Goal: Task Accomplishment & Management: Complete application form

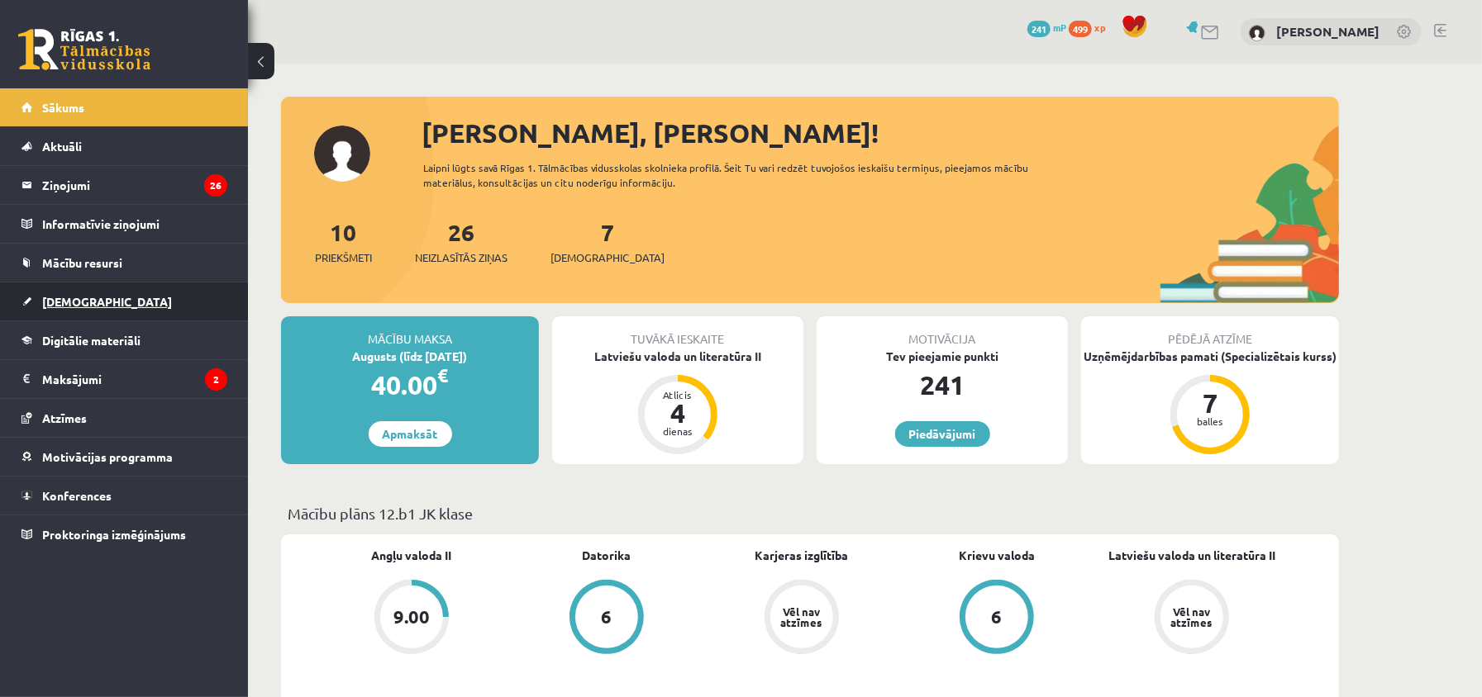
click at [93, 321] on link "[DEMOGRAPHIC_DATA]" at bounding box center [124, 302] width 206 height 38
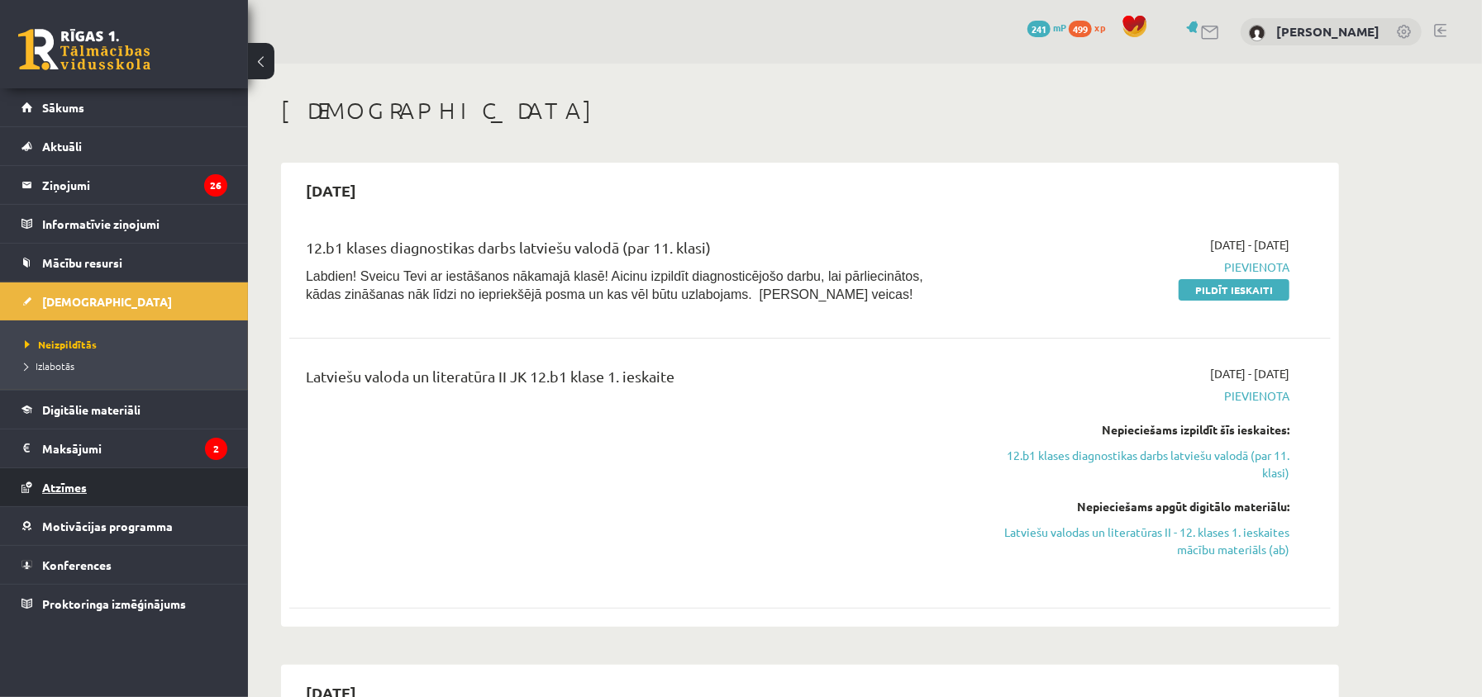
click at [126, 489] on link "Atzīmes" at bounding box center [124, 488] width 206 height 38
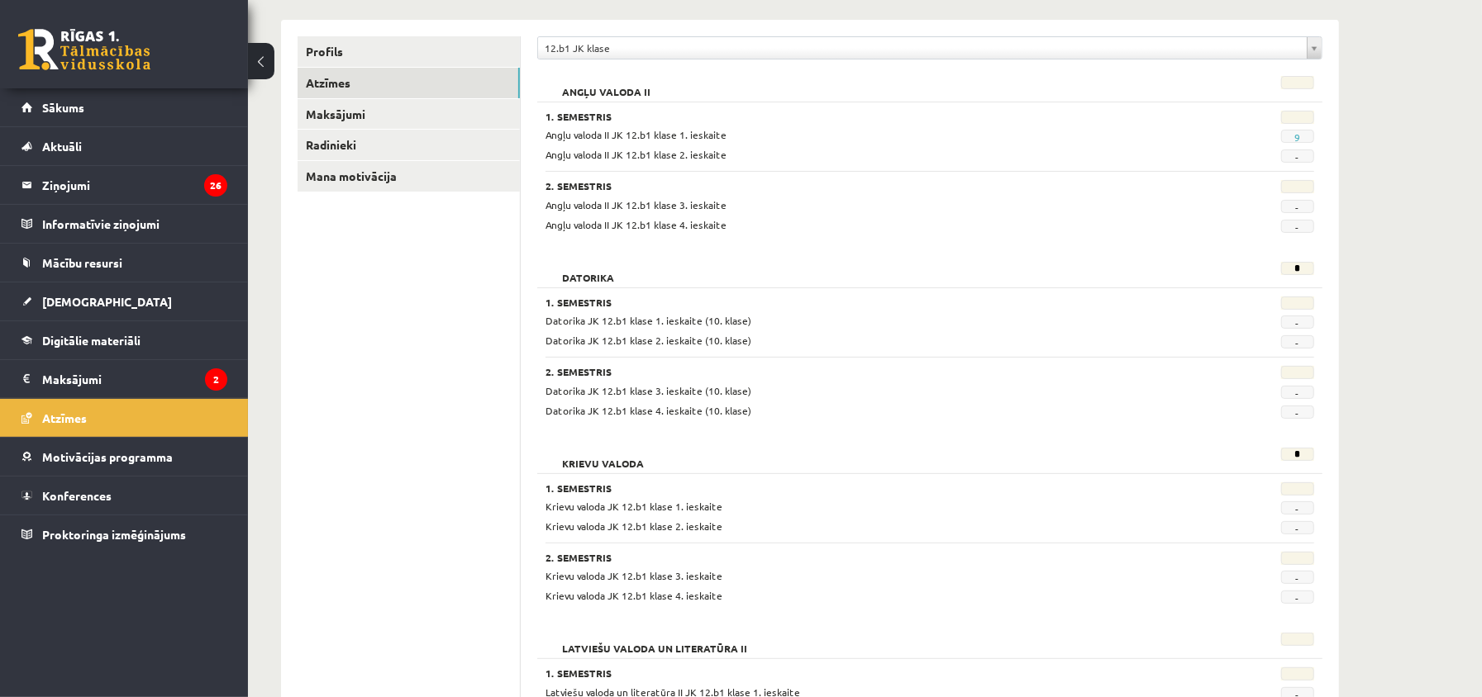
scroll to position [86, 0]
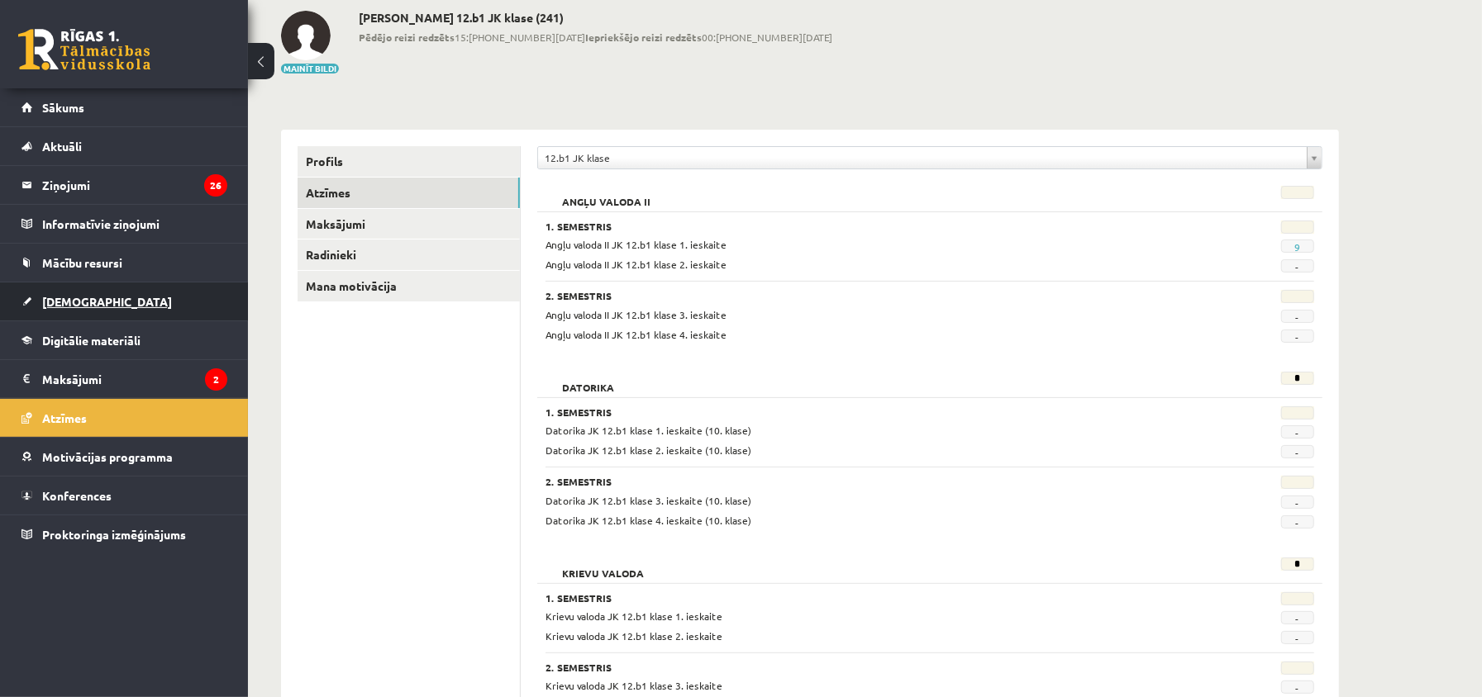
click at [169, 298] on link "[DEMOGRAPHIC_DATA]" at bounding box center [124, 302] width 206 height 38
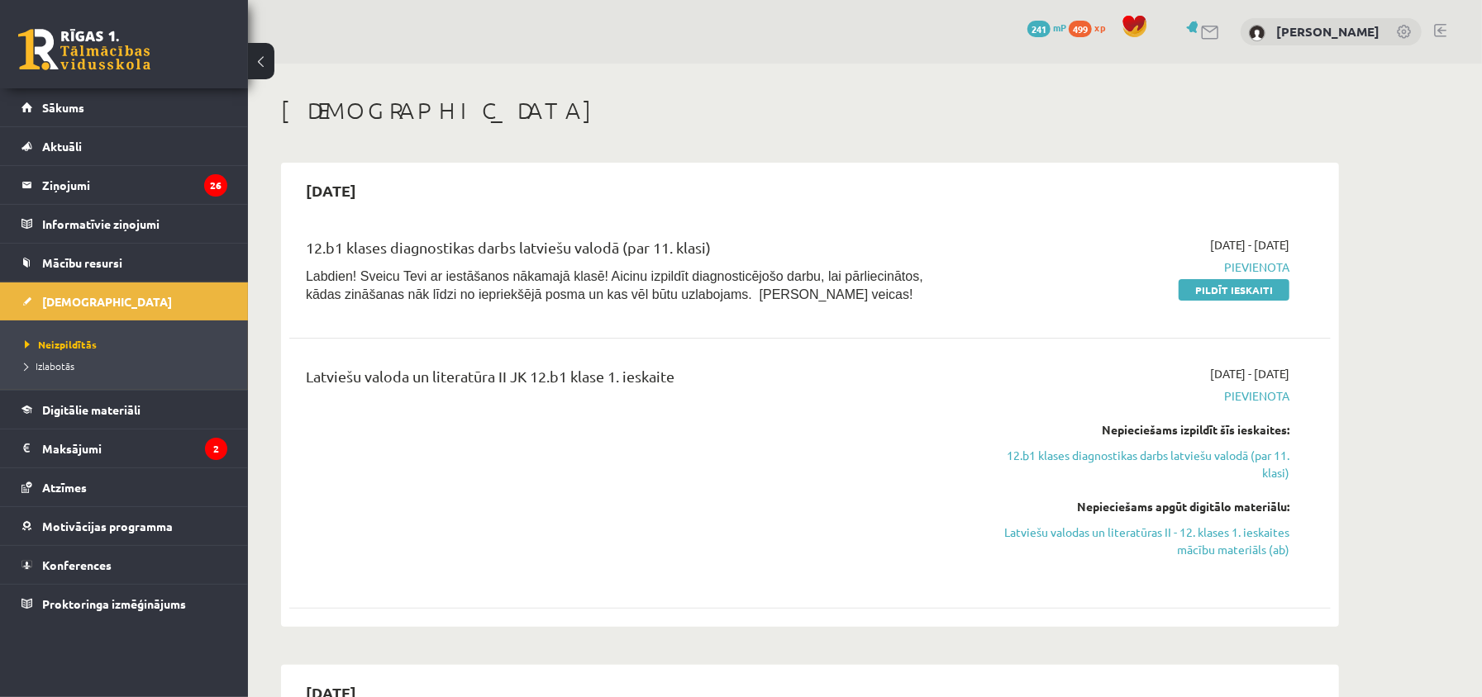
click at [1448, 31] on div "0 Dāvanas 241 mP 499 xp Patriks Gailāns" at bounding box center [865, 32] width 1234 height 64
click at [1439, 36] on link at bounding box center [1440, 30] width 12 height 13
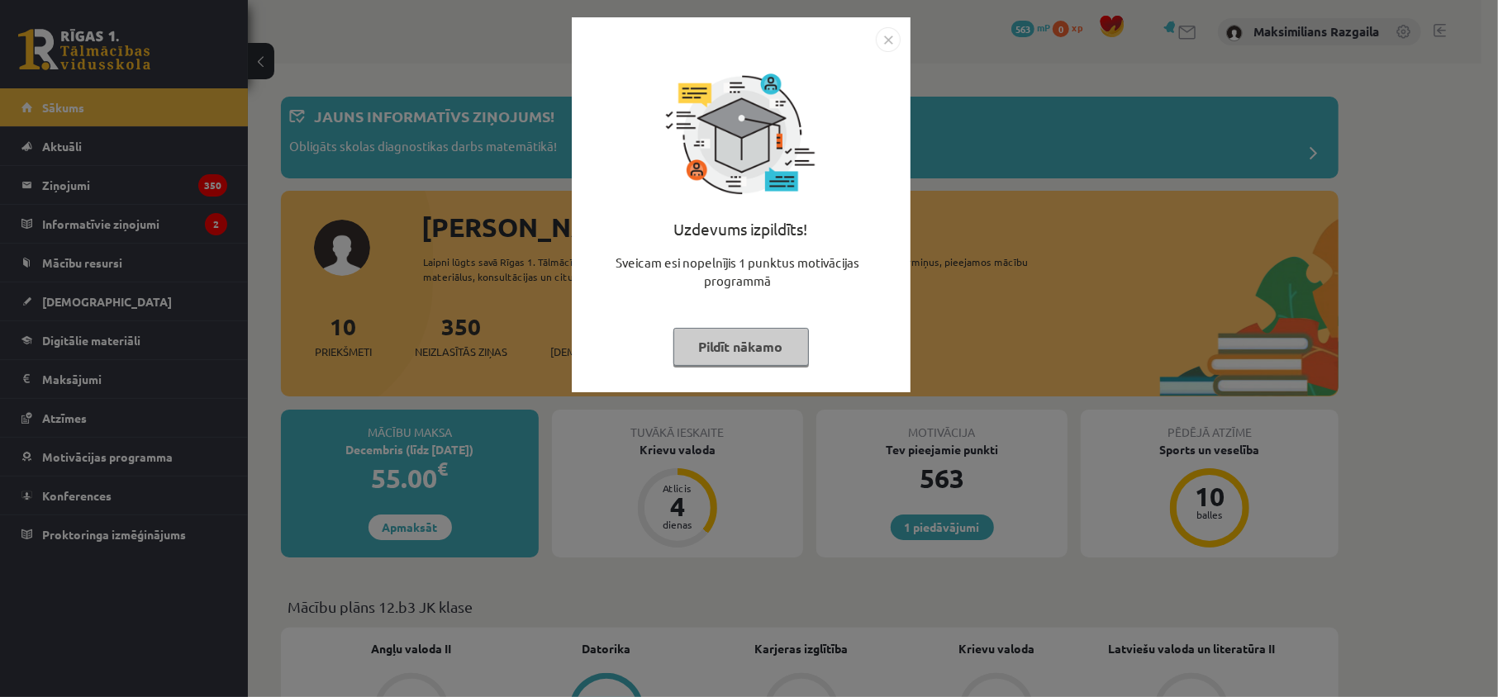
click at [180, 405] on div "Uzdevums izpildīts! Sveicam esi nopelnījis 1 punktus motivācijas programmā Pild…" at bounding box center [749, 348] width 1498 height 697
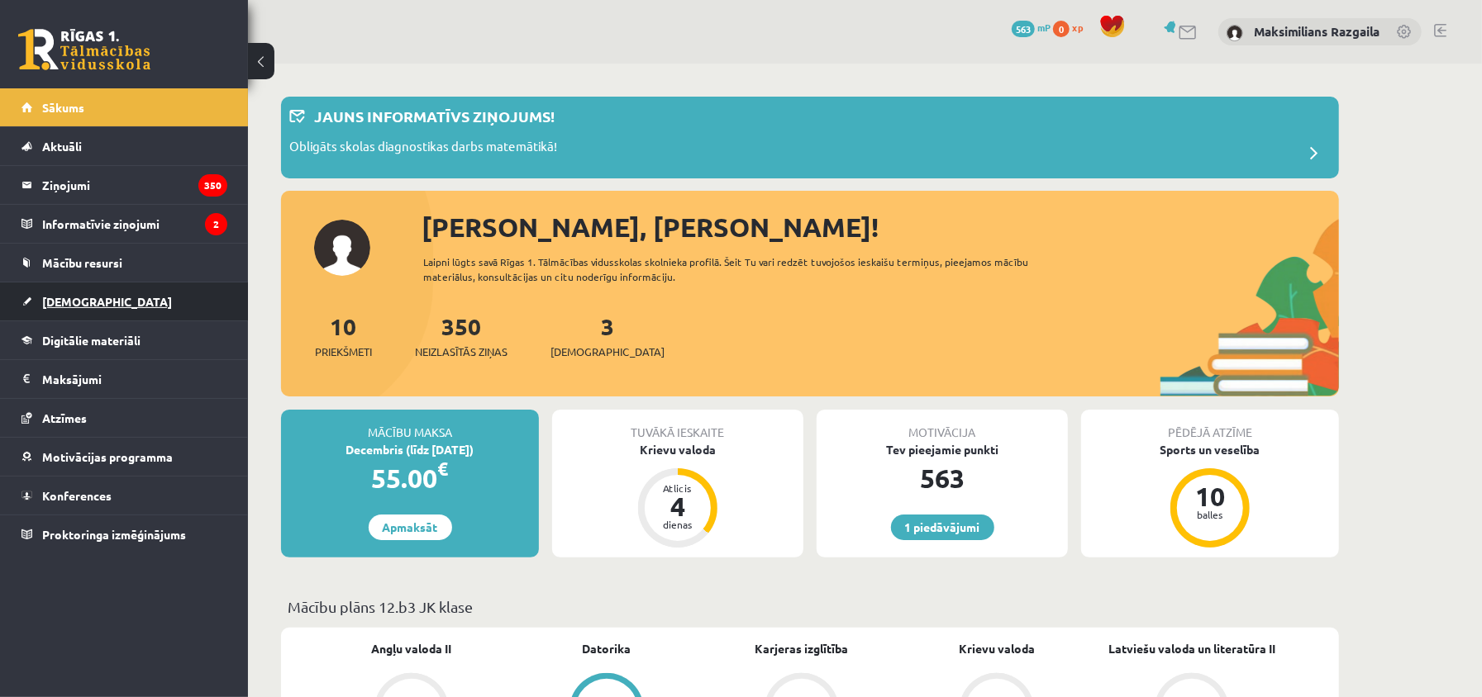
click at [55, 301] on span "[DEMOGRAPHIC_DATA]" at bounding box center [107, 301] width 130 height 15
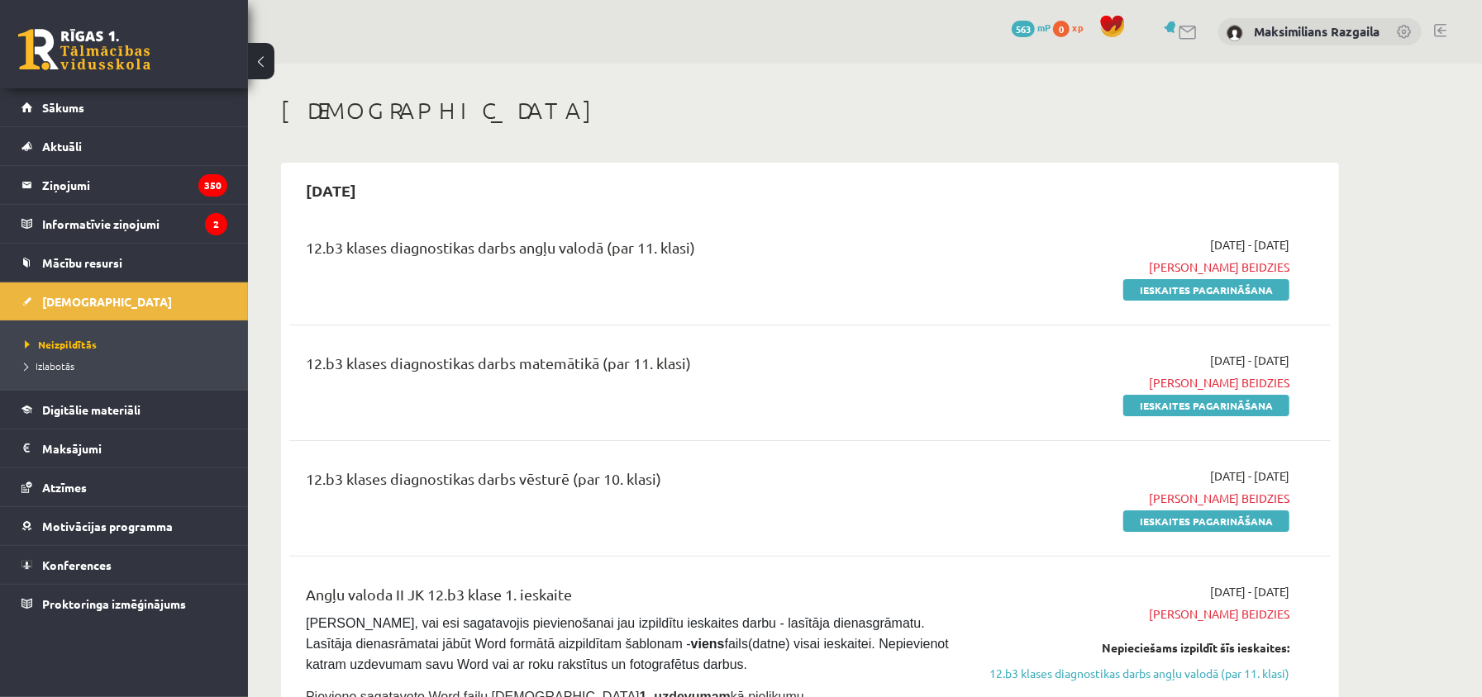
scroll to position [110, 0]
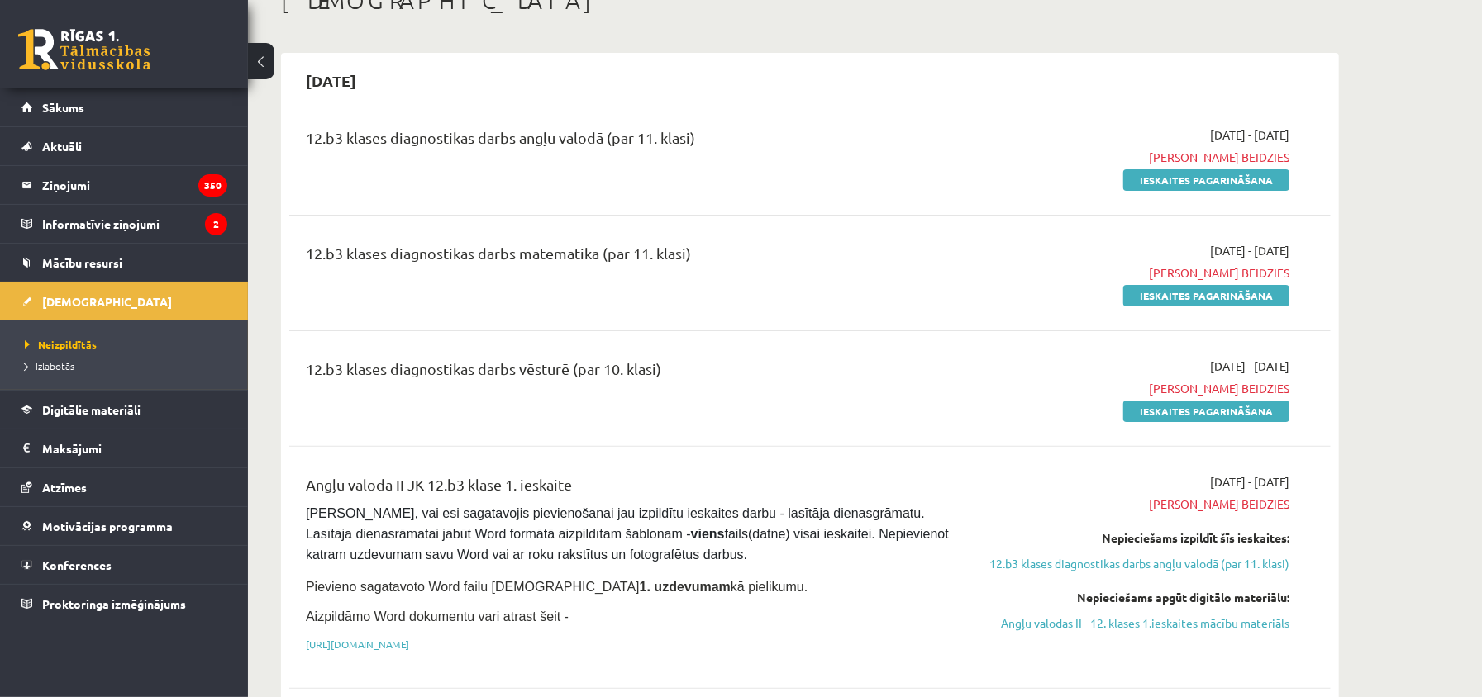
click at [1211, 165] on span "[PERSON_NAME] beidzies" at bounding box center [1134, 157] width 312 height 17
click at [1210, 176] on link "Ieskaites pagarināšana" at bounding box center [1206, 179] width 166 height 21
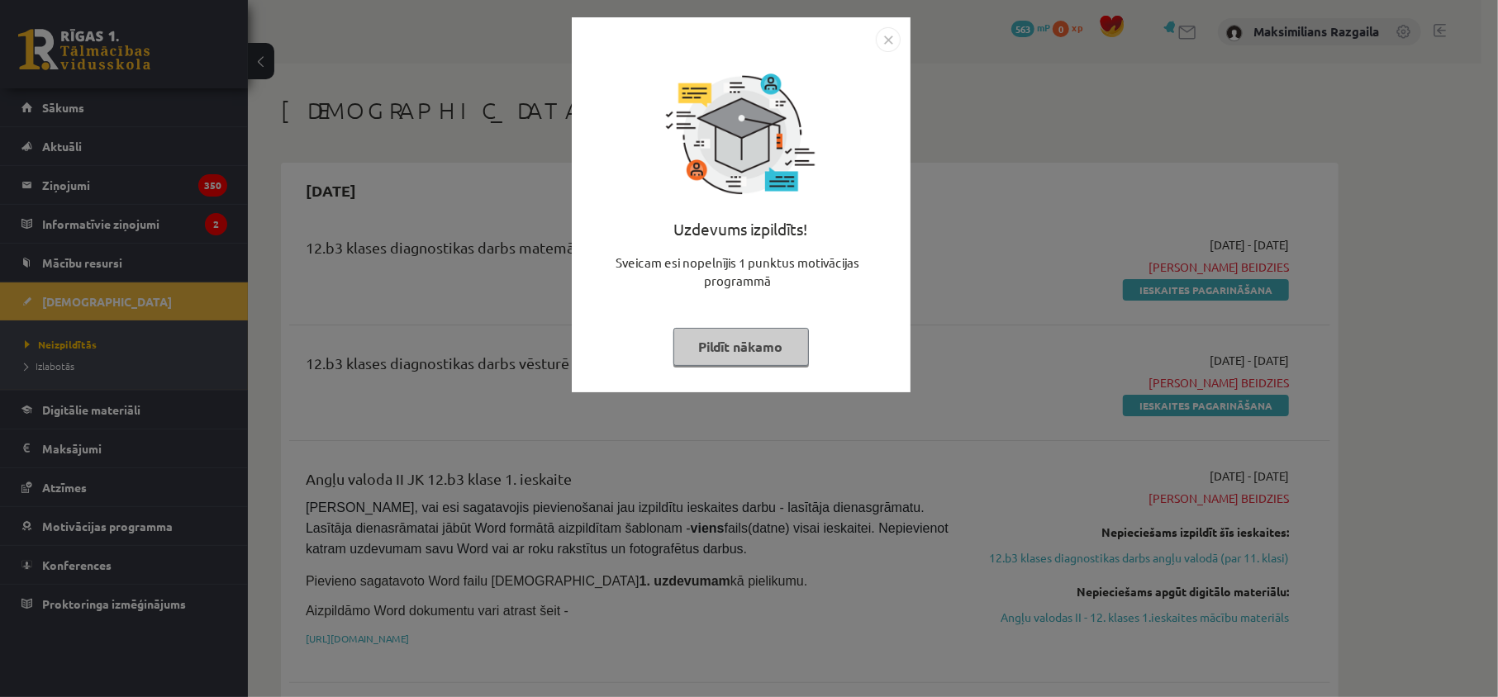
click at [1061, 202] on div "Uzdevums izpildīts! Sveicam esi nopelnījis 1 punktus motivācijas programmā Pild…" at bounding box center [749, 348] width 1498 height 697
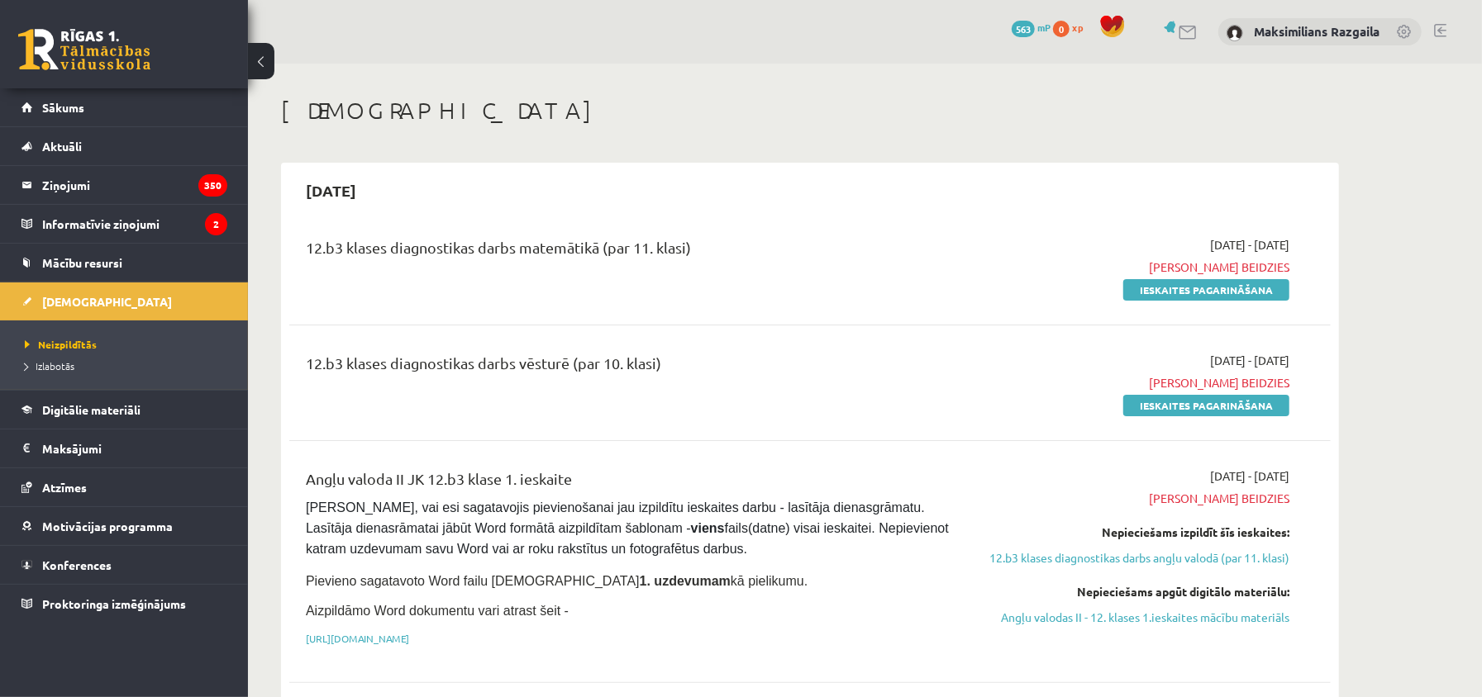
click at [1230, 302] on div "12.b3 klases diagnostikas darbs matemātikā (par 11. klasi) 2025-10-02 - 2025-10…" at bounding box center [809, 267] width 1041 height 95
click at [1218, 285] on link "Ieskaites pagarināšana" at bounding box center [1206, 289] width 166 height 21
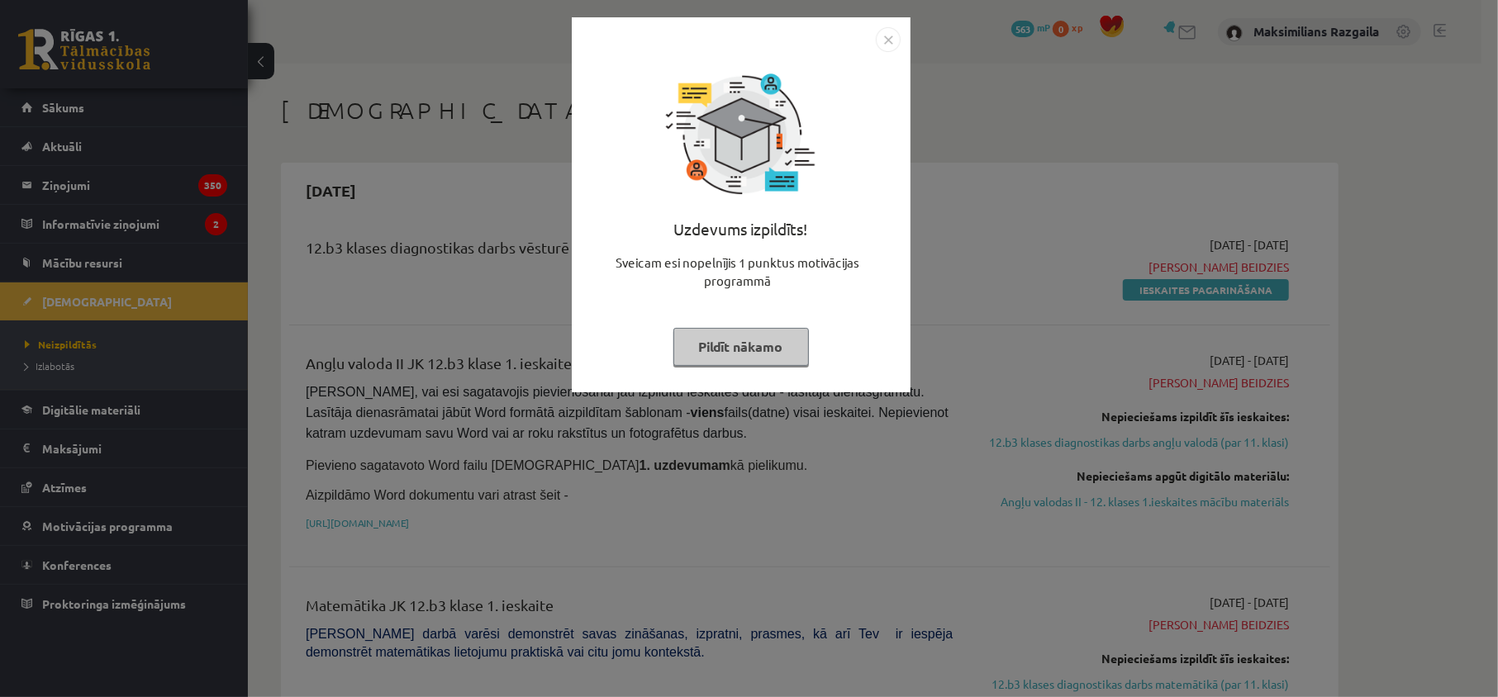
click at [1085, 302] on div "Uzdevums izpildīts! Sveicam esi nopelnījis 1 punktus motivācijas programmā Pild…" at bounding box center [749, 348] width 1498 height 697
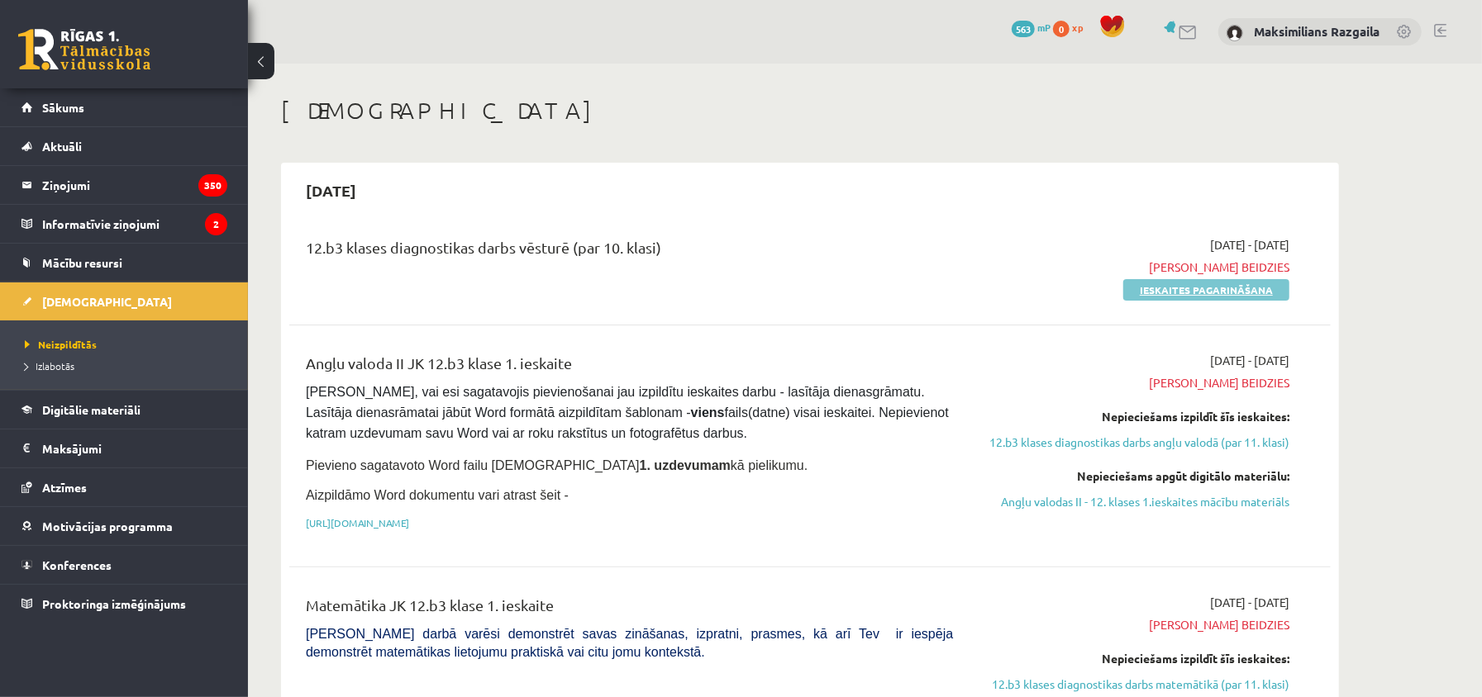
click at [1184, 289] on link "Ieskaites pagarināšana" at bounding box center [1206, 289] width 166 height 21
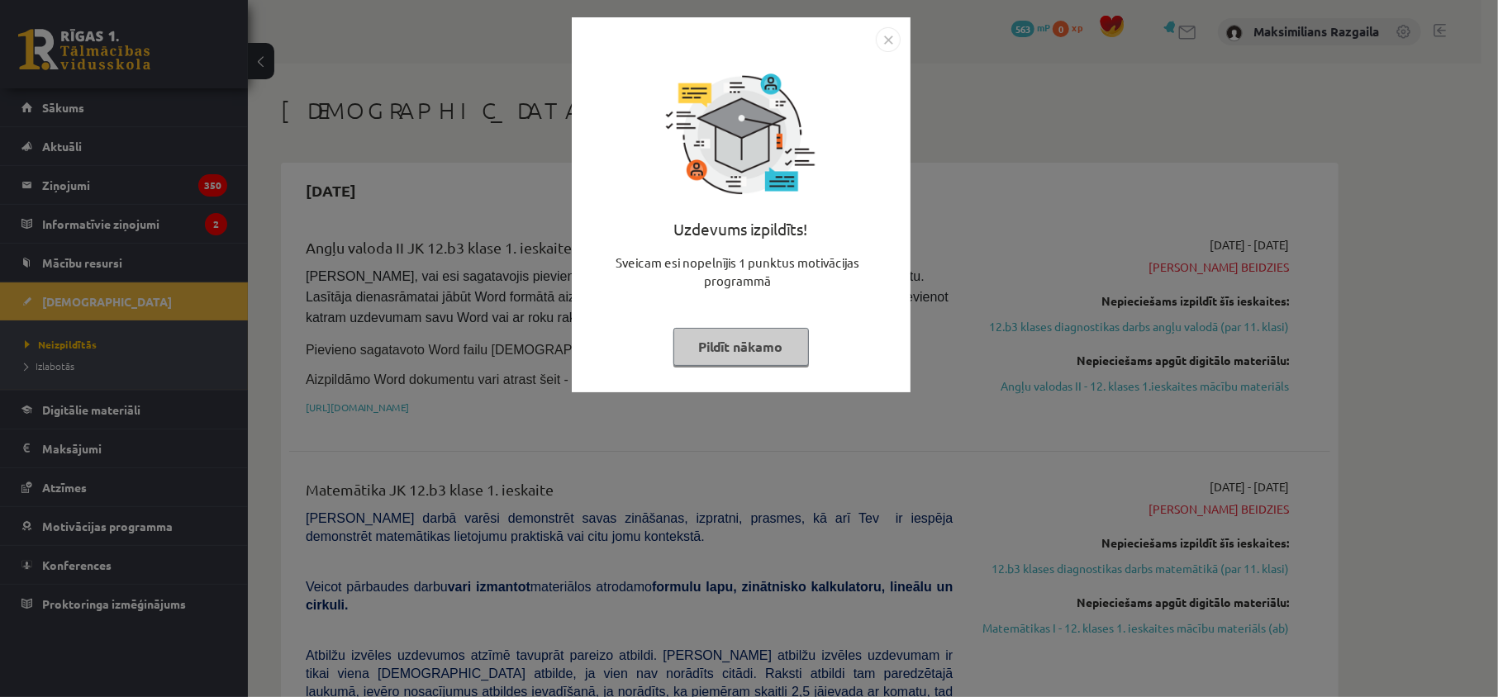
click at [1185, 328] on div "Uzdevums izpildīts! Sveicam esi nopelnījis 1 punktus motivācijas programmā Pild…" at bounding box center [749, 348] width 1498 height 697
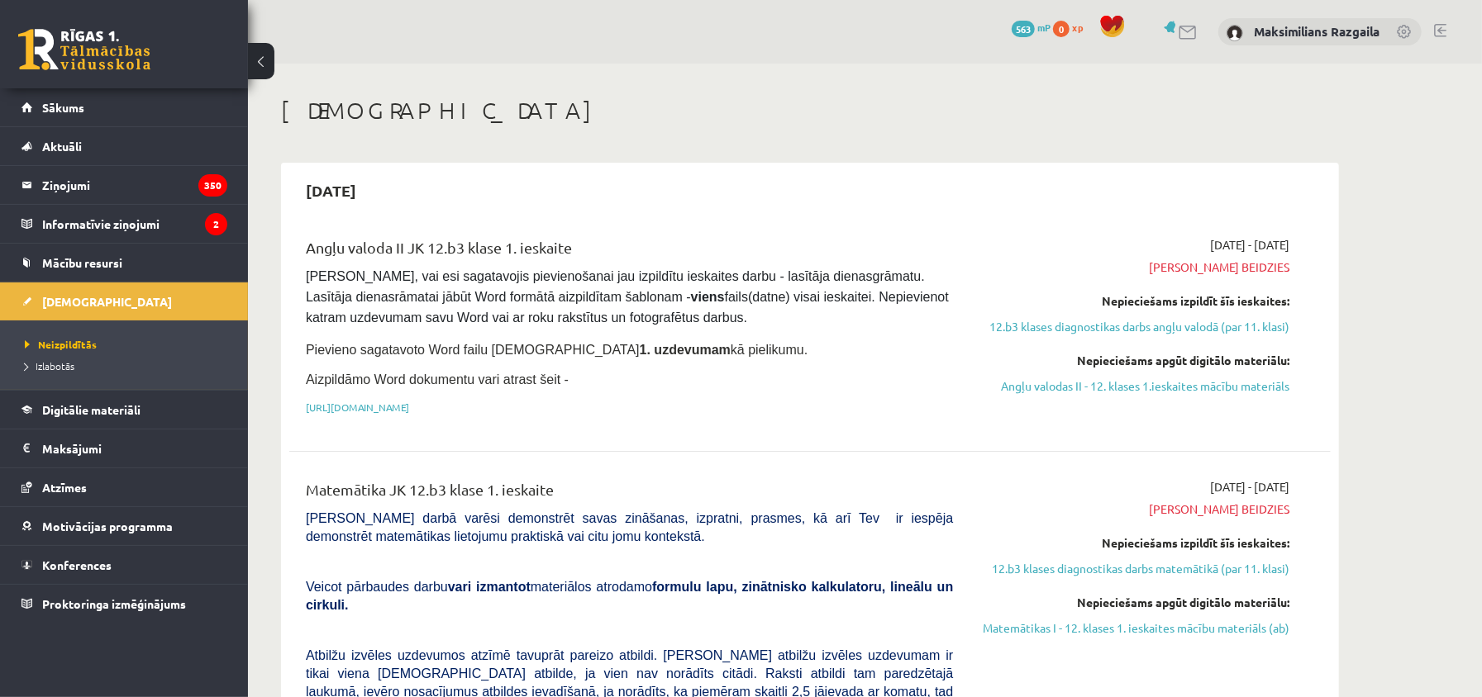
click at [1092, 97] on h1 "[DEMOGRAPHIC_DATA]" at bounding box center [810, 111] width 1058 height 28
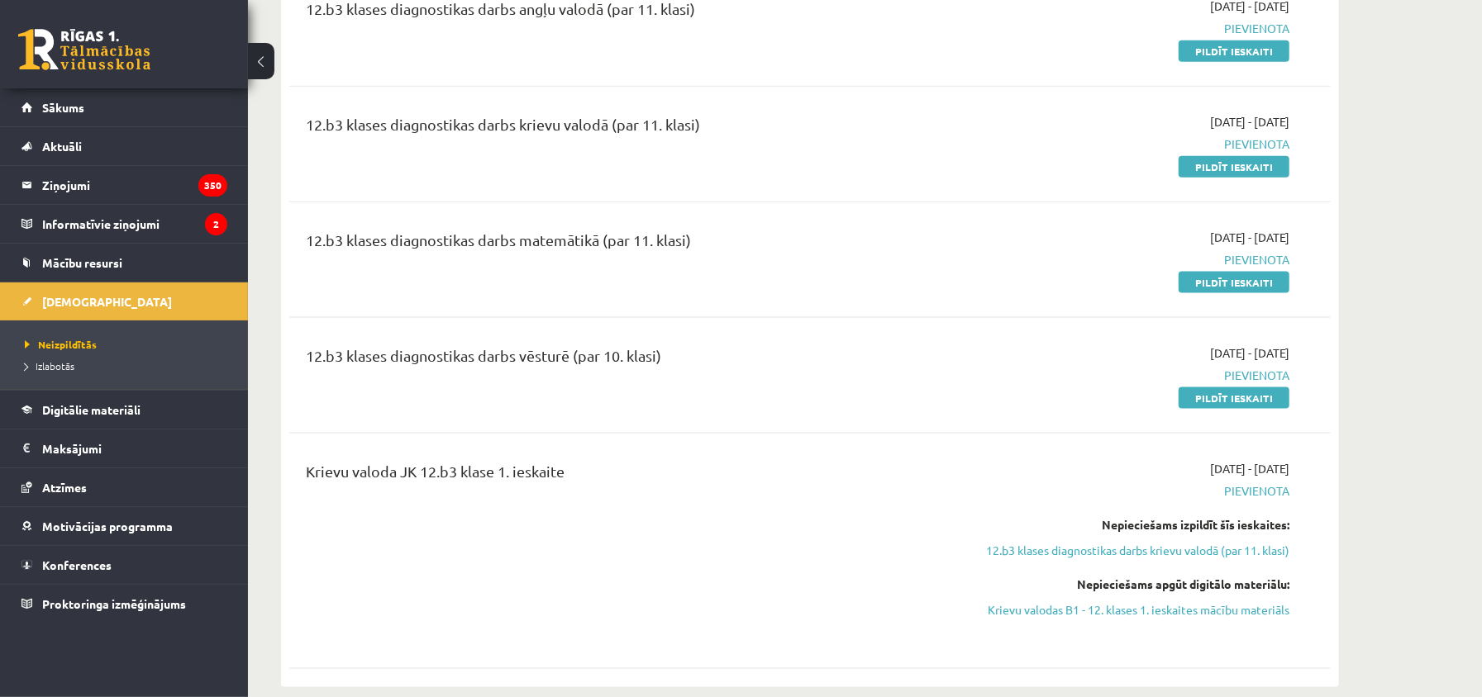
scroll to position [1211, 0]
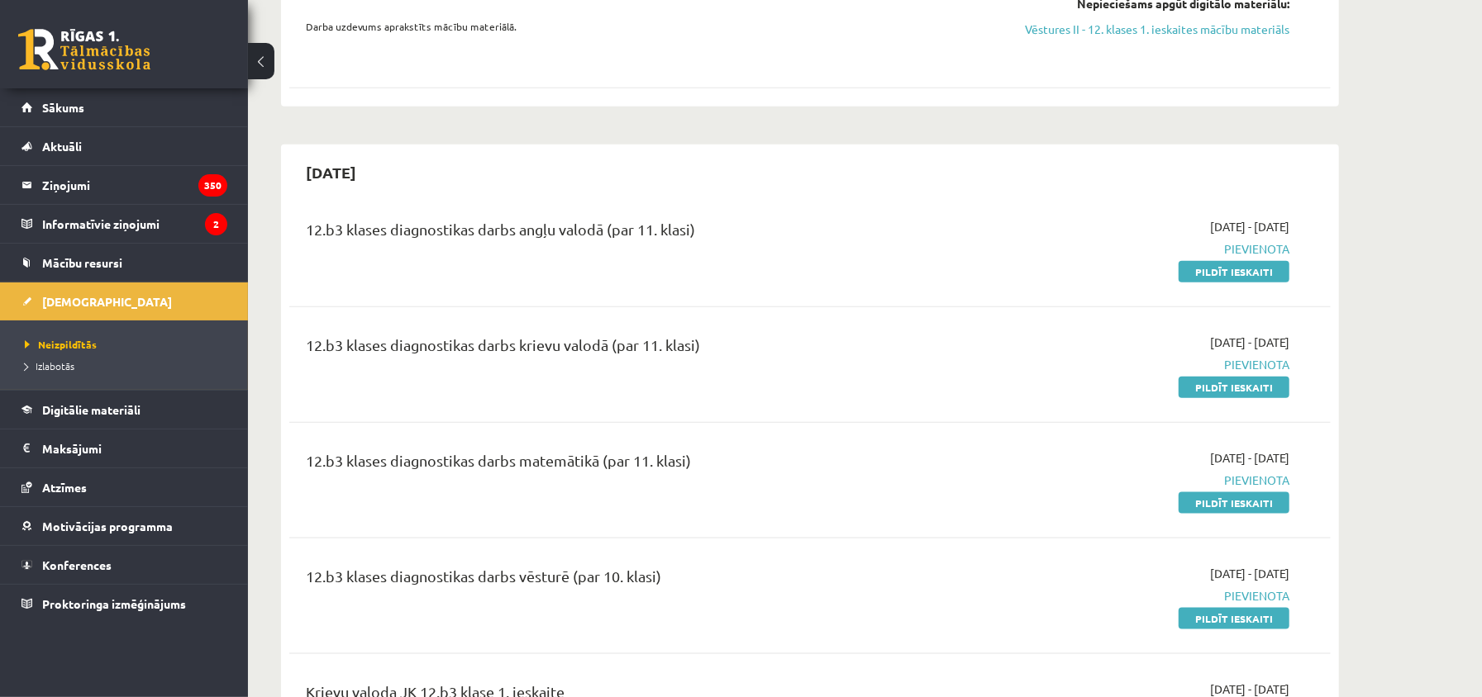
drag, startPoint x: 1258, startPoint y: 283, endPoint x: 836, endPoint y: 103, distance: 458.0
click at [1258, 283] on link "Pildīt ieskaiti" at bounding box center [1233, 271] width 111 height 21
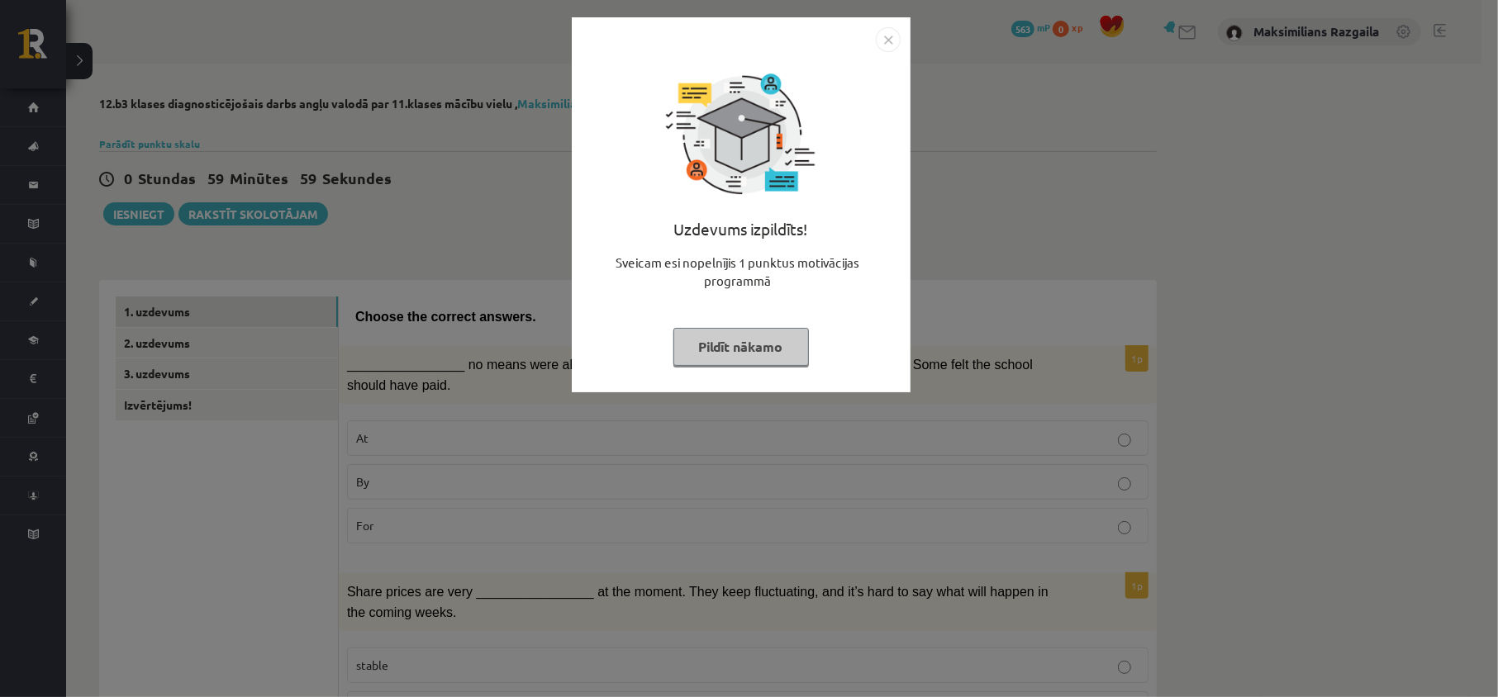
click at [494, 305] on div "Uzdevums izpildīts! Sveicam esi nopelnījis 1 punktus motivācijas programmā Pild…" at bounding box center [749, 348] width 1498 height 697
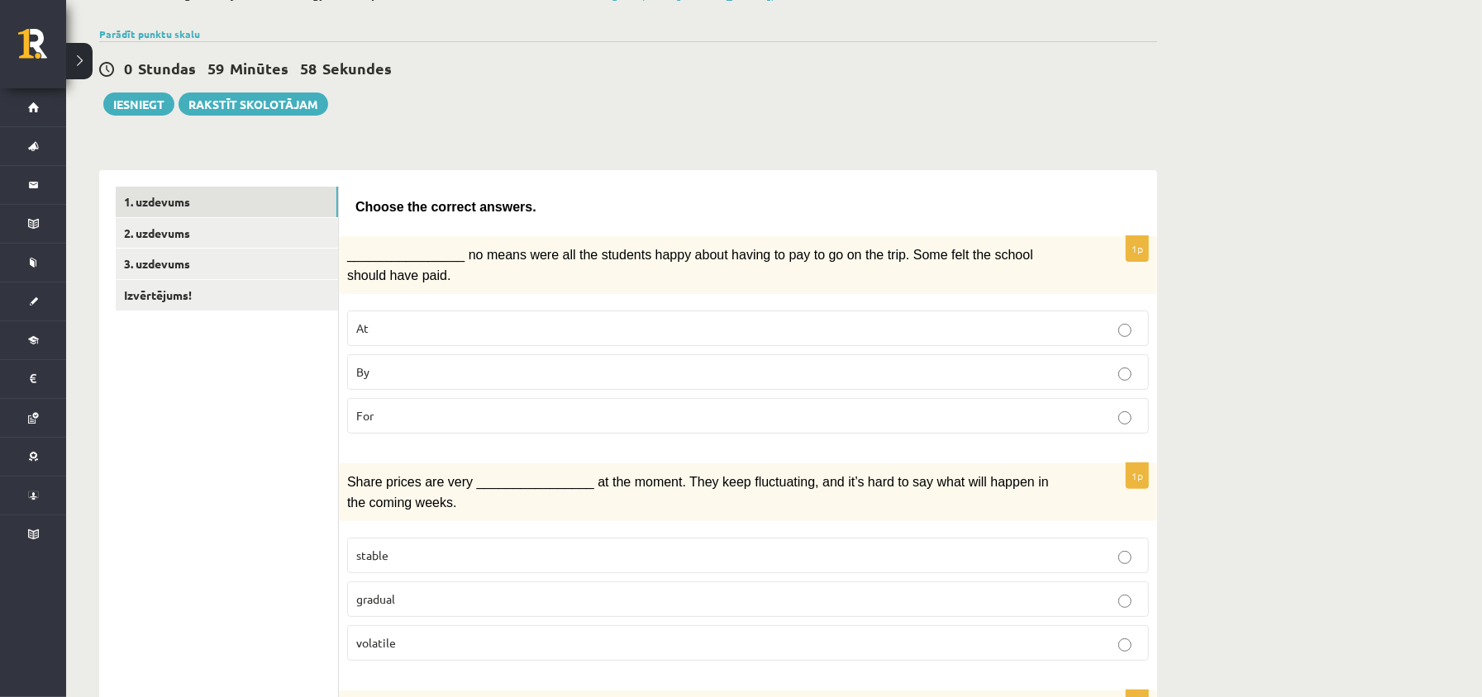
scroll to position [220, 0]
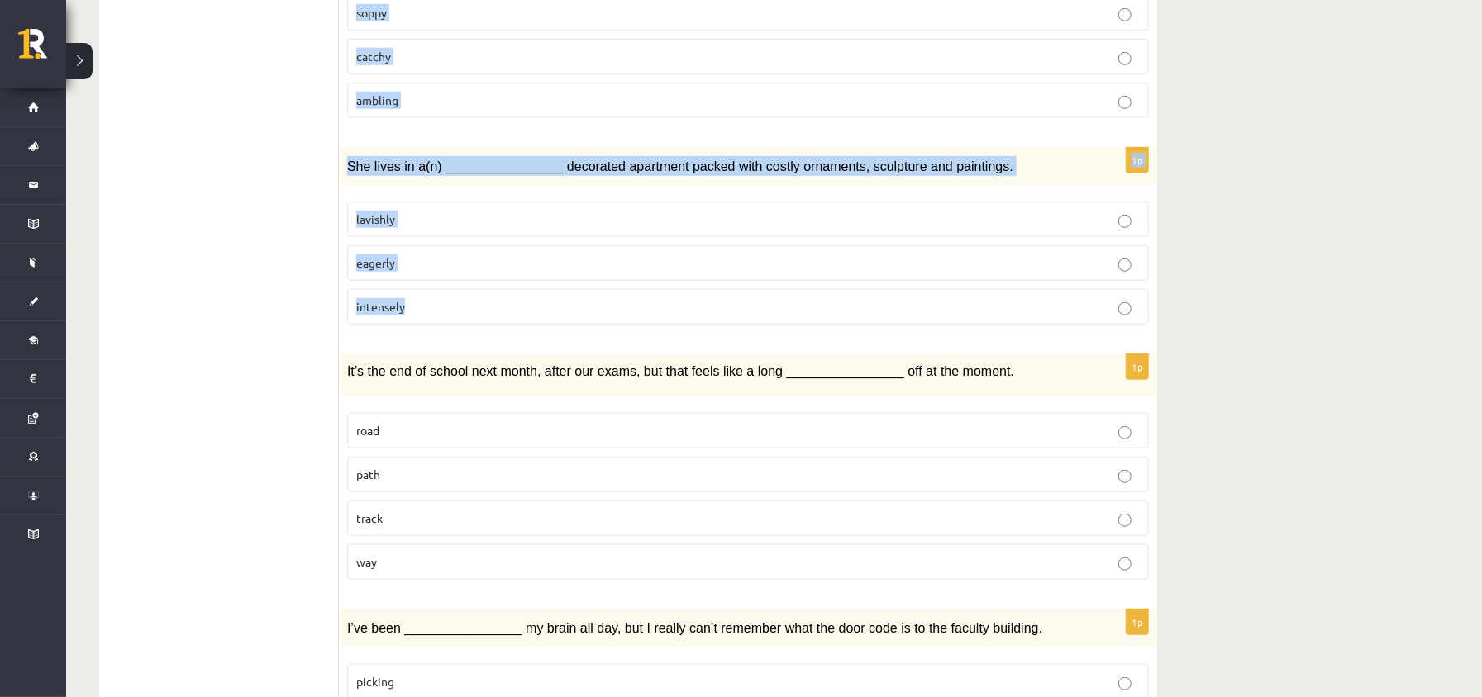
drag, startPoint x: 364, startPoint y: 90, endPoint x: 463, endPoint y: 296, distance: 228.1
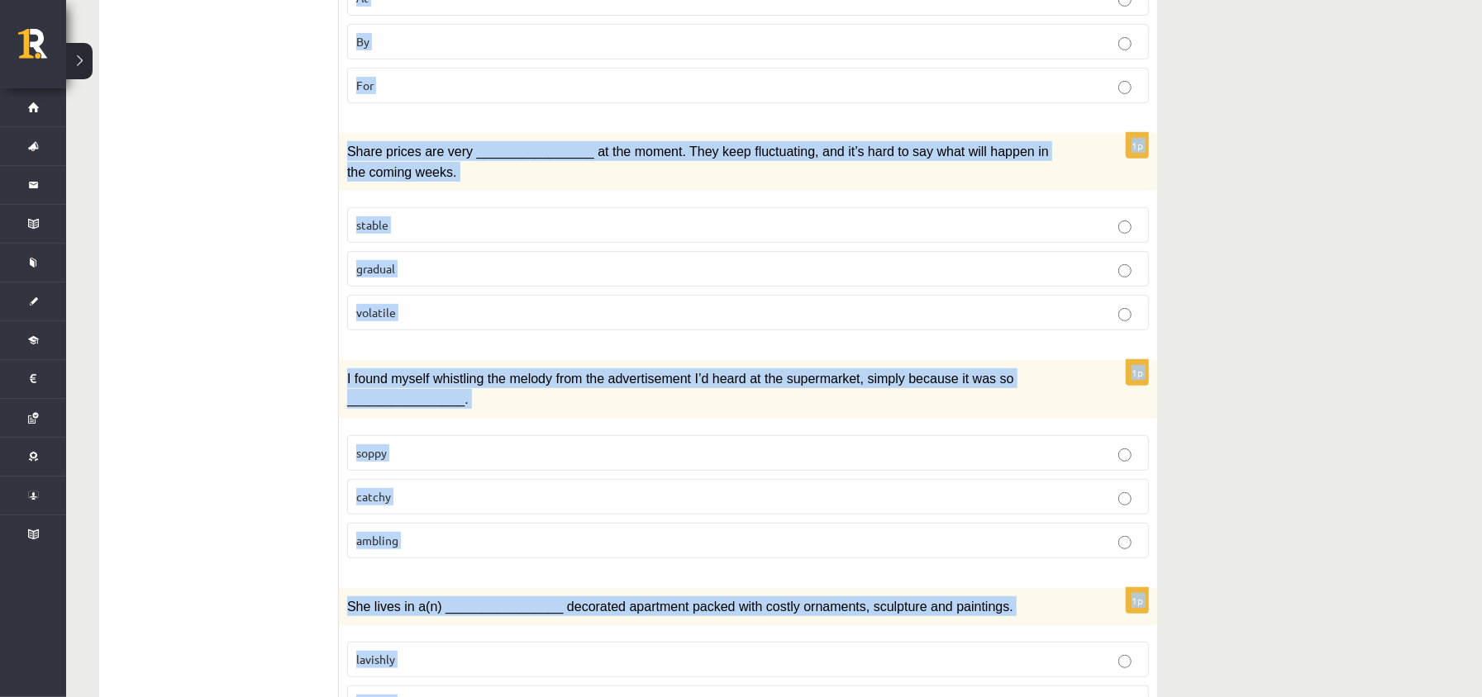
scroll to position [0, 0]
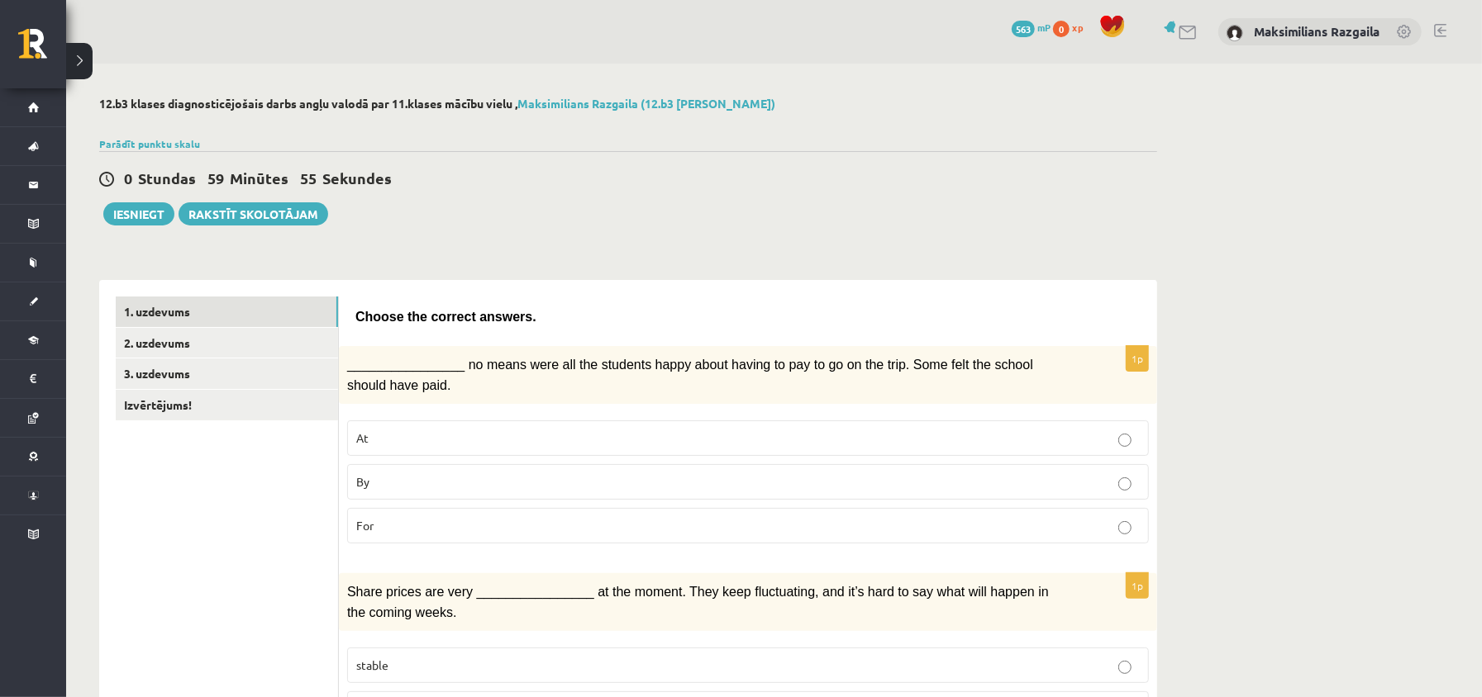
drag, startPoint x: 357, startPoint y: 328, endPoint x: 451, endPoint y: 368, distance: 102.2
click at [358, 328] on div "Choose the correct answers." at bounding box center [747, 313] width 785 height 33
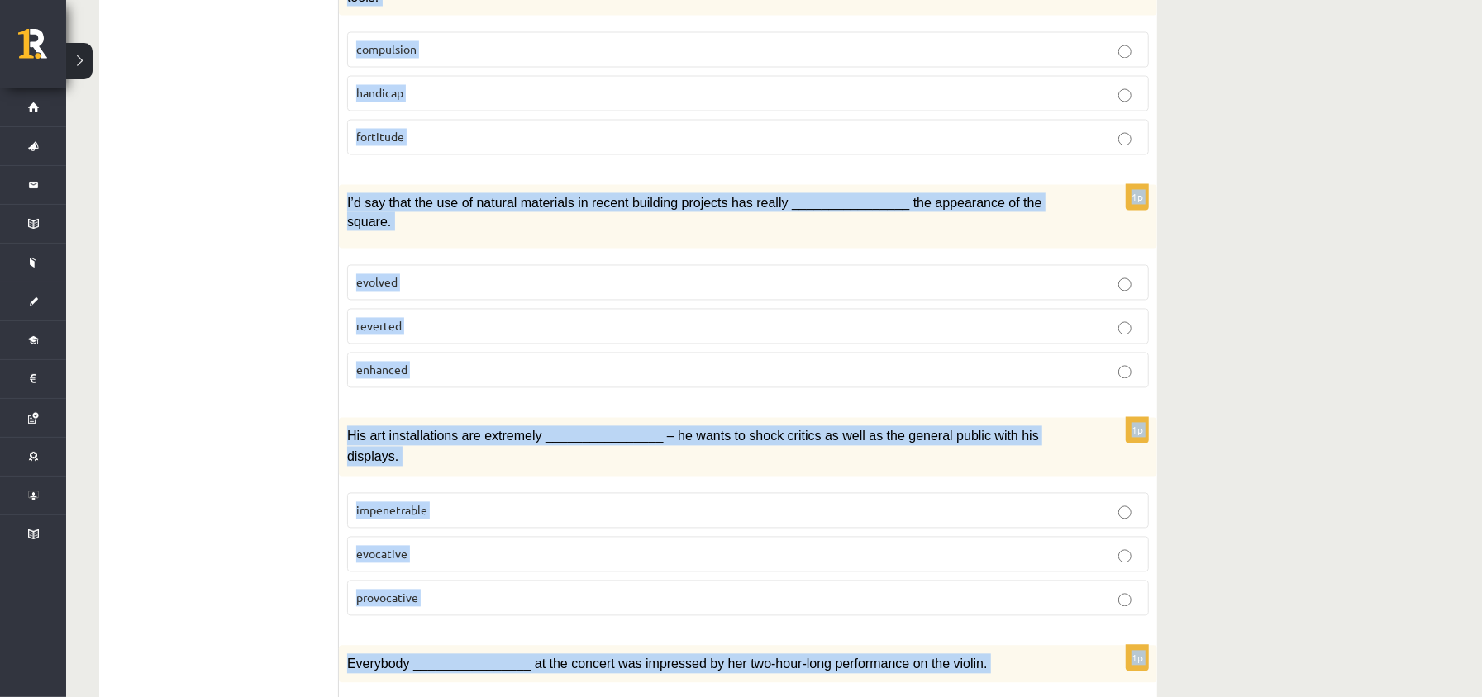
scroll to position [2407, 0]
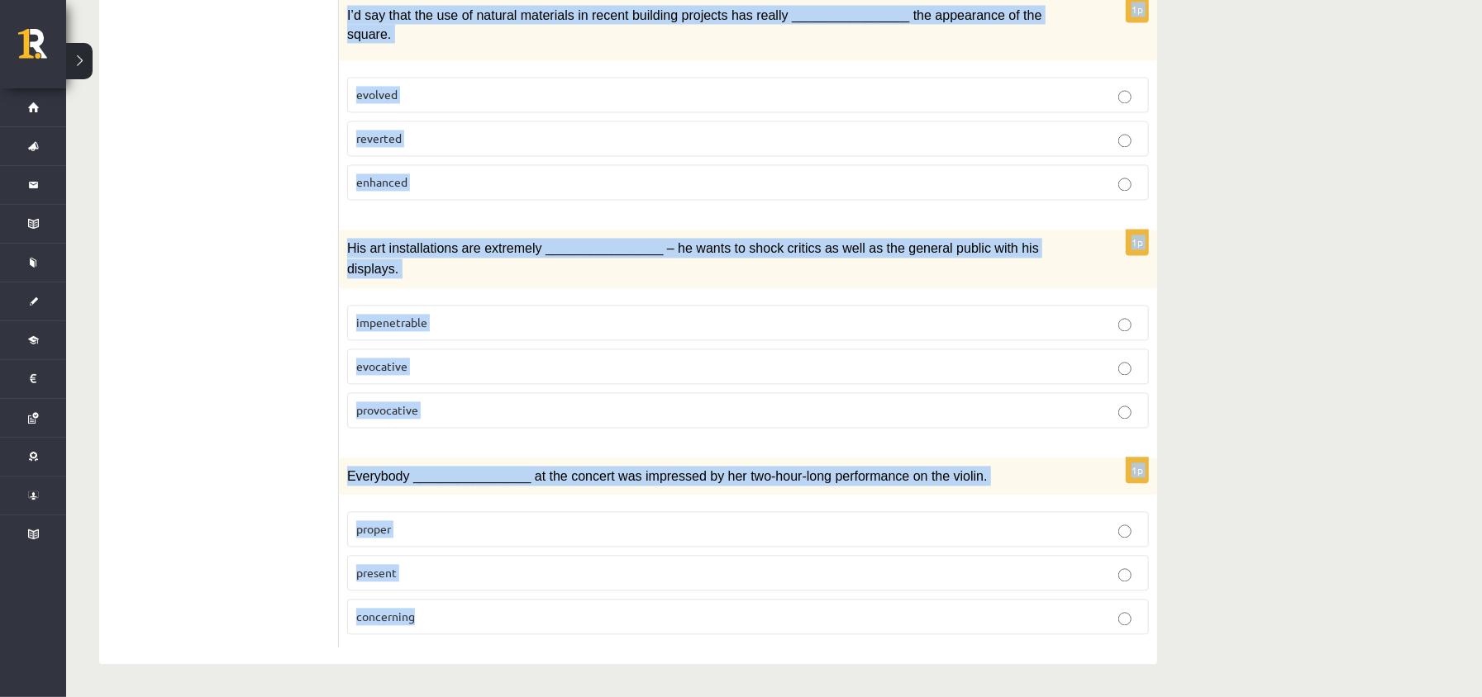
drag, startPoint x: 361, startPoint y: 307, endPoint x: 536, endPoint y: 544, distance: 294.2
copy form "hoose the correct answers. 1p ________________ no means were all the students h…"
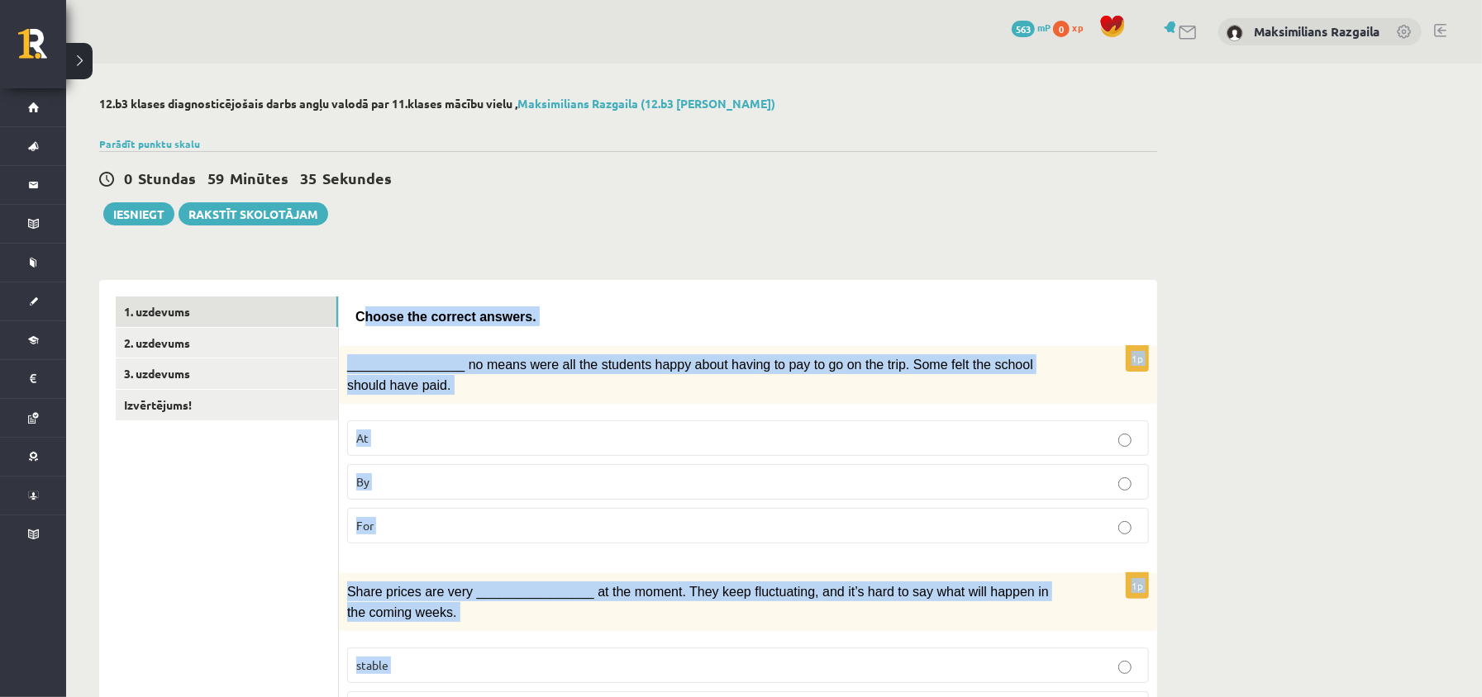
scroll to position [110, 0]
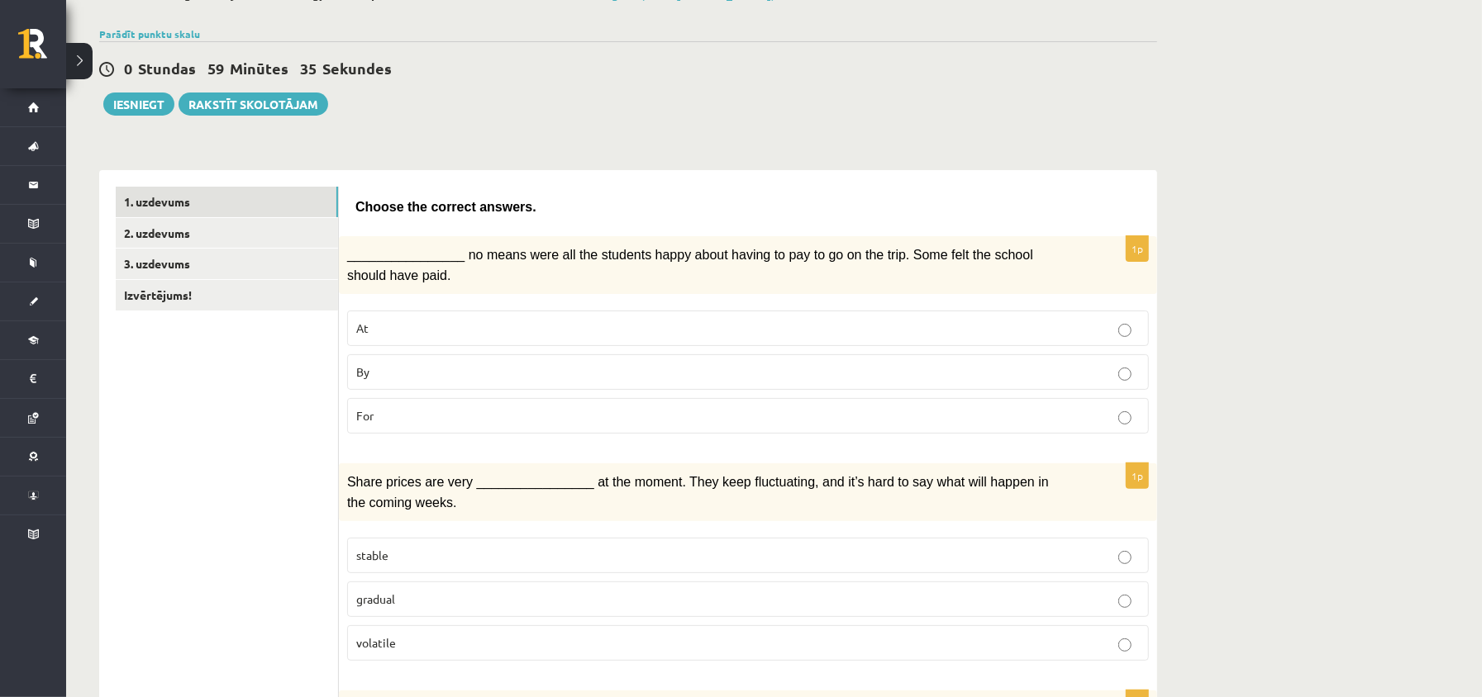
click at [469, 378] on p "By" at bounding box center [747, 372] width 783 height 17
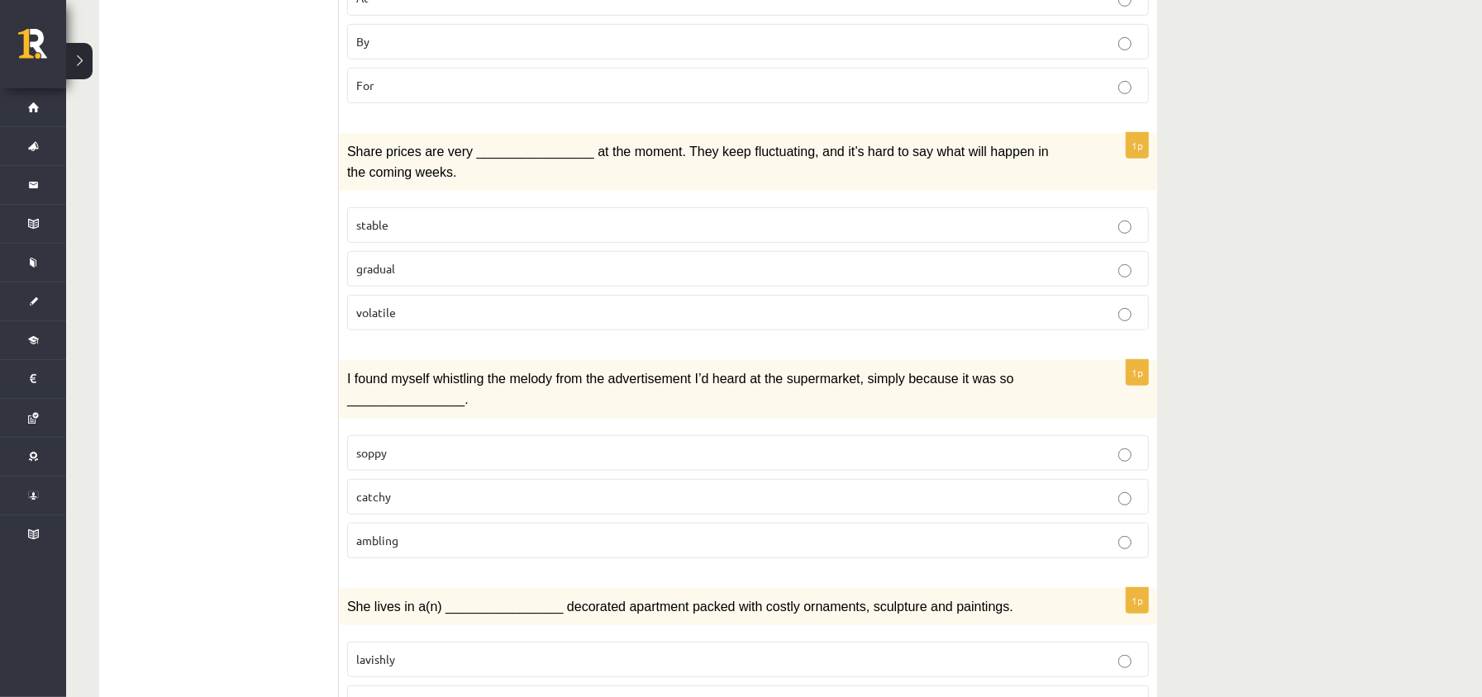
click at [440, 314] on p "volatile" at bounding box center [747, 312] width 783 height 17
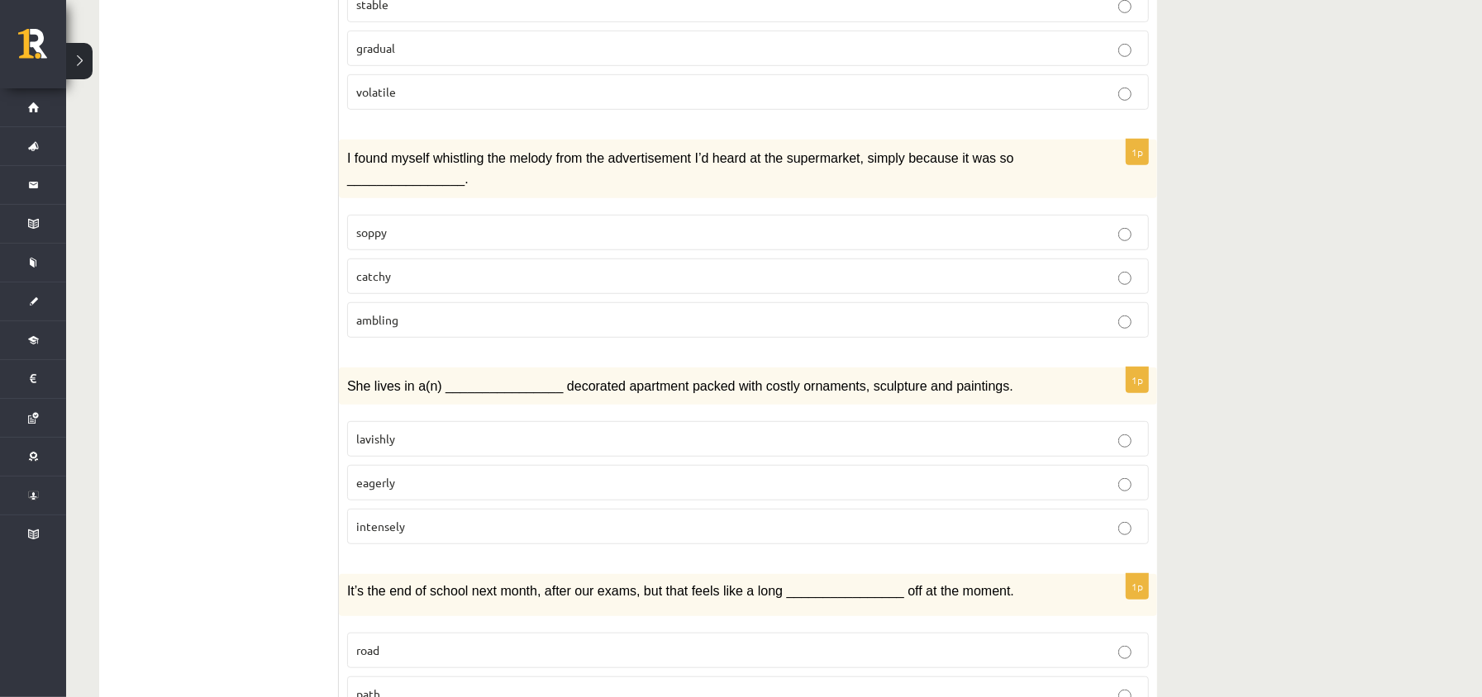
scroll to position [771, 0]
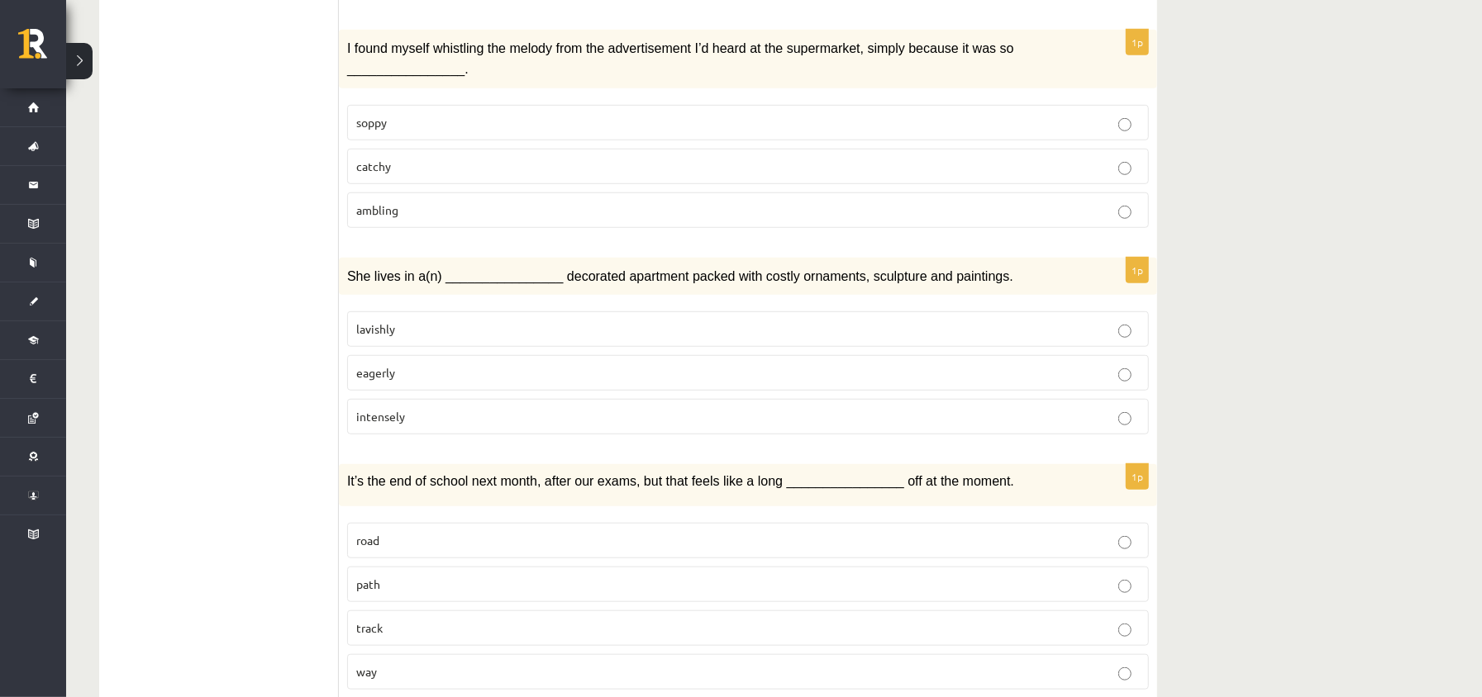
click at [458, 166] on p "catchy" at bounding box center [747, 166] width 783 height 17
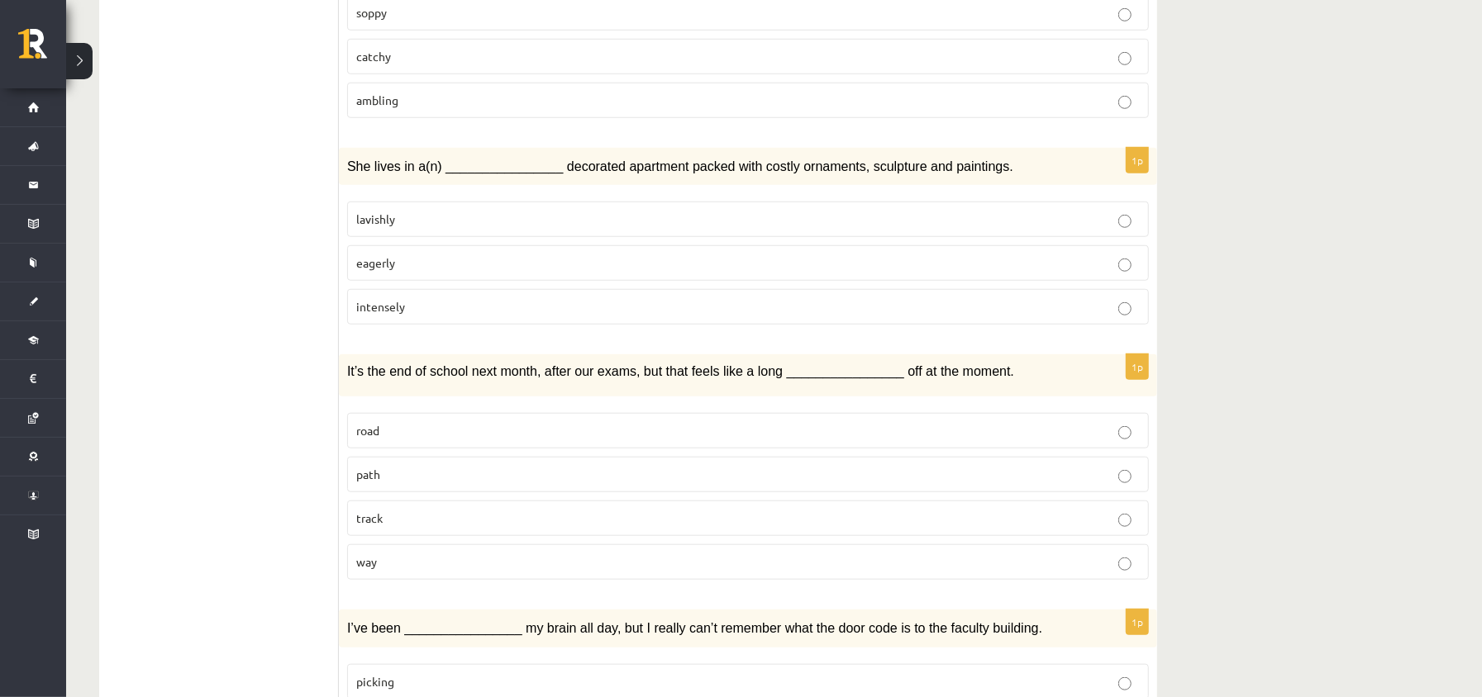
click at [473, 235] on label "lavishly" at bounding box center [748, 220] width 802 height 36
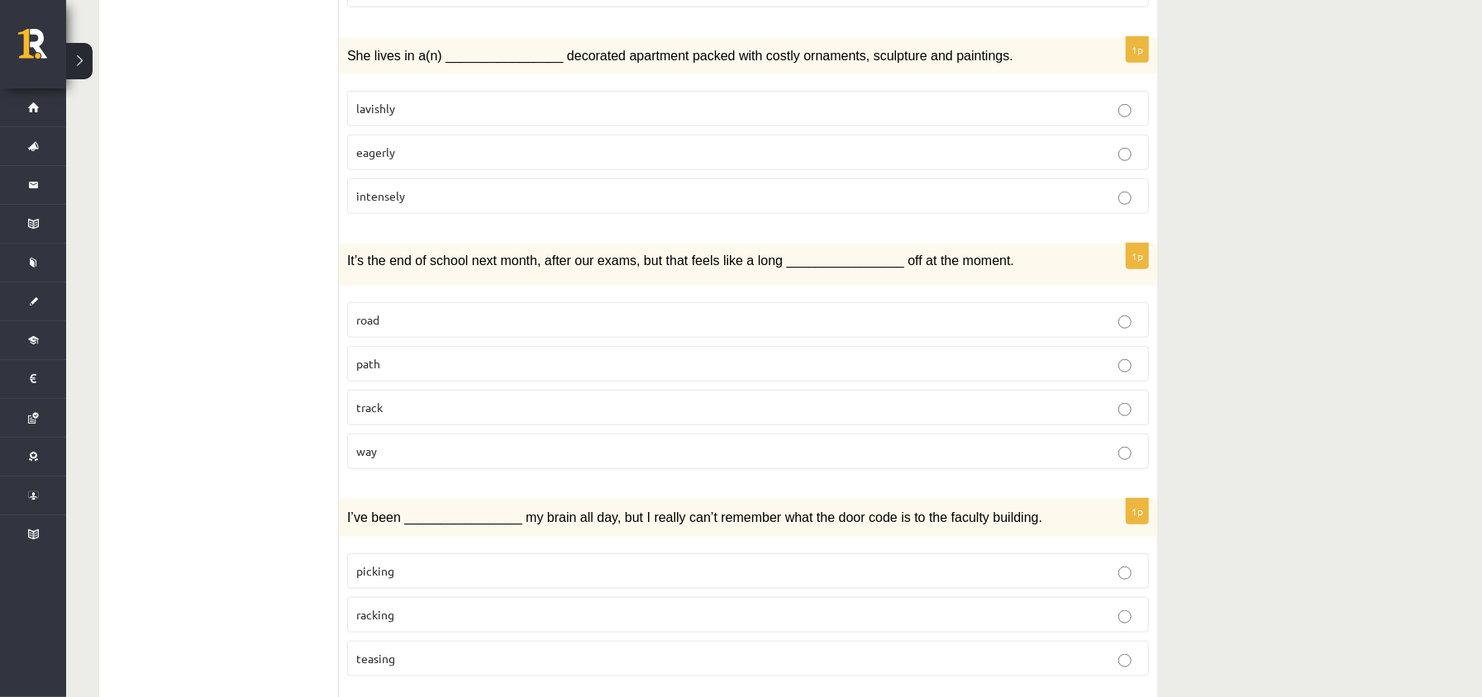
scroll to position [1102, 0]
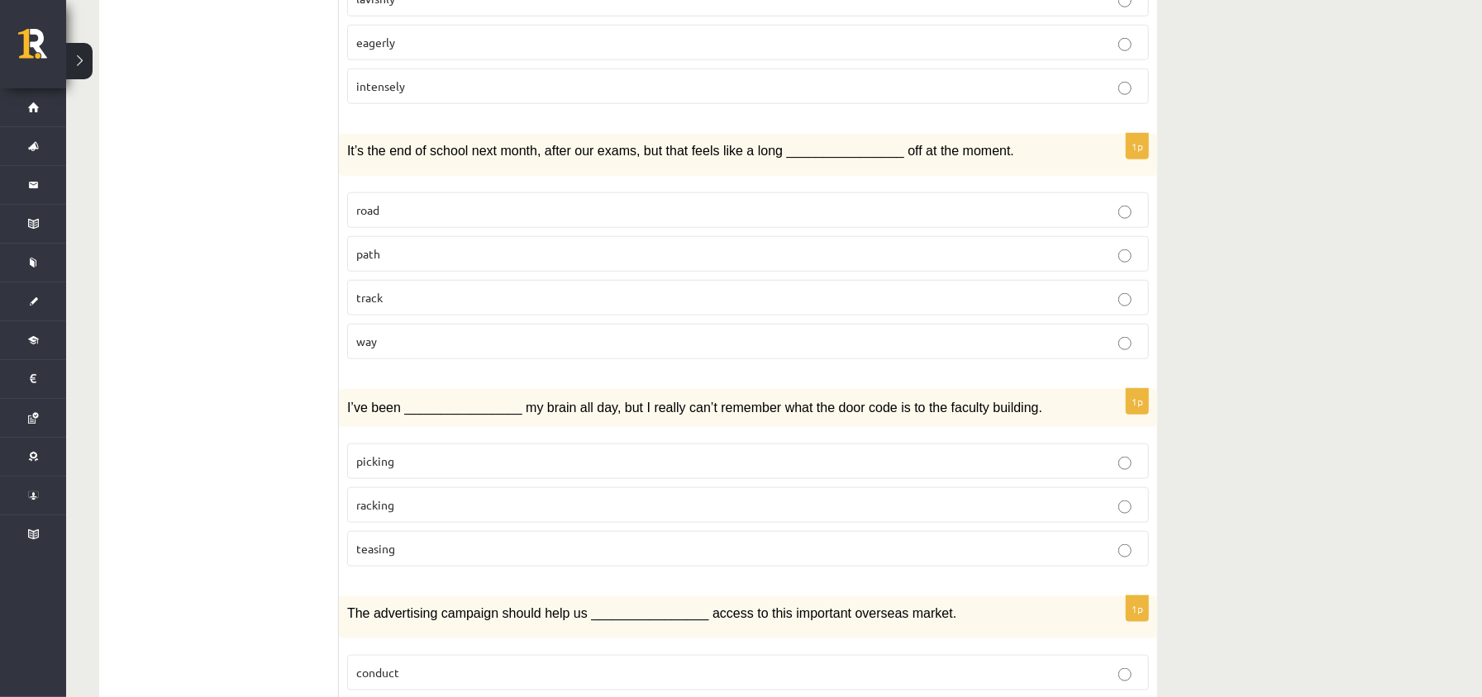
click at [450, 361] on div "1p It’s the end of school next month, after our exams, but that feels like a lo…" at bounding box center [748, 253] width 818 height 239
click at [447, 345] on p "way" at bounding box center [747, 341] width 783 height 17
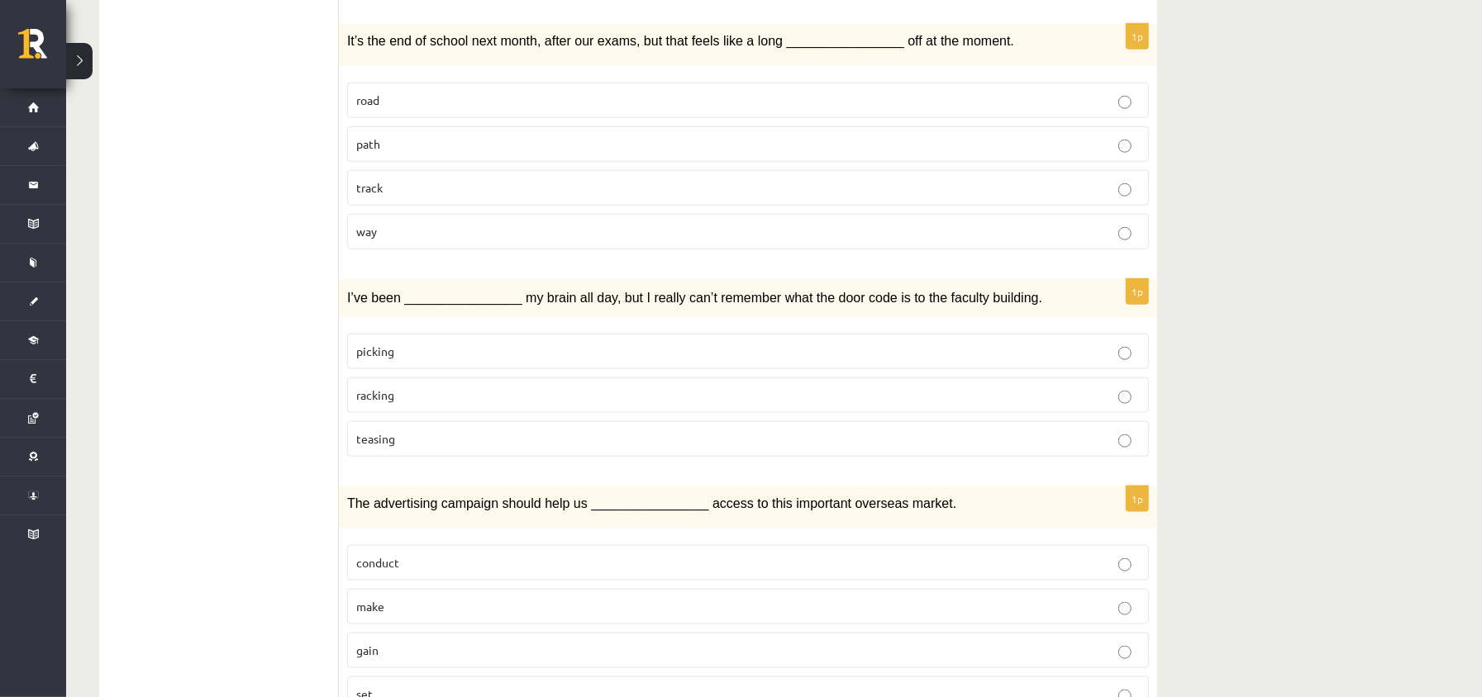
click at [415, 404] on p "racking" at bounding box center [747, 395] width 783 height 17
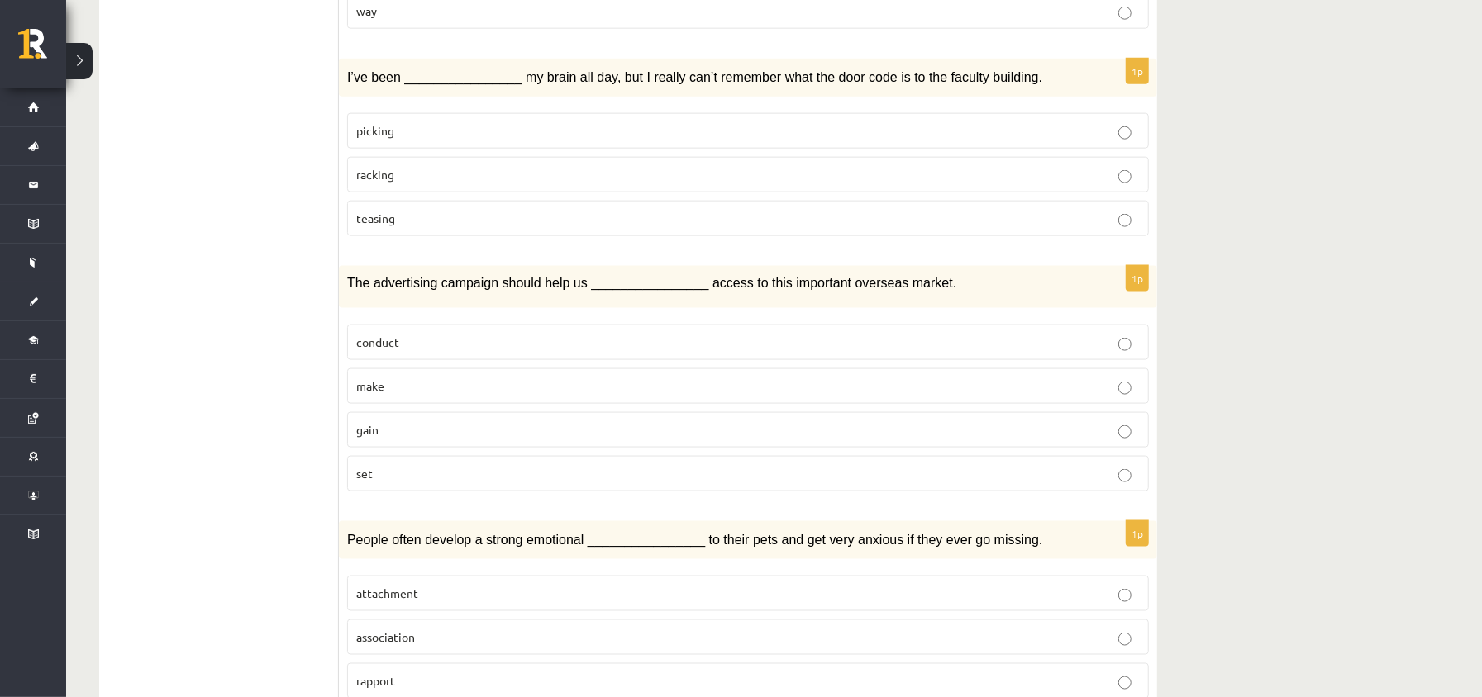
scroll to position [1542, 0]
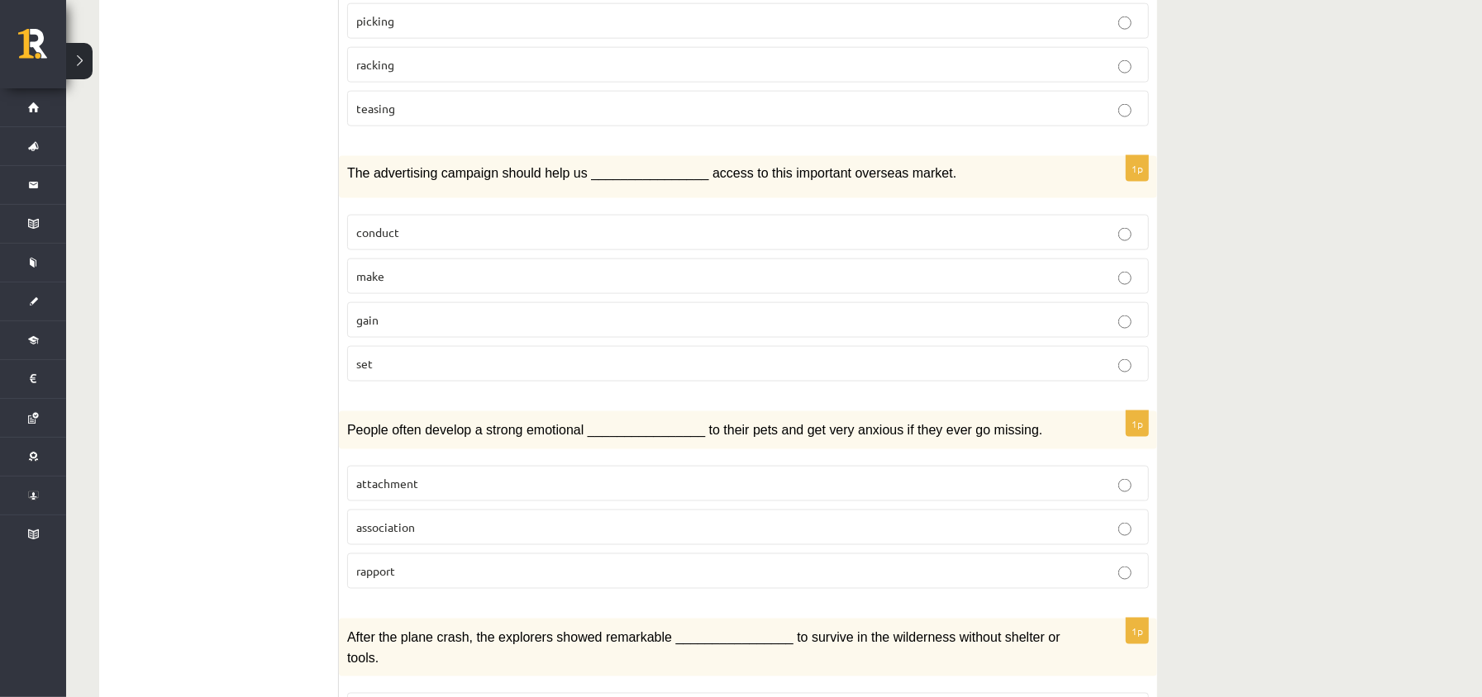
click at [425, 329] on p "gain" at bounding box center [747, 320] width 783 height 17
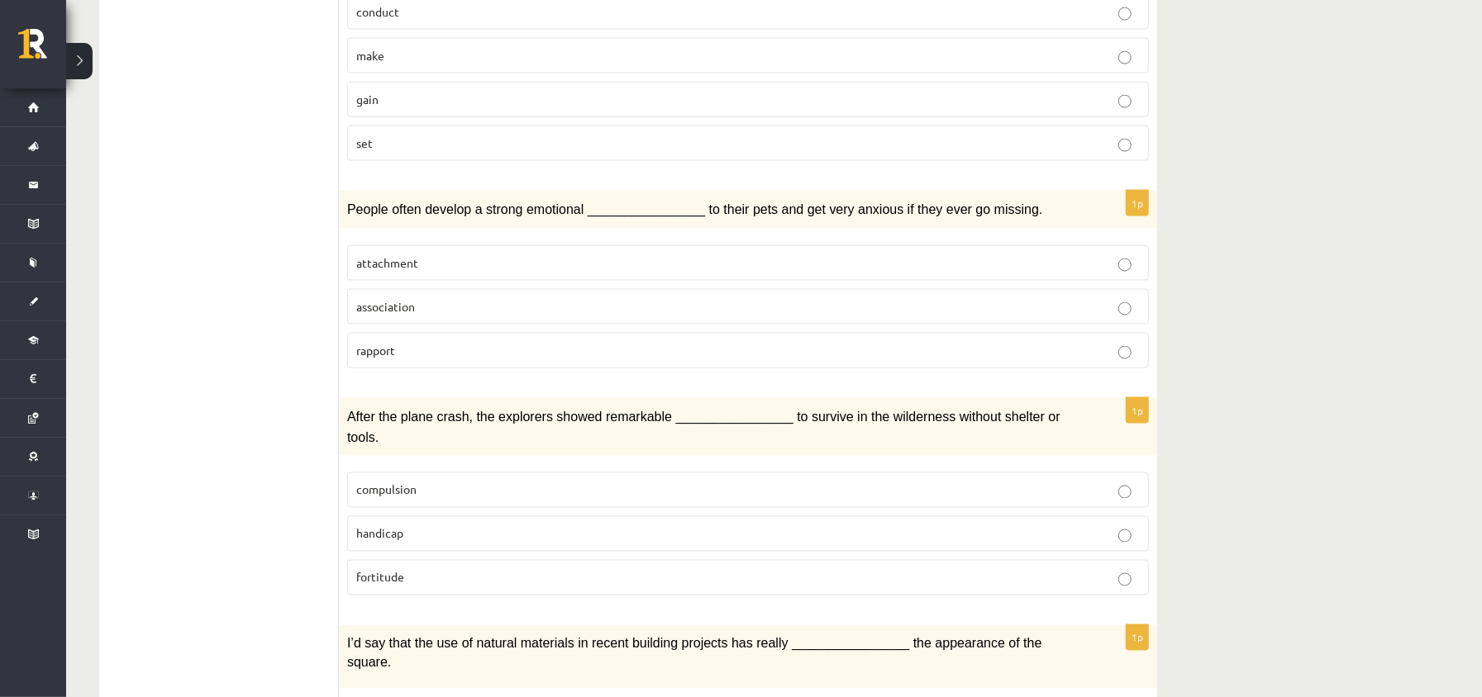
click at [441, 269] on p "attachment" at bounding box center [747, 263] width 783 height 17
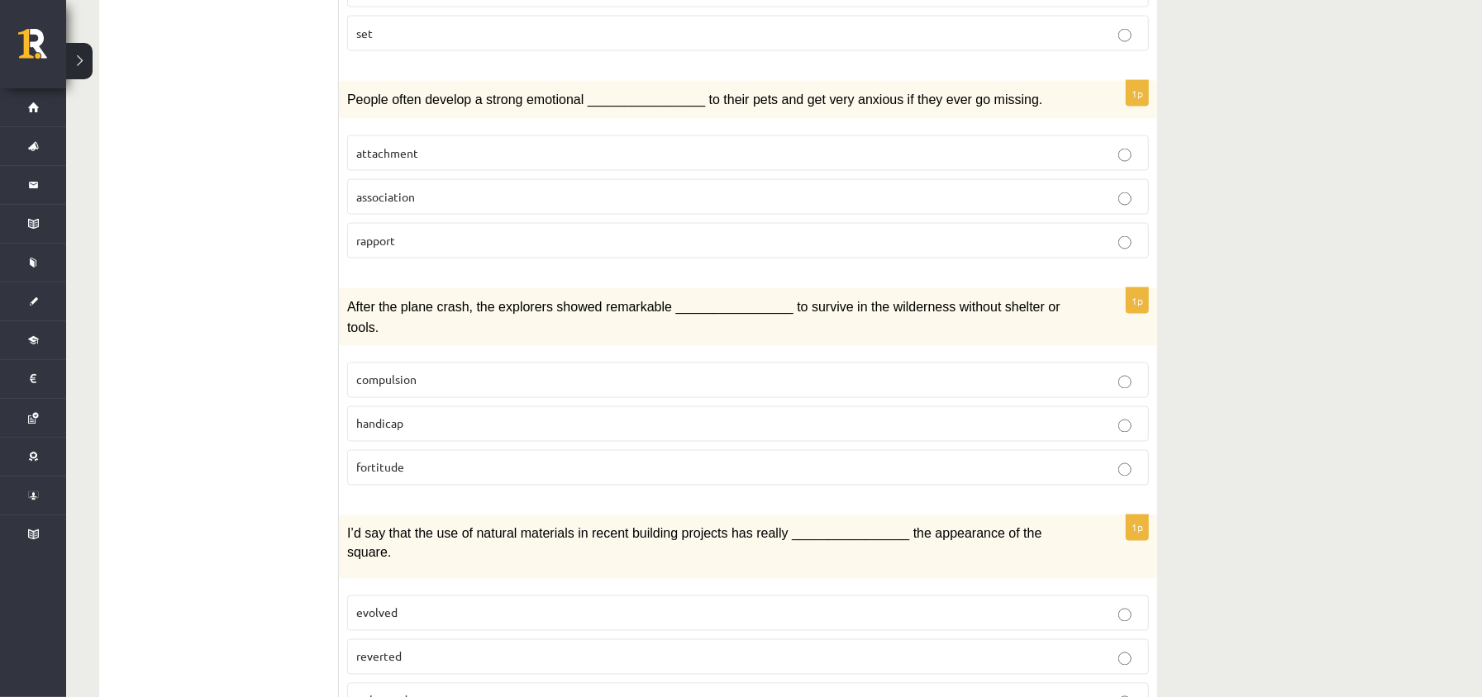
scroll to position [1983, 0]
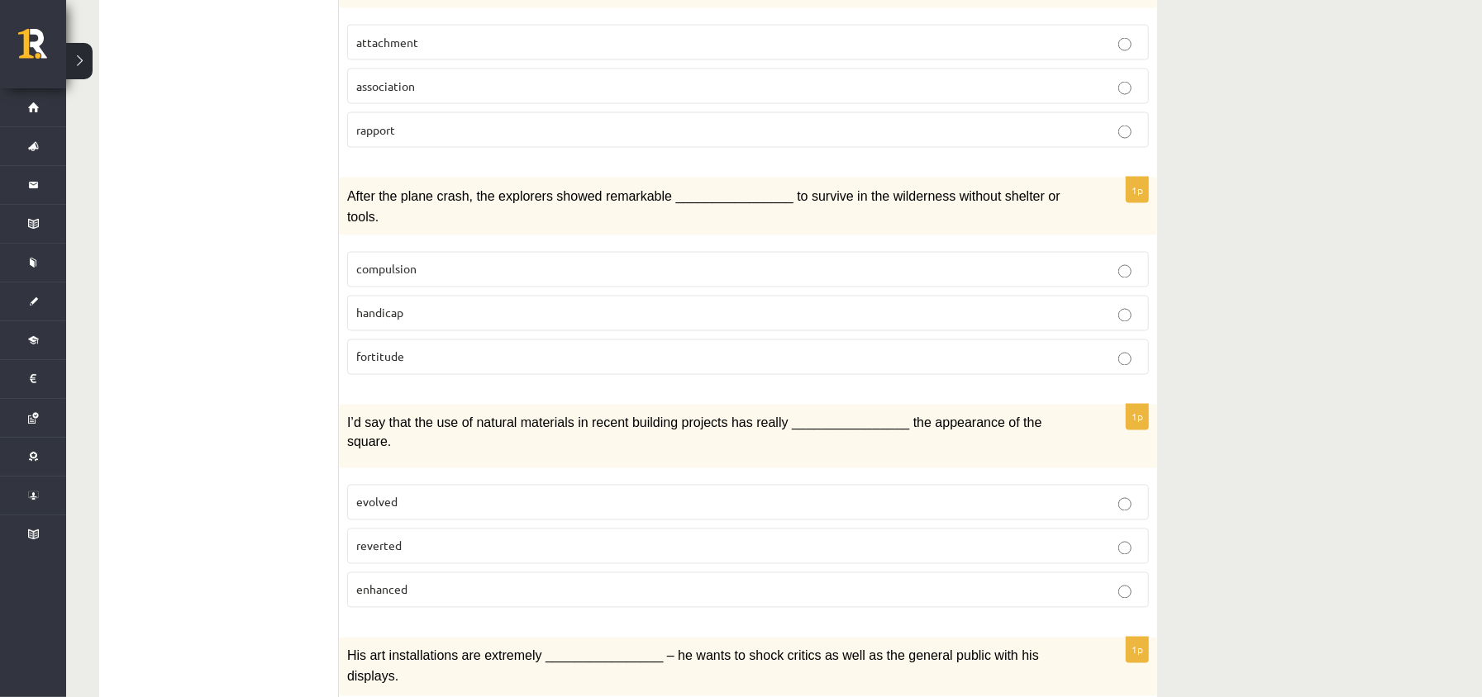
click at [444, 366] on p "fortitude" at bounding box center [747, 357] width 783 height 17
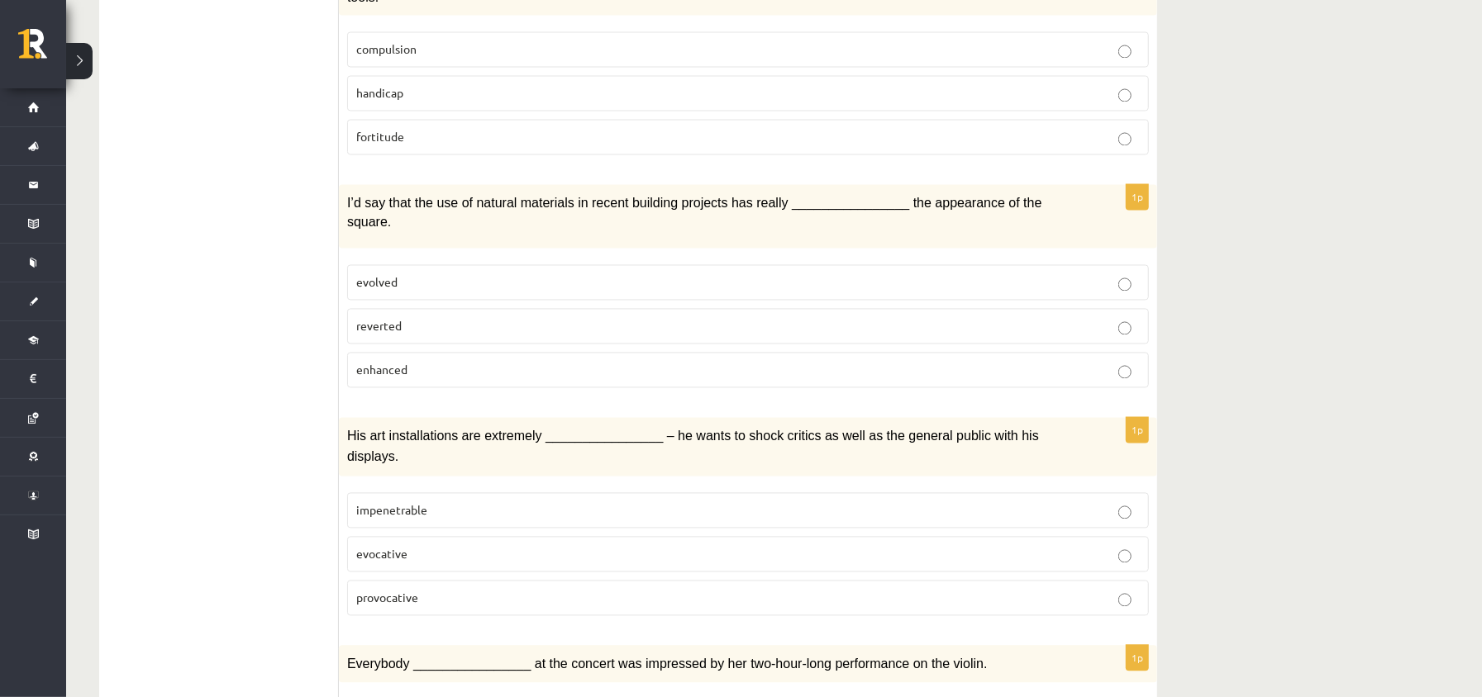
scroll to position [2314, 0]
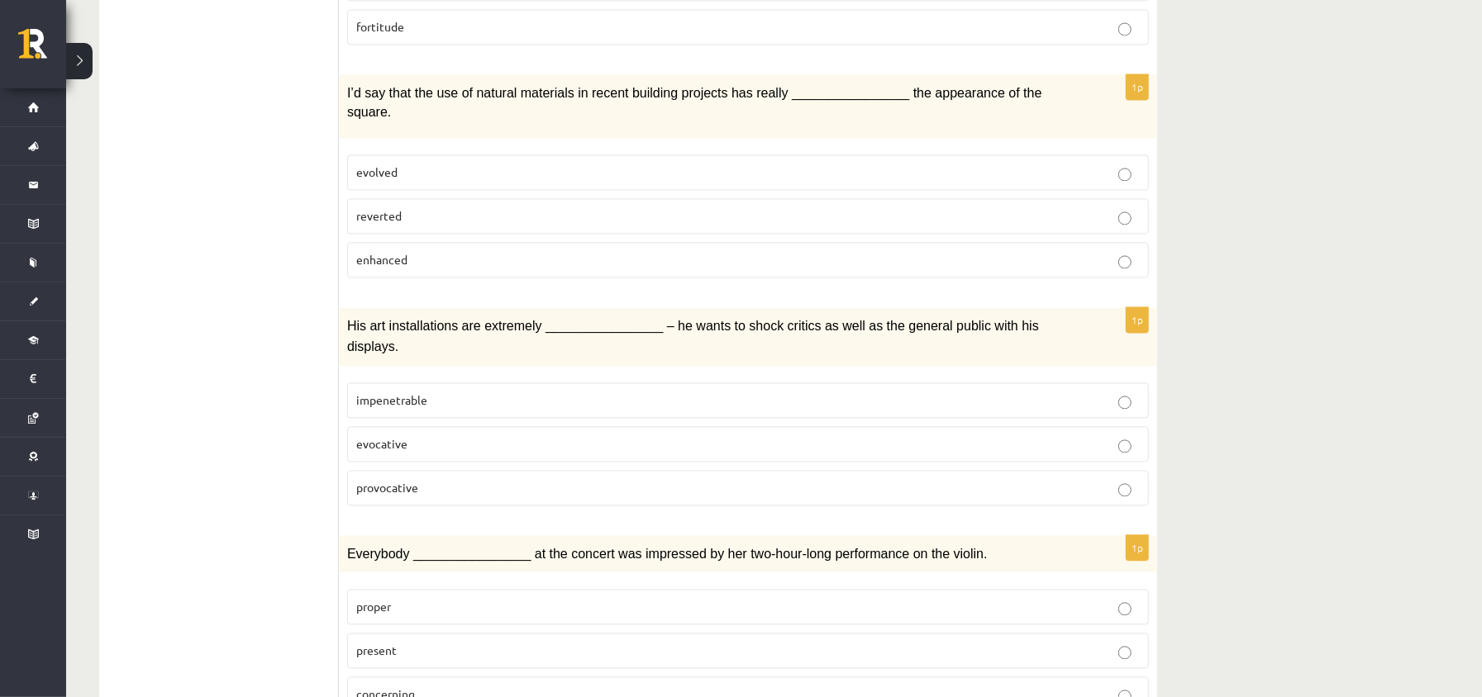
click at [435, 269] on p "enhanced" at bounding box center [747, 259] width 783 height 17
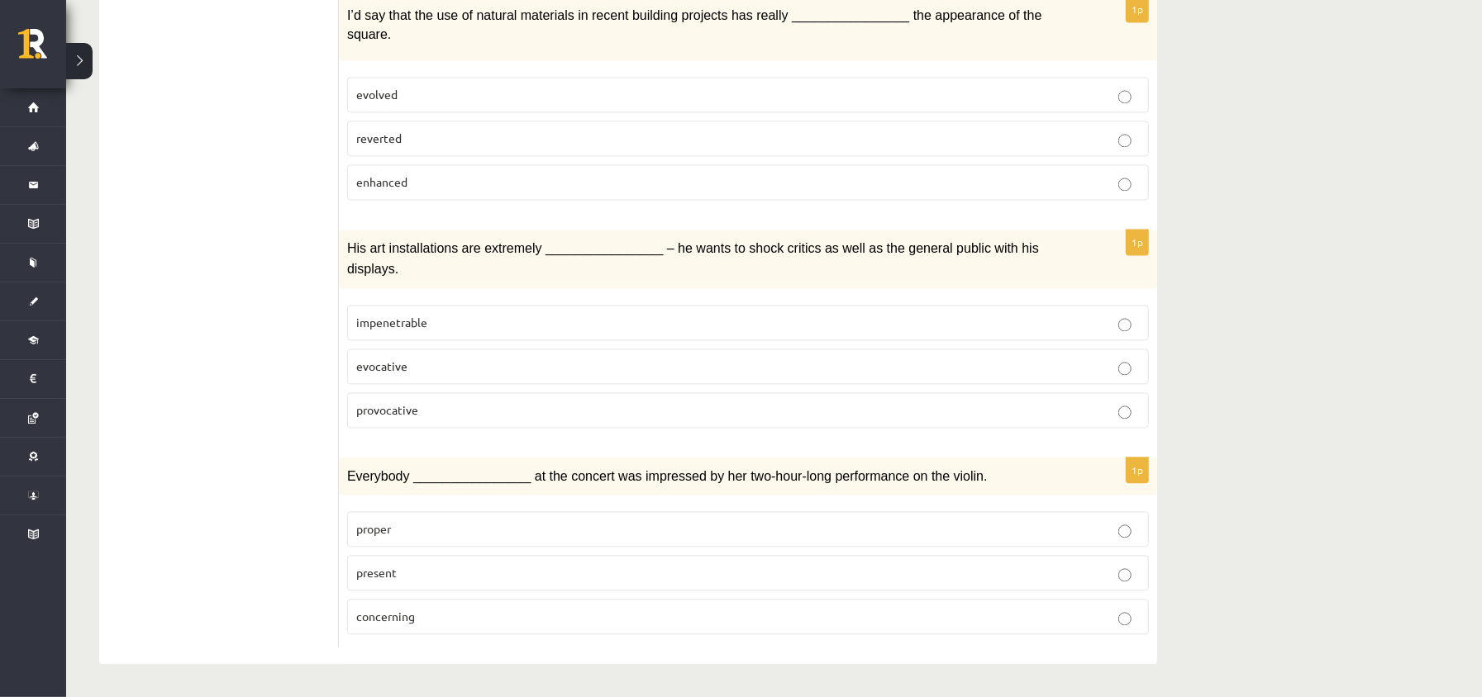
click at [443, 411] on p "provocative" at bounding box center [747, 410] width 783 height 17
click at [423, 572] on p "present" at bounding box center [747, 572] width 783 height 17
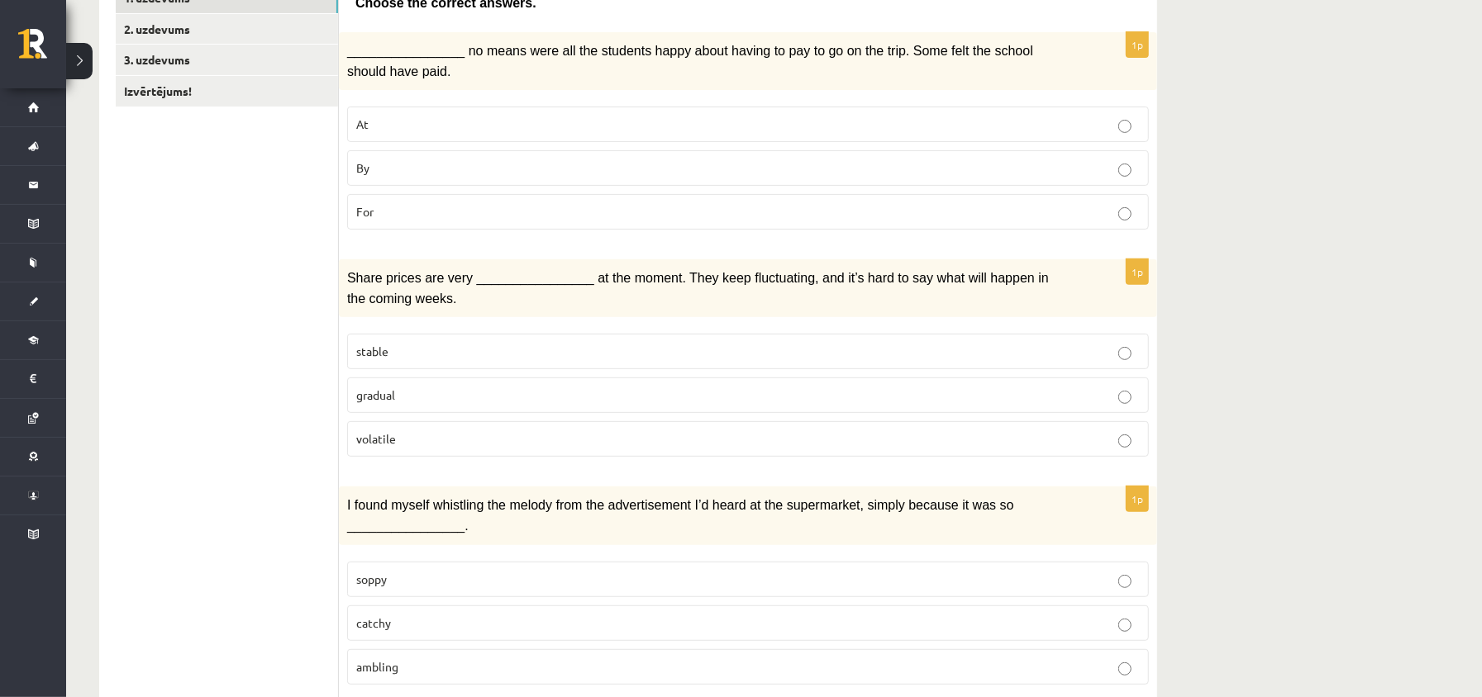
scroll to position [0, 0]
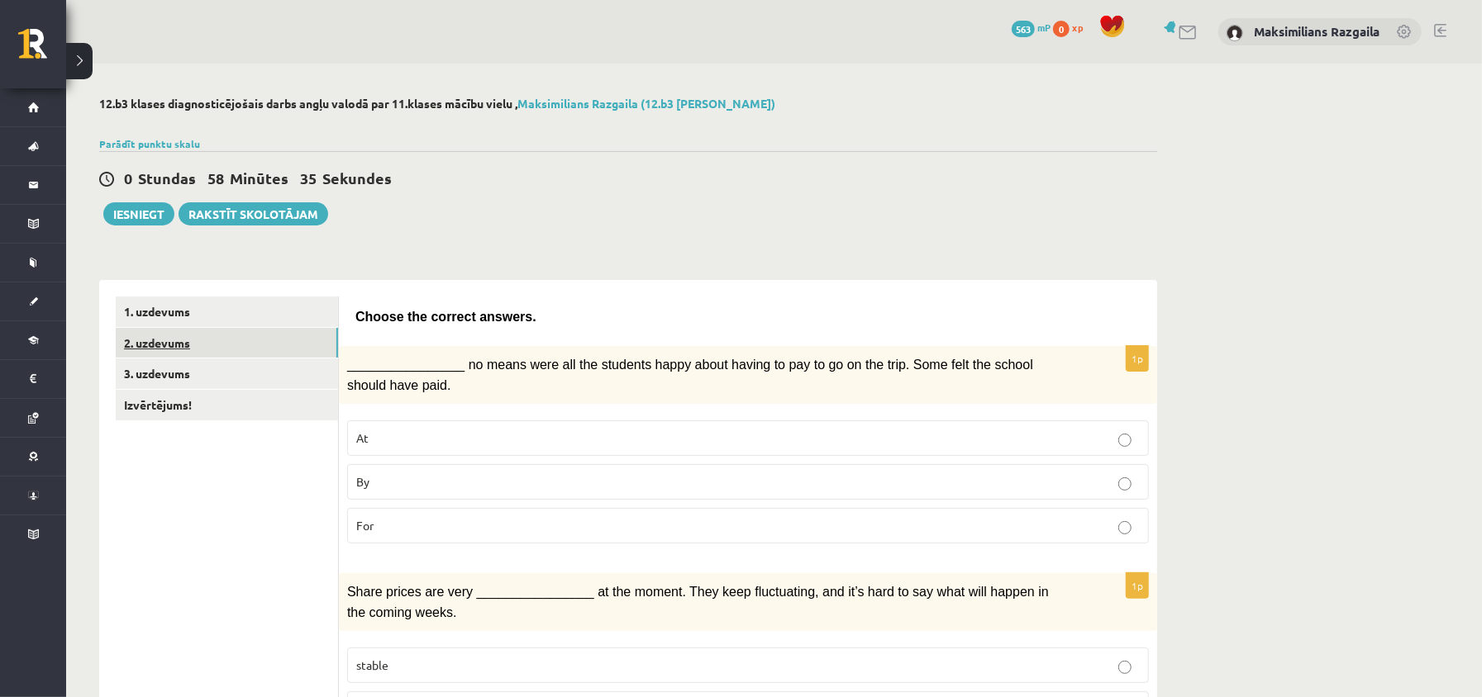
click at [217, 335] on link "2. uzdevums" at bounding box center [227, 343] width 222 height 31
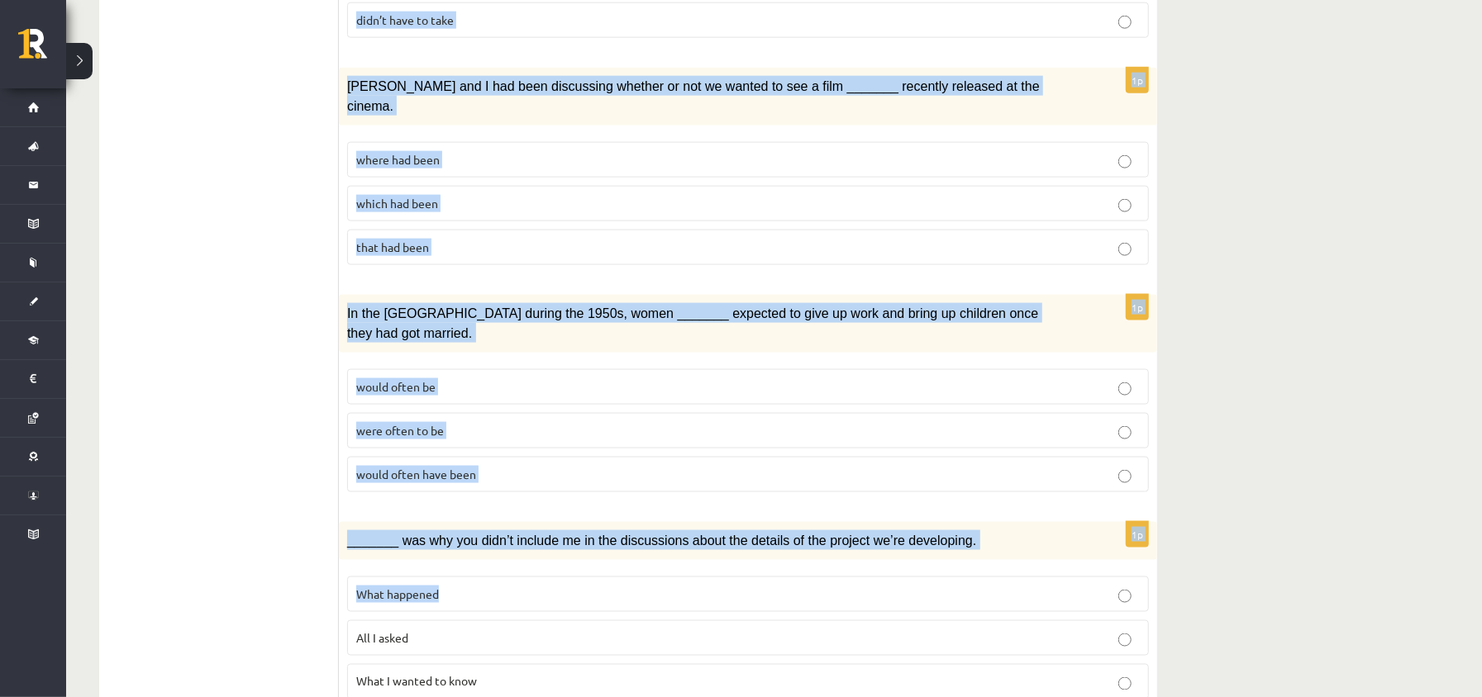
scroll to position [1785, 0]
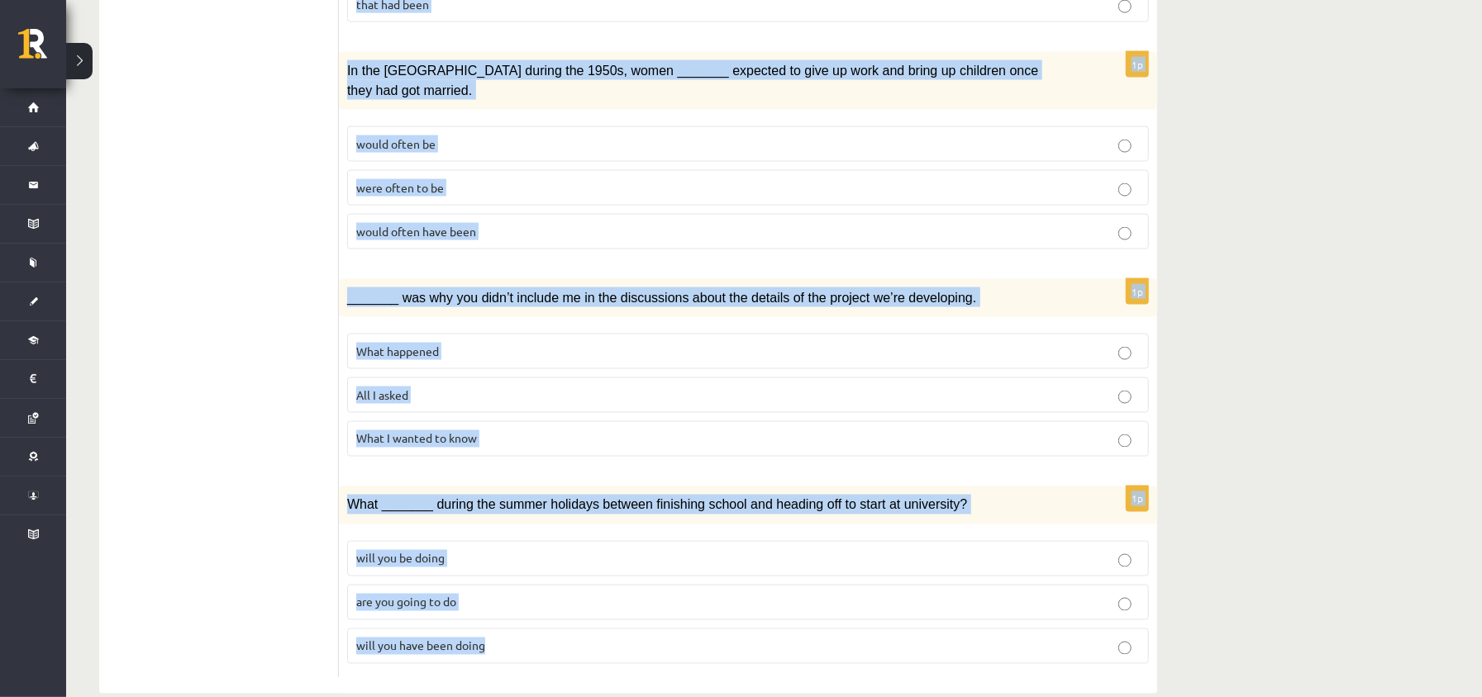
drag, startPoint x: 351, startPoint y: 195, endPoint x: 607, endPoint y: 476, distance: 379.7
copy form "Circle the form that cannot be used to complete the sentences. 1p Although he _…"
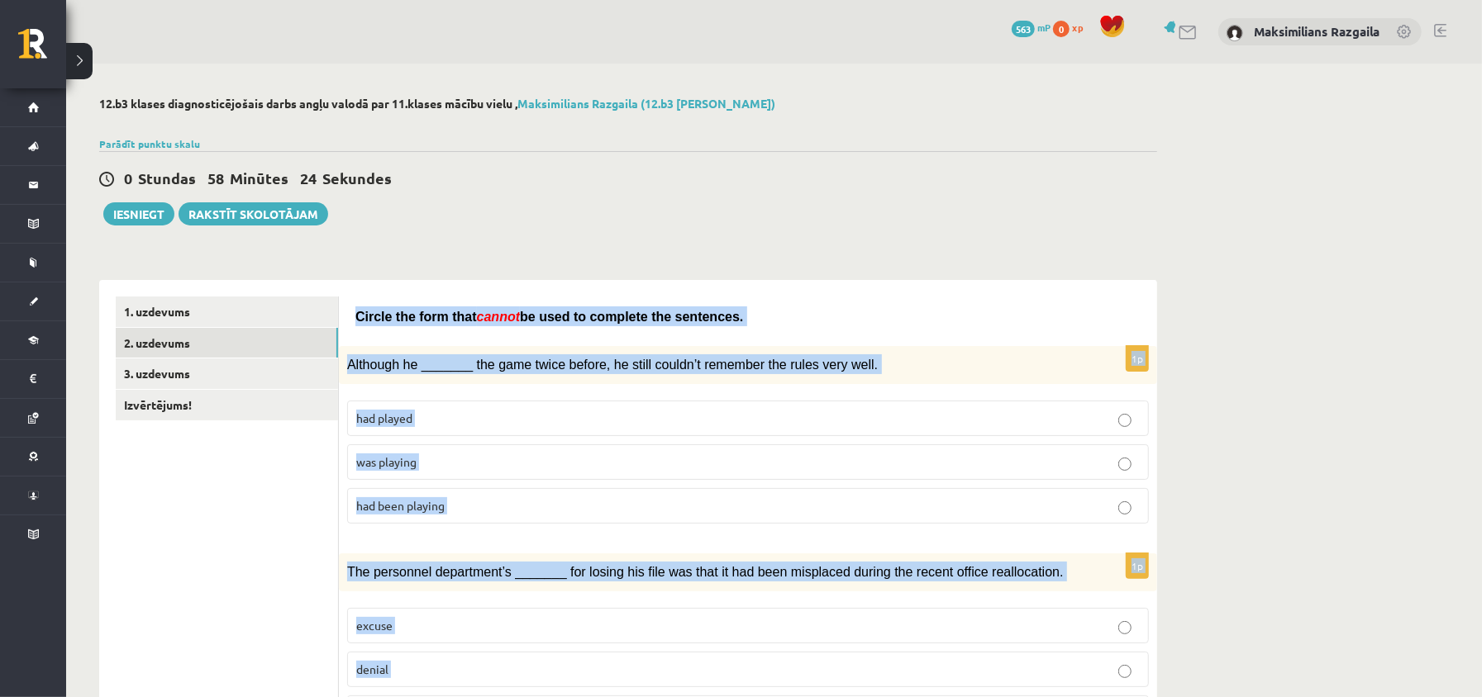
scroll to position [220, 0]
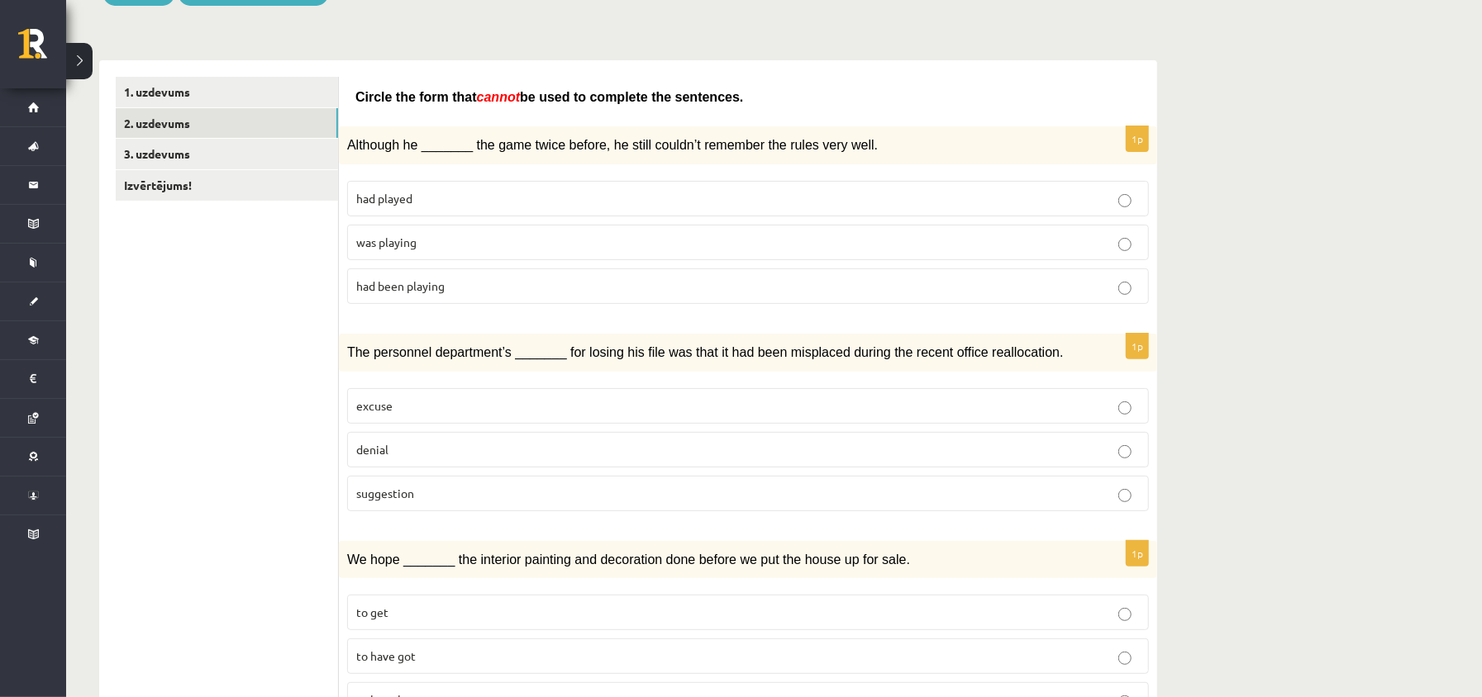
click at [433, 255] on label "was playing" at bounding box center [748, 243] width 802 height 36
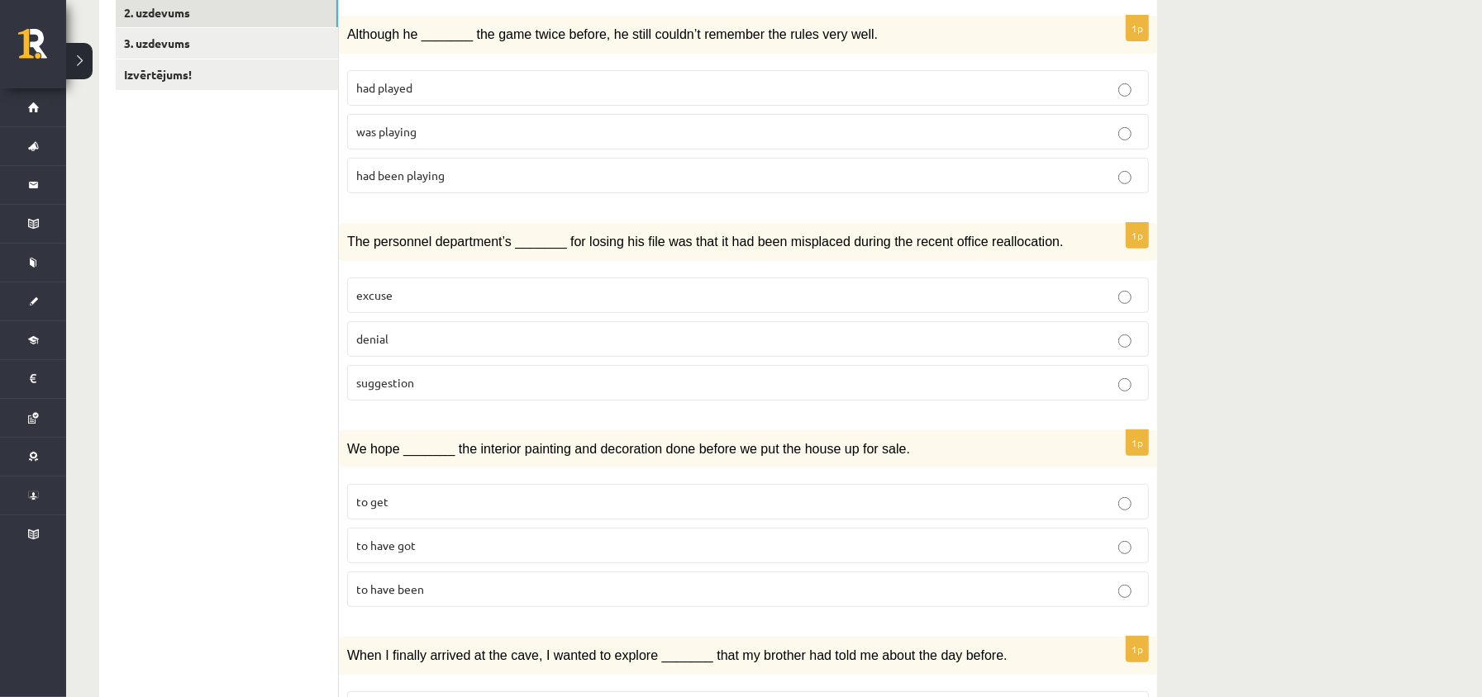
click at [415, 406] on fieldset "excuse denial suggestion" at bounding box center [748, 337] width 802 height 136
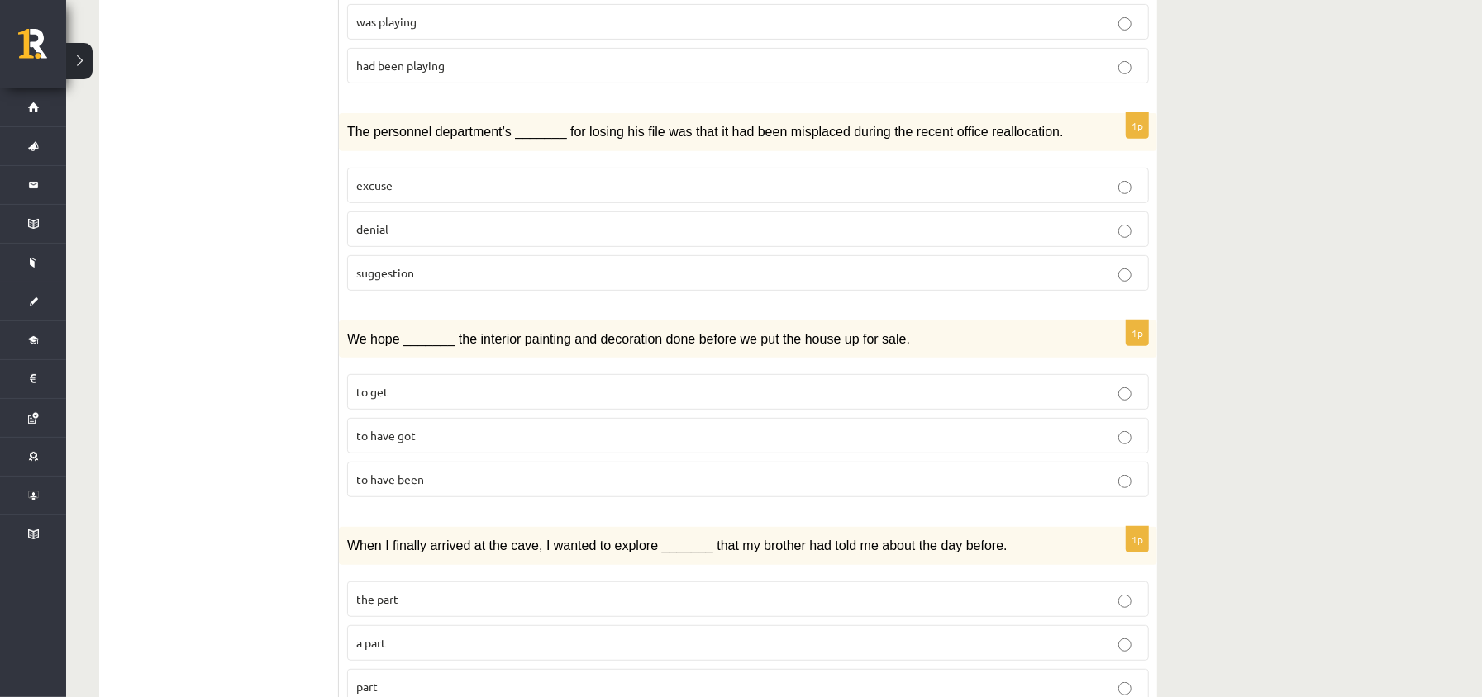
click at [401, 280] on span "suggestion" at bounding box center [385, 272] width 58 height 15
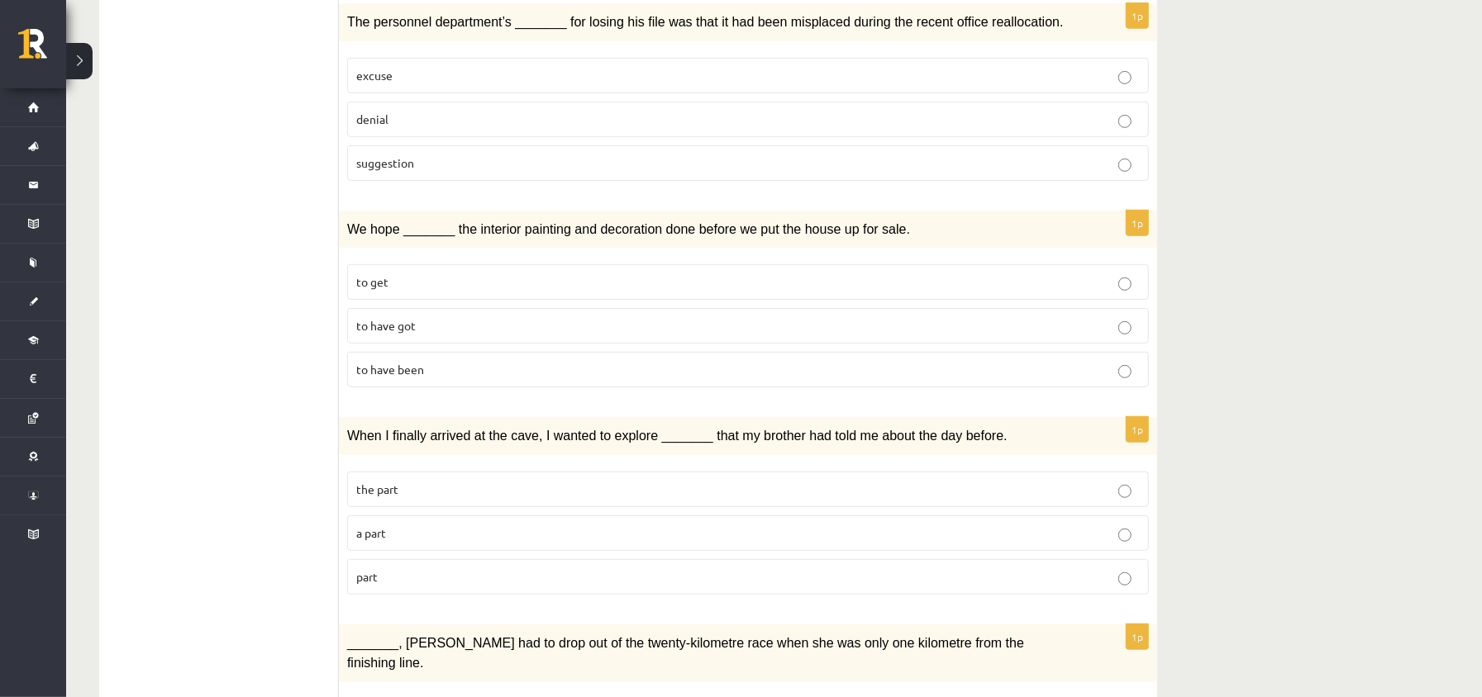
scroll to position [661, 0]
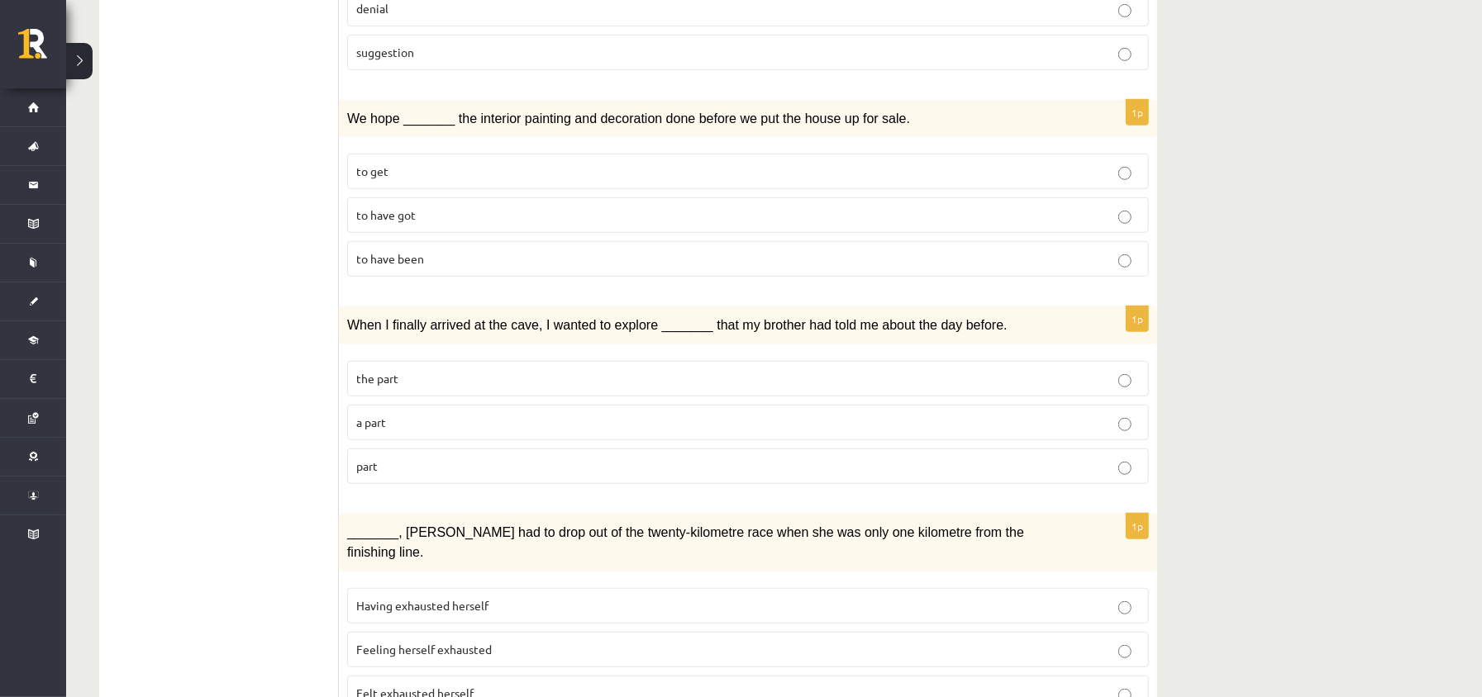
click at [461, 268] on p "to have been" at bounding box center [747, 258] width 783 height 17
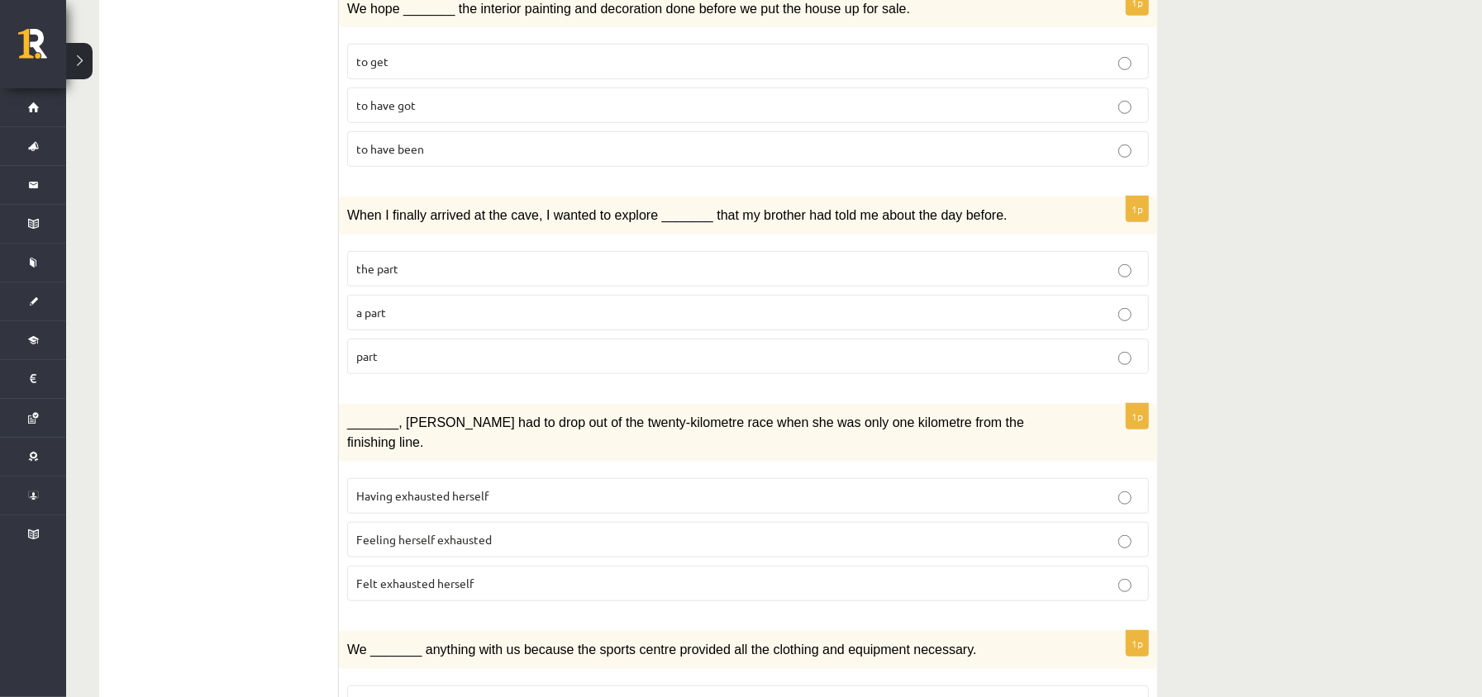
click at [380, 320] on span "a part" at bounding box center [371, 312] width 30 height 15
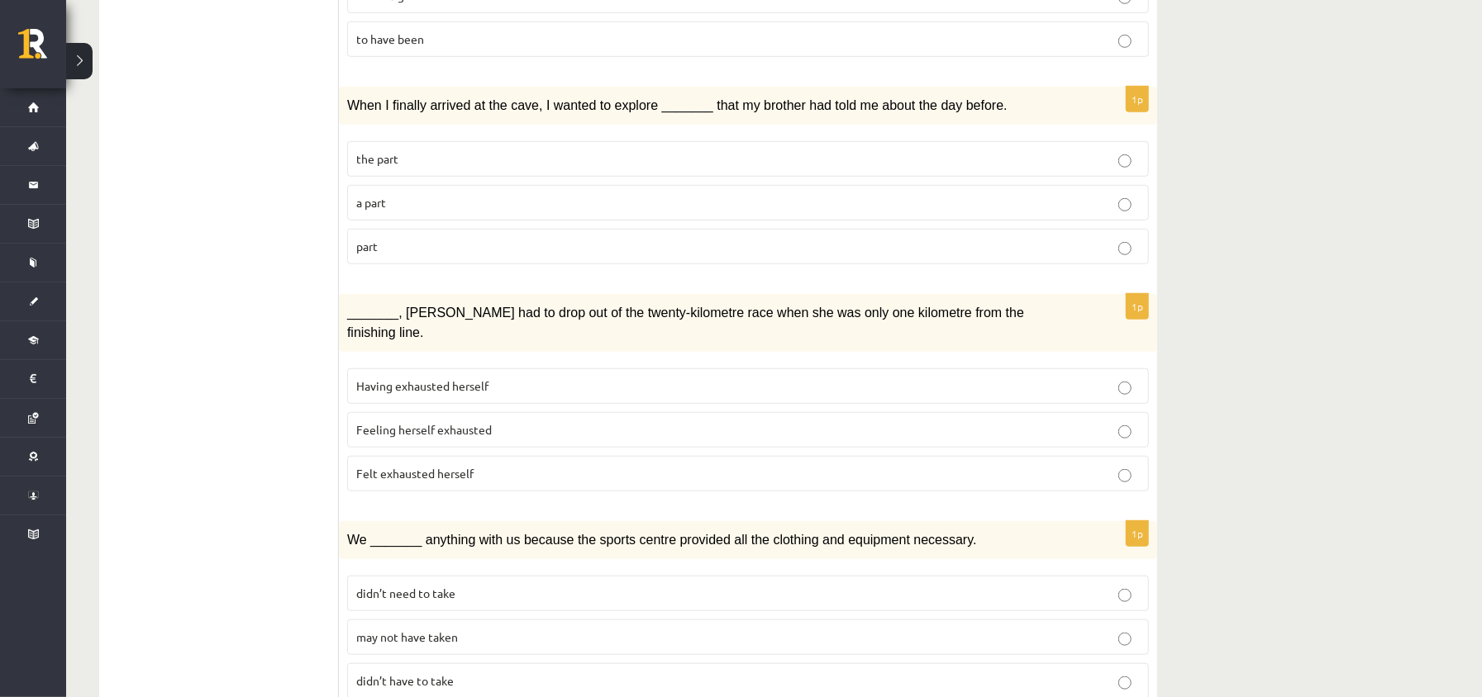
scroll to position [992, 0]
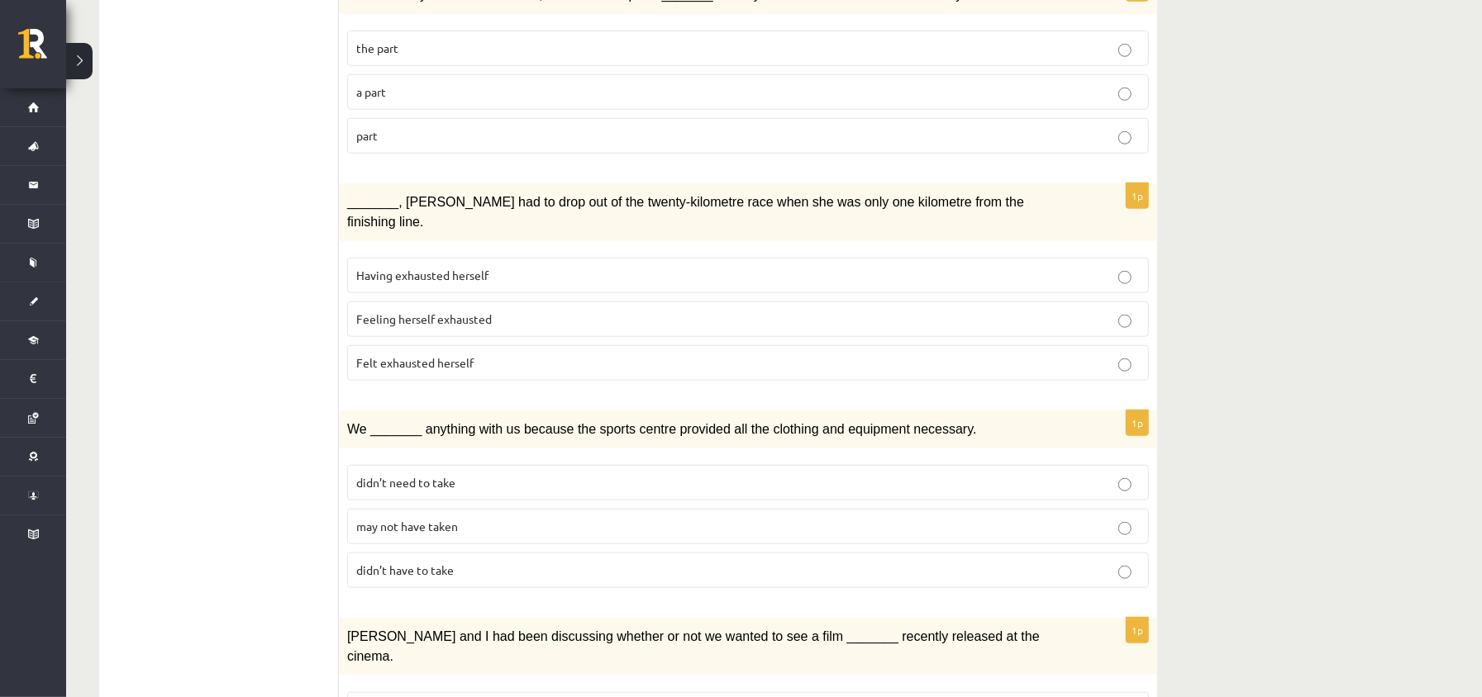
click at [443, 334] on label "Feeling herself exhausted" at bounding box center [748, 320] width 802 height 36
click at [443, 364] on span "Felt exhausted herself" at bounding box center [414, 362] width 117 height 15
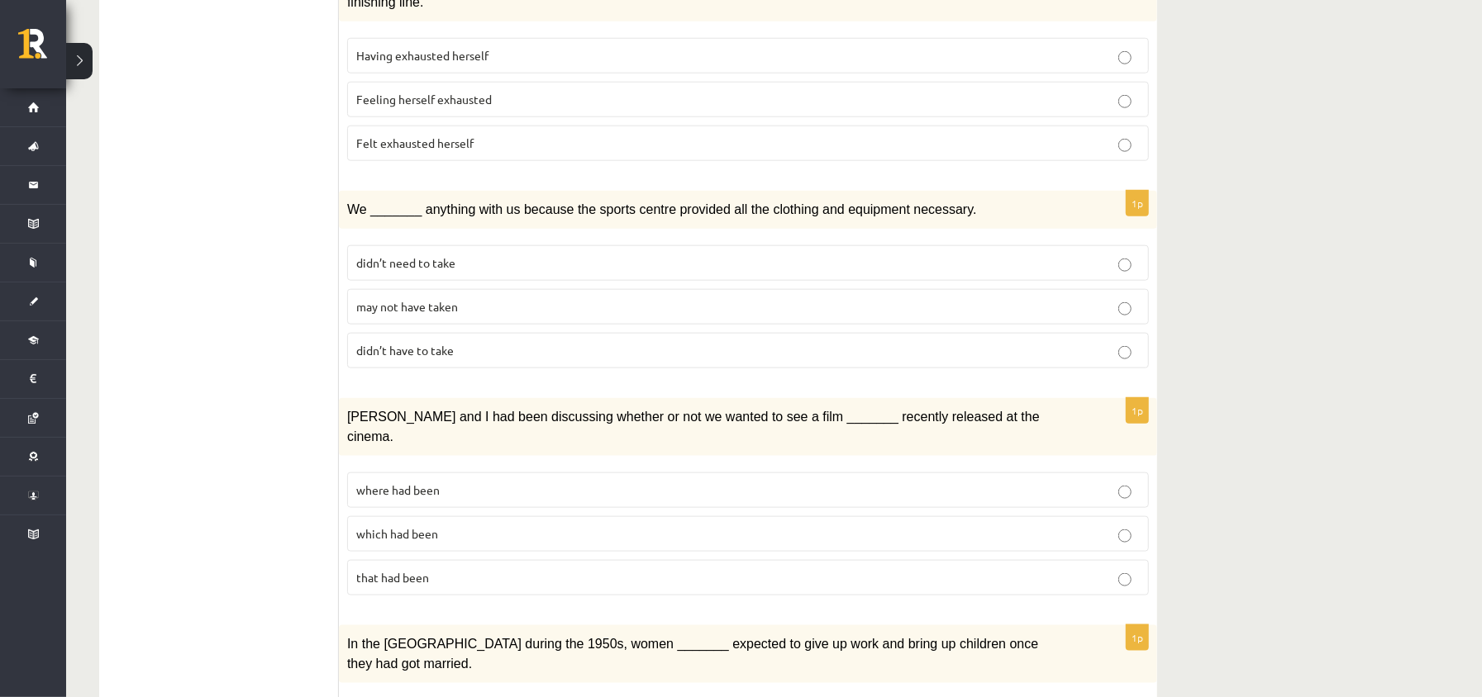
scroll to position [1322, 0]
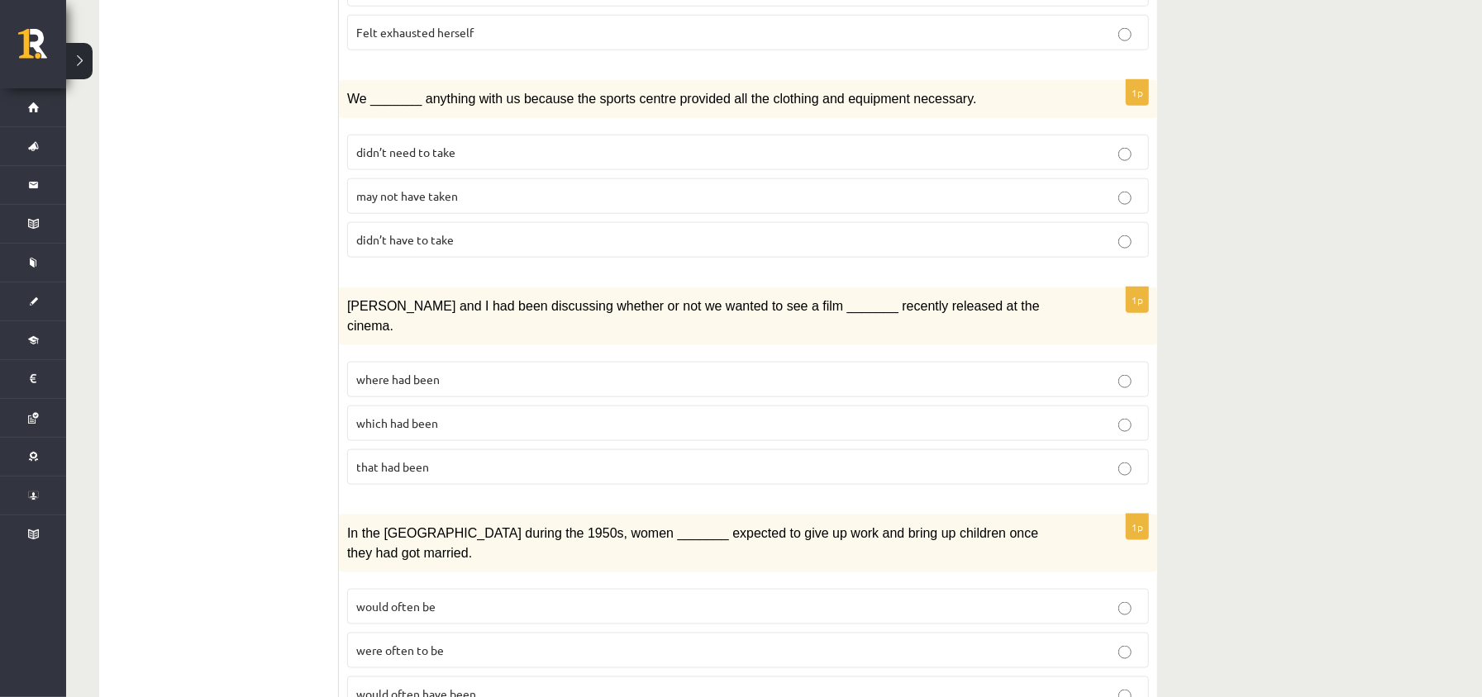
click at [441, 203] on span "may not have taken" at bounding box center [407, 195] width 102 height 15
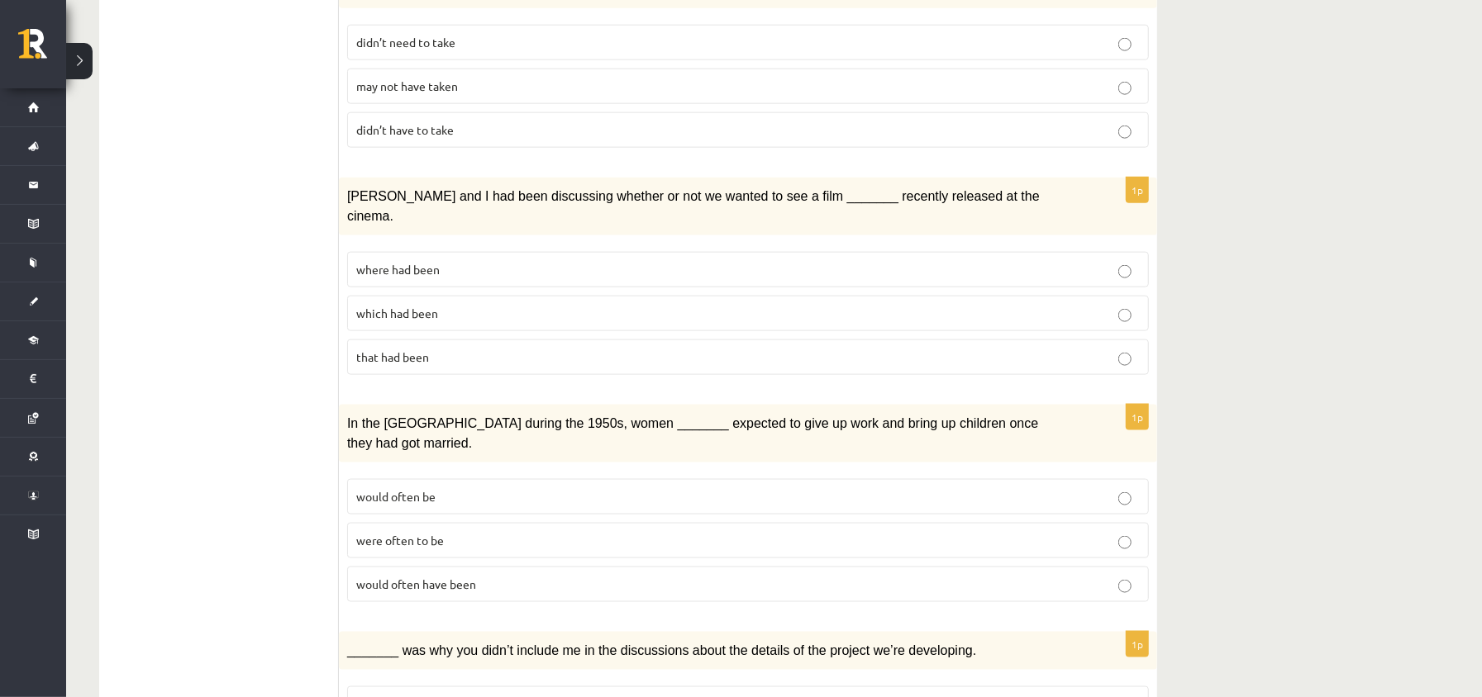
click at [431, 262] on span "where had been" at bounding box center [397, 269] width 83 height 15
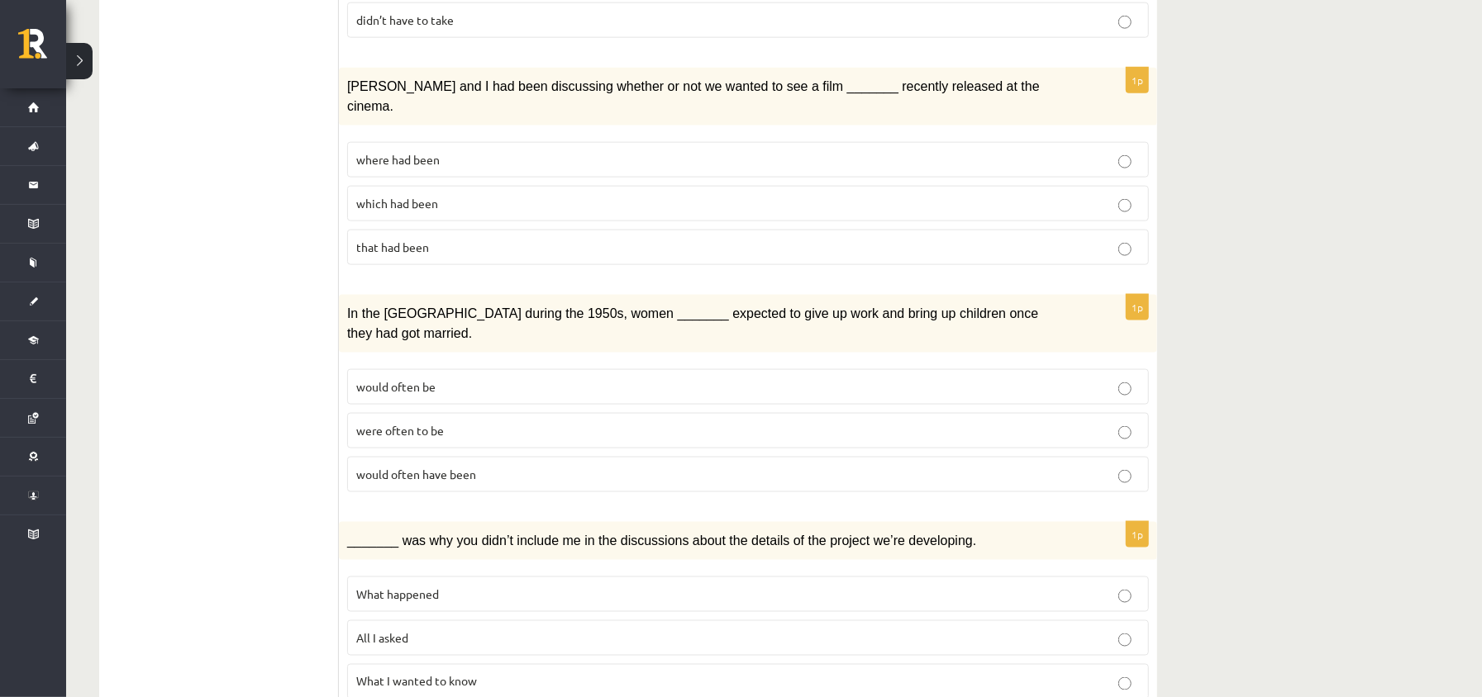
scroll to position [1653, 0]
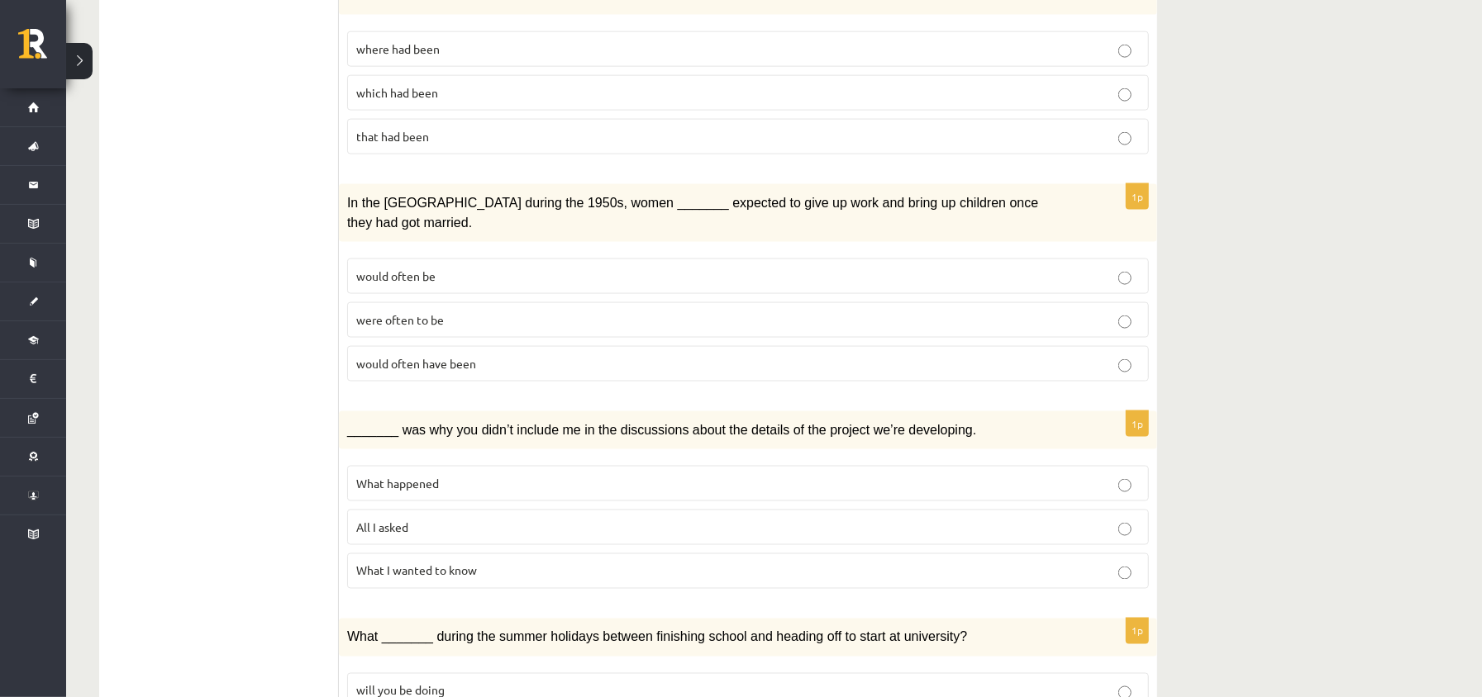
click at [418, 346] on label "would often have been" at bounding box center [748, 364] width 802 height 36
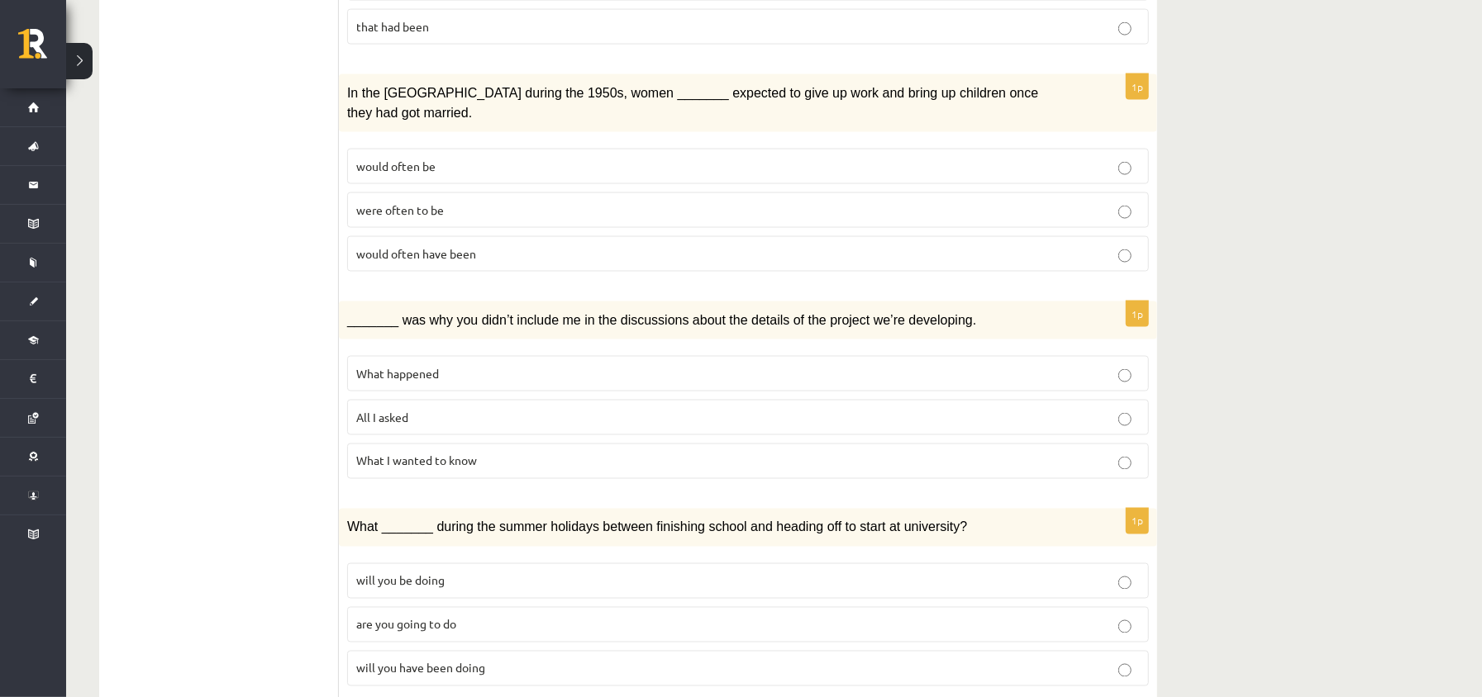
scroll to position [1785, 0]
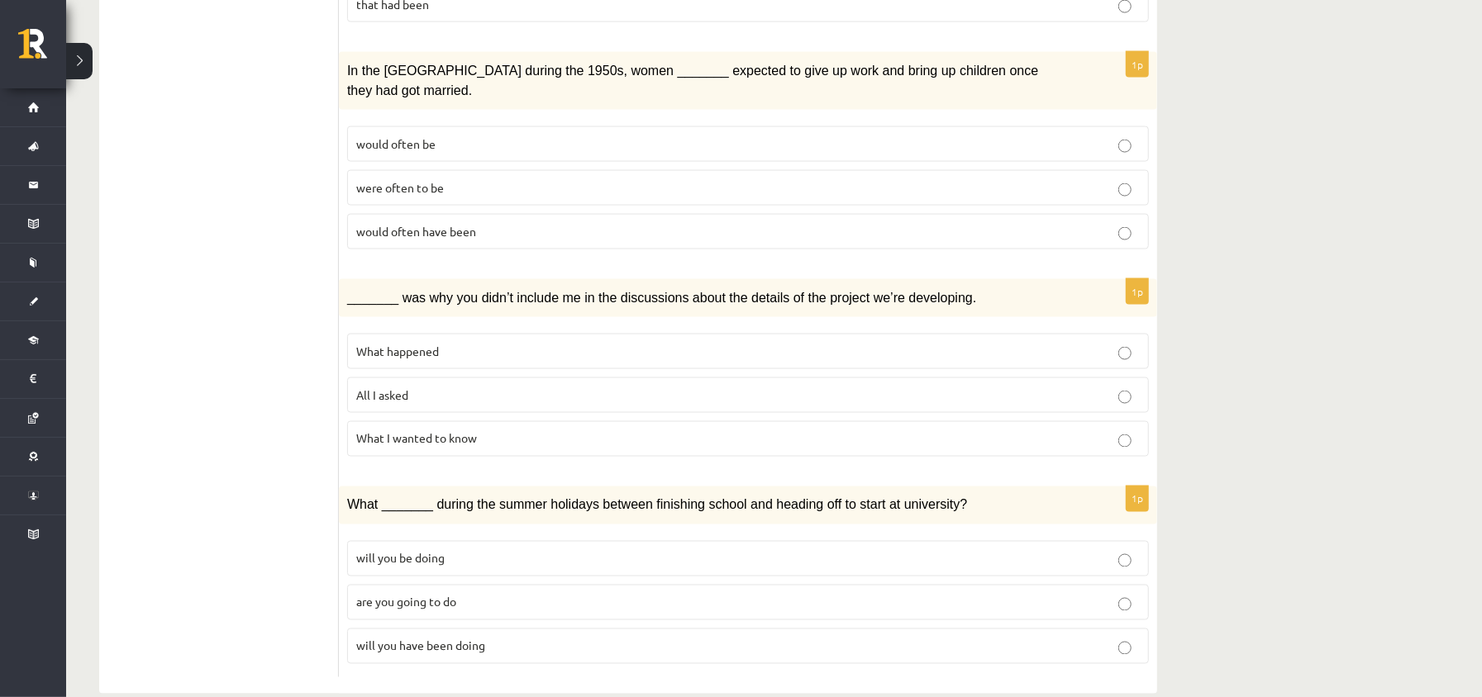
click at [424, 387] on p "All I asked" at bounding box center [747, 395] width 783 height 17
click at [443, 629] on label "will you have been doing" at bounding box center [748, 647] width 802 height 36
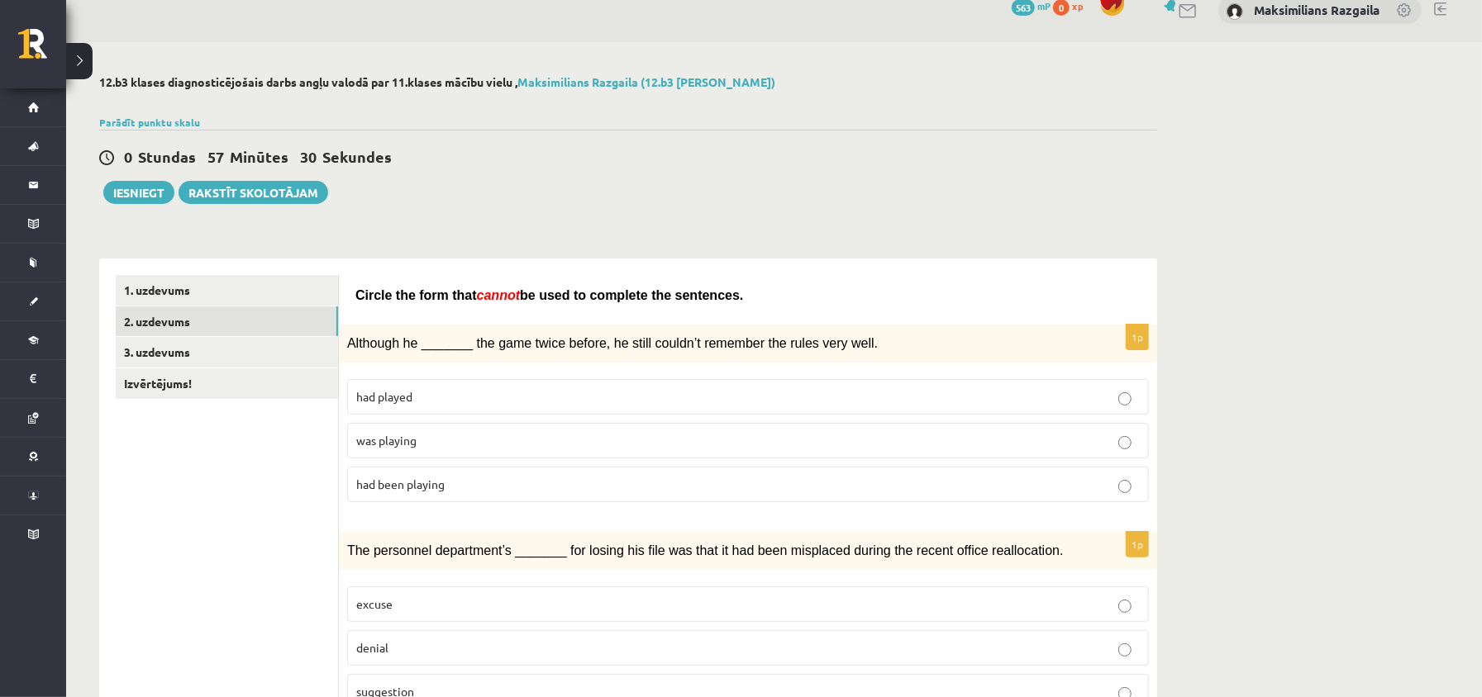
scroll to position [0, 0]
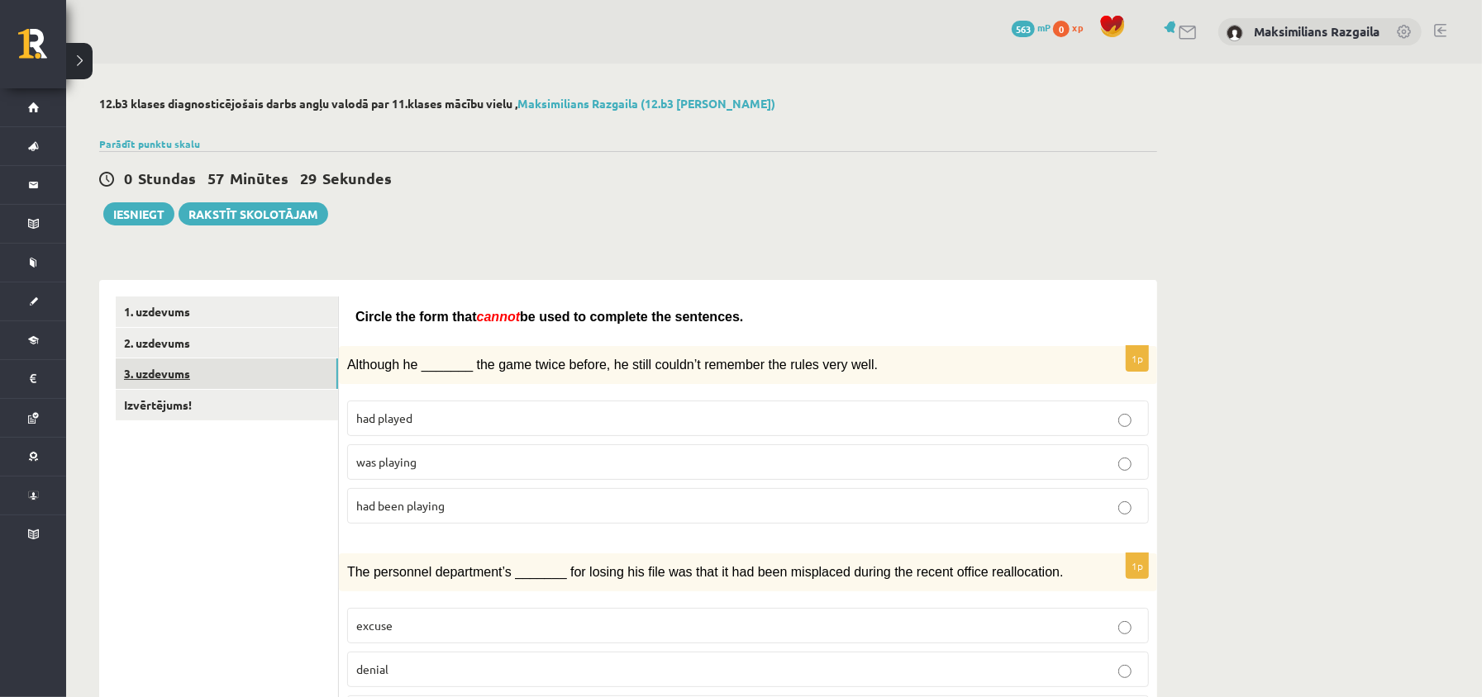
click at [223, 377] on link "3. uzdevums" at bounding box center [227, 374] width 222 height 31
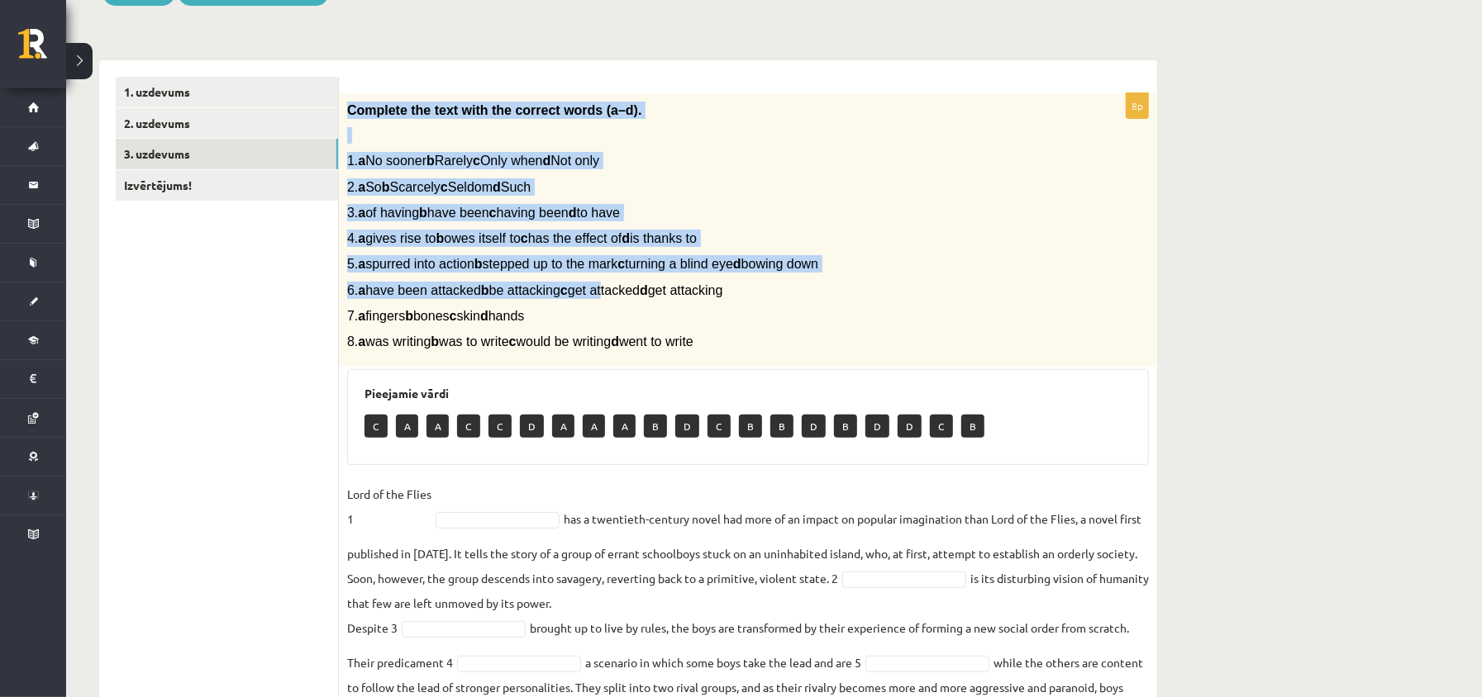
scroll to position [400, 0]
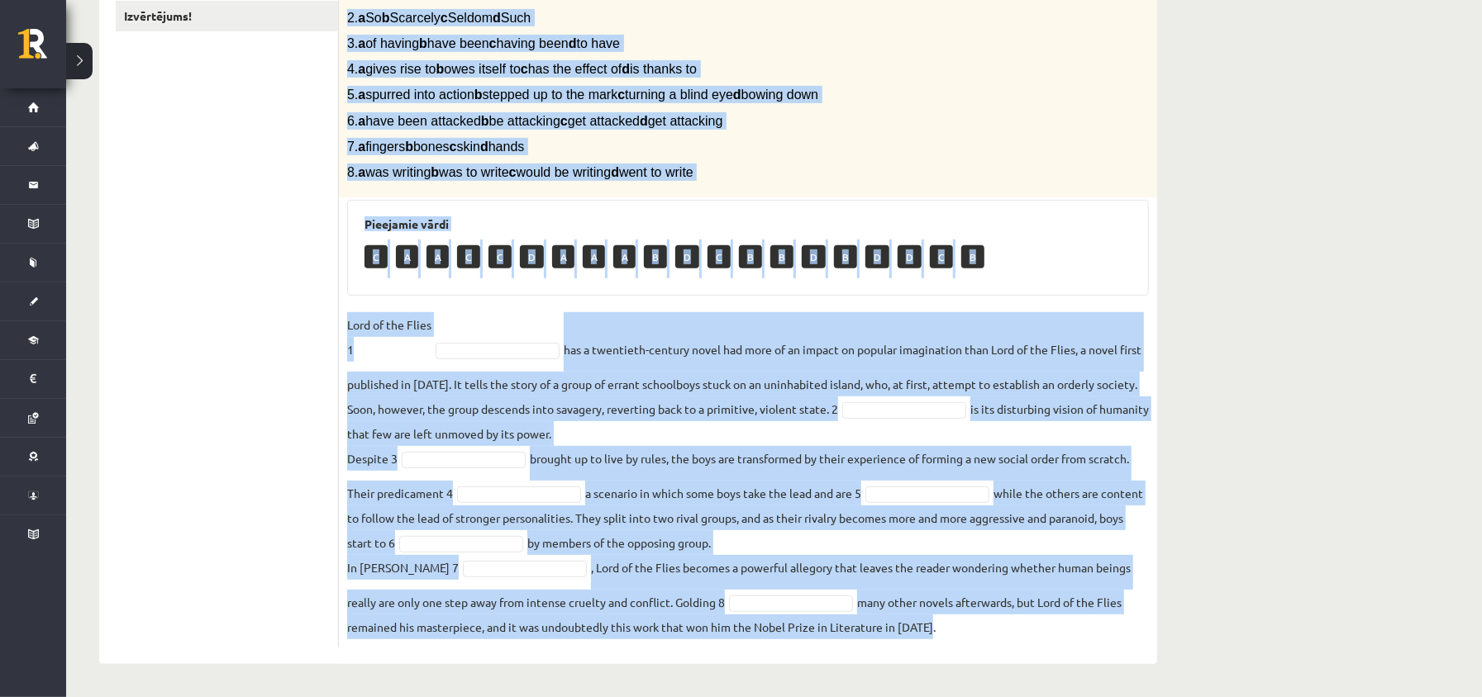
drag, startPoint x: 349, startPoint y: 104, endPoint x: 902, endPoint y: 425, distance: 639.8
click at [1075, 694] on div "**********" at bounding box center [628, 185] width 1124 height 1023
copy div "Complete the text with the correct words (a–d). 1. a No sooner b Rarely c Only …"
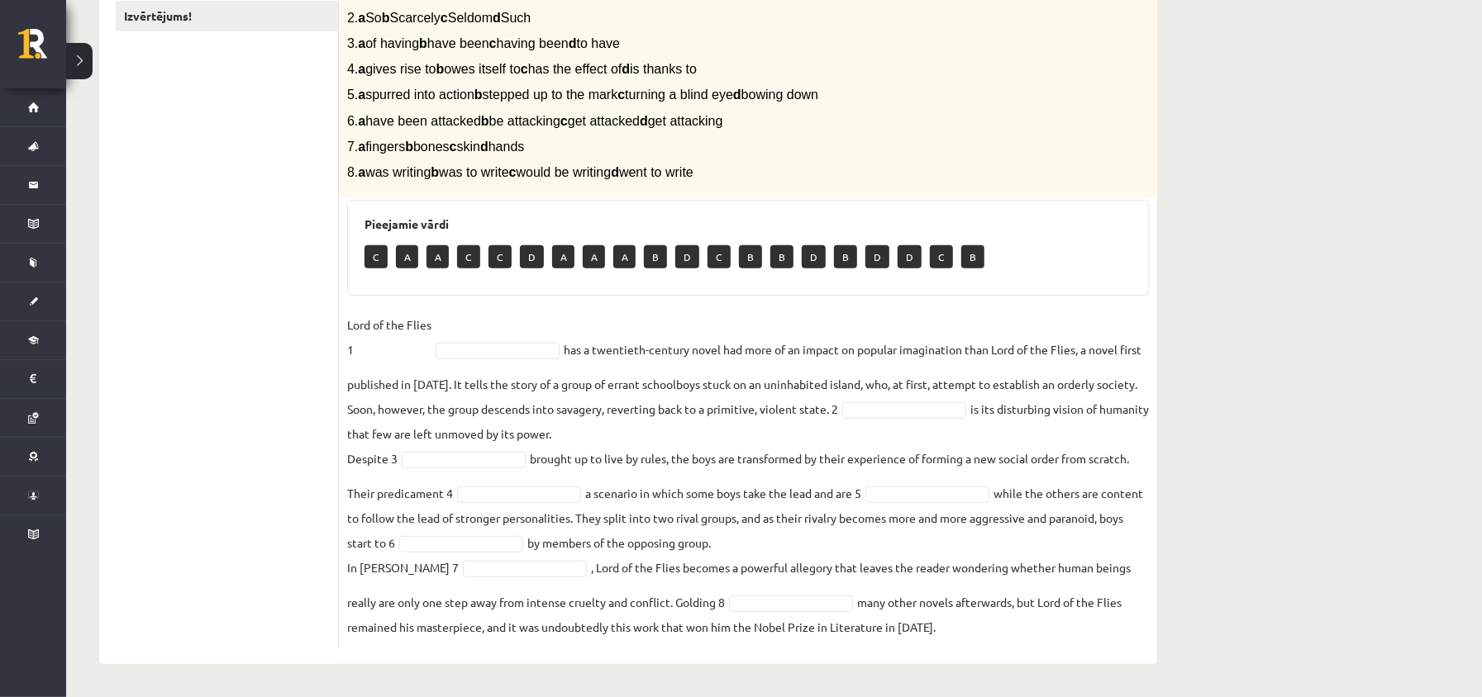
click at [255, 367] on ul "1. uzdevums 2. uzdevums 3. uzdevums Izvērtējums!" at bounding box center [227, 277] width 223 height 740
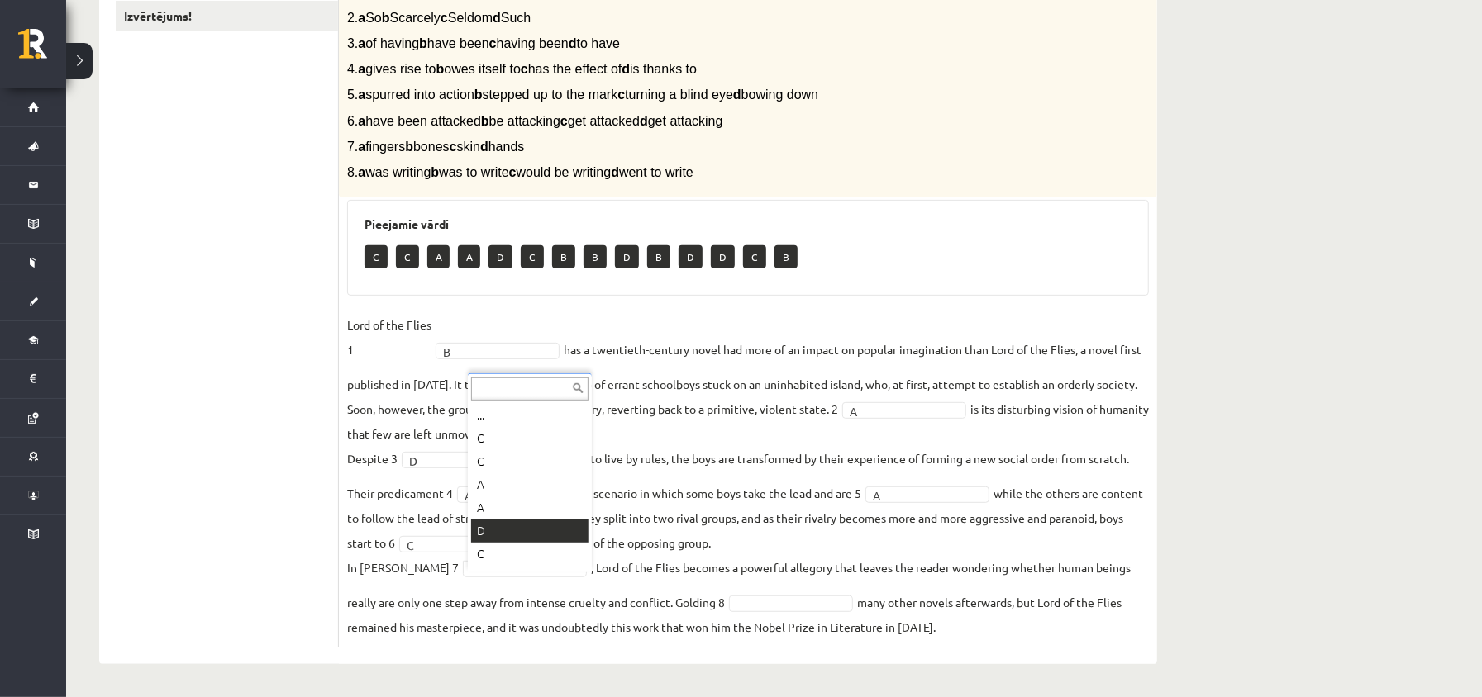
scroll to position [20, 0]
click at [849, 613] on fieldset "Lord of the Flies 1 B * has a twentieth-century novel had more of an impact on …" at bounding box center [748, 475] width 802 height 327
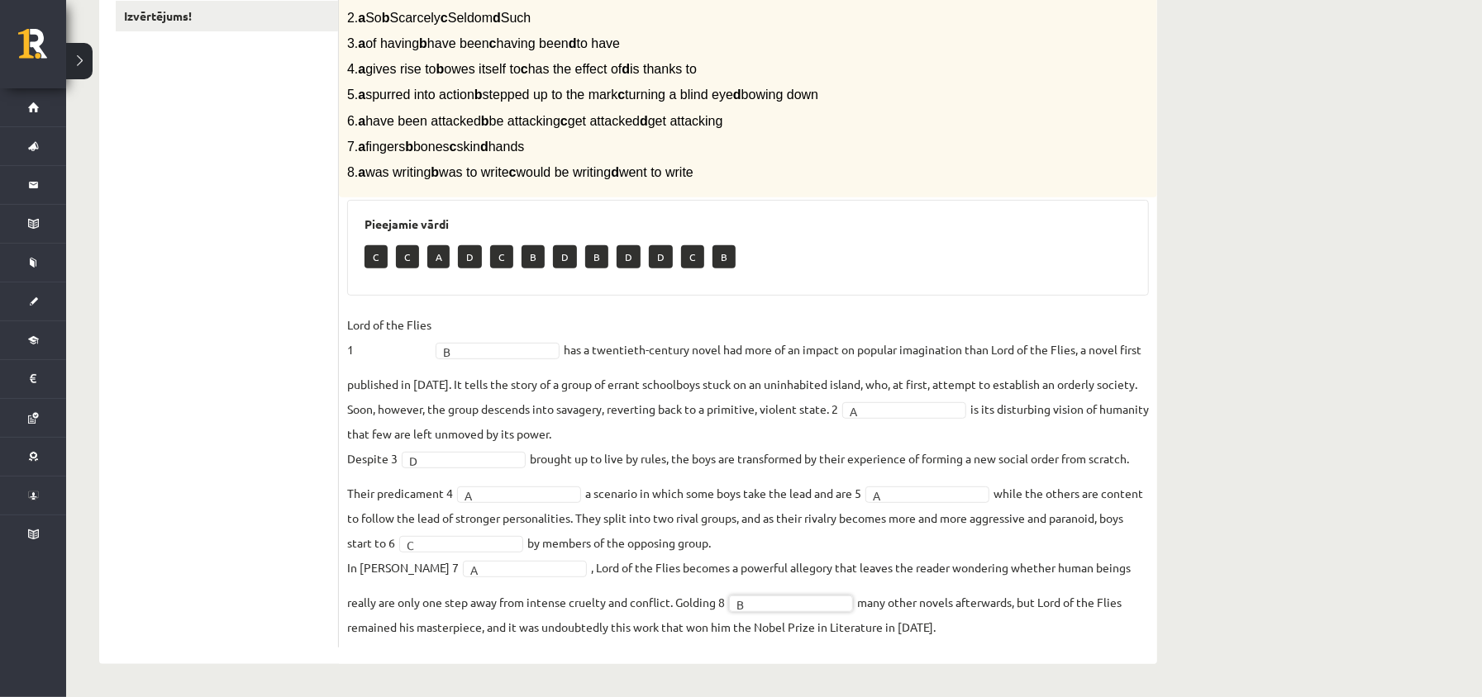
scroll to position [0, 0]
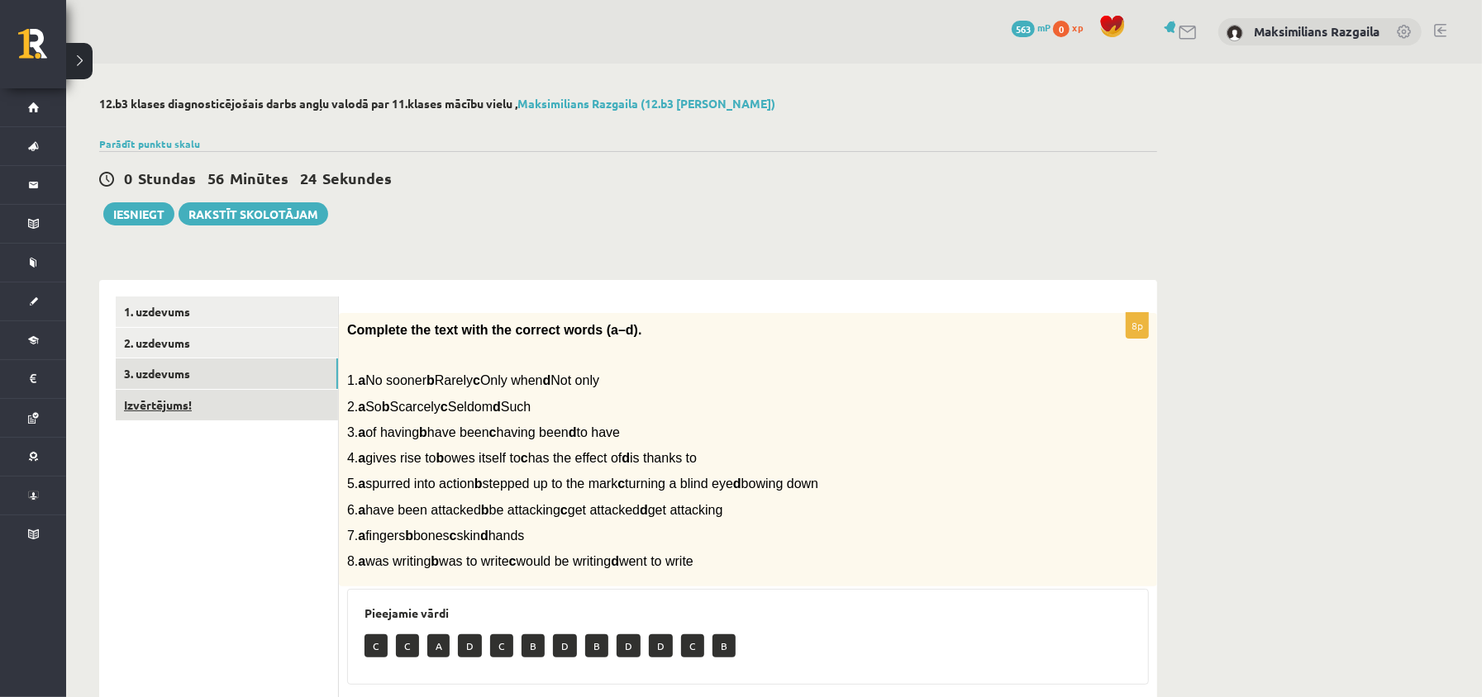
click at [165, 420] on link "Izvērtējums!" at bounding box center [227, 405] width 222 height 31
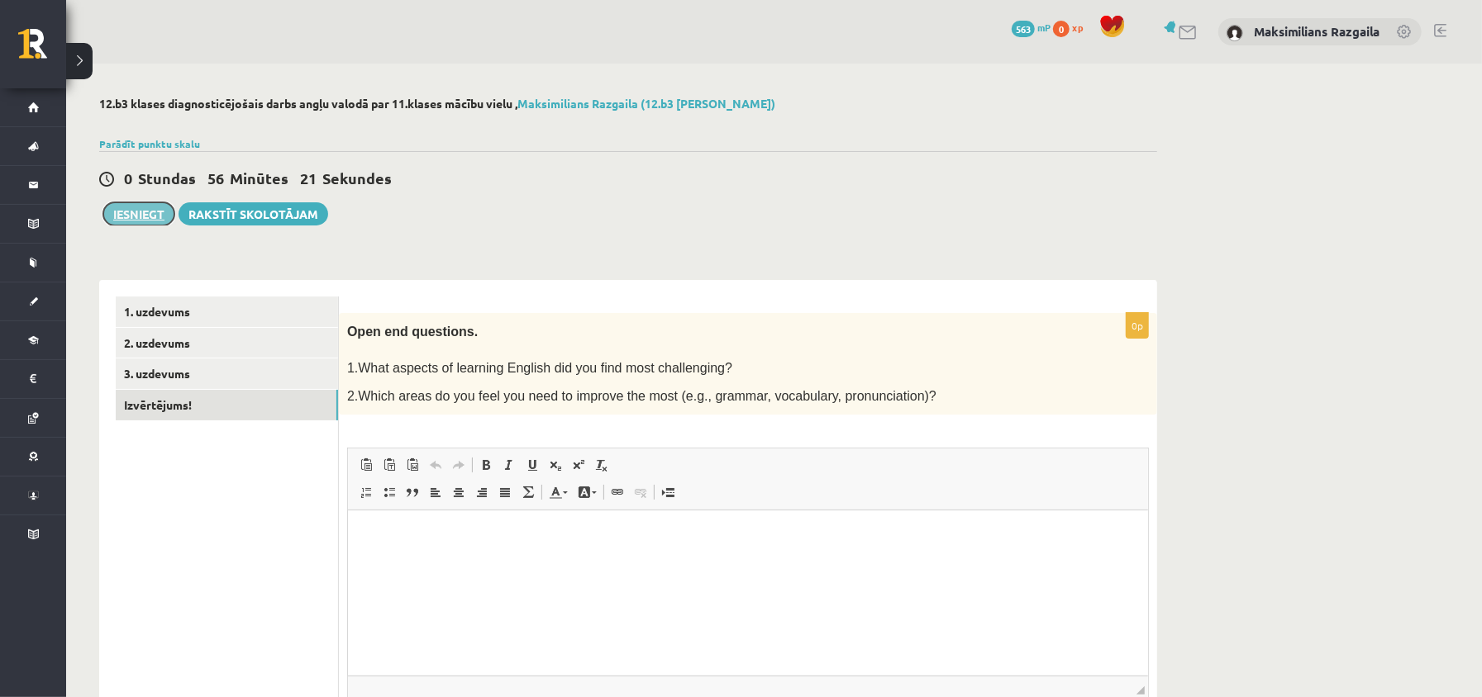
click at [157, 216] on button "Iesniegt" at bounding box center [138, 213] width 71 height 23
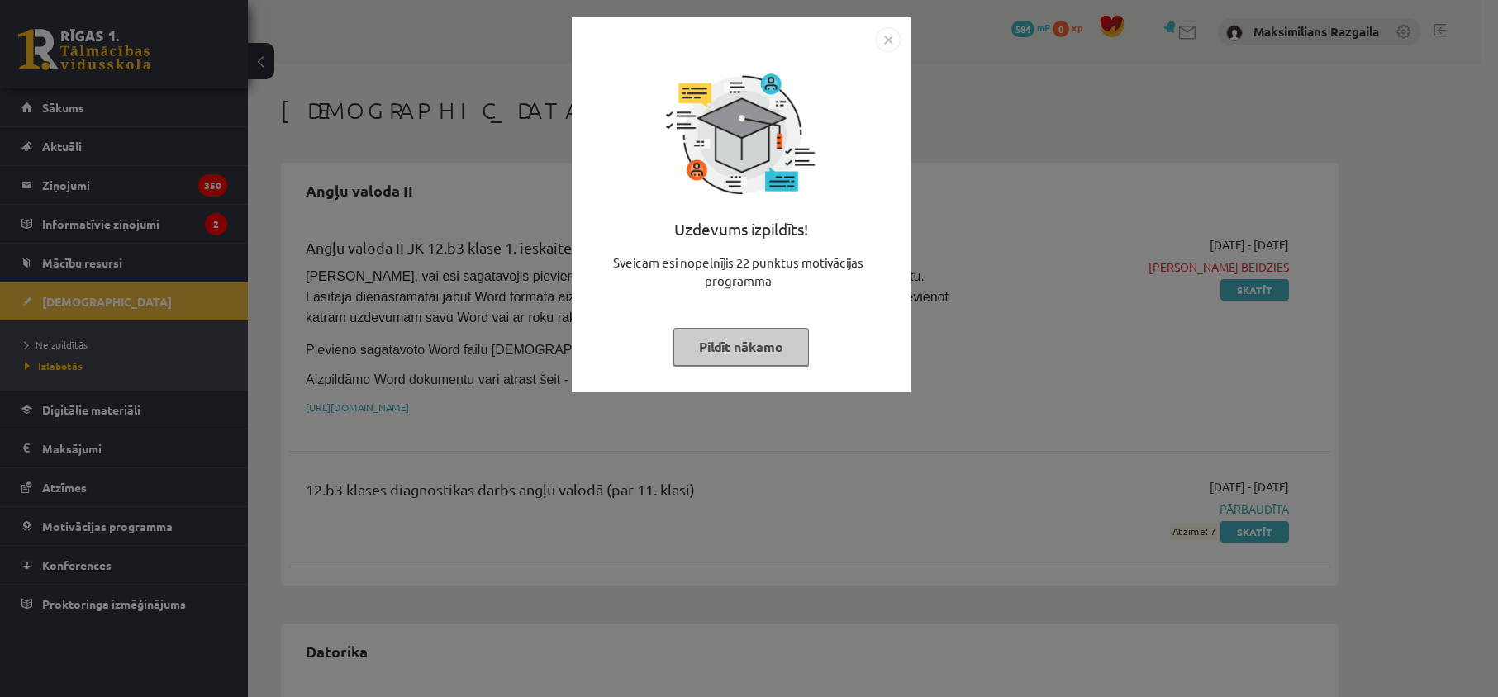
click at [11, 497] on div "Uzdevums izpildīts! Sveicam esi nopelnījis 22 punktus motivācijas programmā Pil…" at bounding box center [749, 348] width 1498 height 697
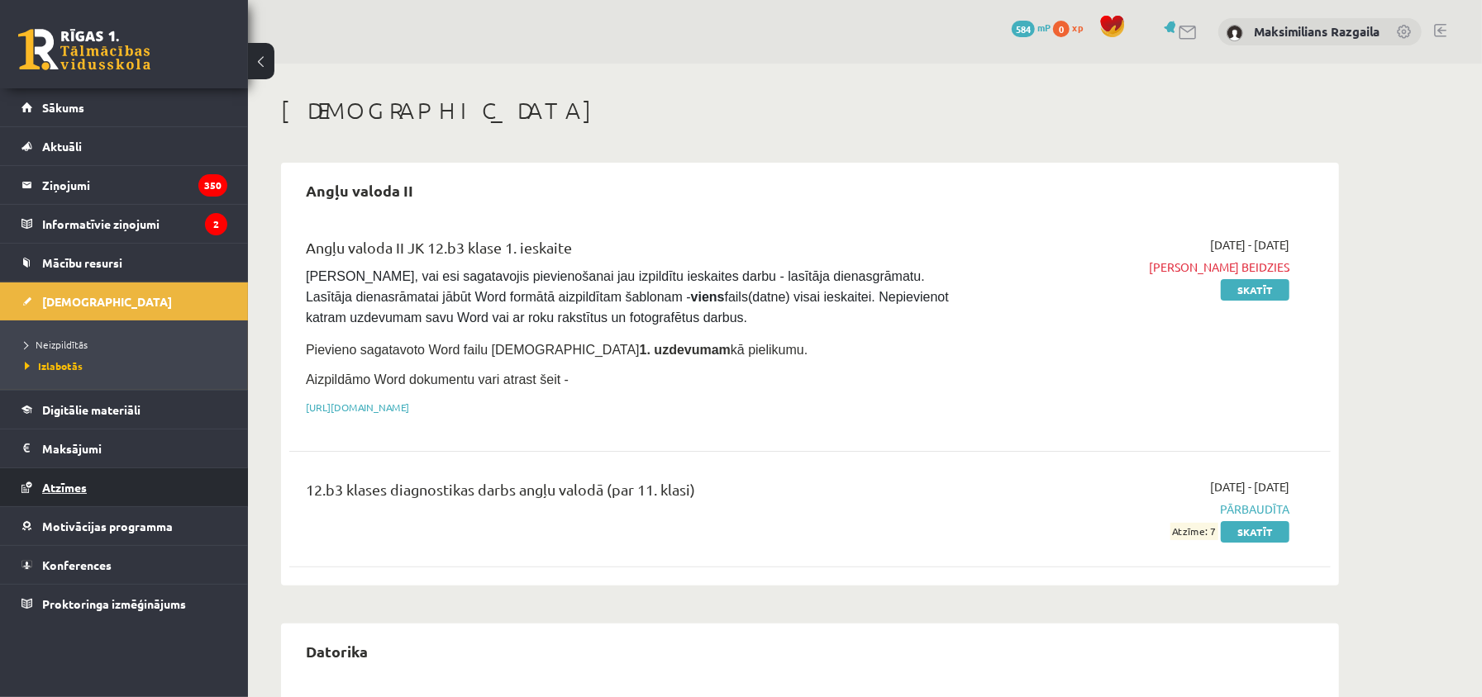
click at [64, 500] on link "Atzīmes" at bounding box center [124, 488] width 206 height 38
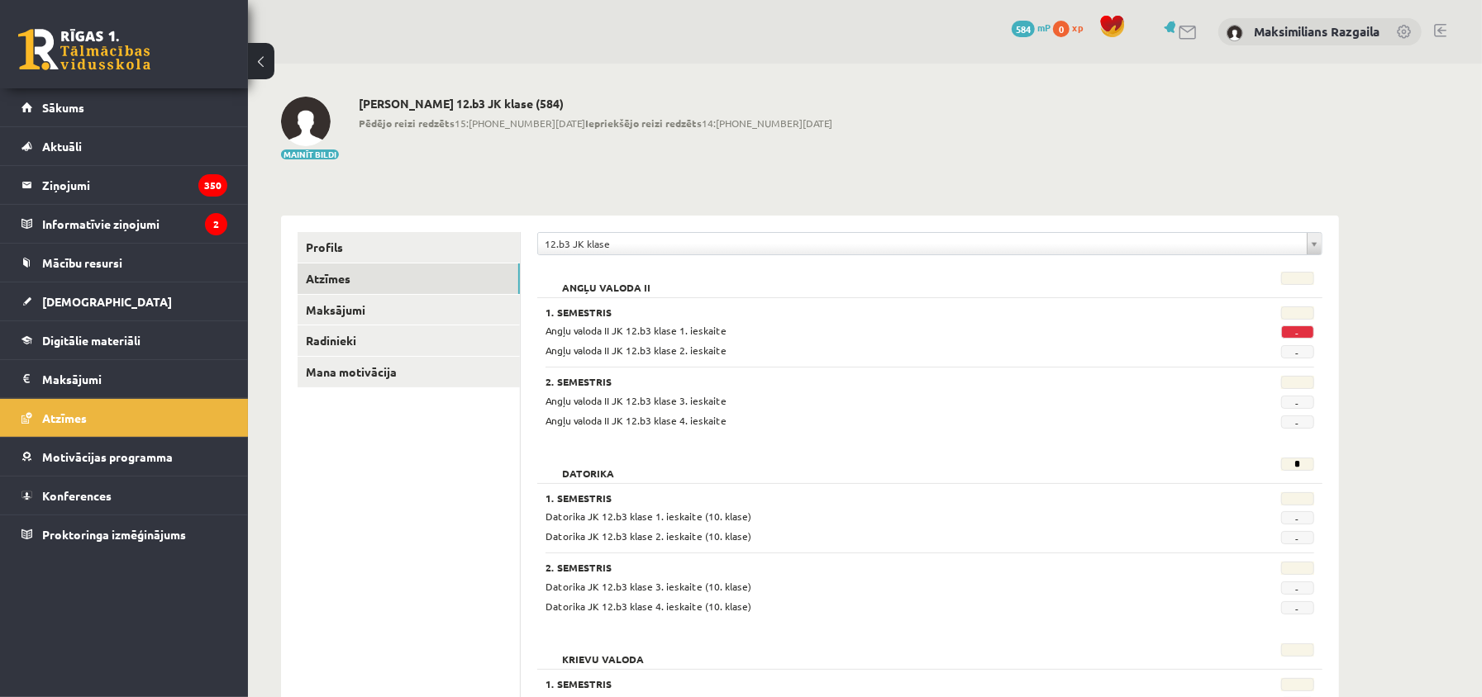
scroll to position [110, 0]
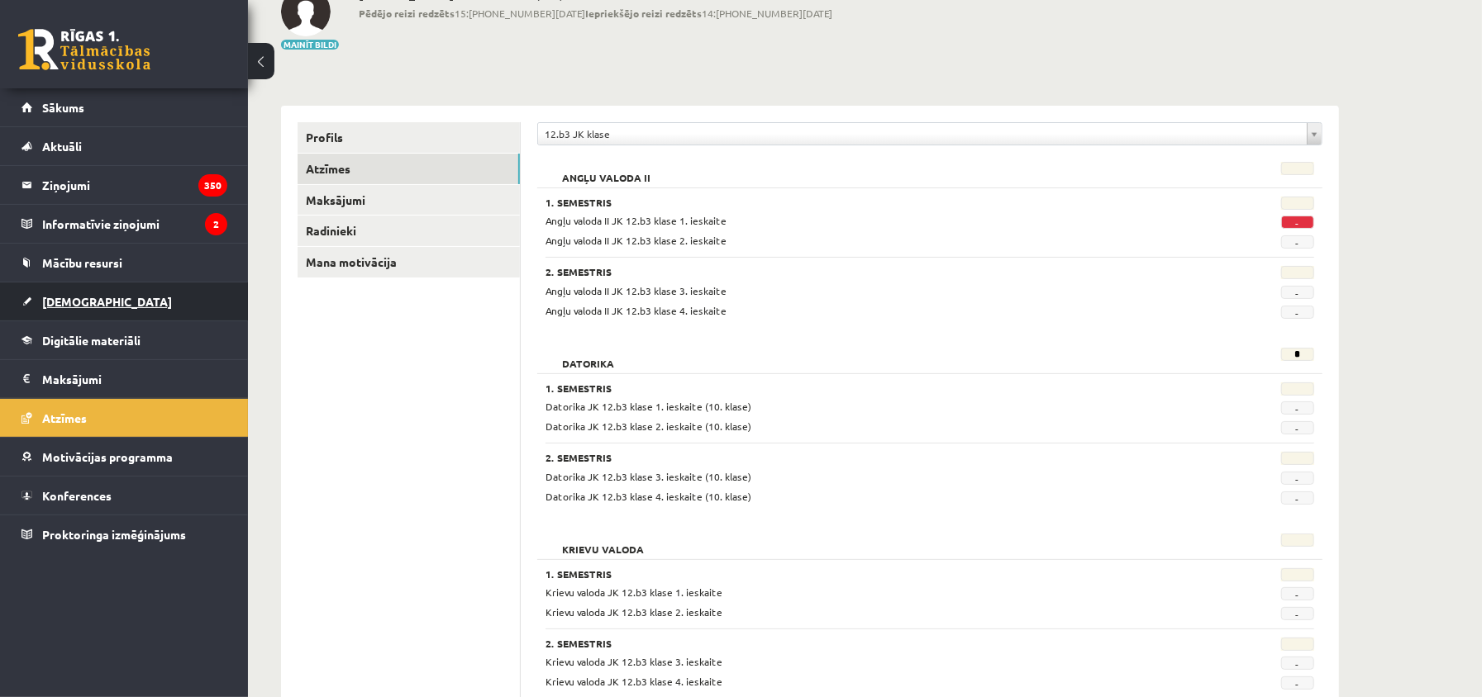
click at [136, 311] on link "[DEMOGRAPHIC_DATA]" at bounding box center [124, 302] width 206 height 38
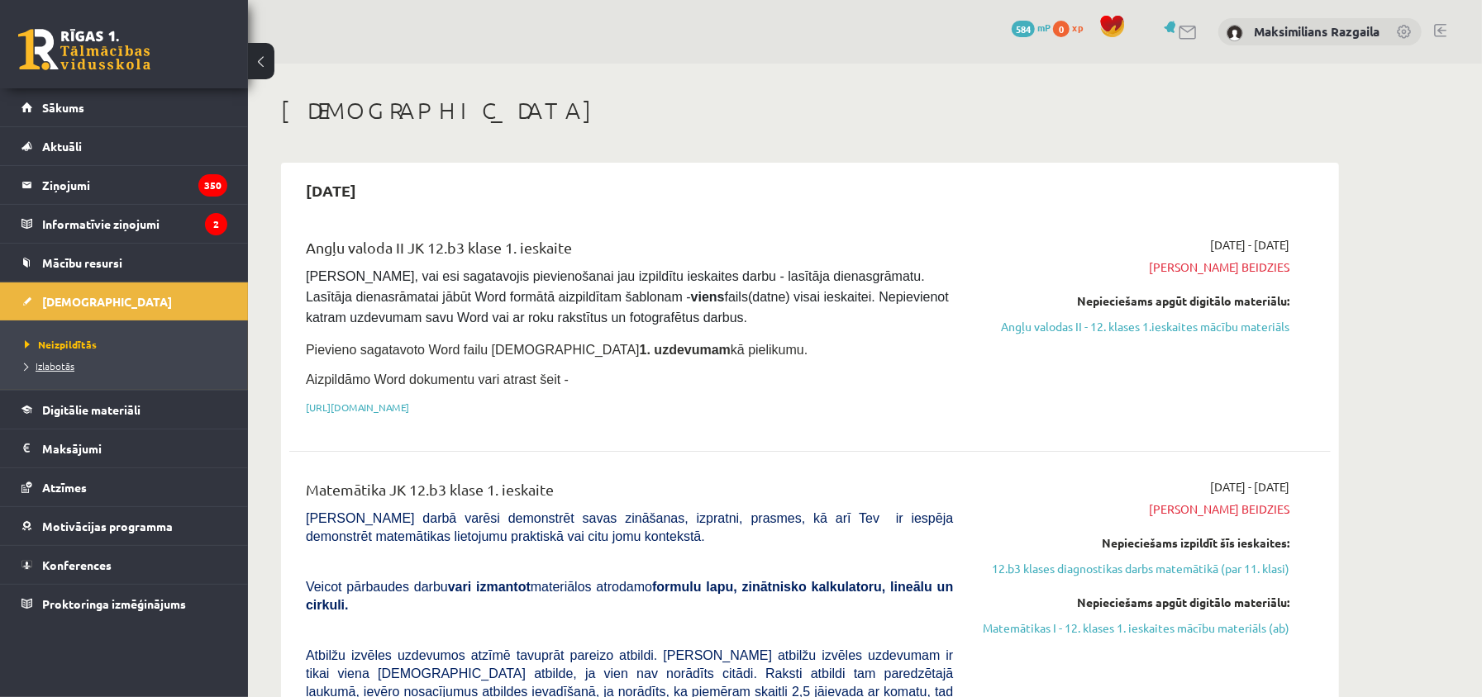
click at [96, 364] on link "Izlabotās" at bounding box center [128, 366] width 207 height 15
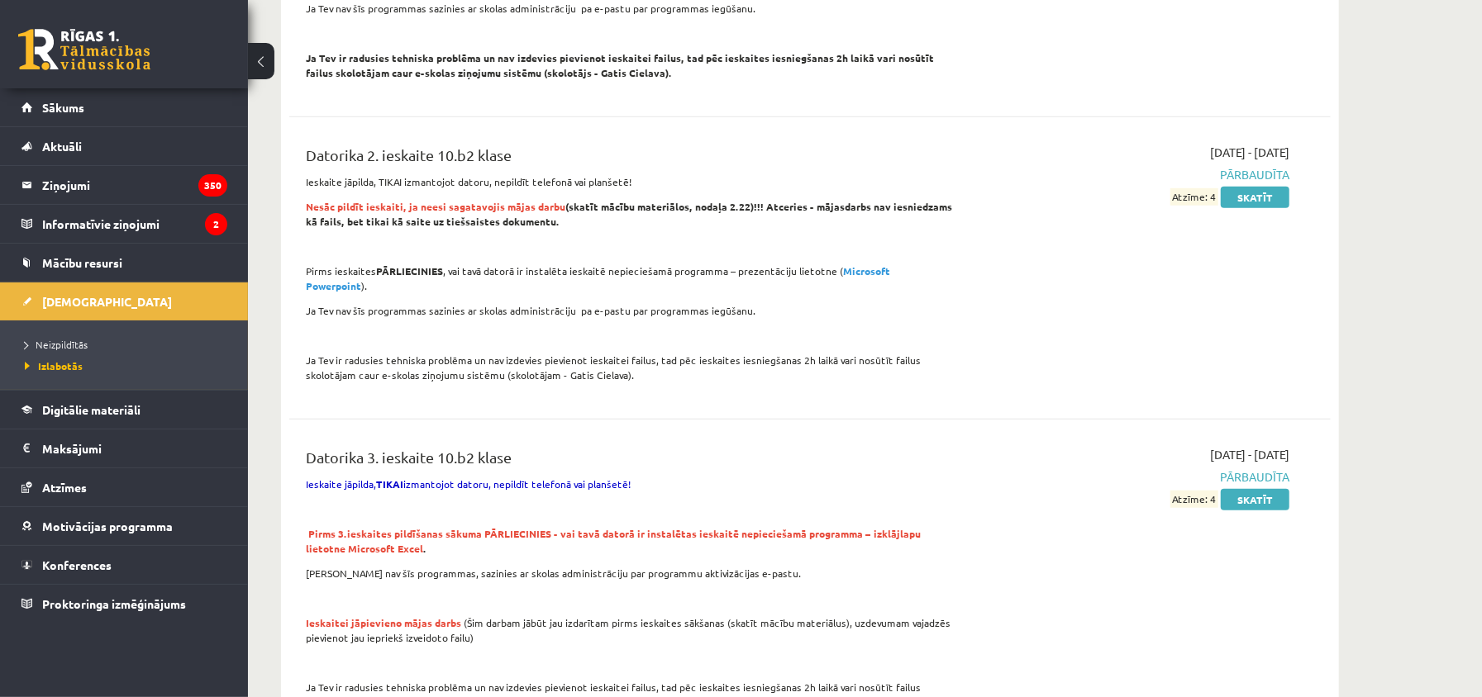
scroll to position [661, 0]
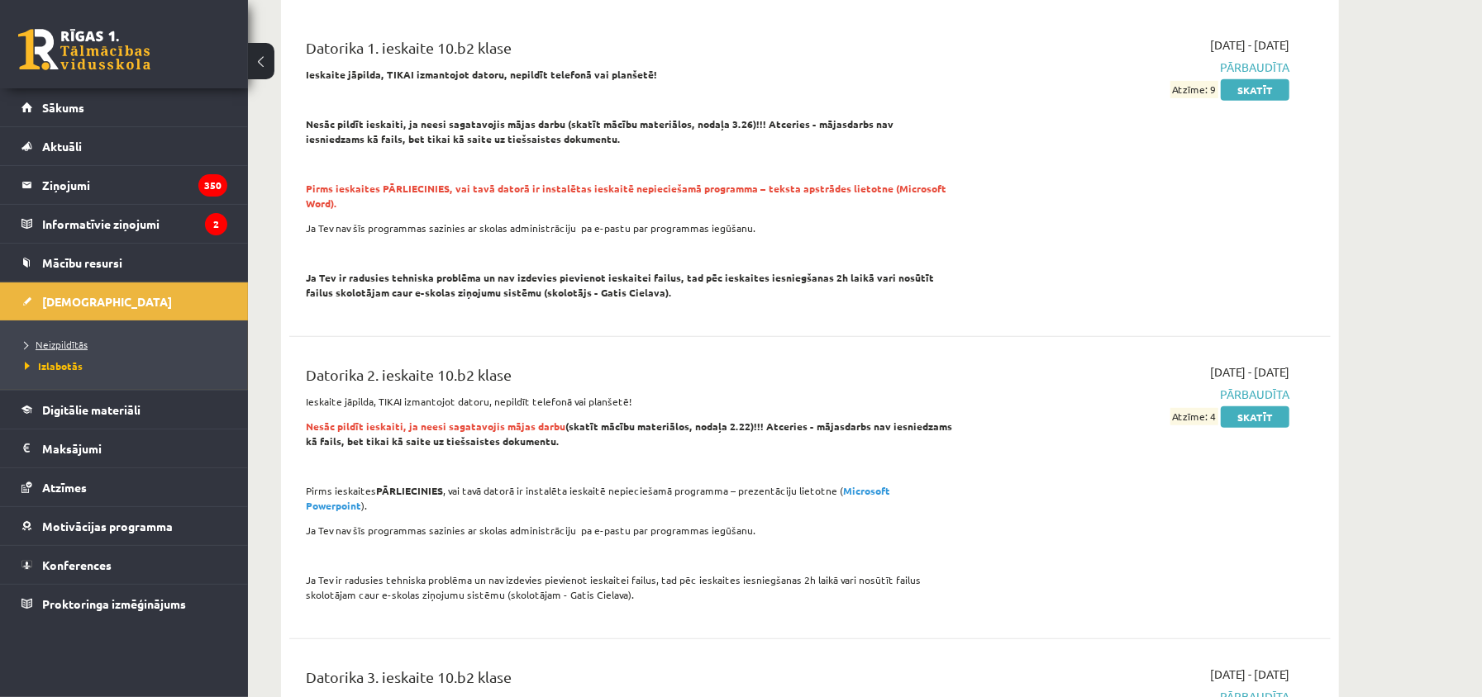
click at [73, 347] on span "Neizpildītās" at bounding box center [56, 344] width 63 height 13
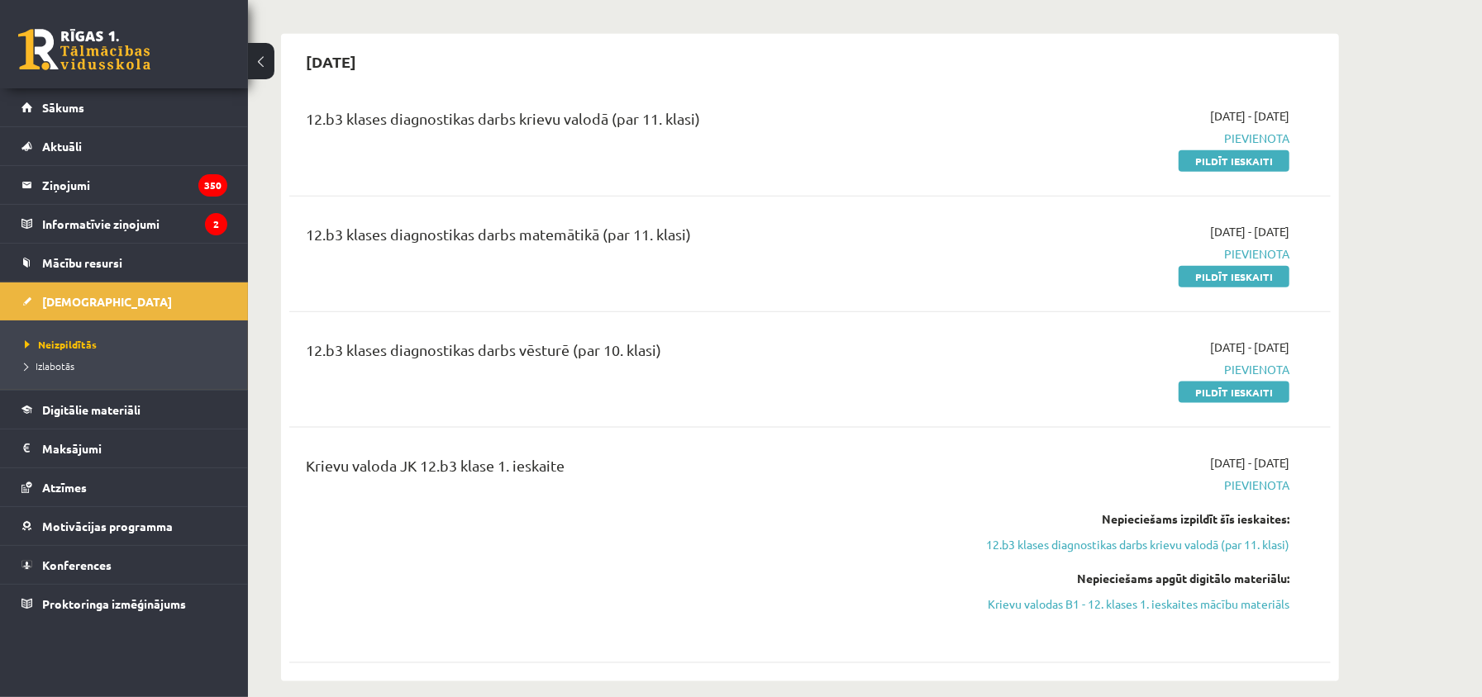
scroll to position [1211, 0]
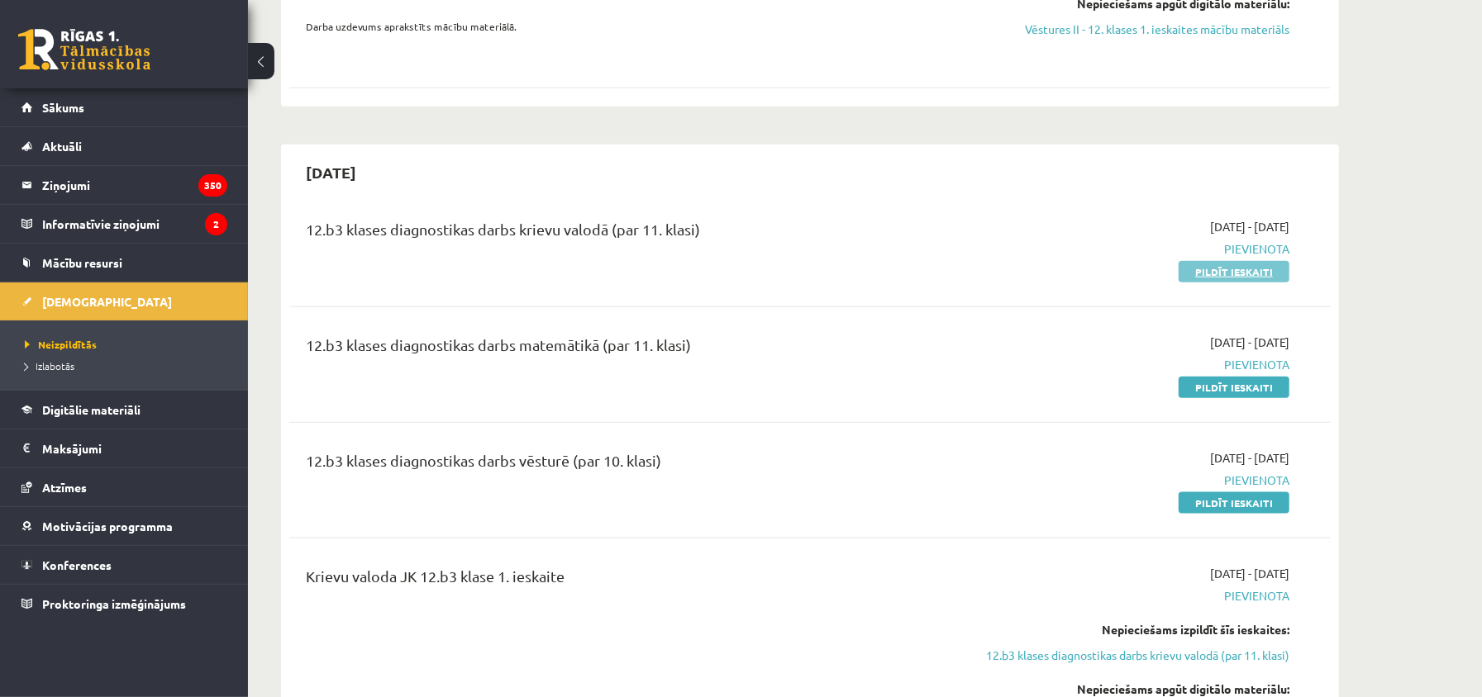
click at [1218, 275] on link "Pildīt ieskaiti" at bounding box center [1233, 271] width 111 height 21
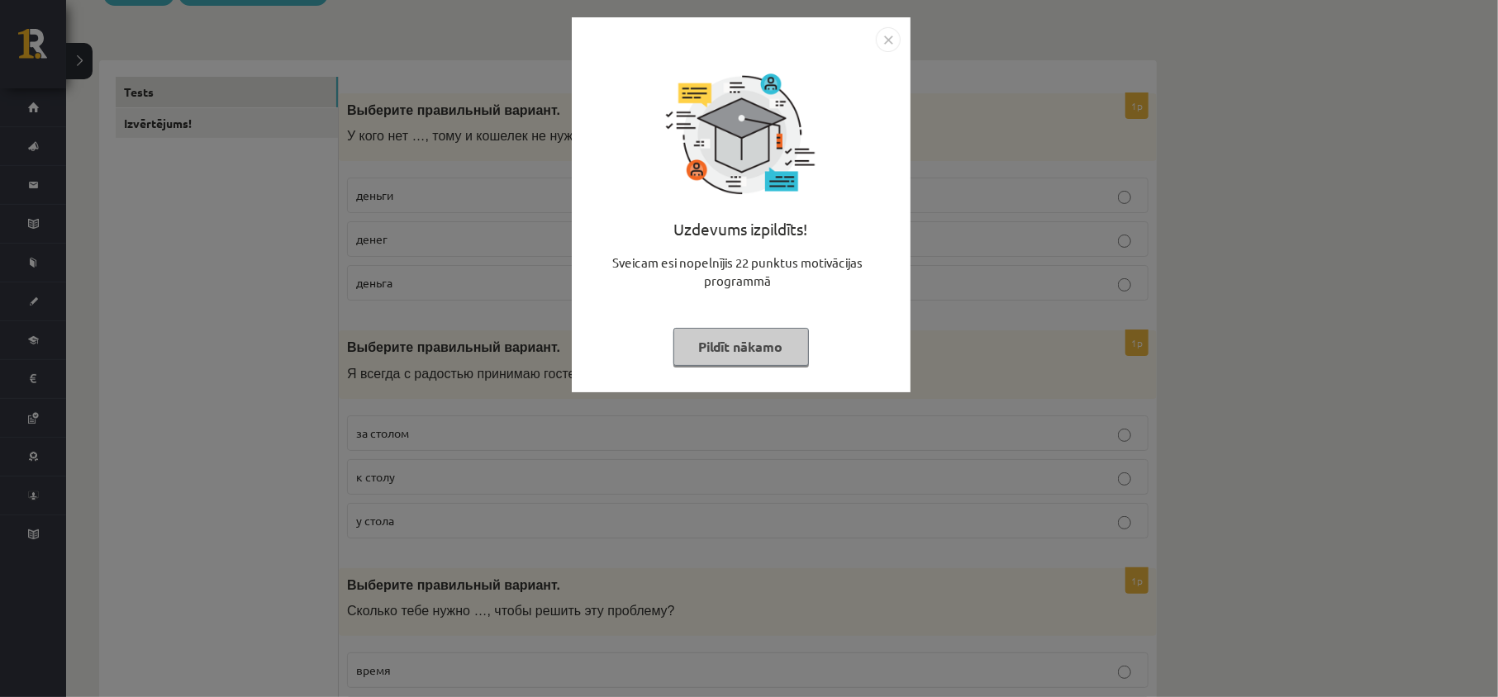
click at [410, 169] on div "Uzdevums izpildīts! Sveicam esi nopelnījis 22 punktus motivācijas programmā Pil…" at bounding box center [749, 348] width 1498 height 697
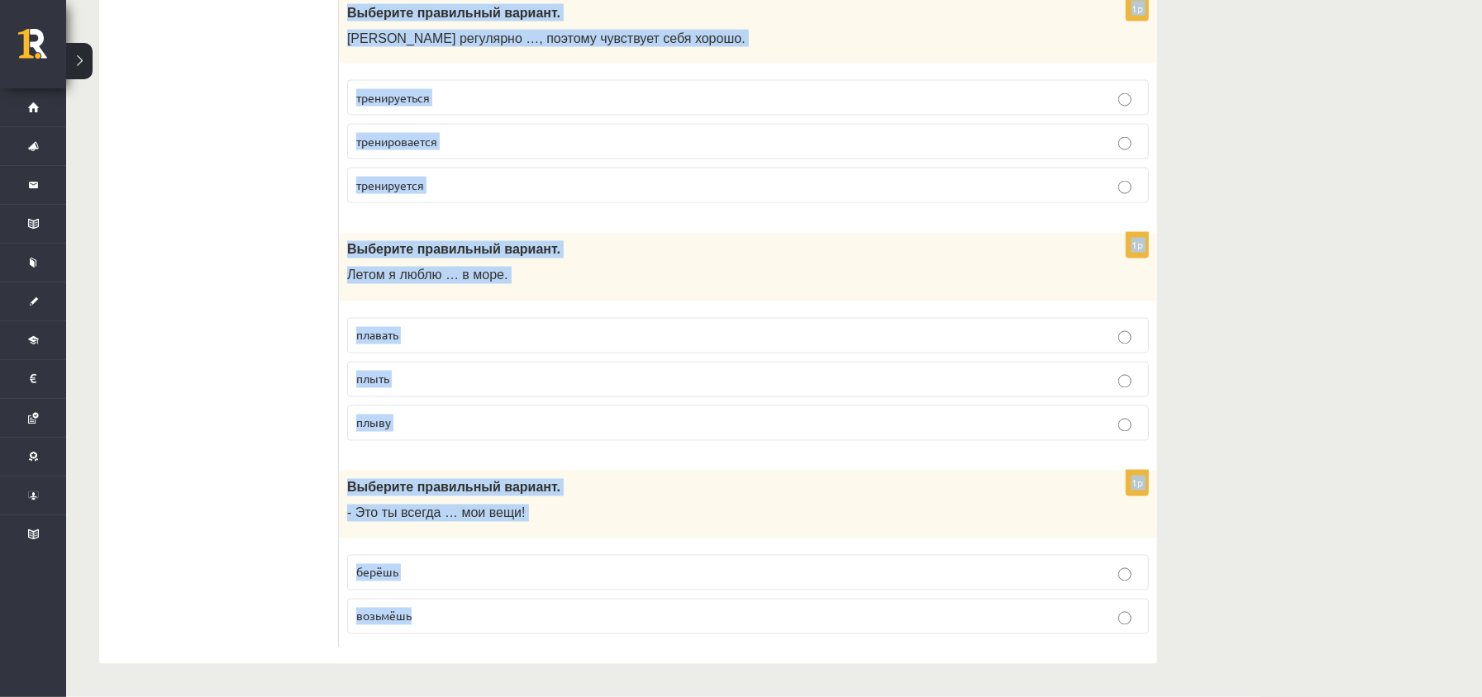
scroll to position [6532, 0]
drag, startPoint x: 347, startPoint y: 101, endPoint x: 578, endPoint y: 535, distance: 492.4
copy form "Loremips dolorsitam consect. A elit sed …, doei t incidid ut labor. etdolo magn…"
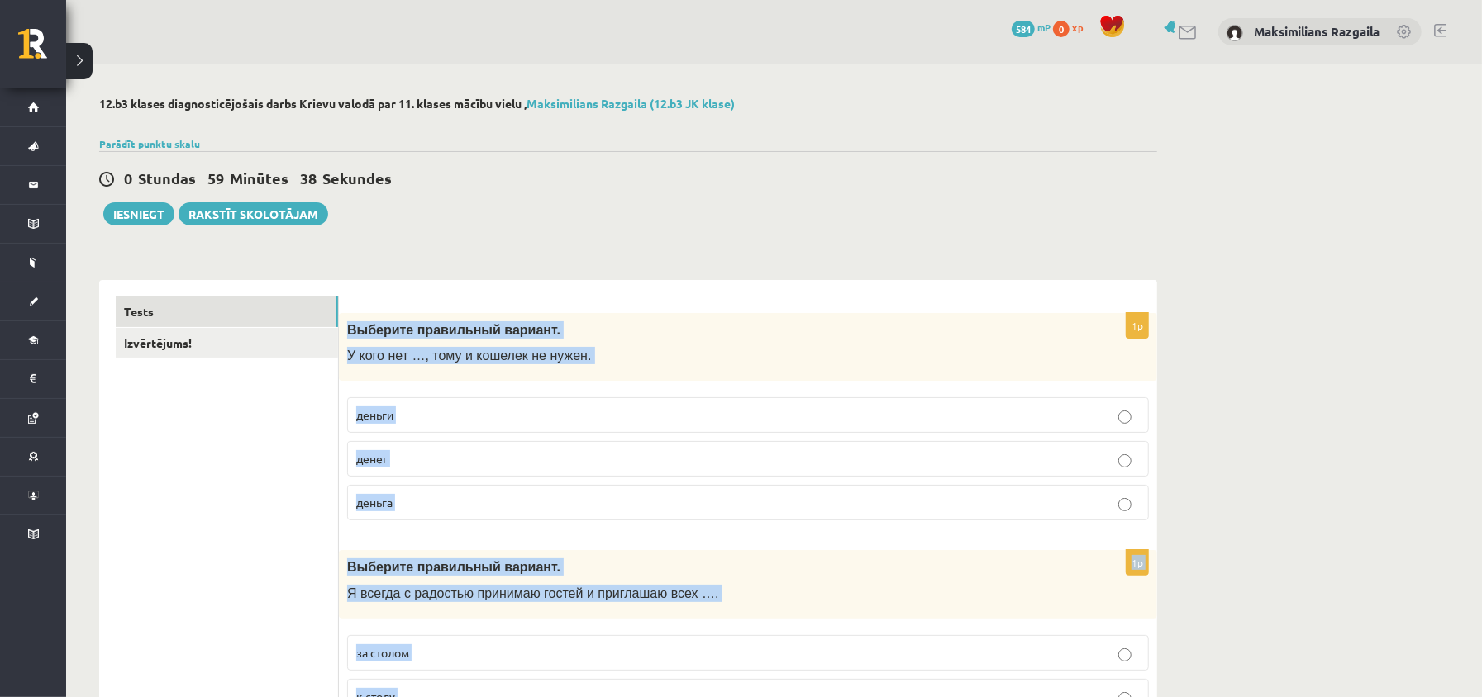
scroll to position [220, 0]
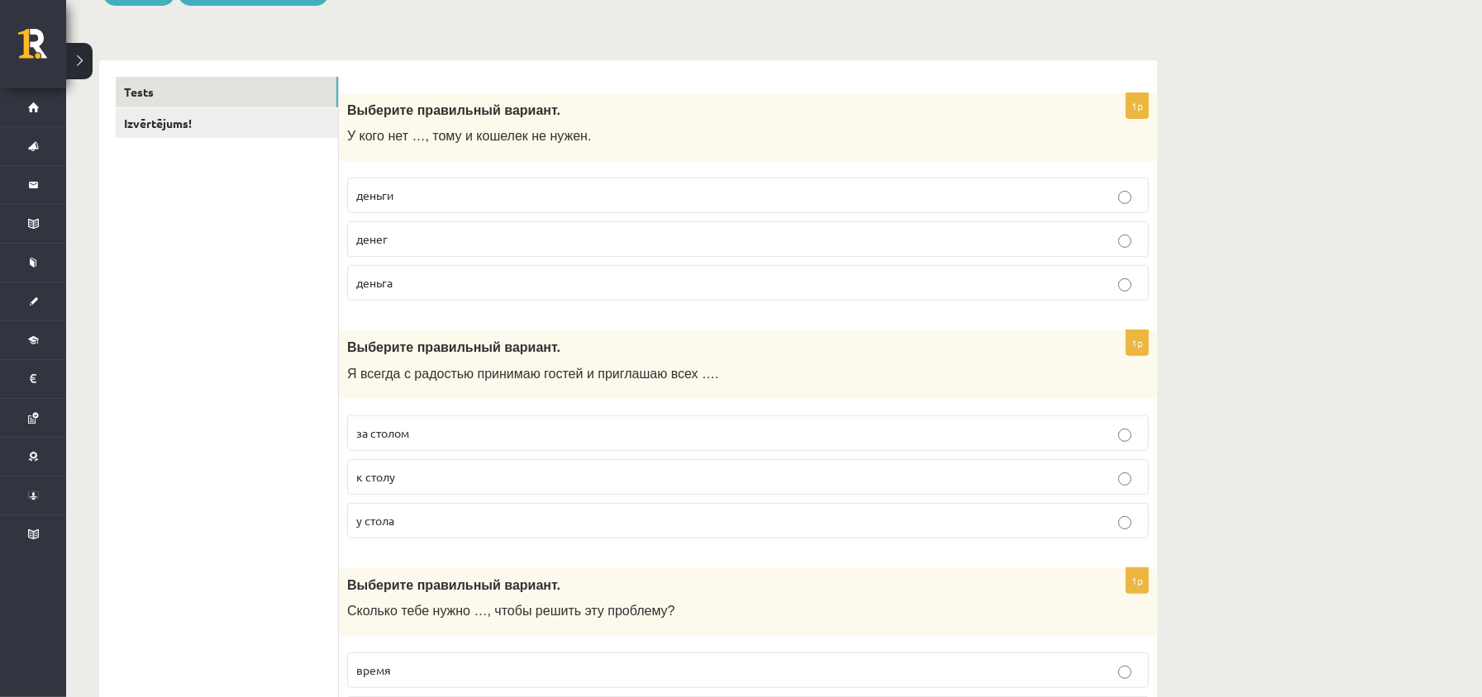
click at [524, 239] on p "денег" at bounding box center [747, 239] width 783 height 17
click at [446, 484] on p "к столу" at bounding box center [747, 477] width 783 height 17
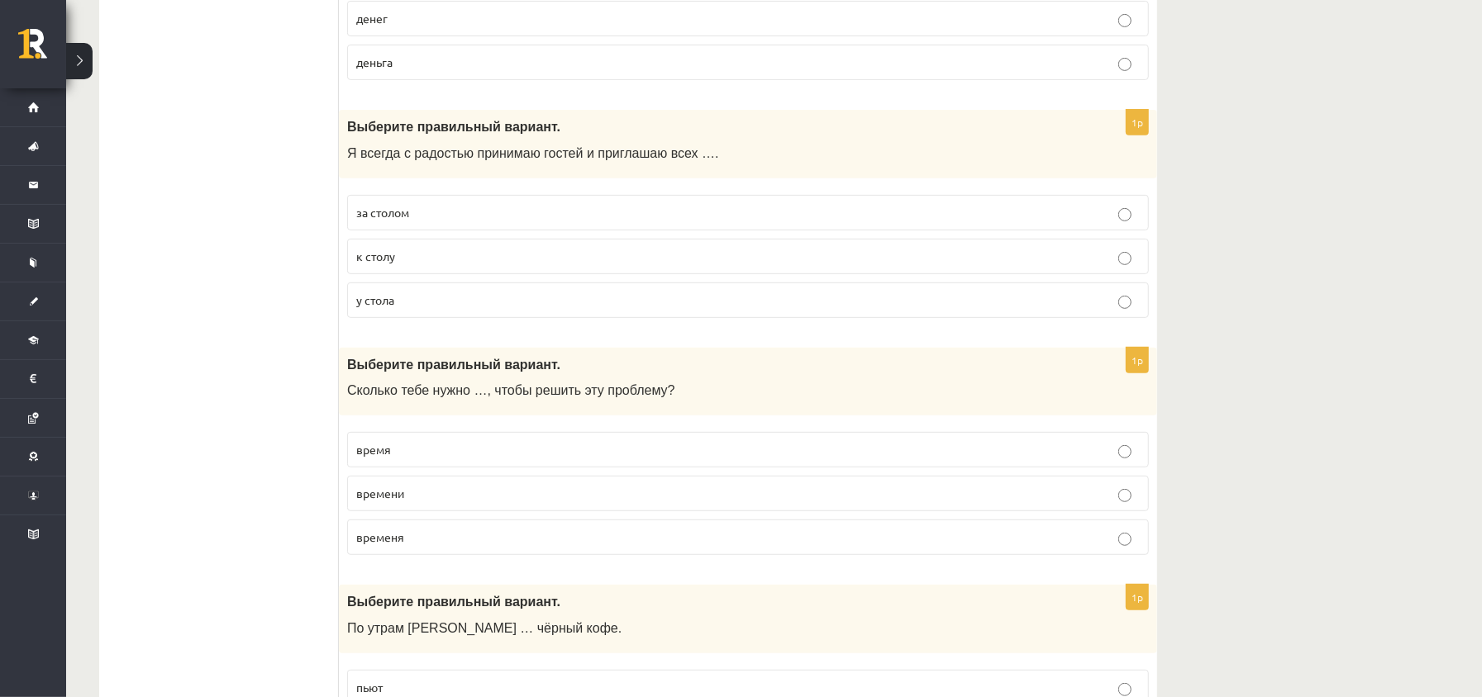
scroll to position [550, 0]
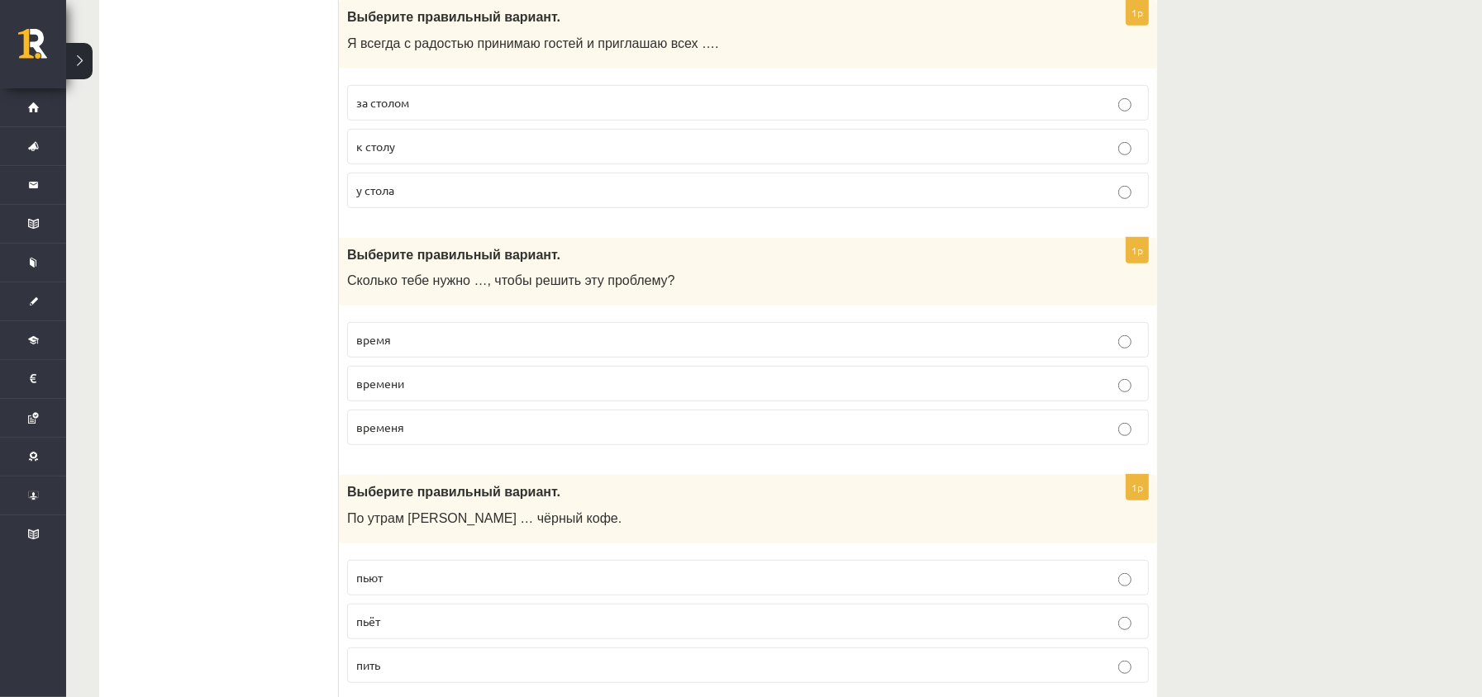
click at [440, 393] on p "времени" at bounding box center [747, 383] width 783 height 17
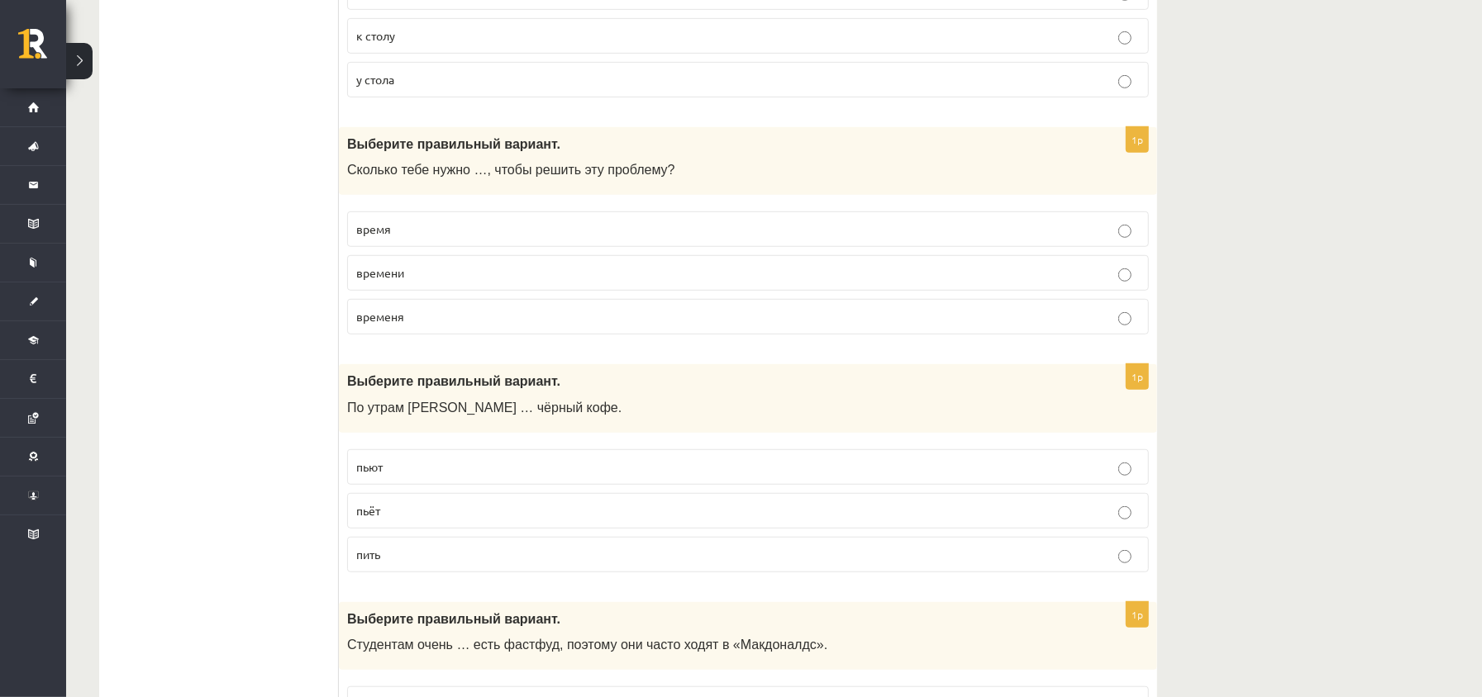
scroll to position [771, 0]
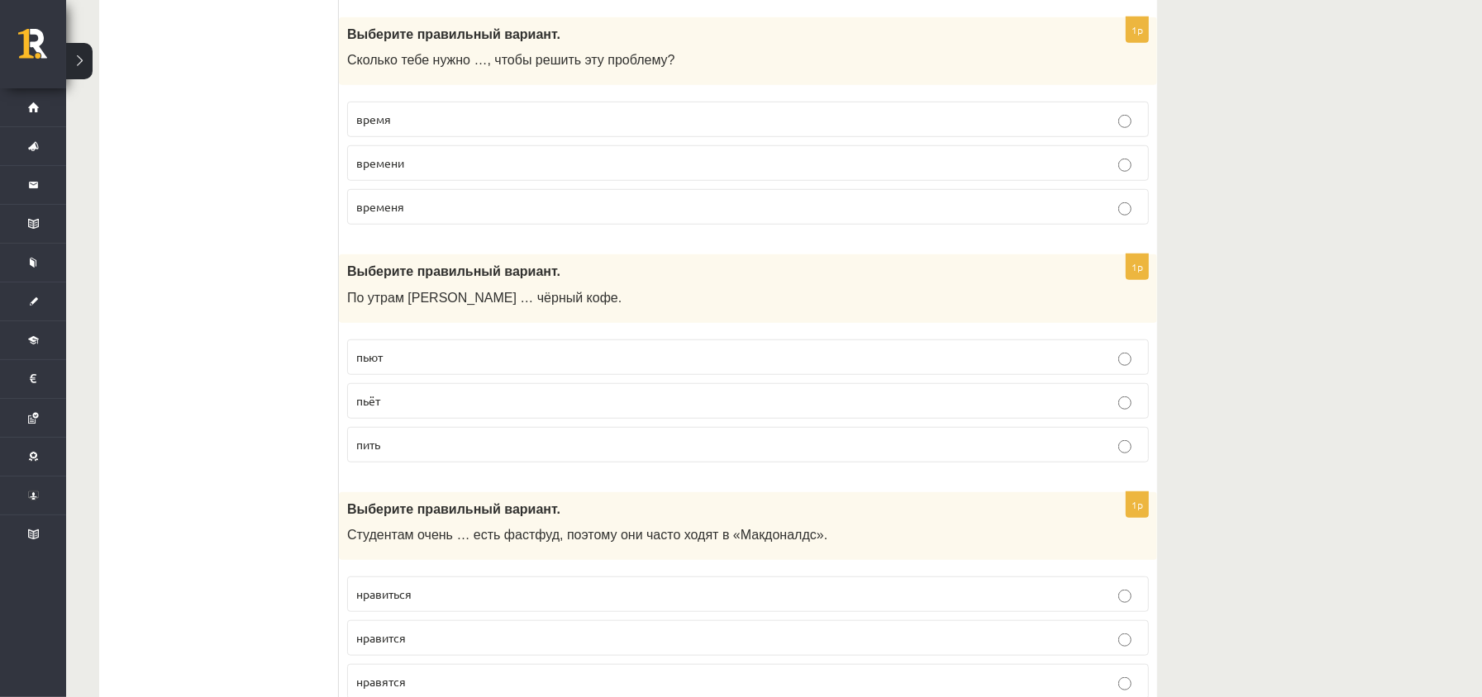
click at [435, 410] on p "пьёт" at bounding box center [747, 401] width 783 height 17
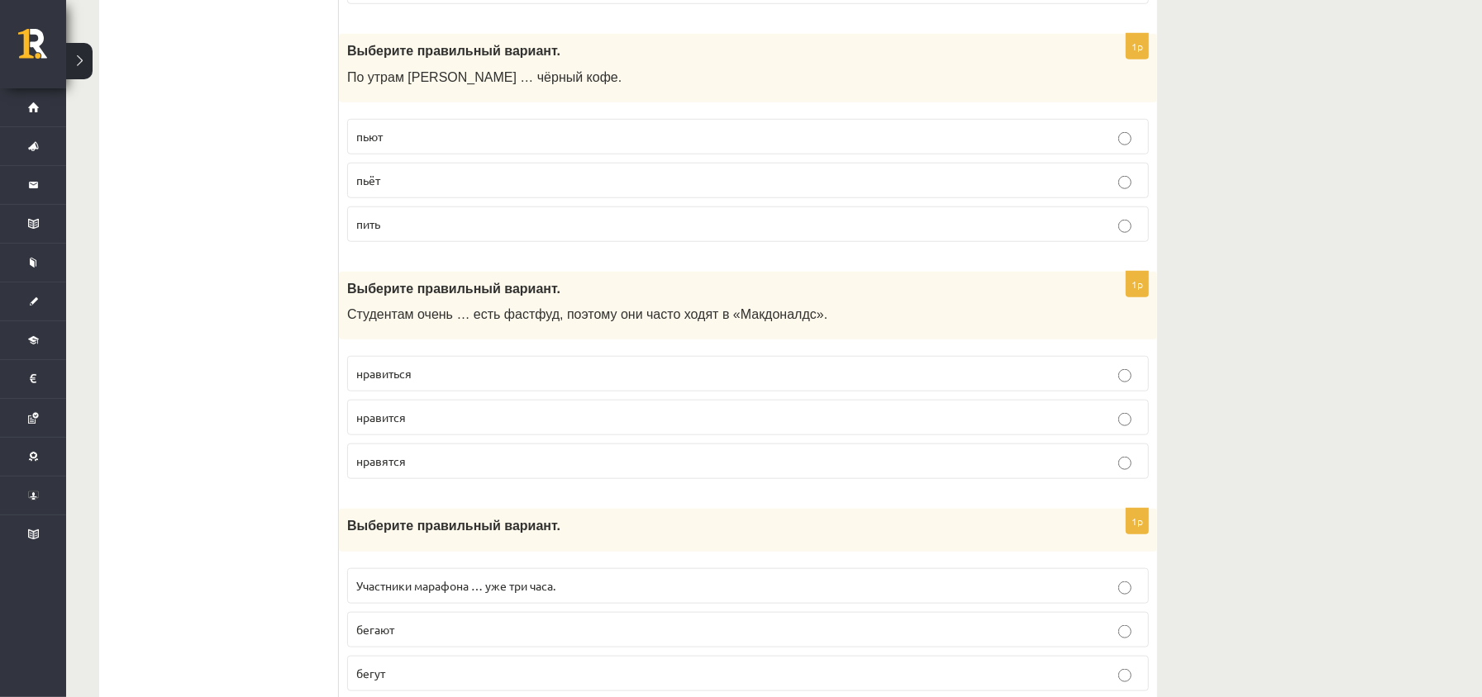
click at [477, 392] on label "нравиться" at bounding box center [748, 374] width 802 height 36
click at [441, 426] on p "нравится" at bounding box center [747, 417] width 783 height 17
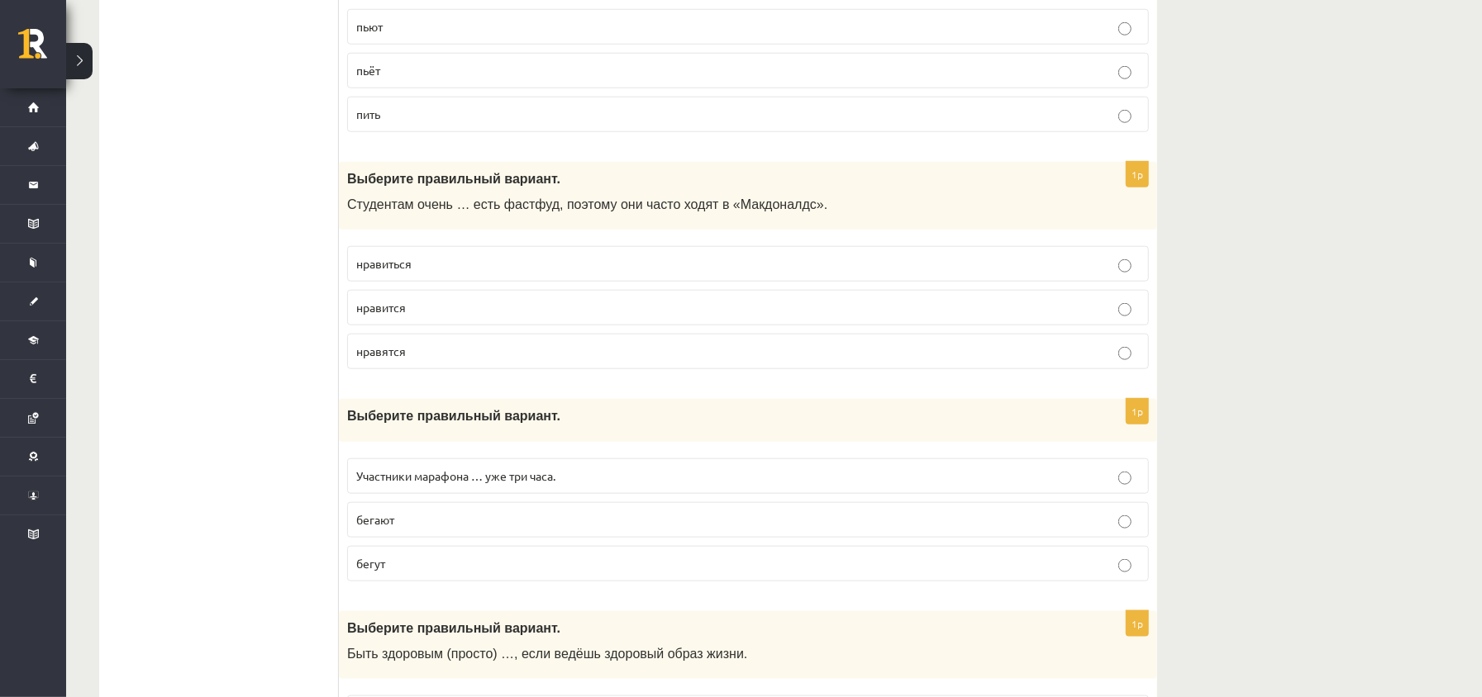
scroll to position [1211, 0]
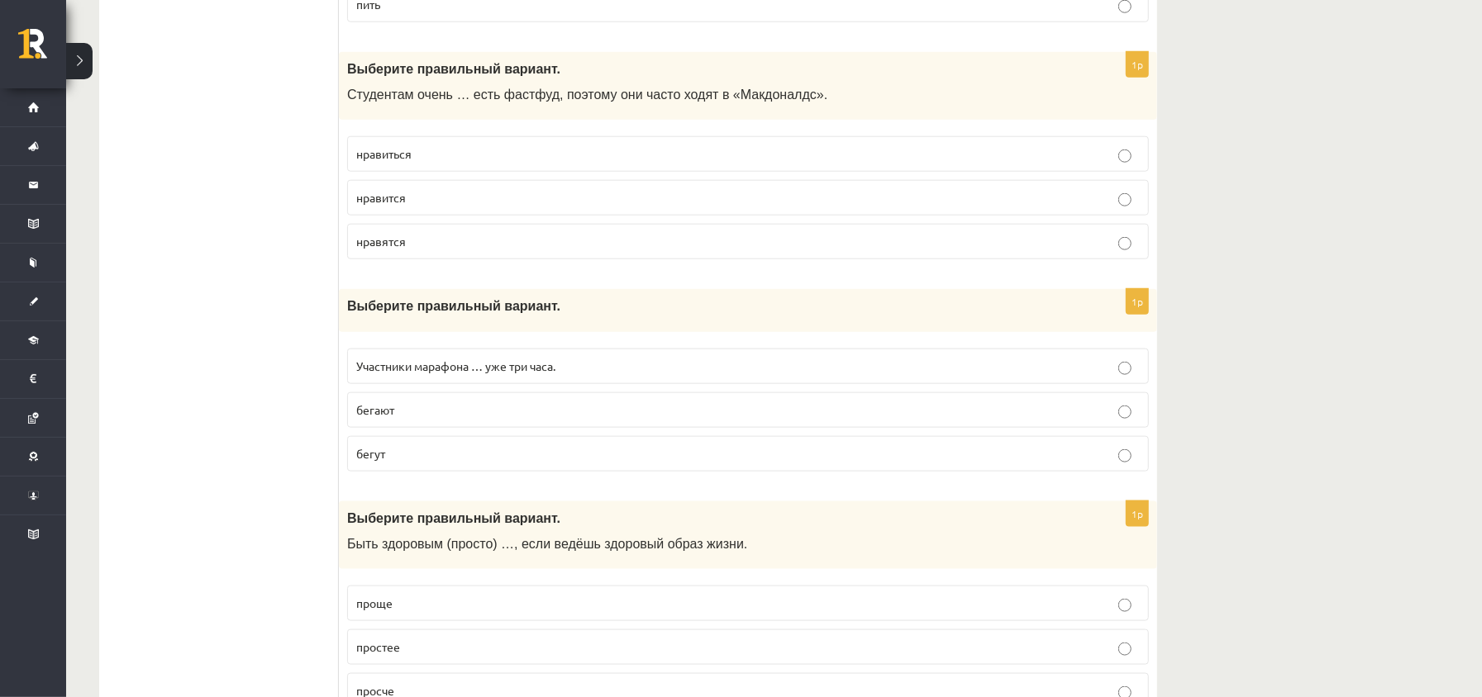
click at [420, 472] on label "бегут" at bounding box center [748, 454] width 802 height 36
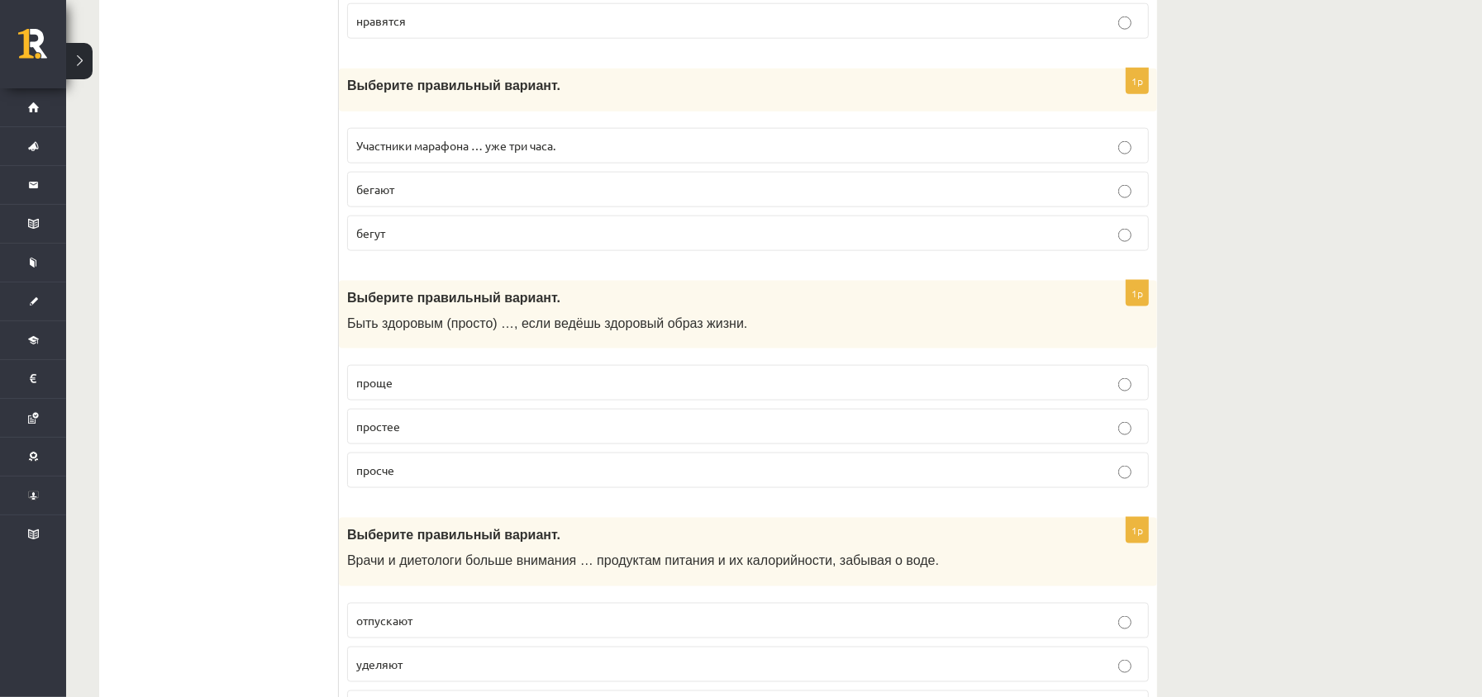
scroll to position [1542, 0]
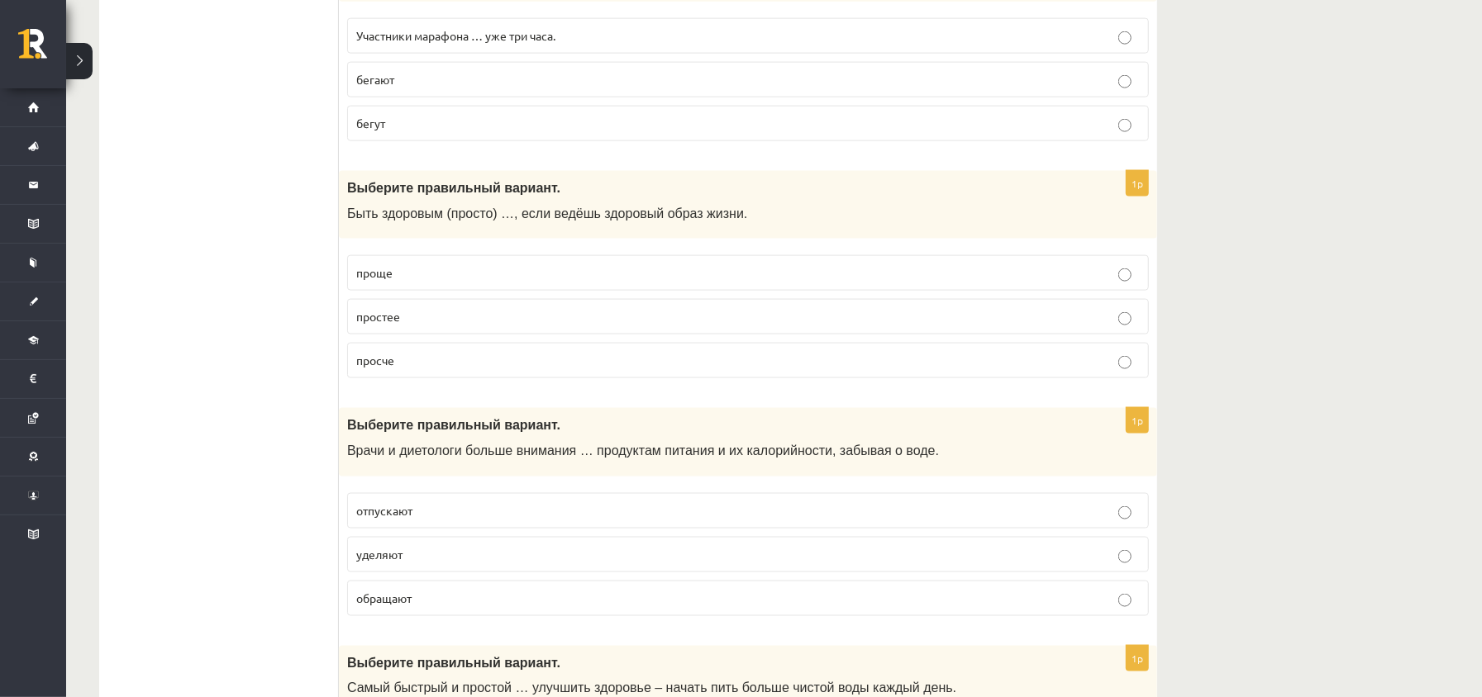
click at [431, 282] on p "проще" at bounding box center [747, 272] width 783 height 17
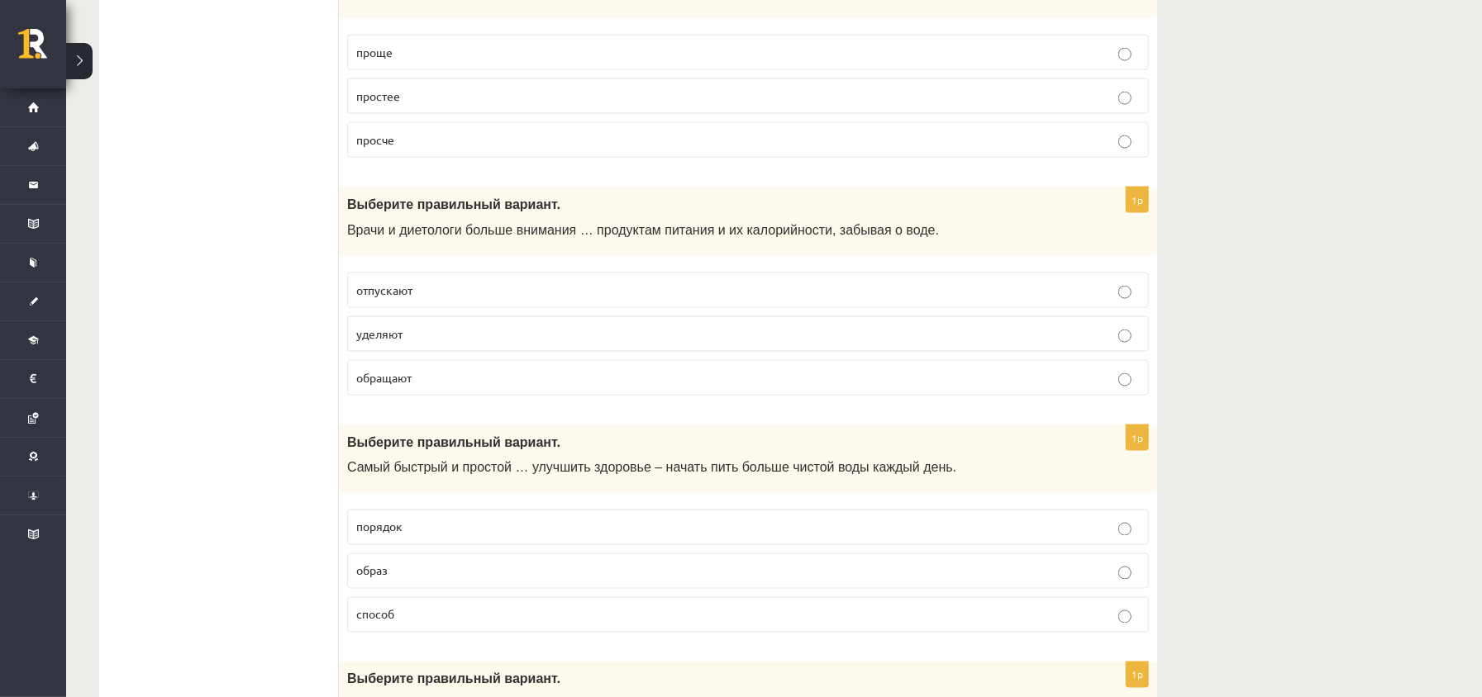
click at [467, 343] on p "уделяют" at bounding box center [747, 334] width 783 height 17
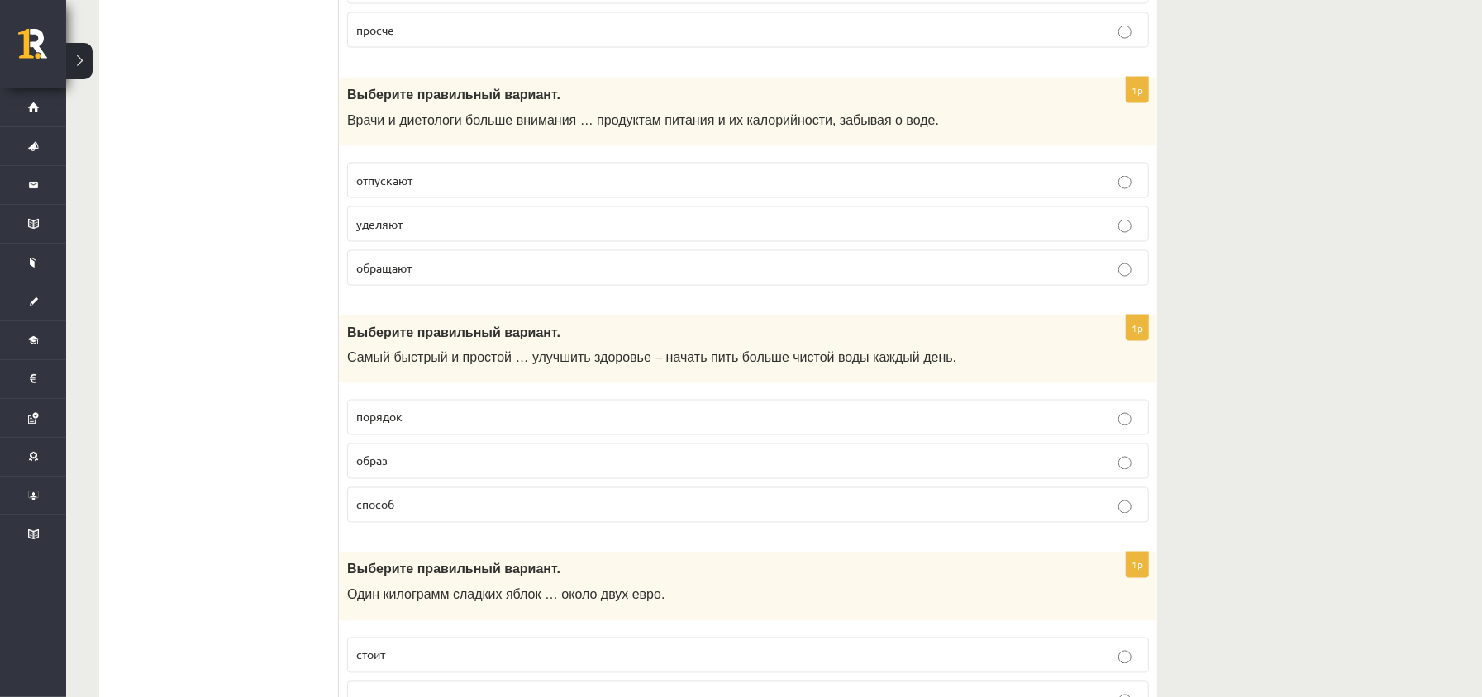
click at [421, 514] on p "способ" at bounding box center [747, 505] width 783 height 17
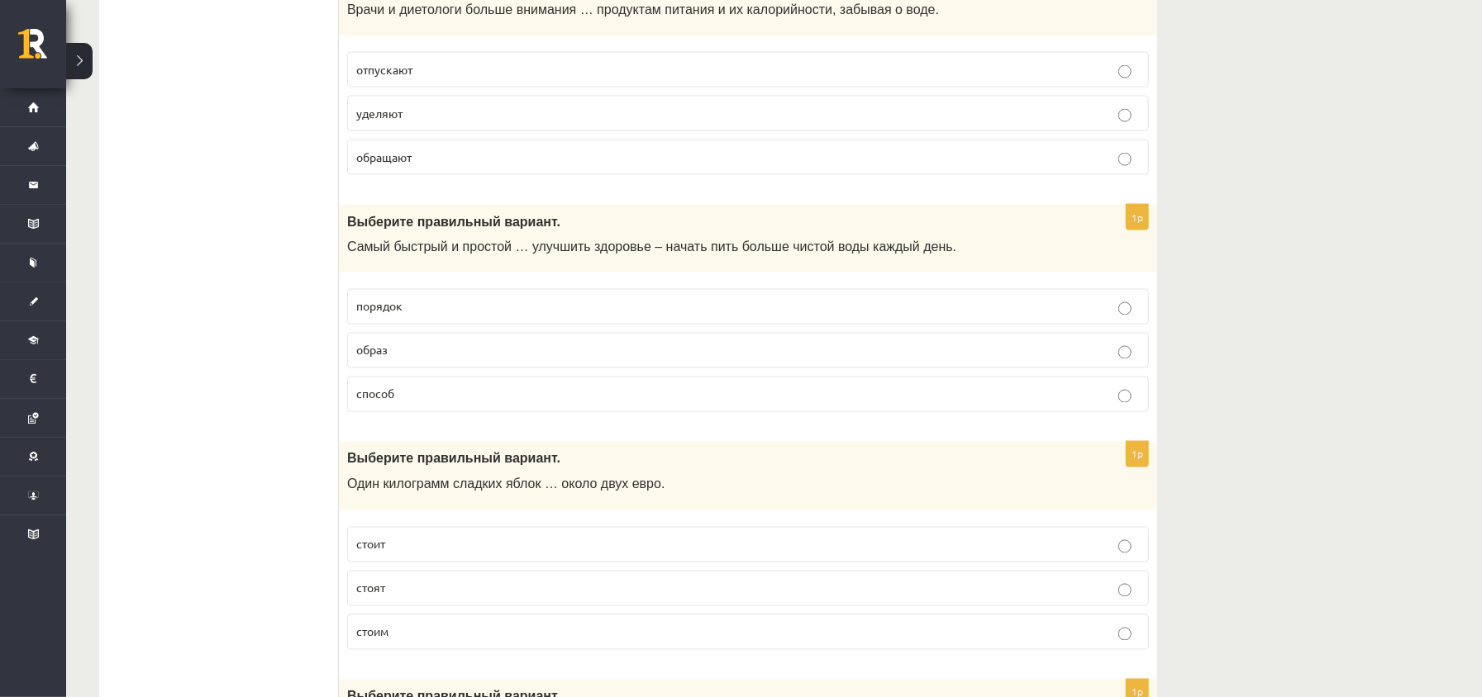
scroll to position [2093, 0]
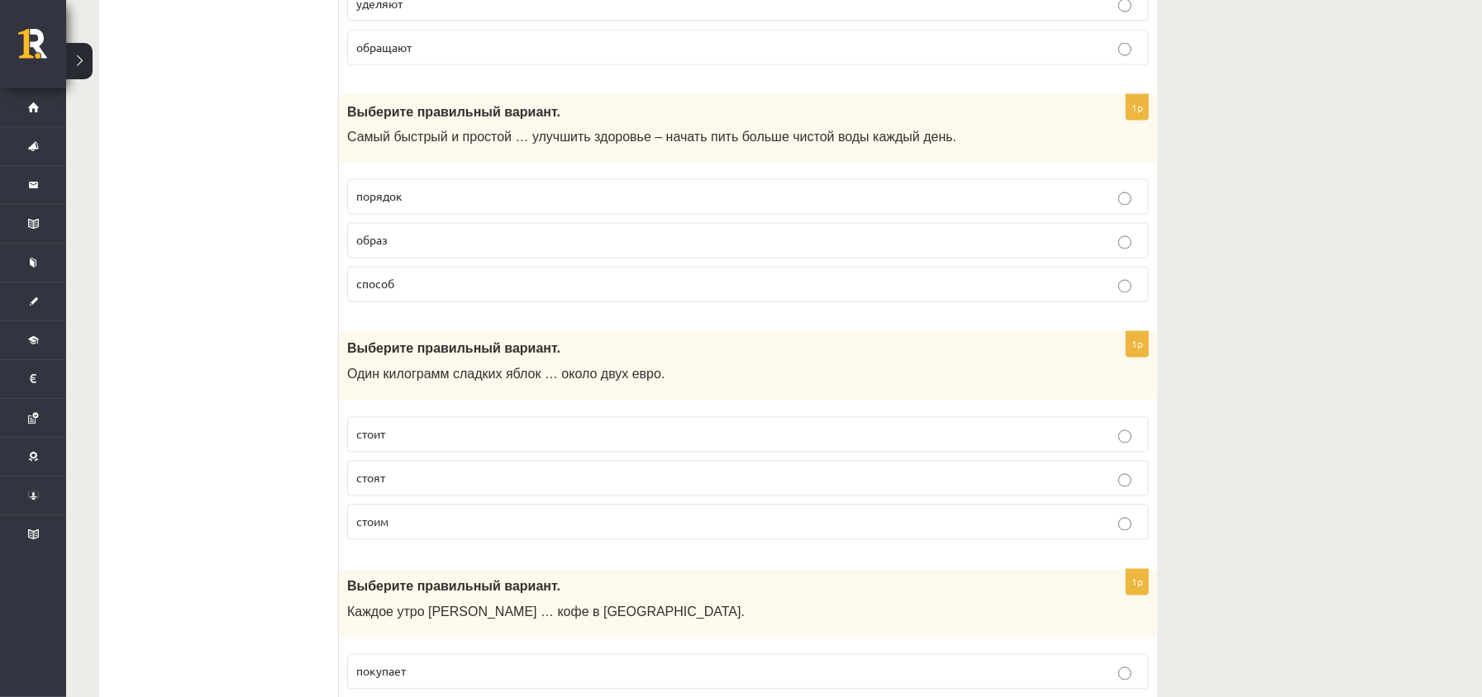
click at [444, 444] on p "стоит" at bounding box center [747, 434] width 783 height 17
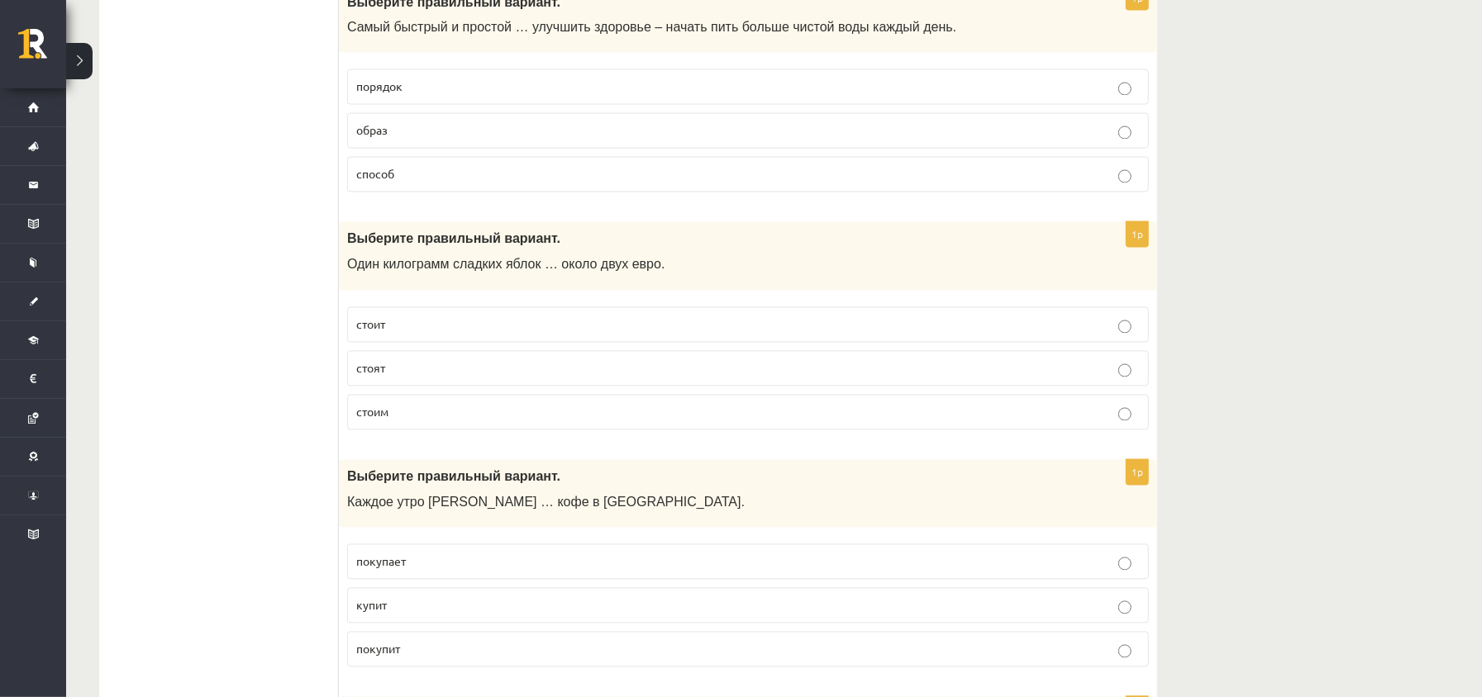
scroll to position [2314, 0]
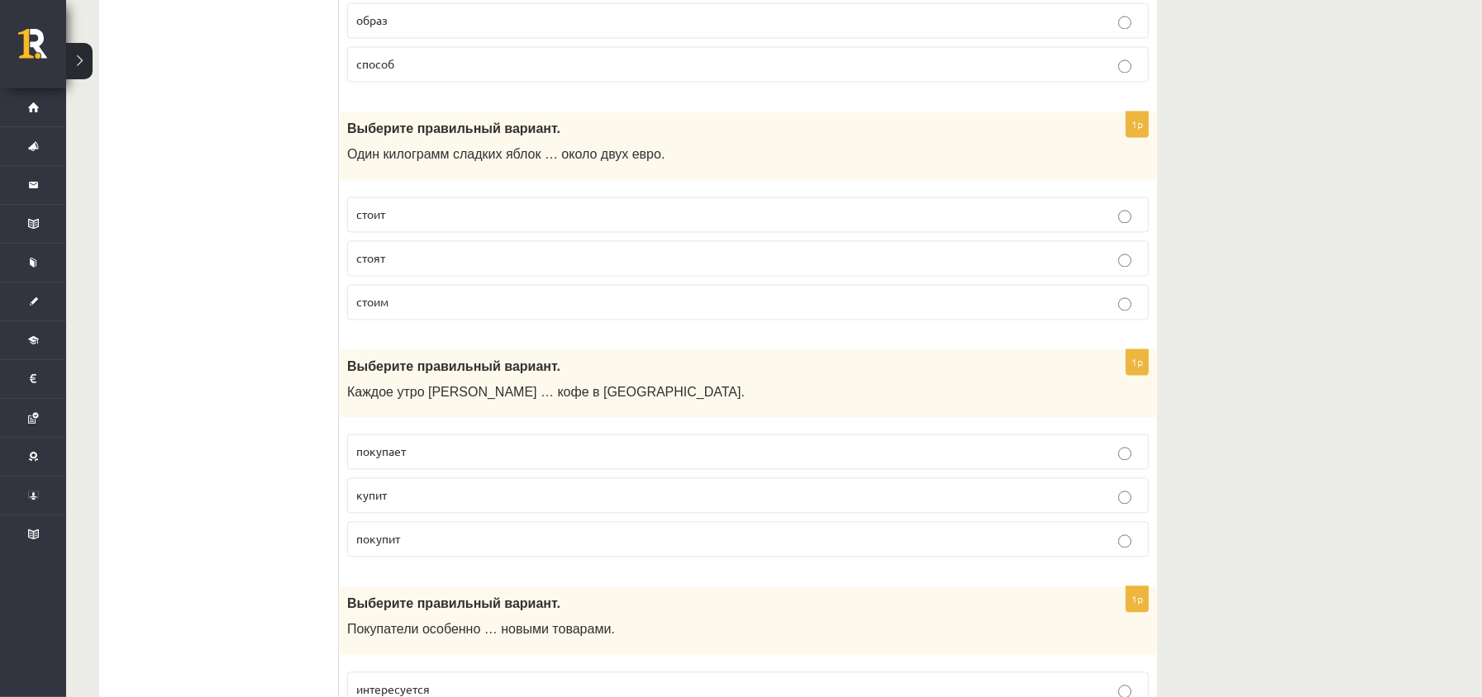
click at [466, 460] on p "покупает" at bounding box center [747, 451] width 783 height 17
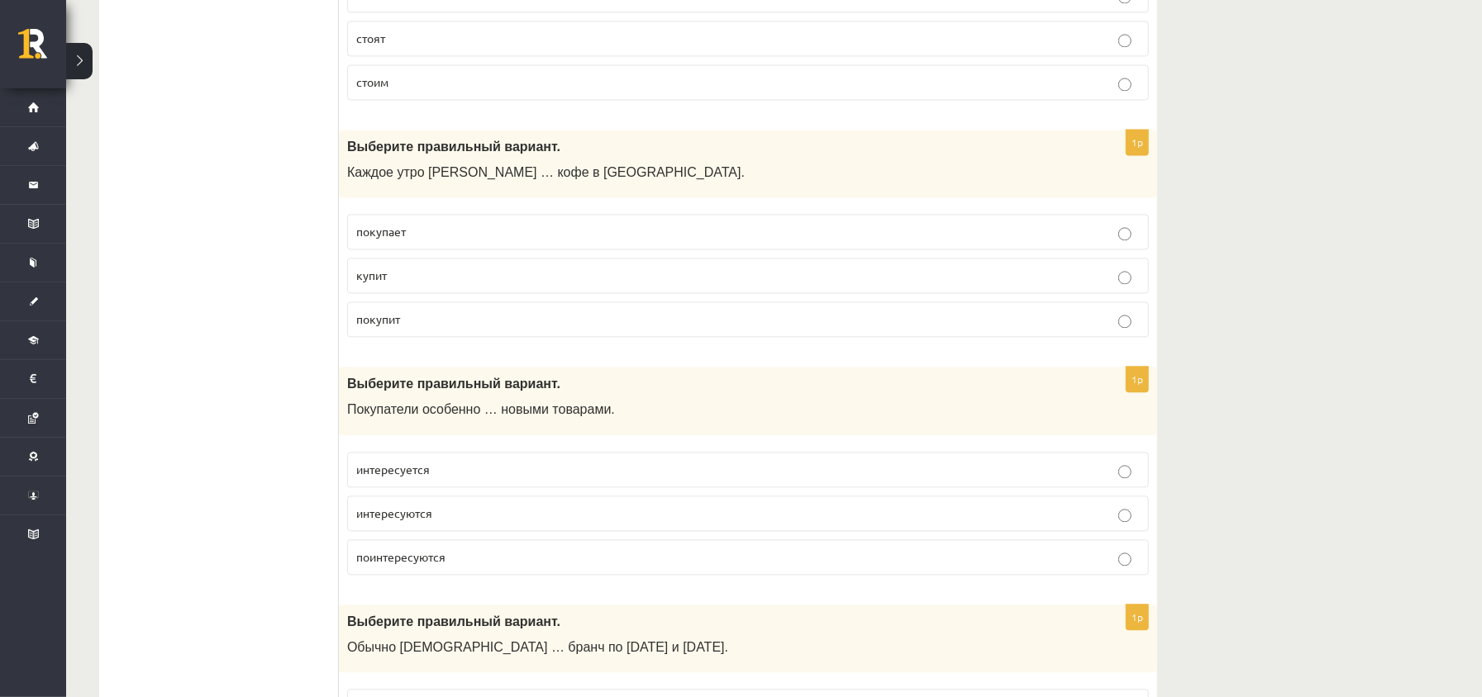
scroll to position [2644, 0]
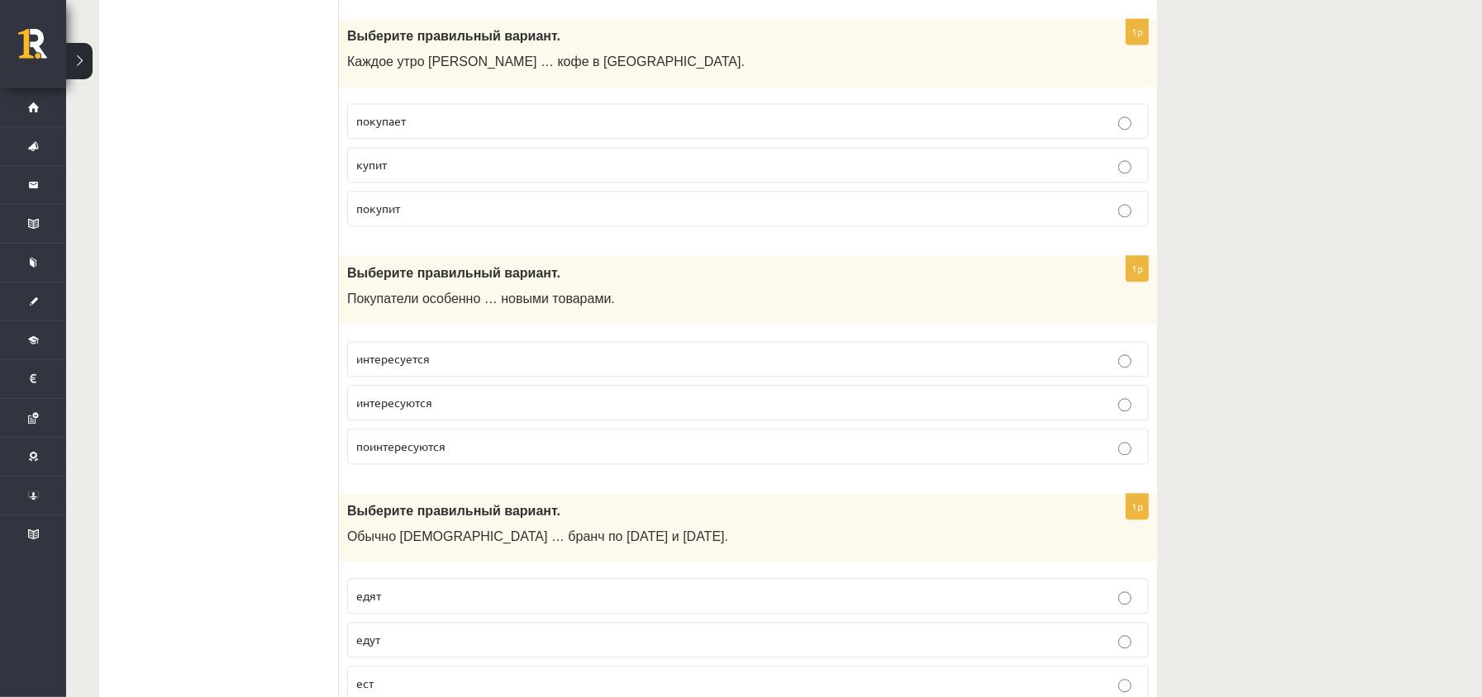
click at [501, 377] on label "интересуется" at bounding box center [748, 359] width 802 height 36
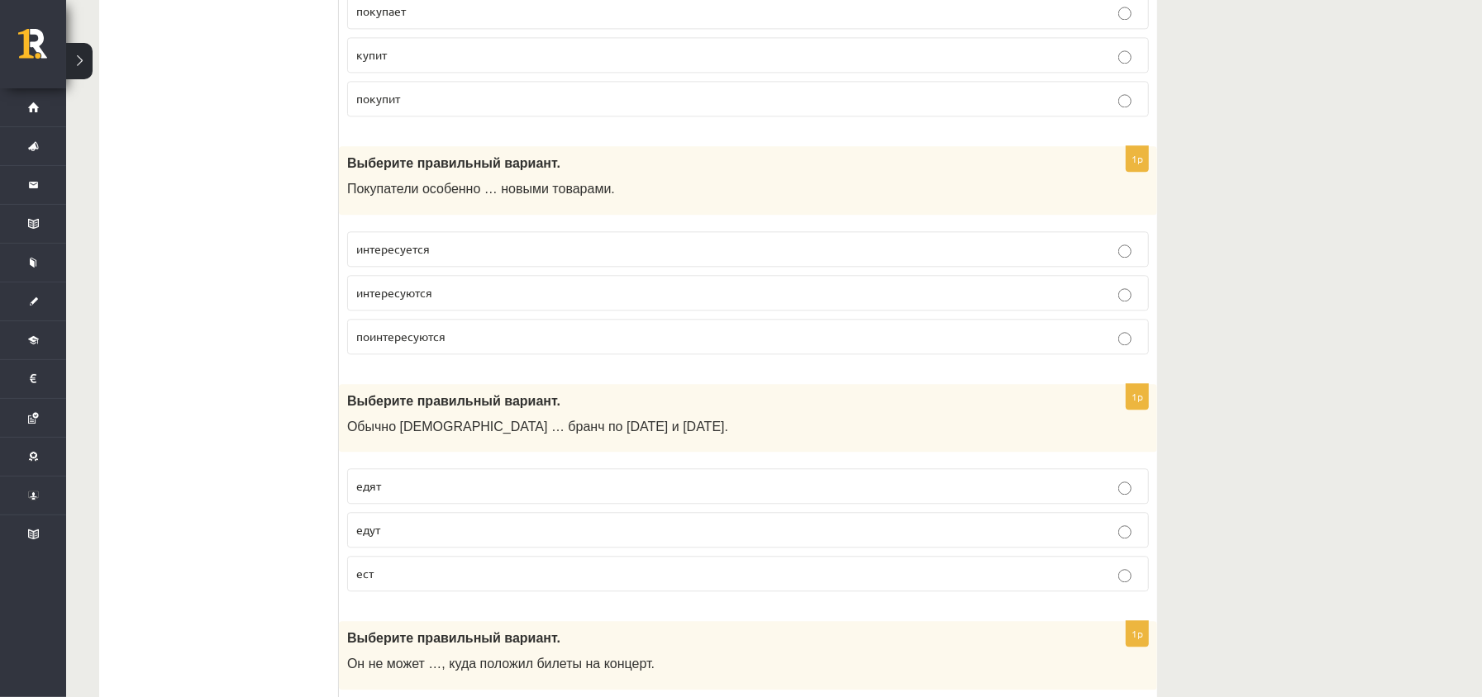
scroll to position [2864, 0]
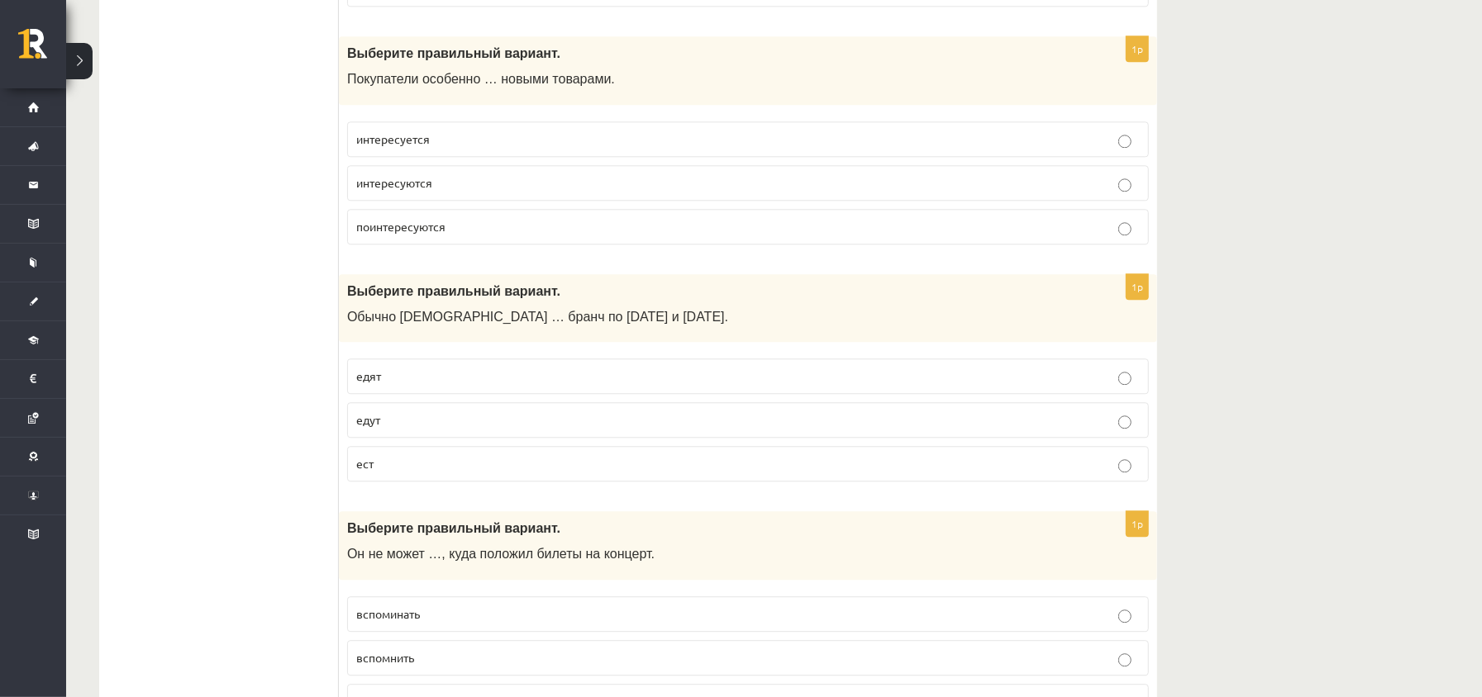
click at [471, 385] on p "едят" at bounding box center [747, 376] width 783 height 17
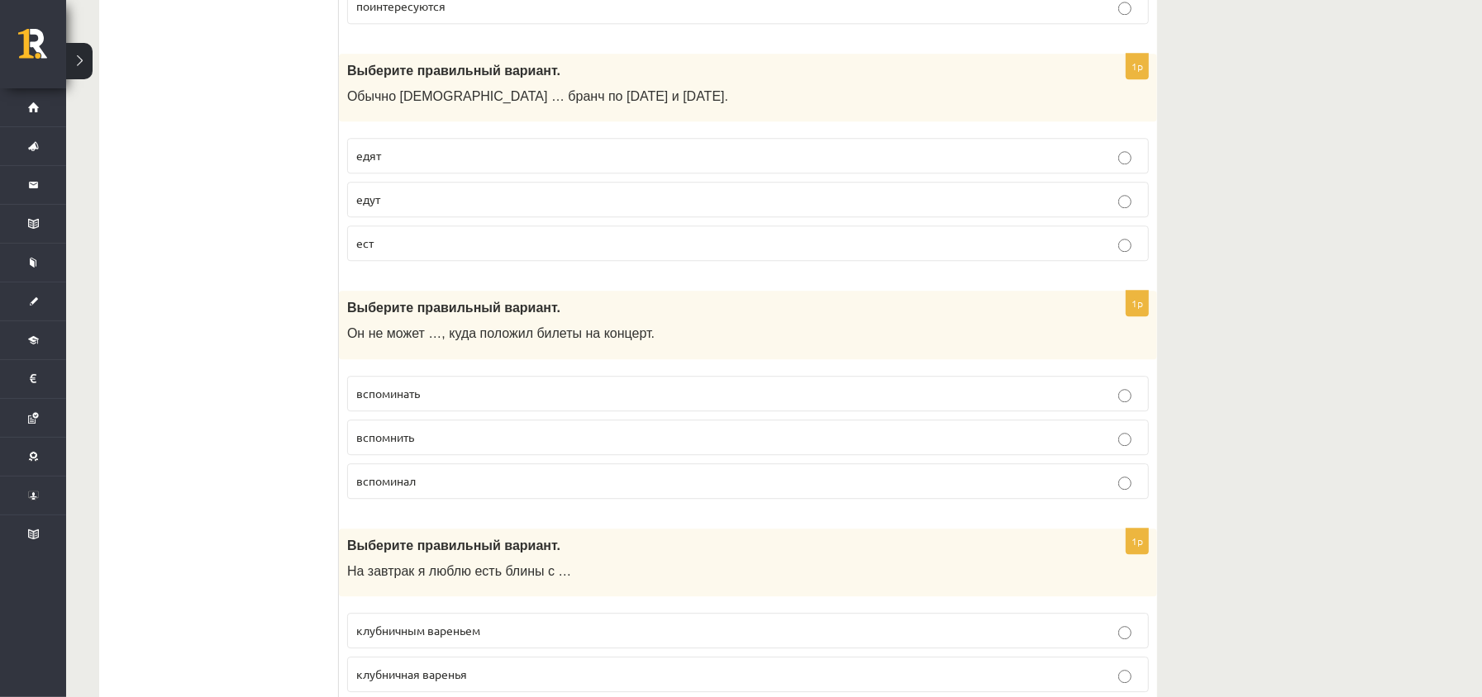
scroll to position [3195, 0]
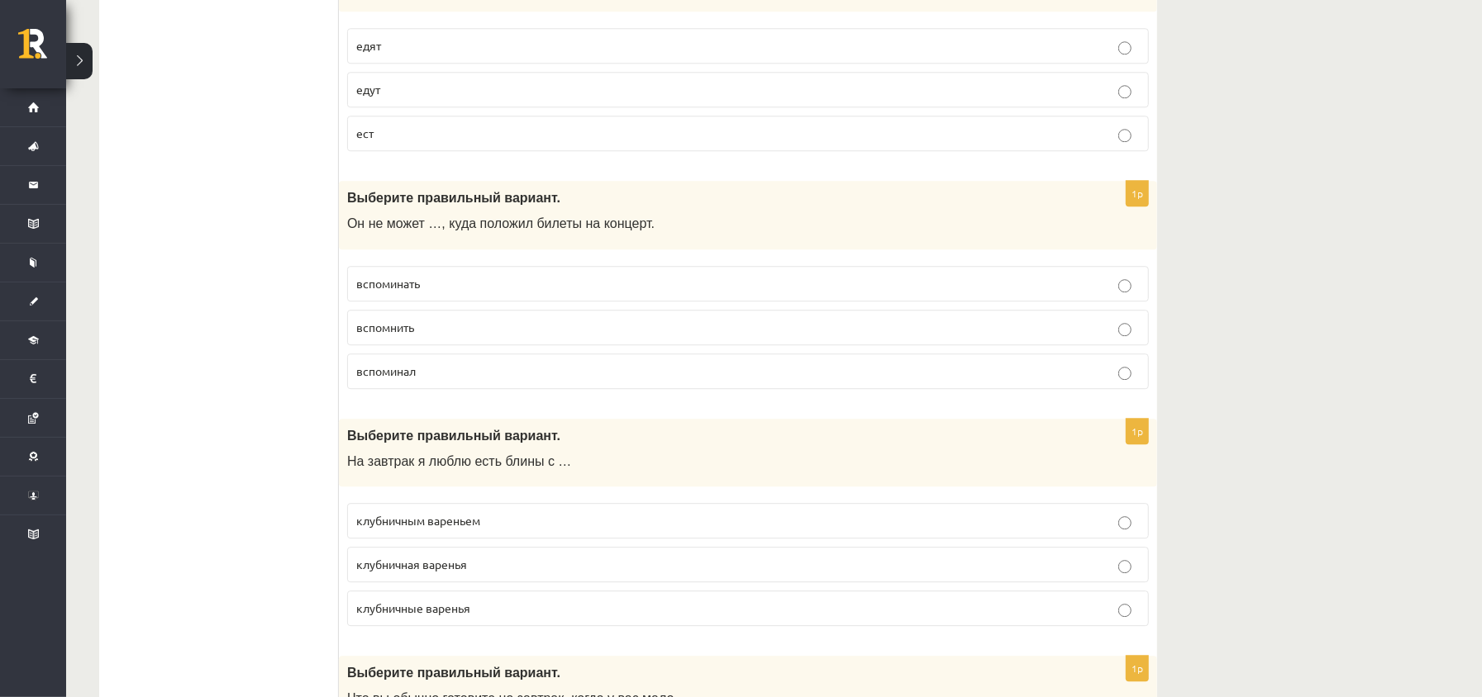
click at [460, 336] on p "вспомнить" at bounding box center [747, 327] width 783 height 17
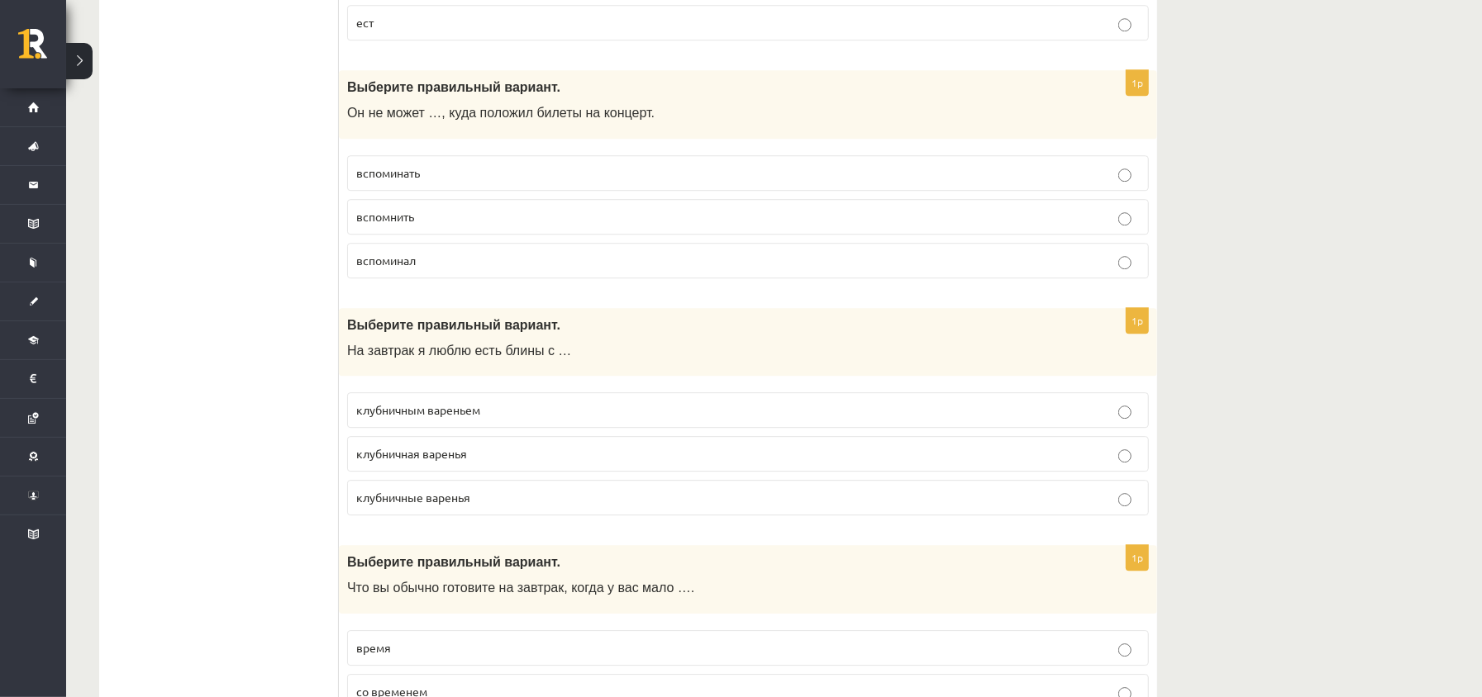
scroll to position [3415, 0]
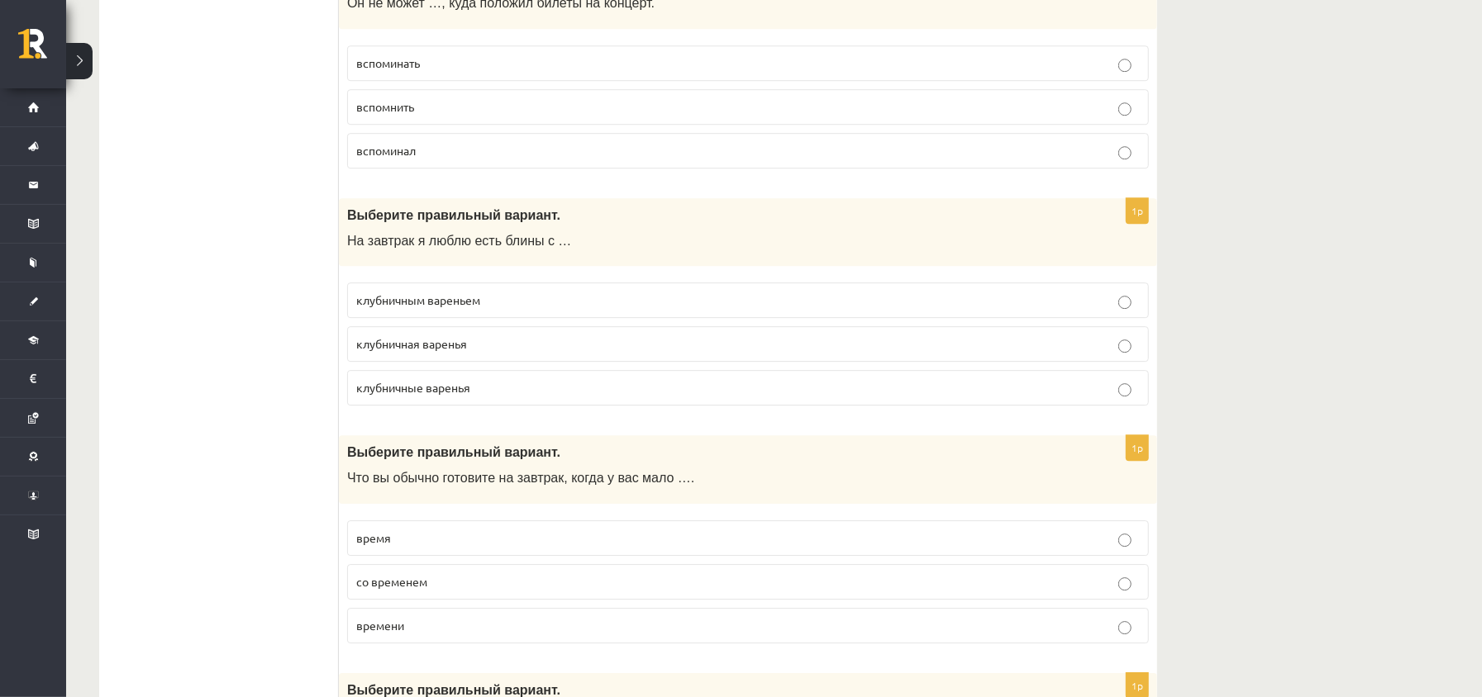
click at [550, 309] on p "клубничным вареньем" at bounding box center [747, 300] width 783 height 17
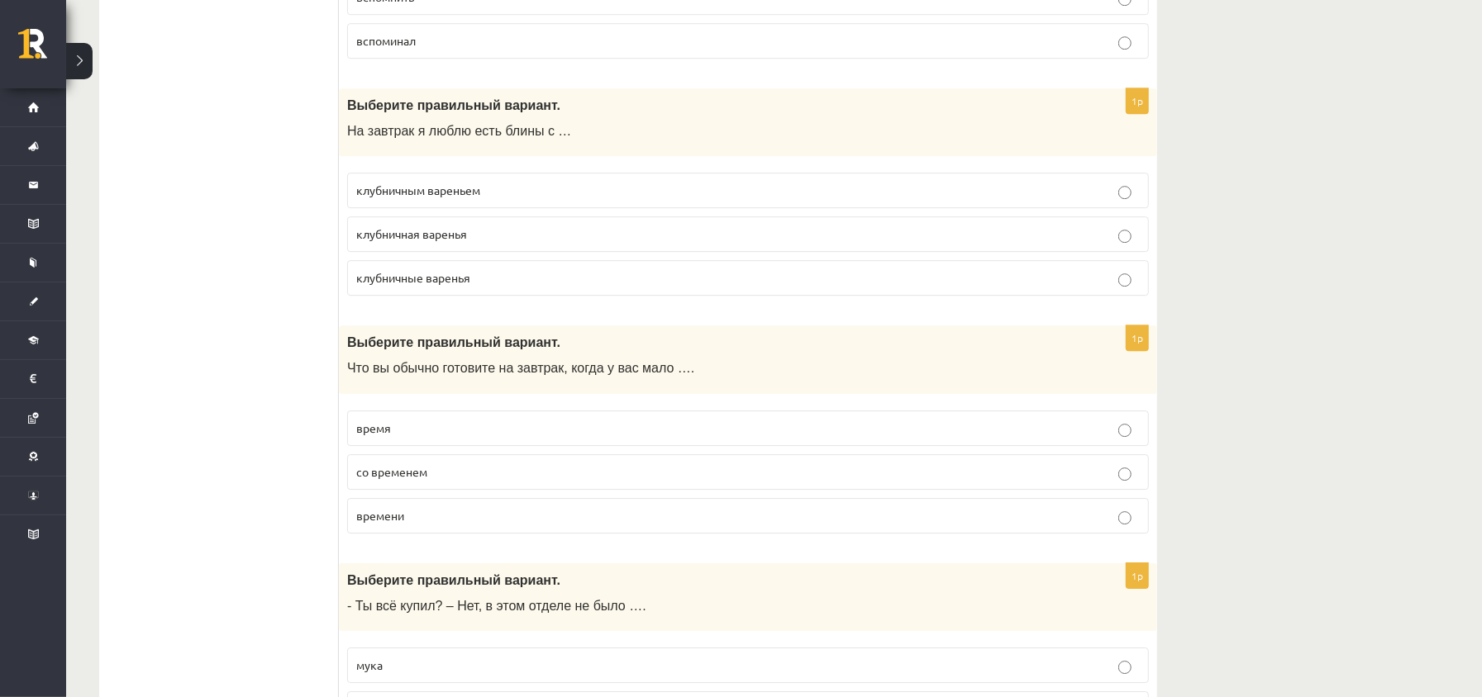
scroll to position [3636, 0]
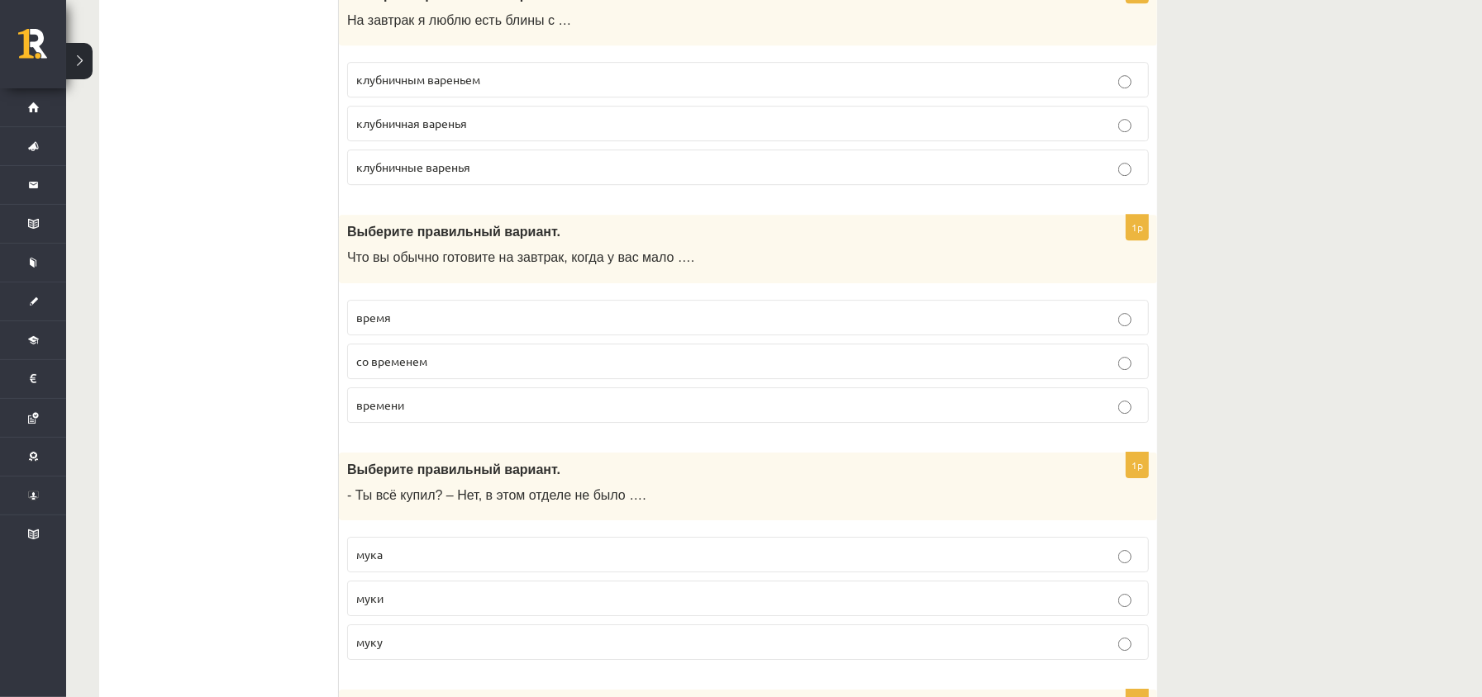
click at [453, 414] on p "времени" at bounding box center [747, 405] width 783 height 17
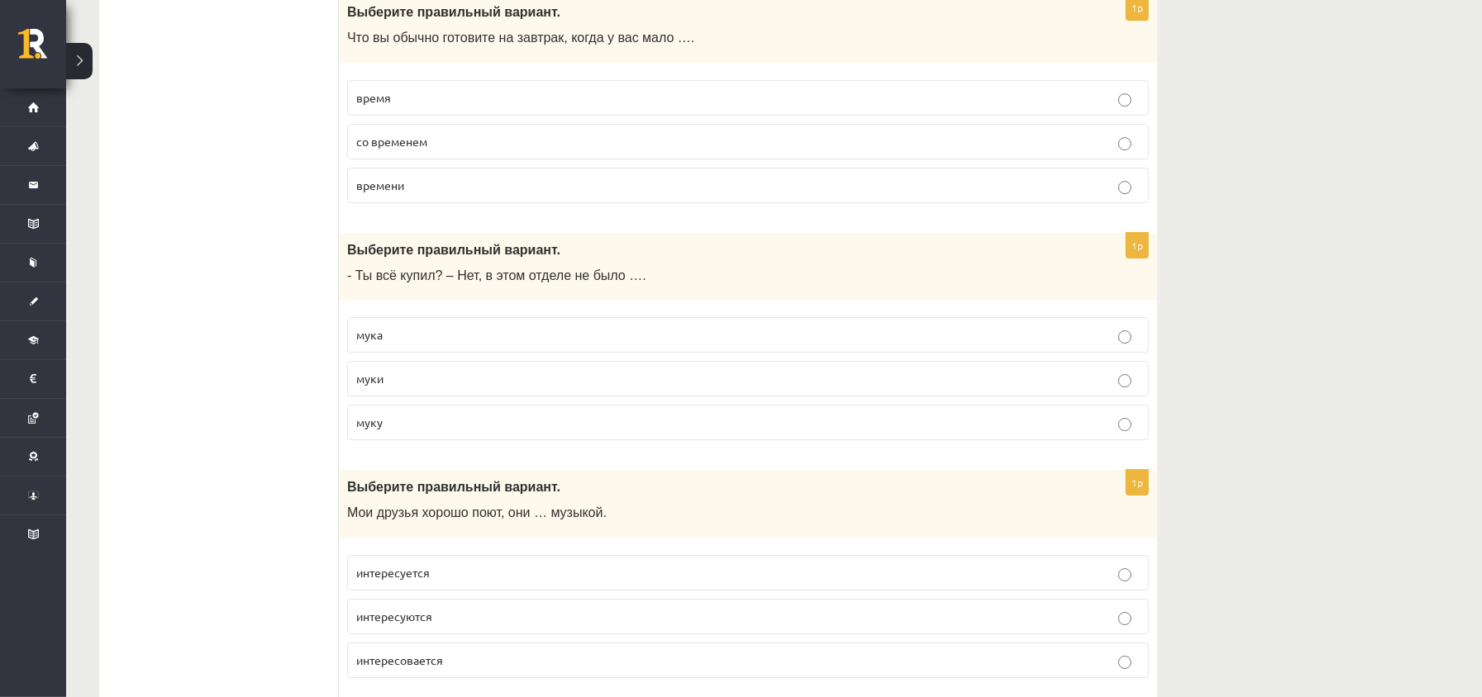
scroll to position [3966, 0]
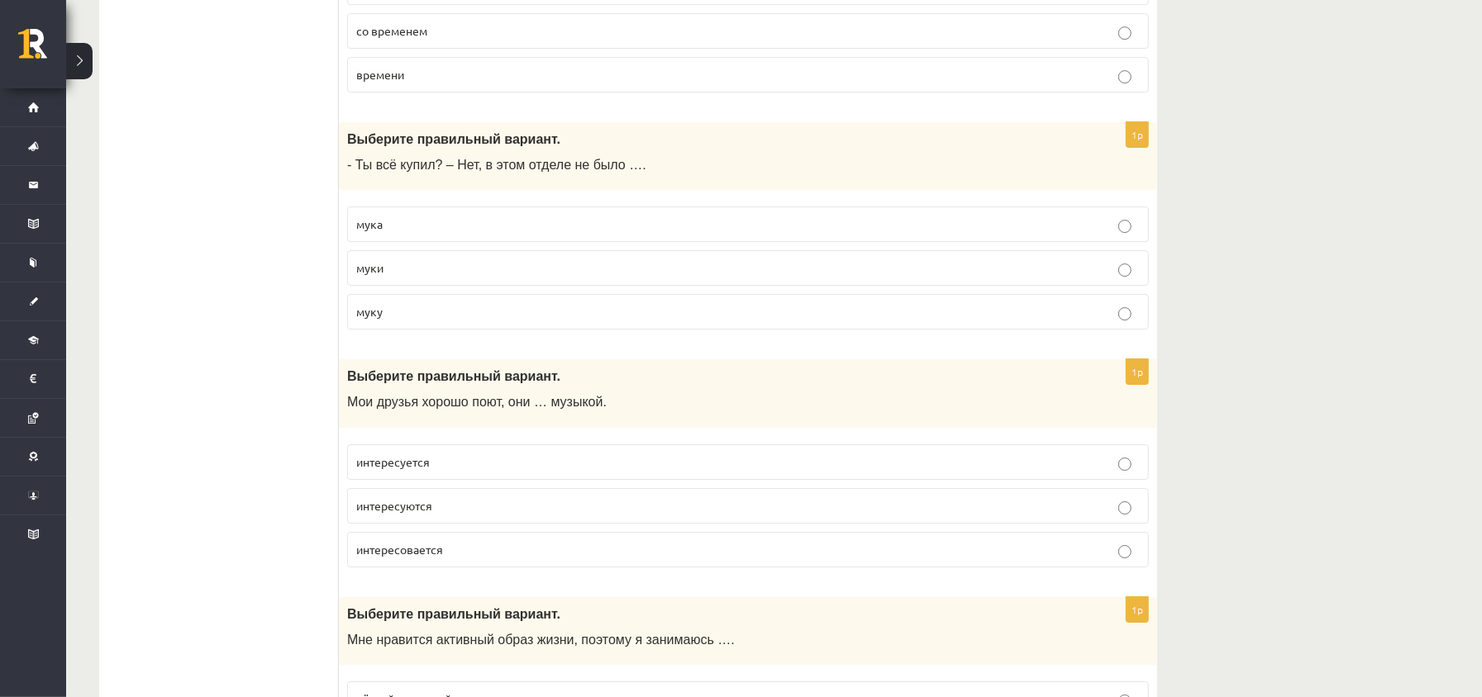
click at [479, 286] on label "муки" at bounding box center [748, 268] width 802 height 36
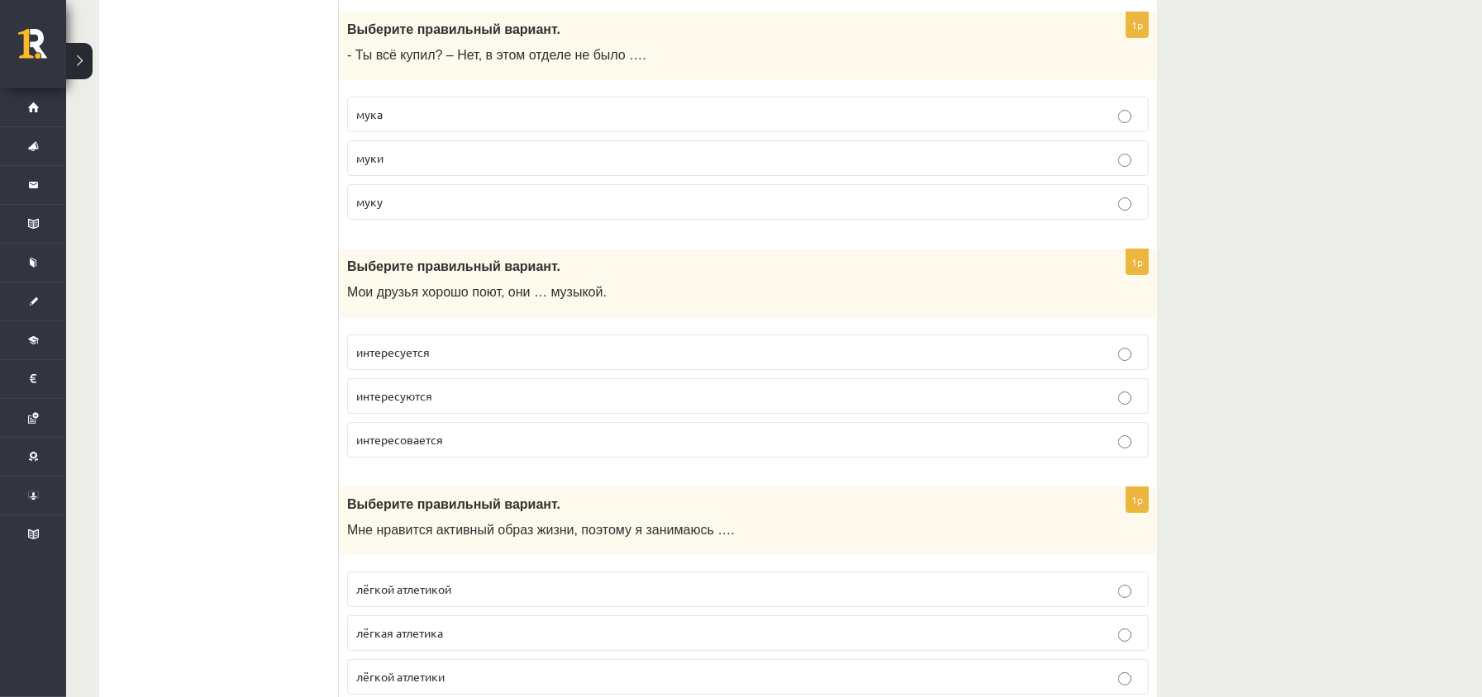
click at [468, 370] on label "интересуется" at bounding box center [748, 353] width 802 height 36
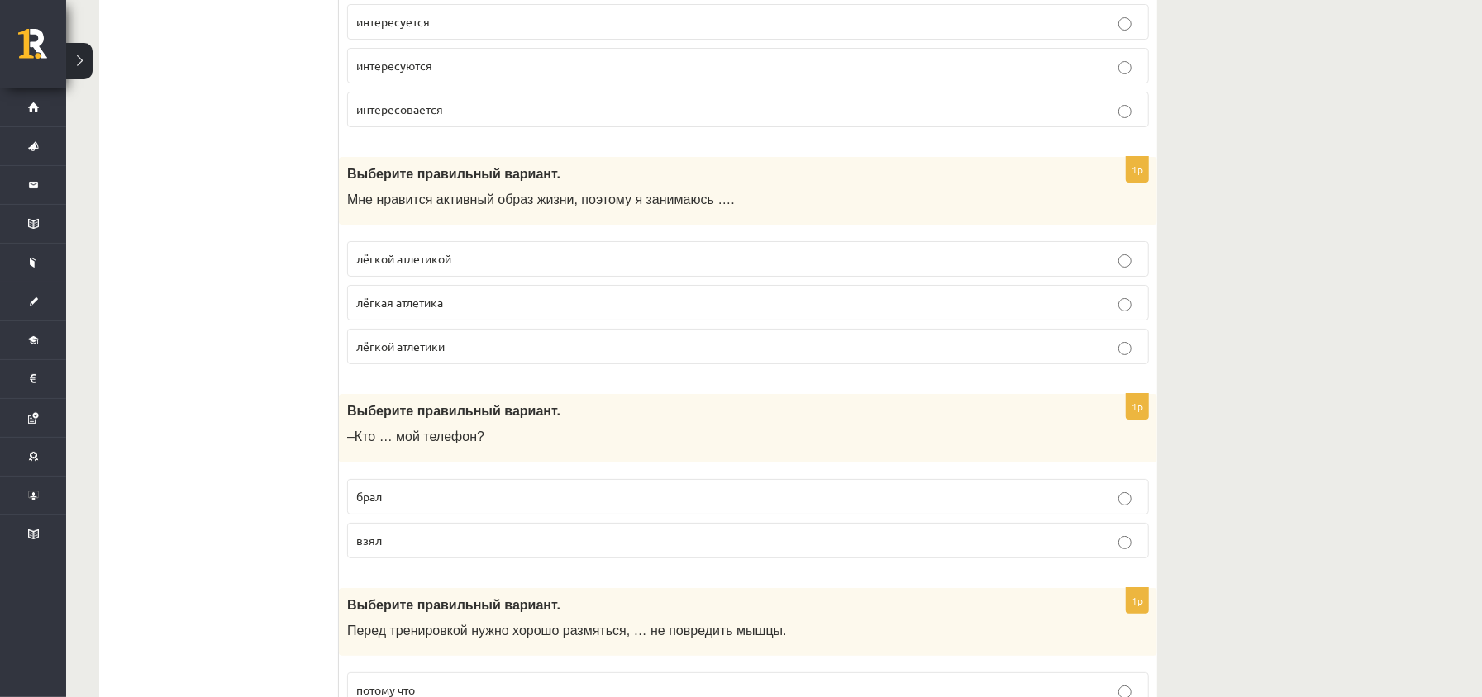
scroll to position [4517, 0]
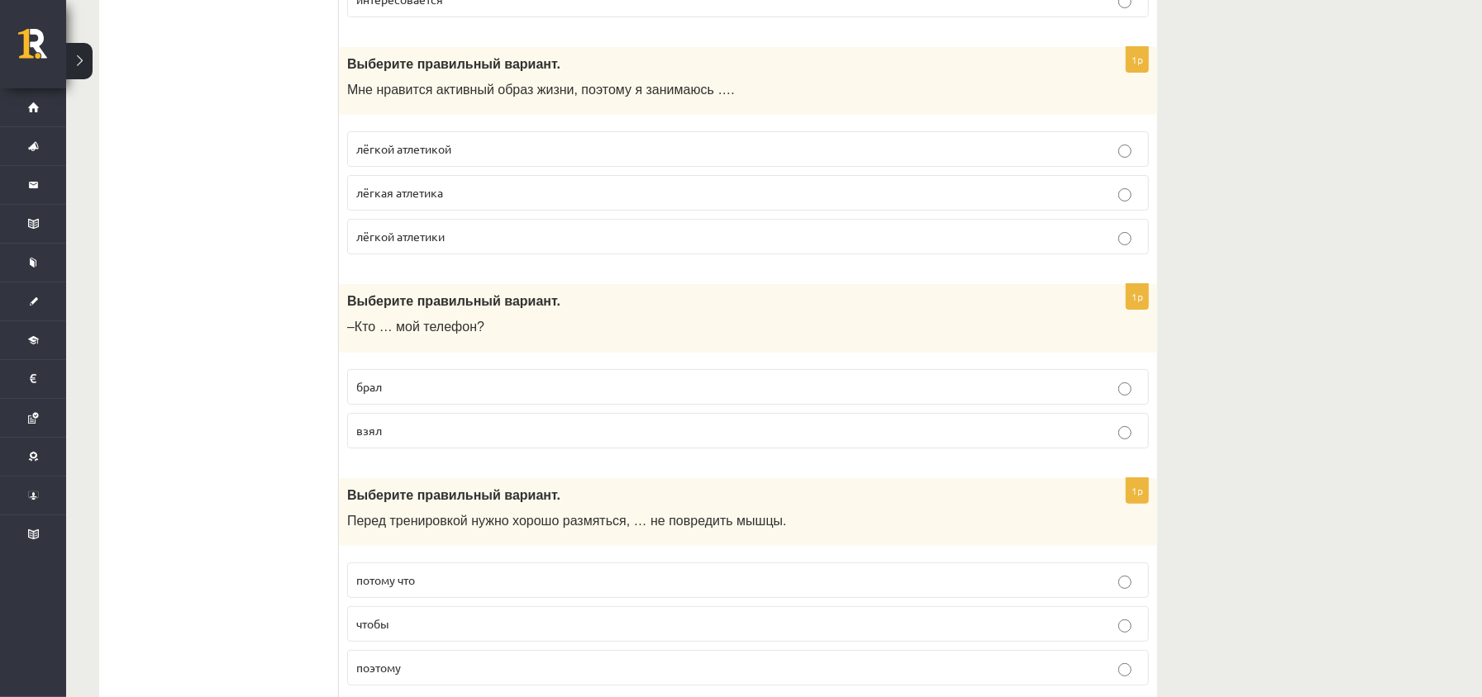
click at [405, 156] on span "лёгкой атлетикой" at bounding box center [403, 148] width 95 height 15
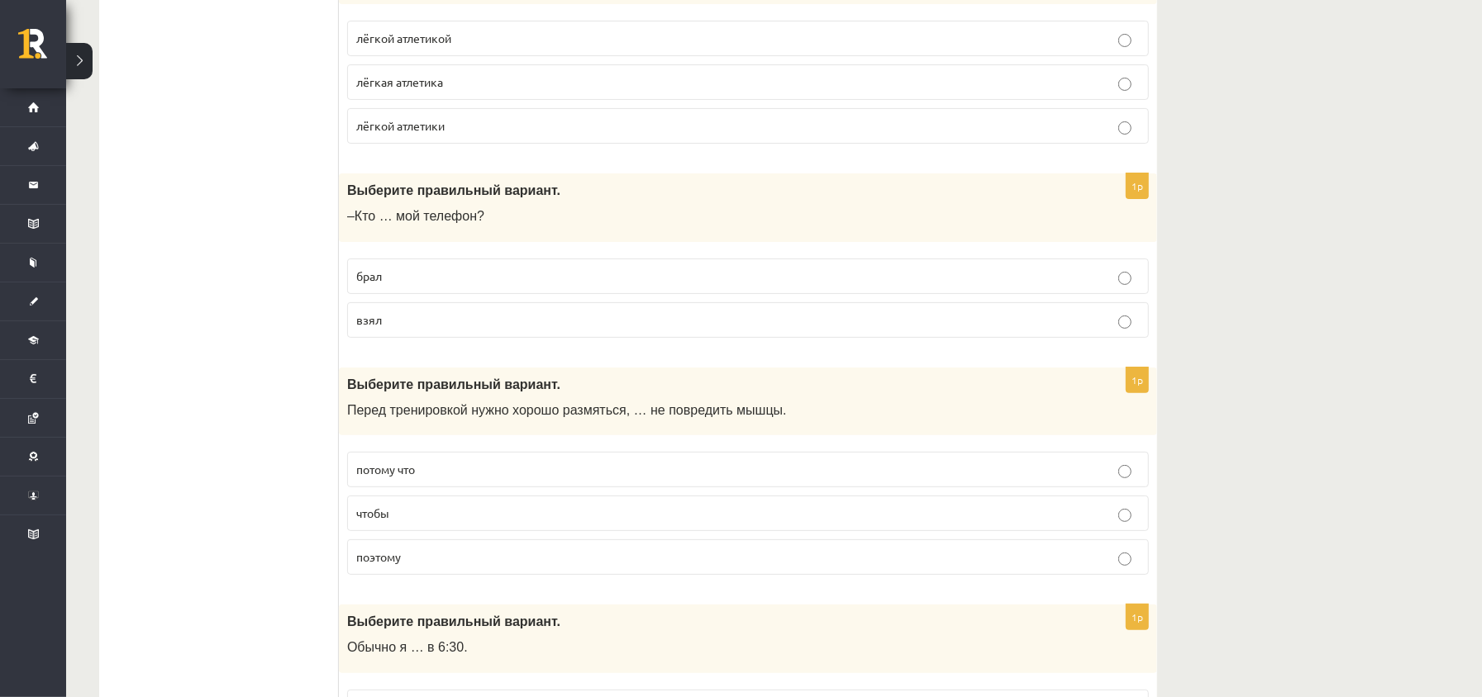
click at [421, 329] on p "взял" at bounding box center [747, 320] width 783 height 17
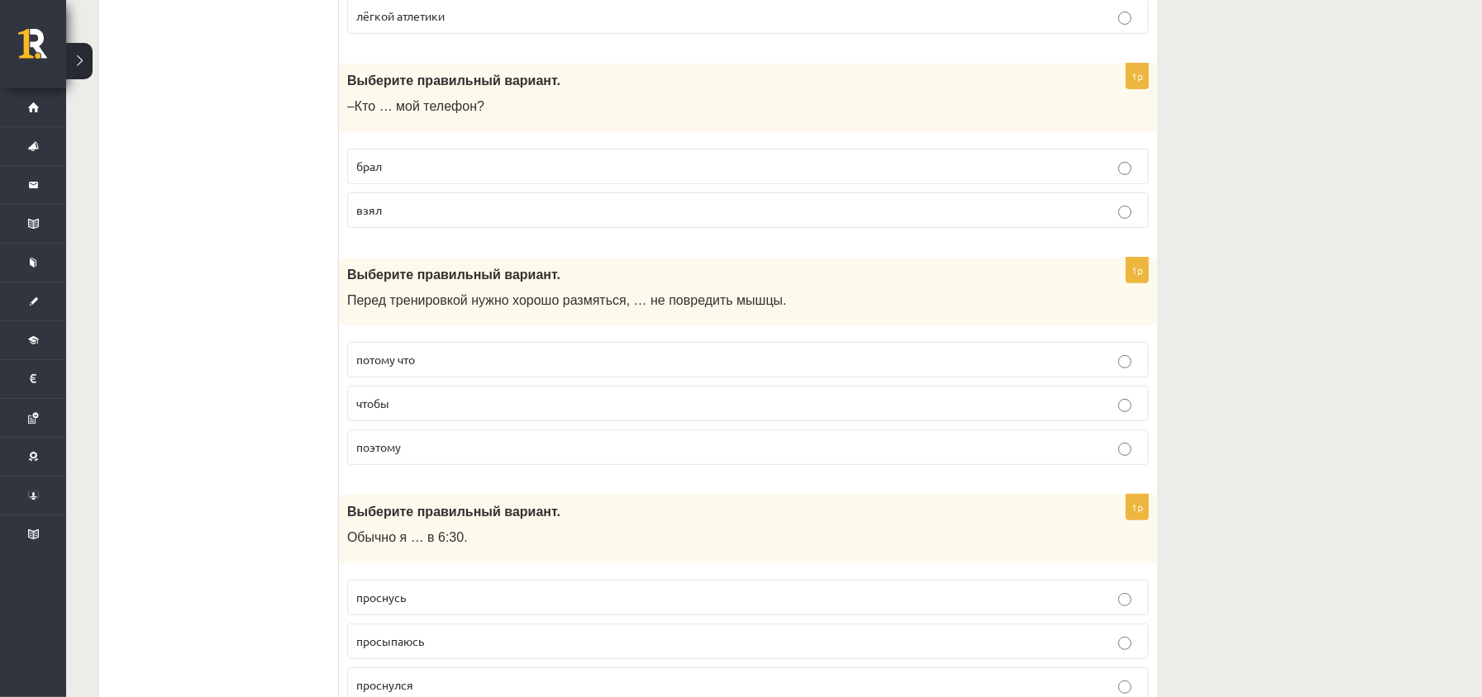
scroll to position [4847, 0]
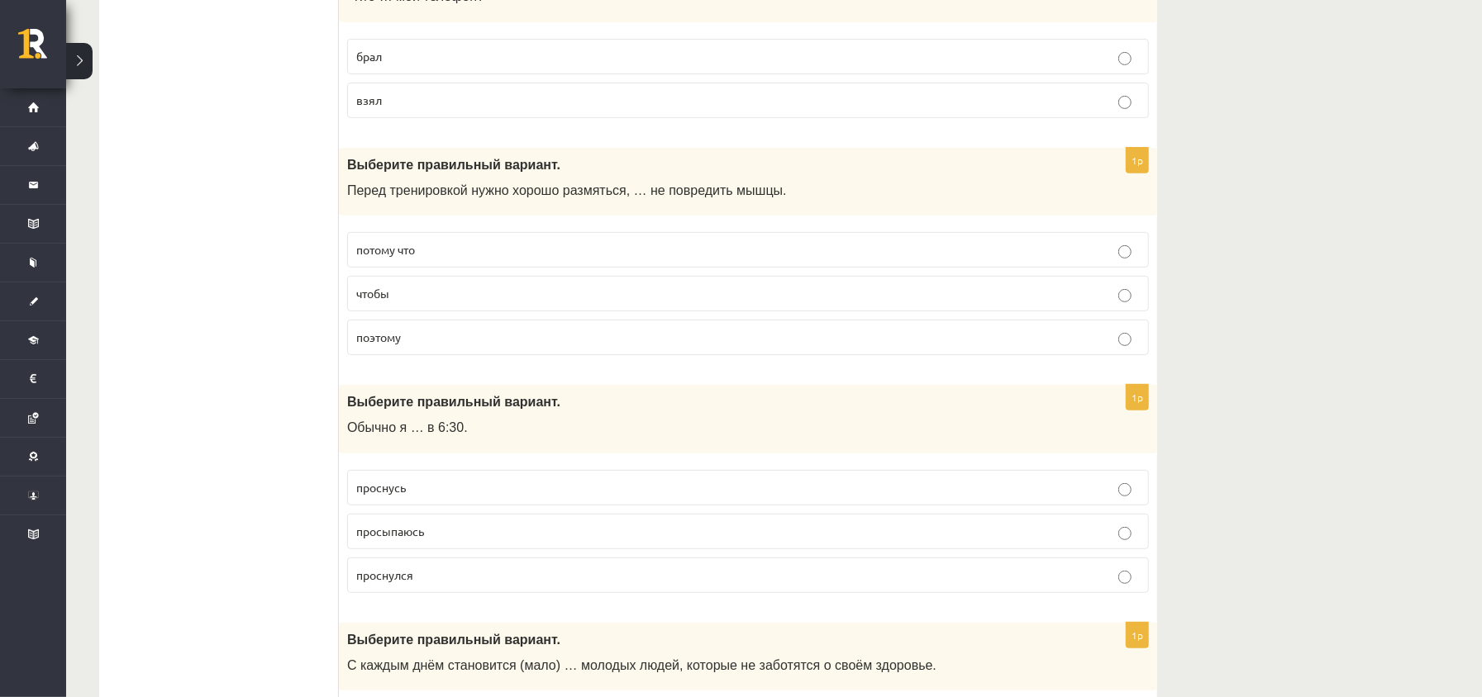
drag, startPoint x: 463, startPoint y: 378, endPoint x: 464, endPoint y: 361, distance: 16.5
click at [463, 302] on p "чтобы" at bounding box center [747, 293] width 783 height 17
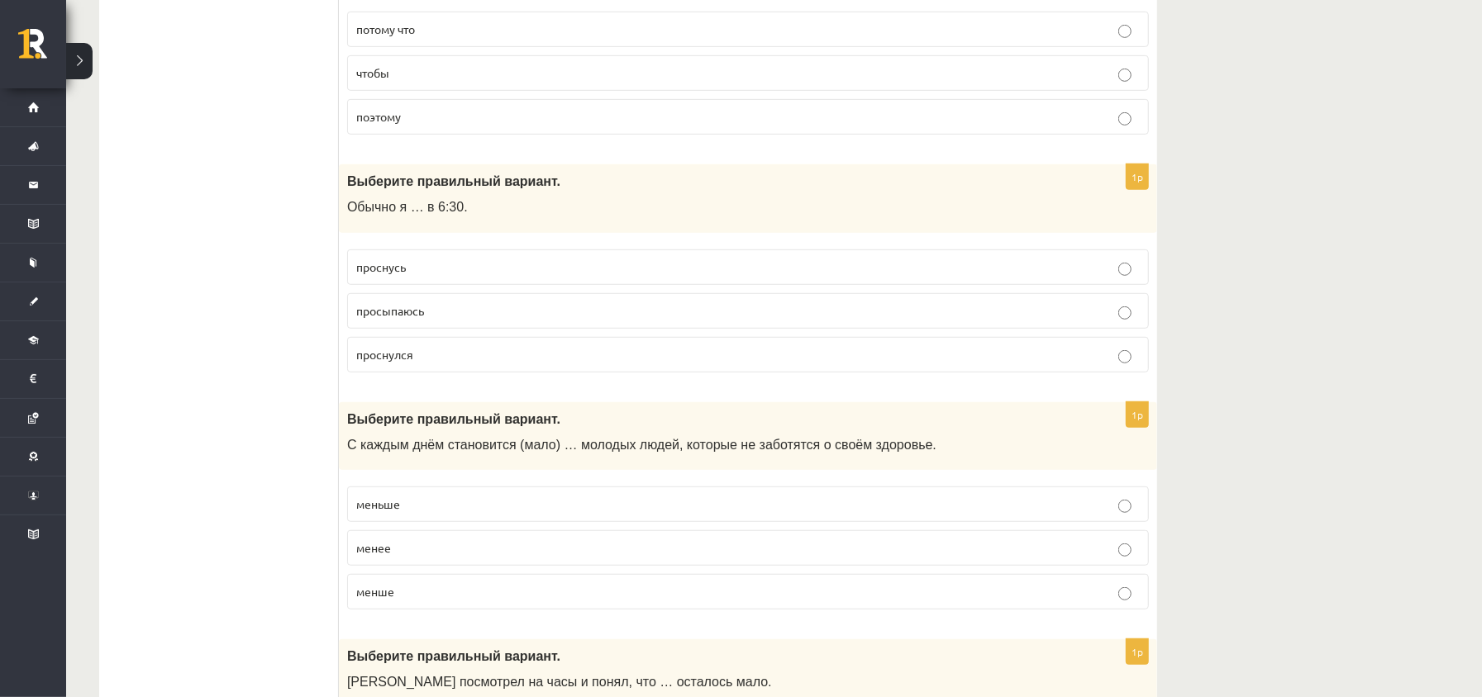
scroll to position [5178, 0]
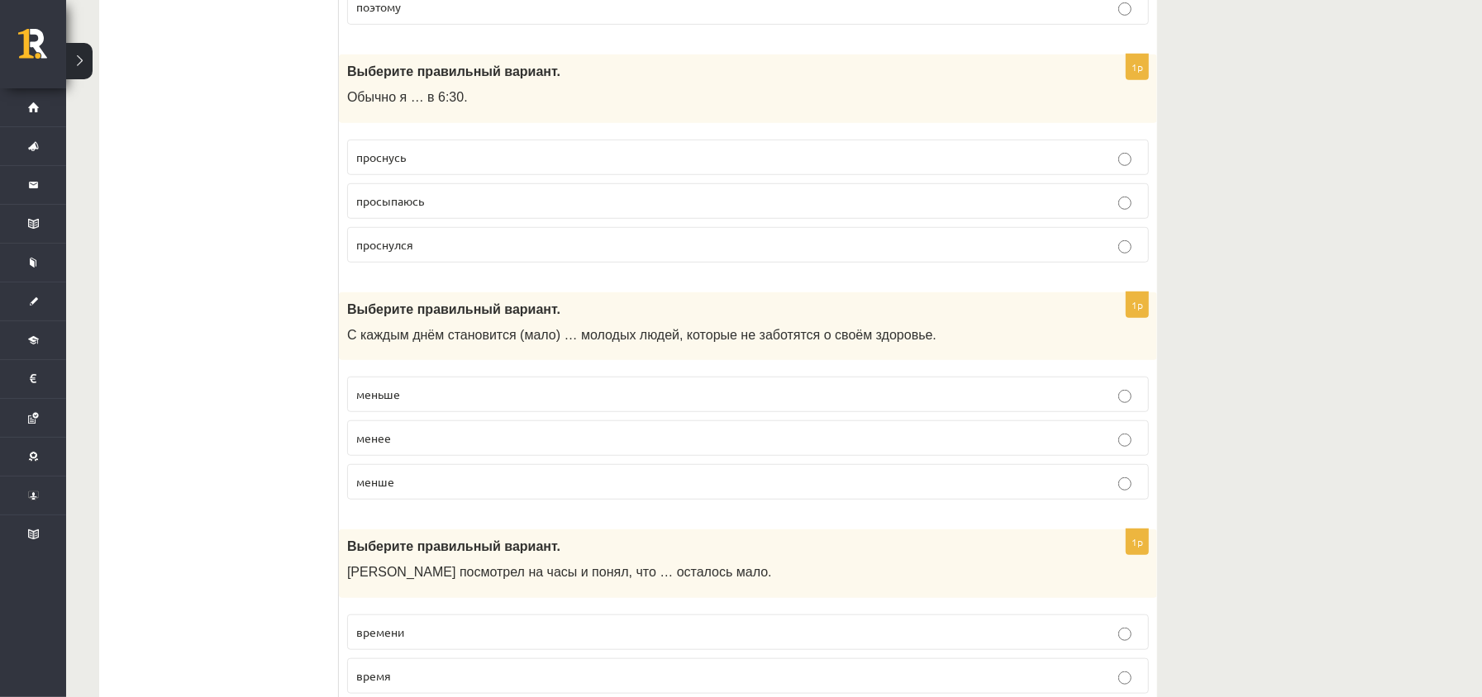
click at [421, 208] on span "просыпаюсь" at bounding box center [390, 200] width 68 height 15
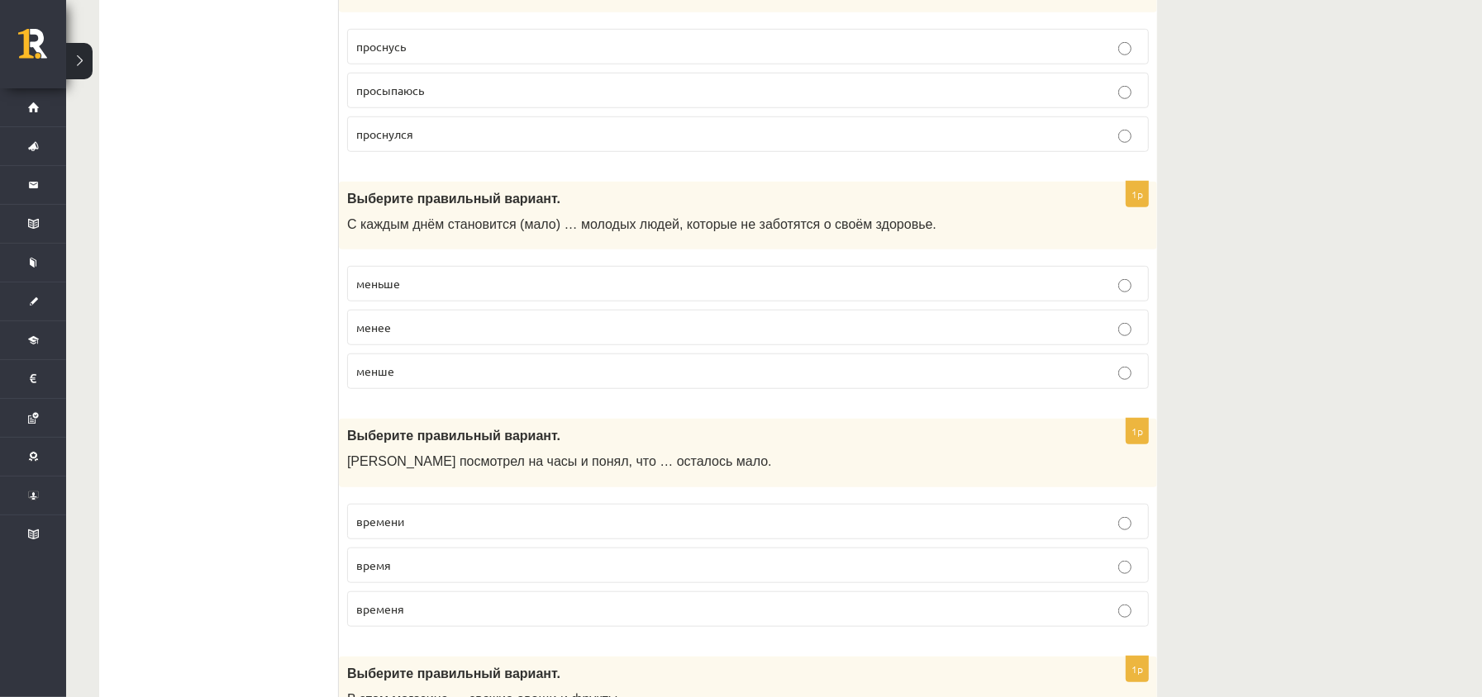
scroll to position [5399, 0]
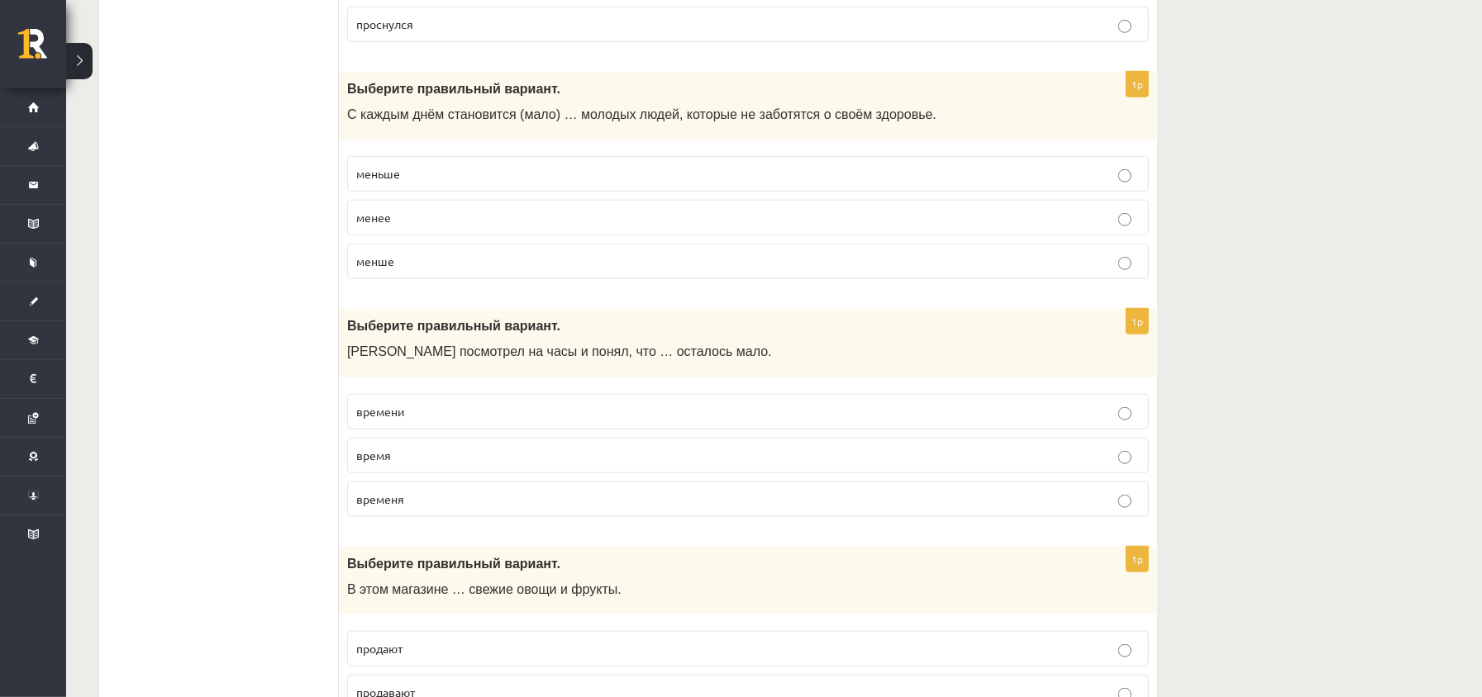
click at [446, 192] on label "меньше" at bounding box center [748, 174] width 802 height 36
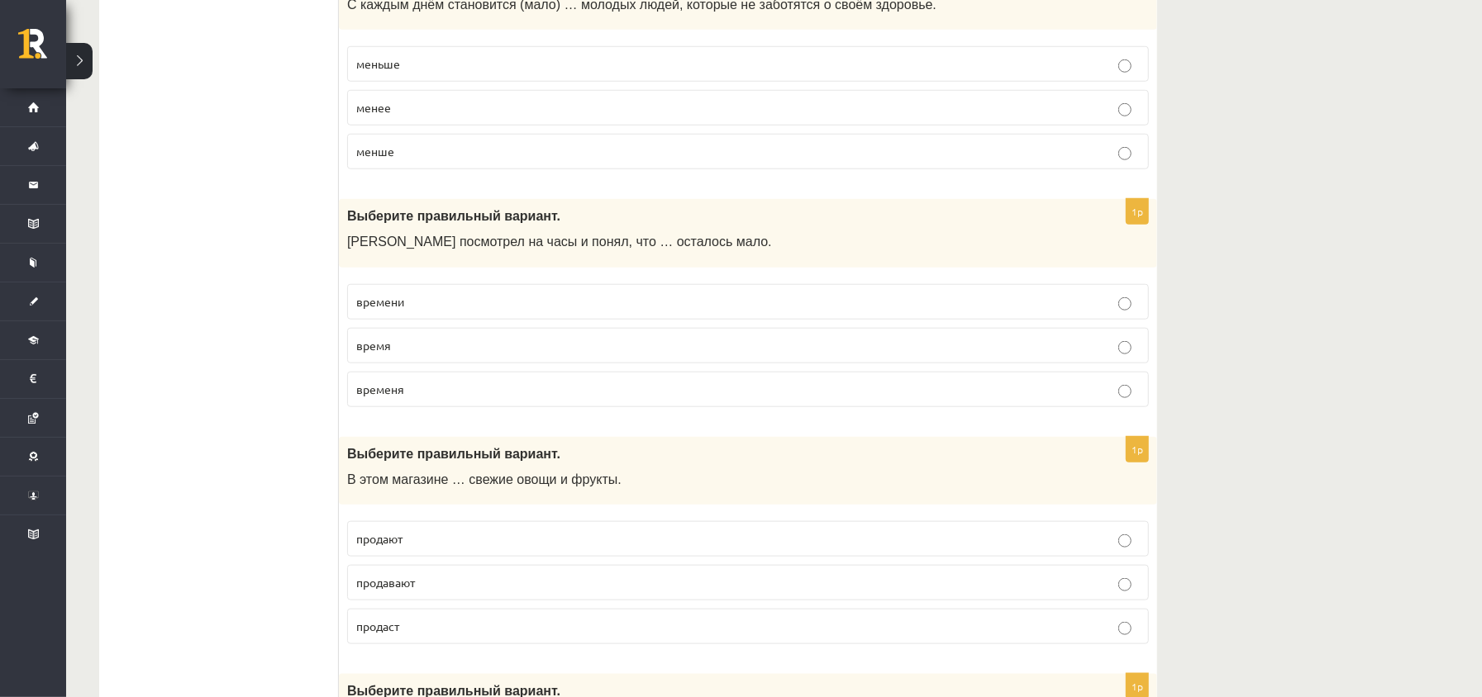
scroll to position [5619, 0]
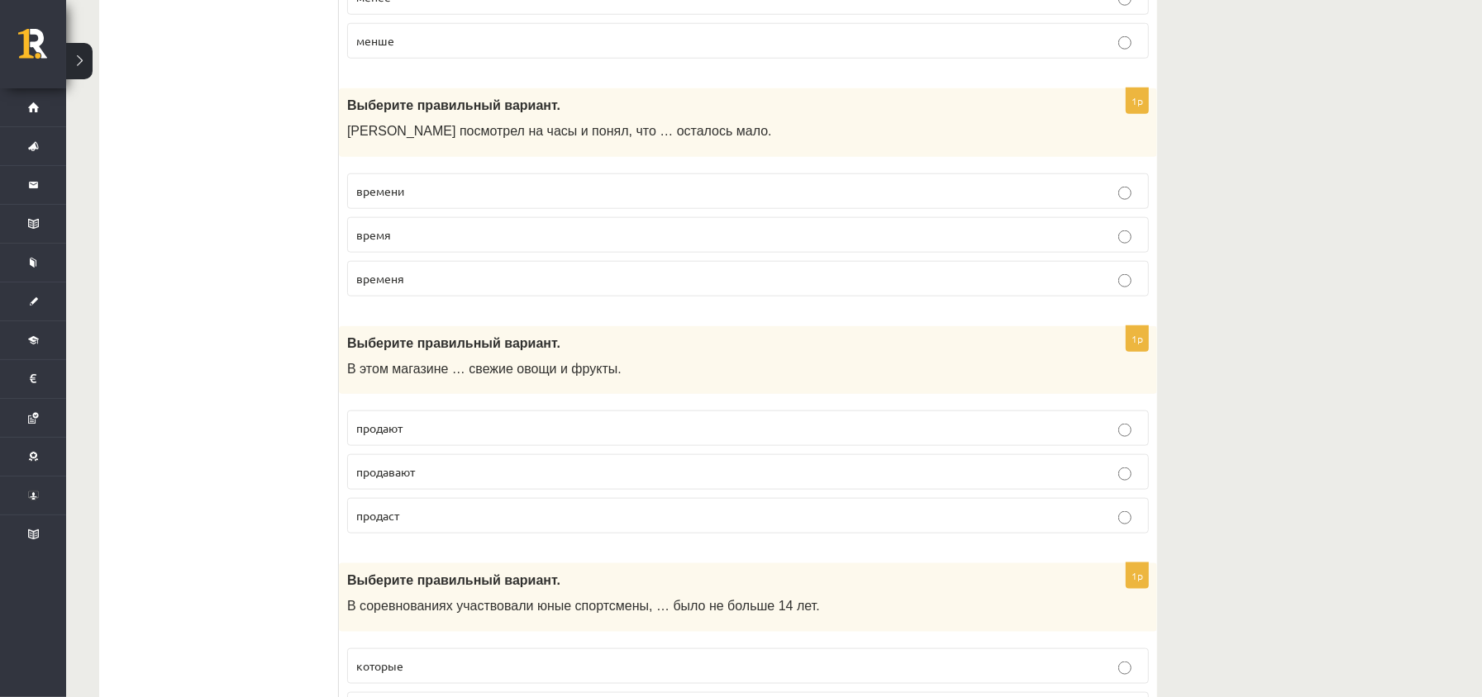
click at [483, 200] on p "времени" at bounding box center [747, 191] width 783 height 17
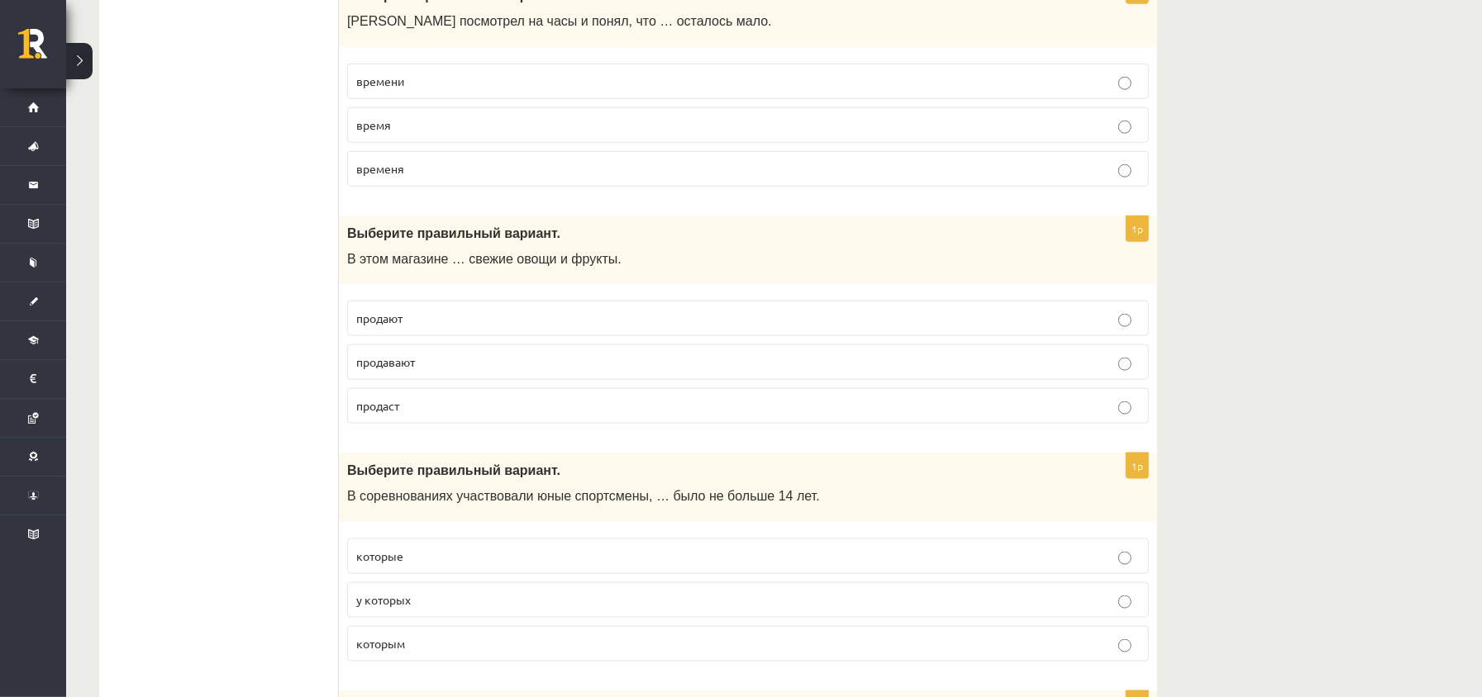
click at [408, 327] on p "продают" at bounding box center [747, 318] width 783 height 17
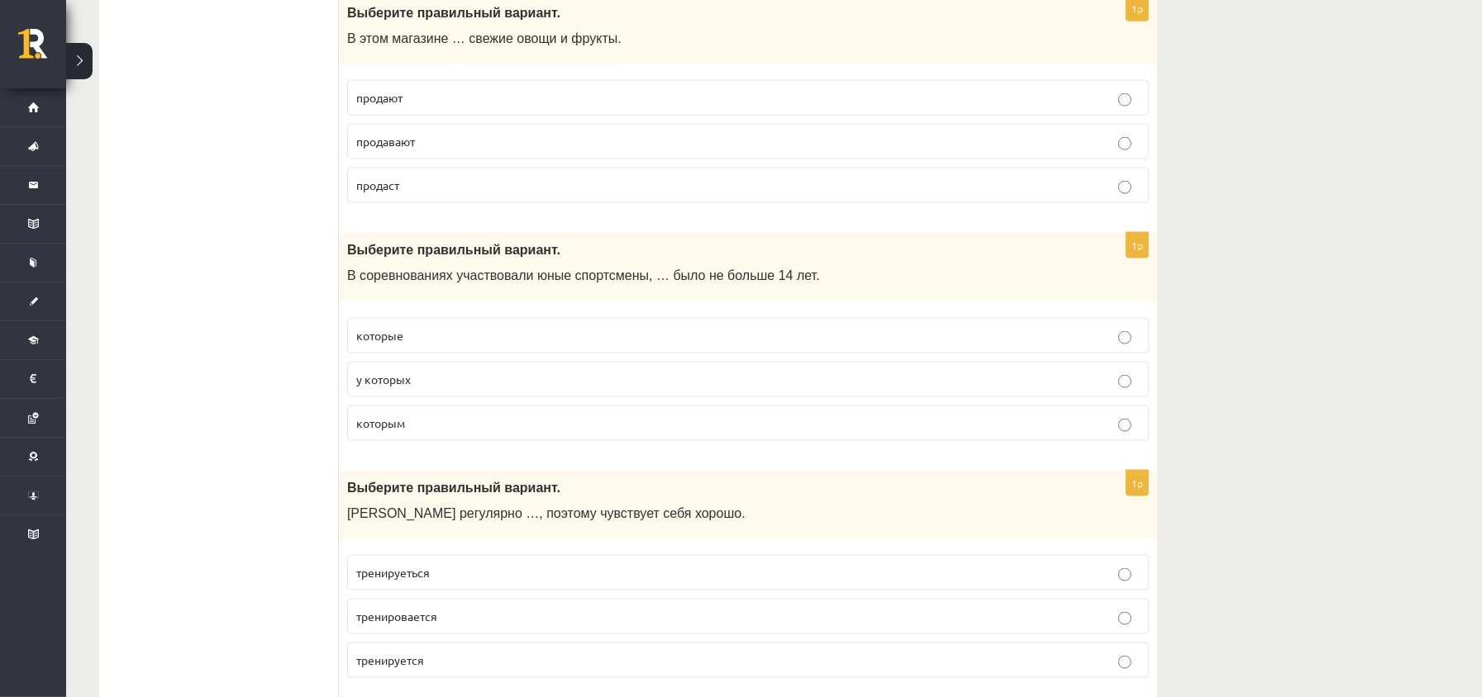
scroll to position [6060, 0]
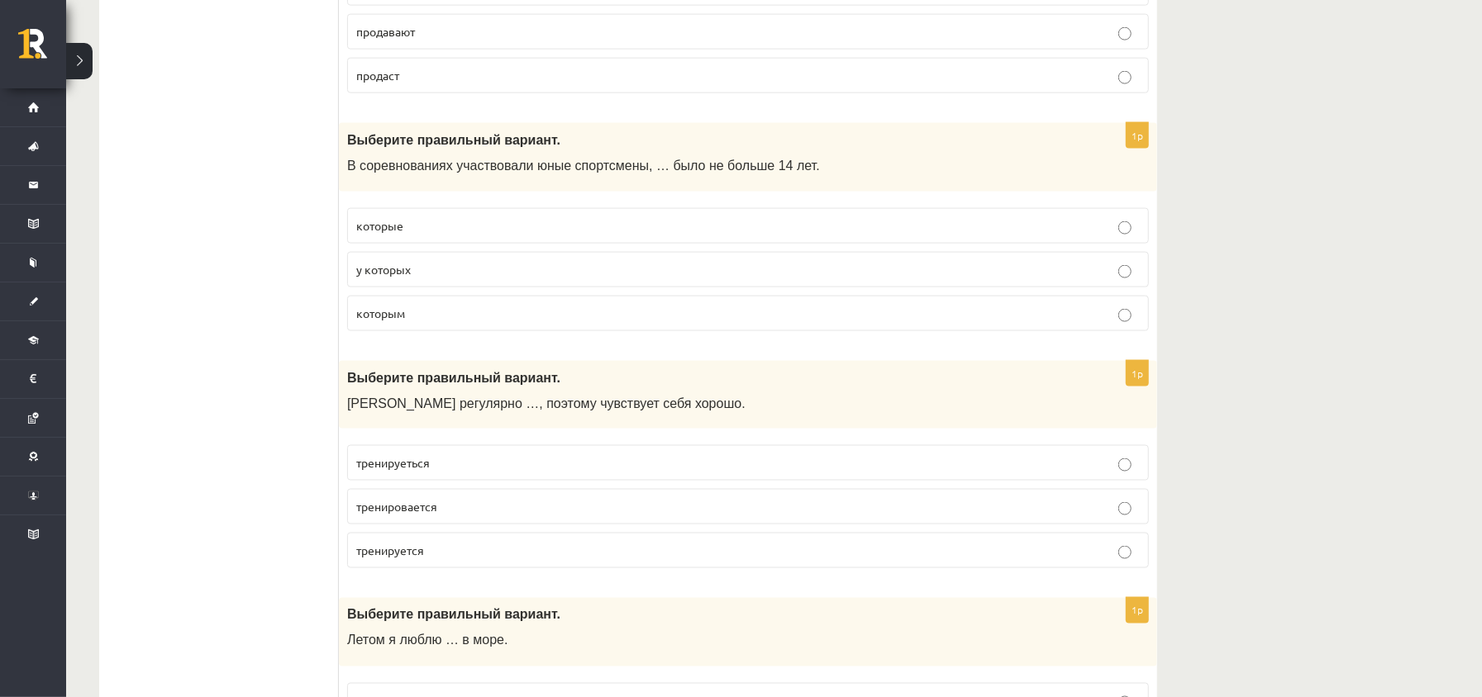
click at [438, 322] on p "которым" at bounding box center [747, 313] width 783 height 17
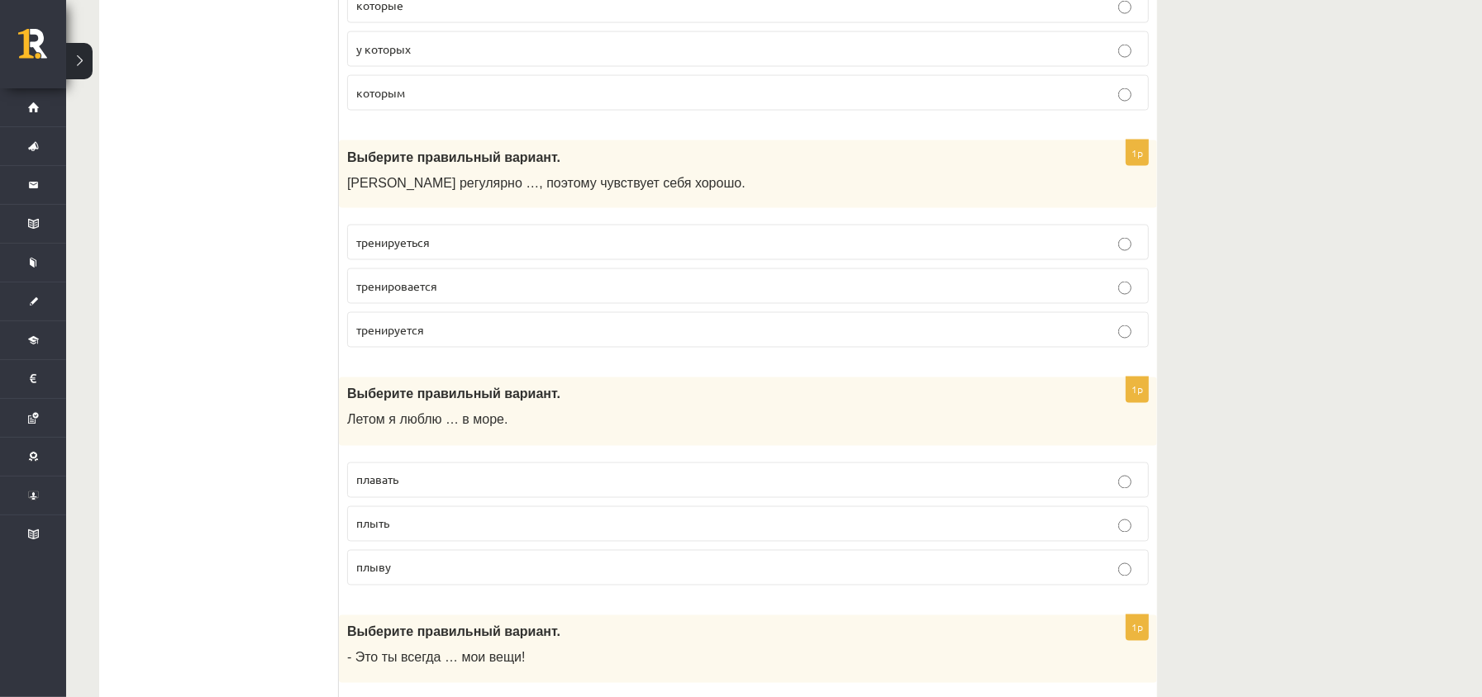
click at [471, 339] on p "тренируется" at bounding box center [747, 329] width 783 height 17
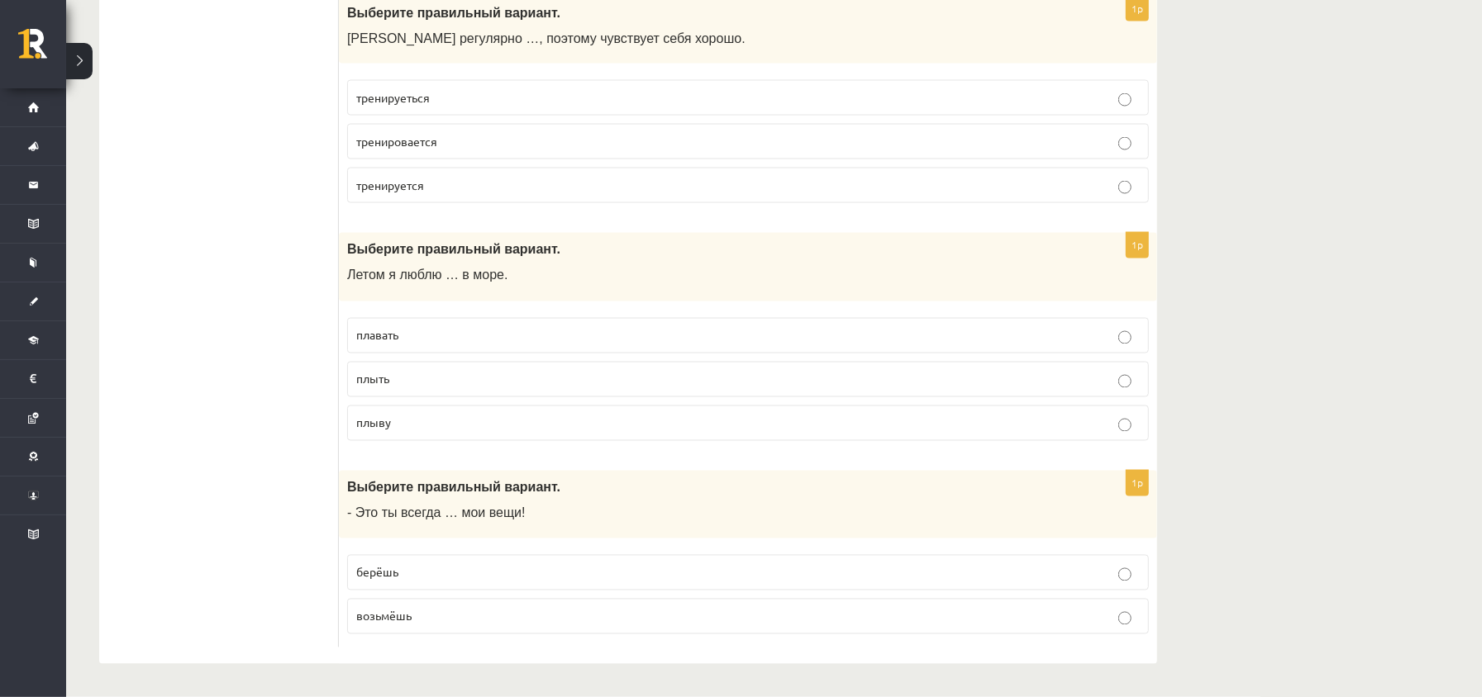
scroll to position [6532, 0]
click at [431, 329] on p "плавать" at bounding box center [747, 335] width 783 height 17
click at [390, 578] on span "берёшь" at bounding box center [377, 572] width 42 height 15
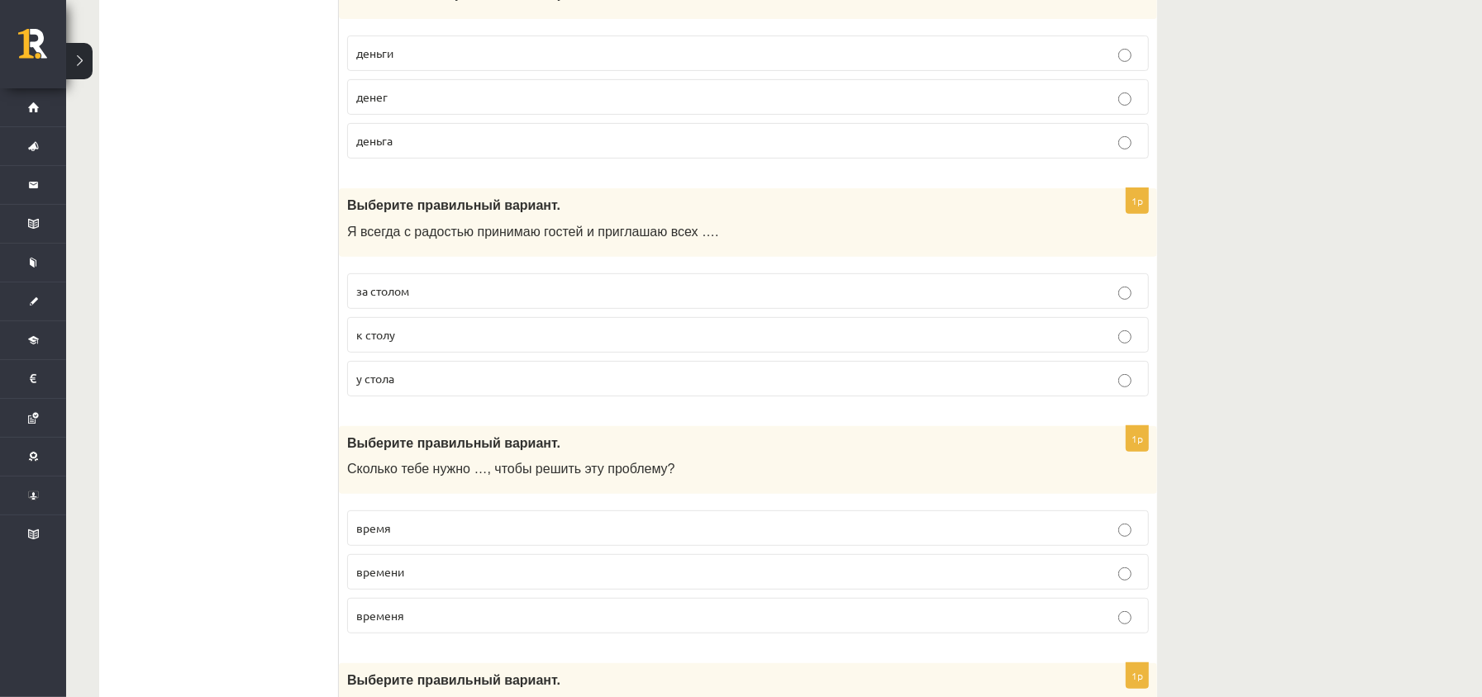
scroll to position [0, 0]
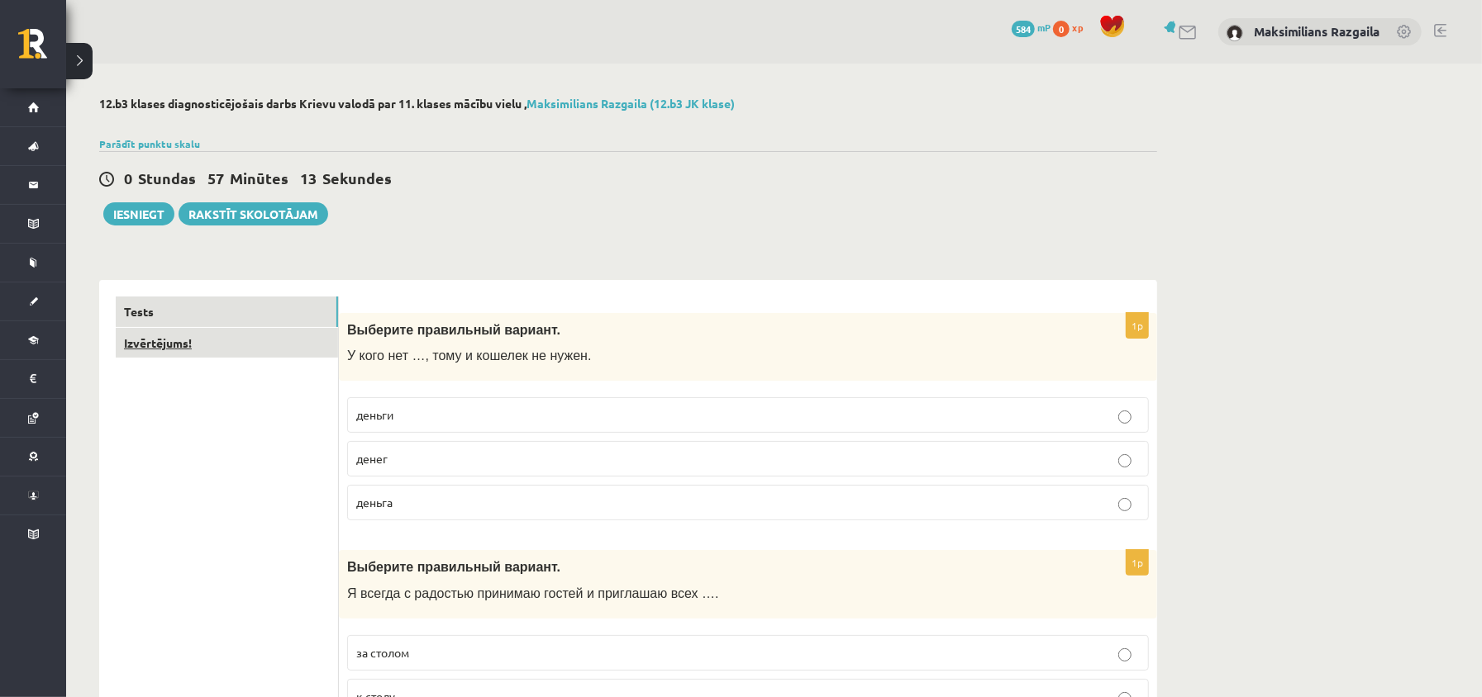
click at [186, 337] on link "Izvērtējums!" at bounding box center [227, 343] width 222 height 31
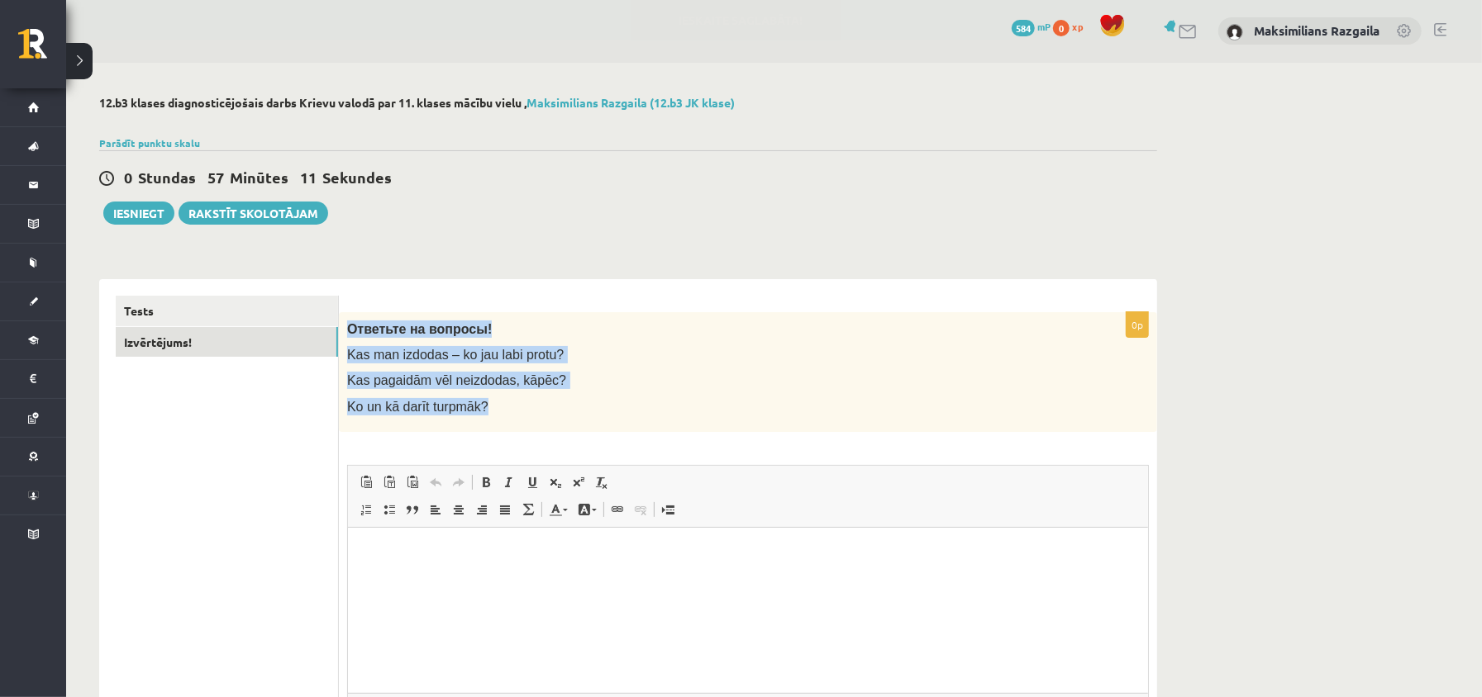
drag, startPoint x: 347, startPoint y: 326, endPoint x: 534, endPoint y: 426, distance: 212.2
click at [534, 426] on div "Ответьте на вопросы! Kas man izdodas – ko jau labi protu? Kas pagaidām vēl neiz…" at bounding box center [748, 372] width 818 height 120
copy div "Ответьте на вопросы! Kas man izdodas – ko jau labi protu? Kas pagaidām vēl neiz…"
click at [131, 221] on button "Iesniegt" at bounding box center [138, 213] width 71 height 23
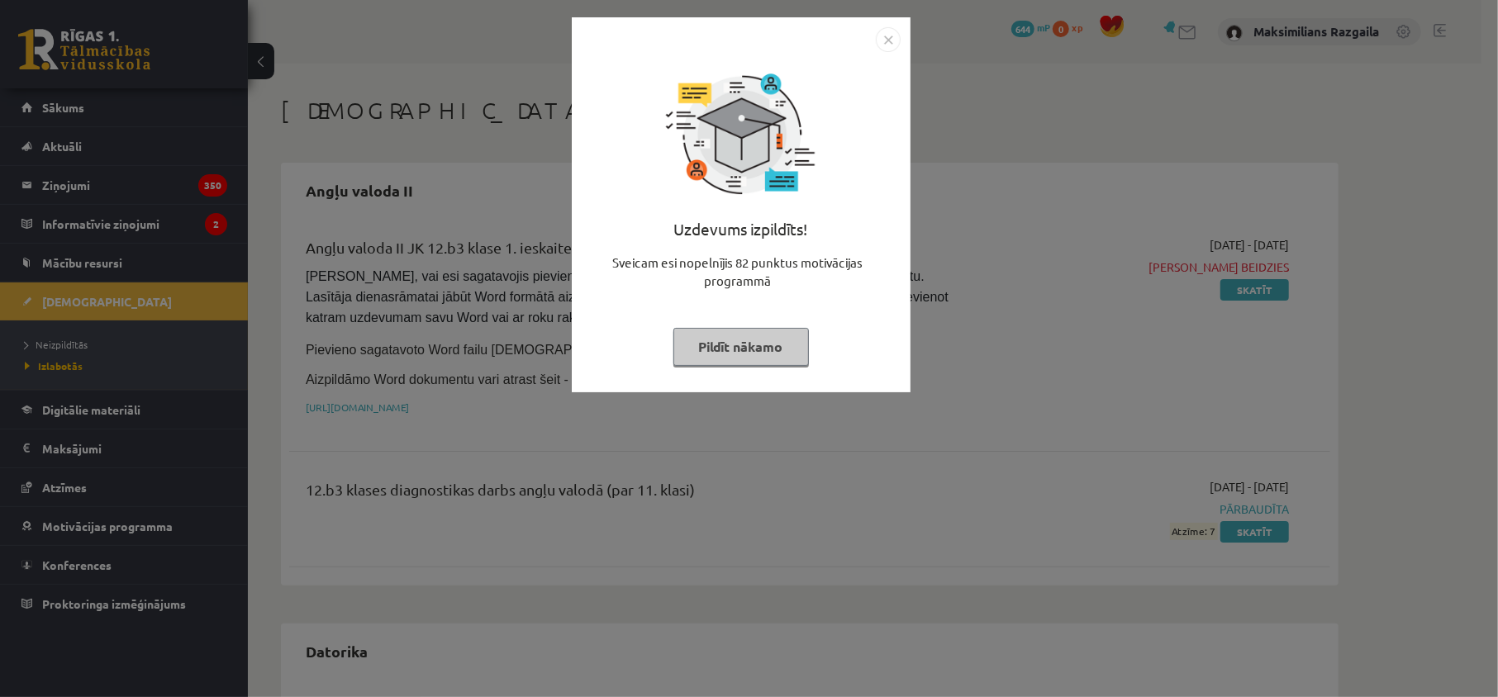
click at [212, 372] on div "Uzdevums izpildīts! Sveicam esi nopelnījis 82 punktus motivācijas programmā Pil…" at bounding box center [749, 348] width 1498 height 697
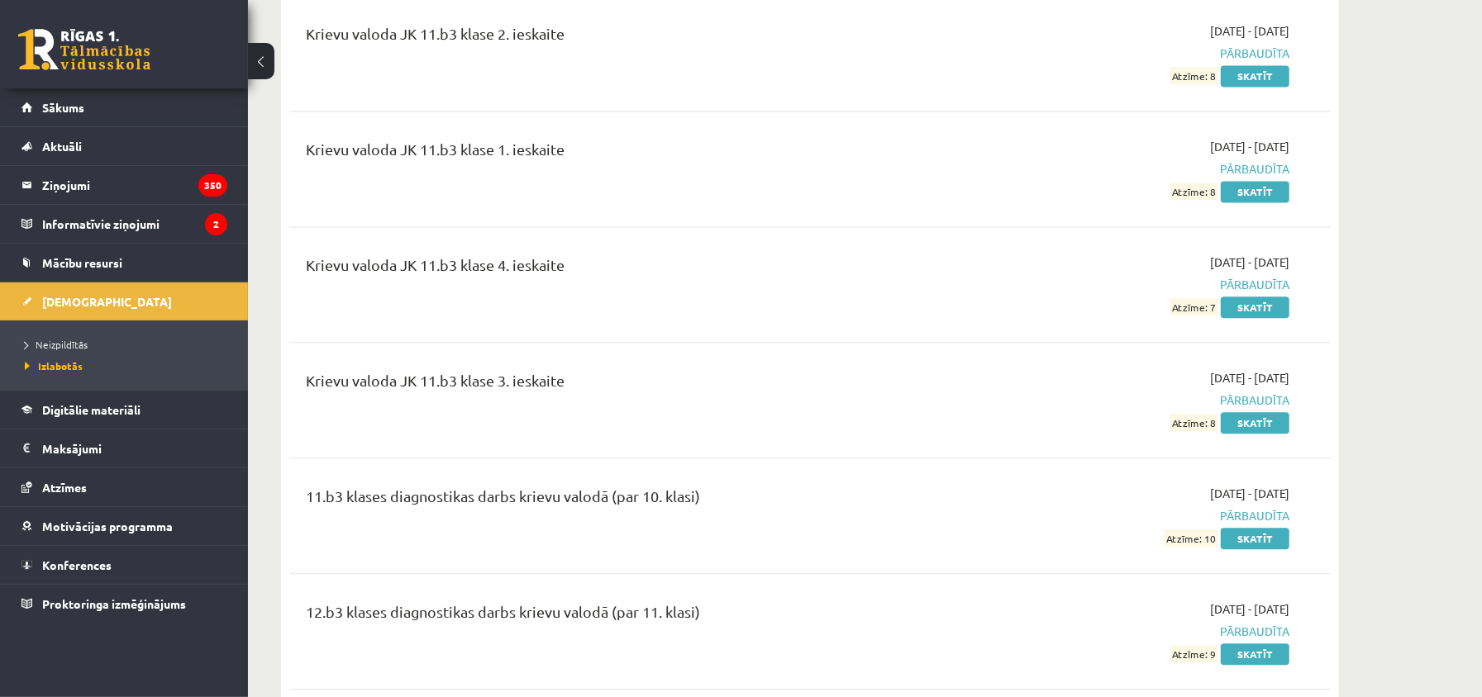
scroll to position [2644, 0]
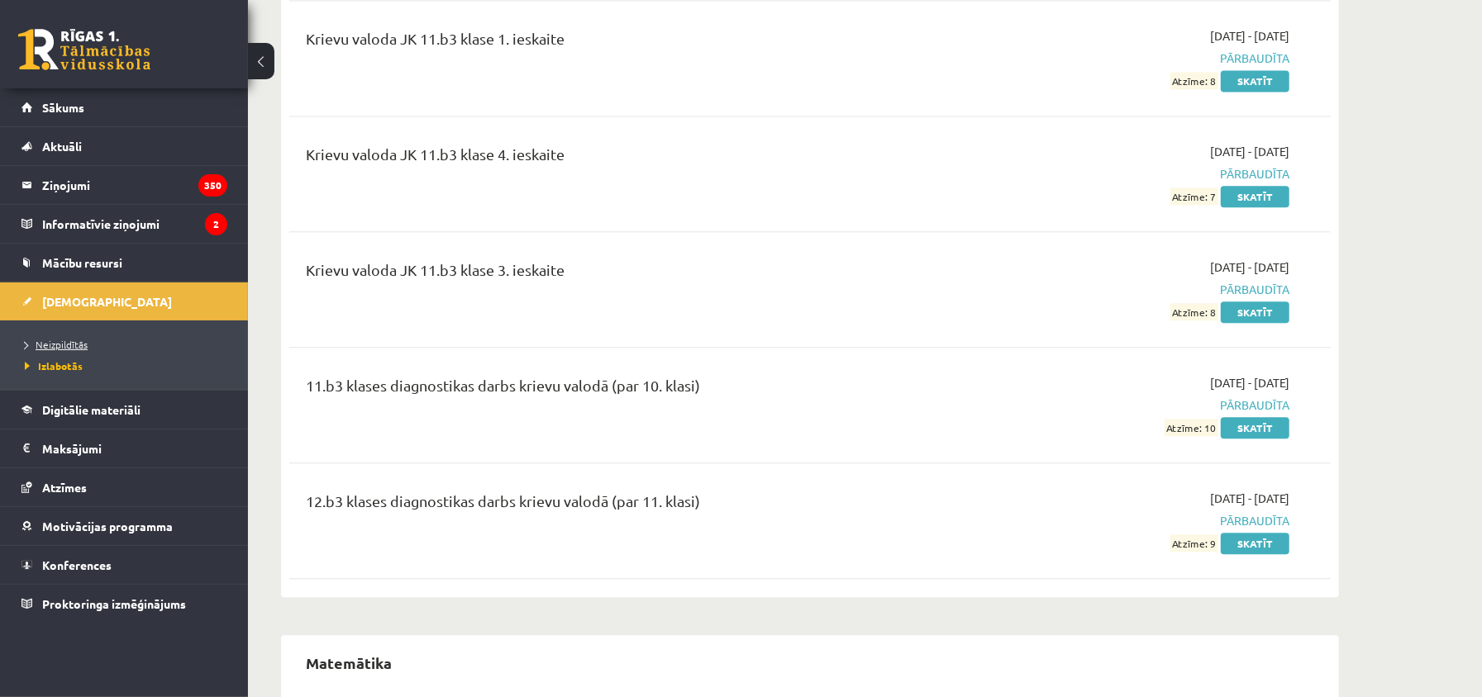
click at [78, 342] on span "Neizpildītās" at bounding box center [56, 344] width 63 height 13
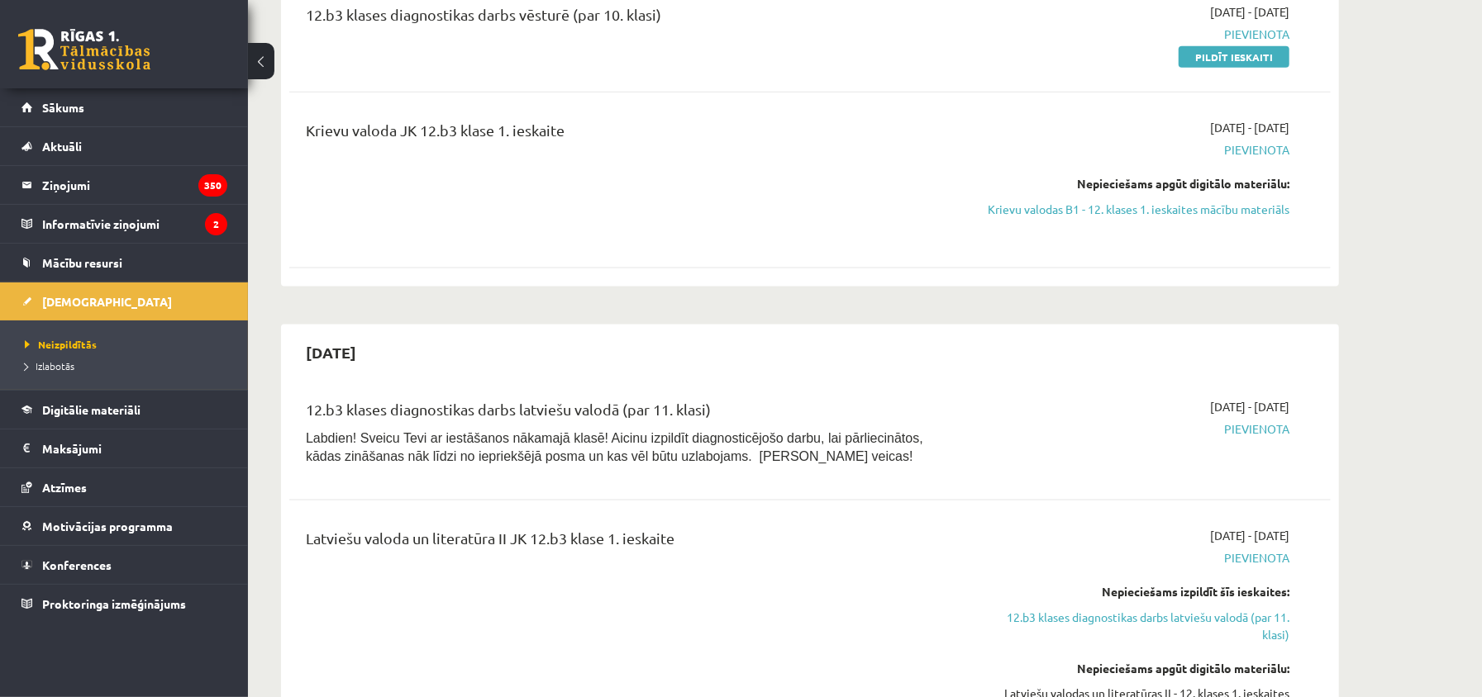
scroll to position [1322, 0]
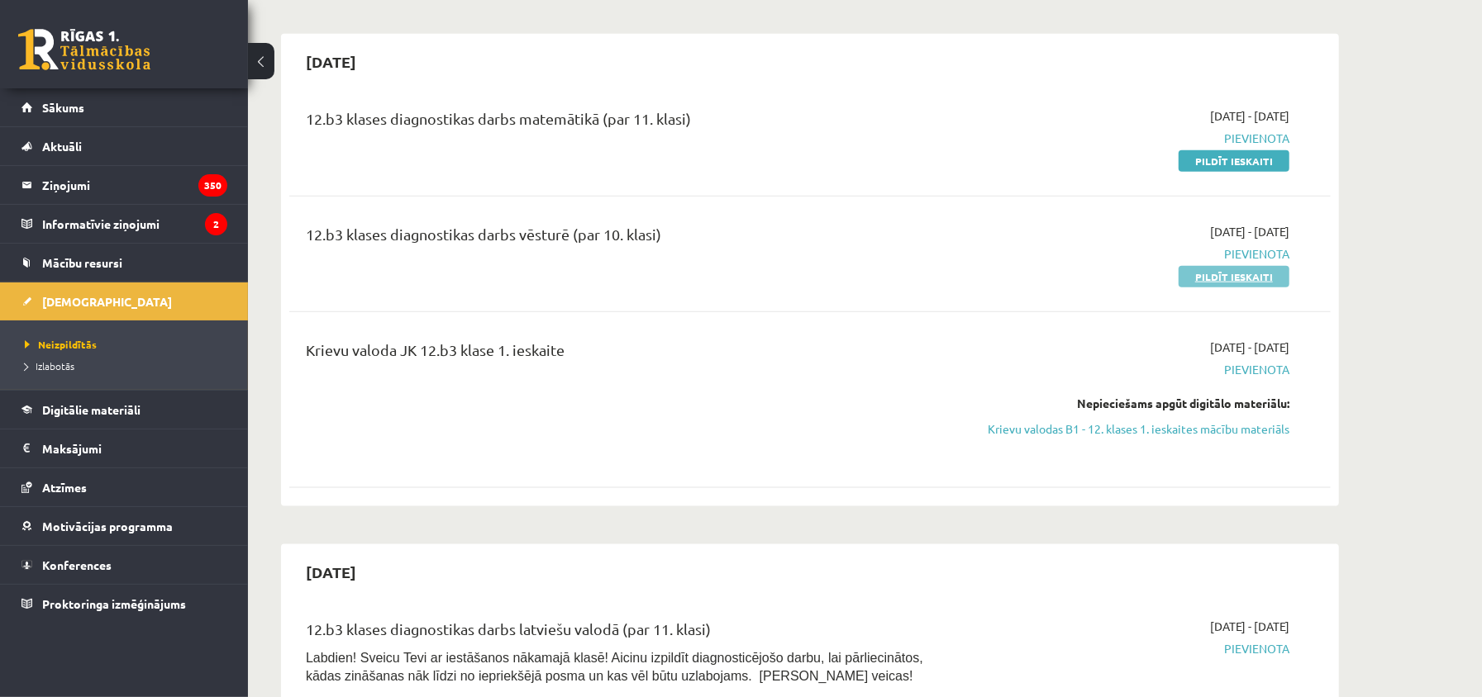
click at [1241, 268] on link "Pildīt ieskaiti" at bounding box center [1233, 276] width 111 height 21
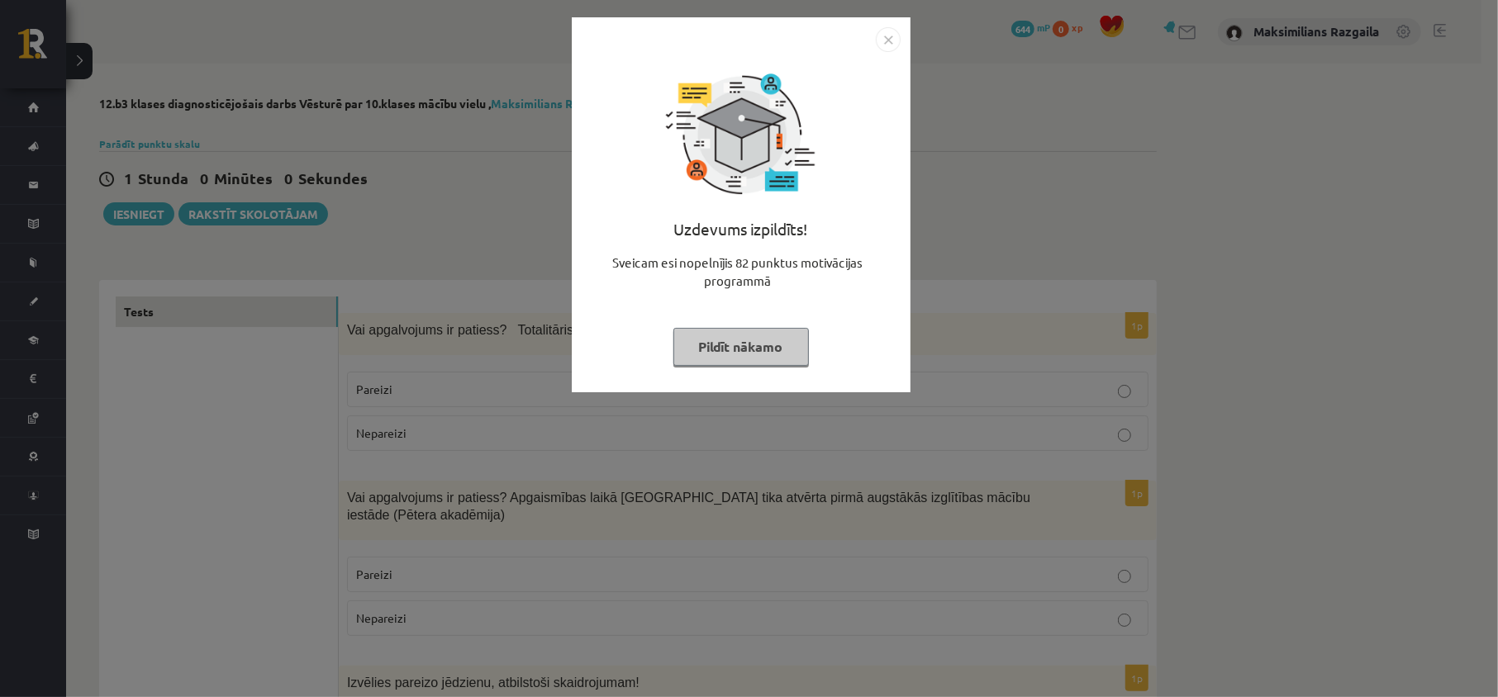
click at [512, 276] on div "Uzdevums izpildīts! Sveicam esi nopelnījis 82 punktus motivācijas programmā Pil…" at bounding box center [749, 348] width 1498 height 697
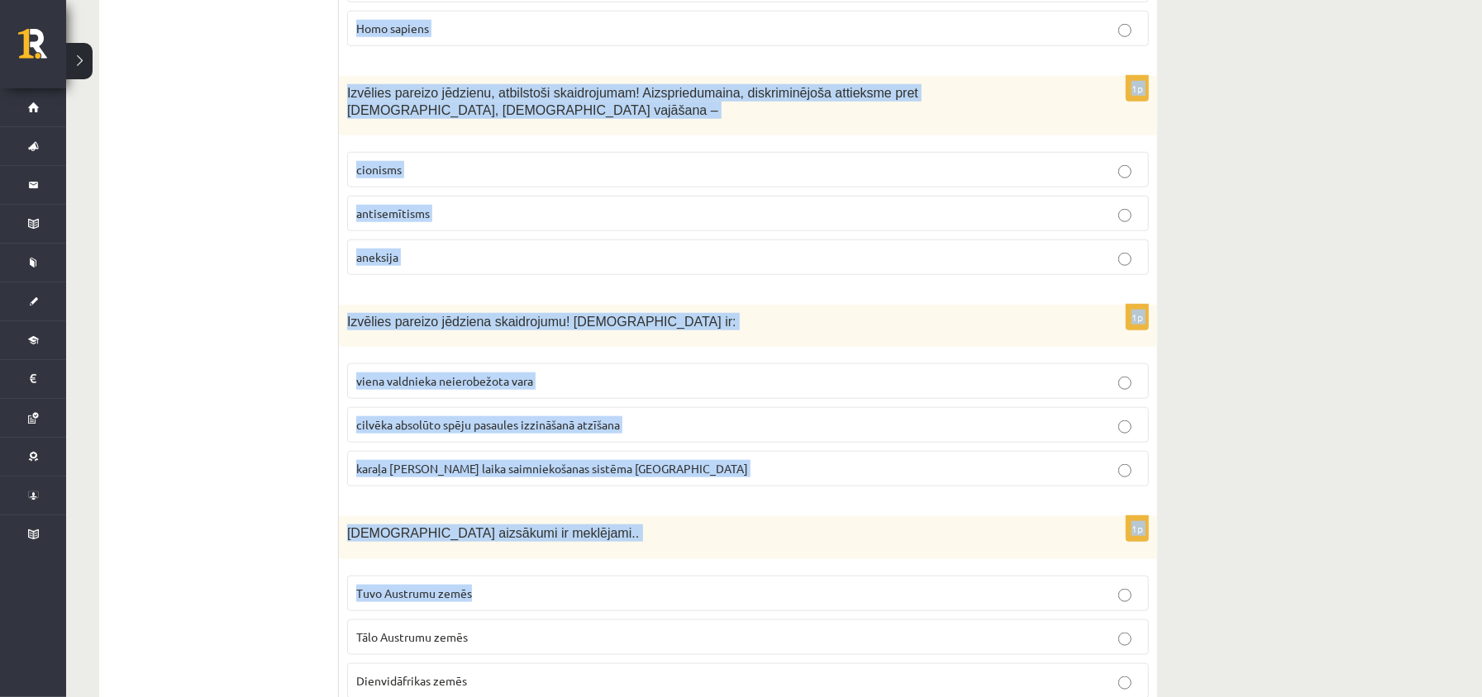
scroll to position [5620, 0]
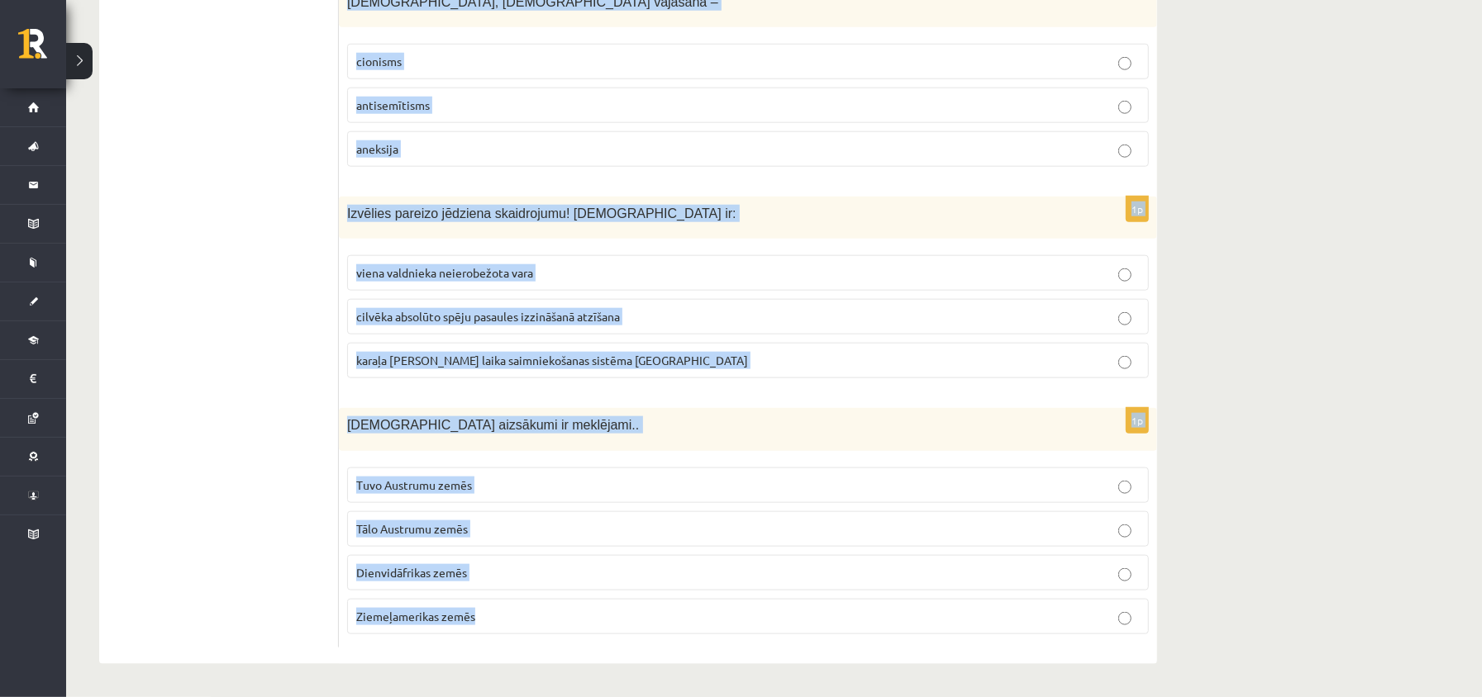
drag, startPoint x: 341, startPoint y: 321, endPoint x: 560, endPoint y: 586, distance: 344.0
copy form "Vai apgalvojums ir patiess? Totalitārismam raksturīga politiskā vara, kuru īste…"
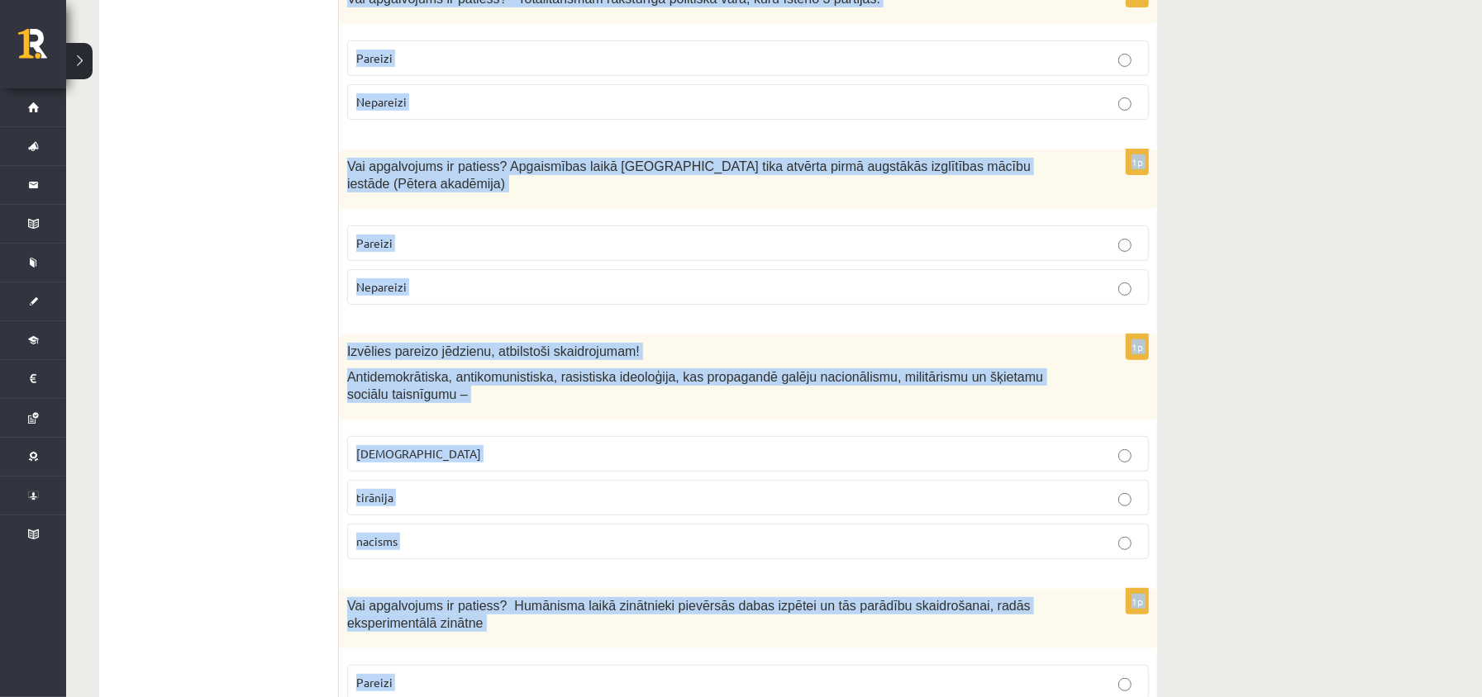
scroll to position [0, 0]
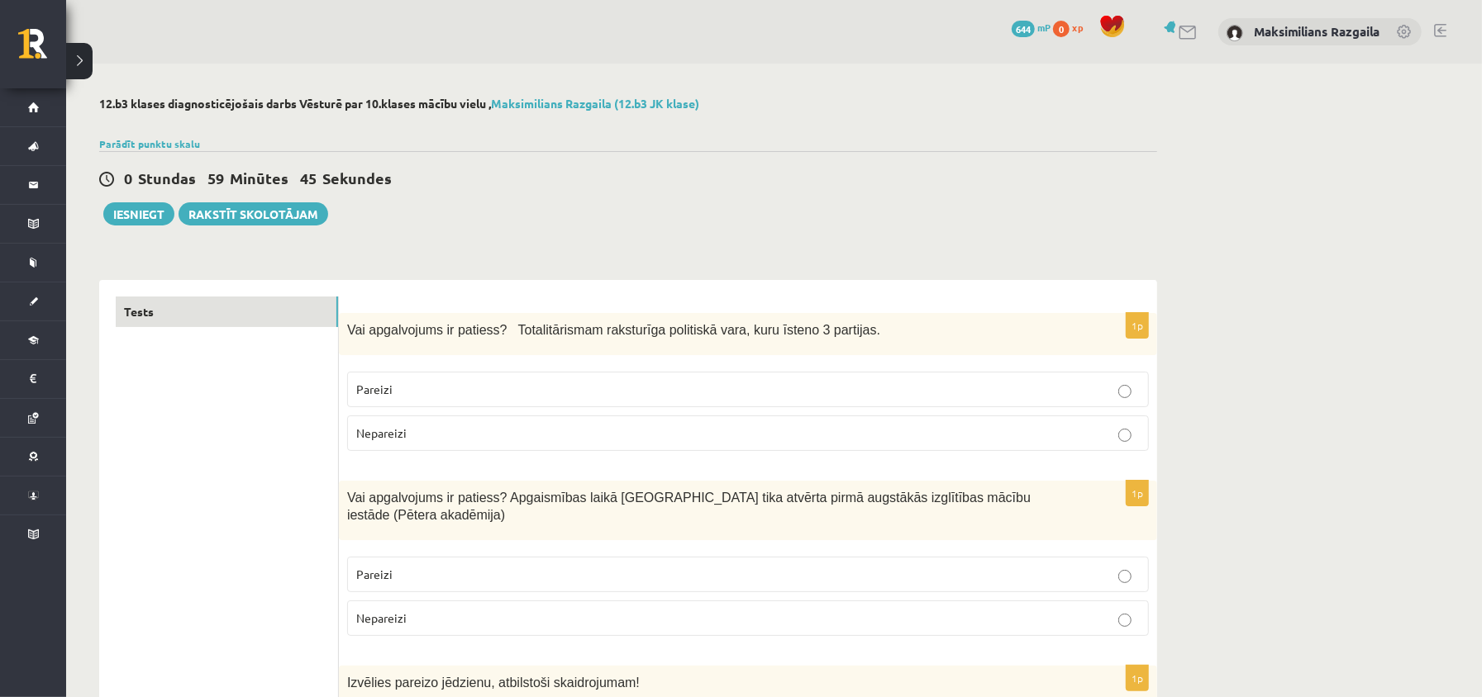
click at [470, 426] on p "Nepareizi" at bounding box center [747, 433] width 783 height 17
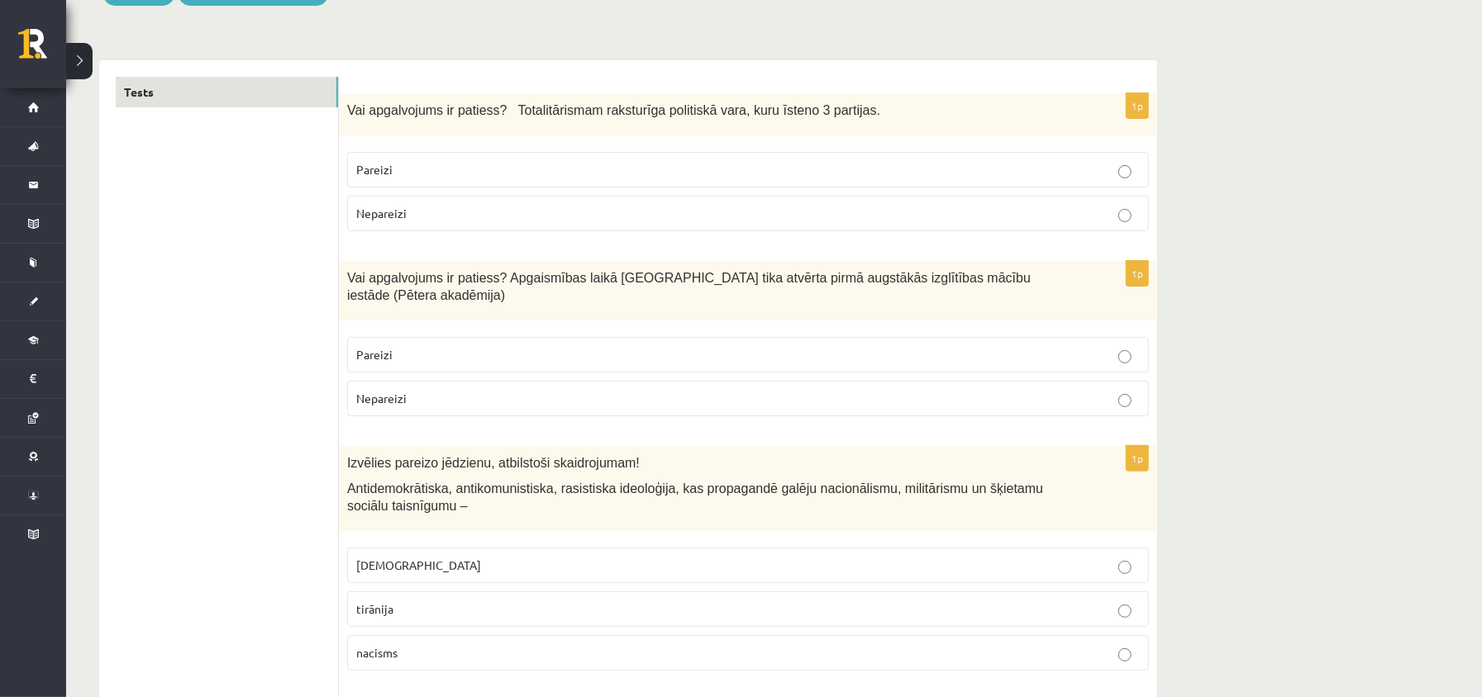
click at [464, 364] on p "Pareizi" at bounding box center [747, 354] width 783 height 17
click at [450, 574] on p "fašisms" at bounding box center [747, 565] width 783 height 17
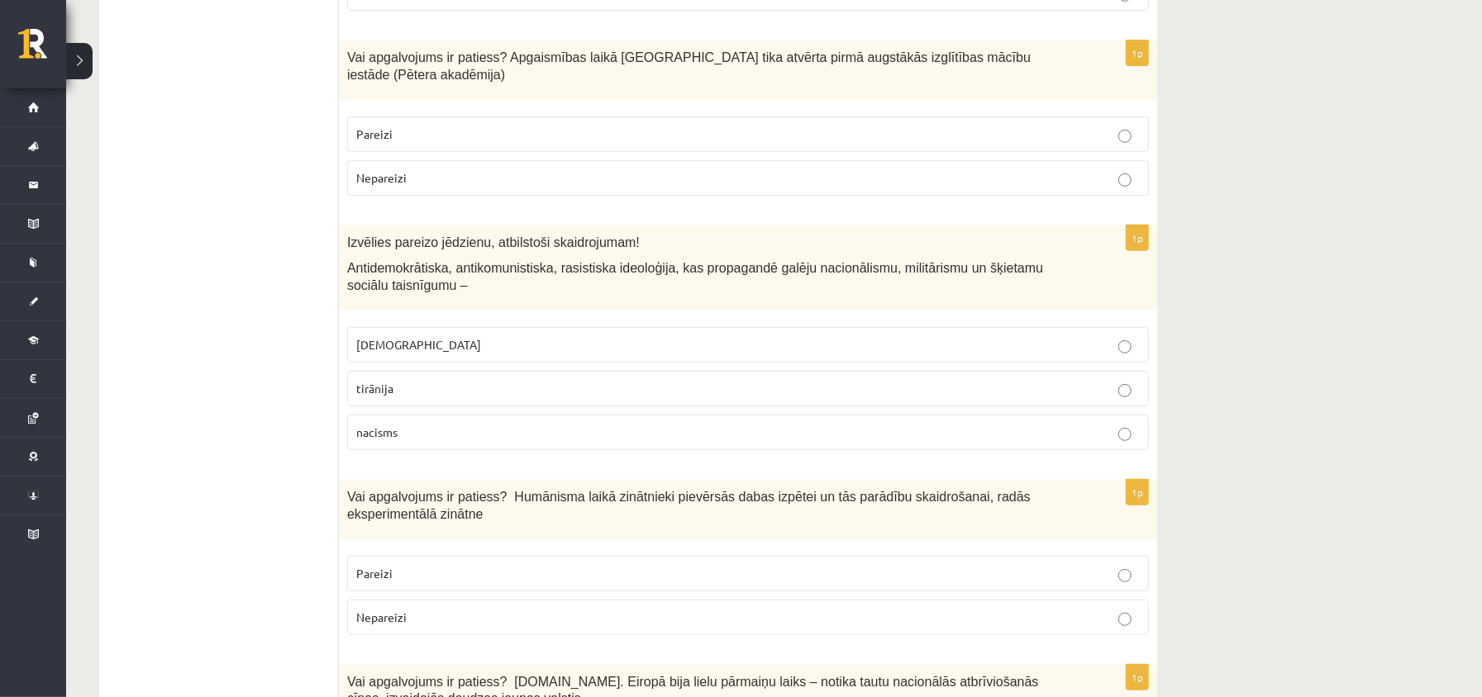
scroll to position [661, 0]
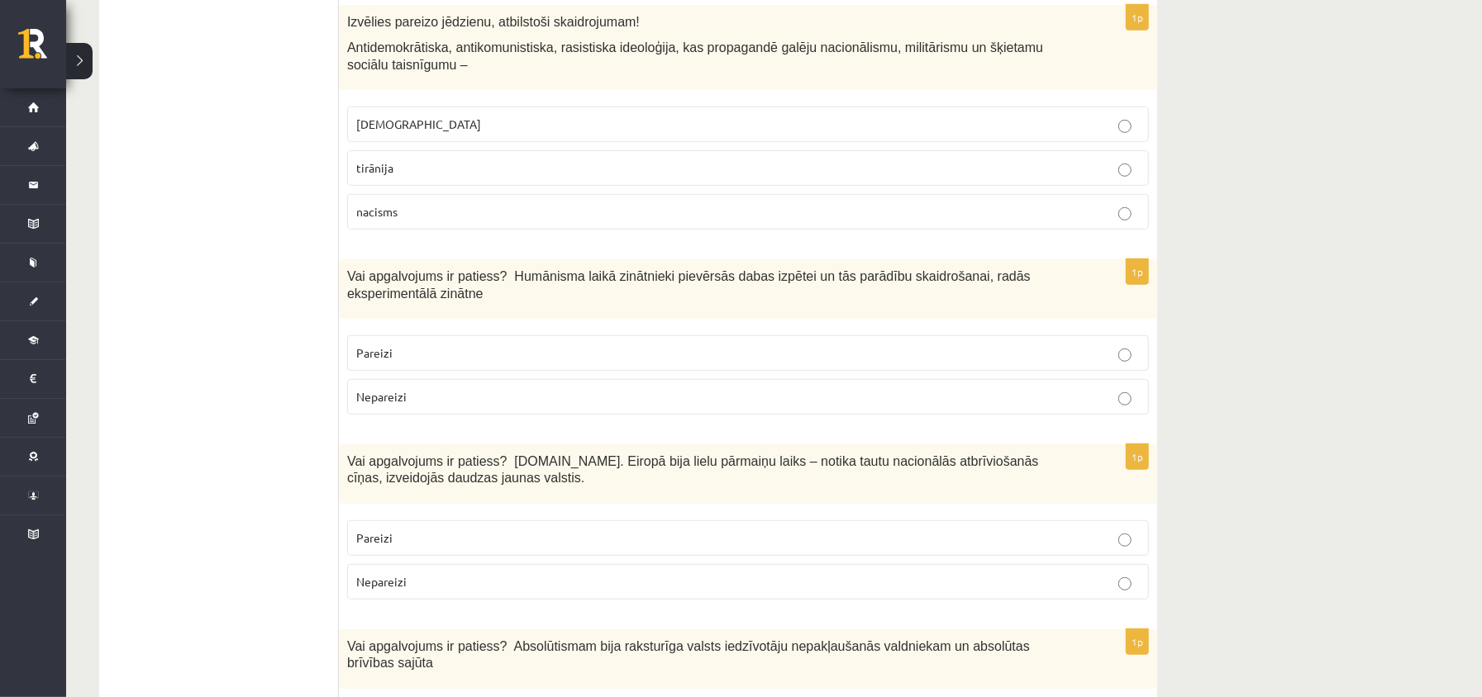
click at [477, 420] on fieldset "Pareizi Nepareizi" at bounding box center [748, 373] width 802 height 93
click at [477, 411] on label "Nepareizi" at bounding box center [748, 397] width 802 height 36
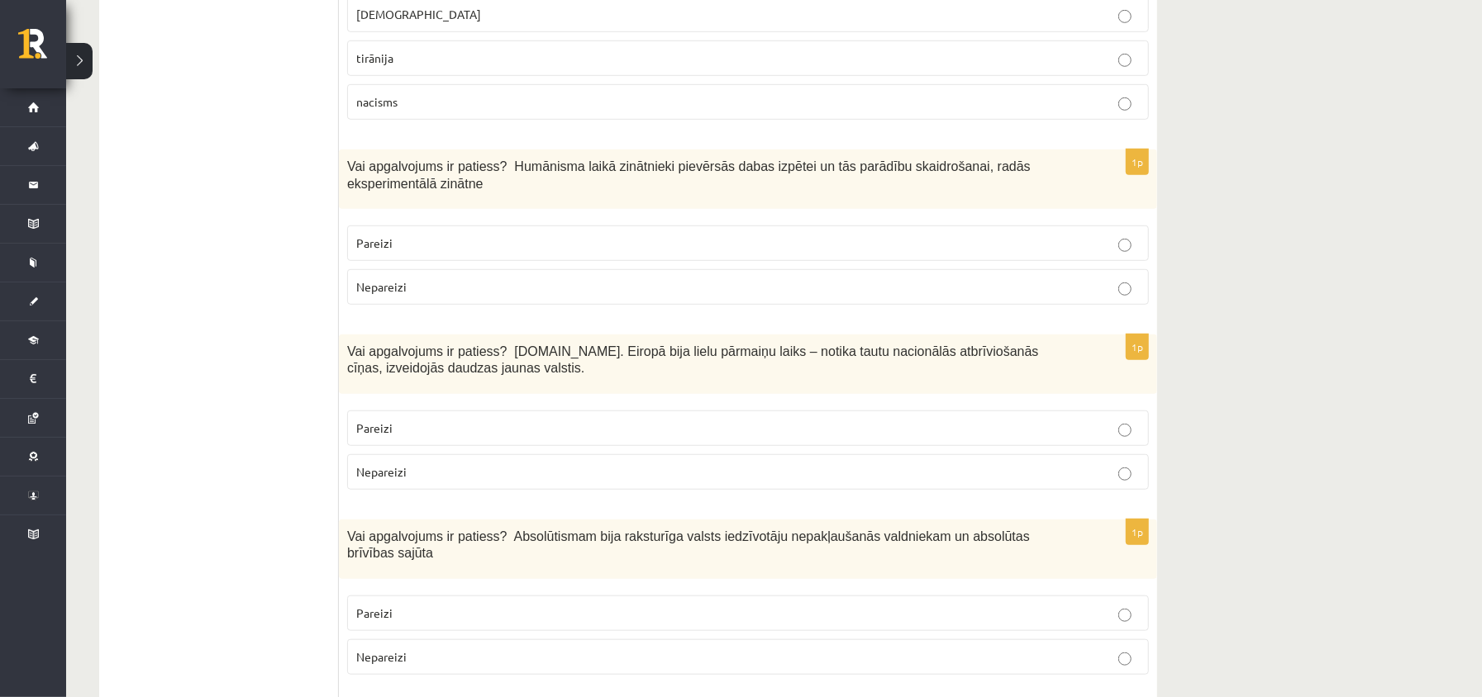
scroll to position [881, 0]
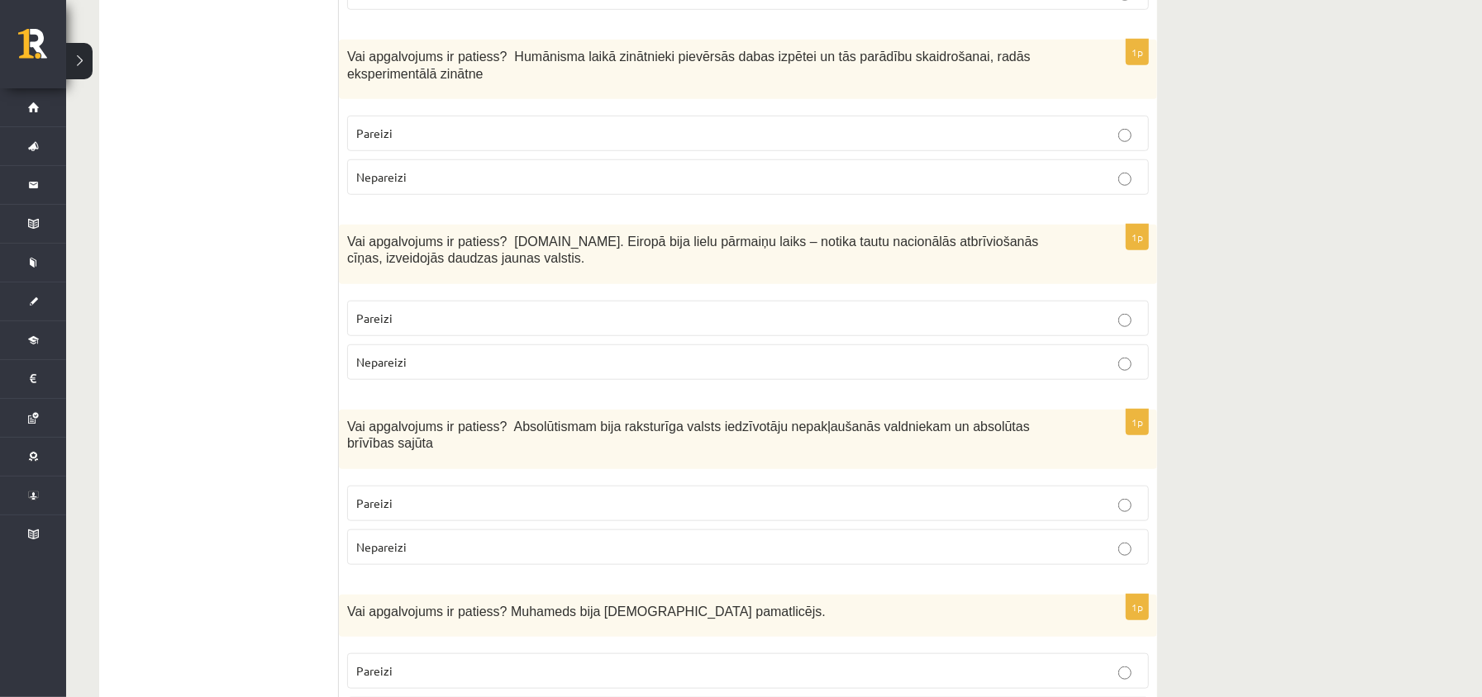
click at [582, 140] on p "Pareizi" at bounding box center [747, 133] width 783 height 17
click at [502, 165] on label "Nepareizi" at bounding box center [748, 177] width 802 height 36
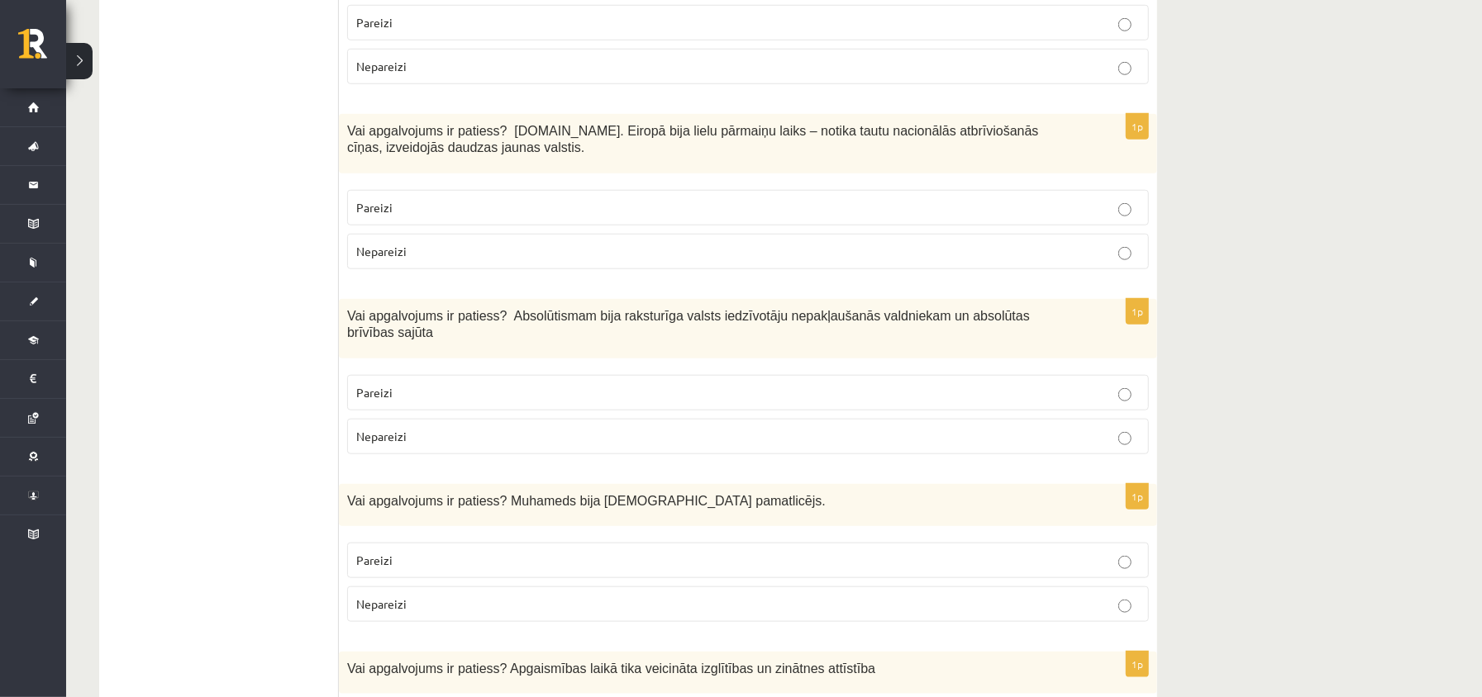
click at [427, 207] on p "Pareizi" at bounding box center [747, 207] width 783 height 17
click at [431, 445] on p "Nepareizi" at bounding box center [747, 436] width 783 height 17
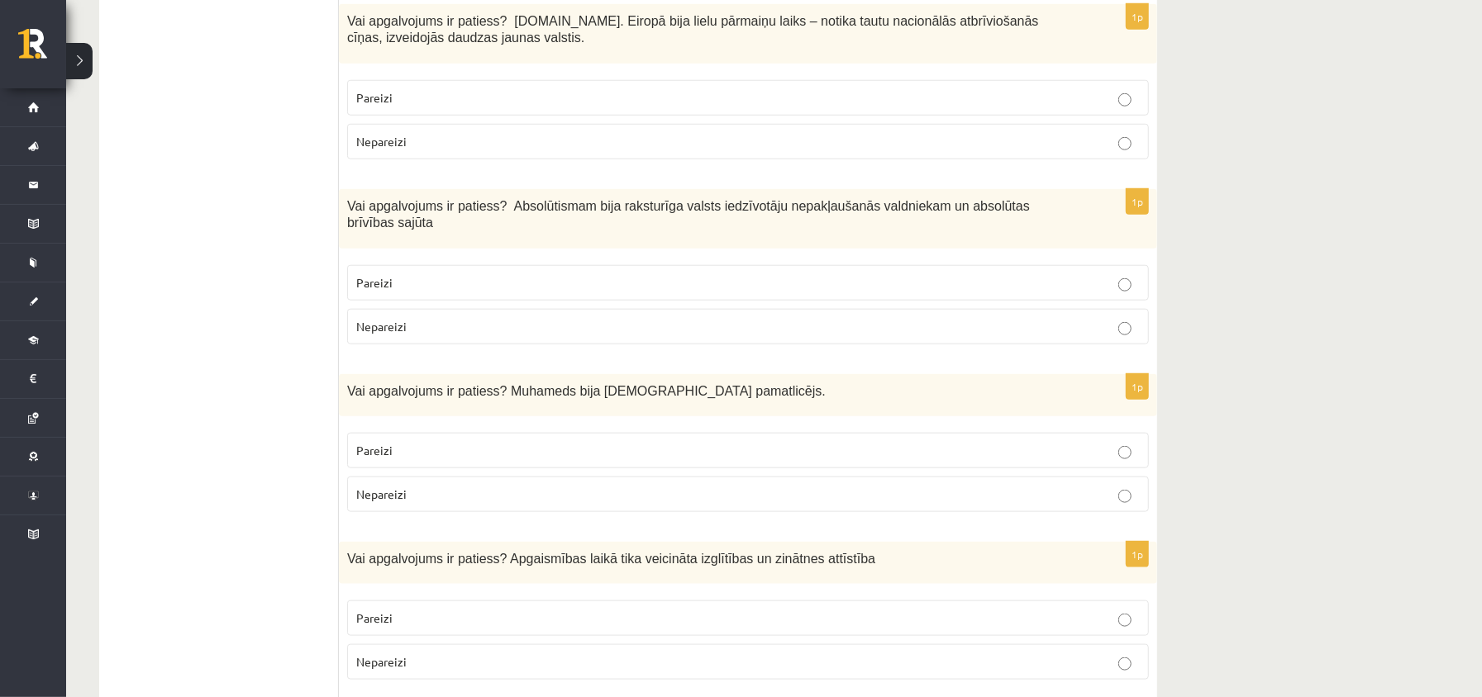
click at [383, 458] on span "Pareizi" at bounding box center [374, 450] width 36 height 15
click at [402, 627] on p "Pareizi" at bounding box center [747, 618] width 783 height 17
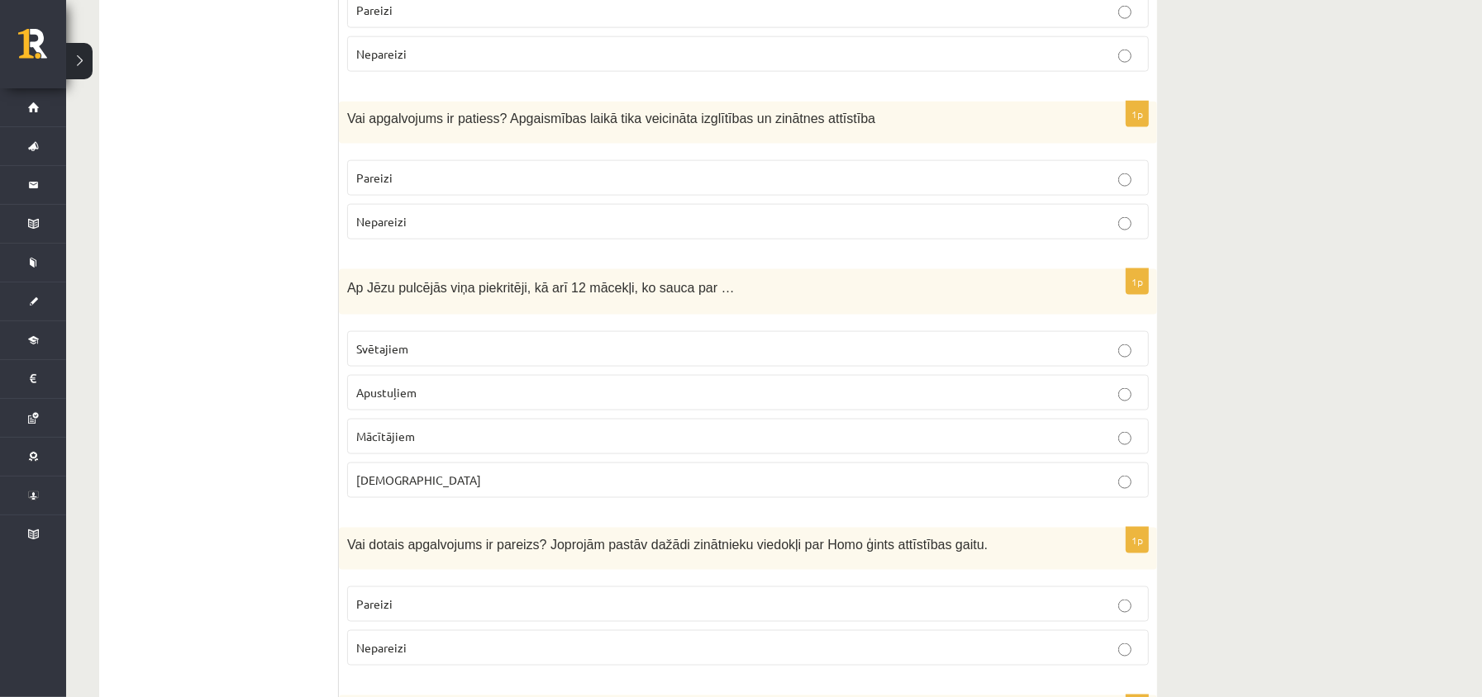
scroll to position [1653, 0]
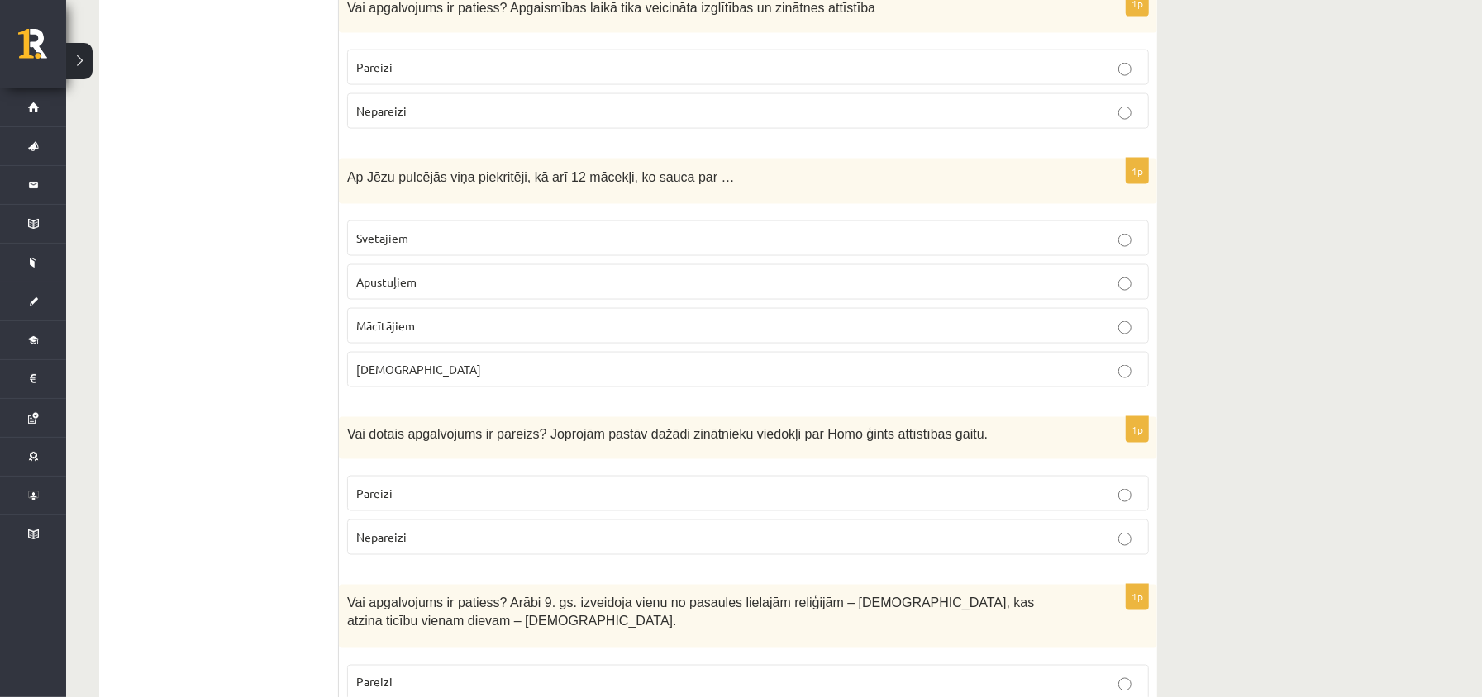
click at [480, 276] on label "Apustuļiem" at bounding box center [748, 282] width 802 height 36
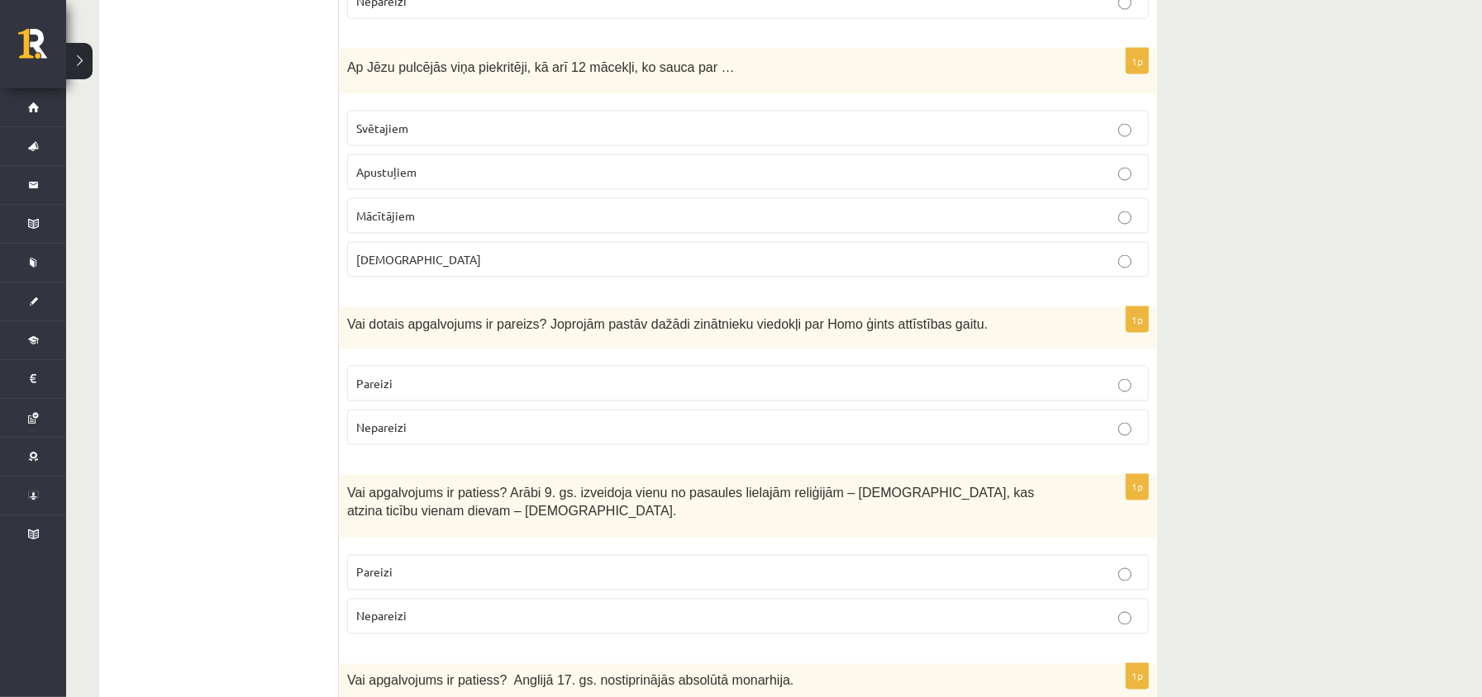
scroll to position [1873, 0]
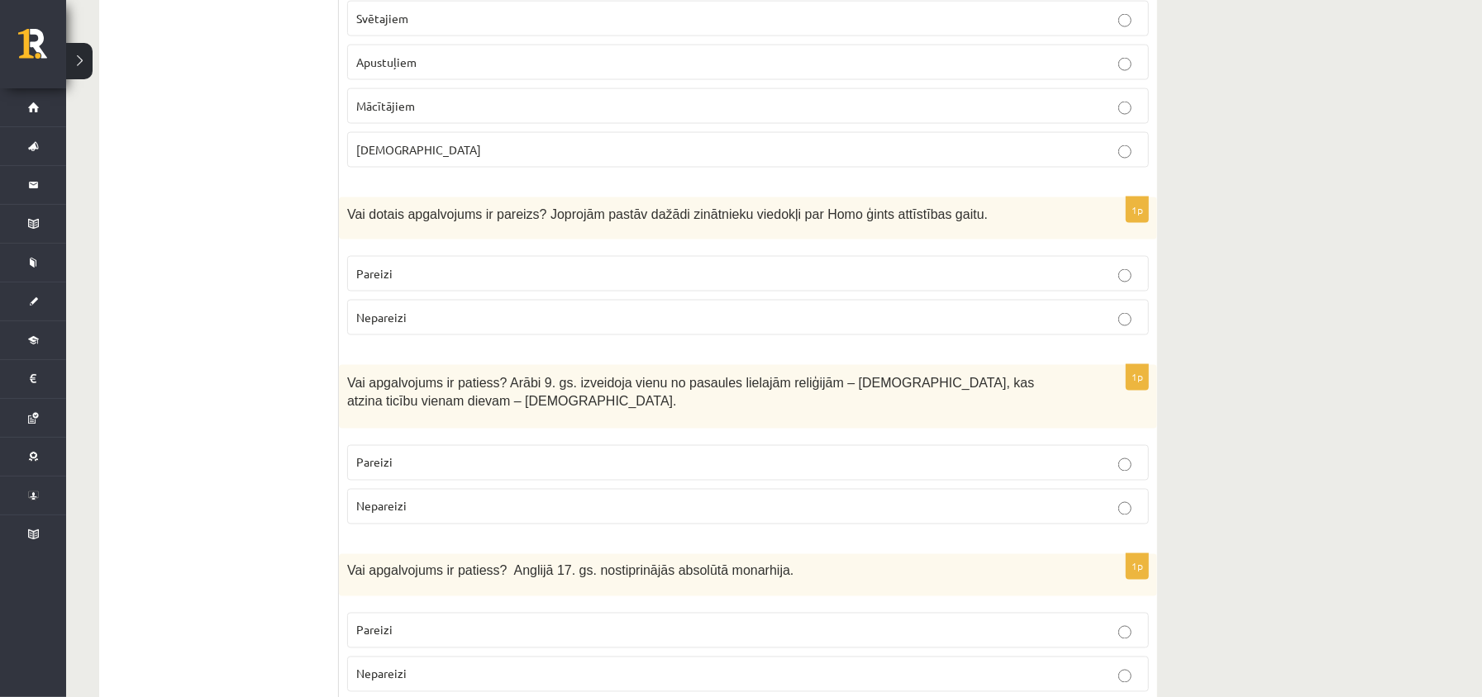
click at [473, 268] on label "Pareizi" at bounding box center [748, 274] width 802 height 36
click at [464, 516] on p "Nepareizi" at bounding box center [747, 506] width 783 height 17
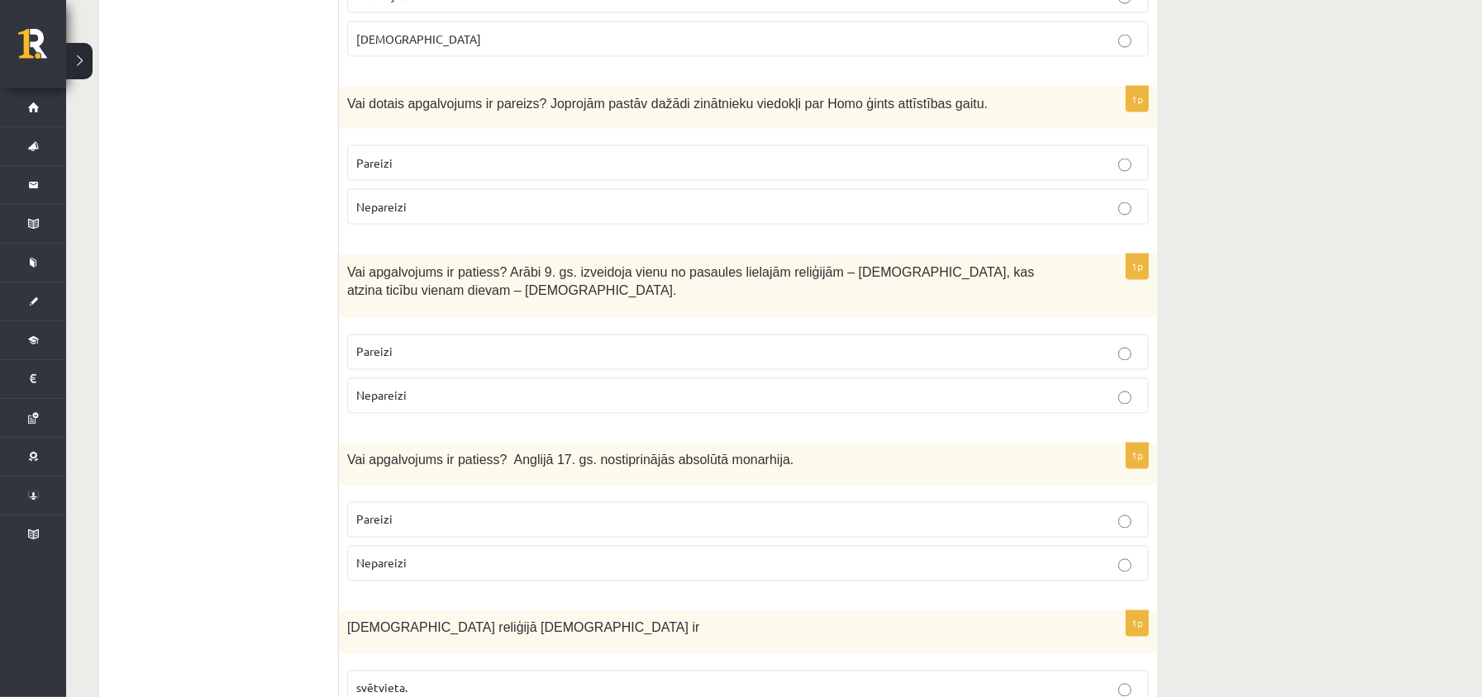
click at [510, 569] on p "Nepareizi" at bounding box center [747, 563] width 783 height 17
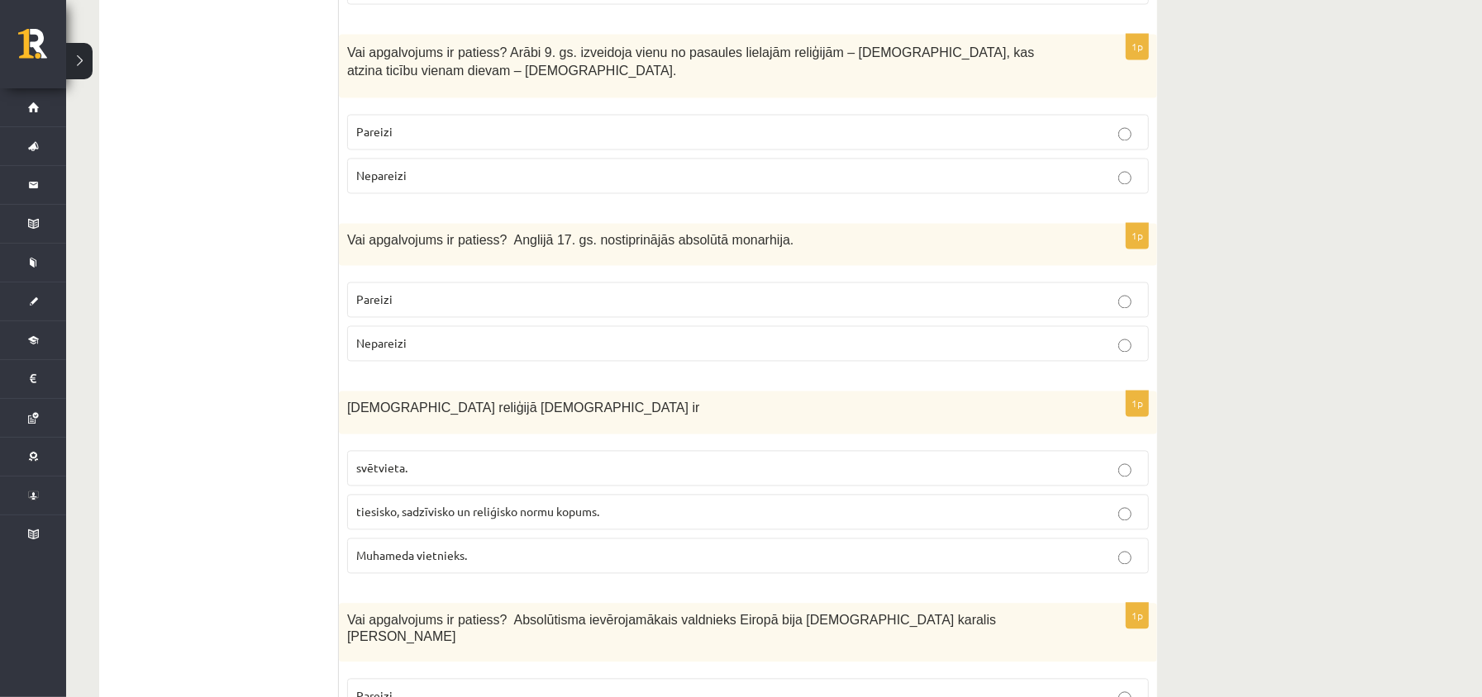
scroll to position [2314, 0]
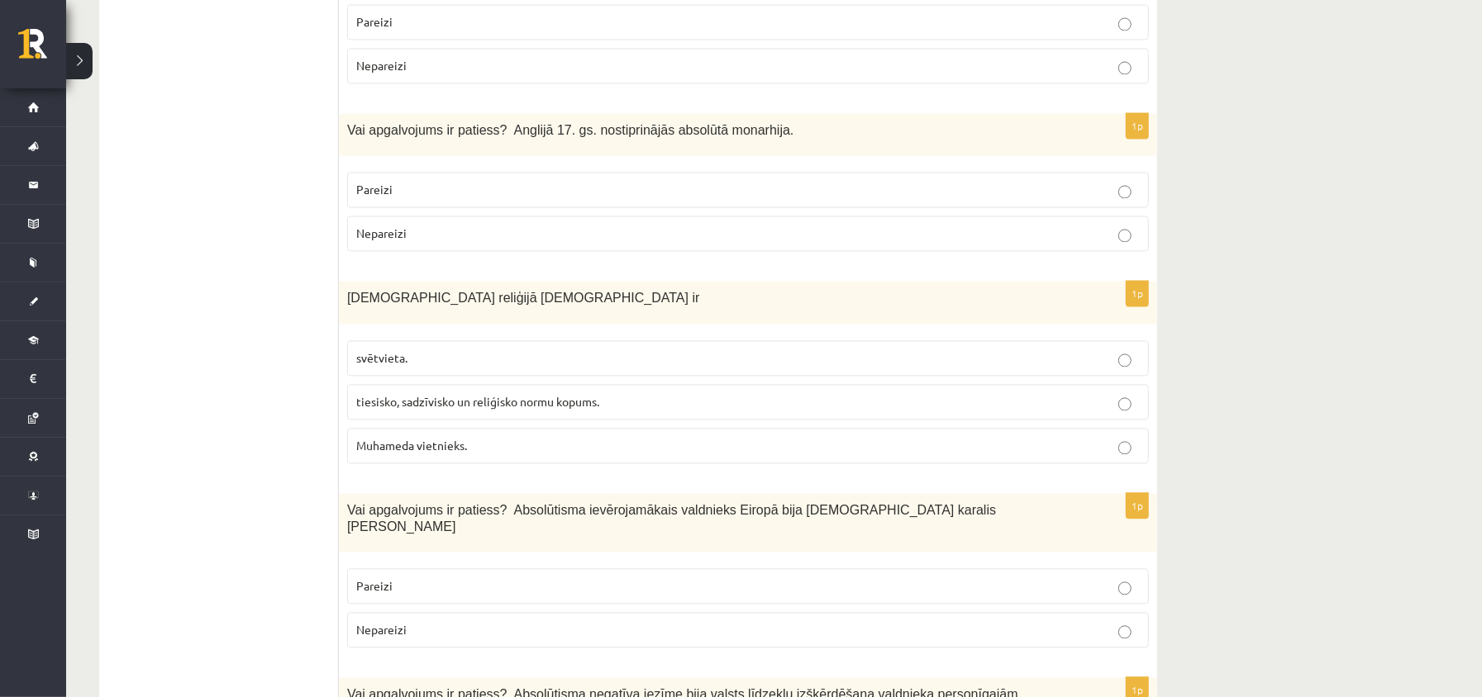
click at [447, 405] on label "tiesisko, sadzīvisko un reliģisko normu kopums." at bounding box center [748, 402] width 802 height 36
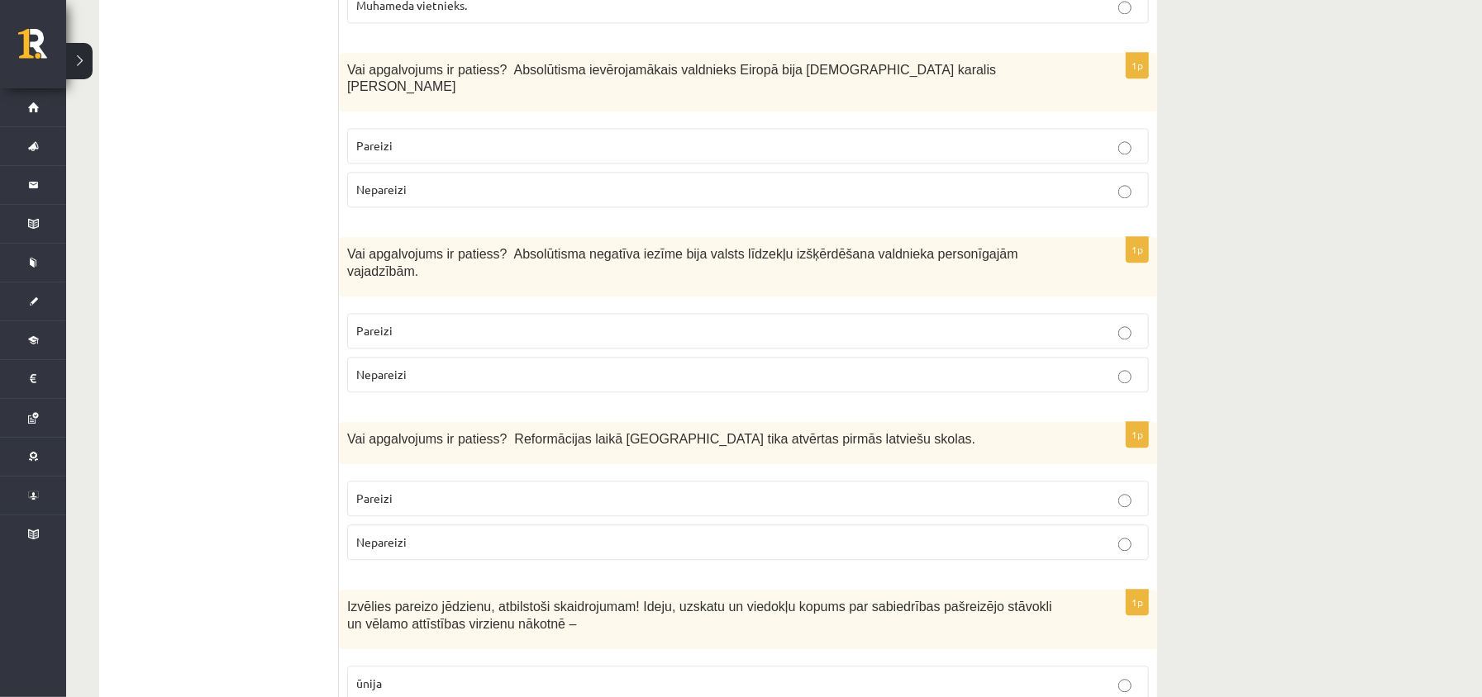
scroll to position [2644, 0]
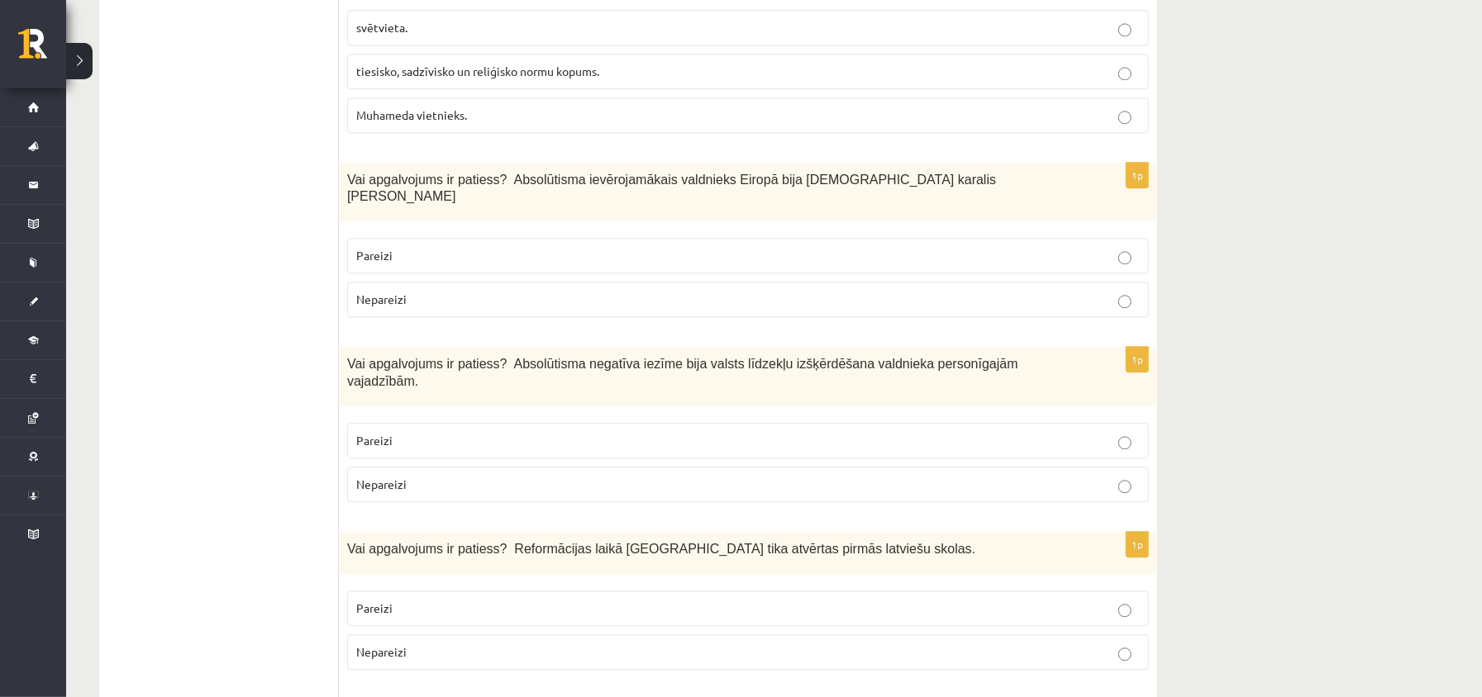
click at [423, 259] on p "Pareizi" at bounding box center [747, 255] width 783 height 17
click at [447, 448] on p "Pareizi" at bounding box center [747, 440] width 783 height 17
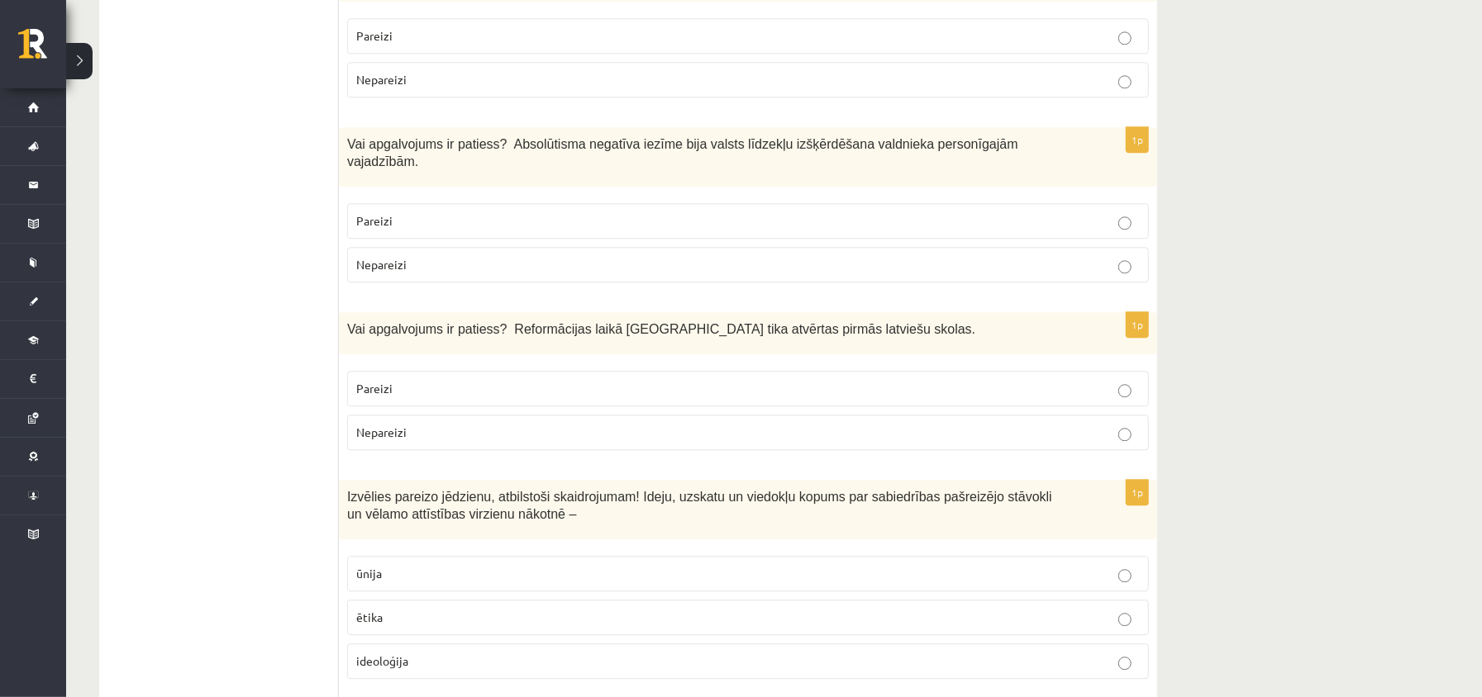
scroll to position [2975, 0]
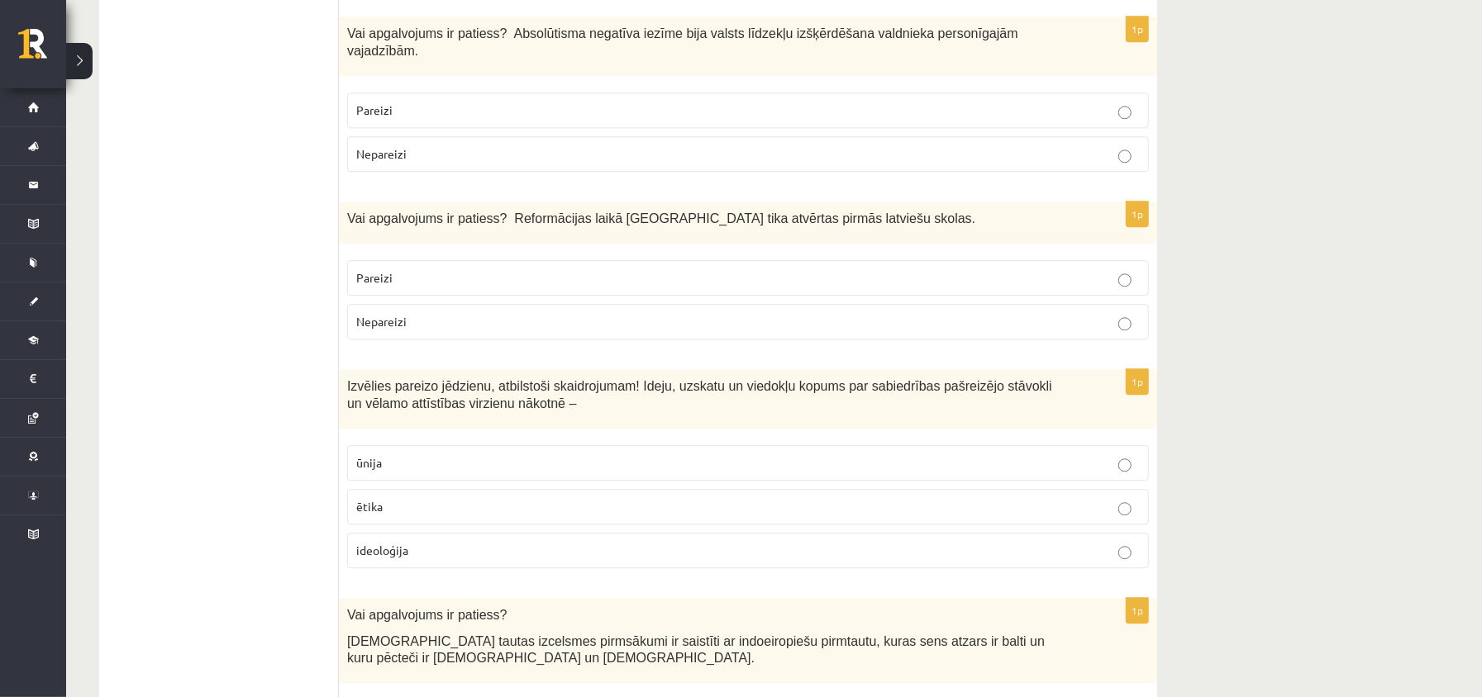
click at [497, 279] on p "Pareizi" at bounding box center [747, 277] width 783 height 17
click at [470, 550] on p "ideoloģija" at bounding box center [747, 550] width 783 height 17
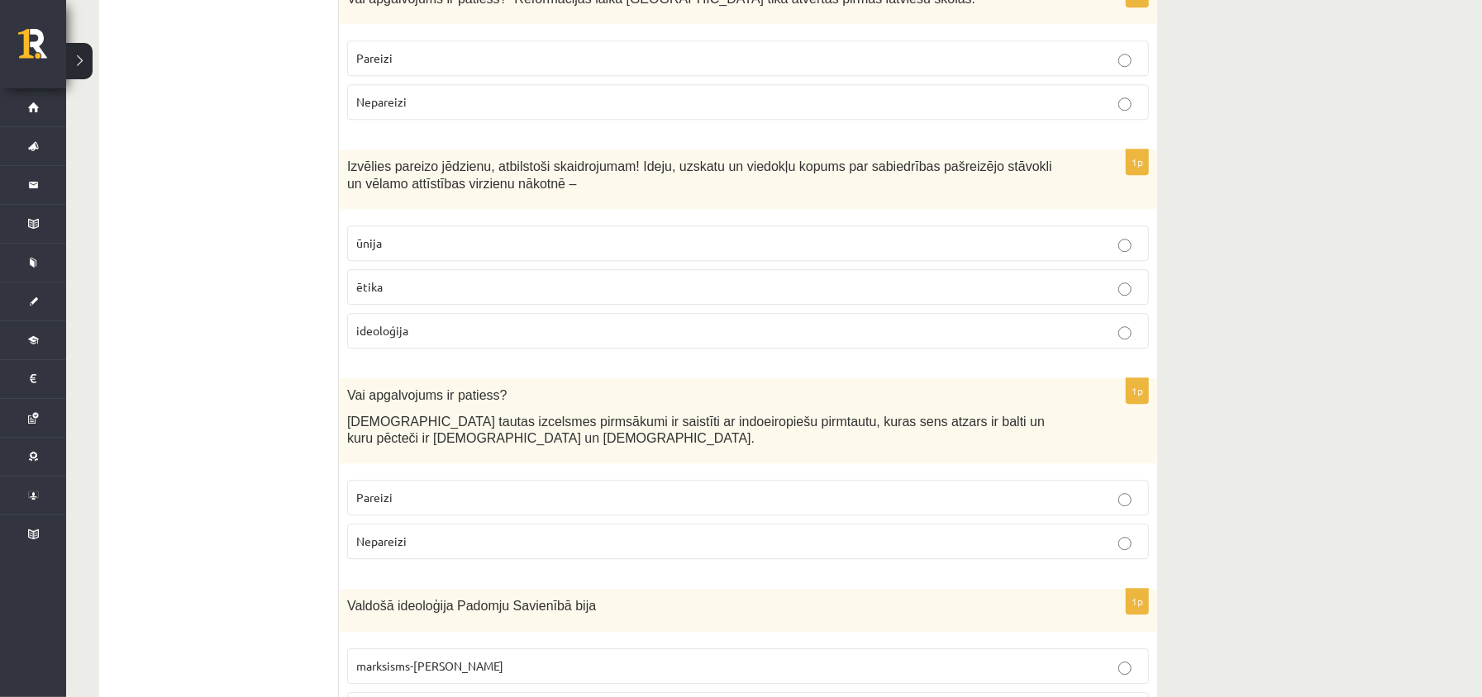
scroll to position [3305, 0]
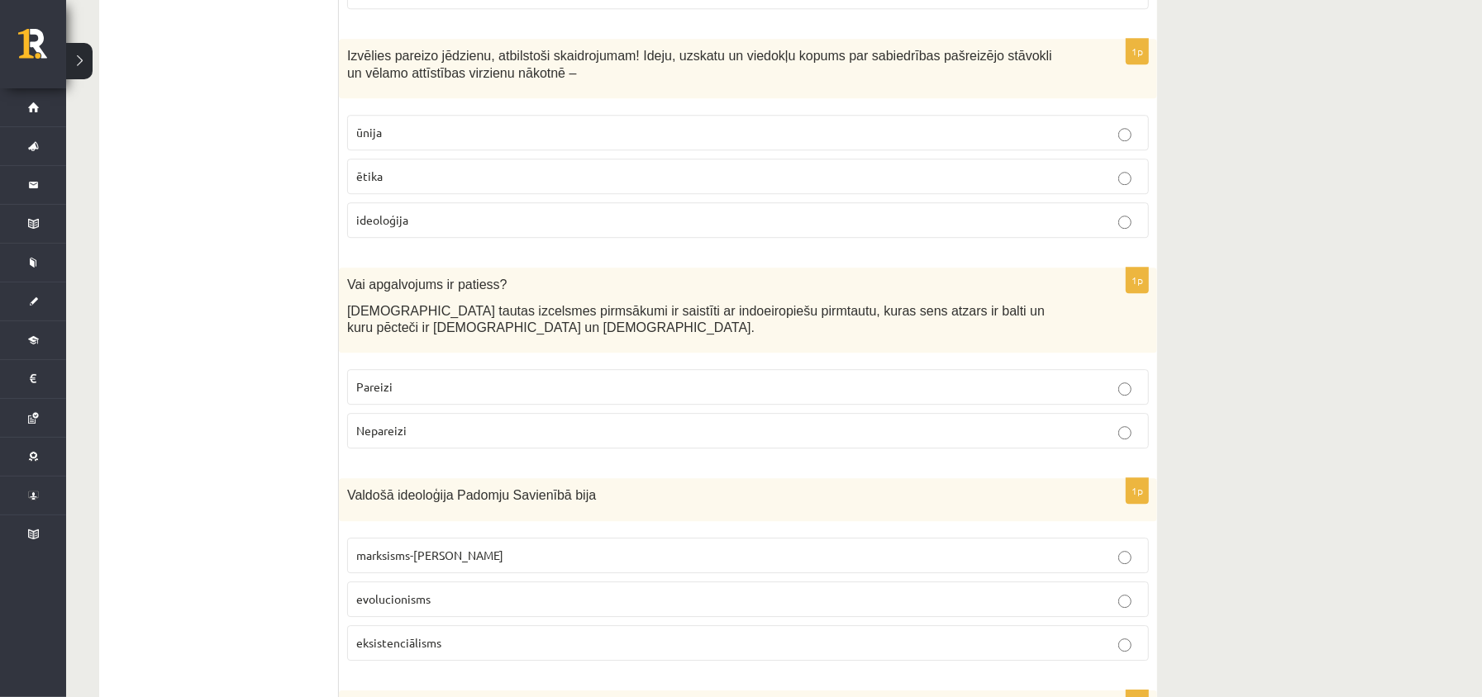
click at [459, 393] on p "Pareizi" at bounding box center [747, 386] width 783 height 17
click at [428, 563] on span "marksisms-ļeņinisms" at bounding box center [429, 555] width 147 height 15
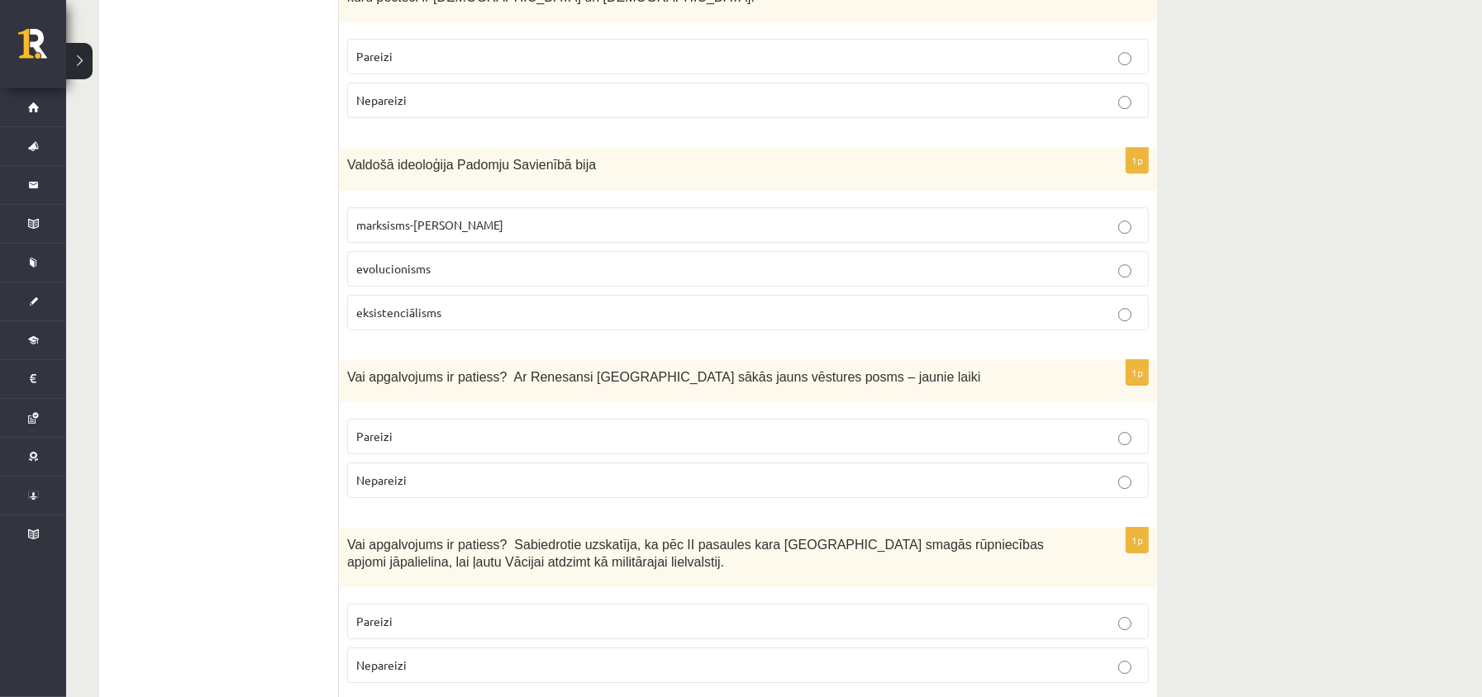
scroll to position [3746, 0]
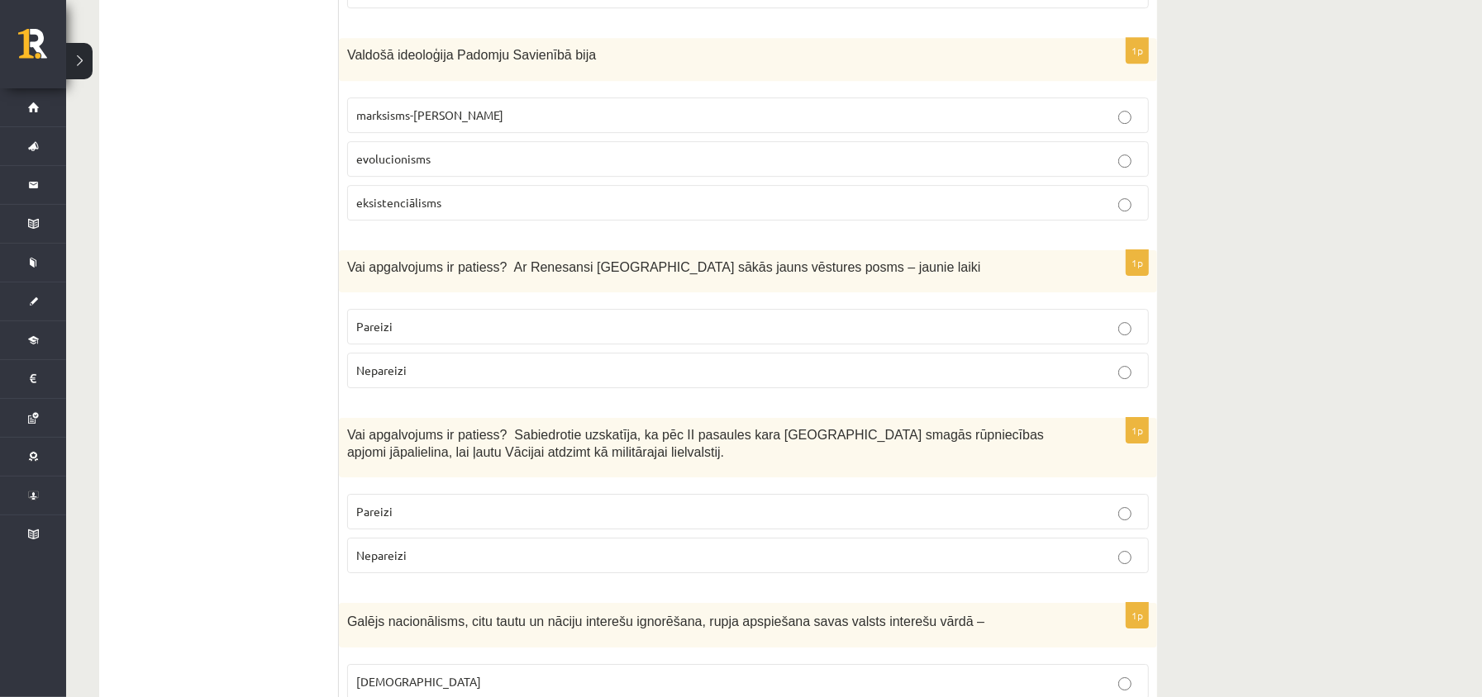
click at [413, 308] on fieldset "Pareizi Nepareizi" at bounding box center [748, 347] width 802 height 93
click at [411, 326] on p "Pareizi" at bounding box center [747, 326] width 783 height 17
click at [437, 564] on p "Nepareizi" at bounding box center [747, 555] width 783 height 17
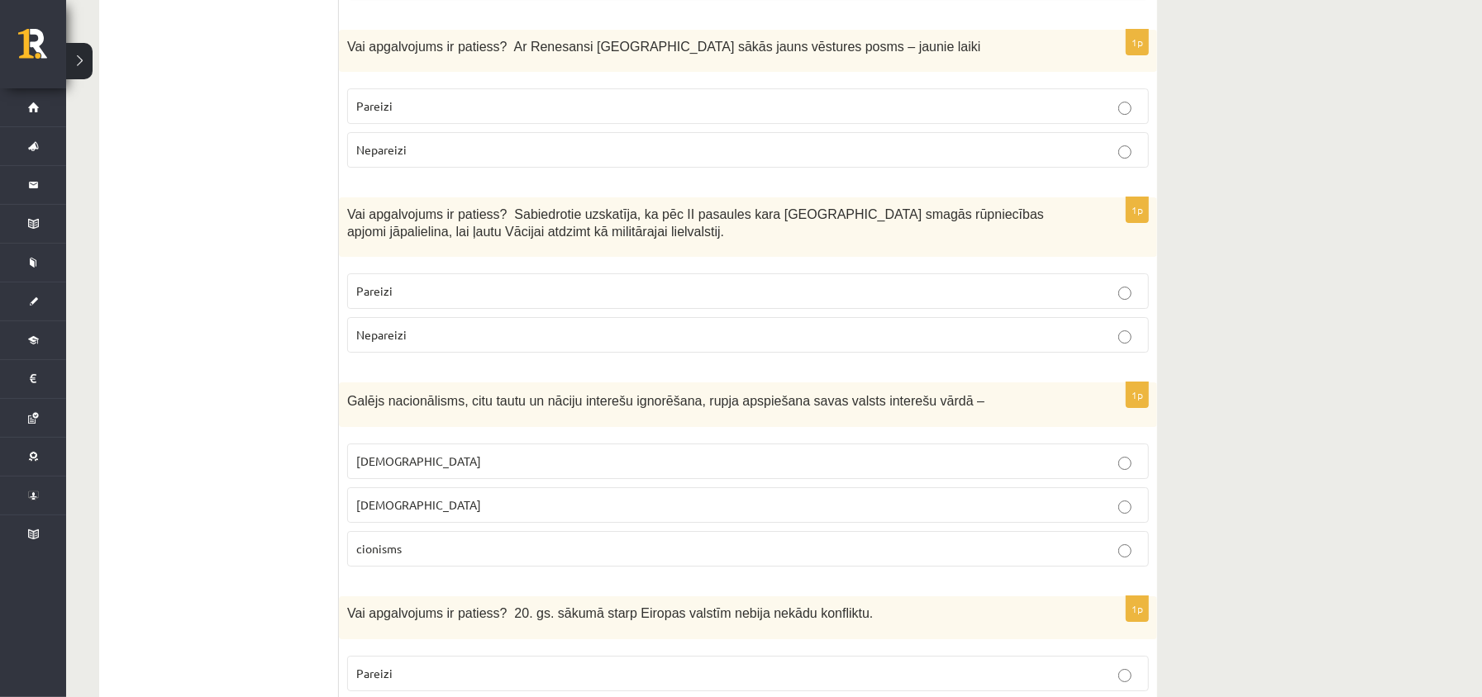
scroll to position [4076, 0]
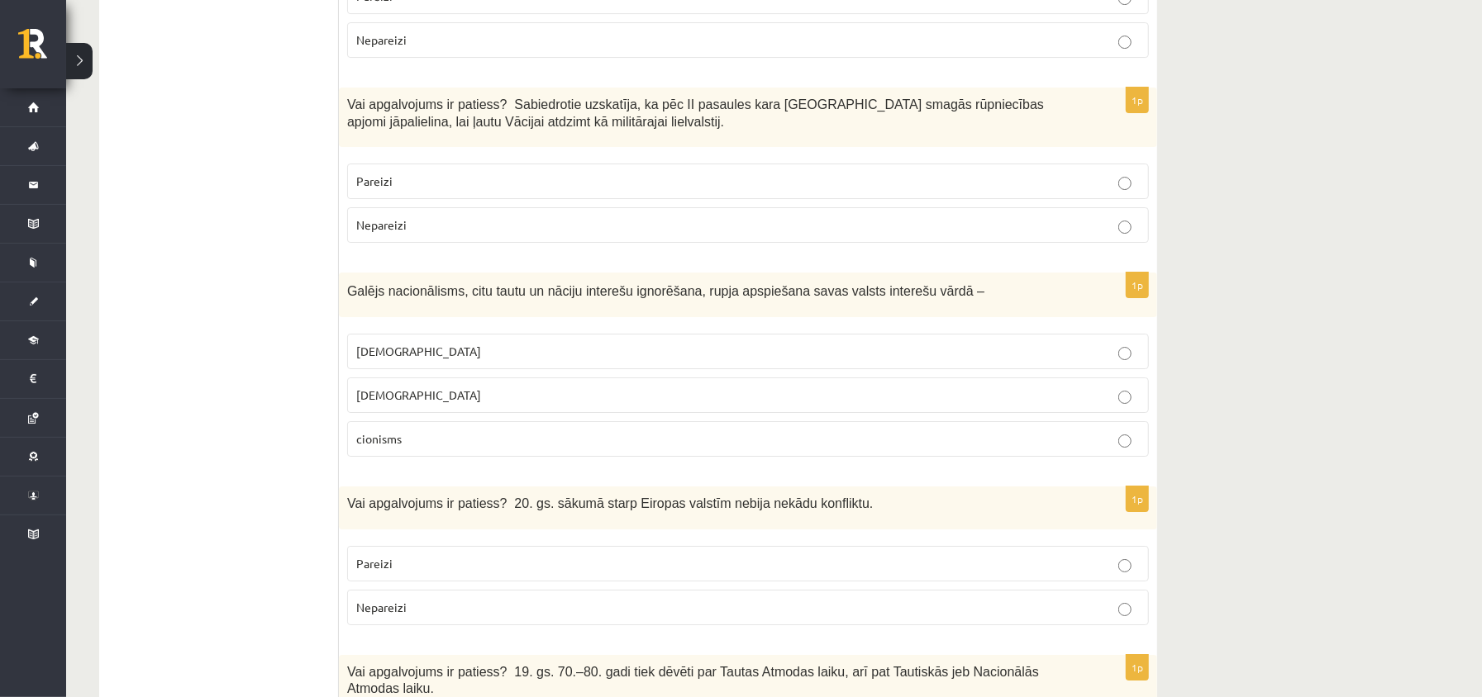
click at [425, 360] on p "šovinisms" at bounding box center [747, 351] width 783 height 17
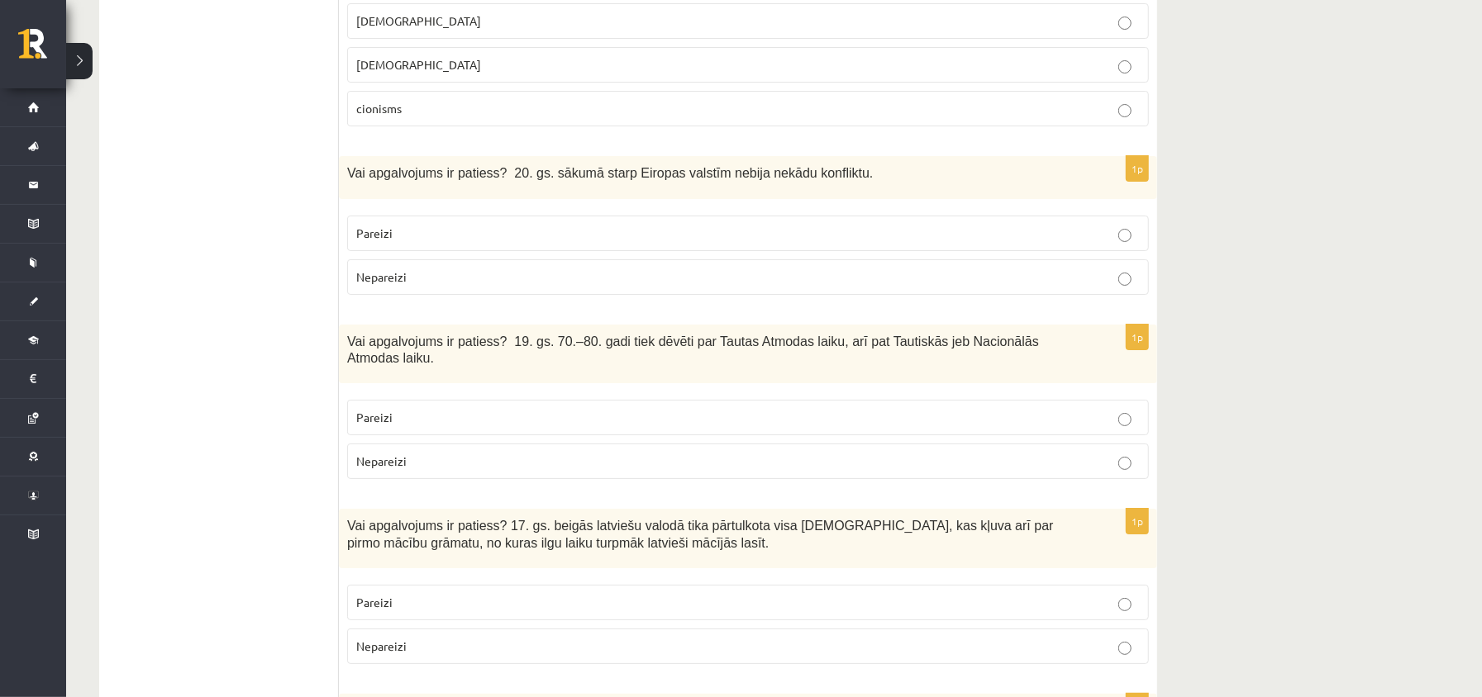
scroll to position [4517, 0]
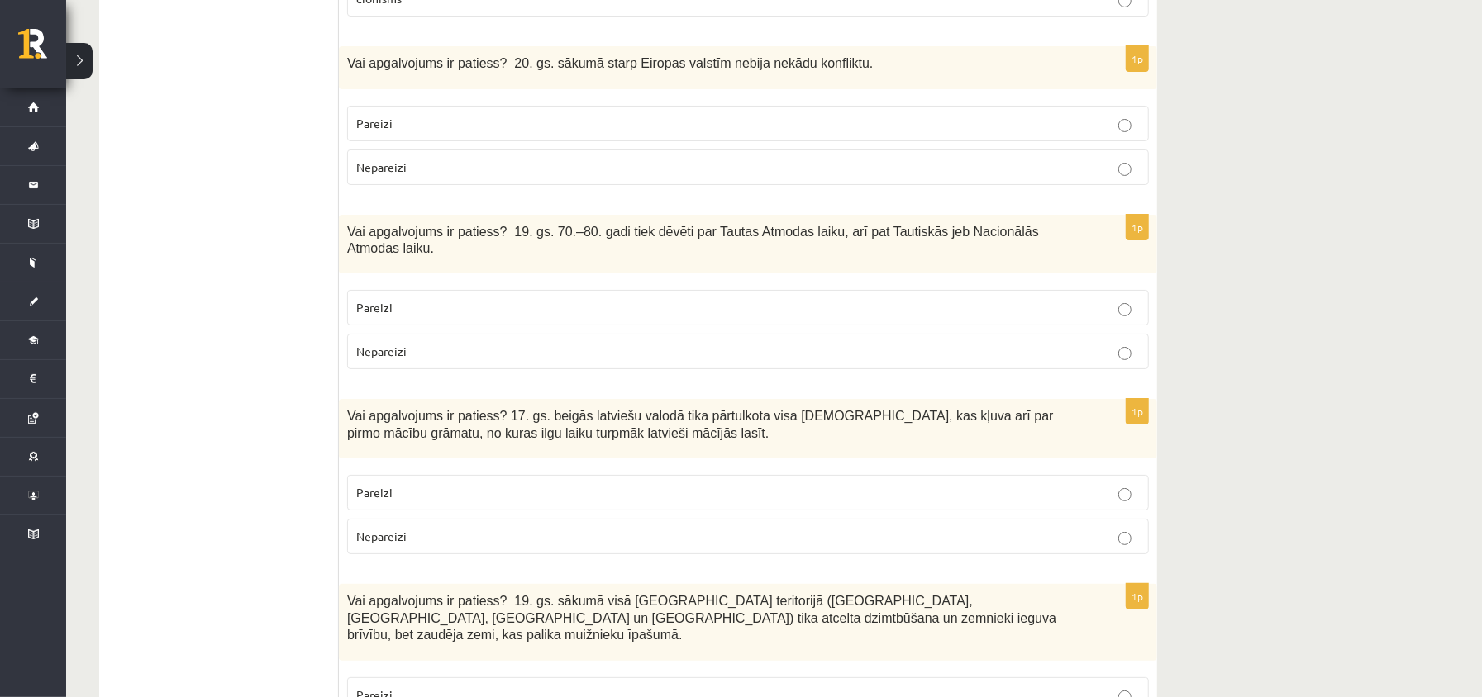
click at [444, 185] on label "Nepareizi" at bounding box center [748, 168] width 802 height 36
click at [441, 360] on p "Nepareizi" at bounding box center [747, 351] width 783 height 17
click at [423, 501] on p "Pareizi" at bounding box center [747, 492] width 783 height 17
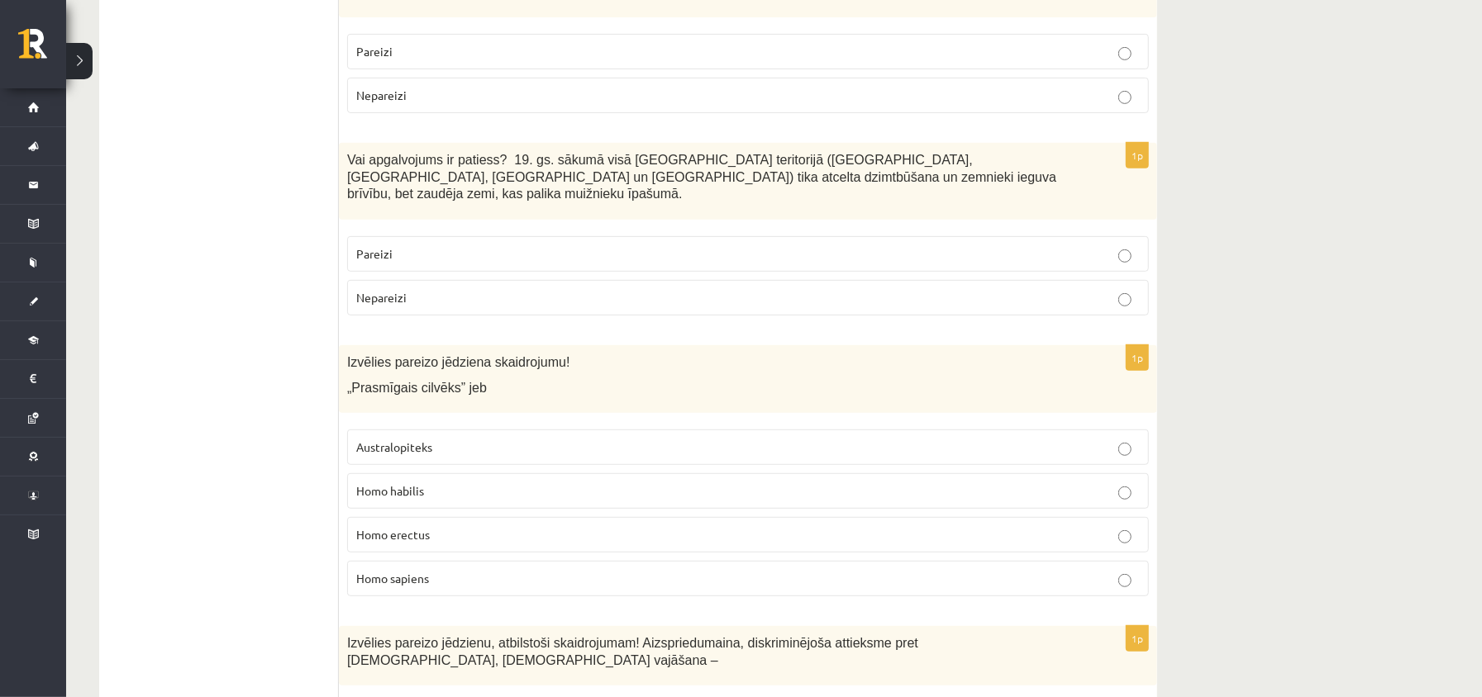
scroll to position [5068, 0]
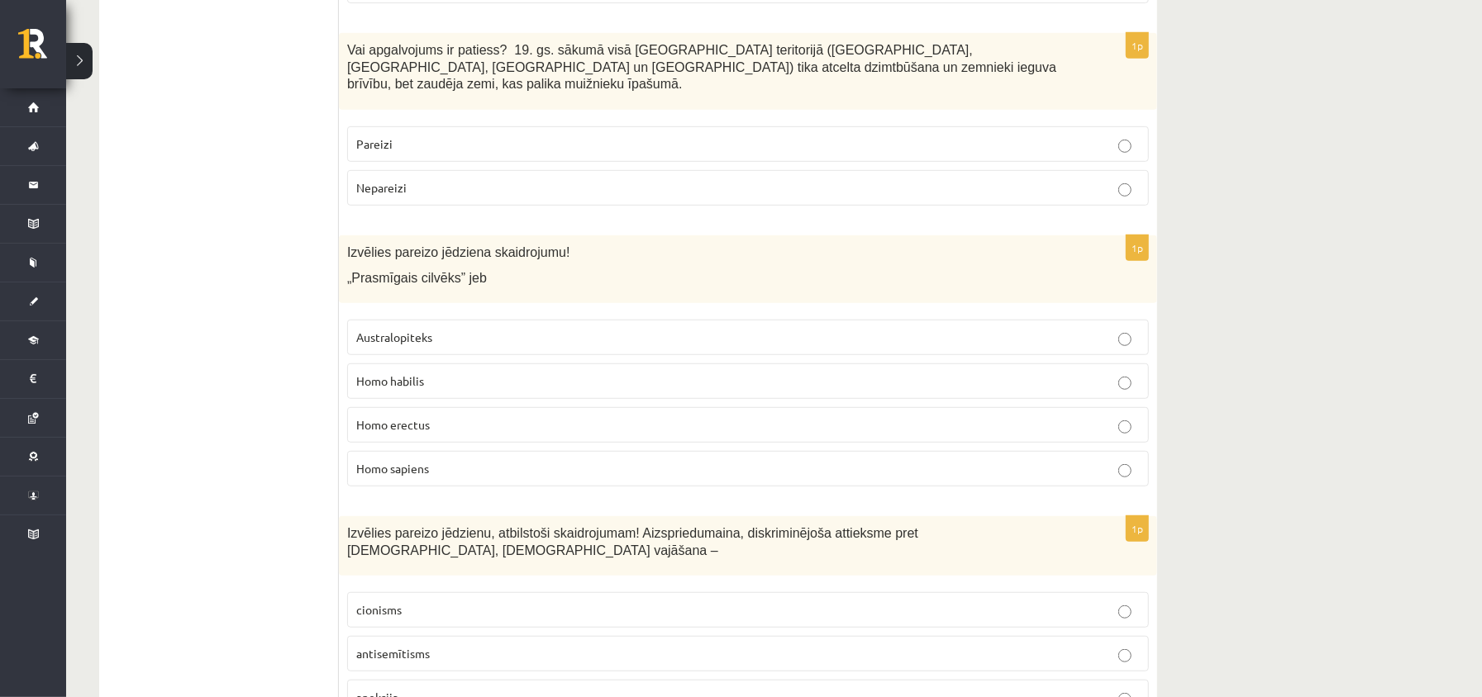
click at [446, 173] on label "Nepareizi" at bounding box center [748, 188] width 802 height 36
click at [445, 421] on p "Homo erectus" at bounding box center [747, 424] width 783 height 17
click at [447, 466] on p "Homo sapiens" at bounding box center [747, 468] width 783 height 17
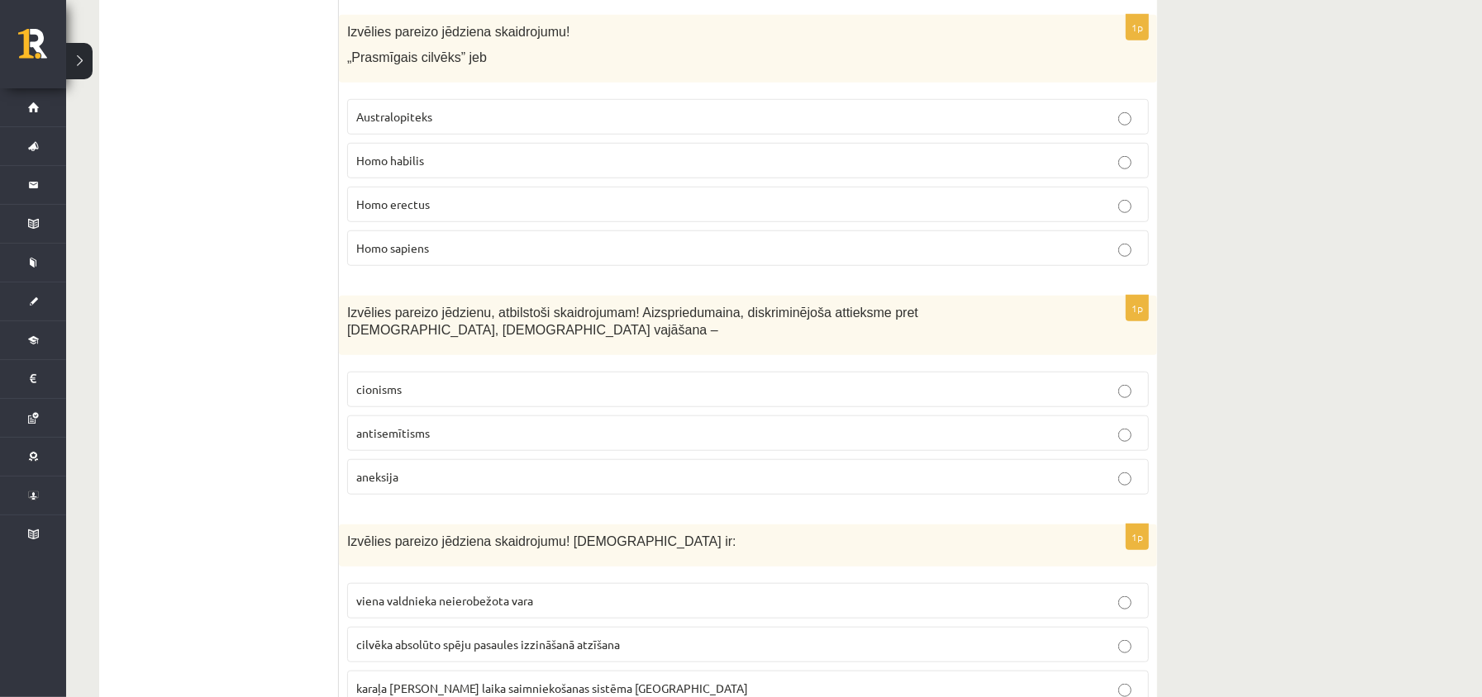
scroll to position [5399, 0]
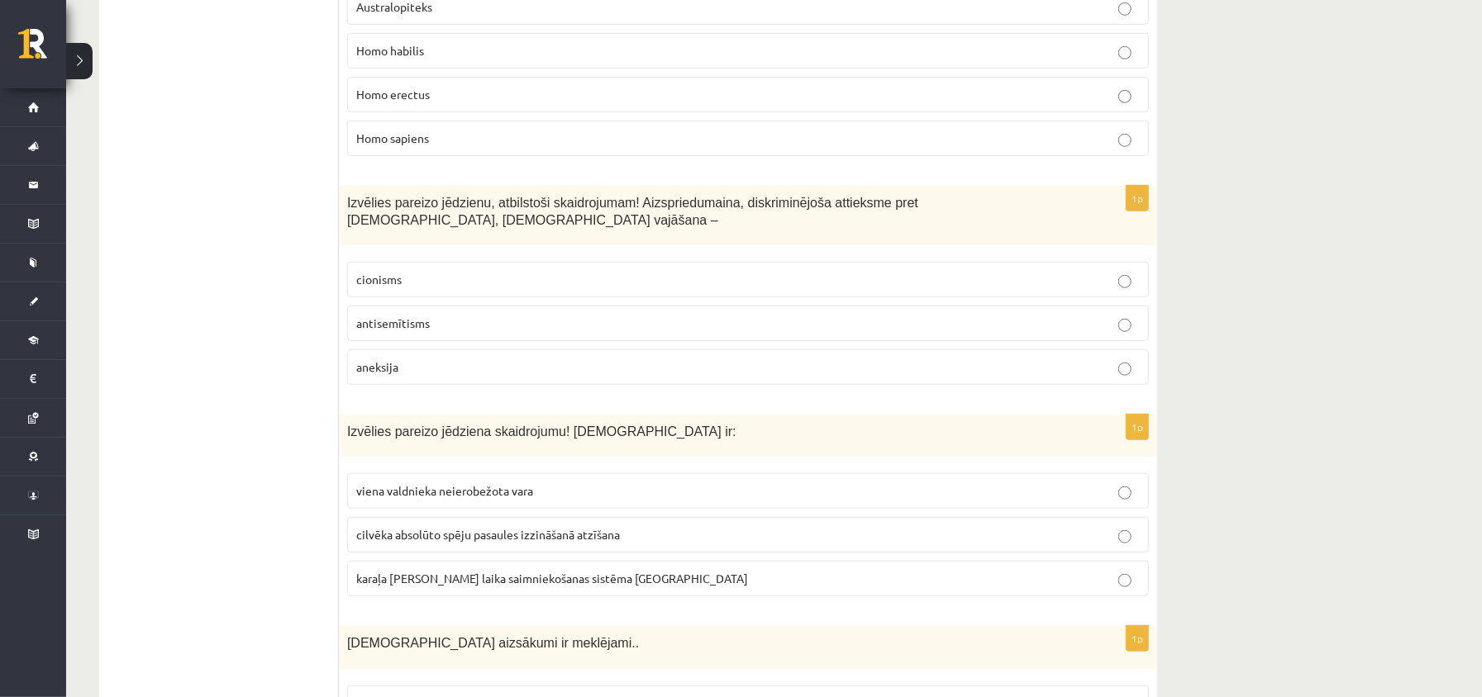
click at [374, 327] on span "antisemītisms" at bounding box center [393, 323] width 74 height 15
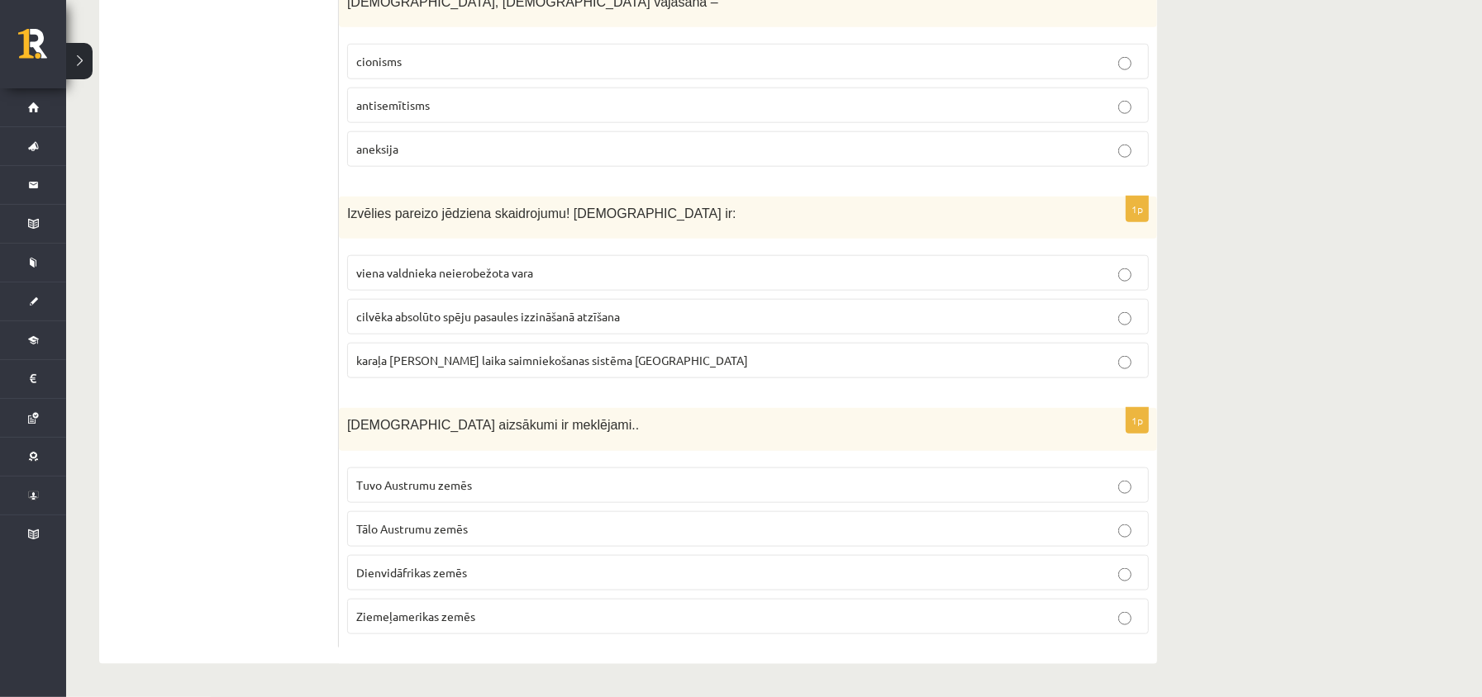
scroll to position [5620, 0]
click at [463, 278] on span "viena valdnieka neierobežota vara" at bounding box center [444, 272] width 177 height 15
click at [435, 491] on span "Tuvo Austrumu zemēs" at bounding box center [414, 485] width 116 height 15
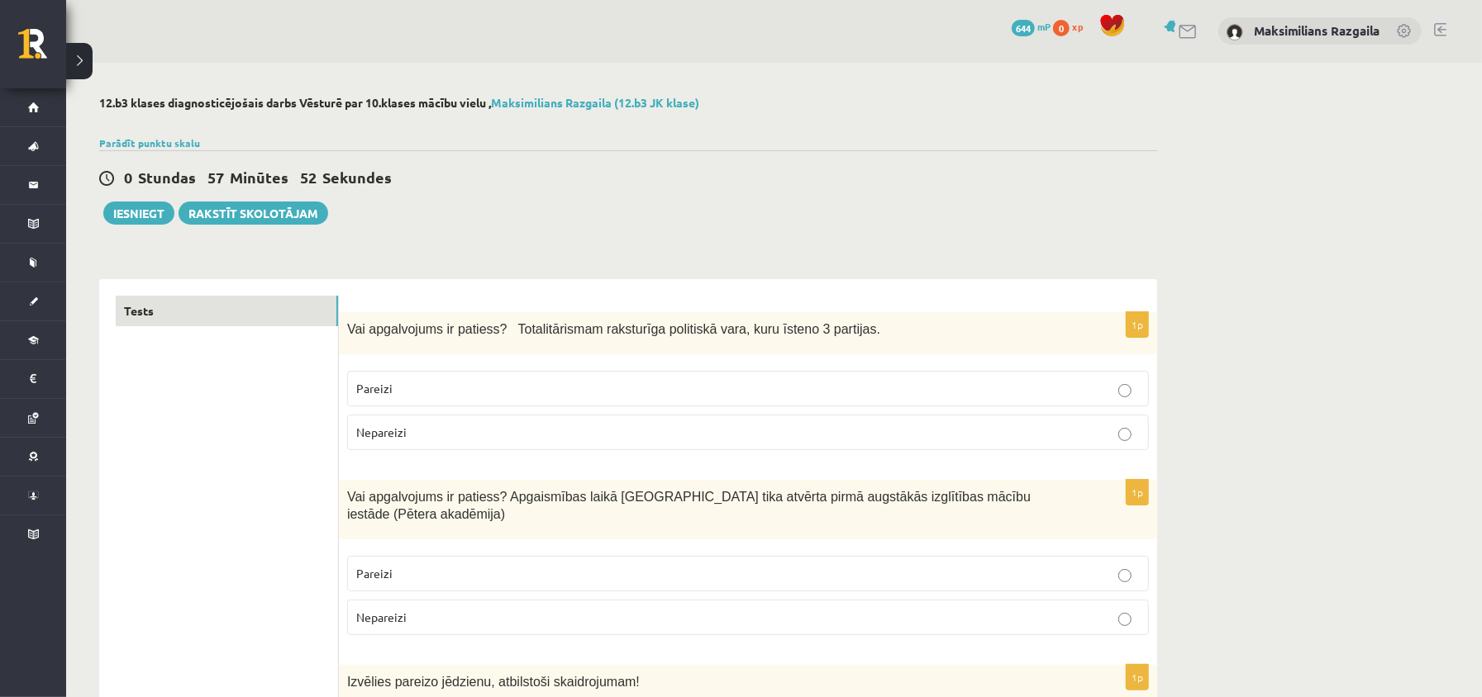
scroll to position [0, 0]
click at [146, 212] on button "Iesniegt" at bounding box center [138, 213] width 71 height 23
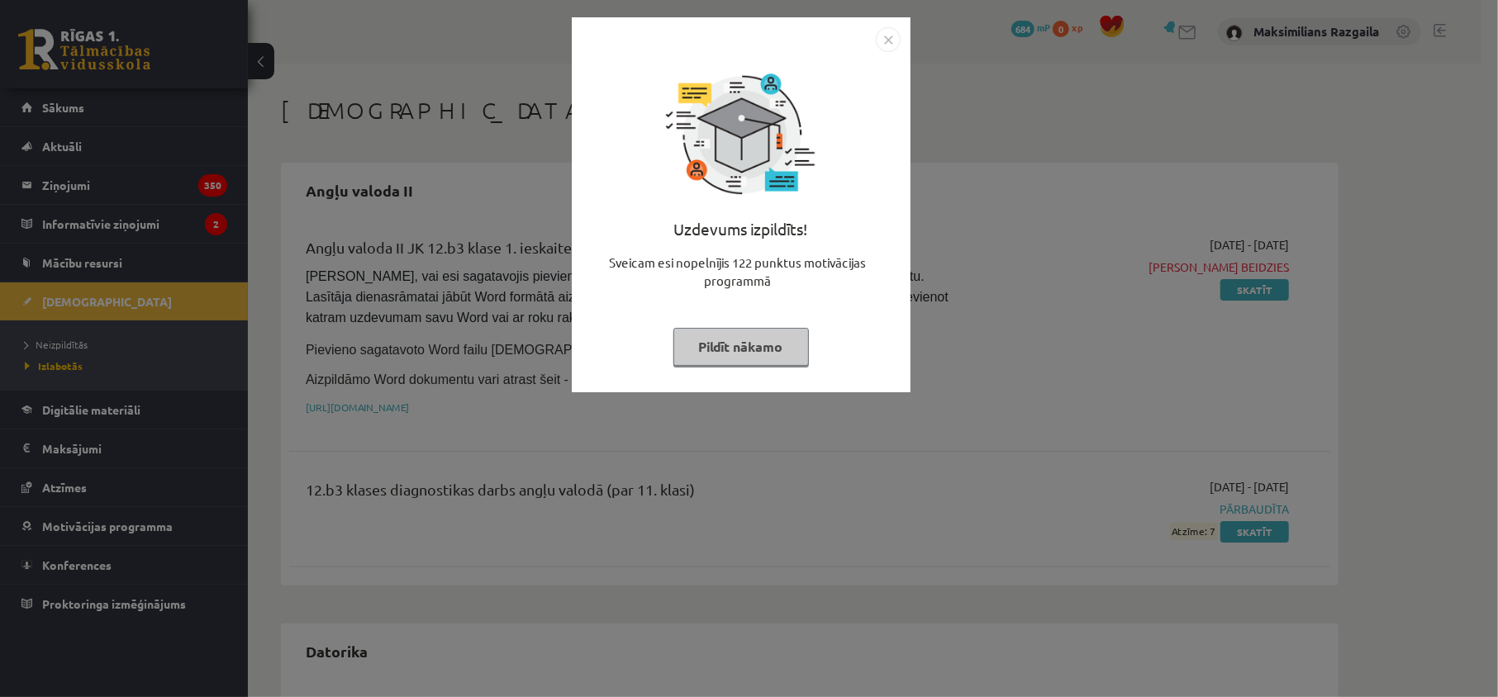
click at [378, 374] on div "Uzdevums izpildīts! Sveicam esi nopelnījis 122 punktus motivācijas programmā Pi…" at bounding box center [749, 348] width 1498 height 697
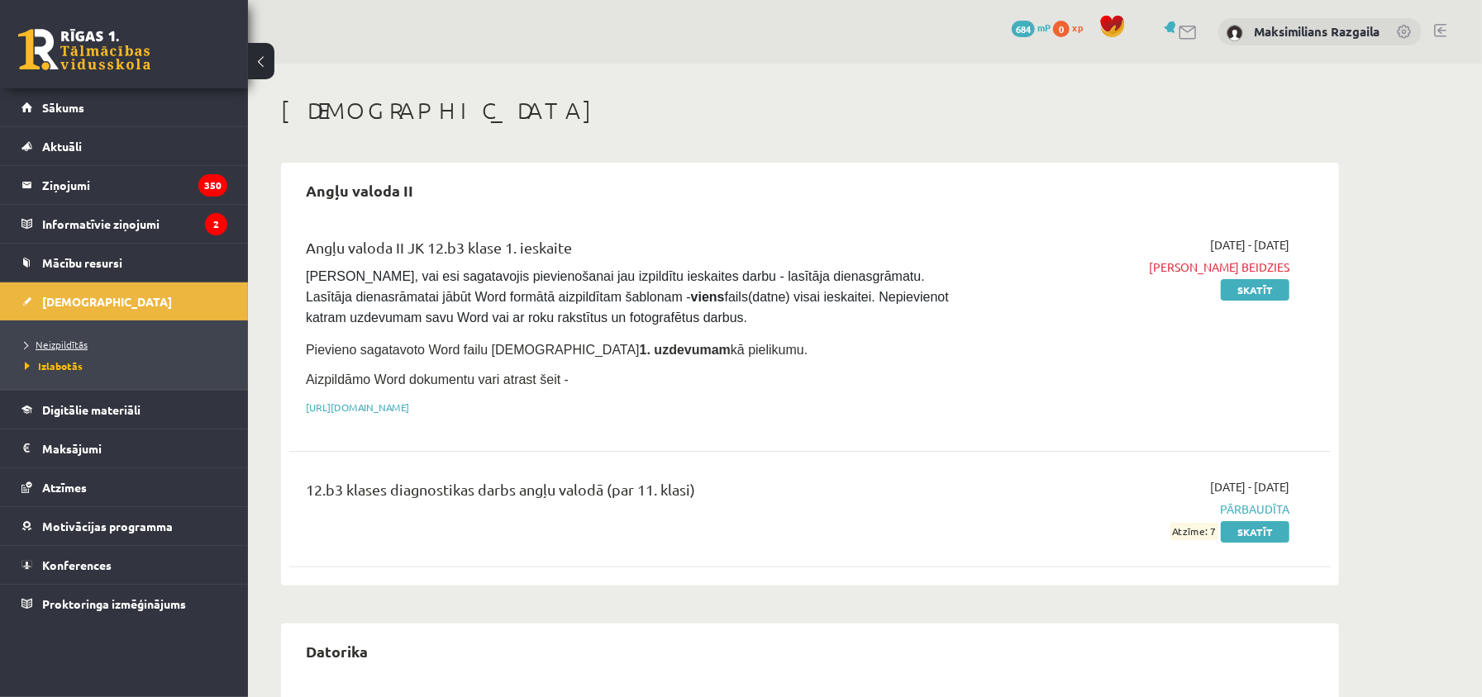
click at [74, 345] on span "Neizpildītās" at bounding box center [56, 344] width 63 height 13
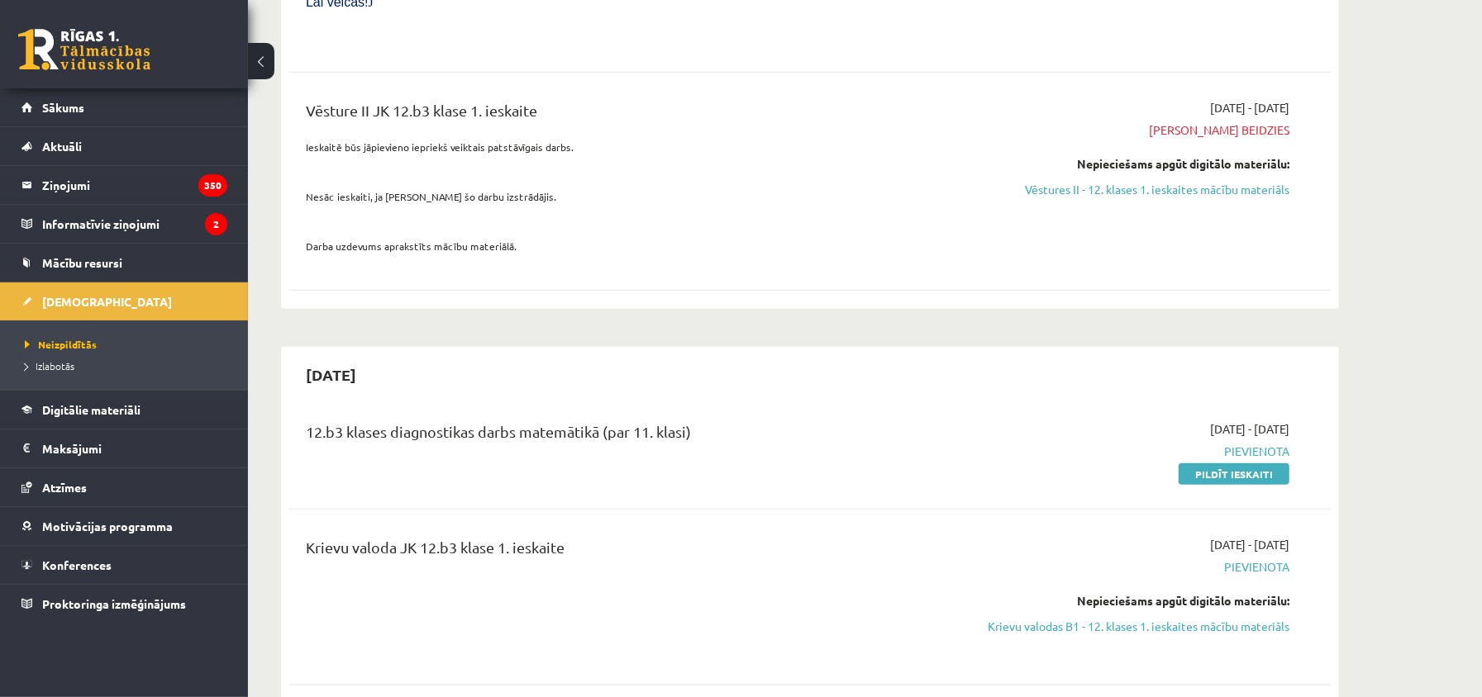
scroll to position [1102, 0]
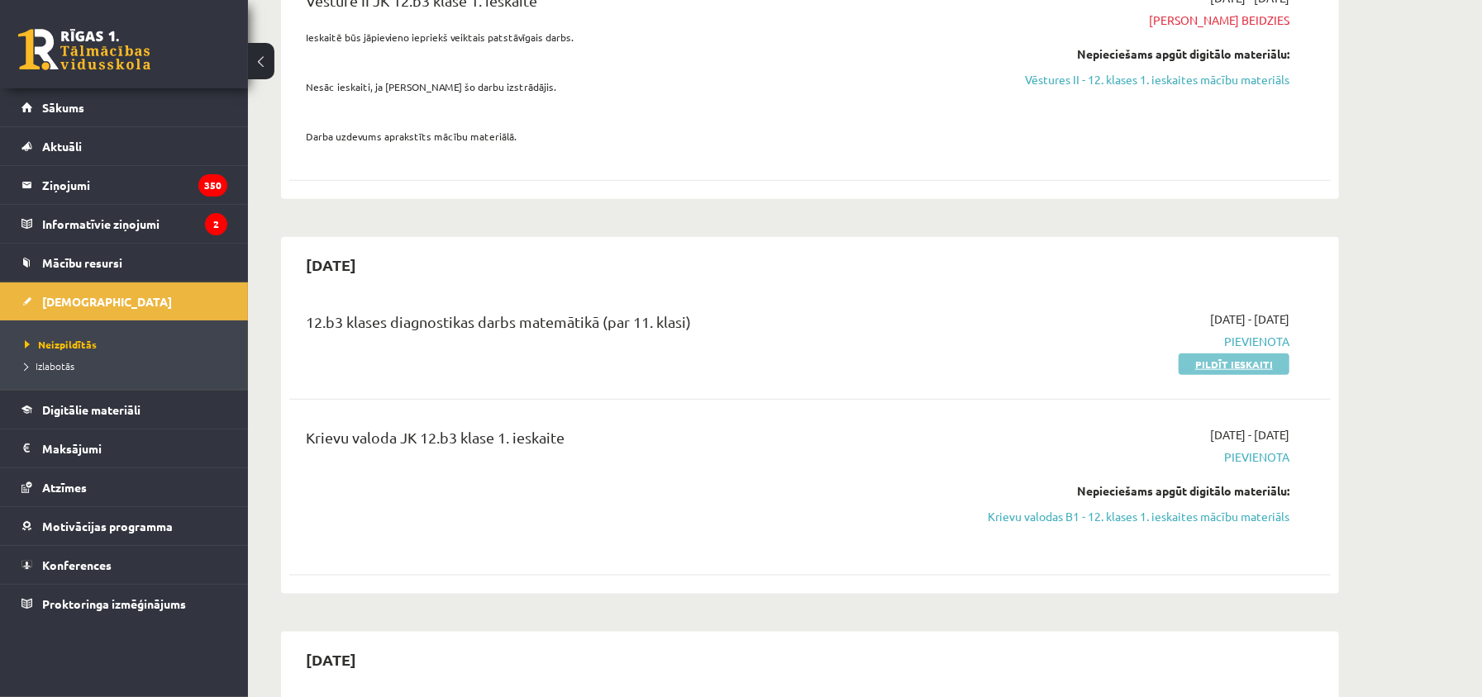
click at [1264, 374] on div "12.b3 klases diagnostikas darbs matemātikā (par 11. klasi) [DATE] - [DATE] [GEO…" at bounding box center [809, 341] width 1041 height 95
click at [1233, 372] on link "Pildīt ieskaiti" at bounding box center [1233, 364] width 111 height 21
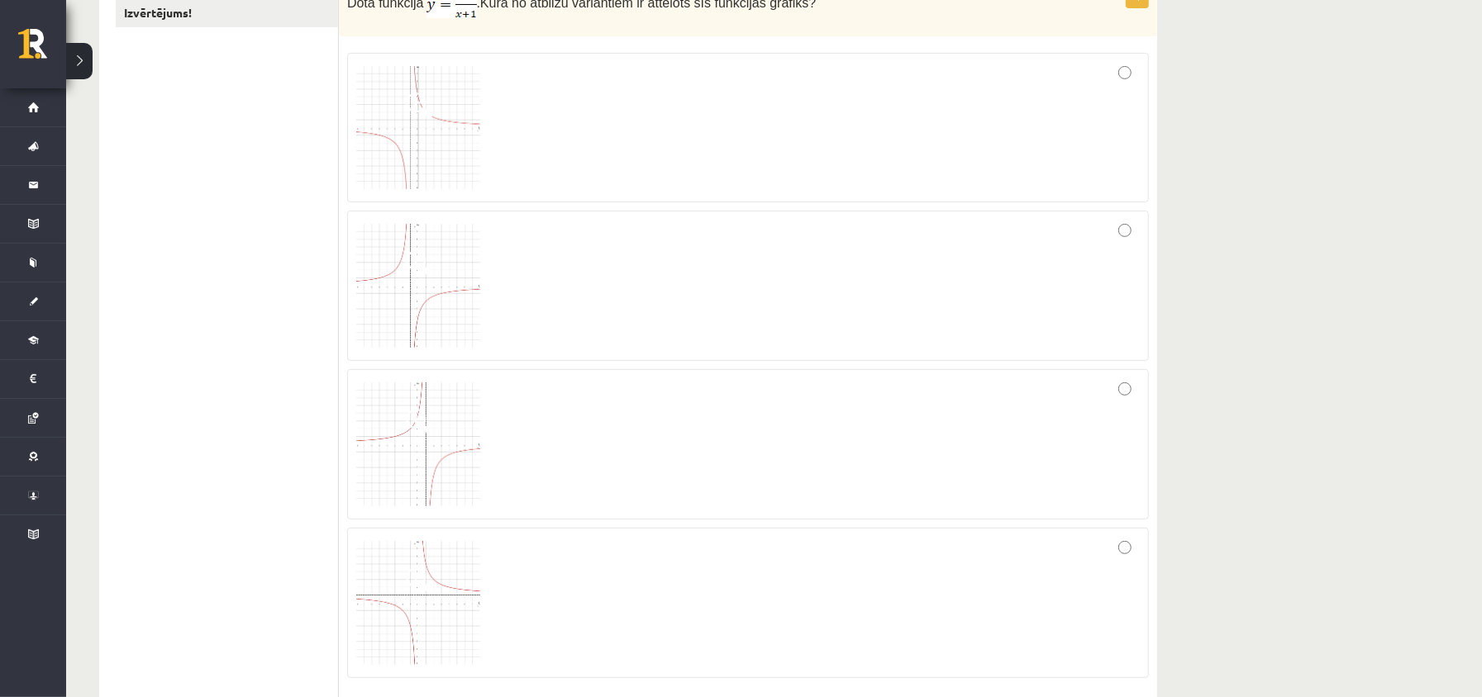
click at [559, 289] on div at bounding box center [747, 286] width 783 height 132
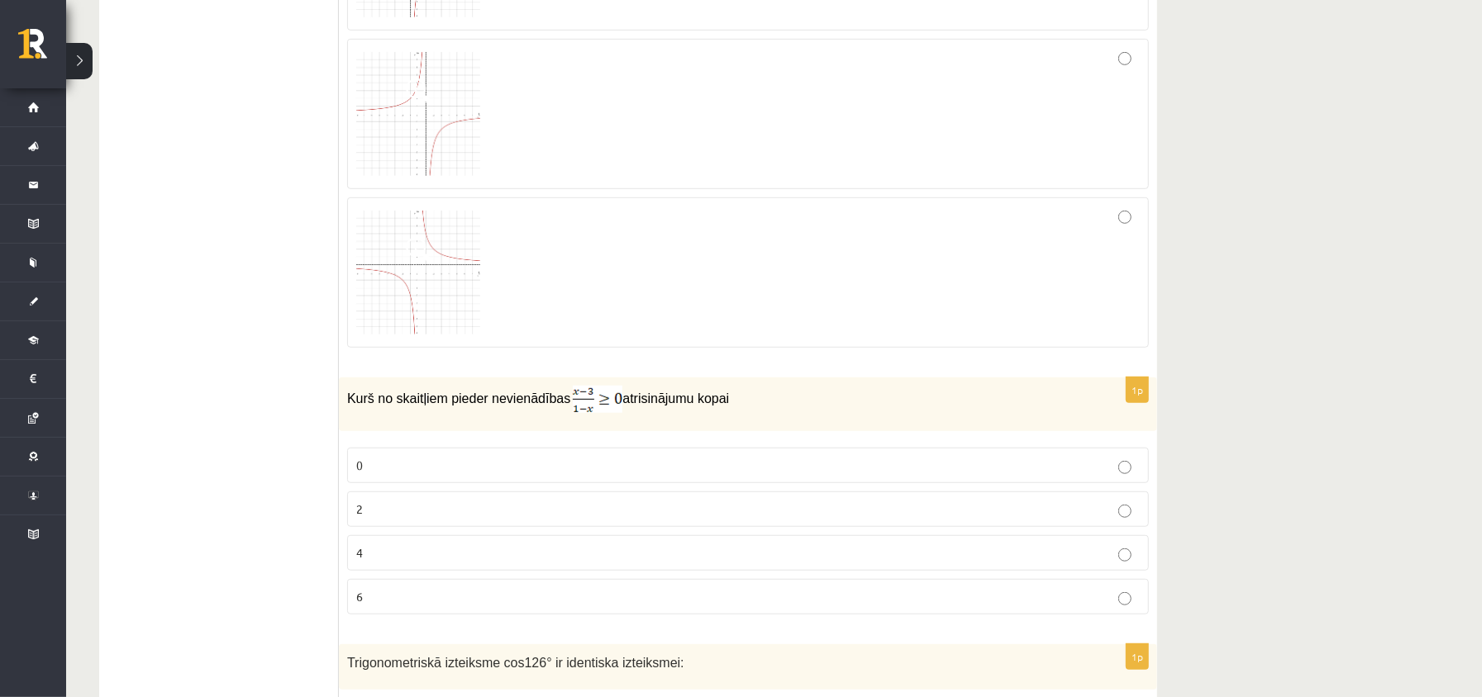
scroll to position [881, 0]
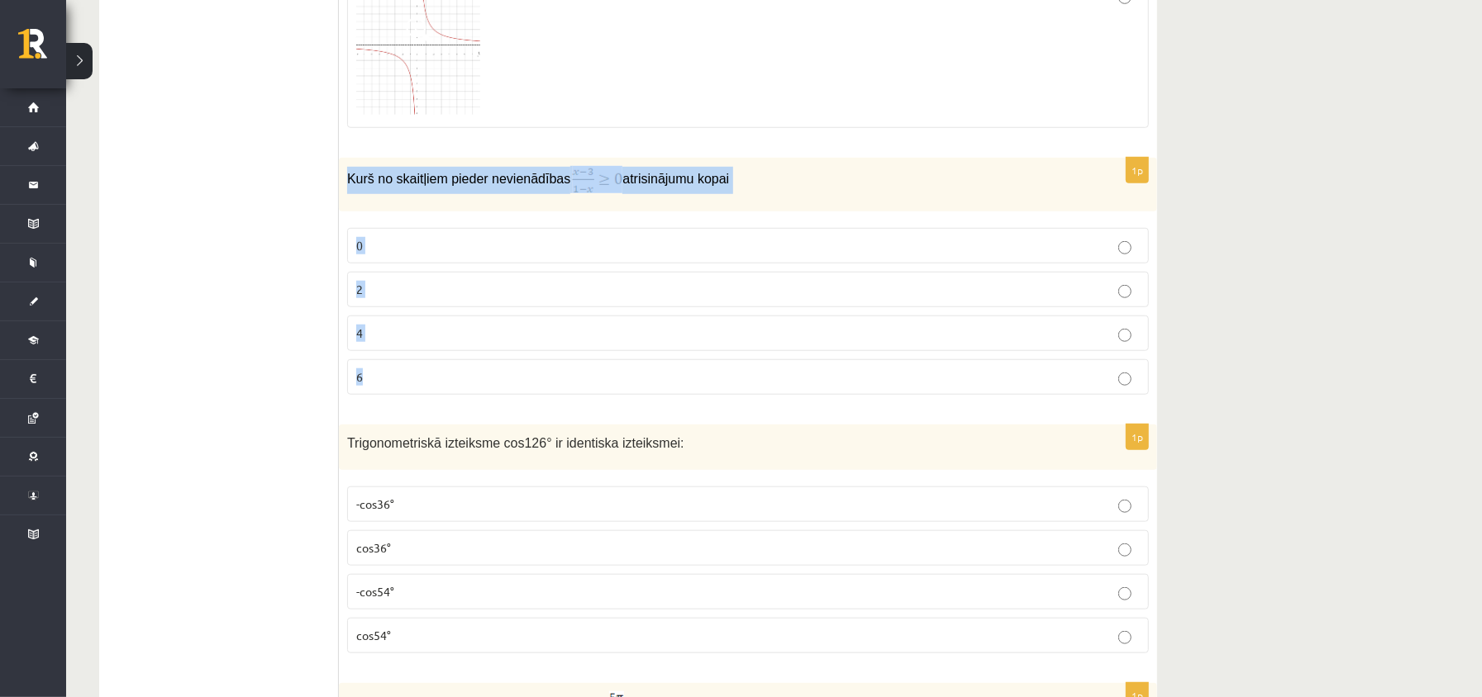
drag, startPoint x: 349, startPoint y: 175, endPoint x: 450, endPoint y: 288, distance: 151.6
click at [453, 398] on div "1p Kurš no skaitļiem pieder nevienādības atrisinājumu kopai 0 2 4 6" at bounding box center [748, 283] width 818 height 250
copy div "Kurš no skaitļiem pieder nevienādības atrisinājumu kopai 0 2 4 6"
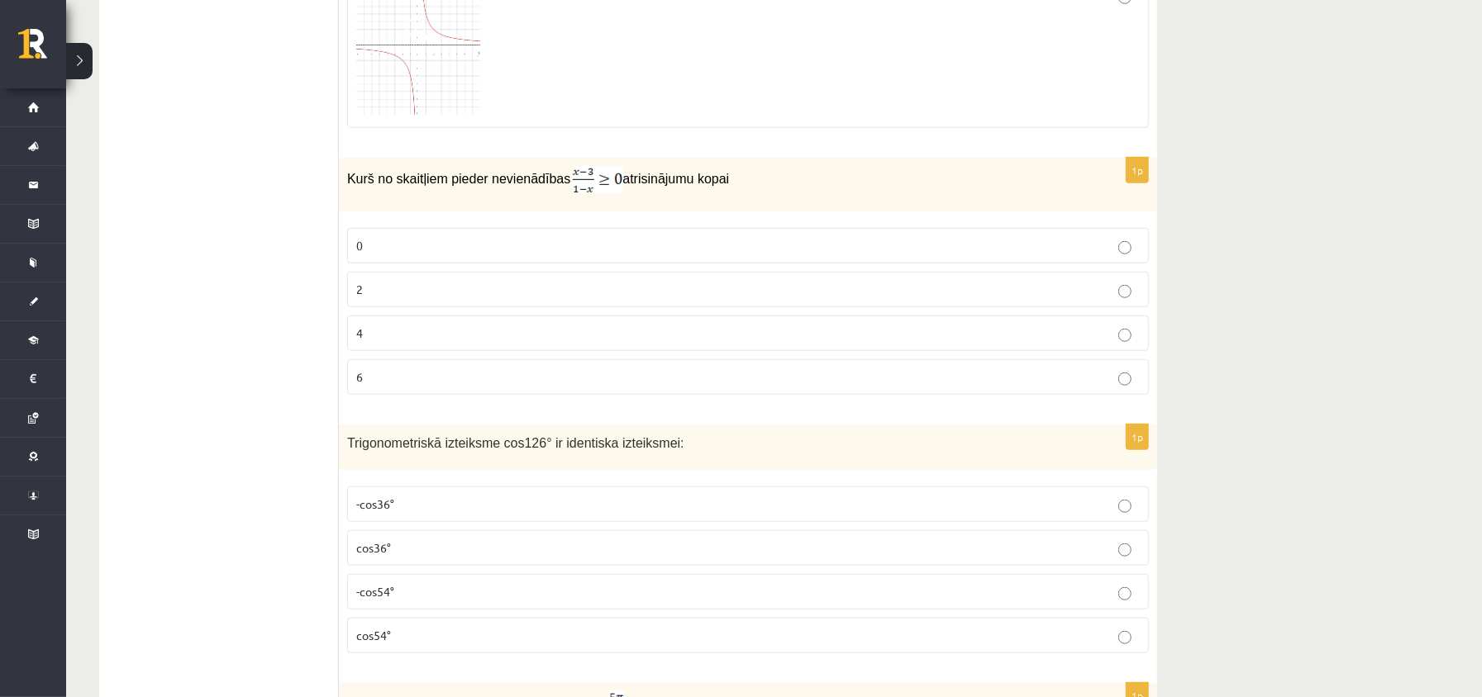
click at [466, 302] on label "2" at bounding box center [748, 290] width 802 height 36
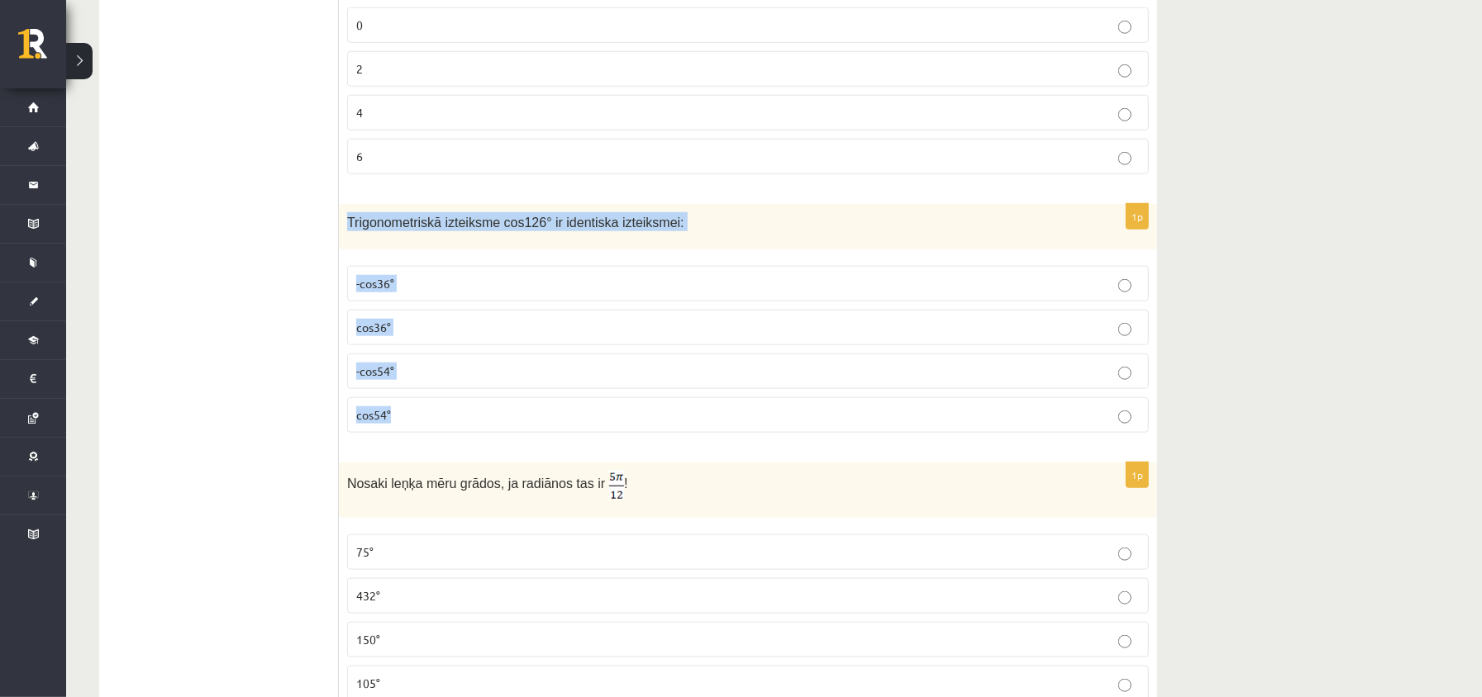
drag, startPoint x: 347, startPoint y: 222, endPoint x: 453, endPoint y: 403, distance: 209.6
click at [460, 437] on div "1p Trigonometriskā izteiksme cos126° ir identiska izteiksmei: -cos36° cos36° -c…" at bounding box center [748, 325] width 818 height 242
copy div "Trigonometriskā izteiksme cos126° ir identiska izteiksmei: -cos36° cos36° -cos5…"
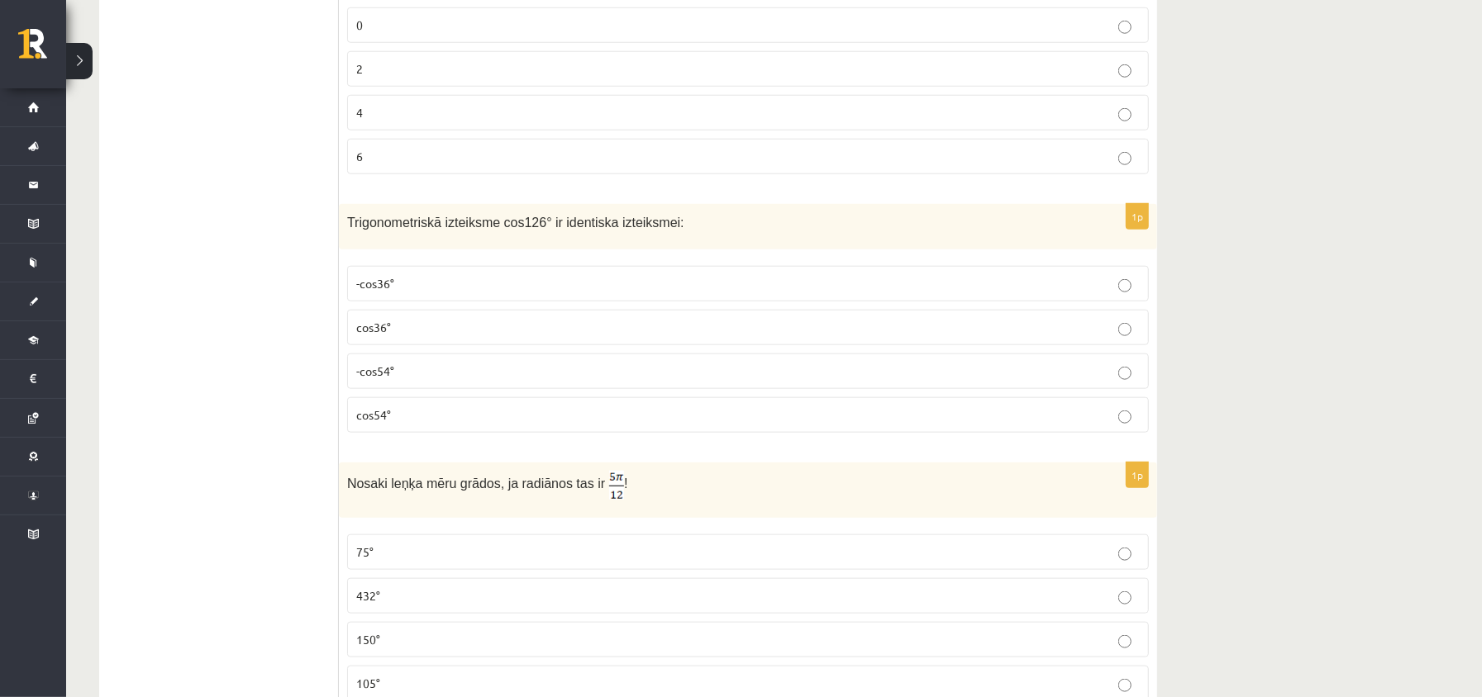
click at [440, 380] on p "-cos54°" at bounding box center [747, 371] width 783 height 17
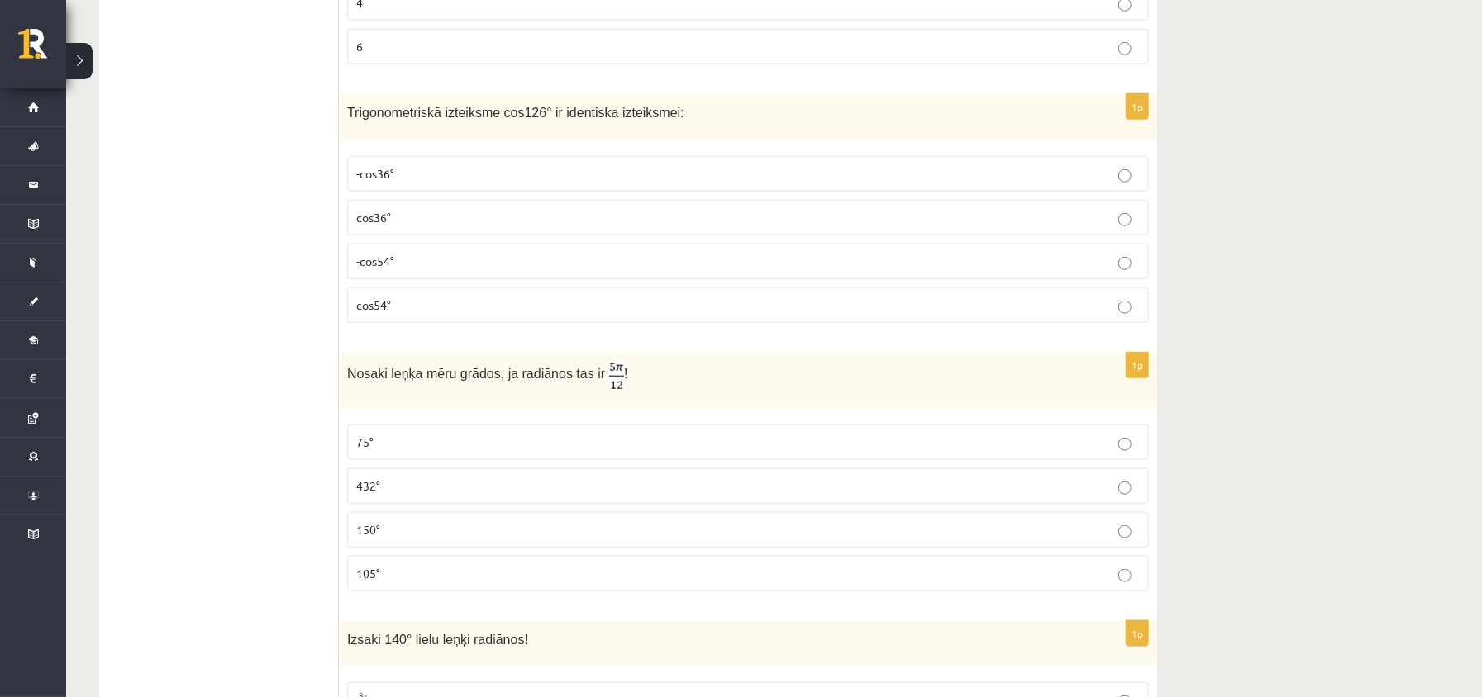
scroll to position [1432, 0]
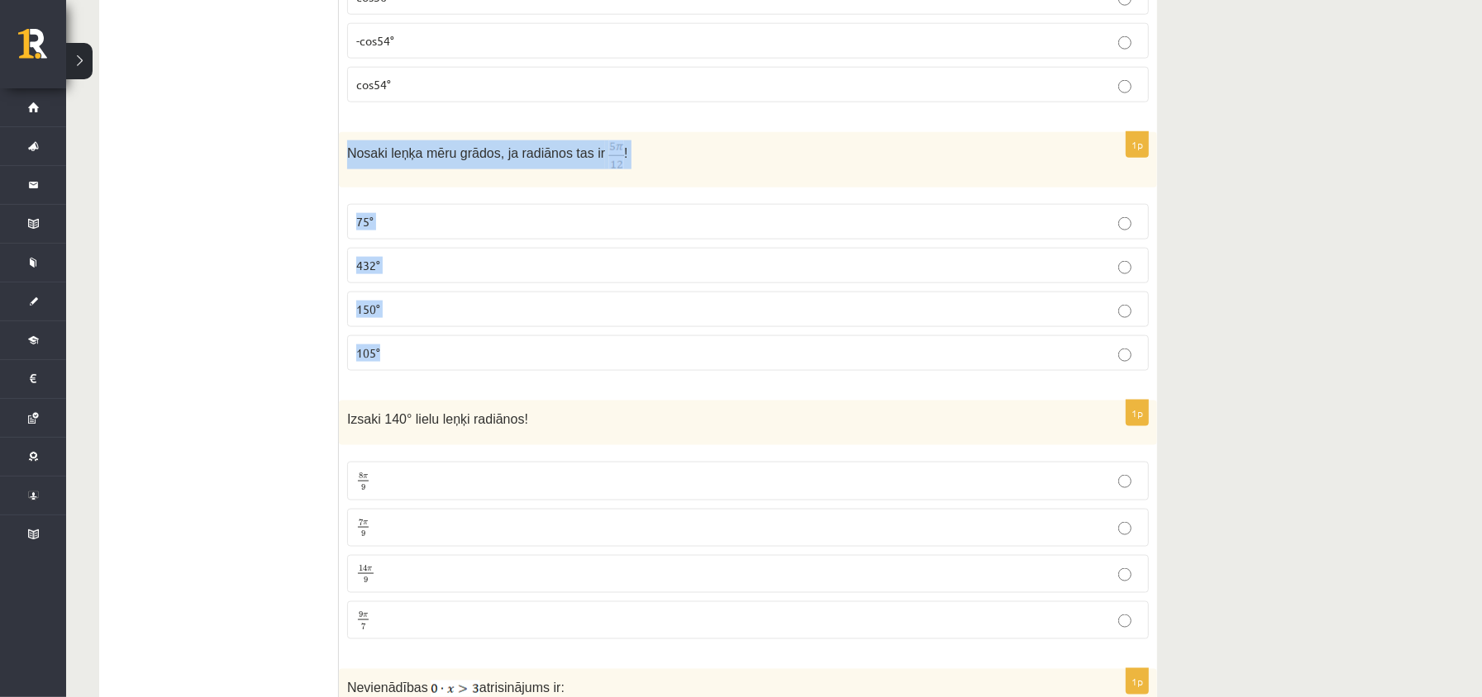
drag, startPoint x: 349, startPoint y: 162, endPoint x: 435, endPoint y: 238, distance: 114.7
click at [445, 365] on div "1p Nosaki leņķa mēru grādos, ja radiānos tas ir ! 75° 432° 150° 105°" at bounding box center [748, 258] width 818 height 252
copy div "Nosaki leņķa mēru grādos, ja radiānos tas ir ! 75° 432° 150° 105°"
click at [843, 183] on div "Nosaki leņķa mēru grādos, ja radiānos tas ir !" at bounding box center [748, 159] width 818 height 55
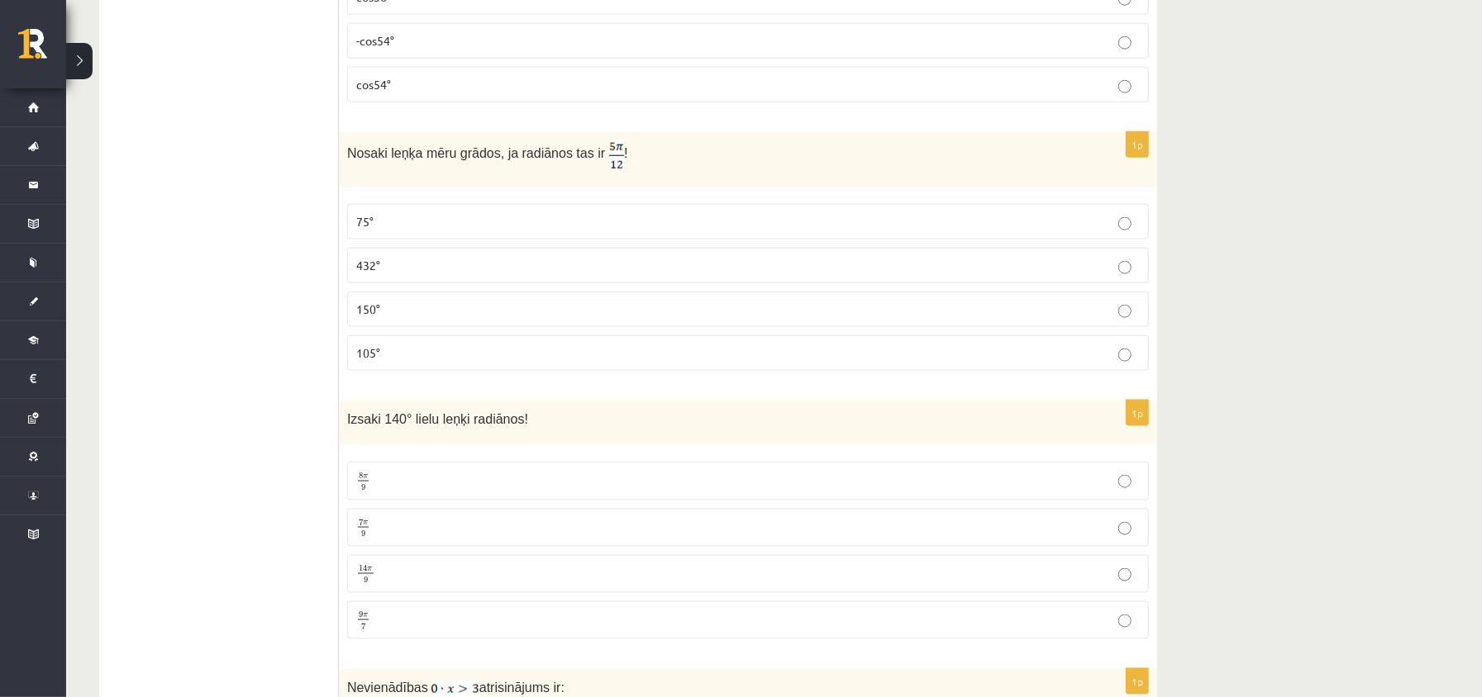
click at [427, 231] on p "75°" at bounding box center [747, 221] width 783 height 17
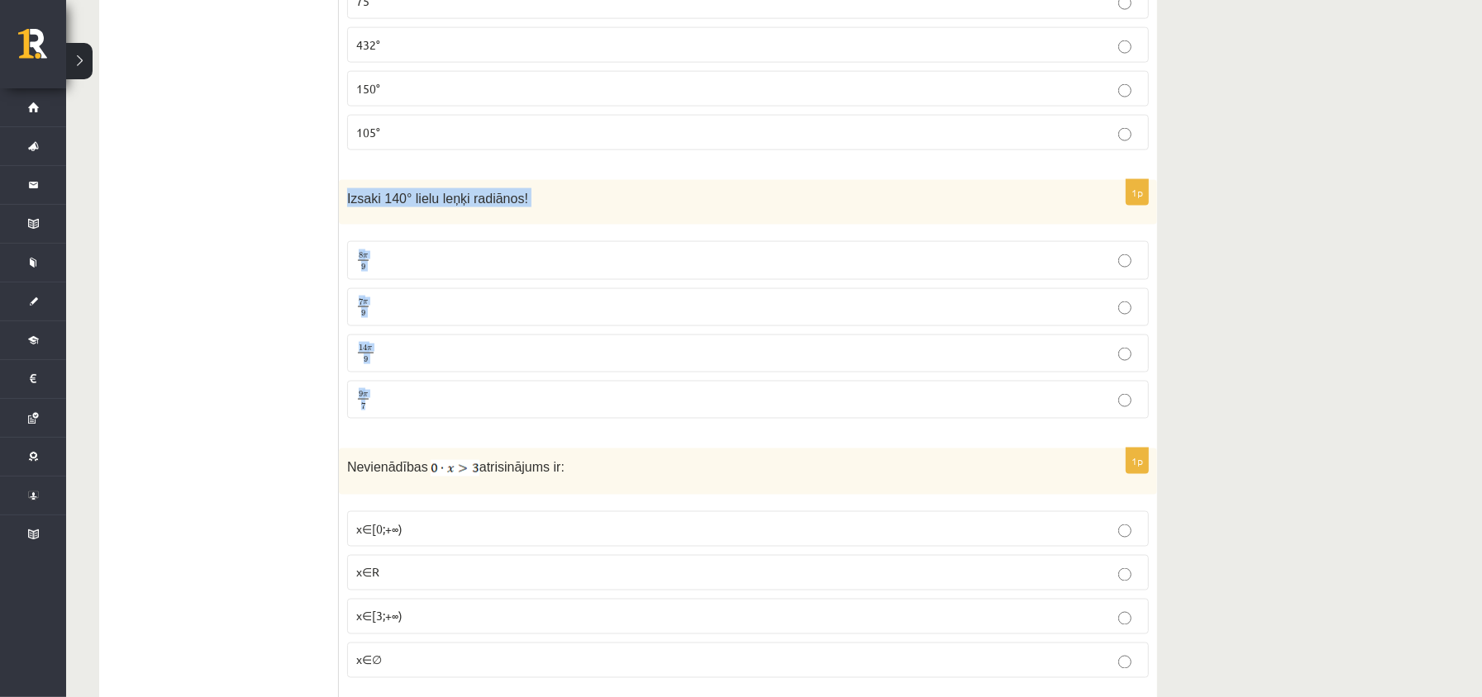
drag, startPoint x: 340, startPoint y: 202, endPoint x: 425, endPoint y: 392, distance: 207.9
click at [426, 423] on div "1p Izsaki 140° lielu leņķi radiānos! 8 π 9 8 π 9 7 π 9 7 π 9 14 π 9 14 π 9 9 π …" at bounding box center [748, 306] width 818 height 252
drag, startPoint x: 446, startPoint y: 235, endPoint x: 477, endPoint y: 246, distance: 32.7
click at [477, 246] on fieldset "8 π 9 8 π 9 7 π 9 7 π 9 14 π 9 14 π 9 9 π 7 9 π 7" at bounding box center [748, 328] width 802 height 190
drag, startPoint x: 339, startPoint y: 197, endPoint x: 613, endPoint y: 232, distance: 276.6
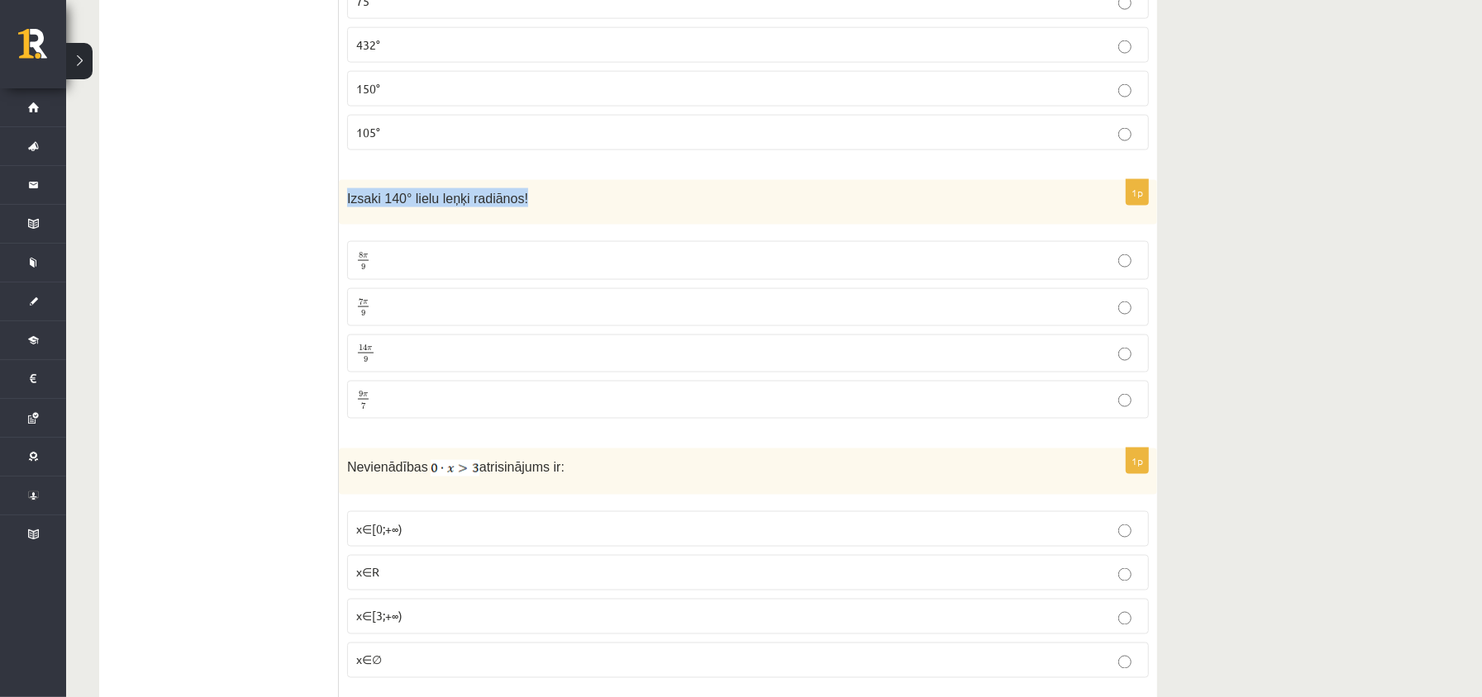
click at [613, 226] on div "Izsaki 140° lielu leņķi radiānos!" at bounding box center [748, 202] width 818 height 45
copy span "Izsaki 140° lielu leņķi radiānos!"
click at [421, 314] on p "7 π 9 7 π 9" at bounding box center [747, 307] width 783 height 20
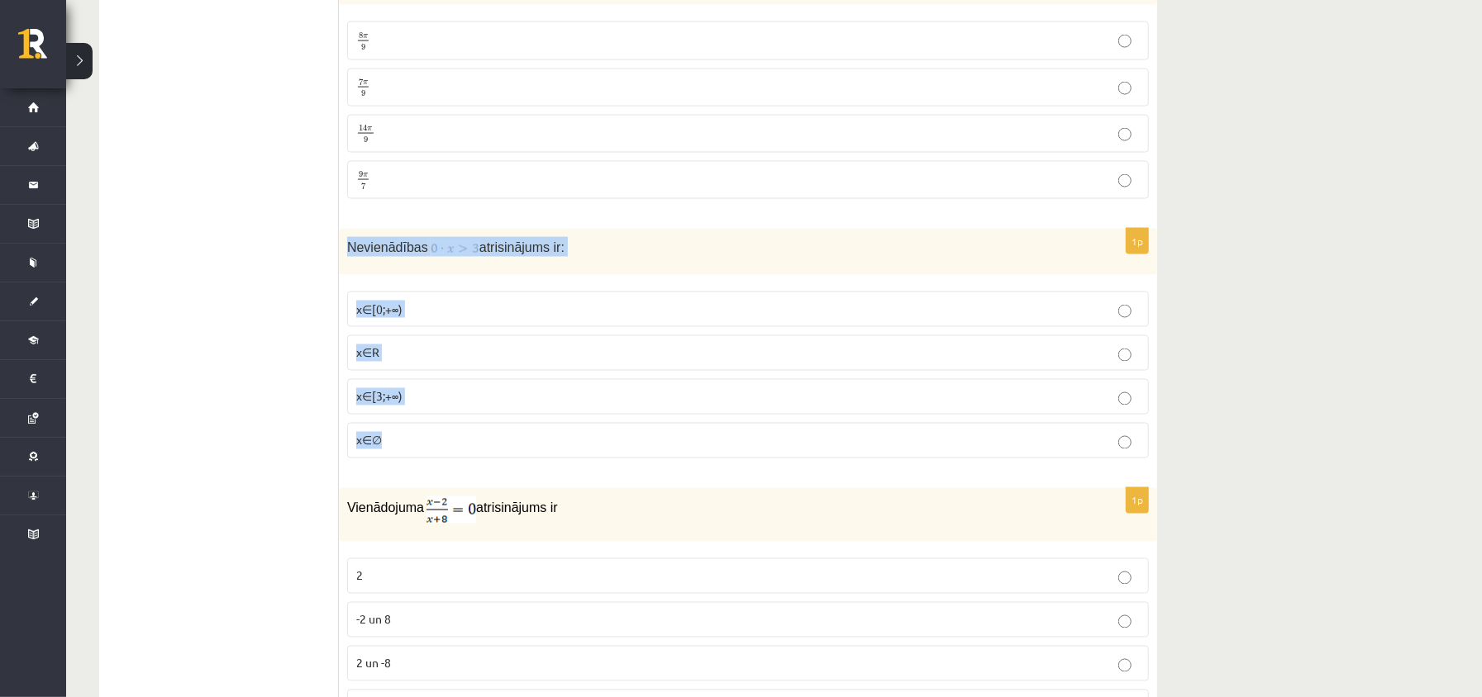
drag, startPoint x: 350, startPoint y: 256, endPoint x: 441, endPoint y: 450, distance: 213.7
click at [441, 450] on div "1p Nevienādības atrisinājums ir: x∈[0;+∞) x∈R x∈[3;+∞) x∈∅" at bounding box center [748, 350] width 818 height 243
copy div "Nevienādības atrisinājums ir: x∈[0;+∞) x∈R x∈[3;+∞) x∈∅"
click at [430, 450] on p "x∈∅" at bounding box center [747, 440] width 783 height 17
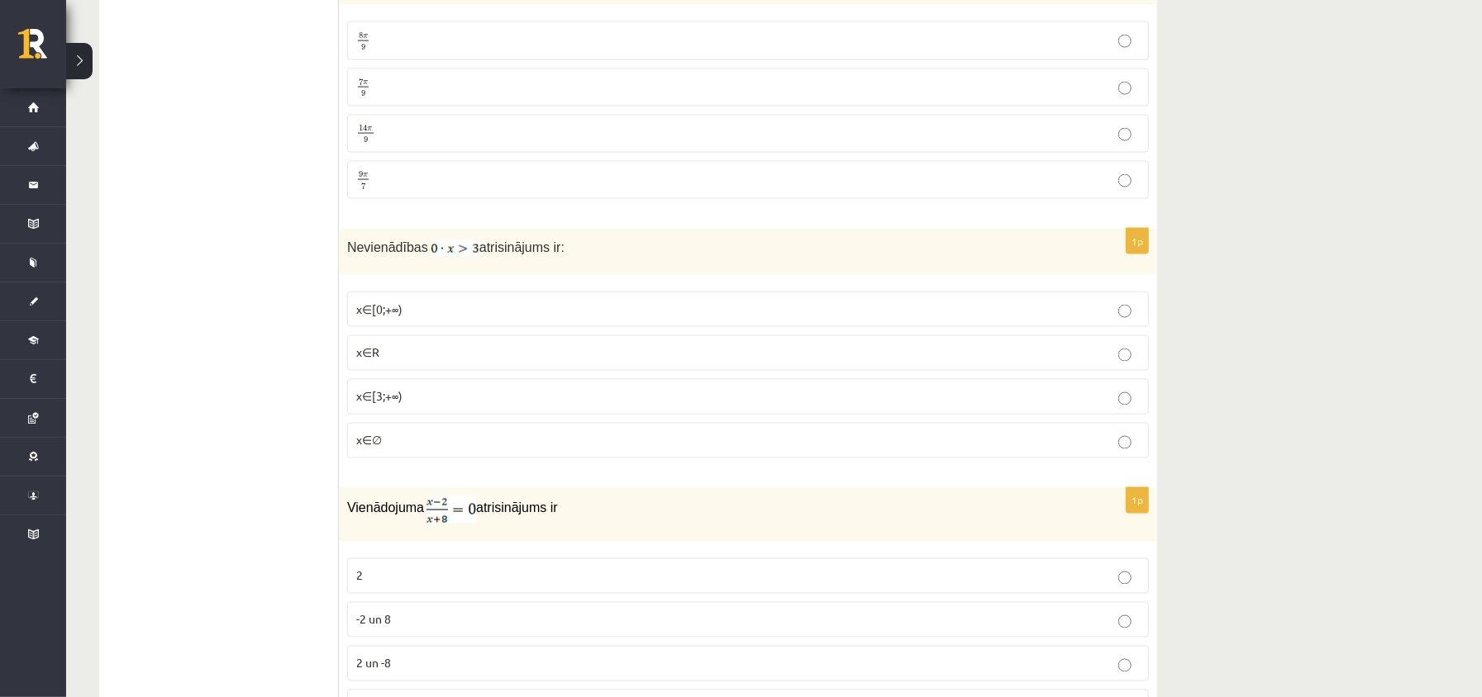
scroll to position [2093, 0]
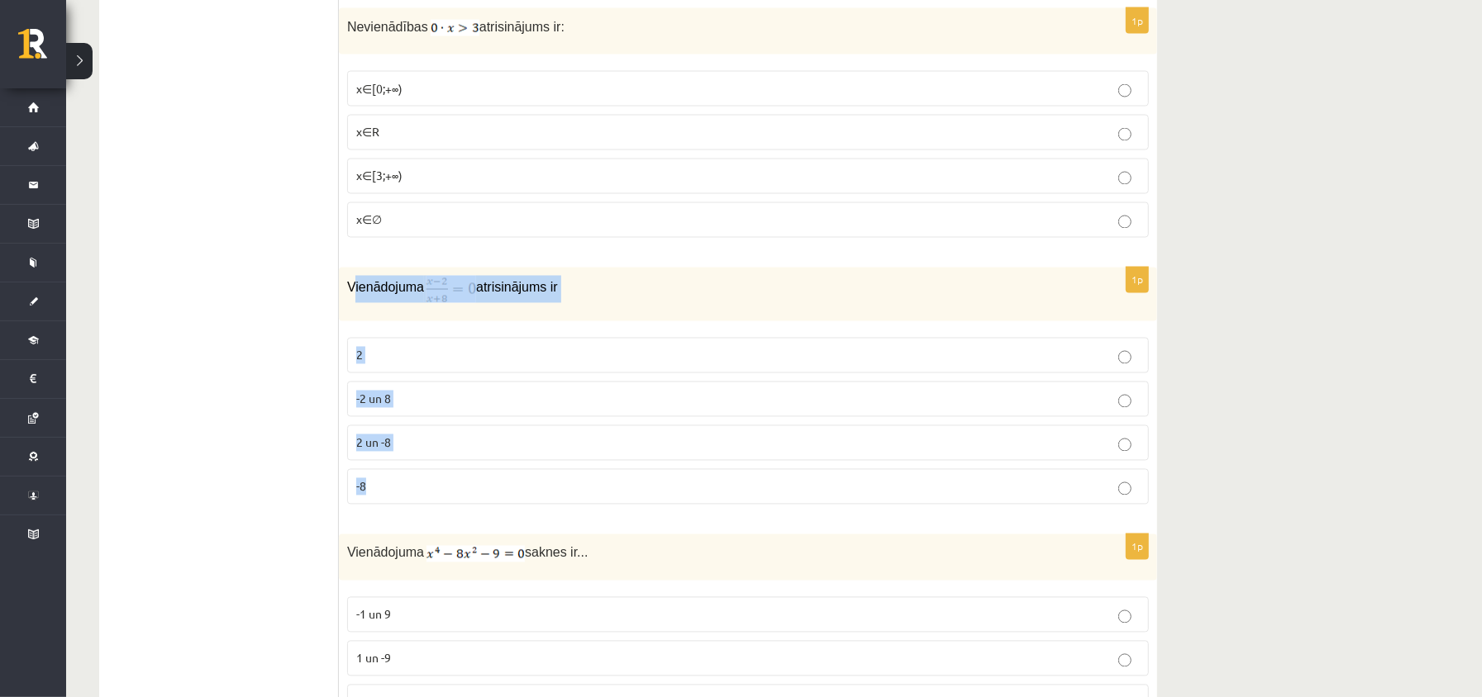
drag, startPoint x: 357, startPoint y: 296, endPoint x: 369, endPoint y: 405, distance: 109.7
click at [444, 479] on div "1p Vienādojuma atrisinājums ir 2 -2 un 8 2 un -8 -8" at bounding box center [748, 393] width 818 height 250
drag, startPoint x: 345, startPoint y: 295, endPoint x: 415, endPoint y: 494, distance: 211.2
click at [418, 518] on div "1p Vienādojuma atrisinājums ir 2 -2 un 8 2 un -8 -8" at bounding box center [748, 393] width 818 height 250
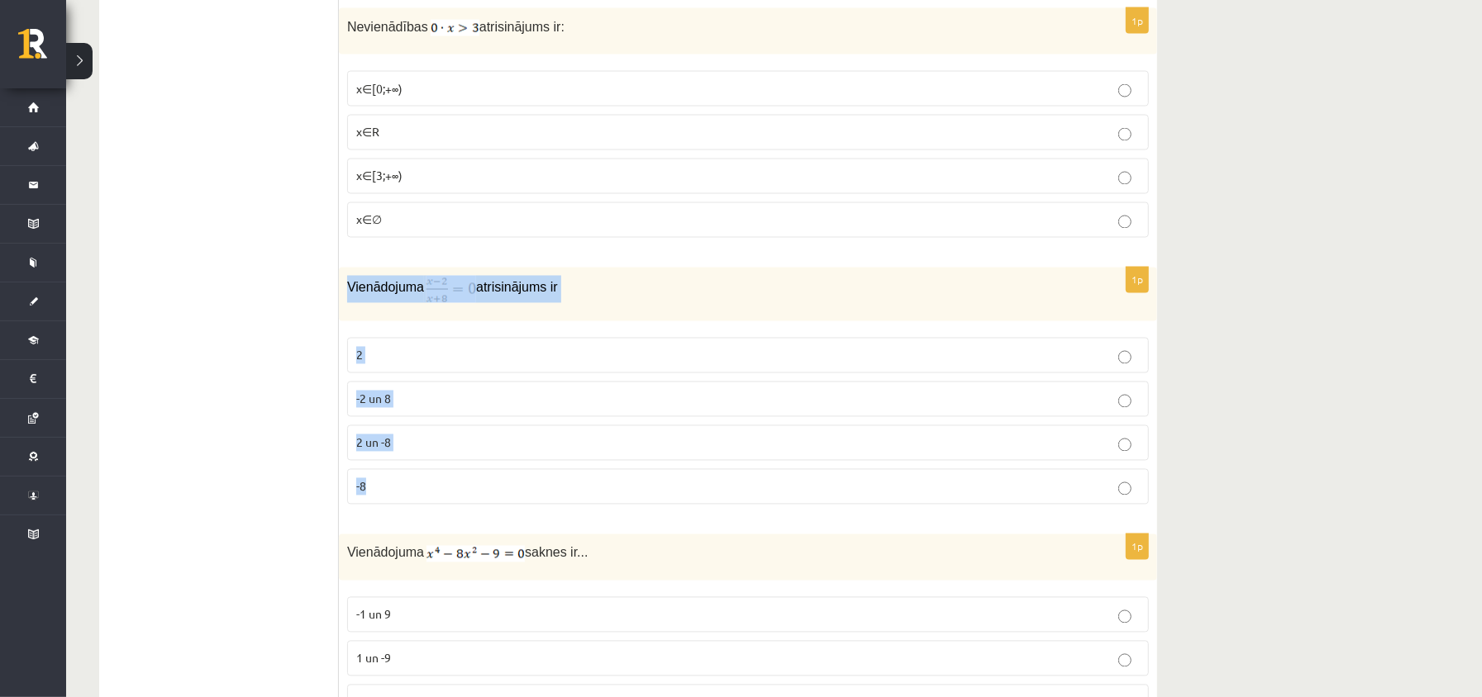
copy div "Vienādojuma atrisinājums ir 2 -2 un 8 2 un -8 -8"
click at [678, 238] on label "x∈∅" at bounding box center [748, 220] width 802 height 36
click at [388, 364] on p "2" at bounding box center [747, 355] width 783 height 17
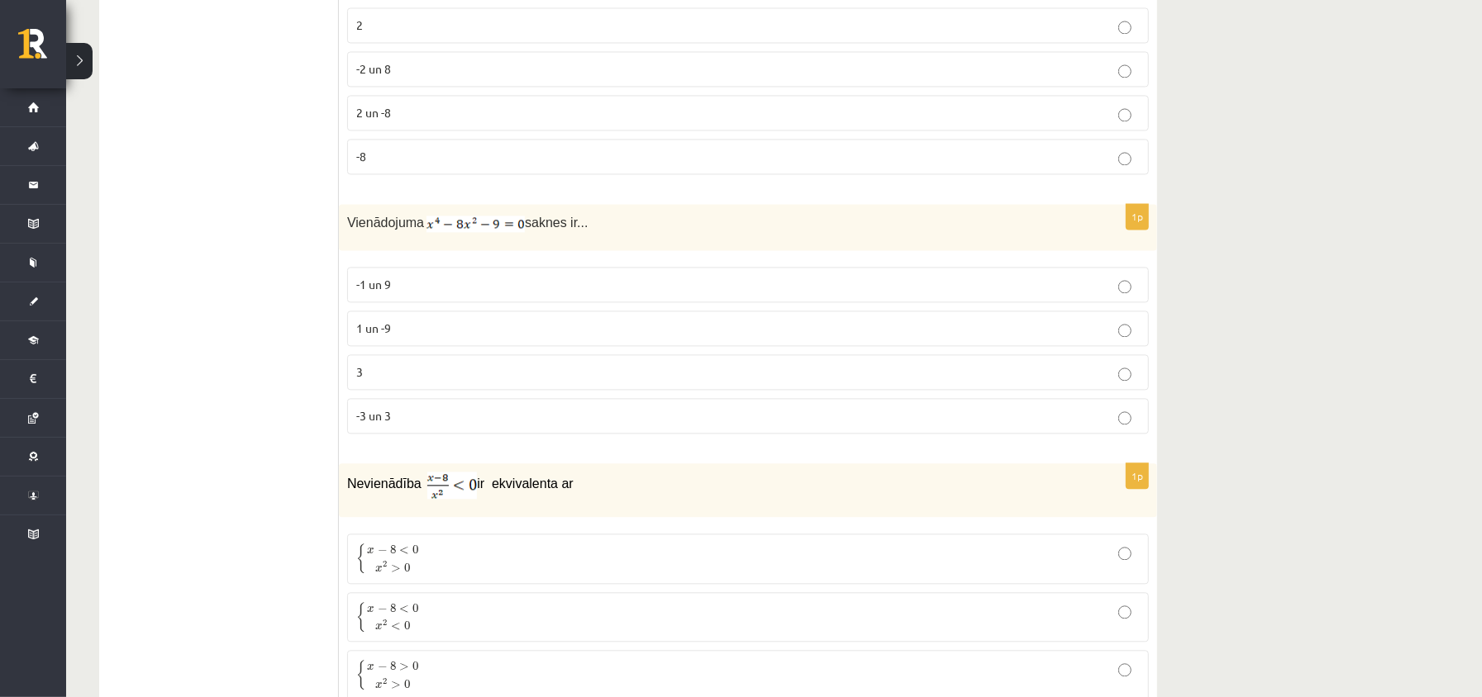
scroll to position [2534, 0]
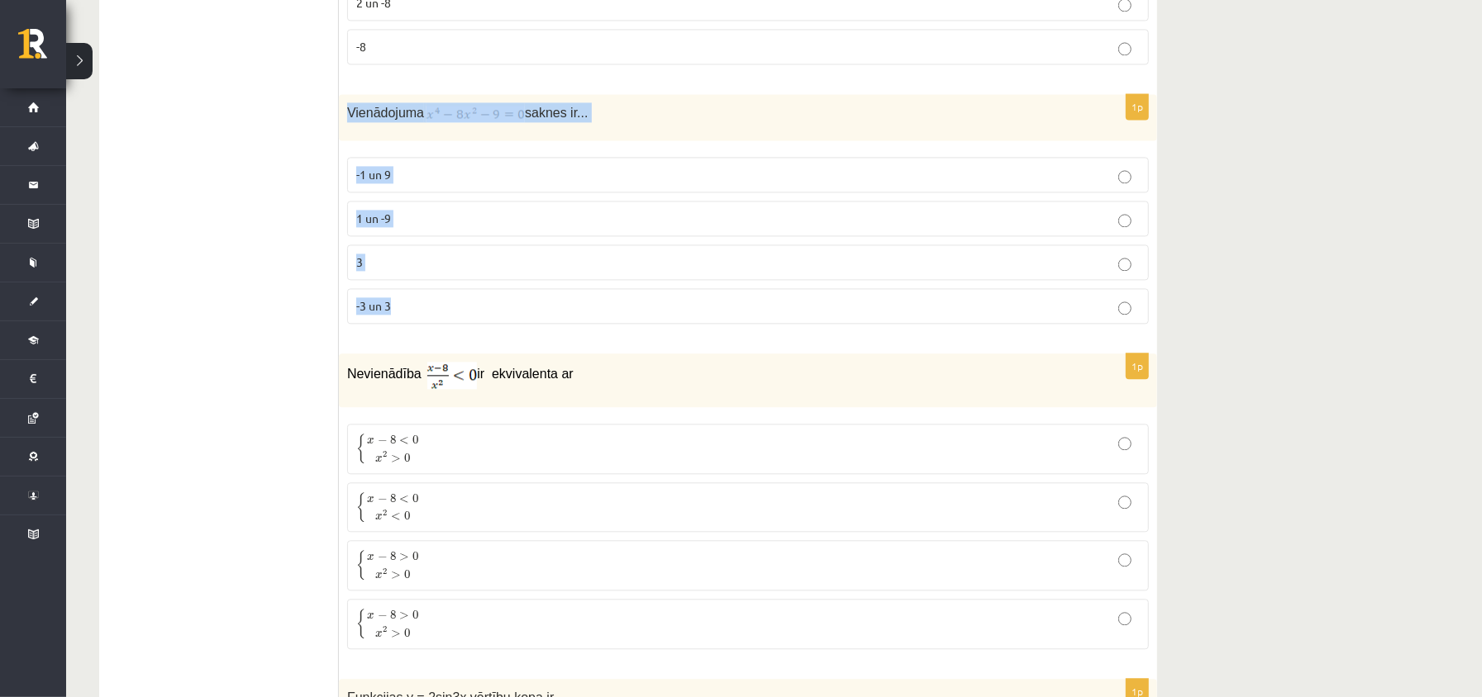
drag, startPoint x: 344, startPoint y: 123, endPoint x: 421, endPoint y: 219, distance: 122.9
click at [434, 327] on div "1p Vienādojuma saknes ir... -1 un 9 1 un -9 3 -3 un 3" at bounding box center [748, 215] width 818 height 243
copy div "Vienādojuma saknes ir... -1 un 9 1 un -9 3 -3 un 3"
click at [764, 120] on p "Vienādojuma saknes ir..." at bounding box center [706, 112] width 719 height 20
click at [433, 315] on p "-3 un 3" at bounding box center [747, 305] width 783 height 17
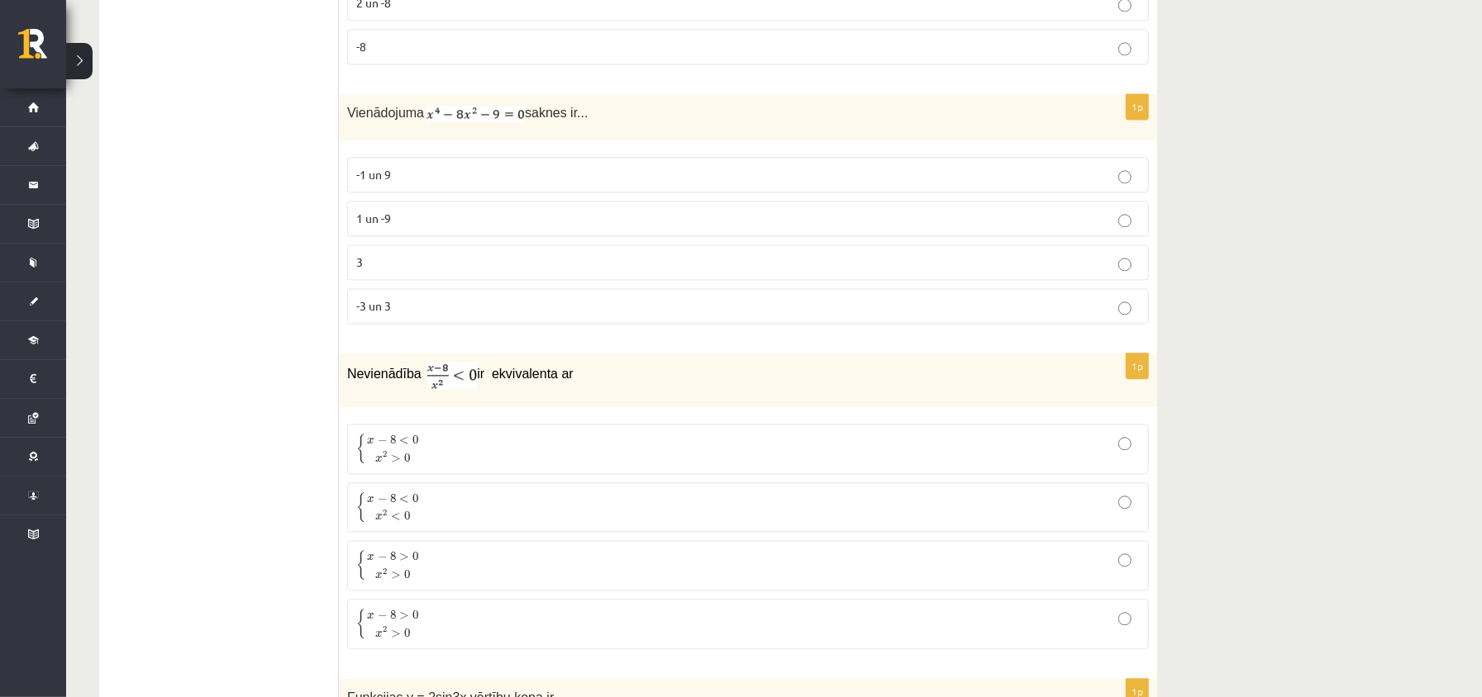
scroll to position [2644, 0]
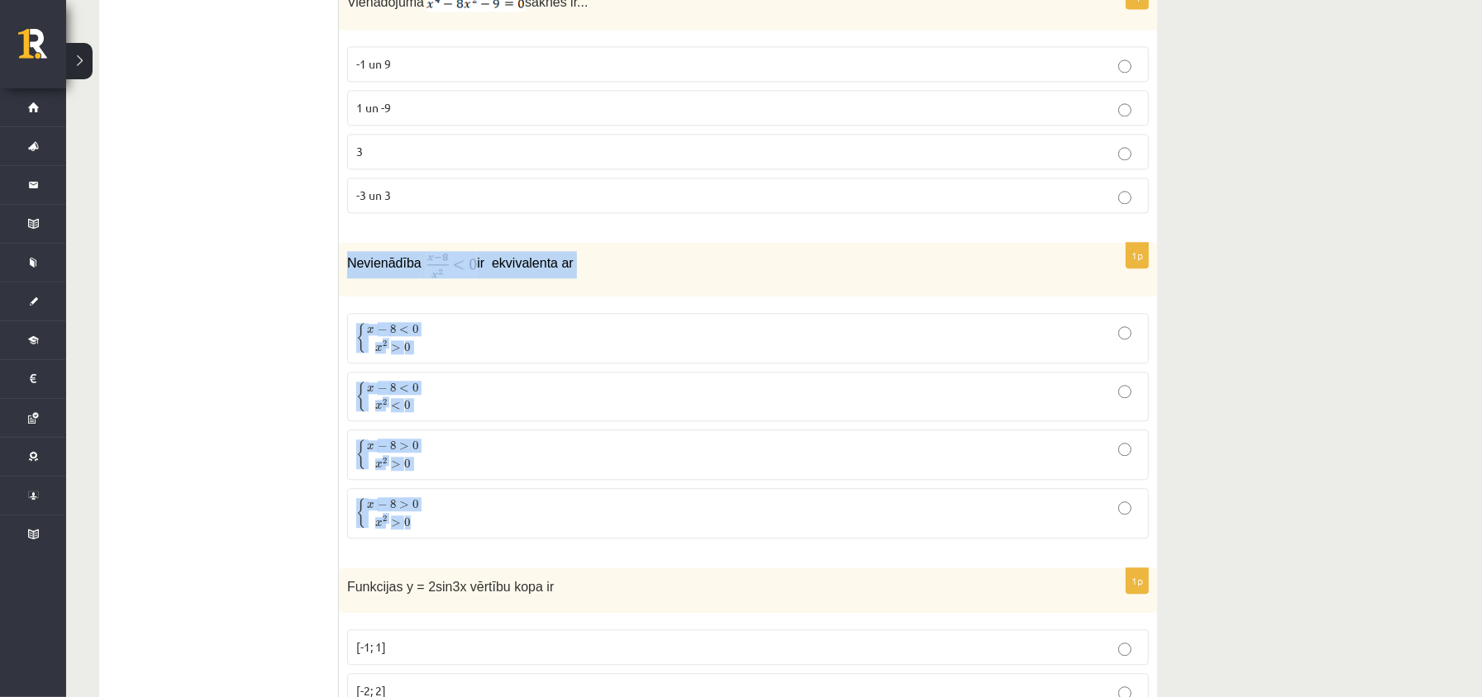
drag, startPoint x: 341, startPoint y: 279, endPoint x: 470, endPoint y: 377, distance: 161.6
click at [477, 552] on div "1p Nevienādība ir ekvivalenta ar { x − 8 < 0 x 2 > 0 { x − 8 < 0 x 2 > 0 { x − …" at bounding box center [748, 397] width 818 height 309
copy div "Nevienādība ir ekvivalenta ar { x − 8 < 0 x 2 > 0 { x − 8 < 0 x 2 > 0 { x − 8 <…"
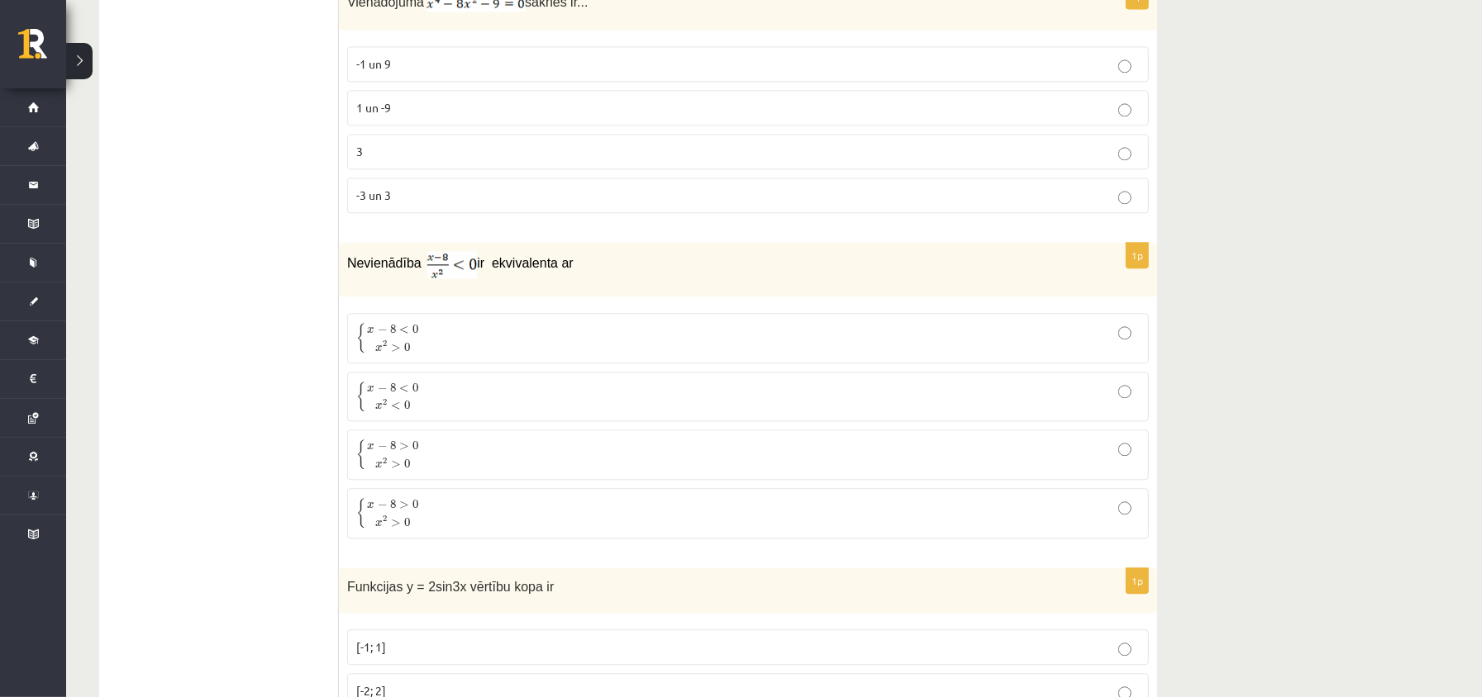
click at [402, 353] on span "x 2 > 0" at bounding box center [392, 346] width 35 height 12
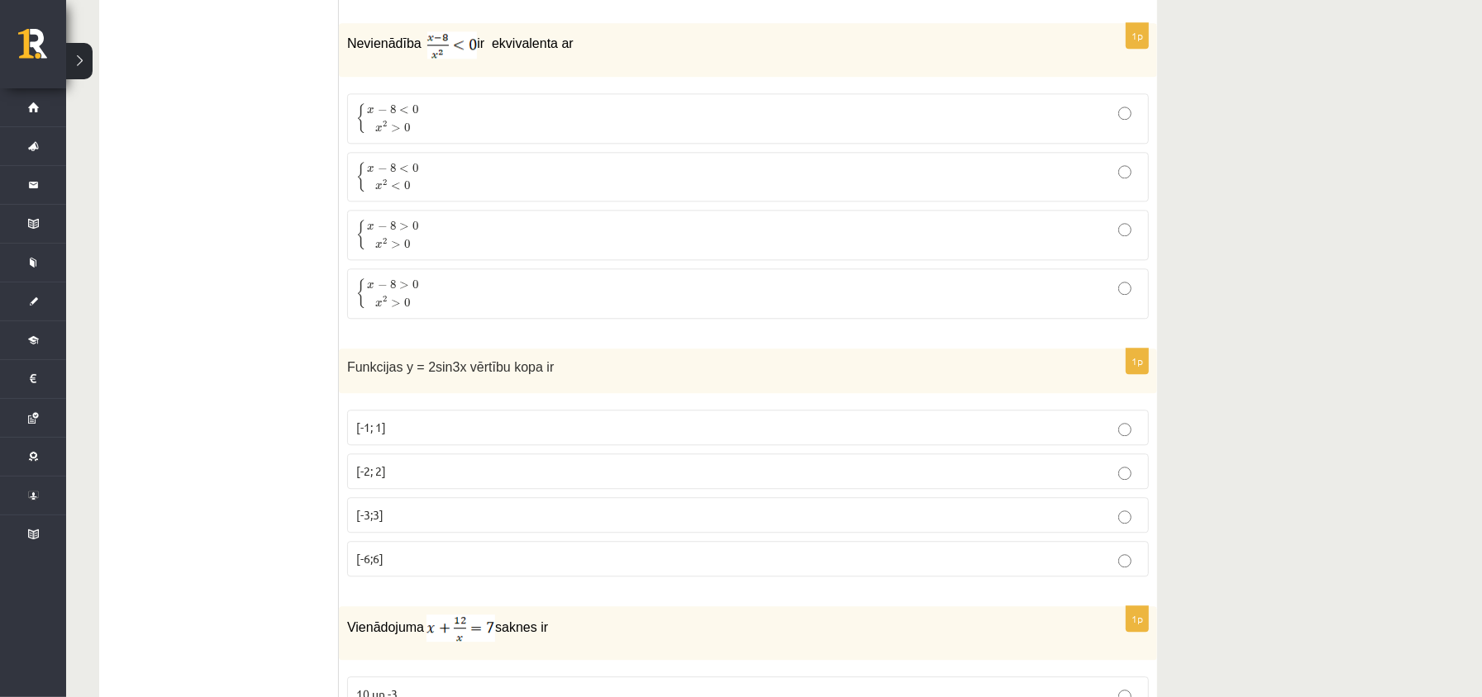
scroll to position [2975, 0]
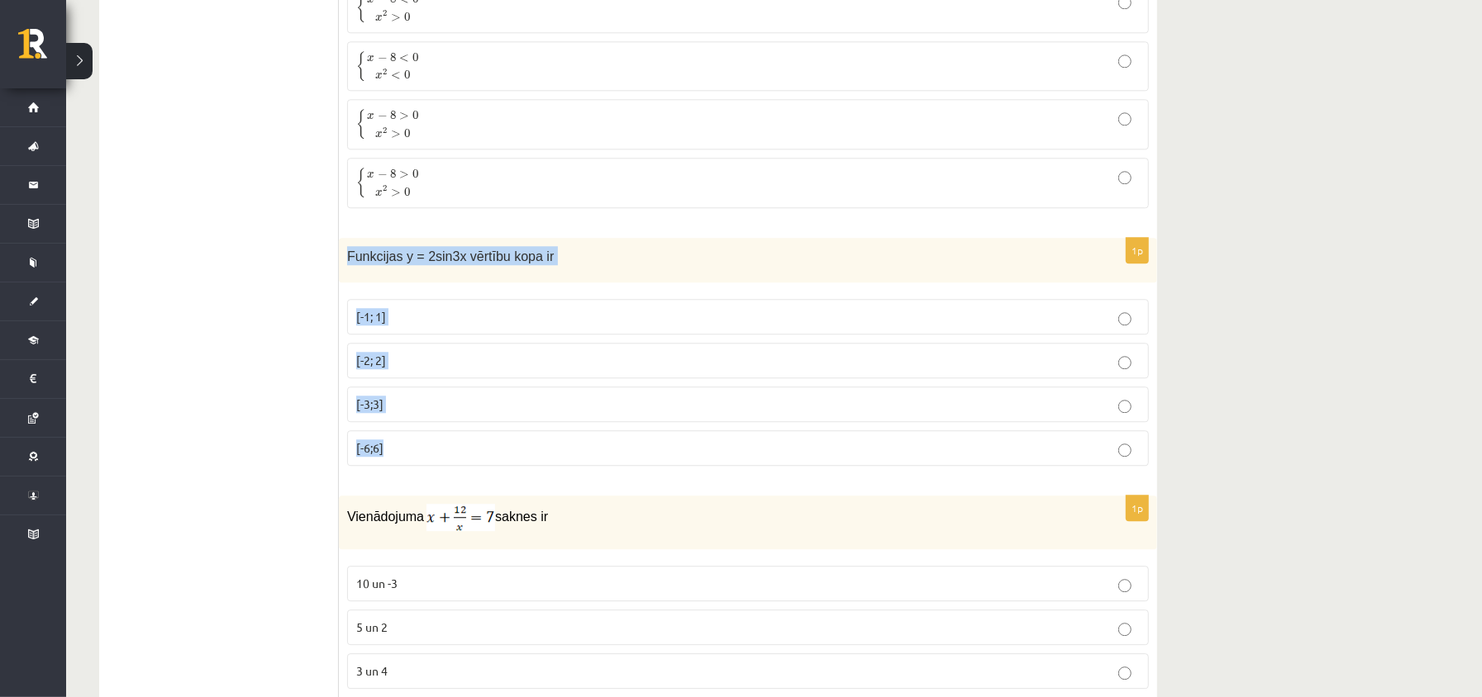
drag, startPoint x: 342, startPoint y: 269, endPoint x: 453, endPoint y: 397, distance: 169.3
click at [469, 454] on div "1p Funkcijas y = 2sin3x vērtību kopa ir [-1; 1] [-2; 2] [-3;3] [-6;6]" at bounding box center [748, 359] width 818 height 242
copy div "Funkcijas y = 2sin3x vērtību kopa ir [-1; 1] [-2; 2] [-3;3] [-6;6]"
click at [421, 369] on p "[-2; 2]" at bounding box center [747, 360] width 783 height 17
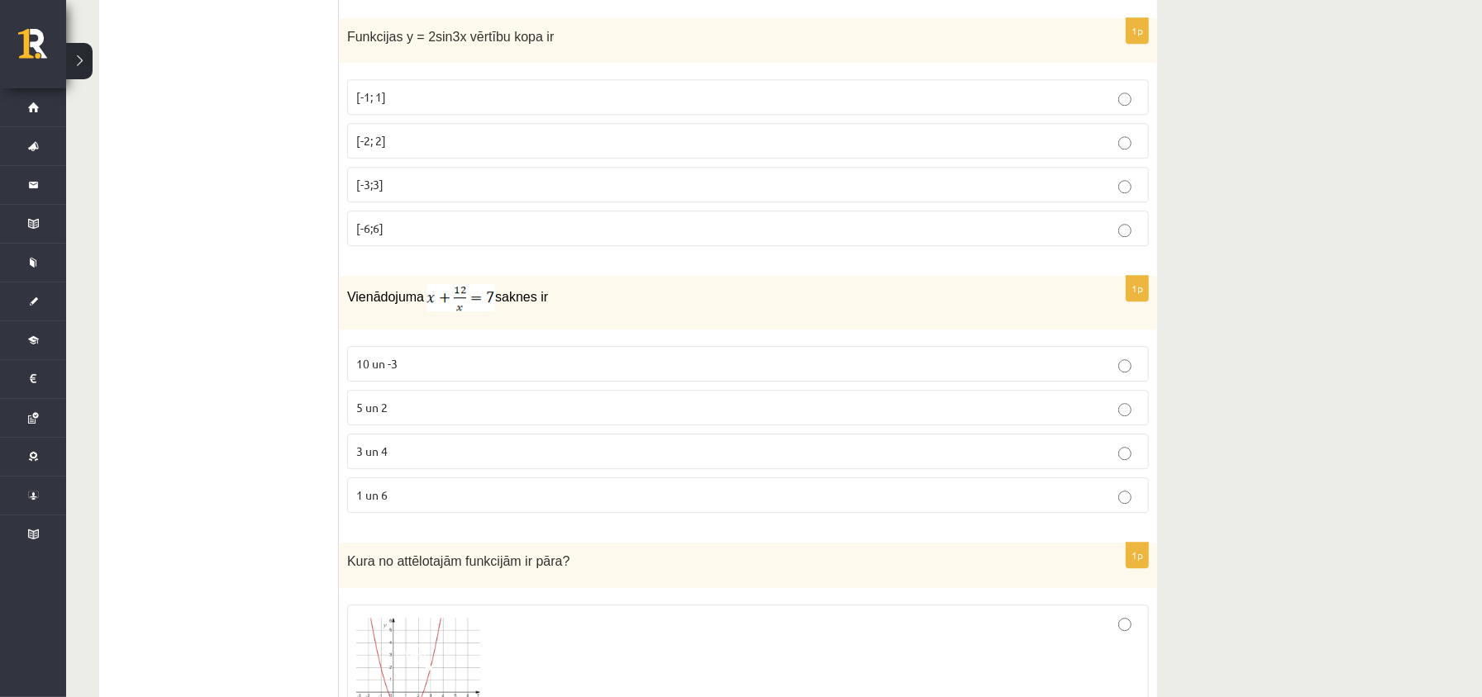
scroll to position [3305, 0]
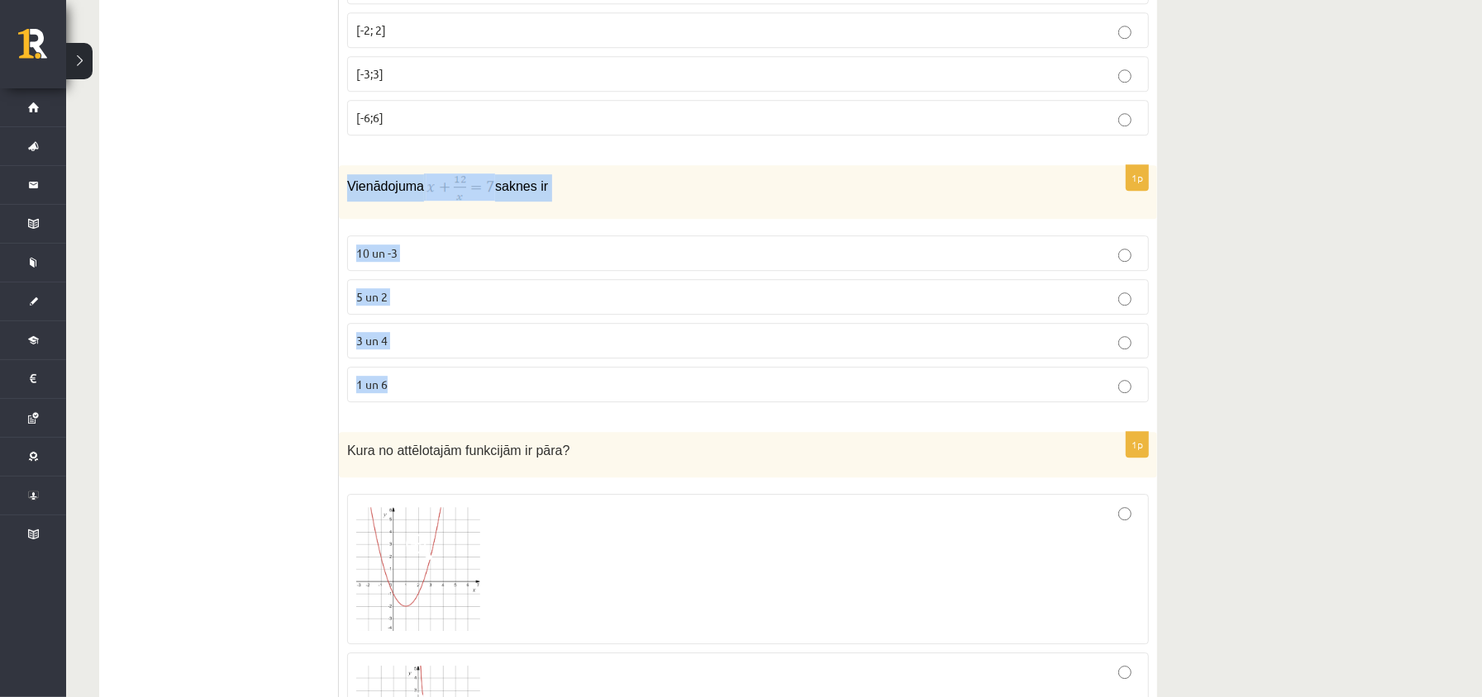
drag, startPoint x: 348, startPoint y: 210, endPoint x: 443, endPoint y: 403, distance: 215.5
click at [443, 403] on div "1p Vienādojuma saknes ir 10 un -3 5 un 2 3 un 4 1 un 6" at bounding box center [748, 290] width 818 height 250
drag, startPoint x: 674, startPoint y: 144, endPoint x: 659, endPoint y: 166, distance: 26.8
click at [675, 126] on p "[-6;6]" at bounding box center [747, 117] width 783 height 17
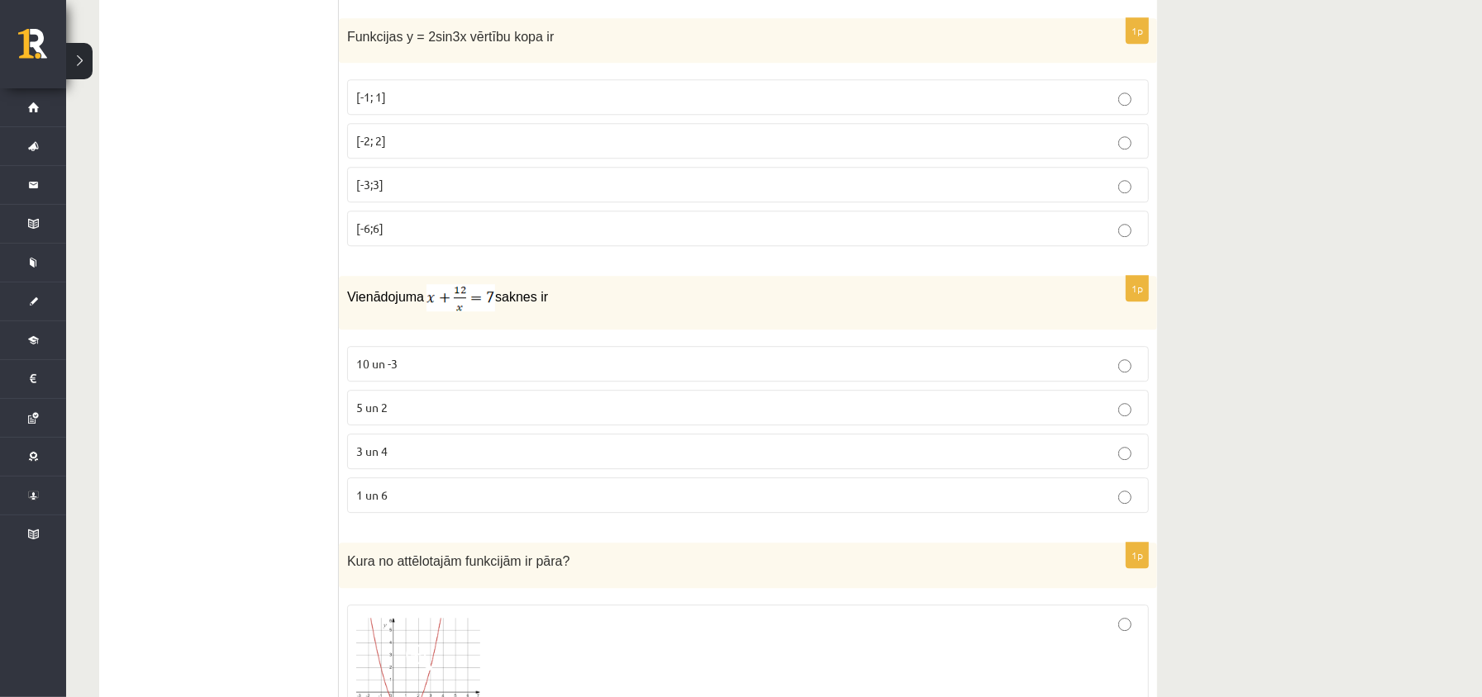
click at [421, 150] on p "[-2; 2]" at bounding box center [747, 140] width 783 height 17
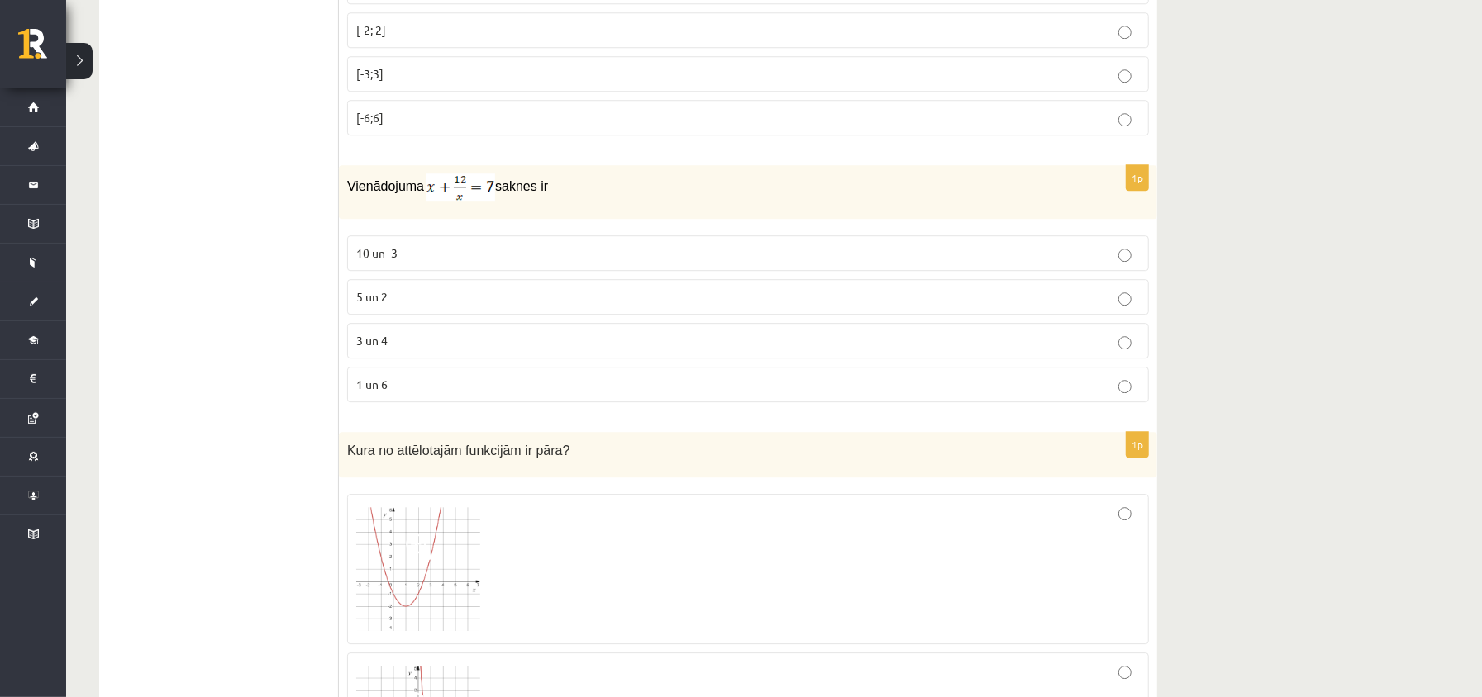
click at [428, 350] on p "3 un 4" at bounding box center [747, 340] width 783 height 17
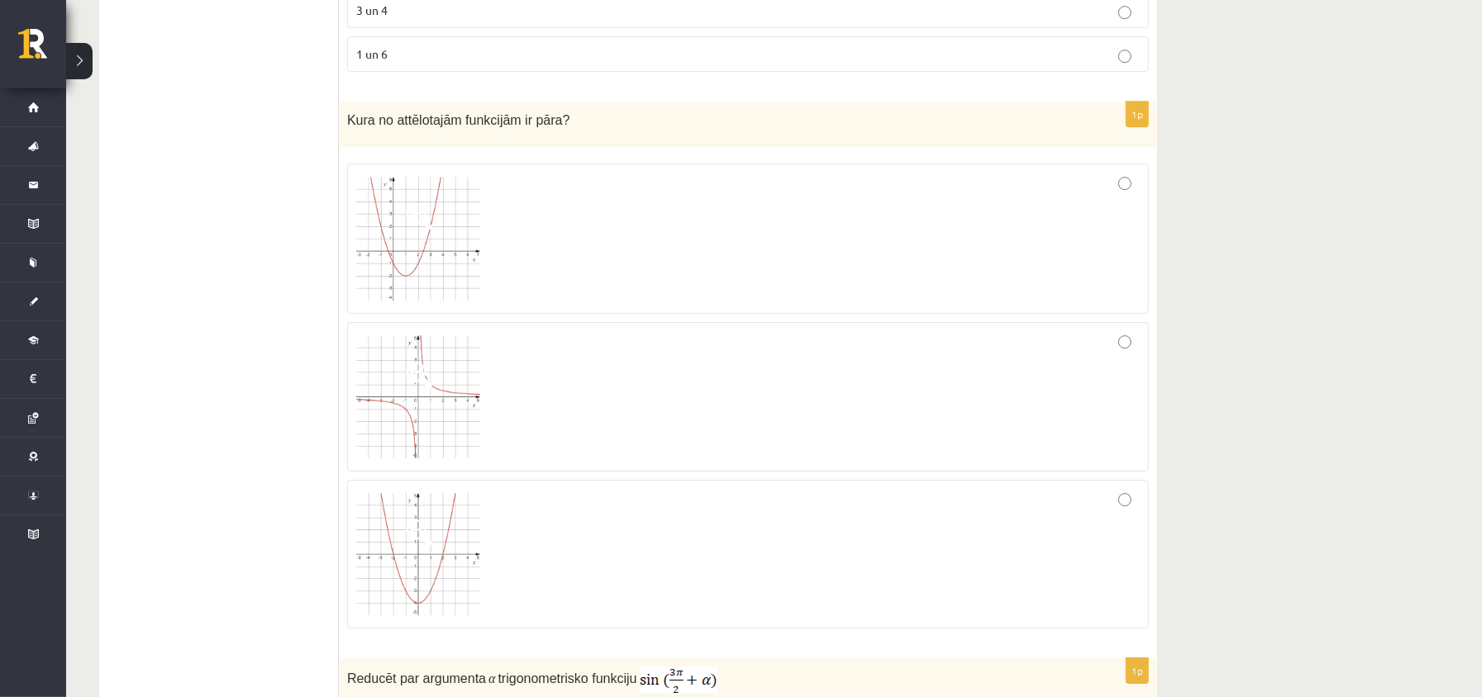
scroll to position [3746, 0]
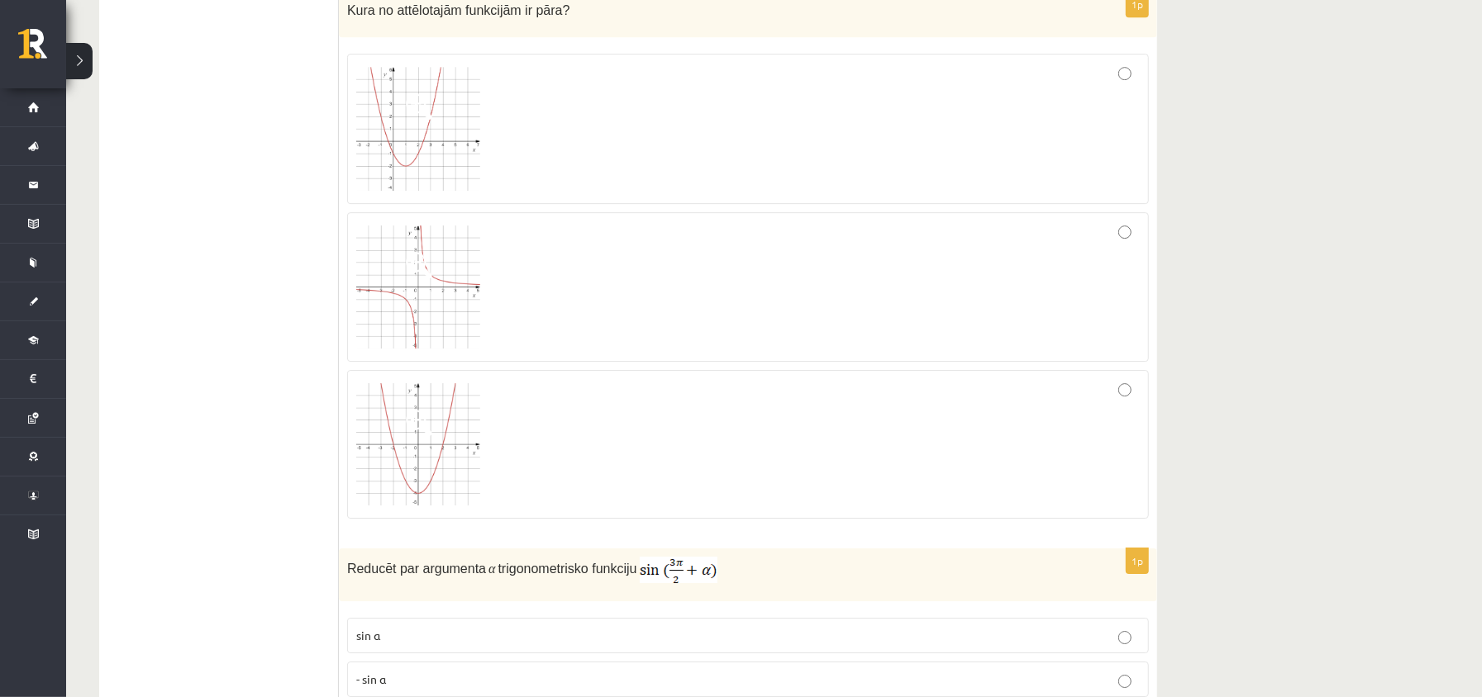
click at [540, 308] on div at bounding box center [747, 287] width 783 height 132
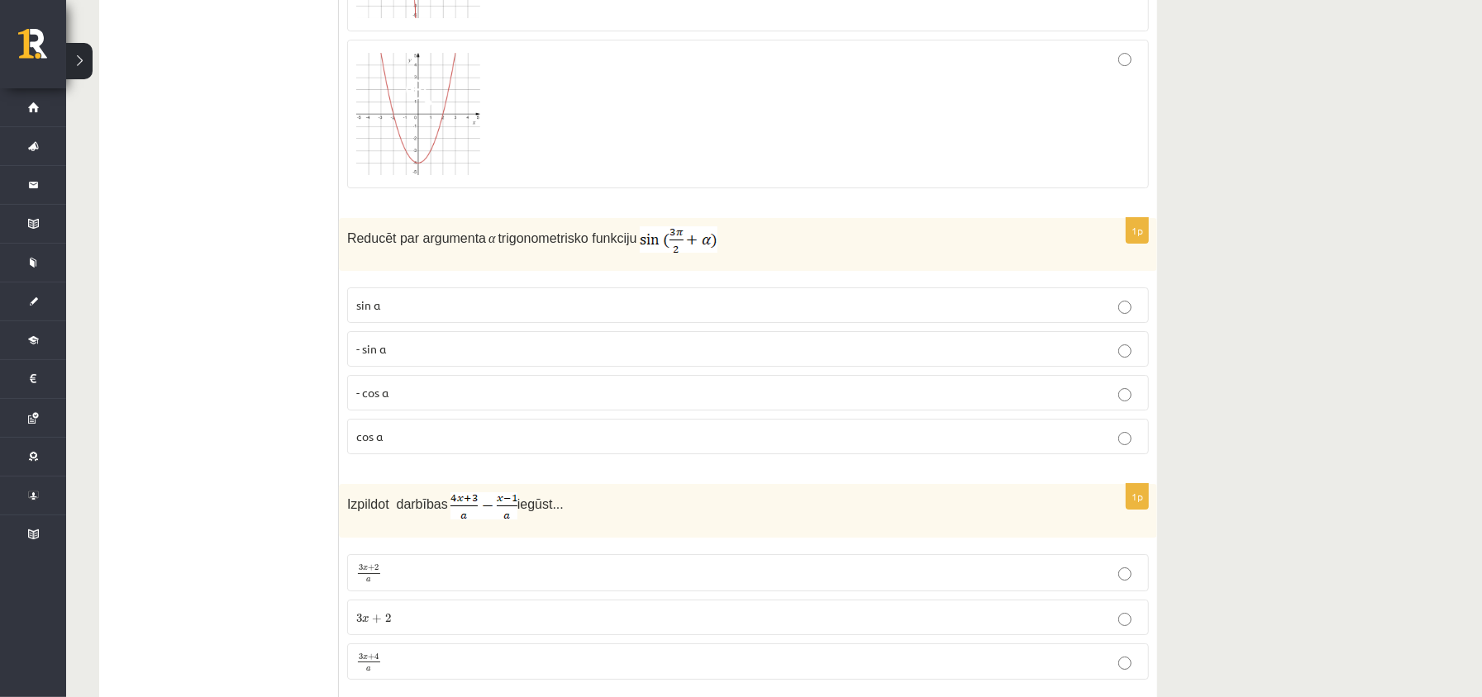
scroll to position [4186, 0]
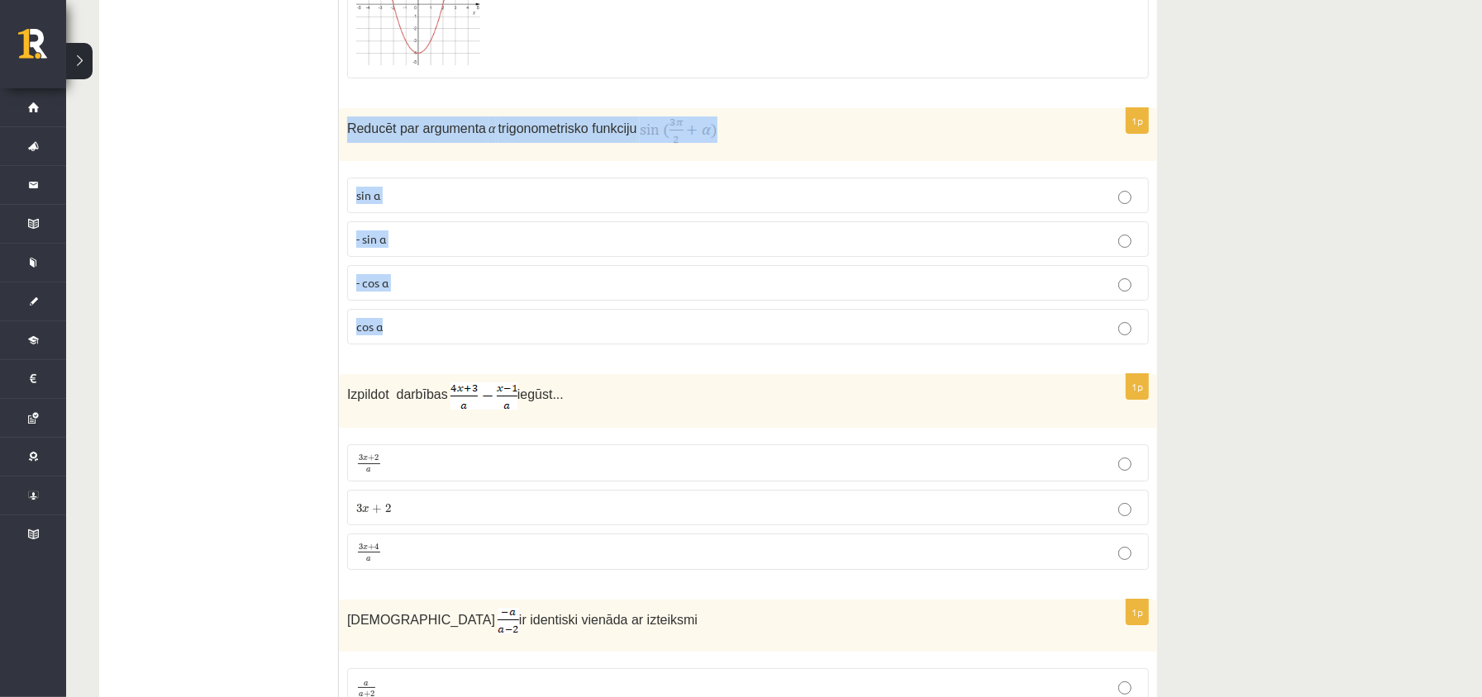
drag, startPoint x: 347, startPoint y: 150, endPoint x: 418, endPoint y: 347, distance: 209.1
click at [428, 358] on div "1p Reducēt par argumenta α trigonometrisko funkciju sin⁡ α - sin ⁡α - cos ⁡α co…" at bounding box center [748, 233] width 818 height 250
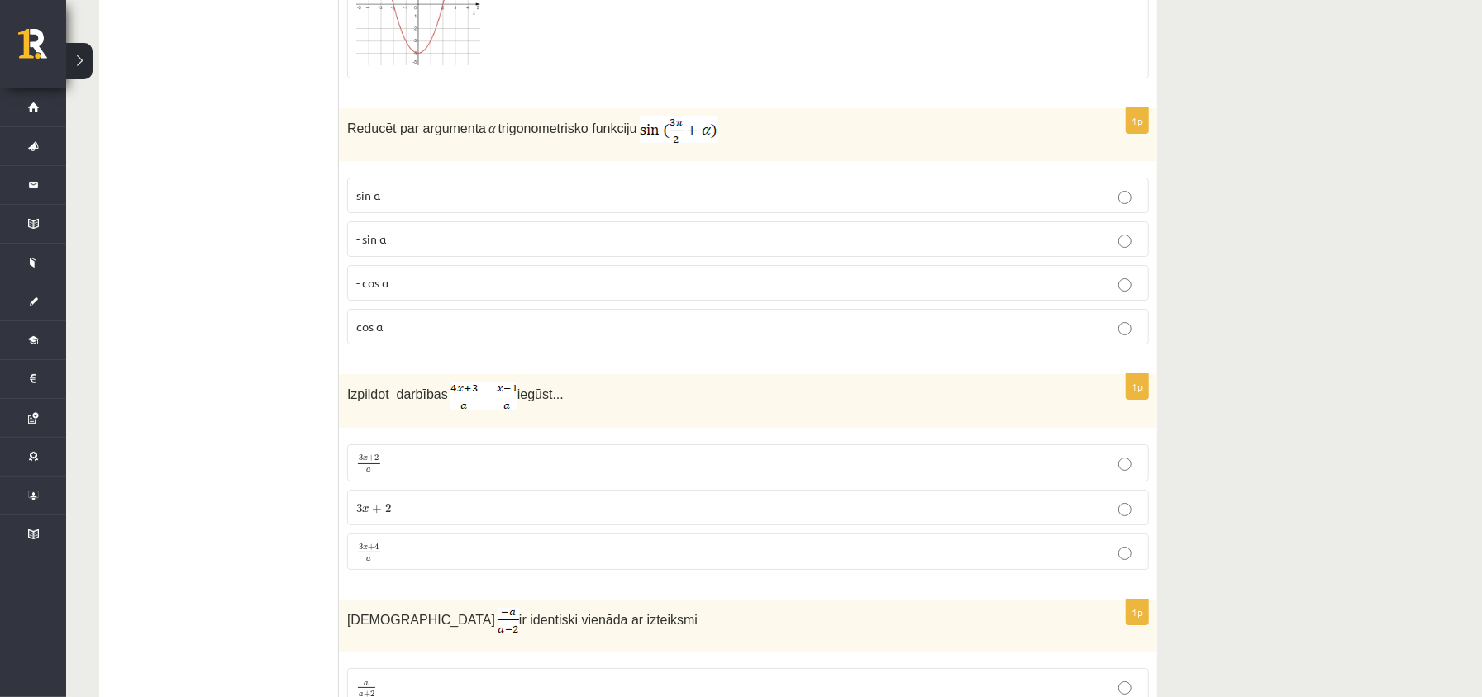
click at [304, 222] on ul "Tests Izvērtējums!" at bounding box center [227, 277] width 223 height 8335
click at [473, 301] on label "- cos ⁡α" at bounding box center [748, 283] width 802 height 36
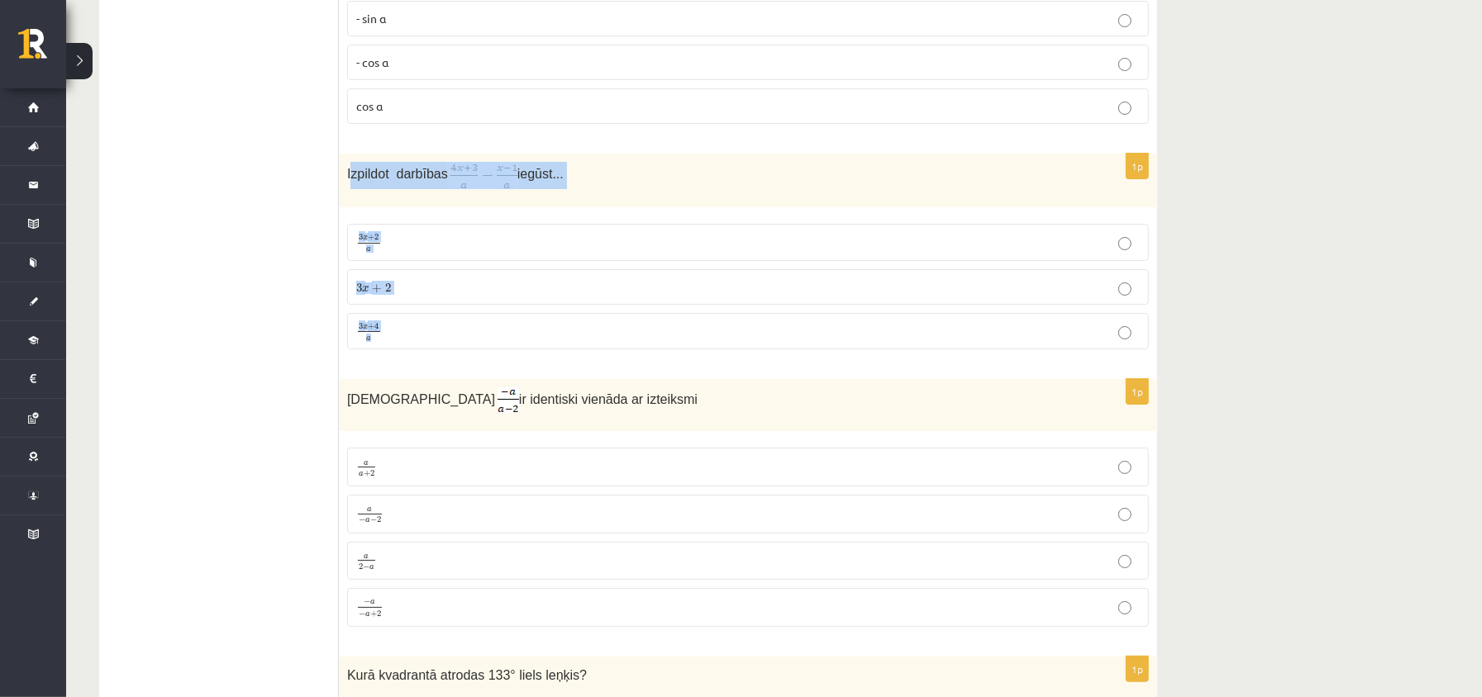
drag, startPoint x: 351, startPoint y: 199, endPoint x: 404, endPoint y: 279, distance: 96.0
click at [436, 359] on div "1p Izpildot darbības iegūst... 3 x + 2 a 3 x + 2 a 3 x + 2 3 x + 2 3 x + 4 a 3 …" at bounding box center [748, 258] width 818 height 209
click at [263, 344] on ul "Tests Izvērtējums!" at bounding box center [227, 57] width 223 height 8335
click at [433, 348] on label "3 x + 4 a 3 x + 4 a" at bounding box center [748, 331] width 802 height 37
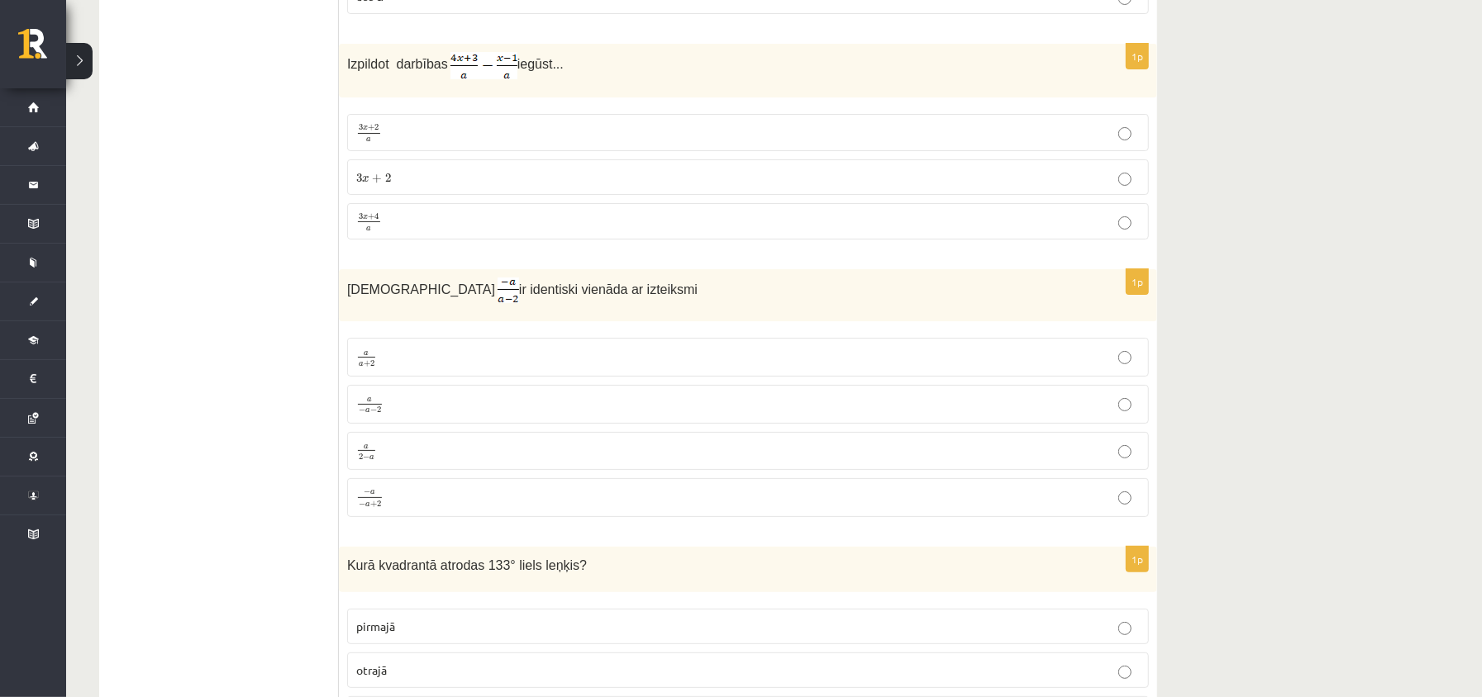
click at [441, 368] on p "a a + 2 a a + 2" at bounding box center [747, 357] width 783 height 21
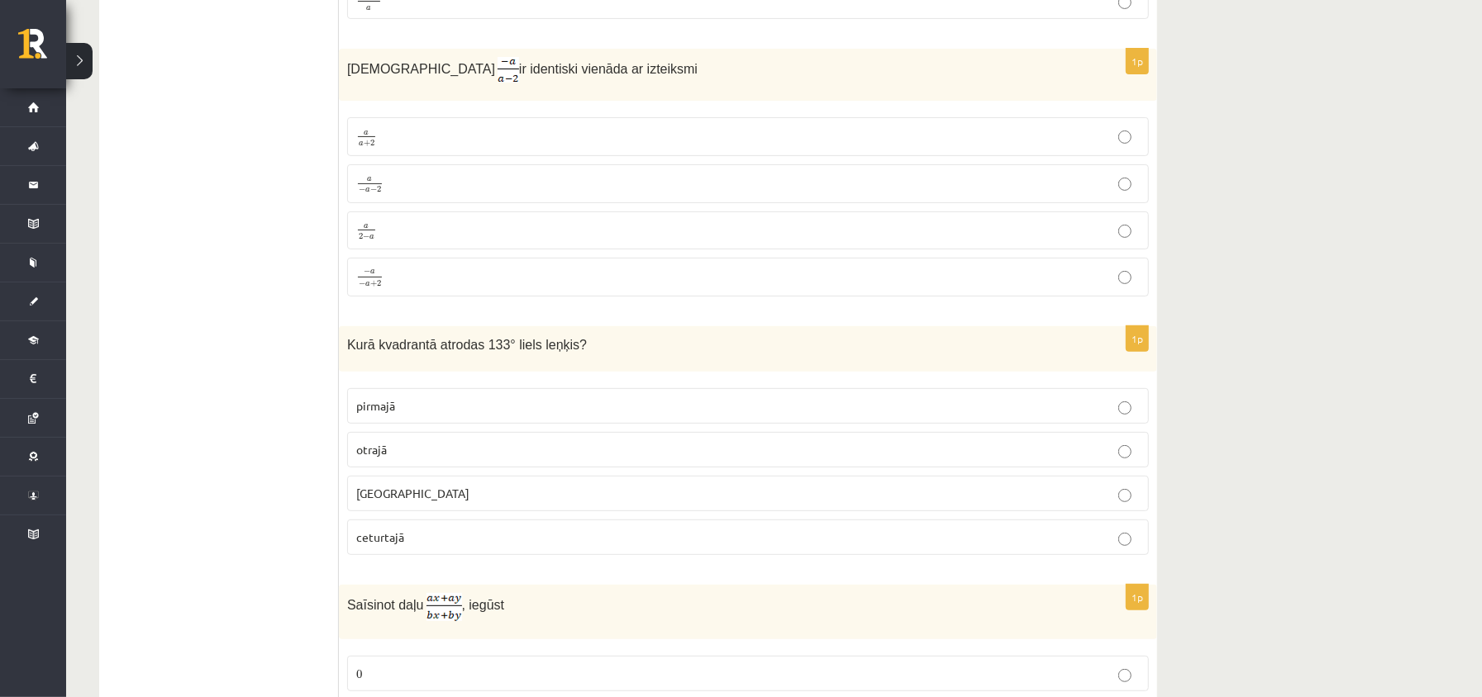
scroll to position [4847, 0]
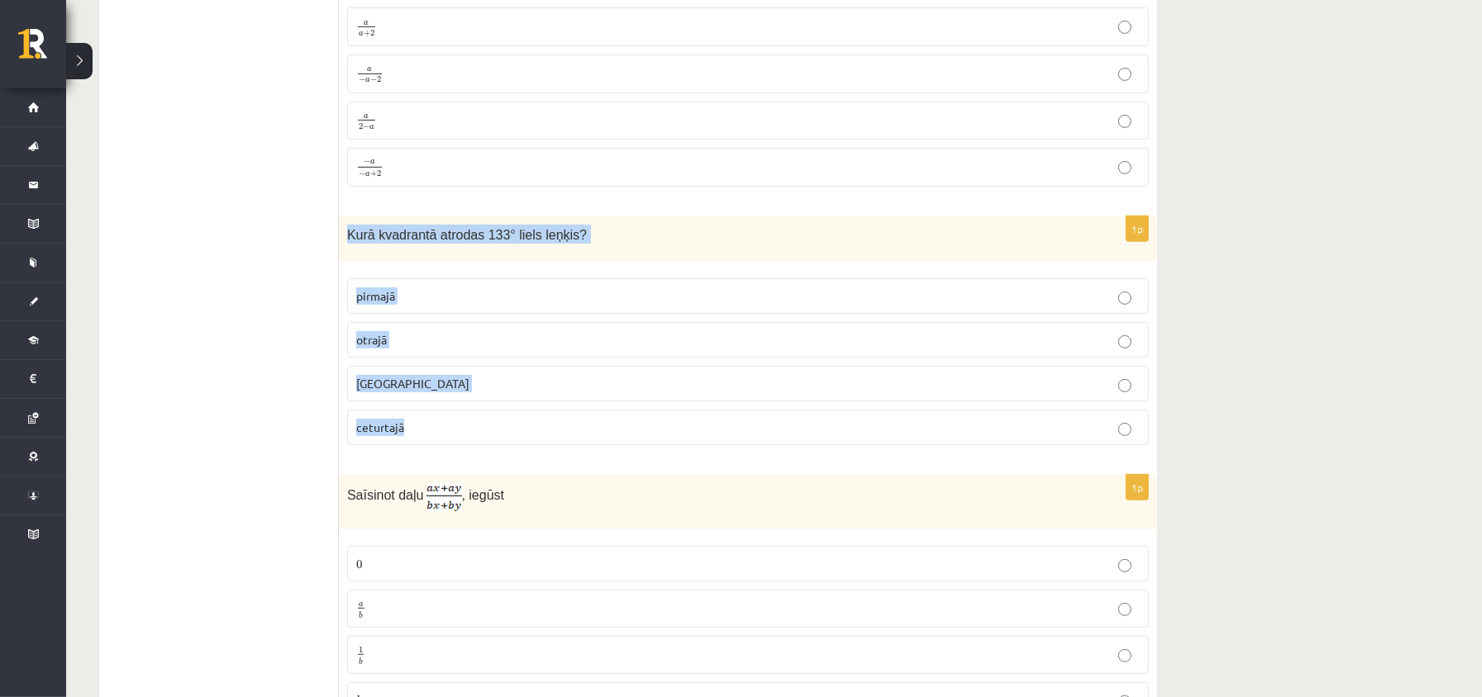
drag, startPoint x: 345, startPoint y: 258, endPoint x: 473, endPoint y: 459, distance: 238.9
click at [473, 459] on div "1p Kurā kvadrantā atrodas 133° liels leņķis? pirmajā otrajā trešajā ceturtajā" at bounding box center [748, 338] width 818 height 242
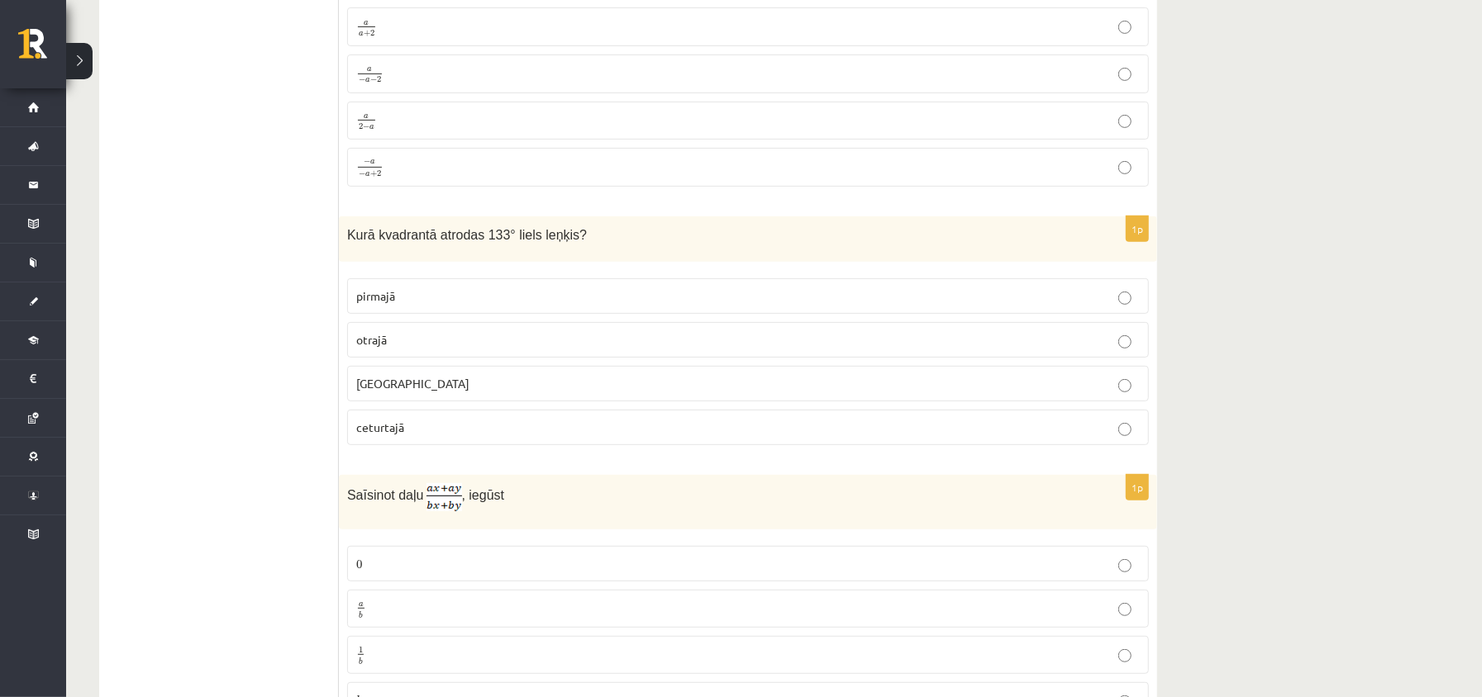
click at [378, 358] on label "otrajā" at bounding box center [748, 340] width 802 height 36
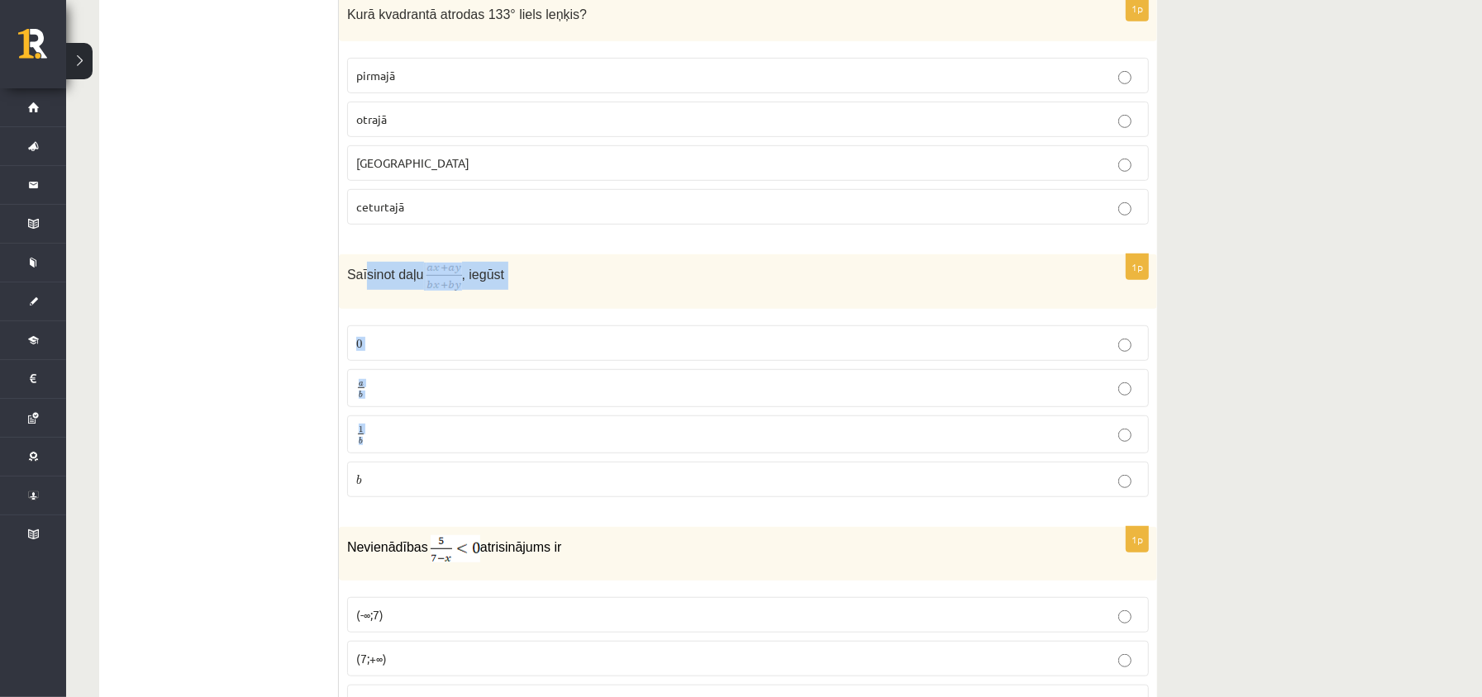
drag, startPoint x: 367, startPoint y: 304, endPoint x: 453, endPoint y: 450, distance: 169.6
click at [453, 450] on div "1p Saīsinot daļu , iegūst 0 0 a b a b 1 b 1 b b b" at bounding box center [748, 383] width 818 height 256
click at [345, 309] on div "Saīsinot daļu , iegūst" at bounding box center [748, 282] width 818 height 55
drag, startPoint x: 342, startPoint y: 307, endPoint x: 417, endPoint y: 510, distance: 216.0
click at [417, 511] on div "1p Saīsinot daļu , iegūst 0 0 a b a b 1 b 1 b b b" at bounding box center [748, 383] width 818 height 256
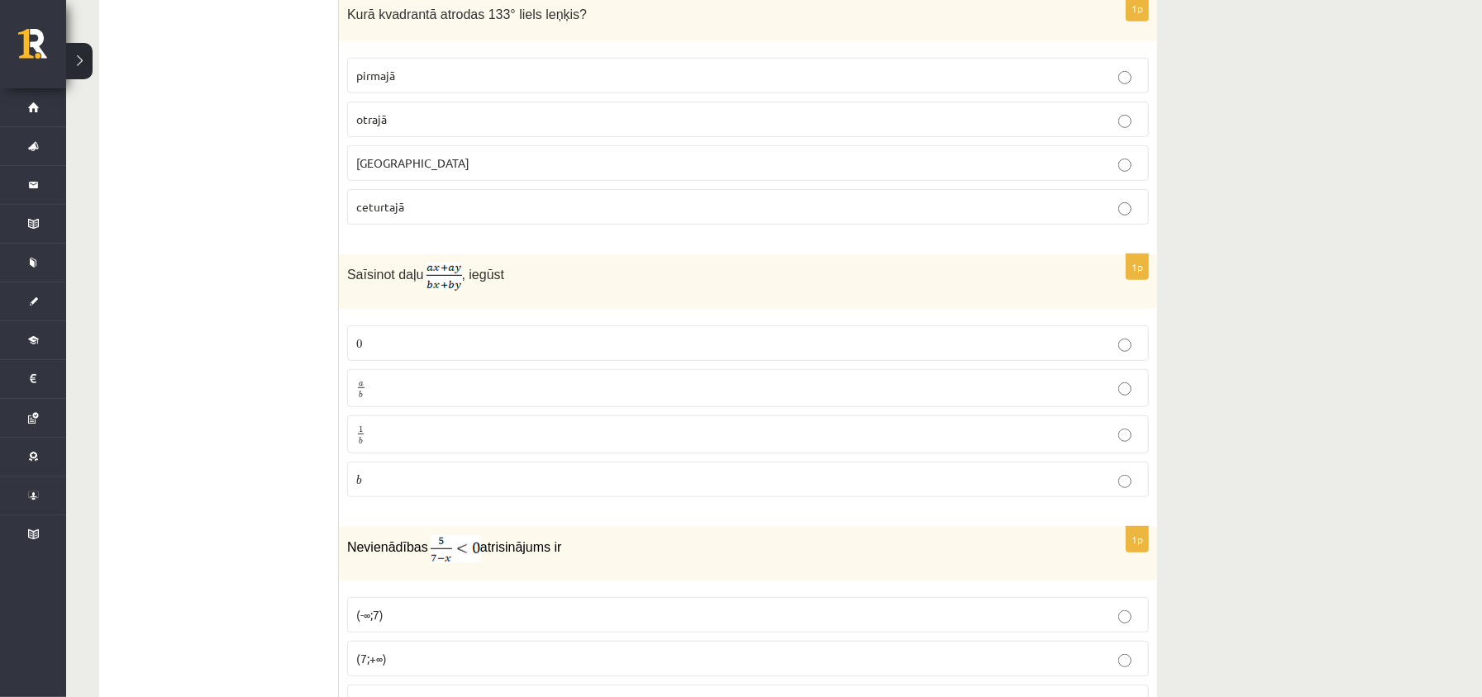
click at [645, 181] on label "trešajā" at bounding box center [748, 163] width 802 height 36
click at [421, 398] on p "a b a b" at bounding box center [747, 388] width 783 height 20
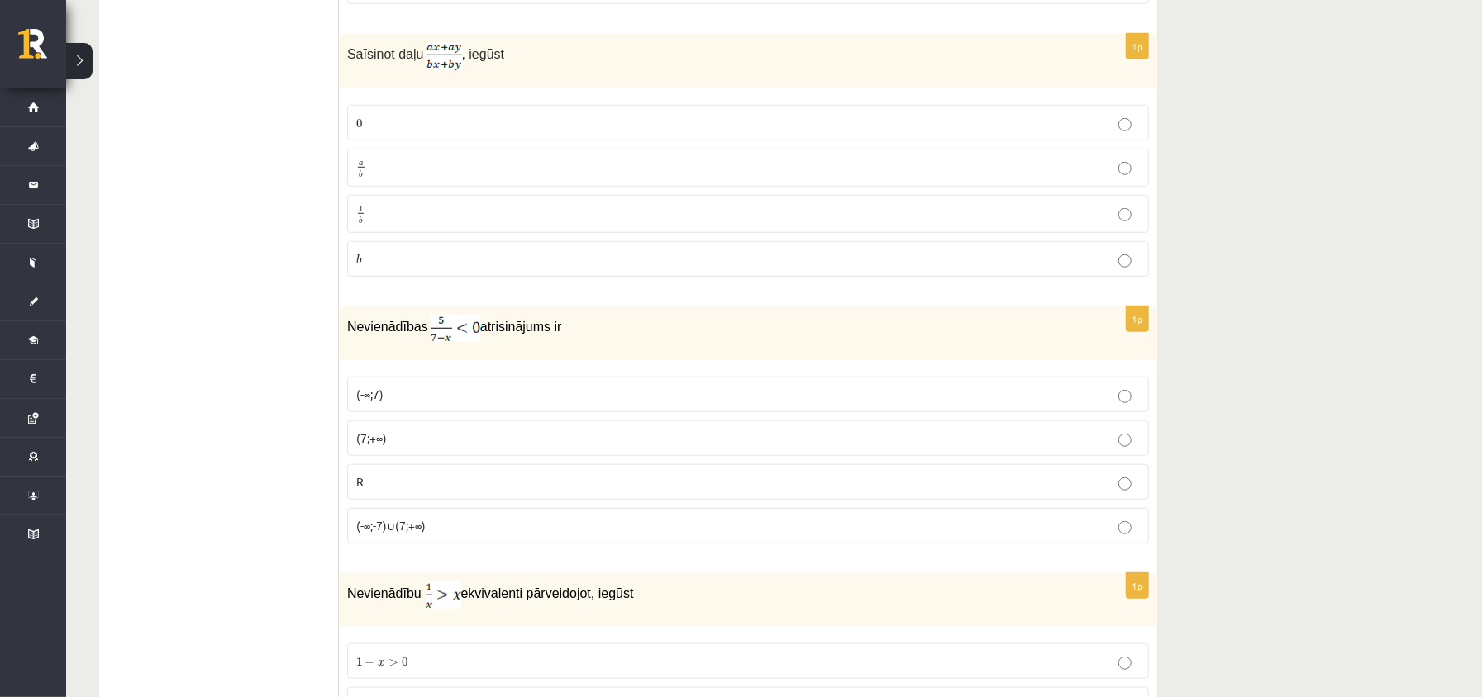
scroll to position [5399, 0]
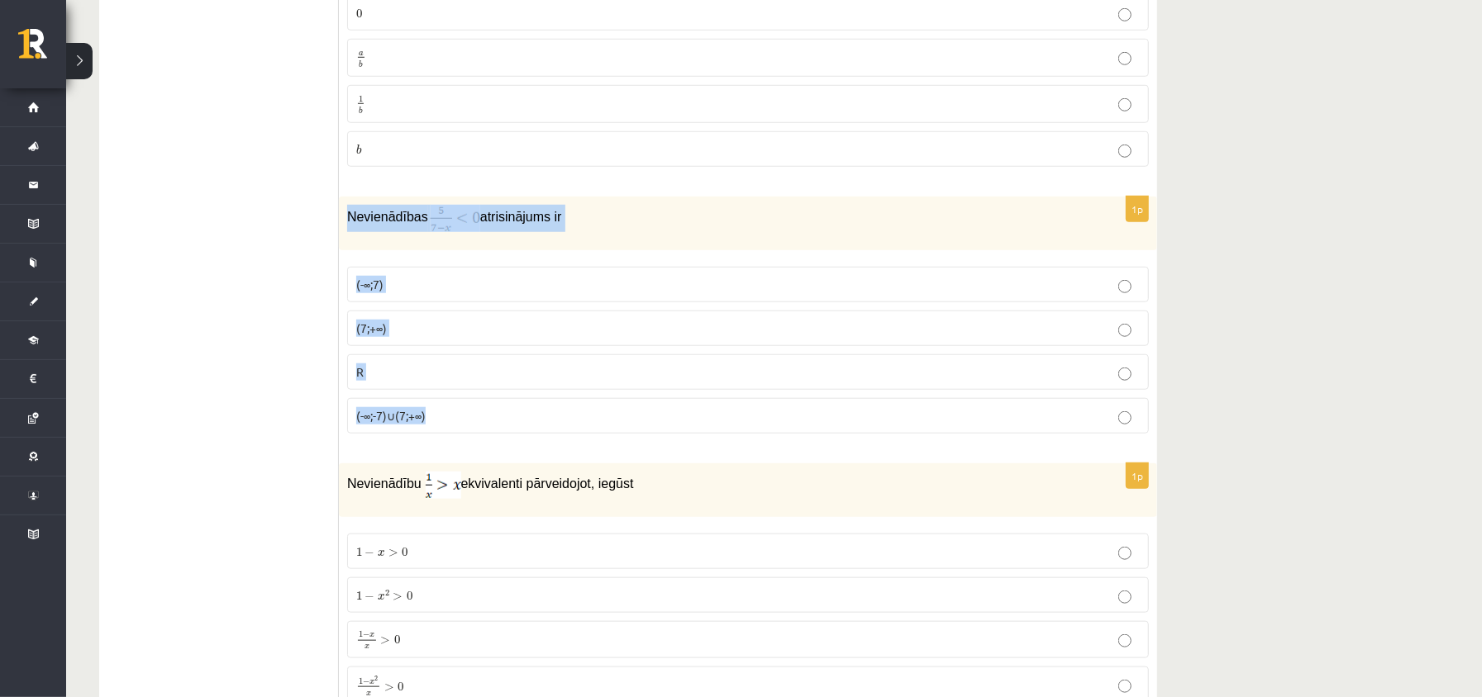
drag, startPoint x: 345, startPoint y: 250, endPoint x: 428, endPoint y: 388, distance: 162.0
click at [461, 447] on div "1p Nevienādības atrisinājums ir (-∞;7) (7;+∞) R (-∞;-7)∪(7;+∞)" at bounding box center [748, 322] width 818 height 250
click at [473, 346] on label "(7;+∞)" at bounding box center [748, 329] width 802 height 36
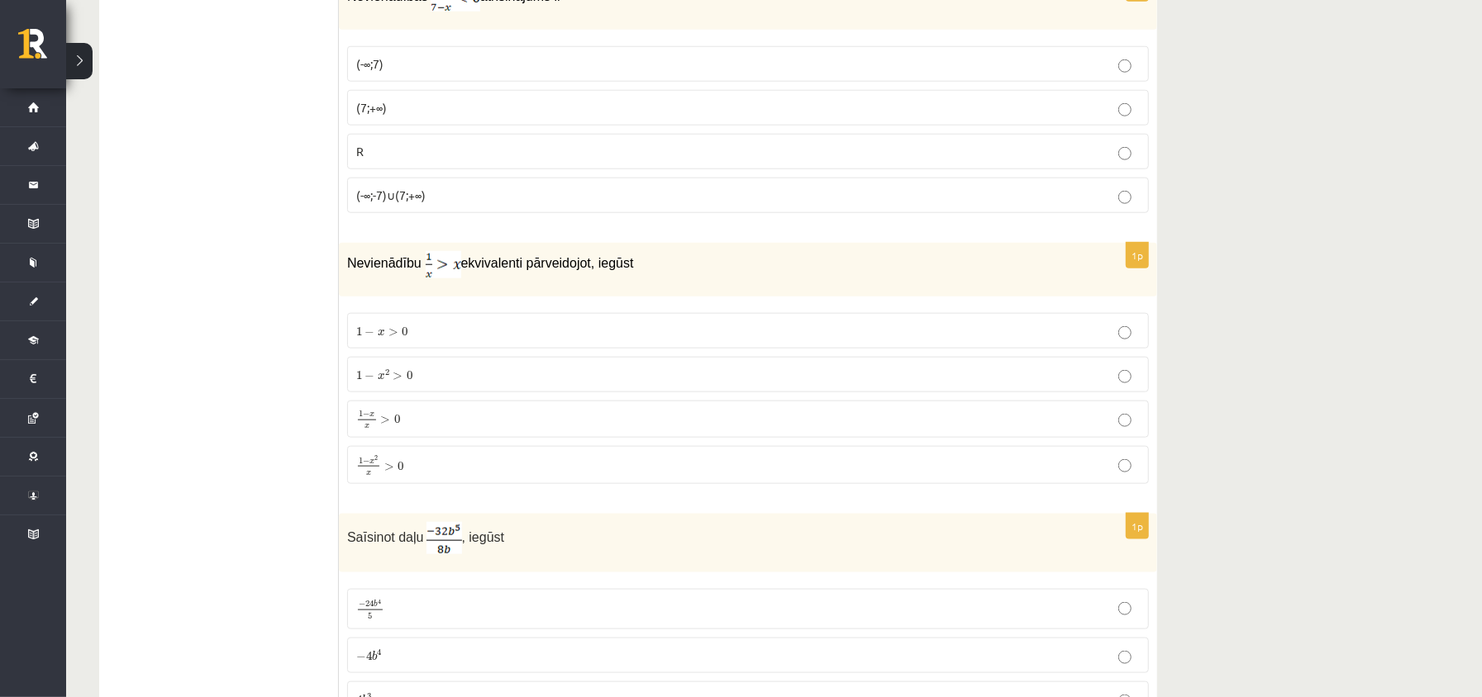
scroll to position [5729, 0]
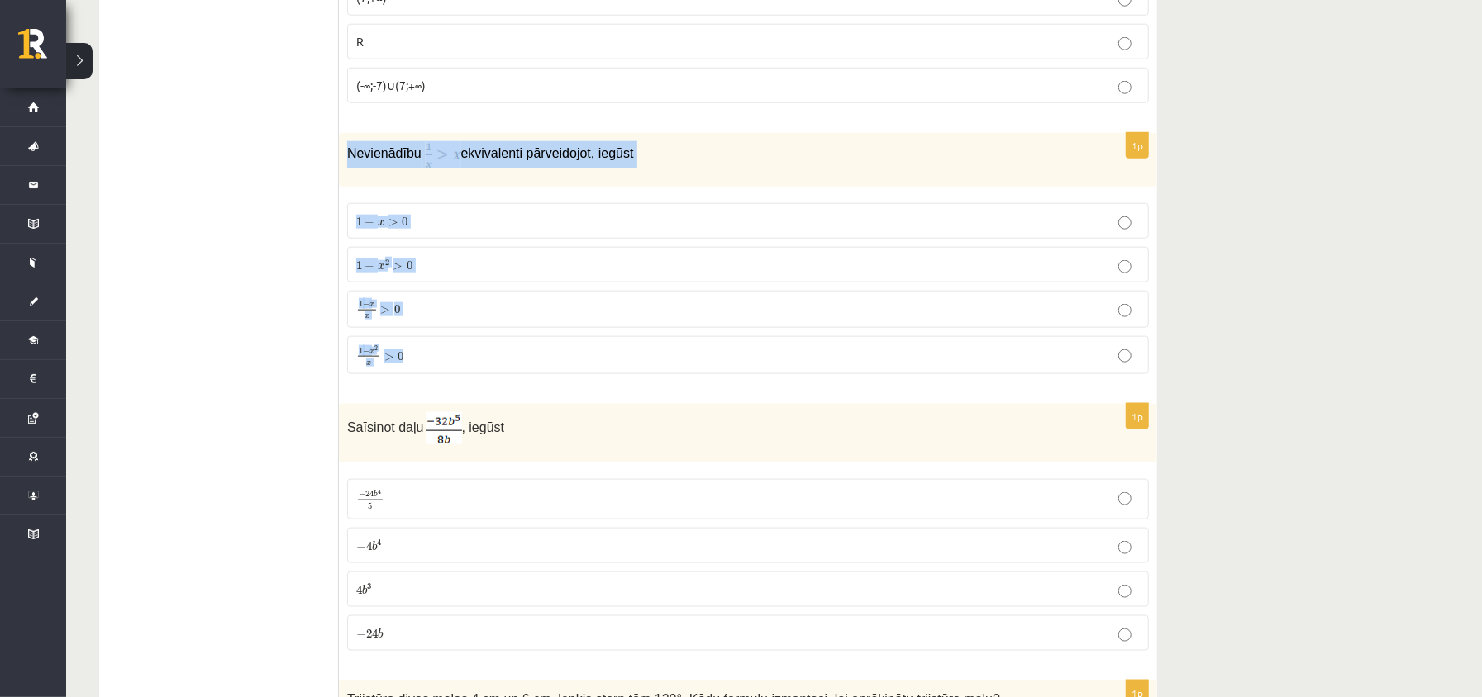
drag, startPoint x: 350, startPoint y: 186, endPoint x: 431, endPoint y: 334, distance: 168.2
click at [458, 388] on div "1p Nevienādību ekvivalenti pārveidojot, iegūst 1 − x > 0 1 − x > 0 1 − x 2 > 0 …" at bounding box center [748, 260] width 818 height 255
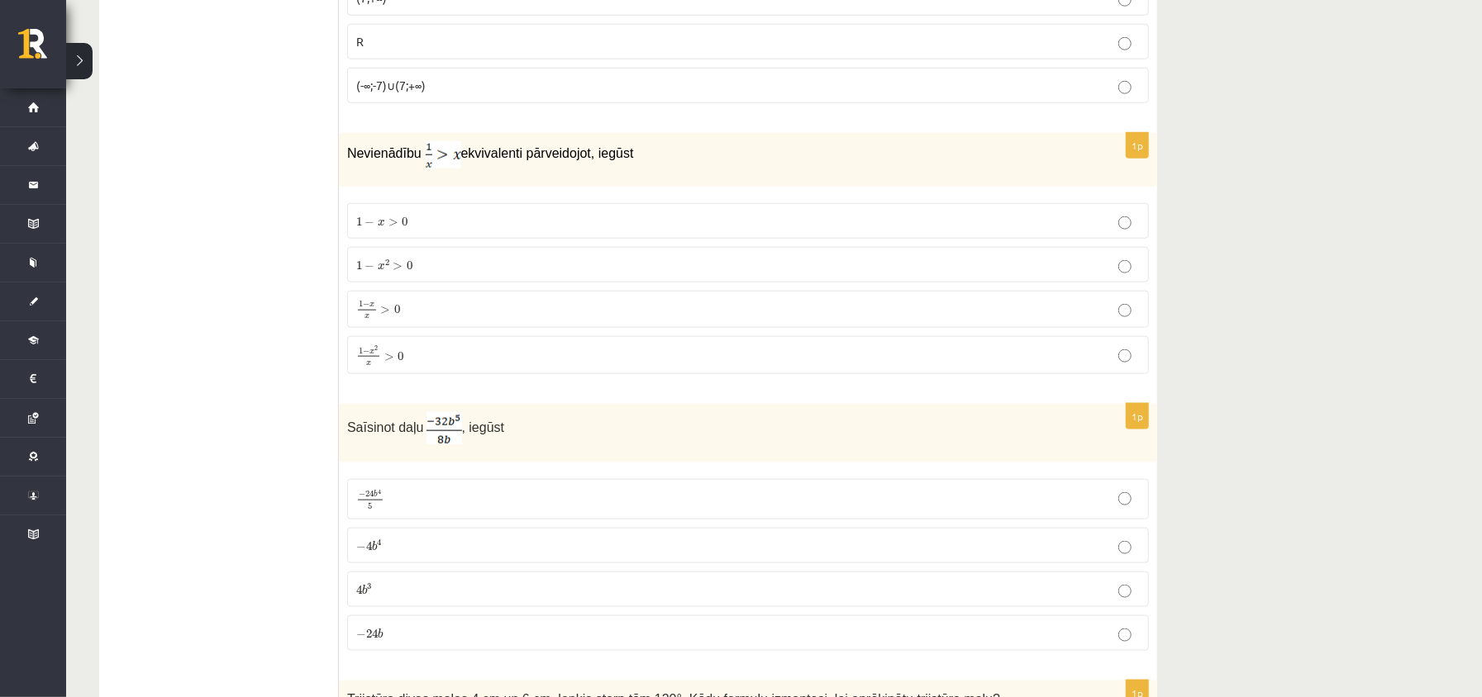
click at [426, 375] on label "1 − x 2 x > 0 1 − x 2 x > 0" at bounding box center [748, 355] width 802 height 39
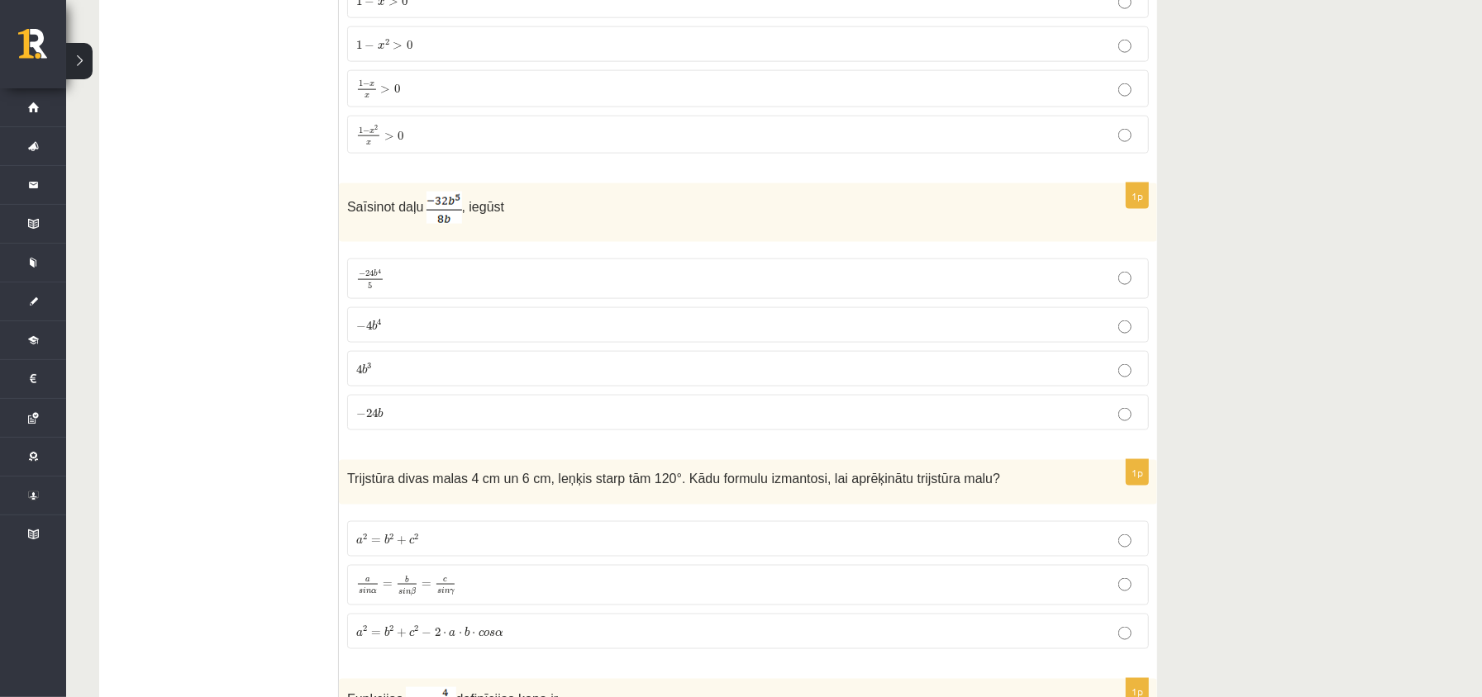
scroll to position [6060, 0]
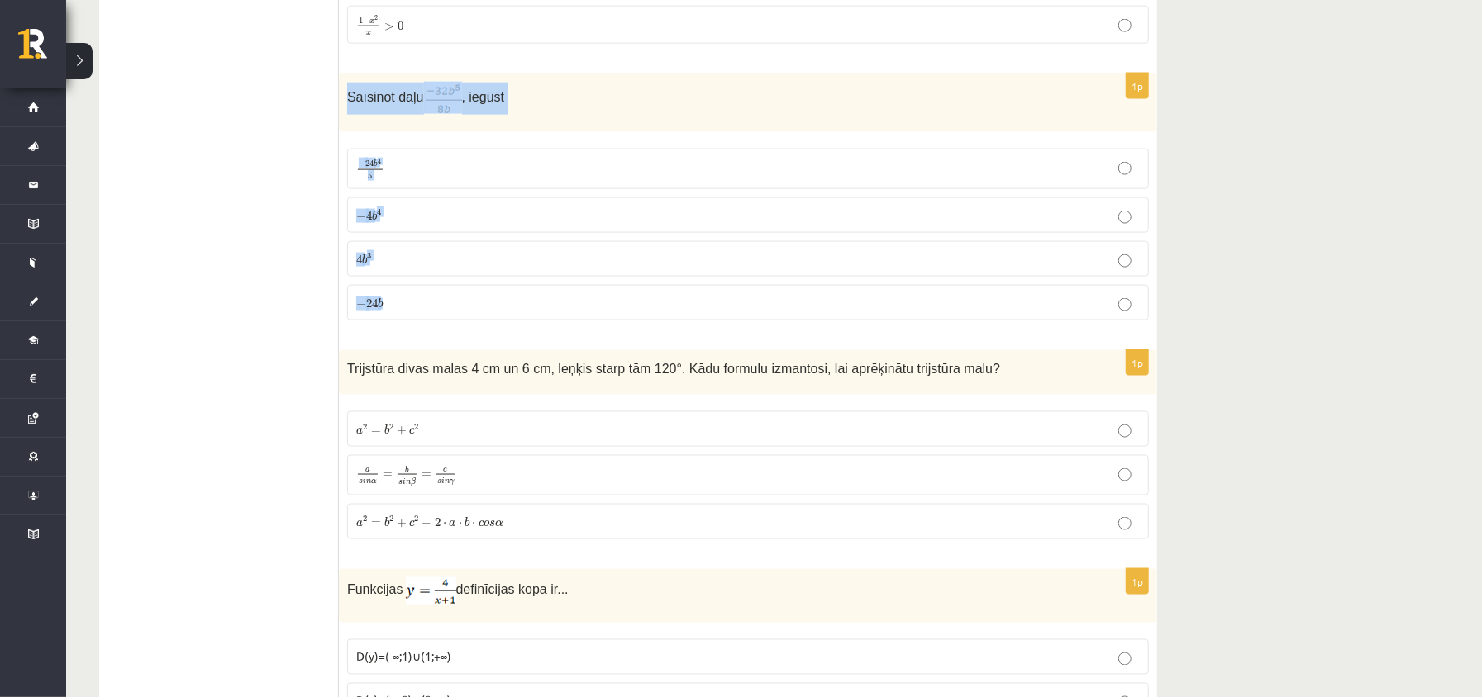
drag, startPoint x: 338, startPoint y: 126, endPoint x: 450, endPoint y: 301, distance: 208.1
click at [458, 324] on div "1p Saīsinot daļu , iegūst − 24 b 4 5 − 24 b 4 5 − 4 b 4 − 4 b 4 4 b 3 4 b 3 − 2…" at bounding box center [748, 203] width 818 height 259
click at [421, 224] on p "− 4 b 4 − 4 b 4" at bounding box center [747, 215] width 783 height 17
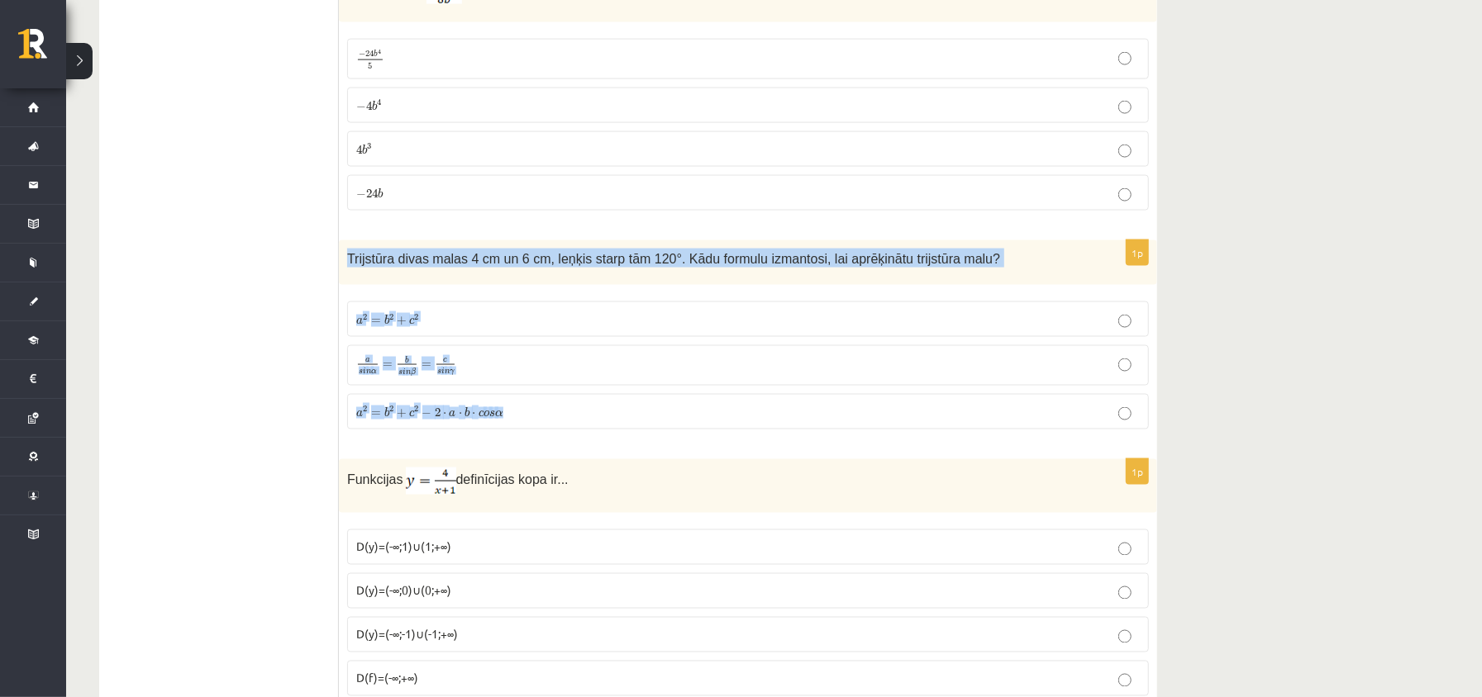
drag, startPoint x: 341, startPoint y: 297, endPoint x: 523, endPoint y: 453, distance: 239.1
click at [527, 443] on div "1p Trijstūra divas malas 4 cm un 6 cm, leņķis starp tām 120°. Kādu formulu izma…" at bounding box center [748, 341] width 818 height 202
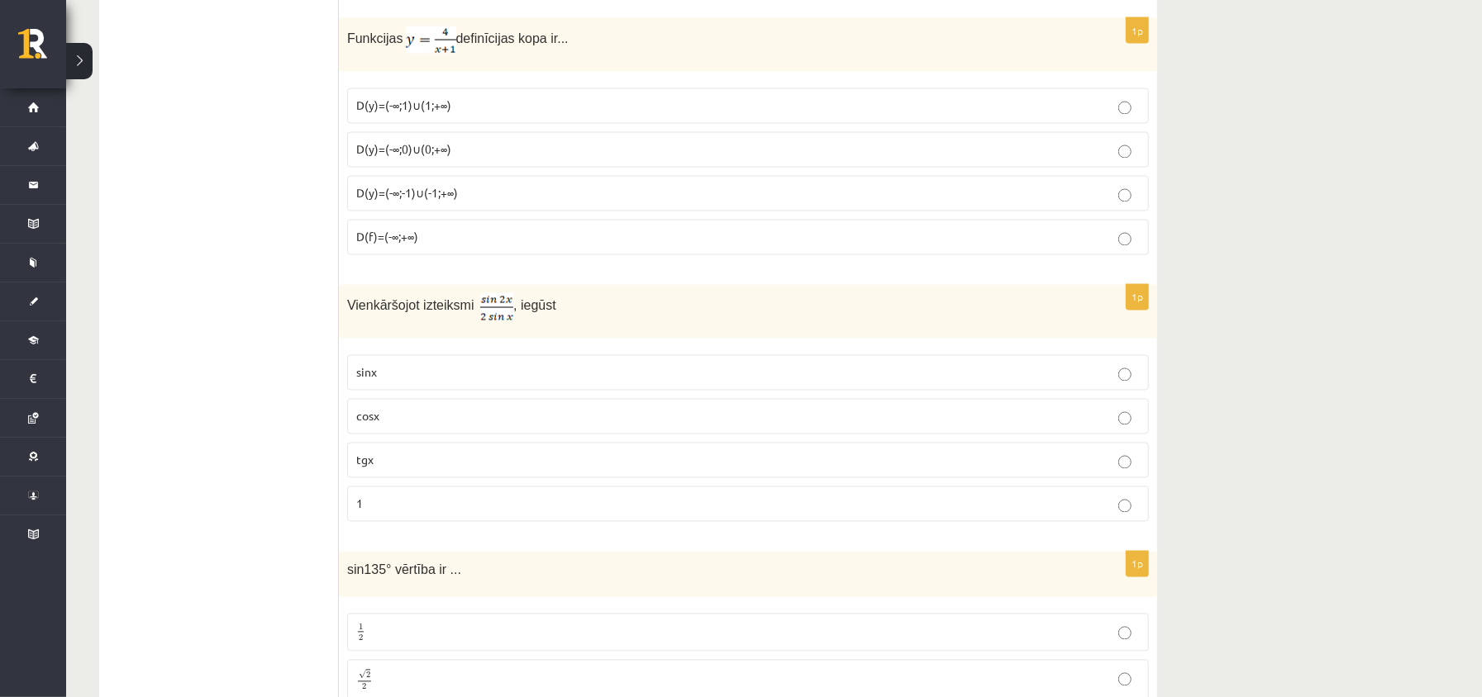
scroll to position [6500, 0]
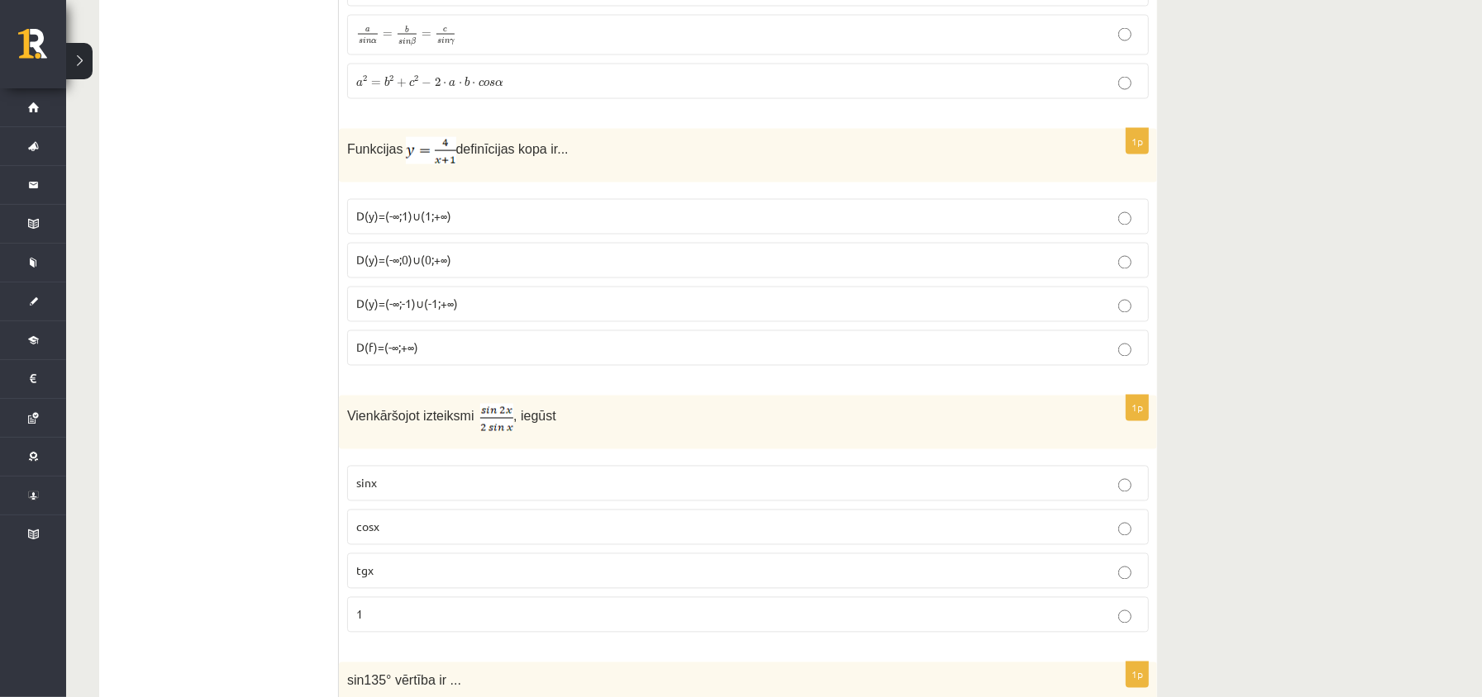
click at [451, 268] on span "D(y)=(-∞;0)∪(0;+∞)" at bounding box center [403, 260] width 95 height 15
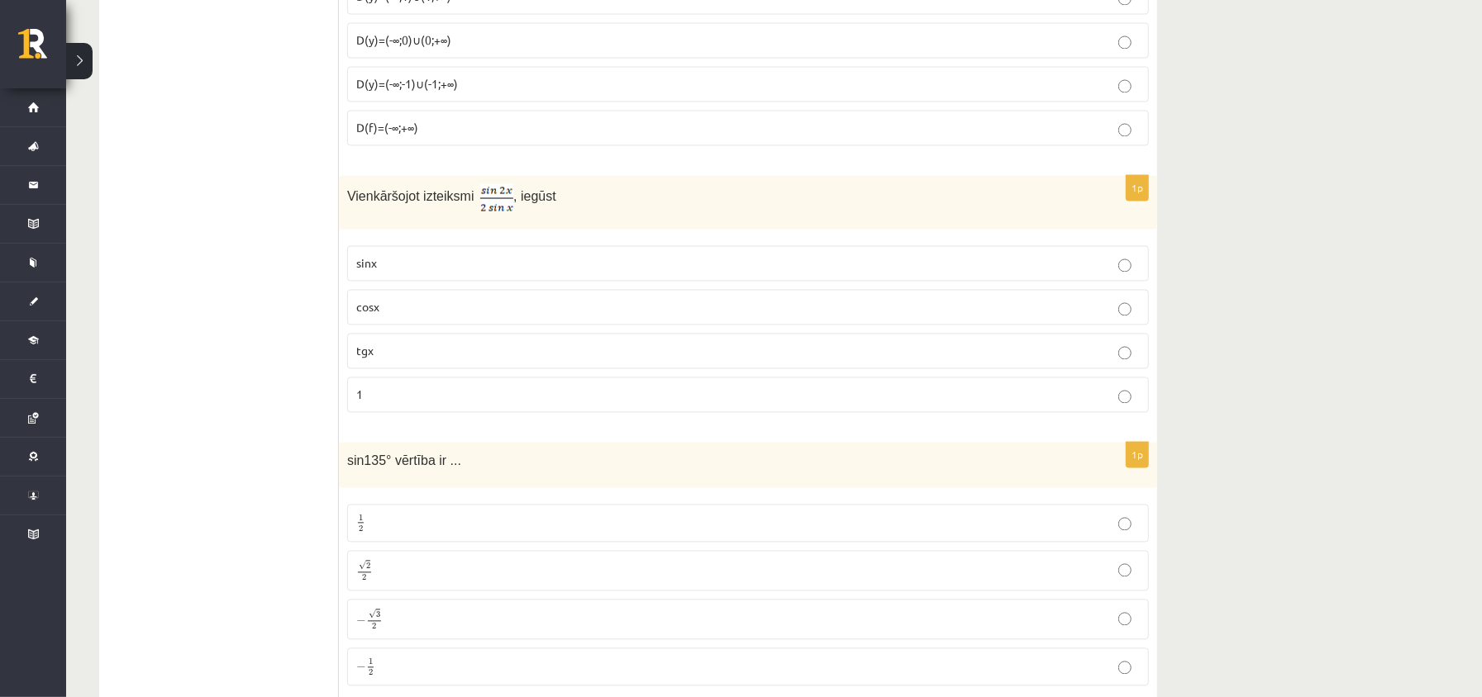
click at [405, 316] on p "cosx" at bounding box center [747, 306] width 783 height 17
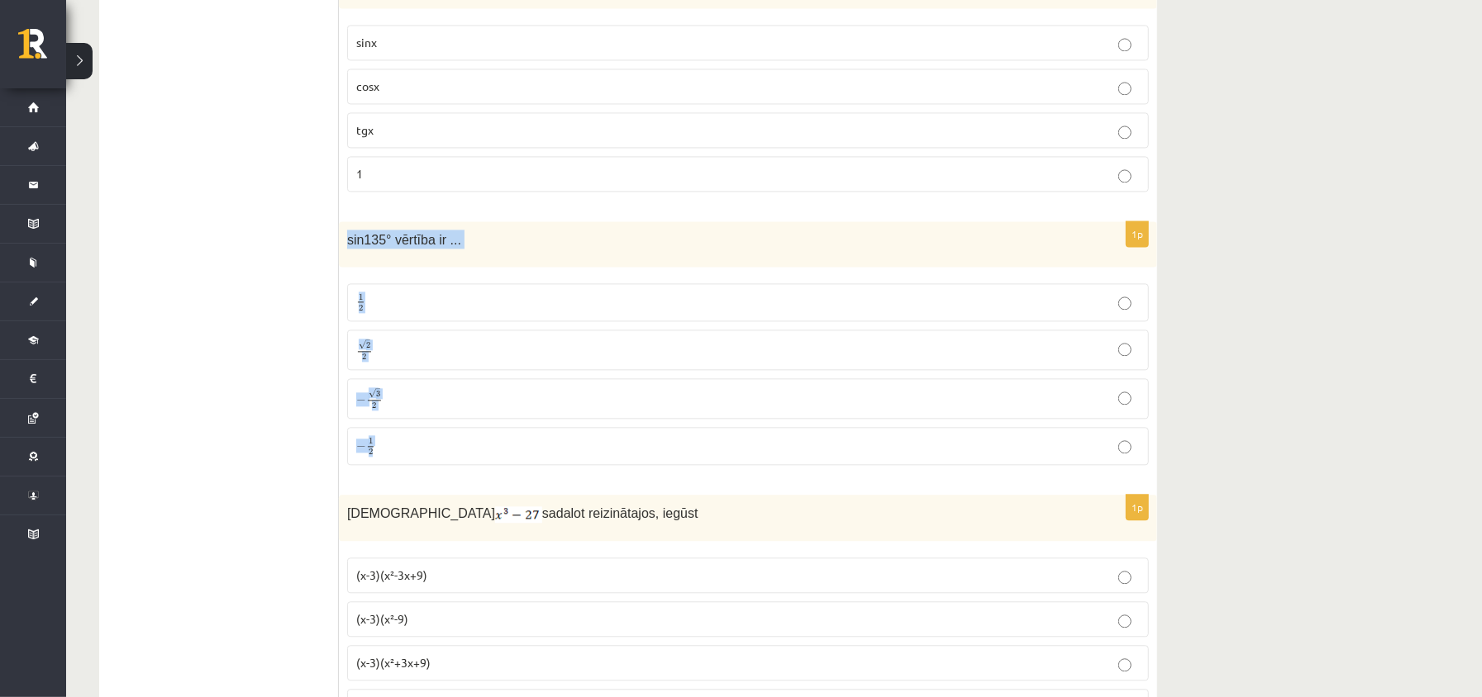
drag, startPoint x: 345, startPoint y: 278, endPoint x: 421, endPoint y: 500, distance: 234.9
click at [421, 478] on div "1p sin135° vērtība ir ... 1 2 1 2 √ 2 2 2 2 − √ 3 2 − 3 2 − 1 2 − 1 2" at bounding box center [748, 349] width 818 height 257
click at [431, 361] on p "√ 2 2 2 2" at bounding box center [747, 350] width 783 height 22
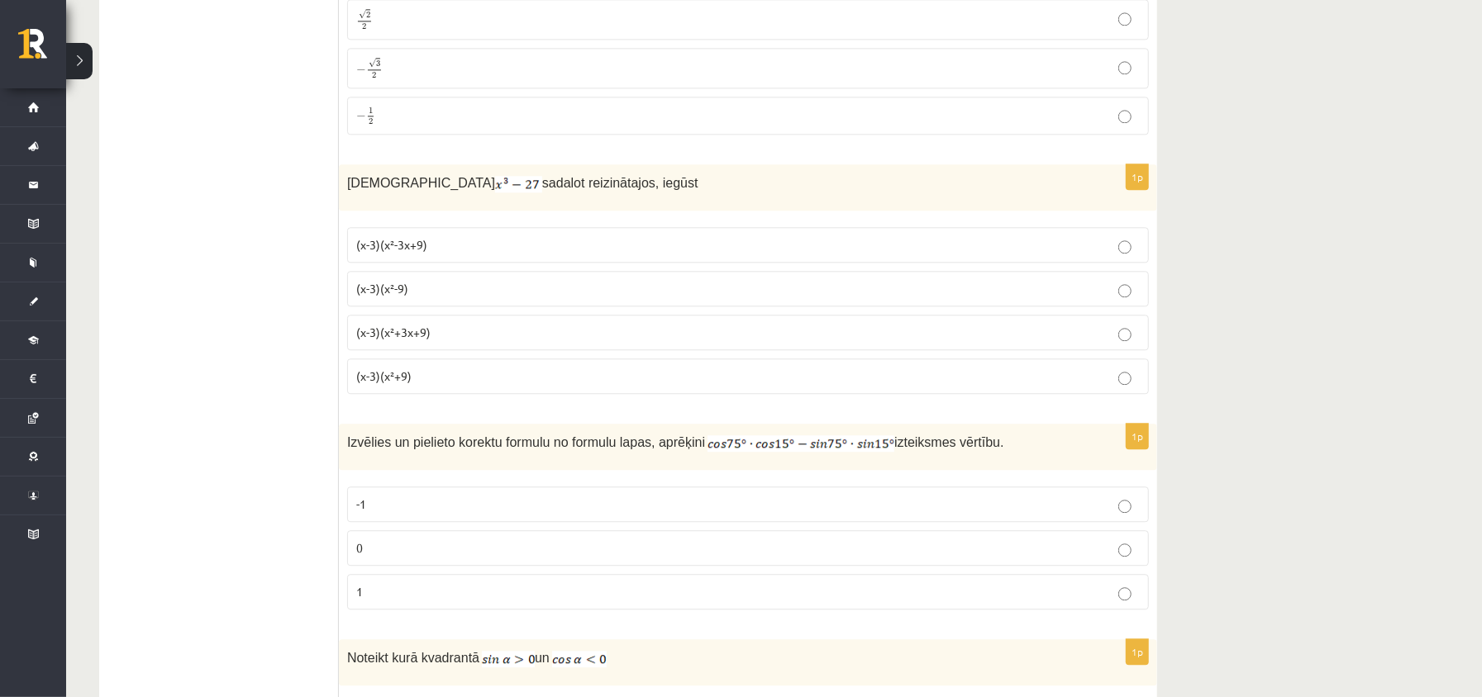
scroll to position [7382, 0]
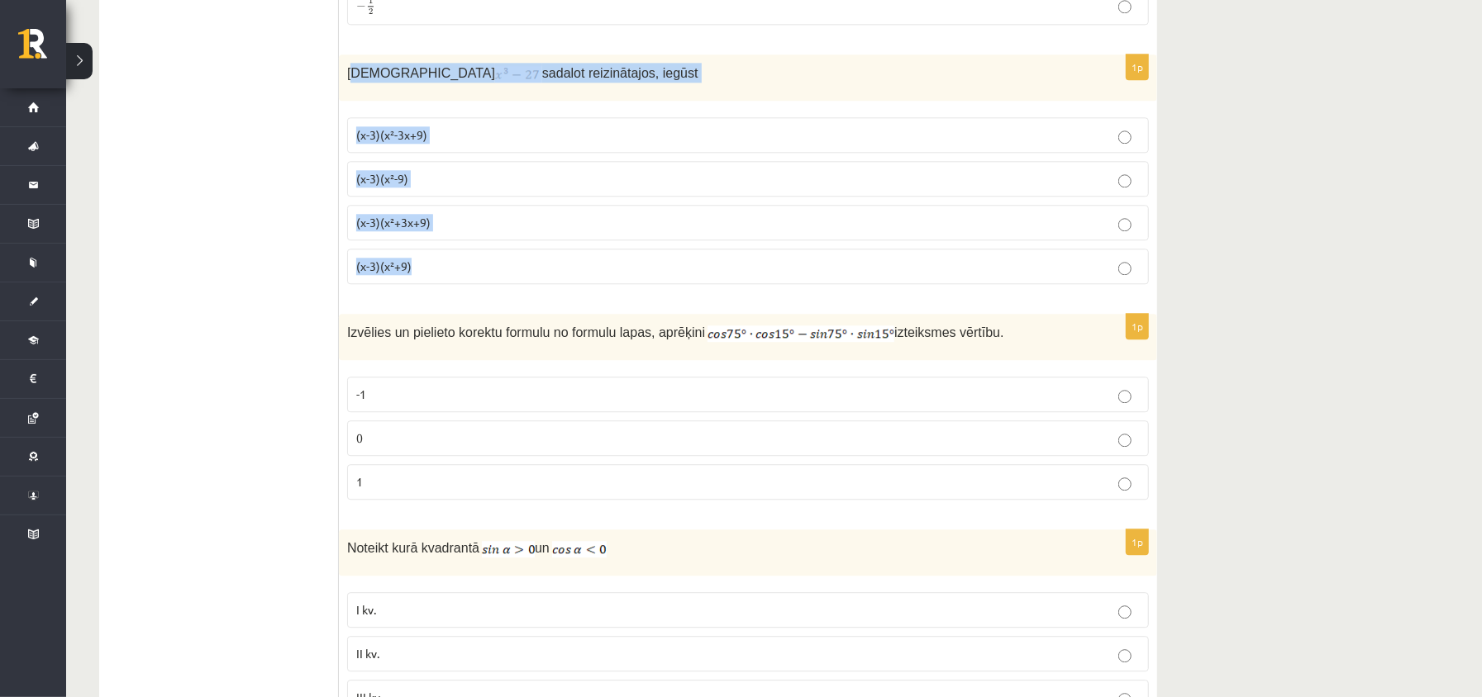
drag, startPoint x: 351, startPoint y: 113, endPoint x: 443, endPoint y: 272, distance: 183.3
click at [467, 297] on div "1p Izteiksmi sadalot reizinātajos, iegūst (x-3)(x²-3x+9) (x-3)(x²-9) (x-3)(x²+3…" at bounding box center [748, 176] width 818 height 243
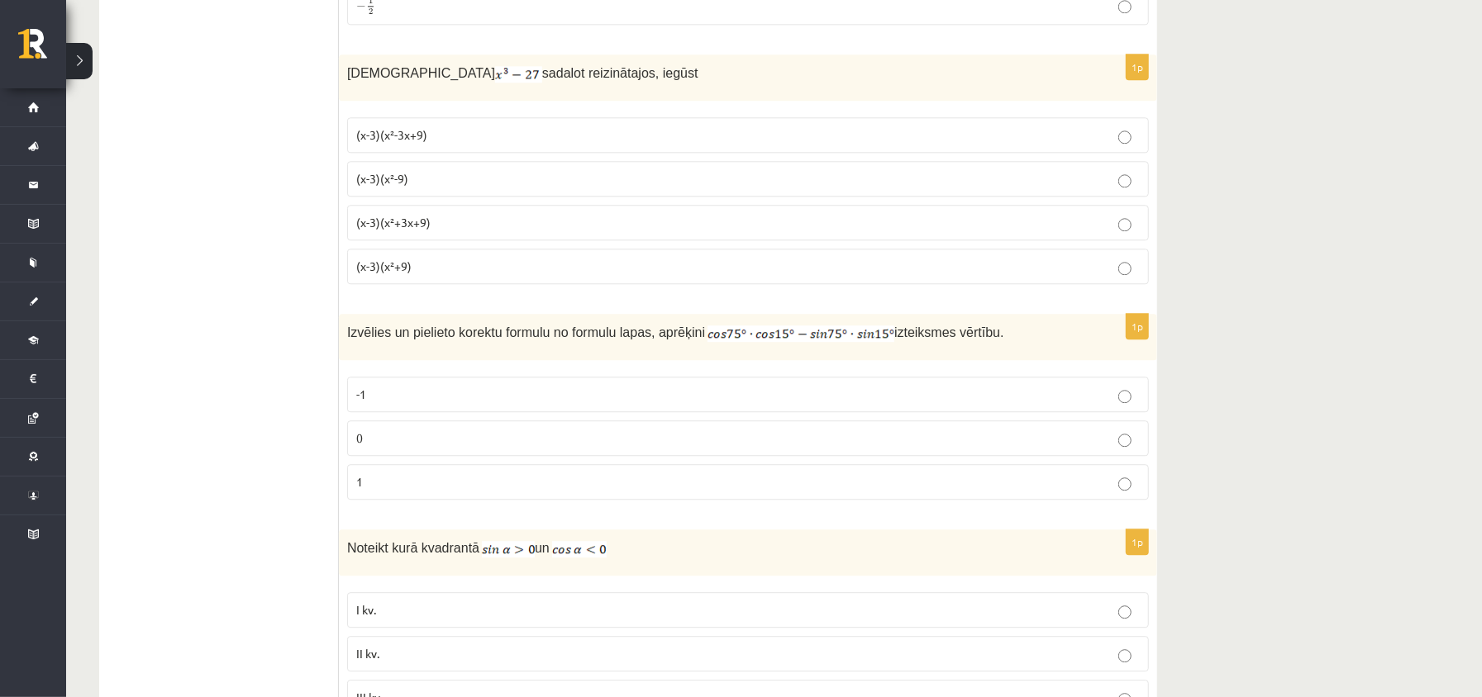
click at [464, 188] on p "(x-3)(x²-9)" at bounding box center [747, 178] width 783 height 17
click at [454, 231] on p "(x-3)(x²+3x+9)" at bounding box center [747, 222] width 783 height 17
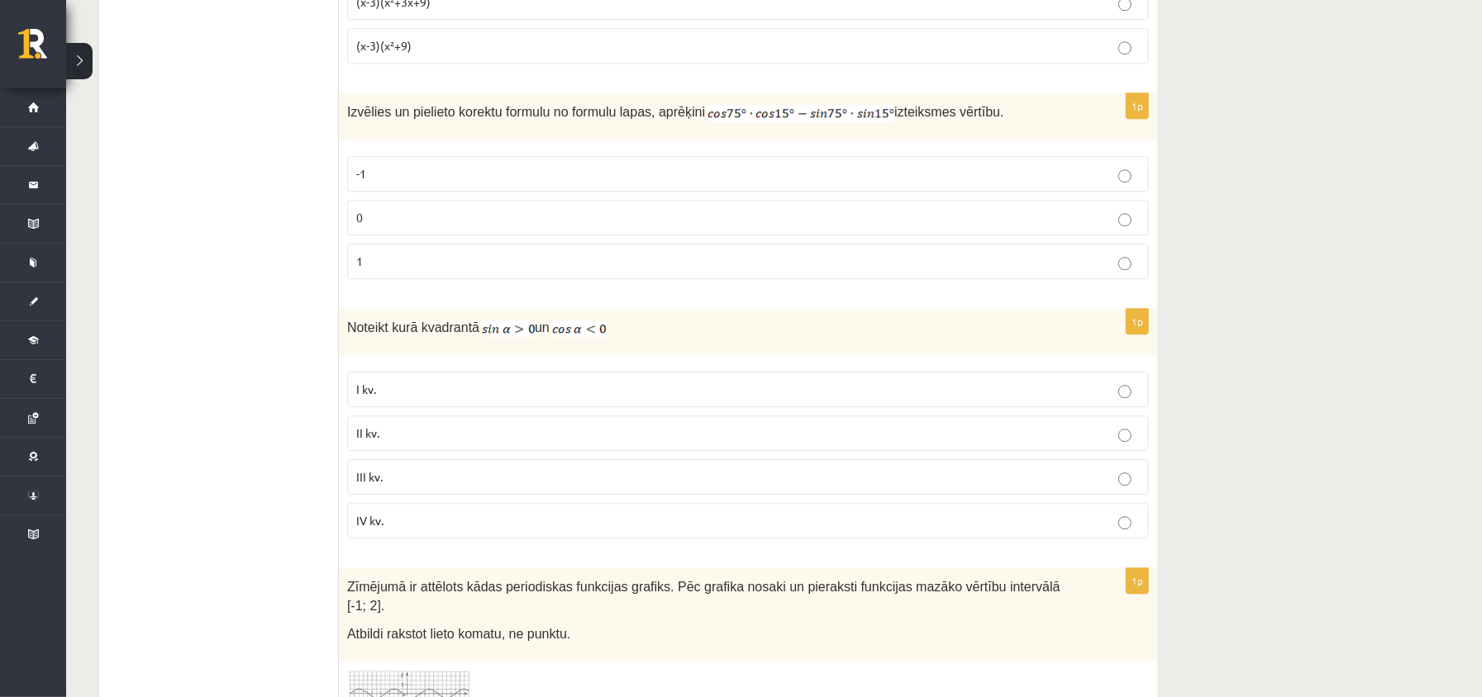
scroll to position [7712, 0]
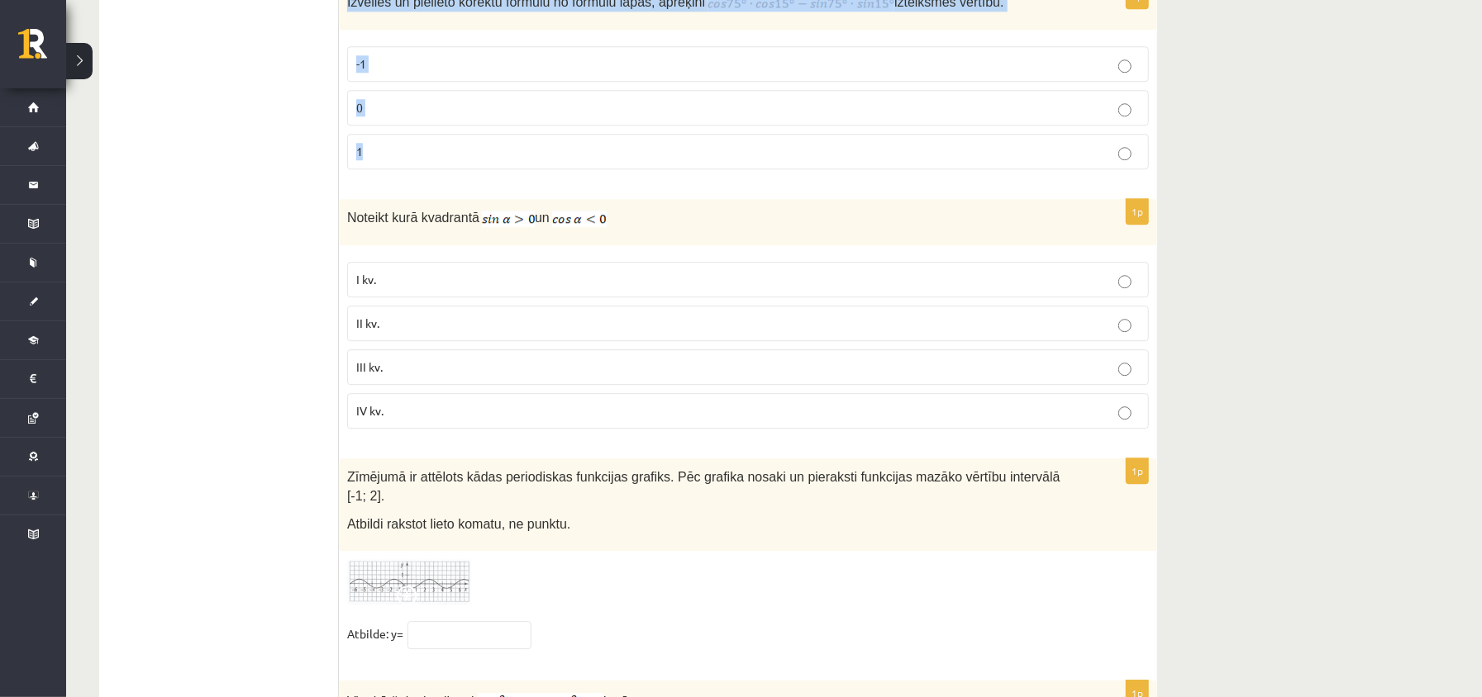
drag, startPoint x: 349, startPoint y: 51, endPoint x: 454, endPoint y: 220, distance: 198.6
click at [454, 183] on div "1p Izvēlies un pielieto korektu formulu no formulu lapas, aprēķini izteiksmes v…" at bounding box center [748, 82] width 818 height 199
click at [415, 126] on label "0" at bounding box center [748, 108] width 802 height 36
drag, startPoint x: 335, startPoint y: 269, endPoint x: 388, endPoint y: 393, distance: 135.5
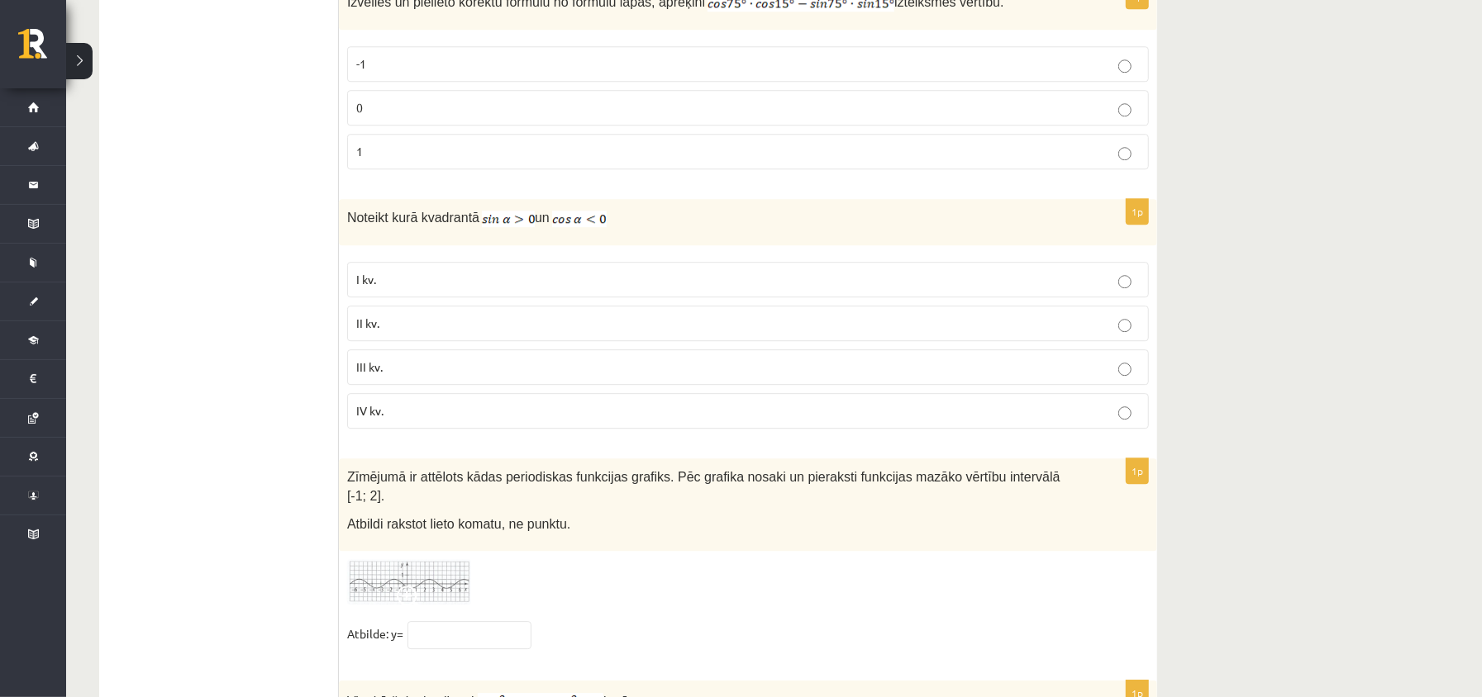
drag, startPoint x: 315, startPoint y: 359, endPoint x: 358, endPoint y: 284, distance: 85.9
drag, startPoint x: 334, startPoint y: 269, endPoint x: 347, endPoint y: 269, distance: 13.2
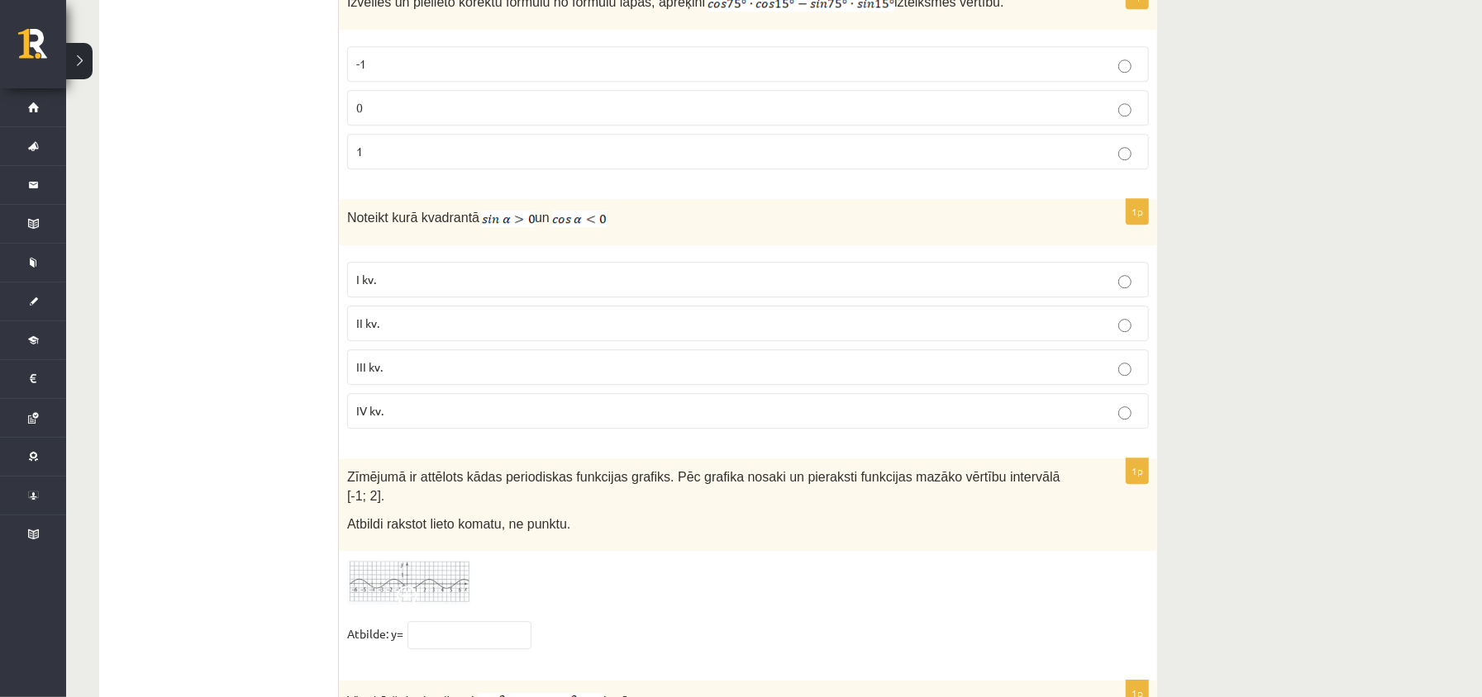
click at [347, 225] on span "Noteikt kurā kvadrantā" at bounding box center [413, 218] width 132 height 14
drag, startPoint x: 347, startPoint y: 269, endPoint x: 433, endPoint y: 440, distance: 191.4
click at [433, 434] on div "1p Noteikt kurā kvadrantā un I kv. II kv. III kv. IV kv." at bounding box center [748, 320] width 818 height 243
click at [350, 245] on div "Noteikt kurā kvadrantā un" at bounding box center [748, 222] width 818 height 46
drag, startPoint x: 347, startPoint y: 268, endPoint x: 416, endPoint y: 392, distance: 142.1
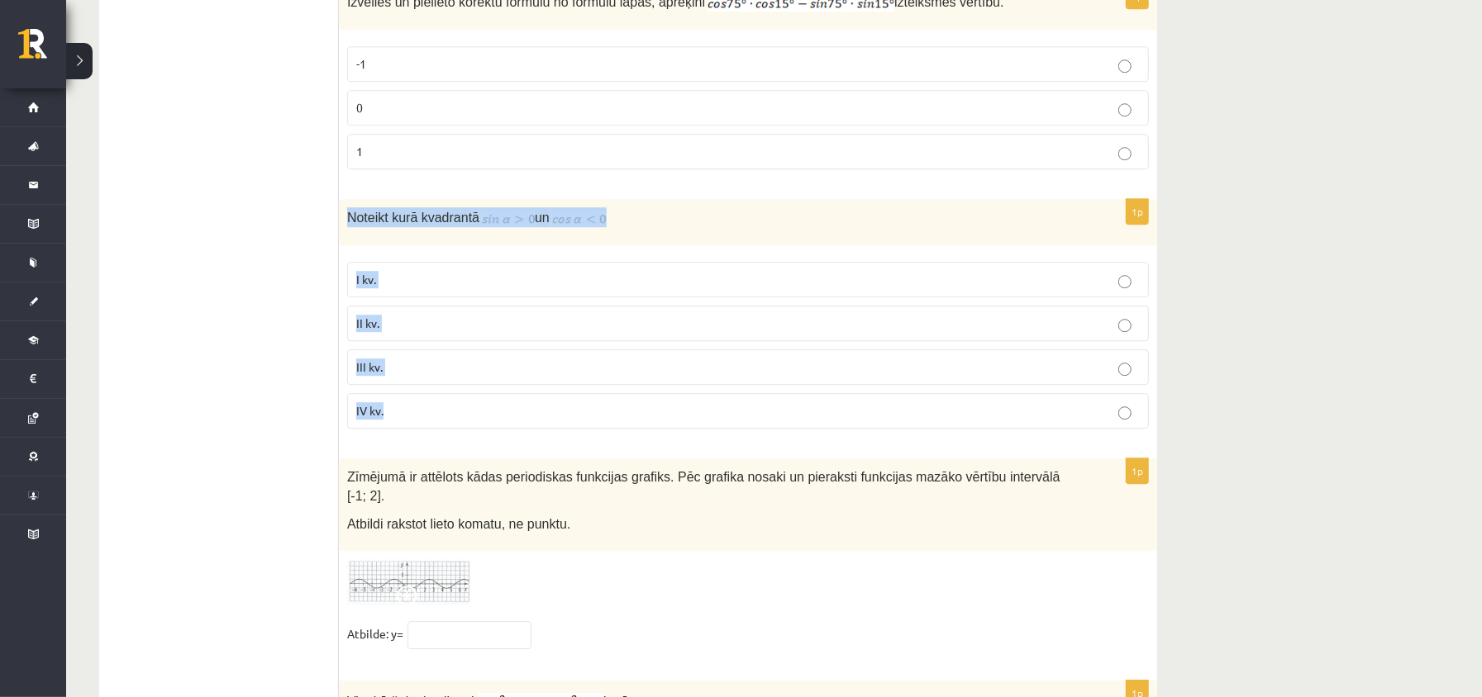
click at [431, 442] on div "1p Noteikt kurā kvadrantā un I kv. II kv. III kv. IV kv." at bounding box center [748, 320] width 818 height 243
click at [440, 332] on p "II kv." at bounding box center [747, 323] width 783 height 17
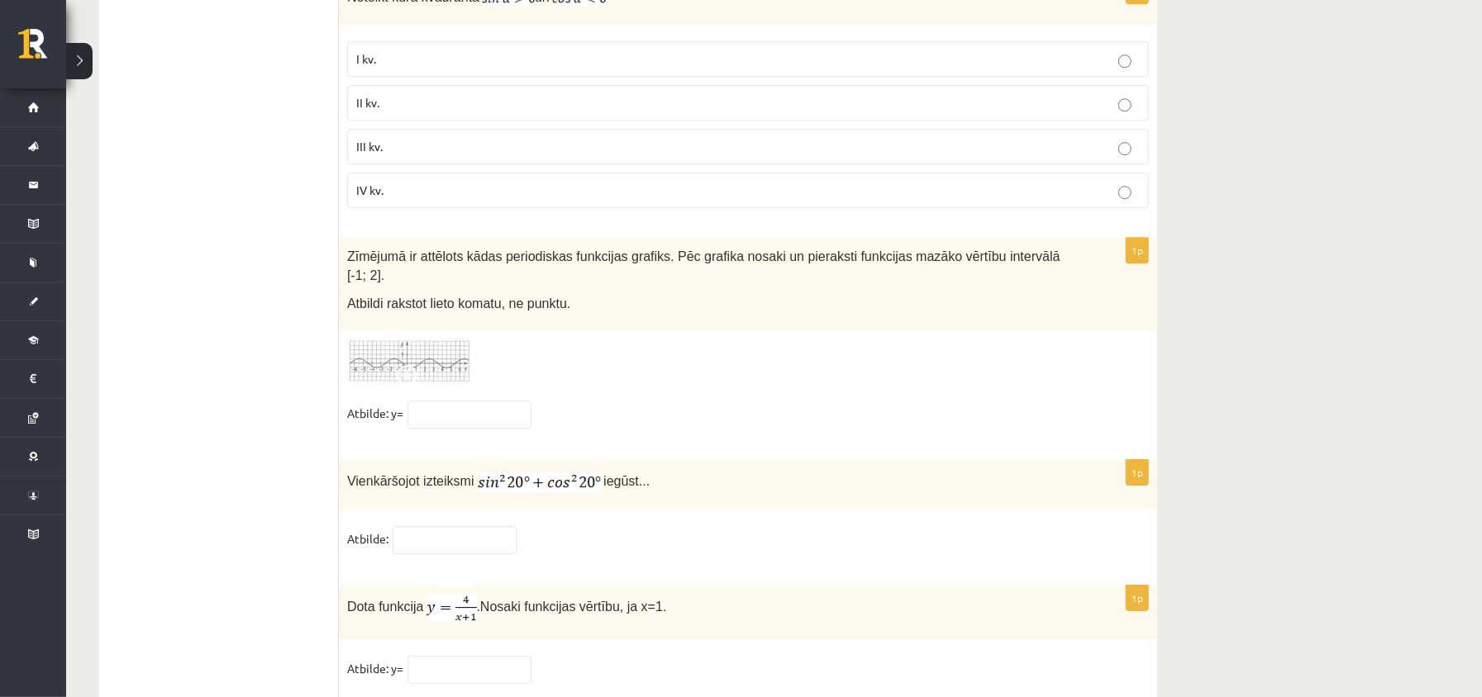
scroll to position [8047, 0]
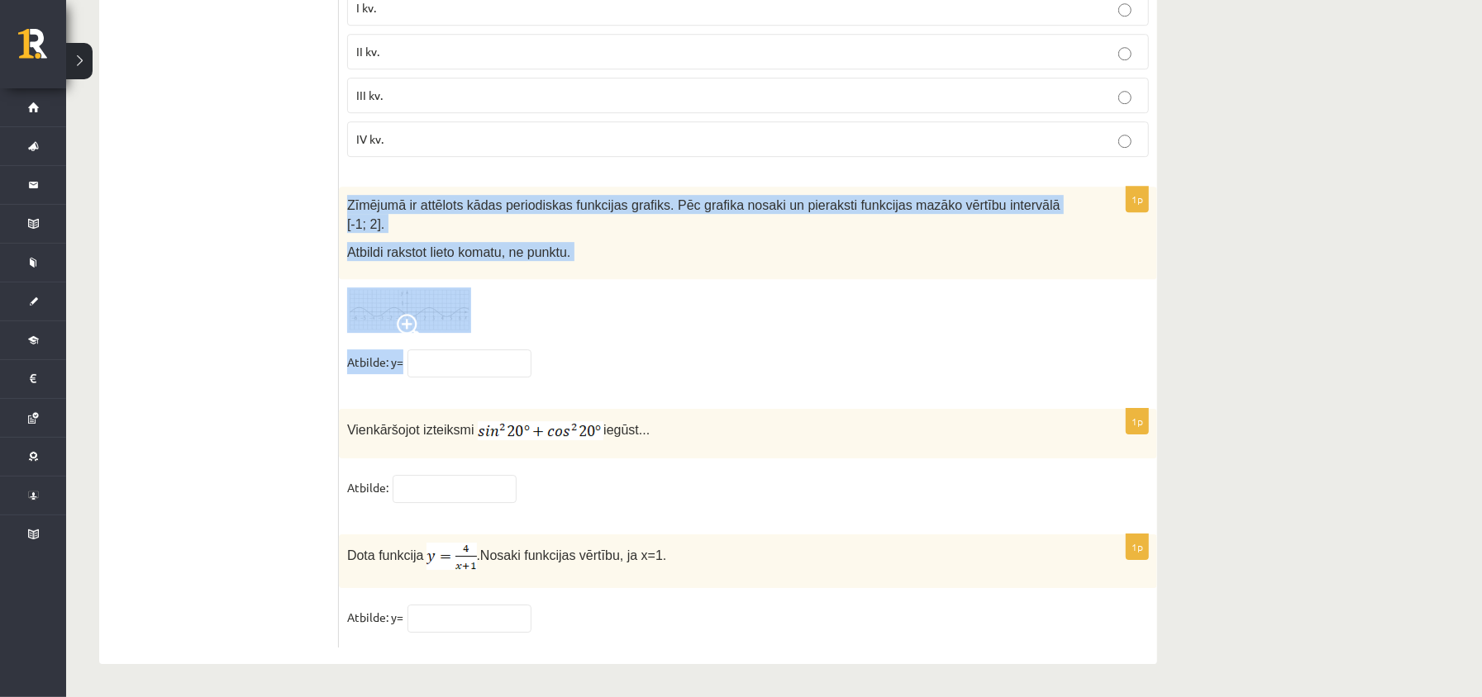
drag, startPoint x: 345, startPoint y: 192, endPoint x: 500, endPoint y: 252, distance: 165.9
click at [592, 380] on div "1p Zīmējumā ir attēlots kādas periodiskas funkcijas grafiks. Pēc grafika nosaki…" at bounding box center [748, 289] width 818 height 205
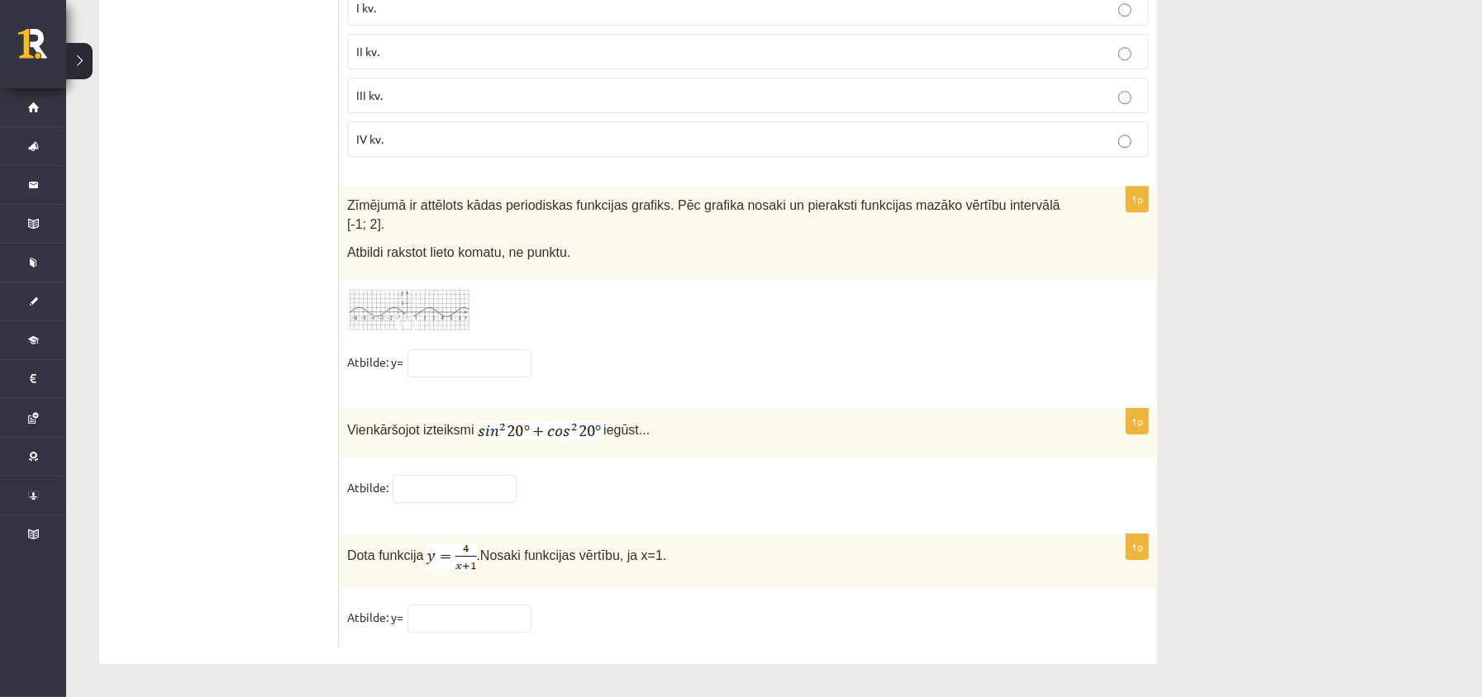
click at [478, 360] on input "text" at bounding box center [469, 364] width 124 height 28
type input "**"
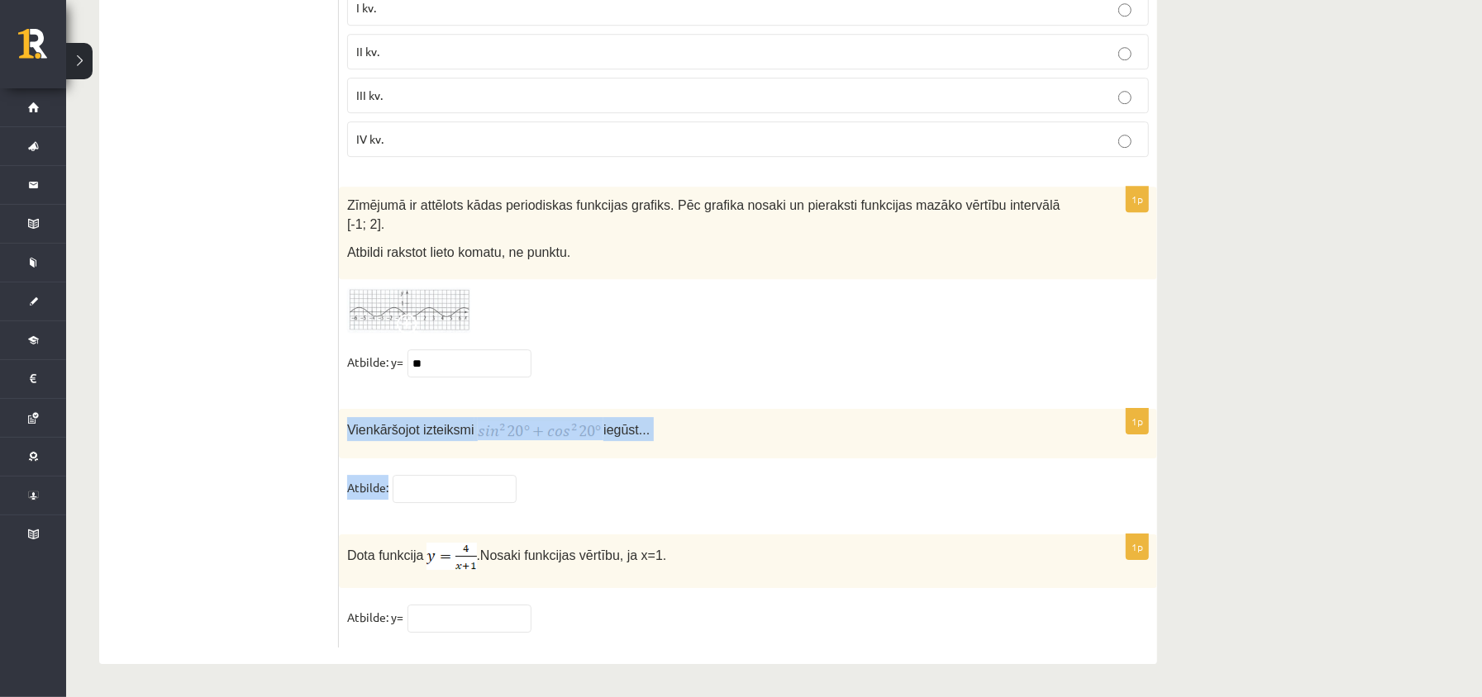
drag, startPoint x: 348, startPoint y: 421, endPoint x: 420, endPoint y: 456, distance: 80.2
click at [427, 490] on div "1p Vienkāršojot izteiksmi iegūst... Atbilde:" at bounding box center [748, 464] width 818 height 110
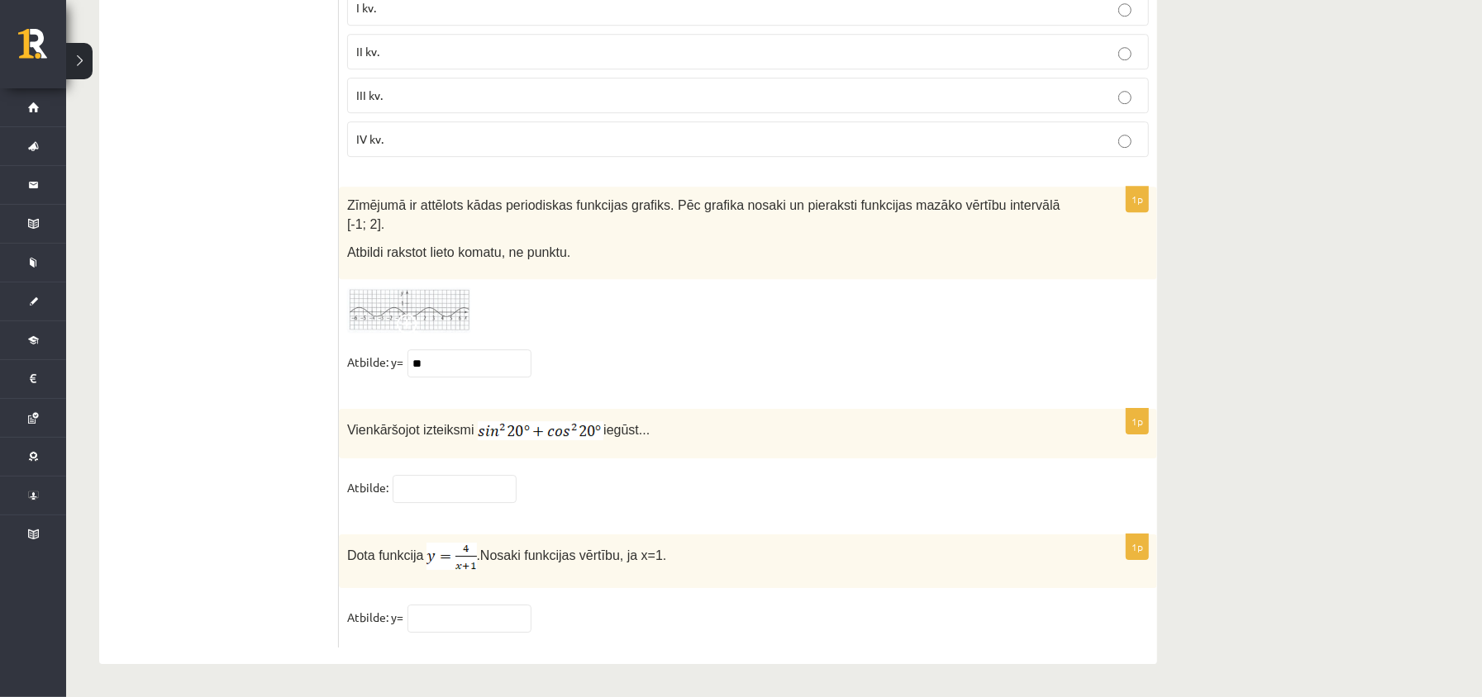
drag, startPoint x: 543, startPoint y: 438, endPoint x: 540, endPoint y: 428, distance: 10.2
click at [459, 478] on input "text" at bounding box center [455, 489] width 124 height 28
type input "*"
drag, startPoint x: 349, startPoint y: 554, endPoint x: 428, endPoint y: 613, distance: 99.2
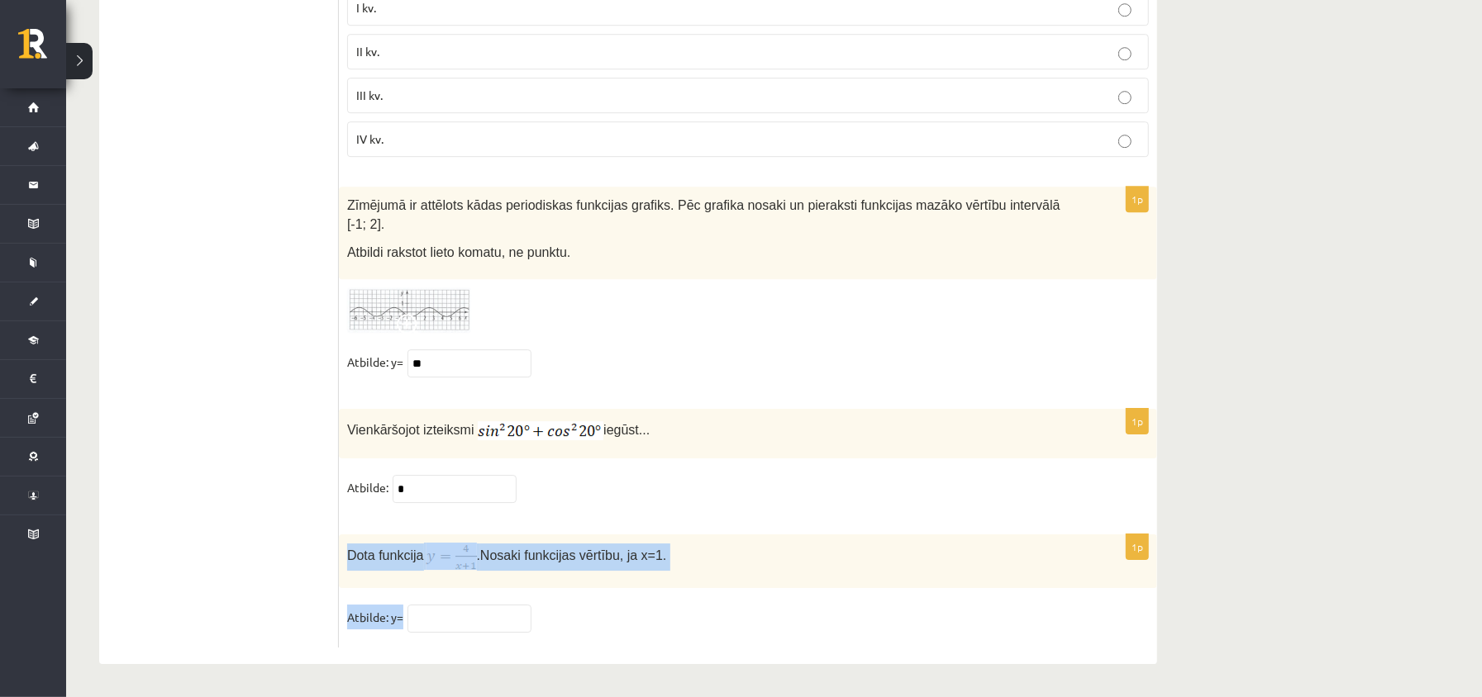
click at [437, 626] on div "1p Dota funkcija . Nosaki funkcijas vērtību, ja x=1. Atbilde: y=" at bounding box center [748, 591] width 818 height 113
click at [474, 615] on input "text" at bounding box center [469, 619] width 124 height 28
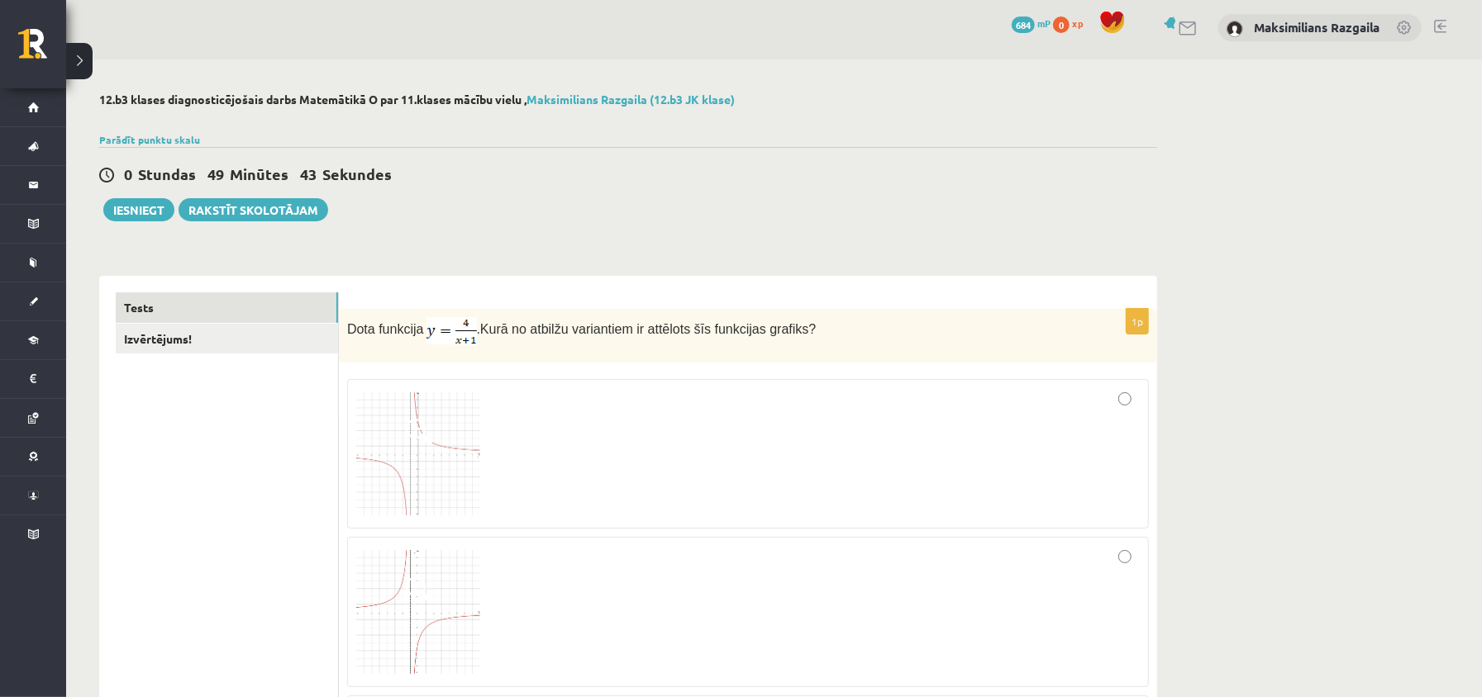
scroll to position [0, 0]
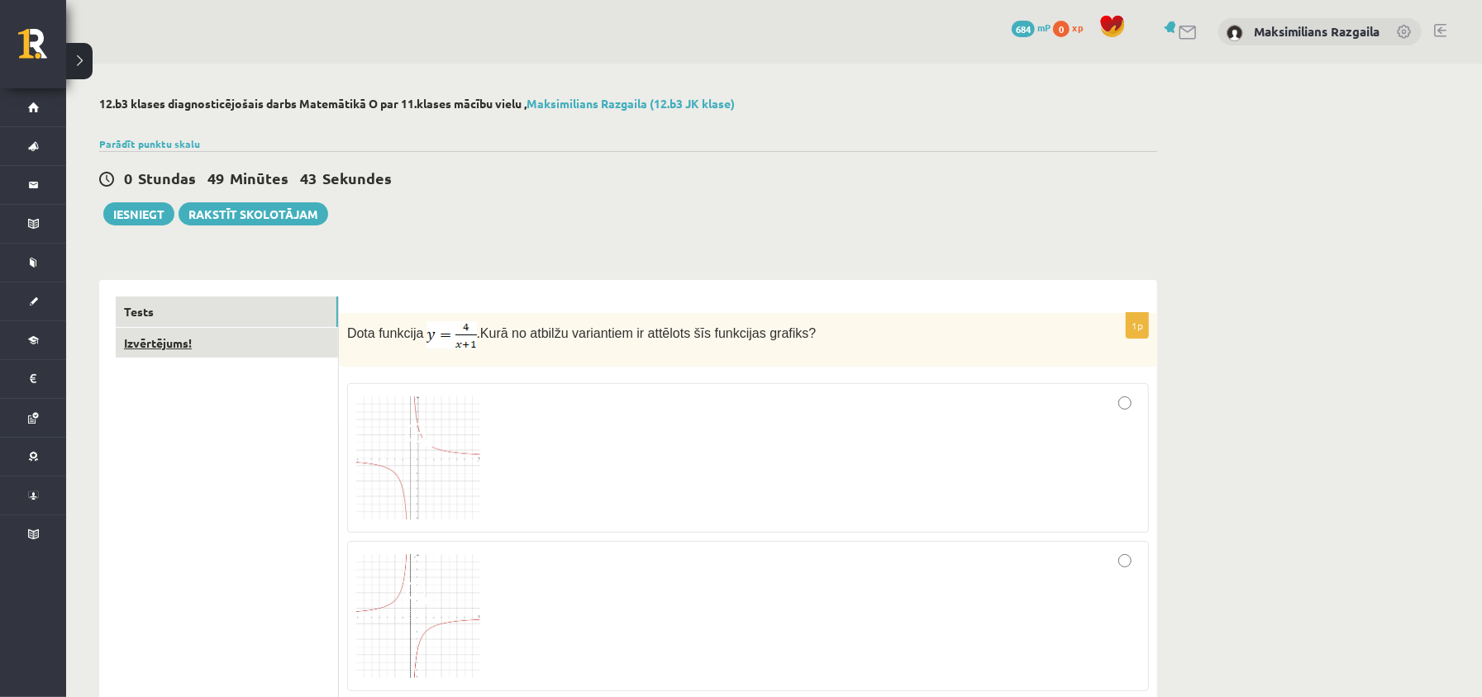
type input "*"
click at [172, 348] on link "Izvērtējums!" at bounding box center [227, 343] width 222 height 31
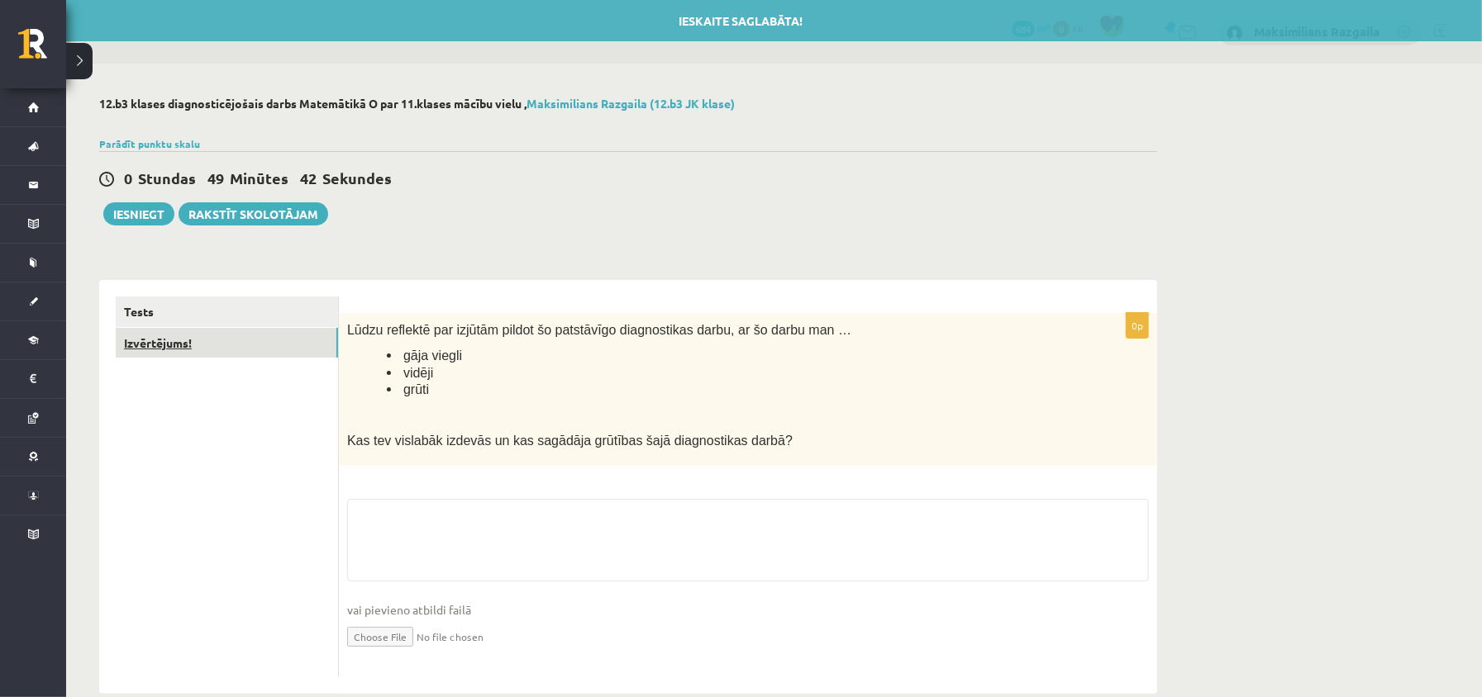
scroll to position [35, 0]
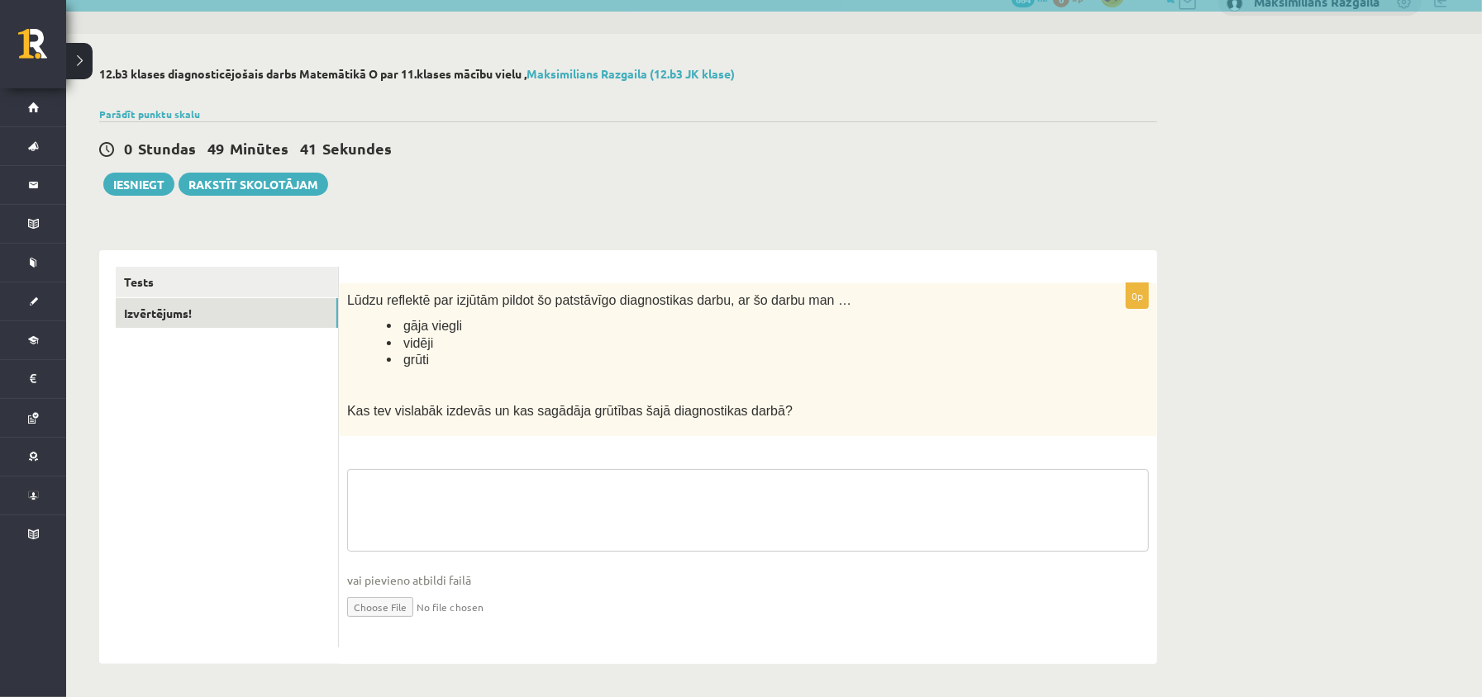
click at [469, 503] on textarea at bounding box center [748, 510] width 802 height 83
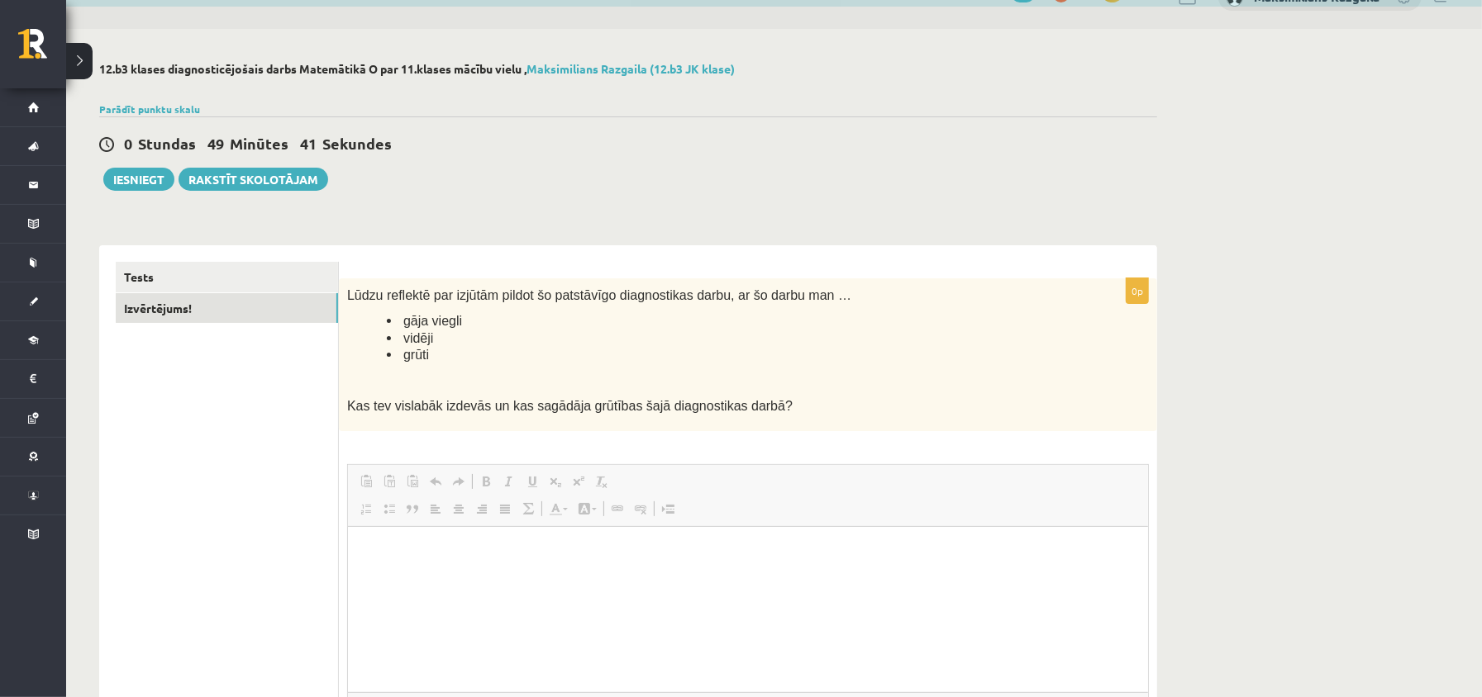
scroll to position [0, 0]
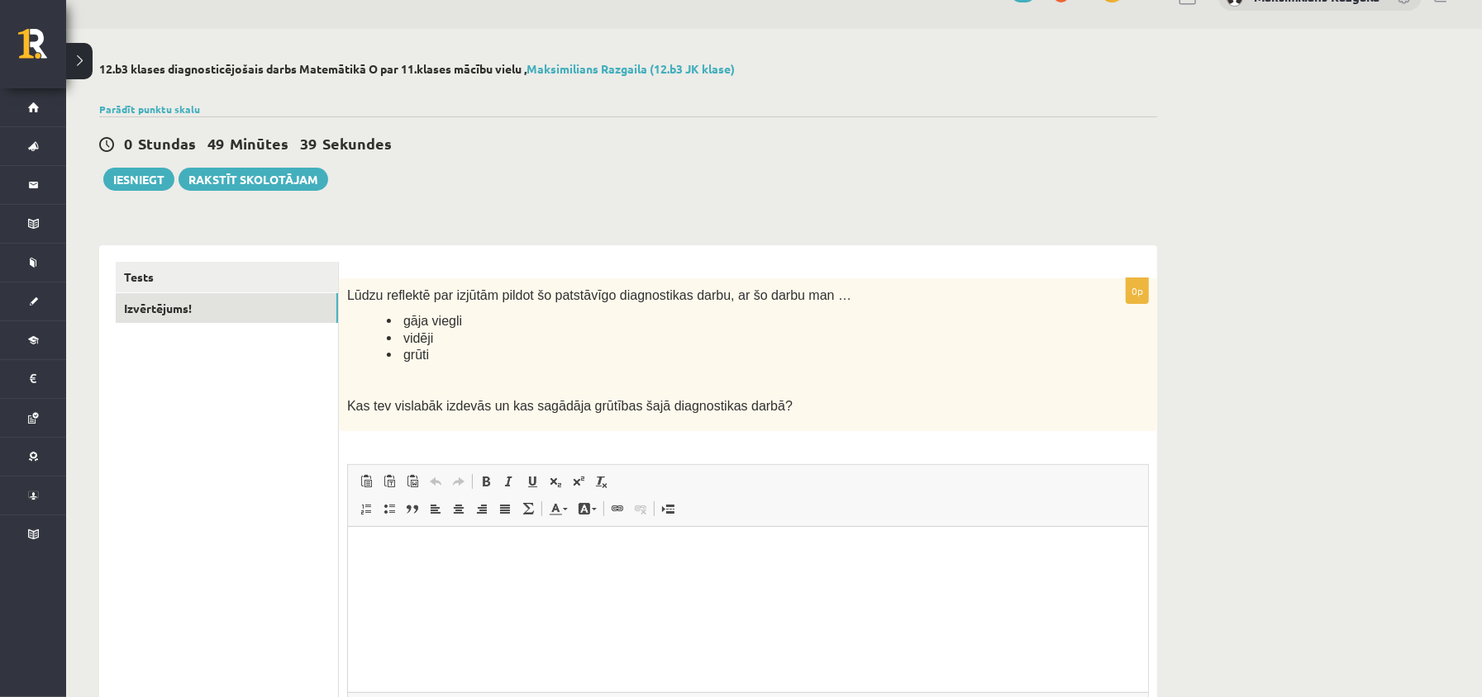
click at [454, 577] on html at bounding box center [747, 551] width 800 height 50
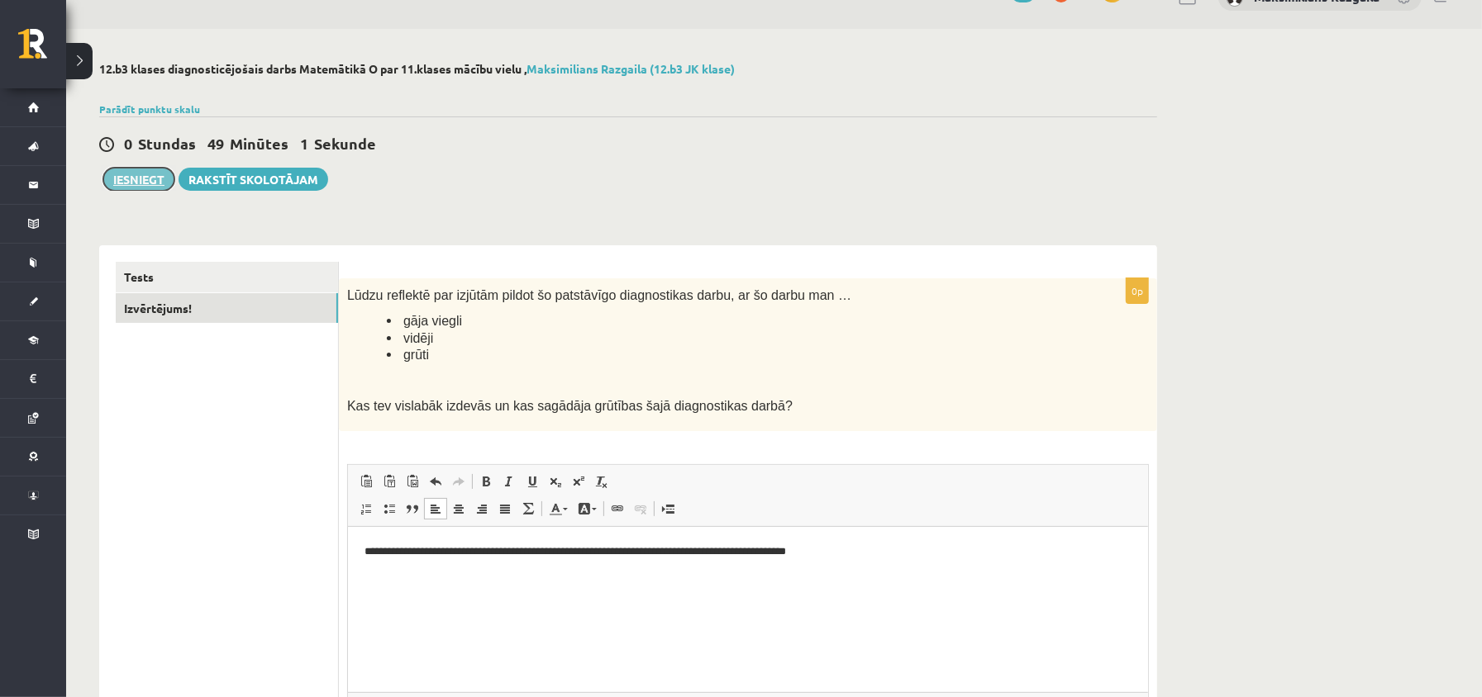
click at [121, 168] on button "Iesniegt" at bounding box center [138, 179] width 71 height 23
click at [261, 281] on link "Tests" at bounding box center [227, 277] width 222 height 31
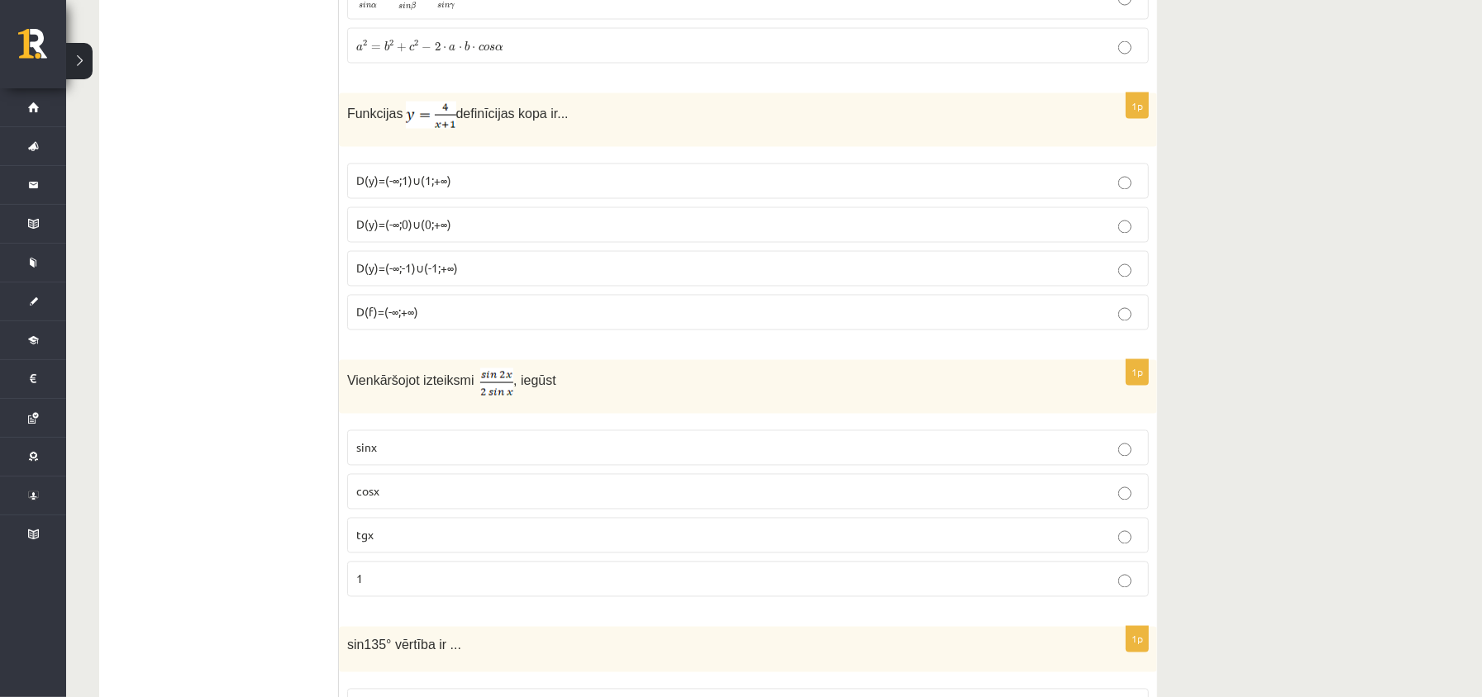
scroll to position [6426, 0]
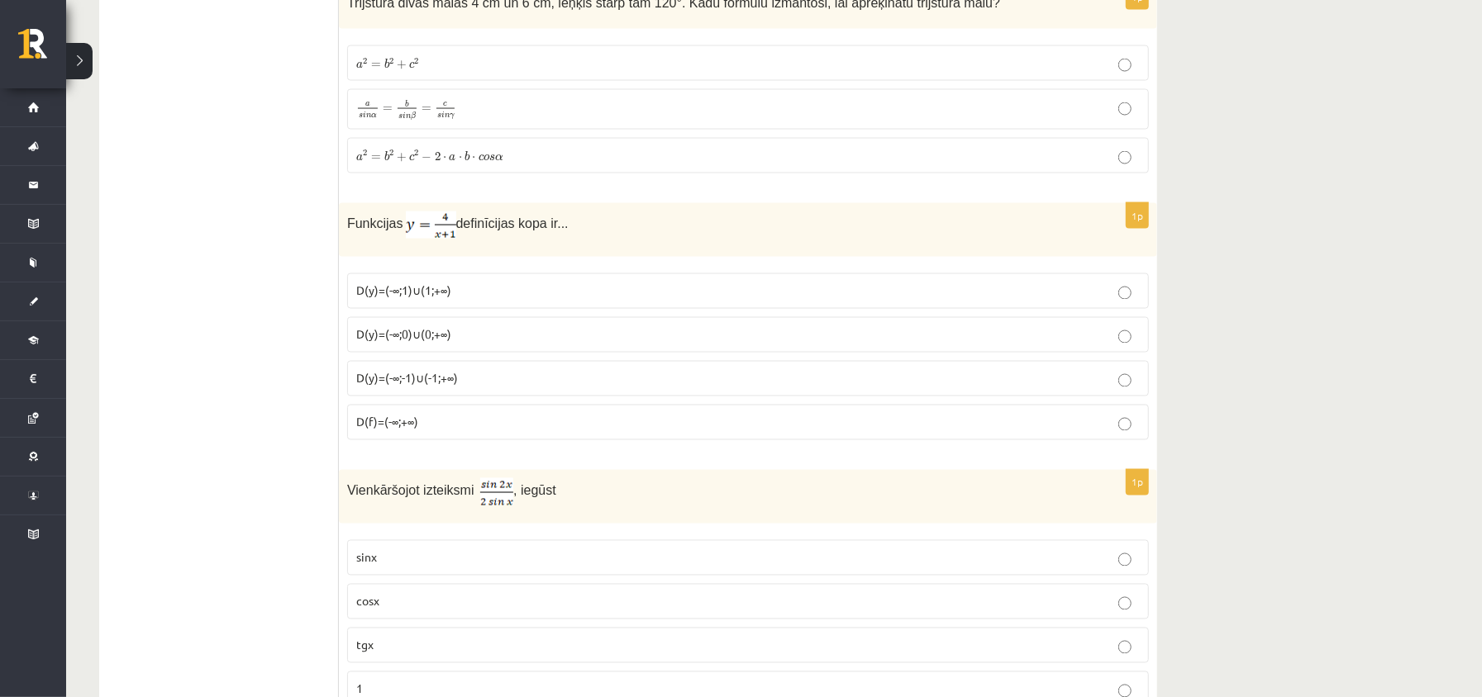
click at [547, 177] on fieldset "a 2 = b 2 + c 2 a 2 = b 2 + c 2 a s i n α = b s i n β = c s i n γ a s i n α = b…" at bounding box center [748, 107] width 802 height 140
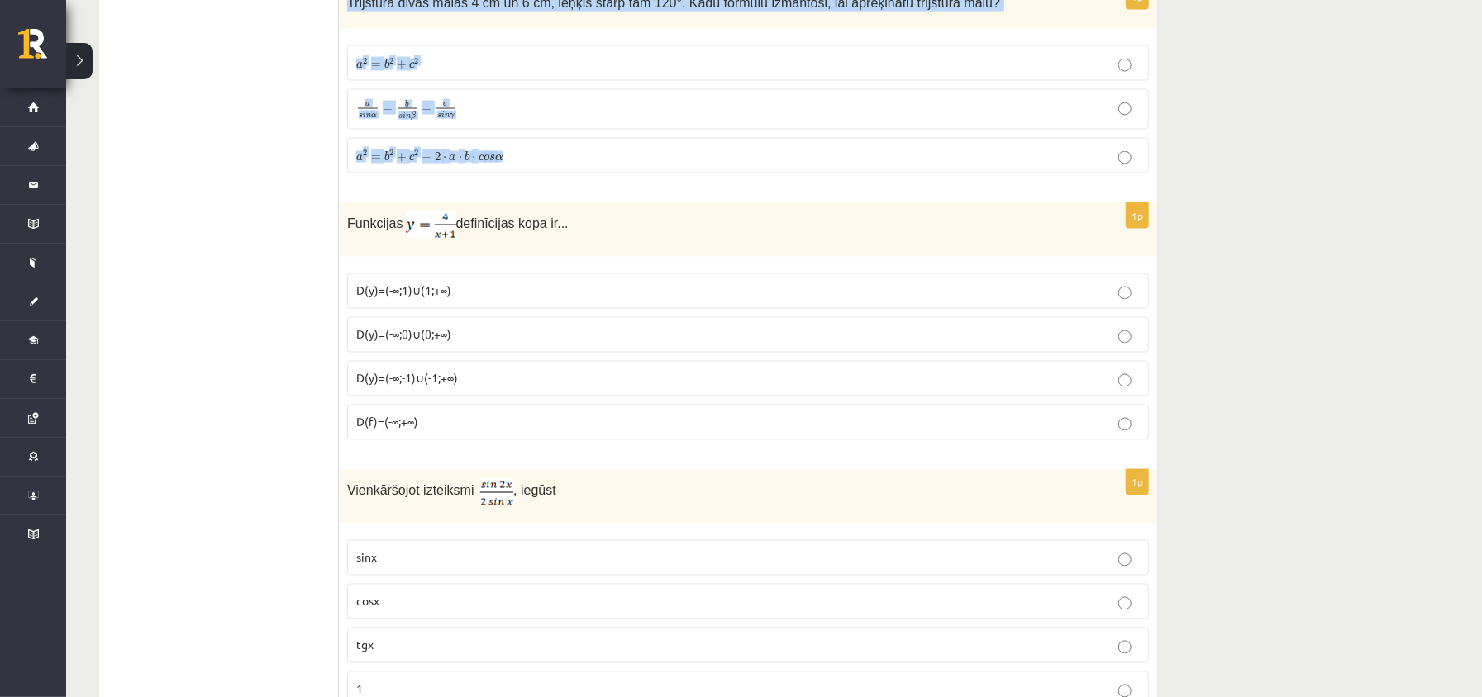
drag, startPoint x: 341, startPoint y: 45, endPoint x: 503, endPoint y: 98, distance: 170.4
click at [559, 187] on div "1p Trijstūra divas malas 4 cm un 6 cm, leņķis starp tām 120°. Kādu formulu izma…" at bounding box center [748, 85] width 818 height 202
drag, startPoint x: 503, startPoint y: 98, endPoint x: 493, endPoint y: 106, distance: 13.6
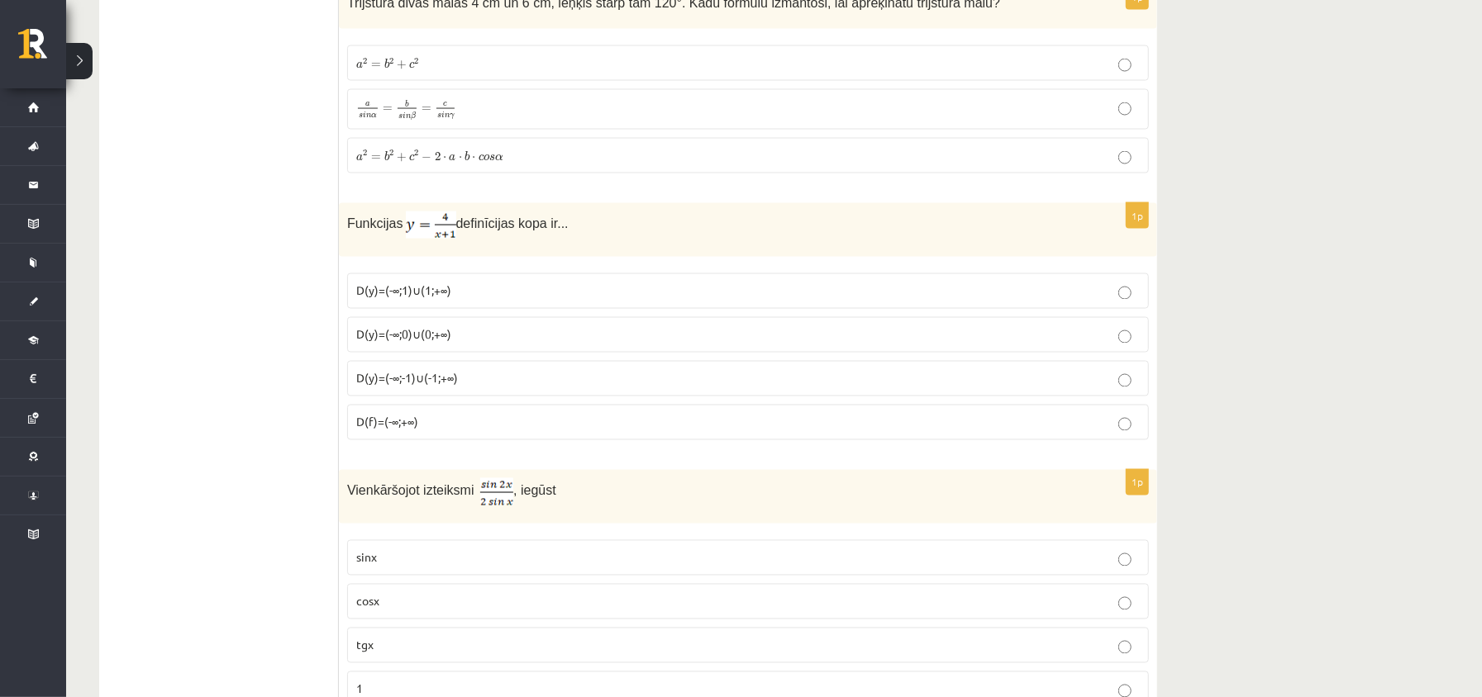
click at [450, 129] on label "a s i n α = b s i n β = c s i n γ a s i n α = b s i n β = c s i n γ" at bounding box center [748, 109] width 802 height 40
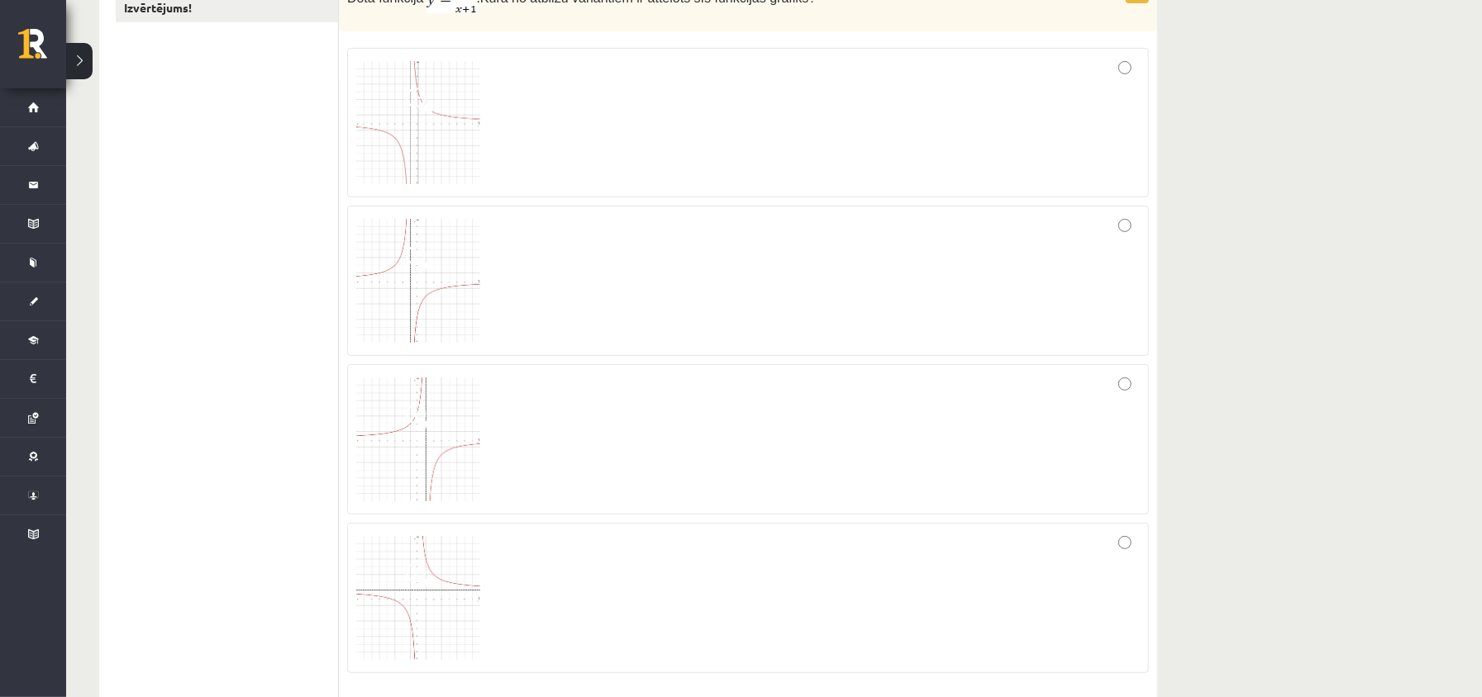
scroll to position [0, 0]
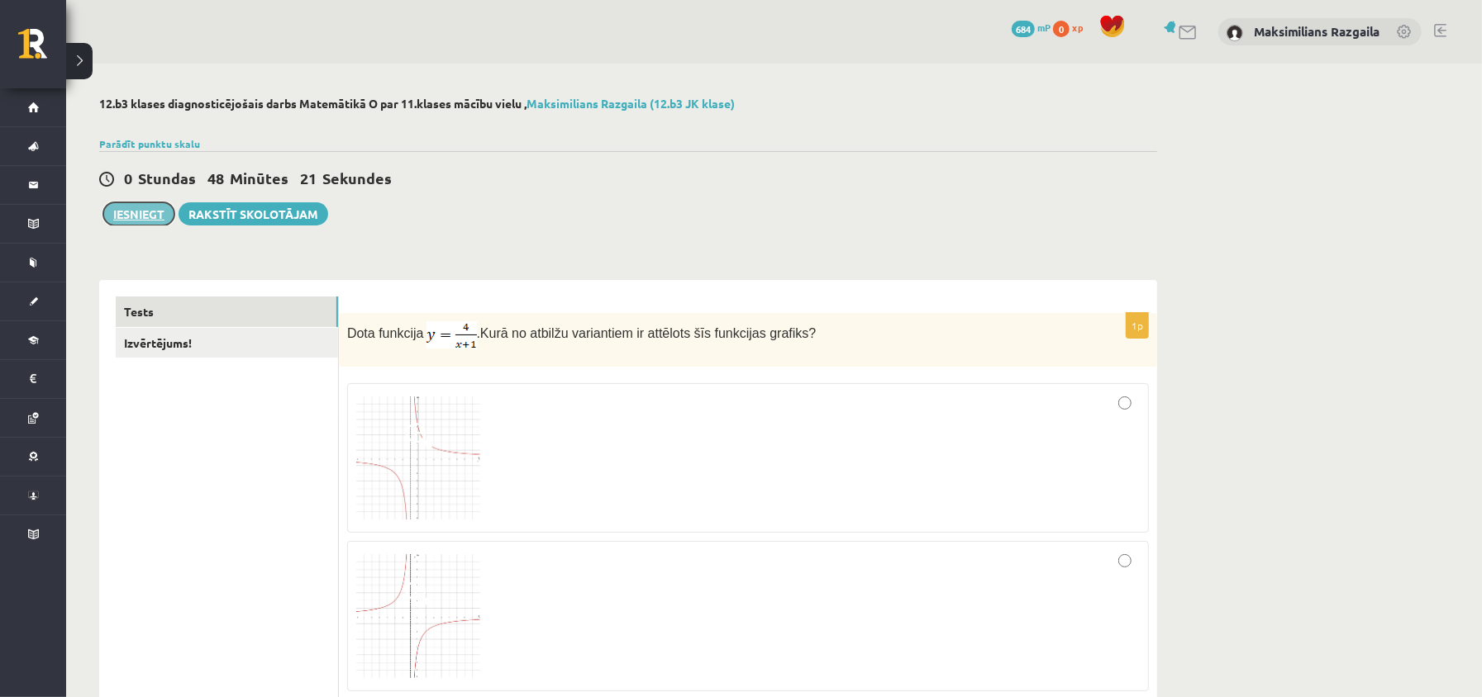
click at [137, 217] on button "Iesniegt" at bounding box center [138, 213] width 71 height 23
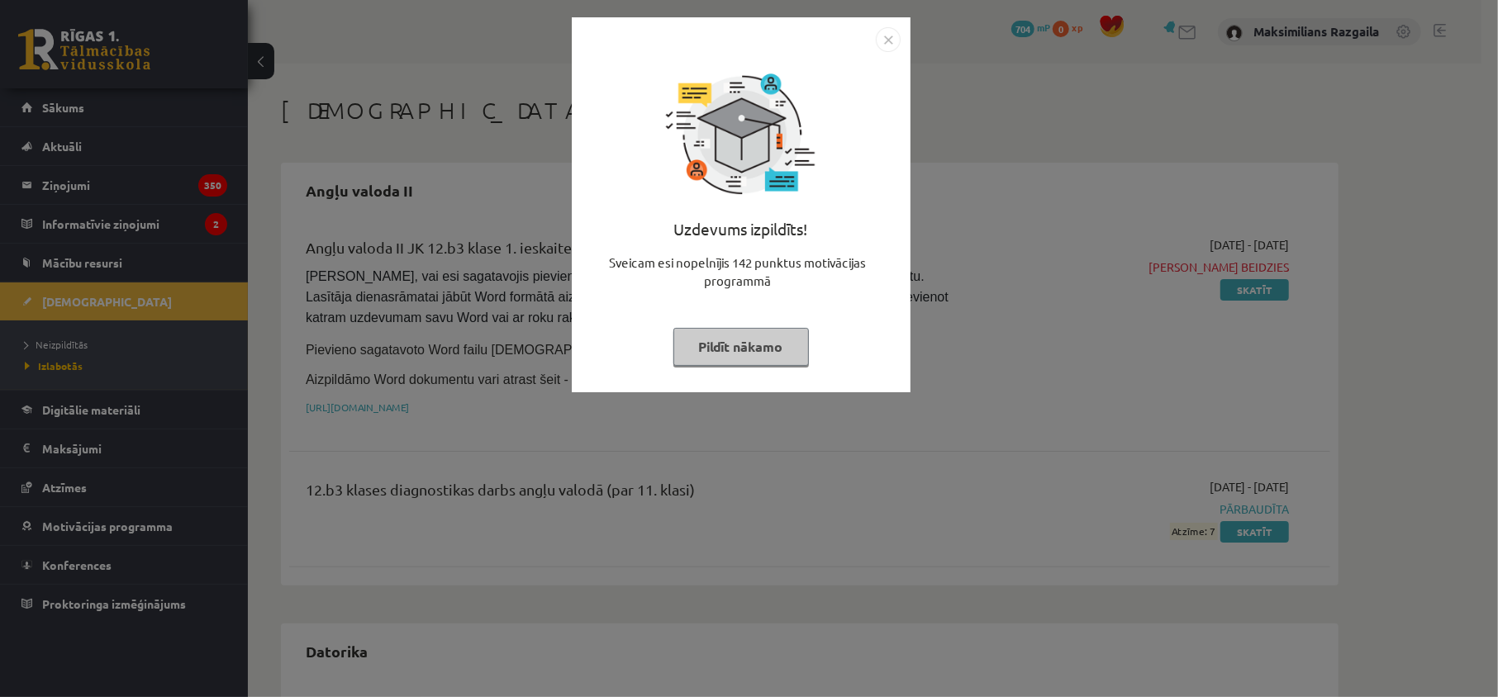
click at [30, 413] on div "Uzdevums izpildīts! Sveicam esi nopelnījis 142 punktus motivācijas programmā Pi…" at bounding box center [749, 348] width 1498 height 697
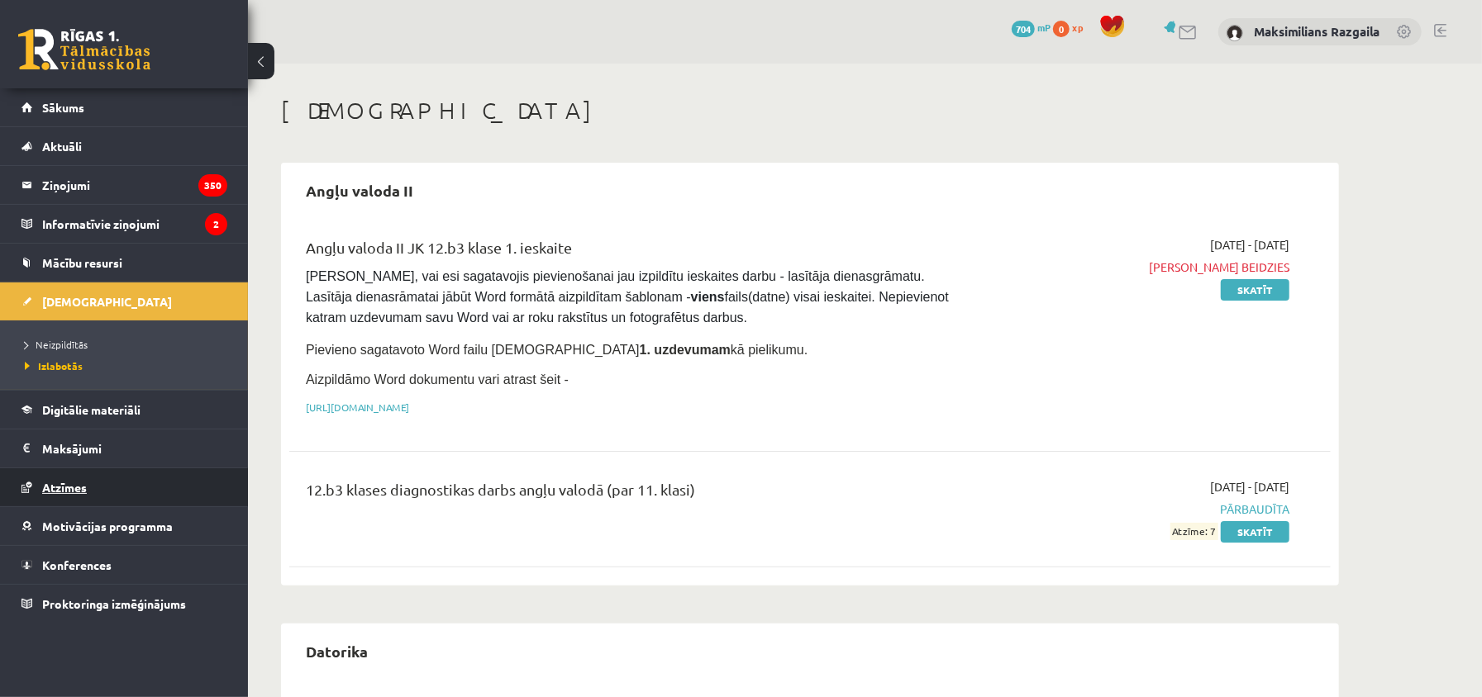
click at [110, 500] on link "Atzīmes" at bounding box center [124, 488] width 206 height 38
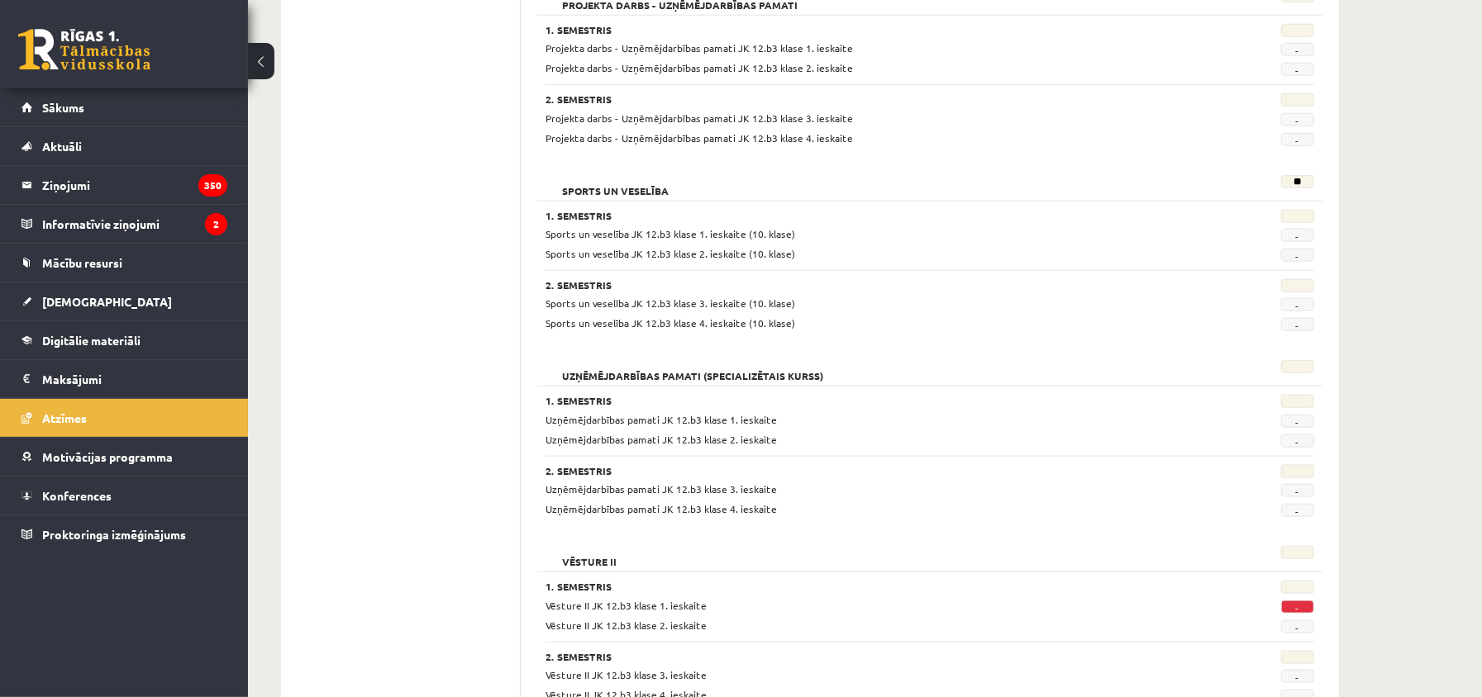
scroll to position [1297, 0]
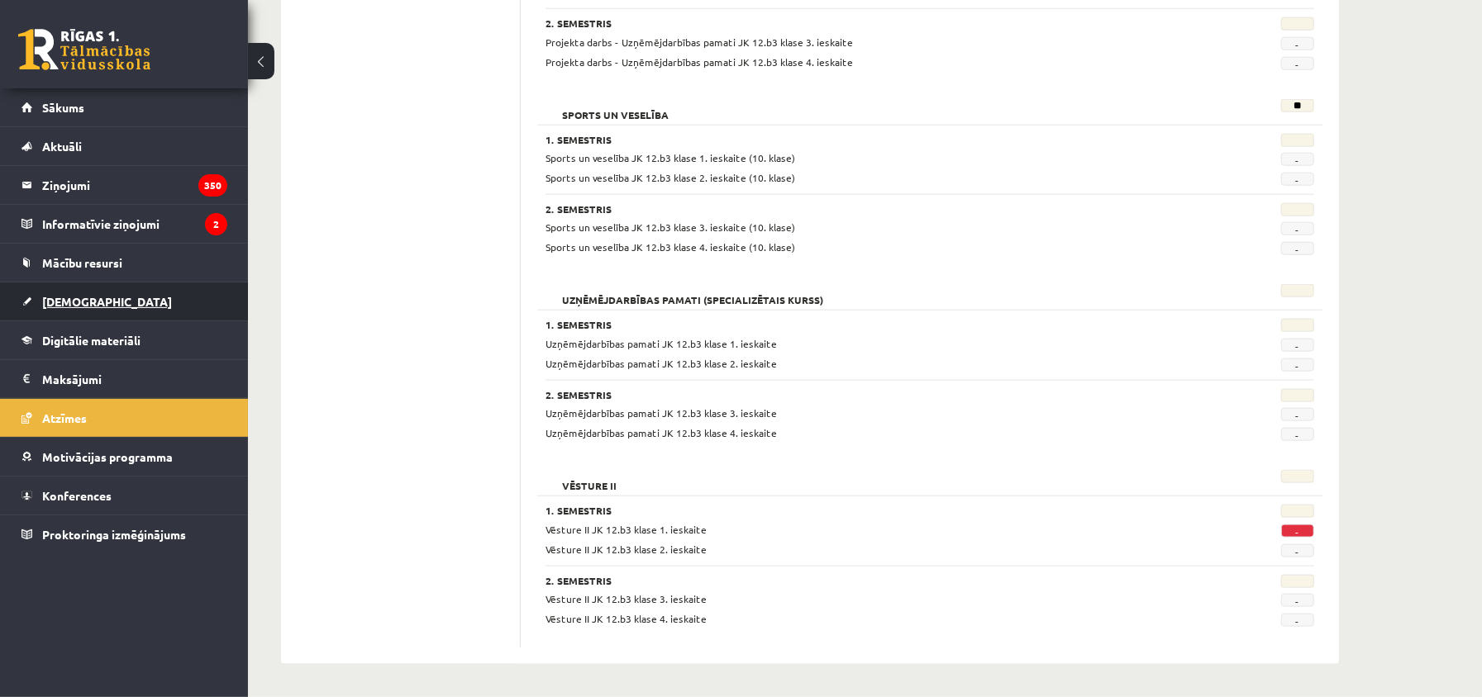
click at [89, 302] on span "[DEMOGRAPHIC_DATA]" at bounding box center [107, 301] width 130 height 15
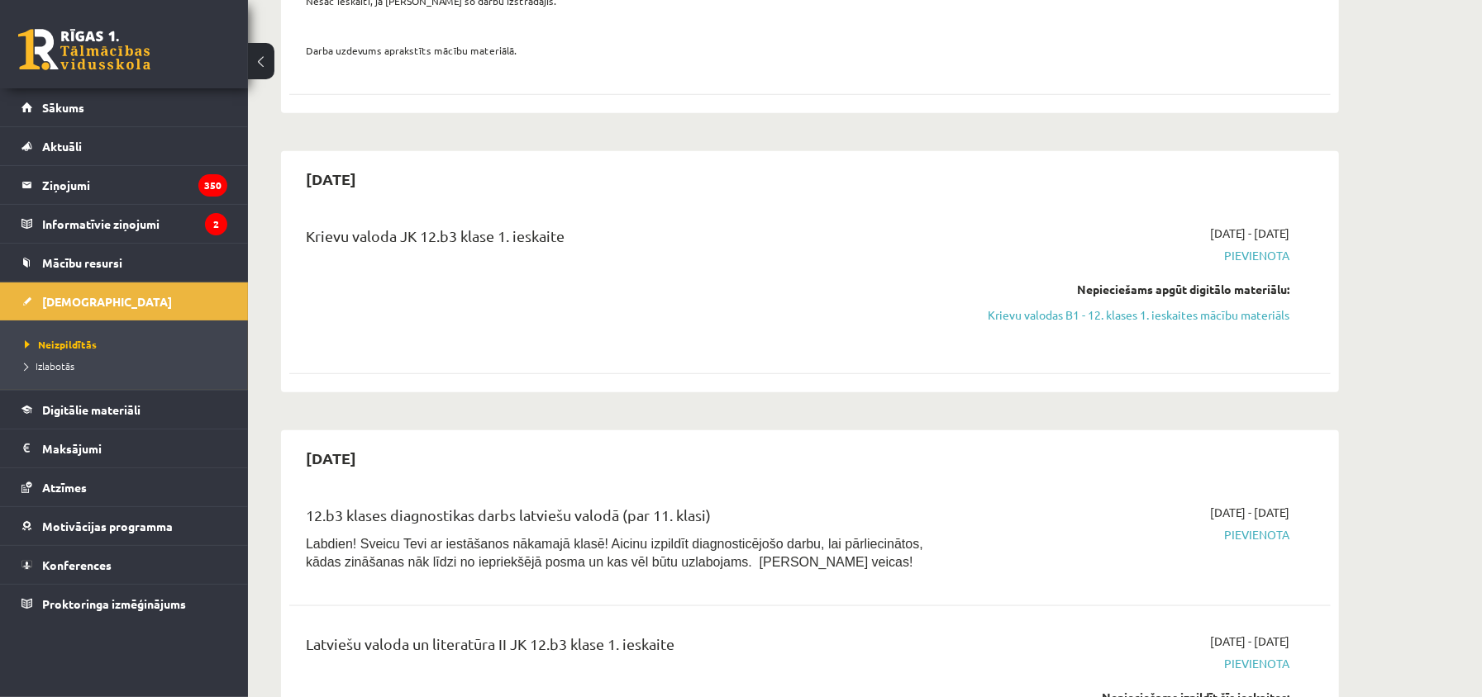
scroll to position [747, 0]
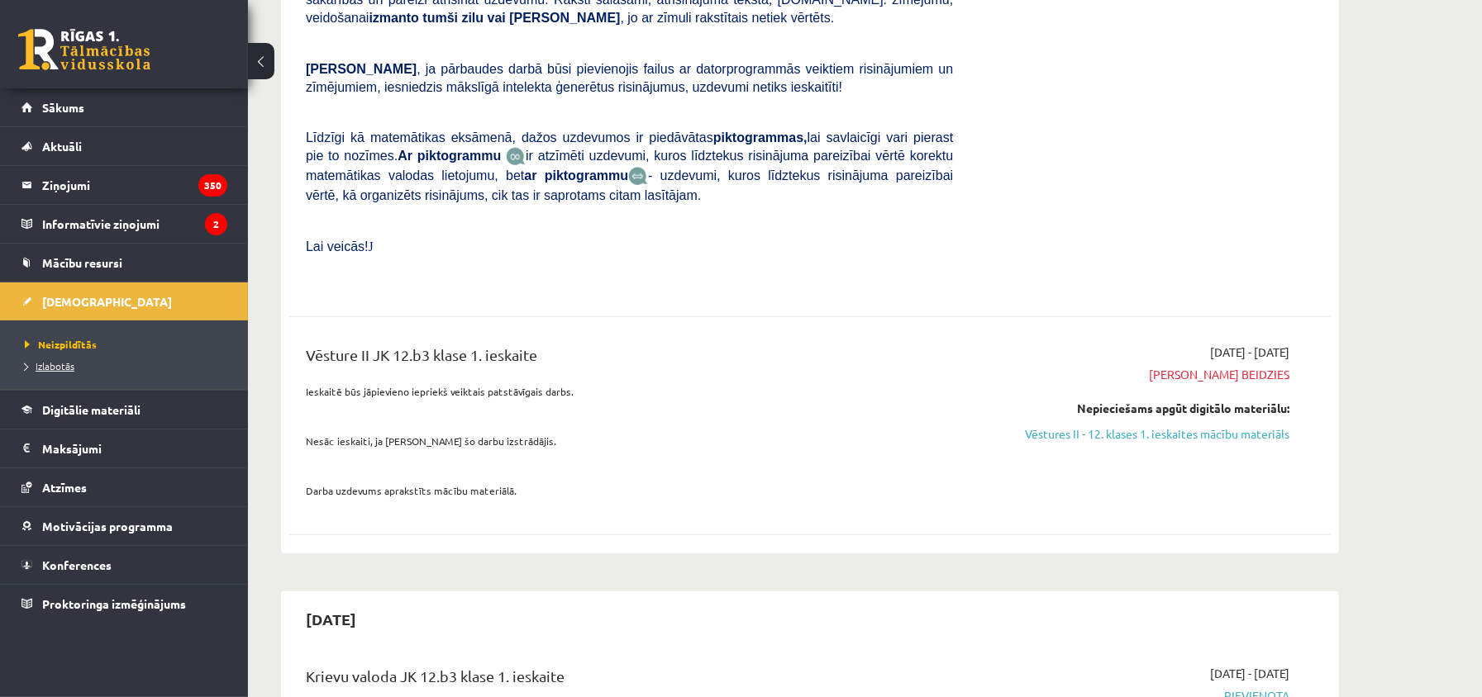
click at [67, 371] on span "Izlabotās" at bounding box center [50, 365] width 50 height 13
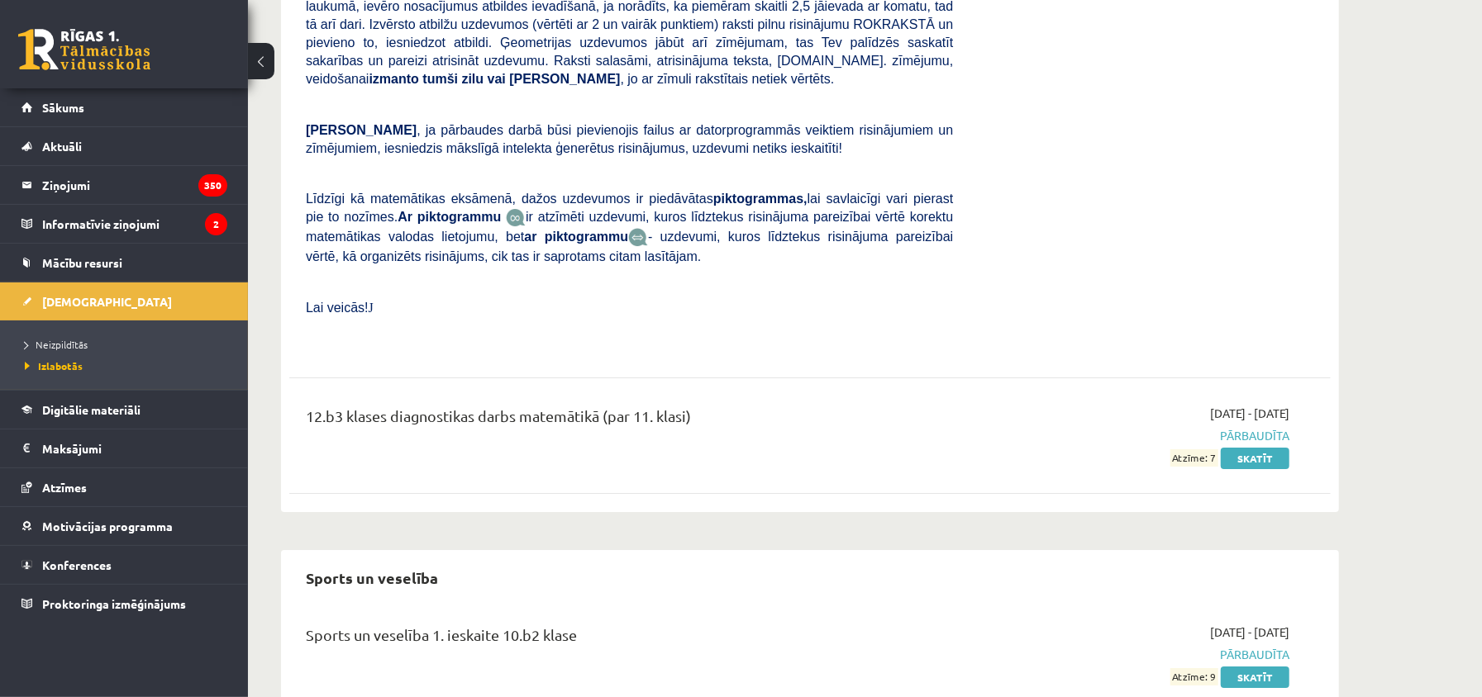
scroll to position [8594, 0]
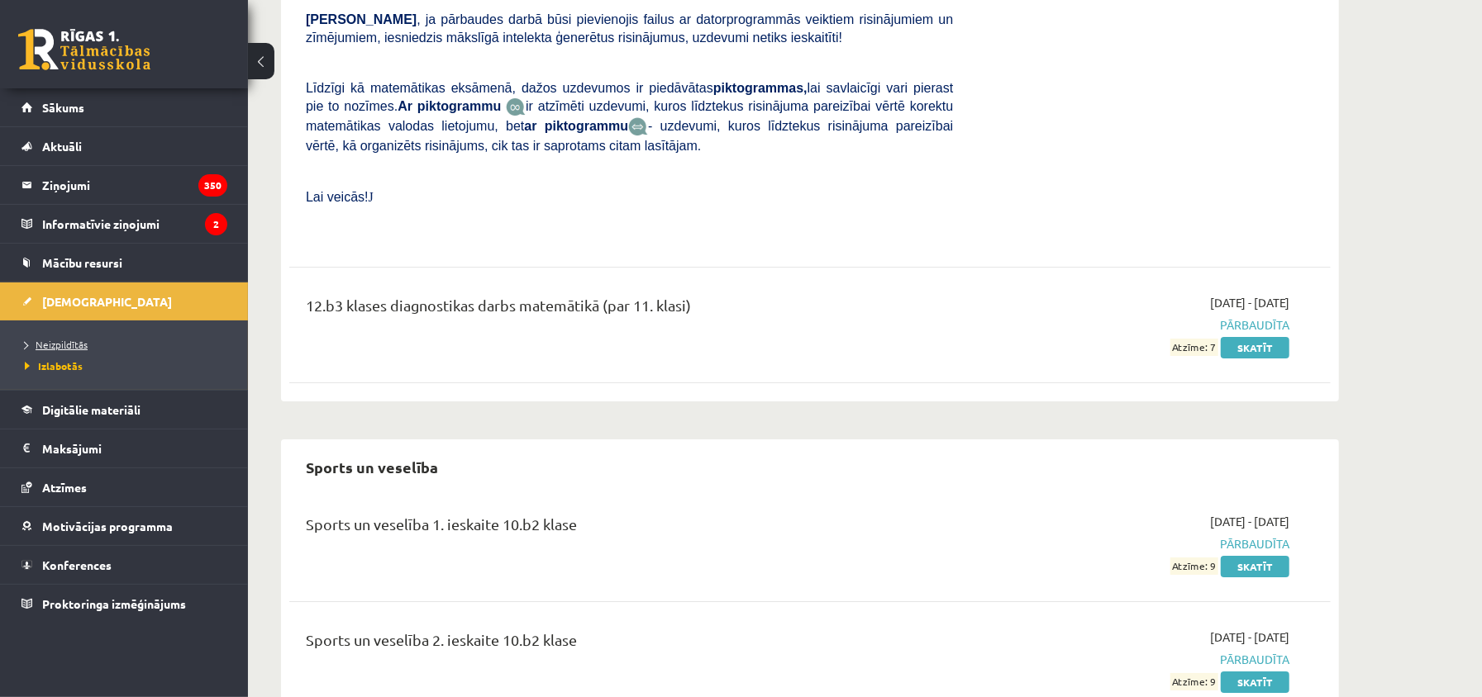
click at [73, 350] on span "Neizpildītās" at bounding box center [56, 344] width 63 height 13
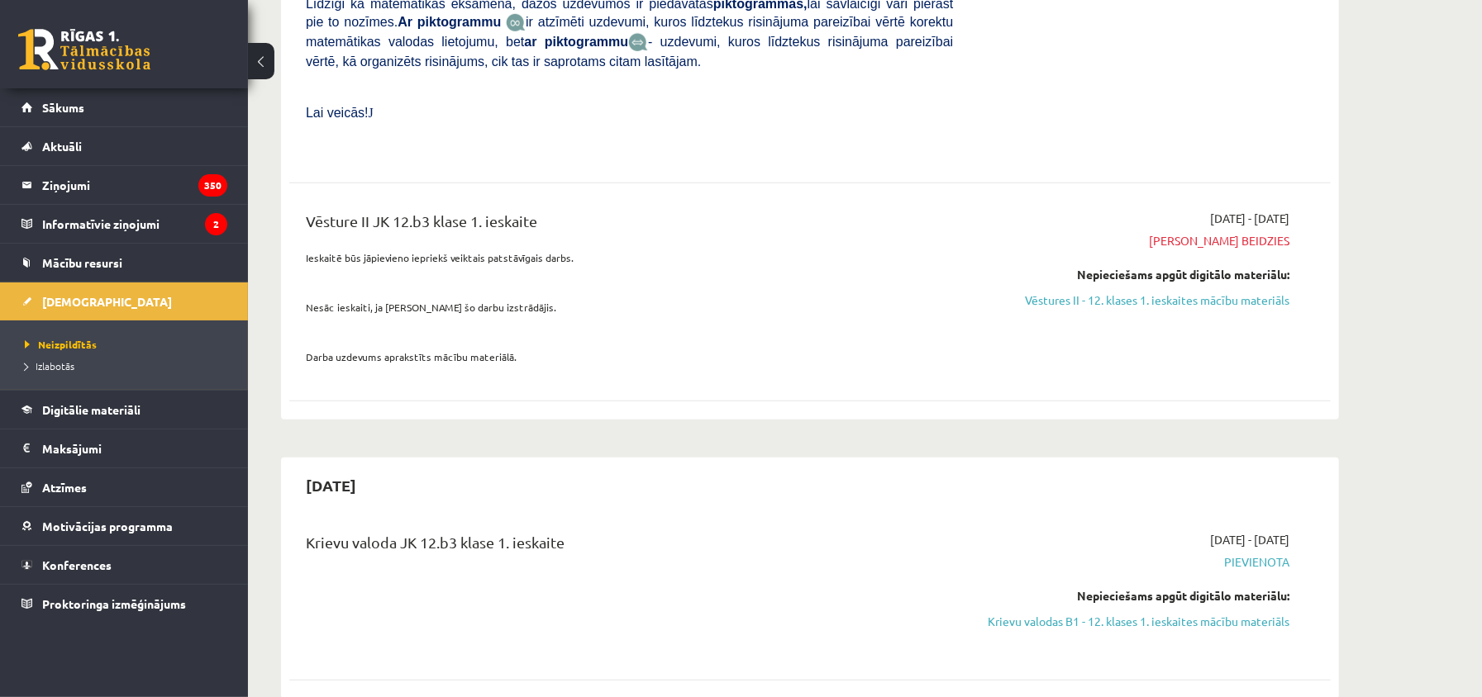
scroll to position [1102, 0]
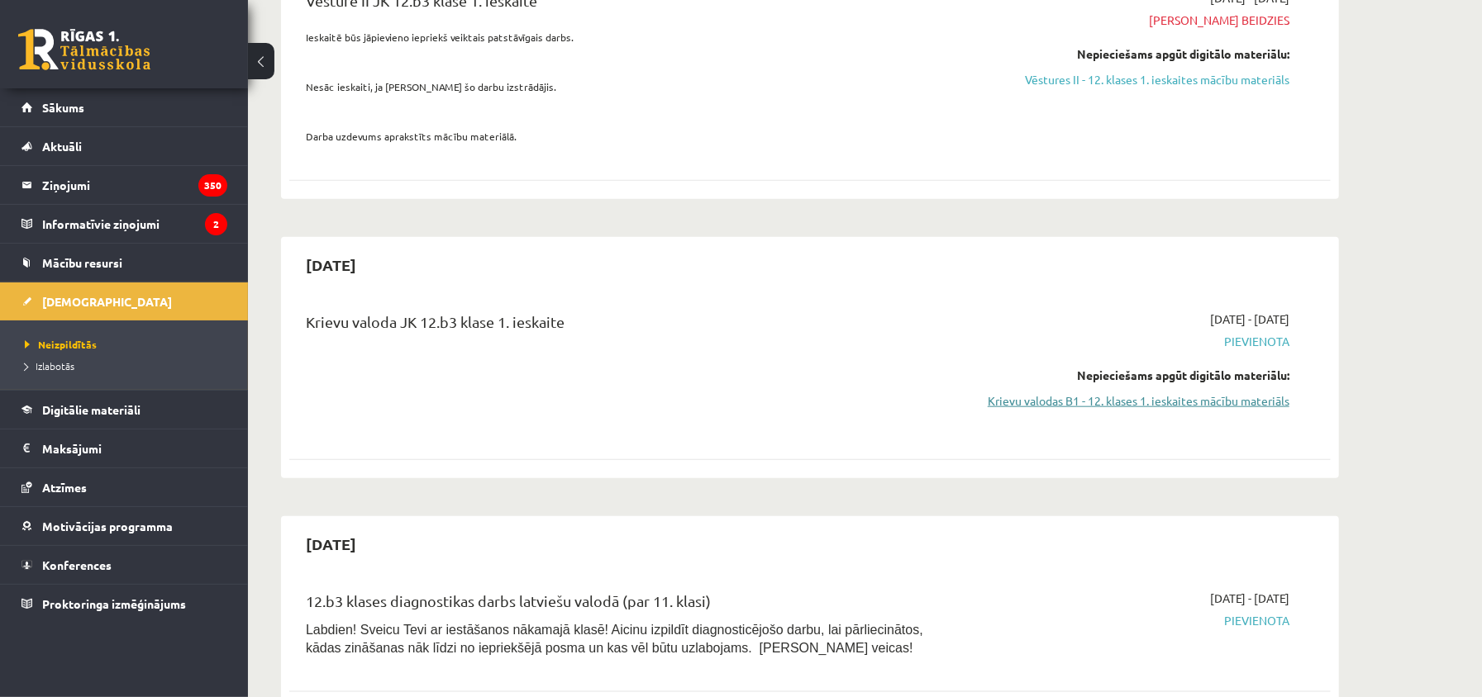
click at [1141, 410] on link "Krievu valodas B1 - 12. klases 1. ieskaites mācību materiāls" at bounding box center [1134, 401] width 312 height 17
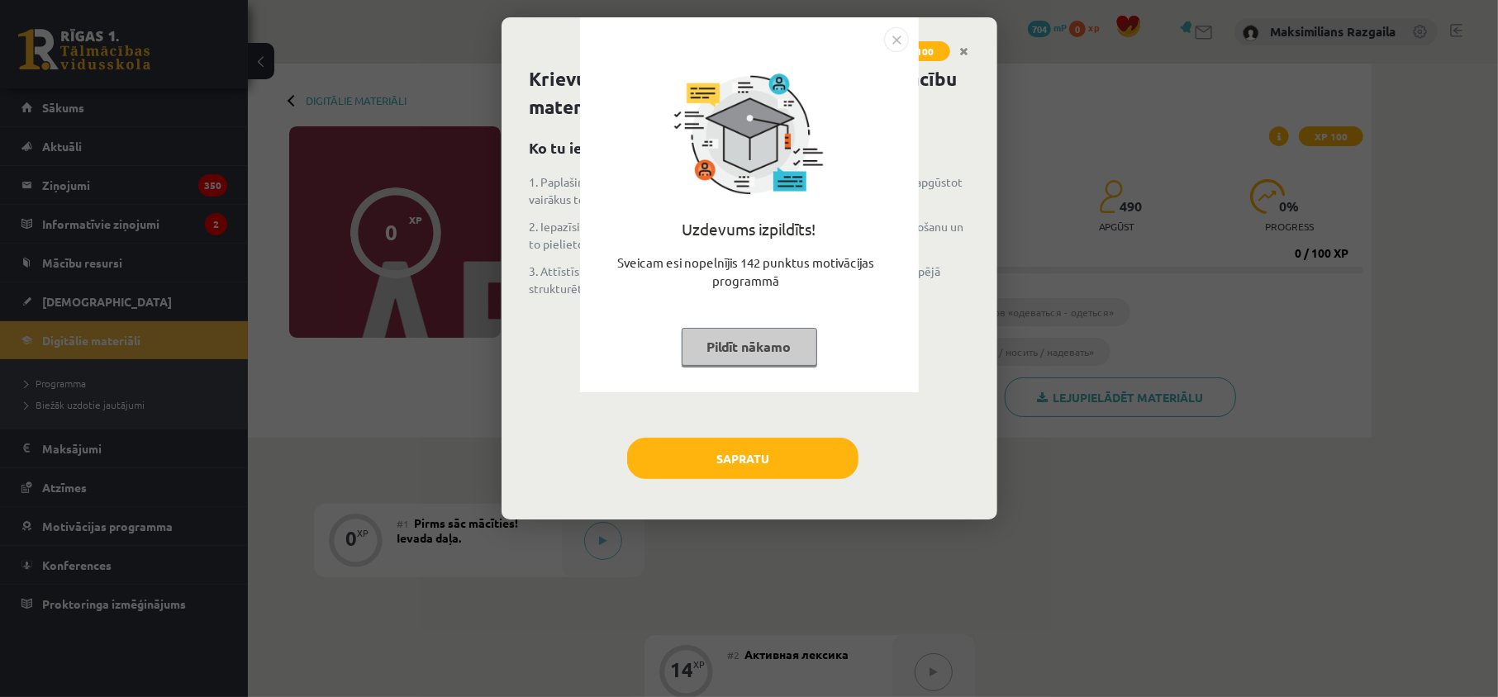
click at [739, 487] on div "Uzdevums izpildīts! Sveicam esi nopelnījis 142 punktus motivācijas programmā Pi…" at bounding box center [749, 348] width 1498 height 697
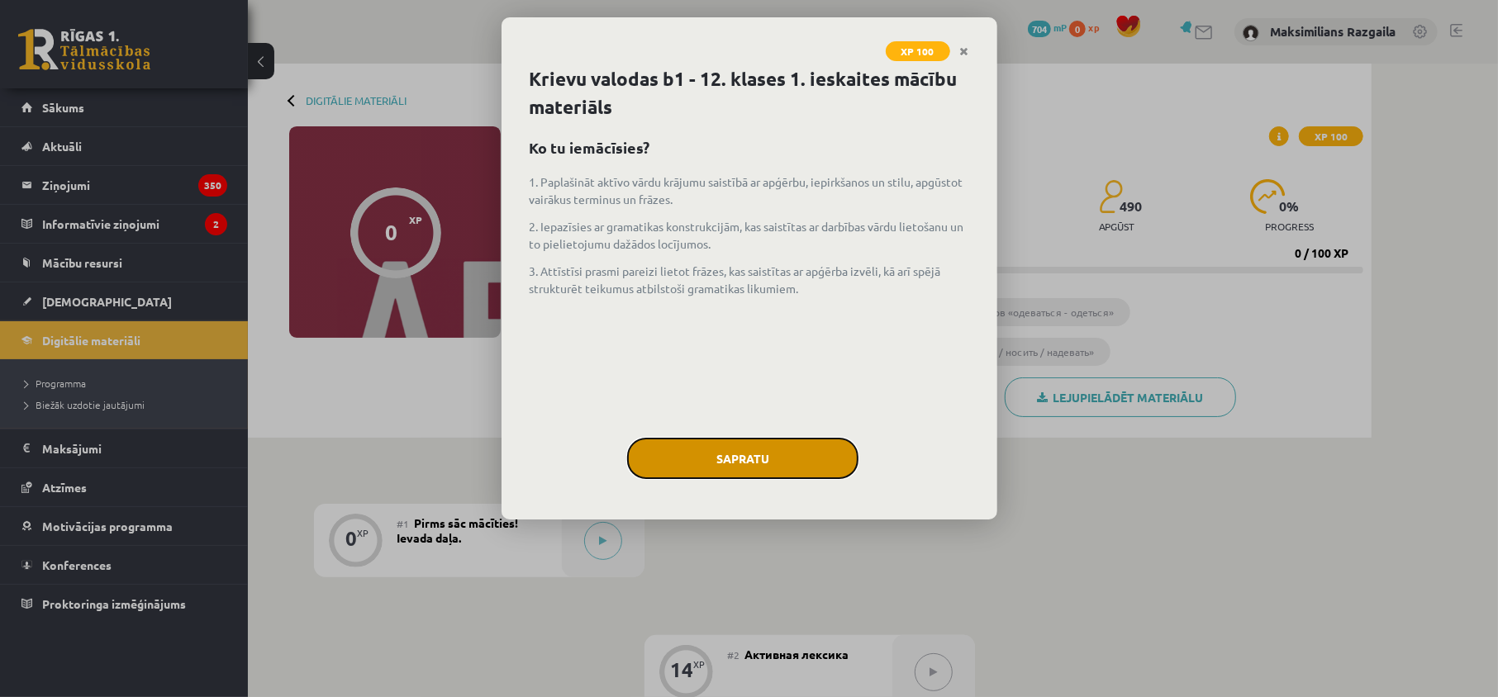
click at [741, 470] on button "Sapratu" at bounding box center [742, 458] width 231 height 41
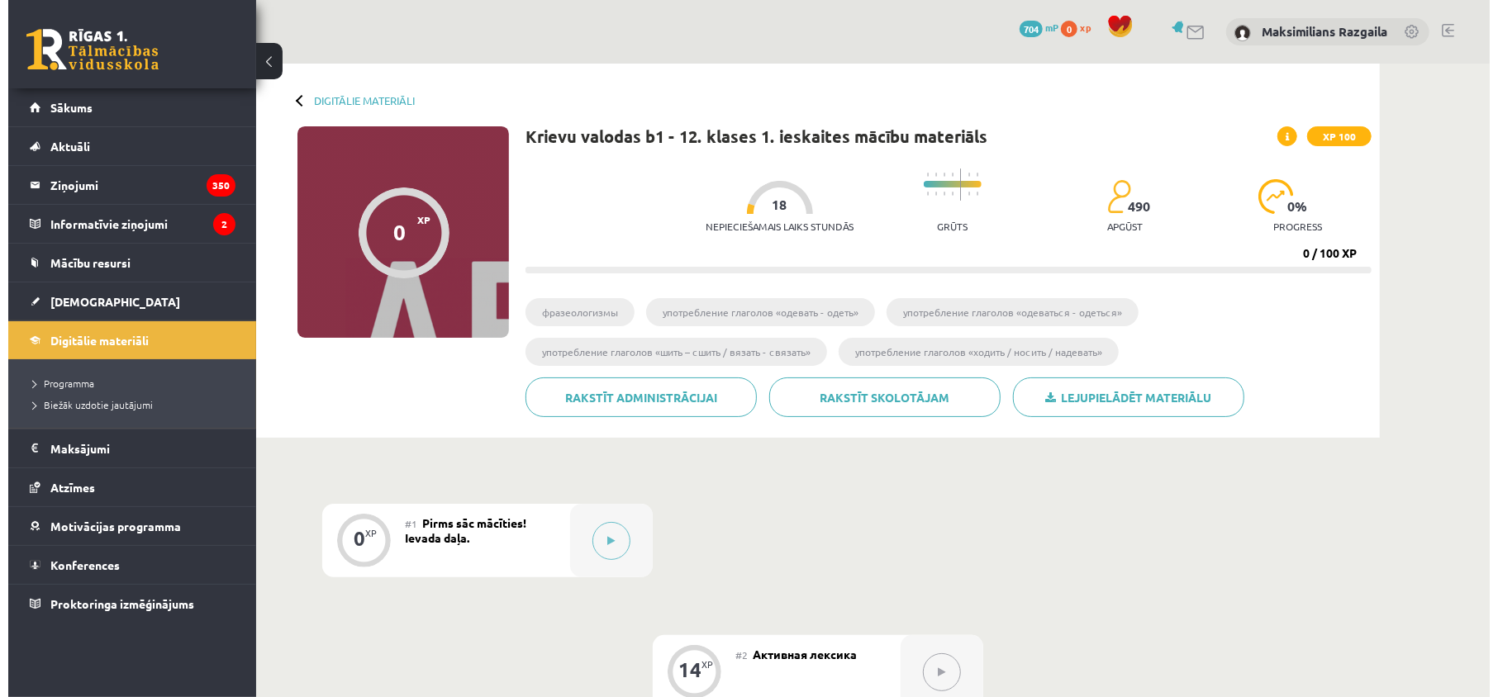
scroll to position [220, 0]
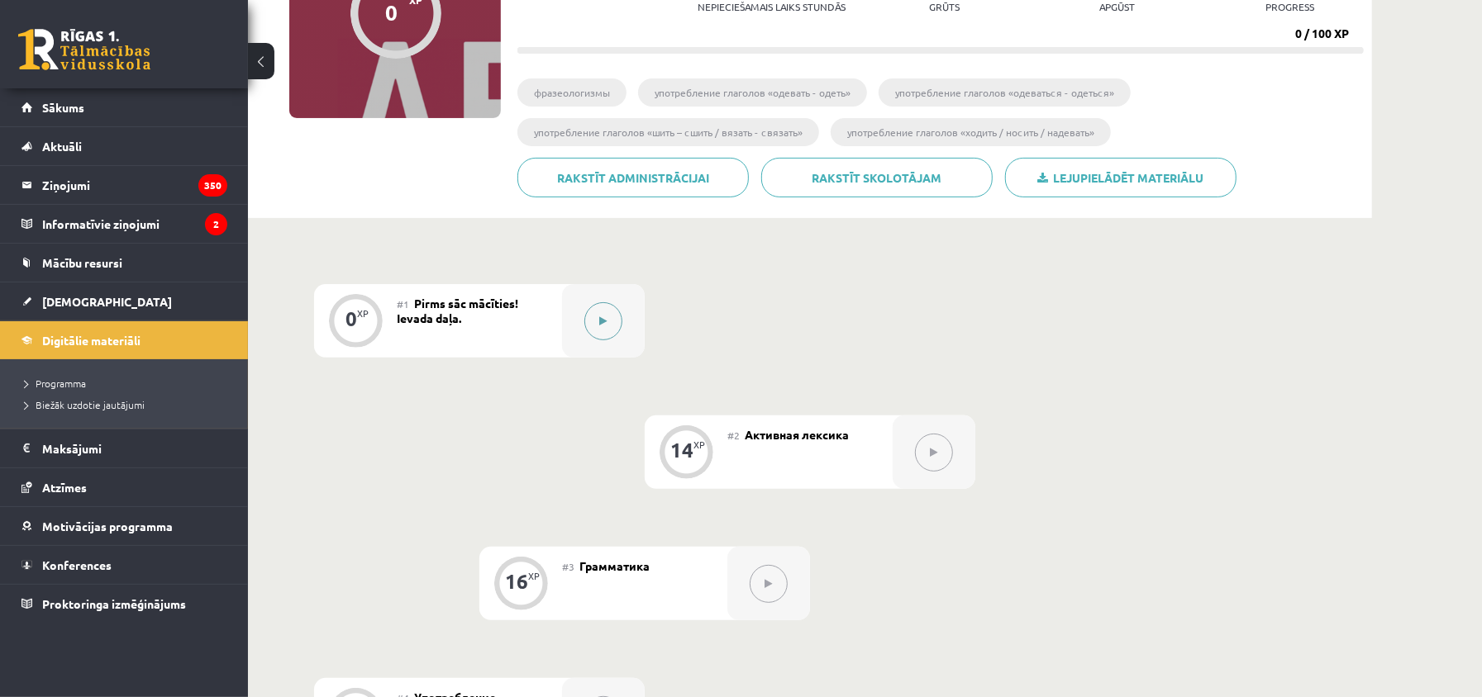
click at [628, 355] on div at bounding box center [603, 321] width 83 height 74
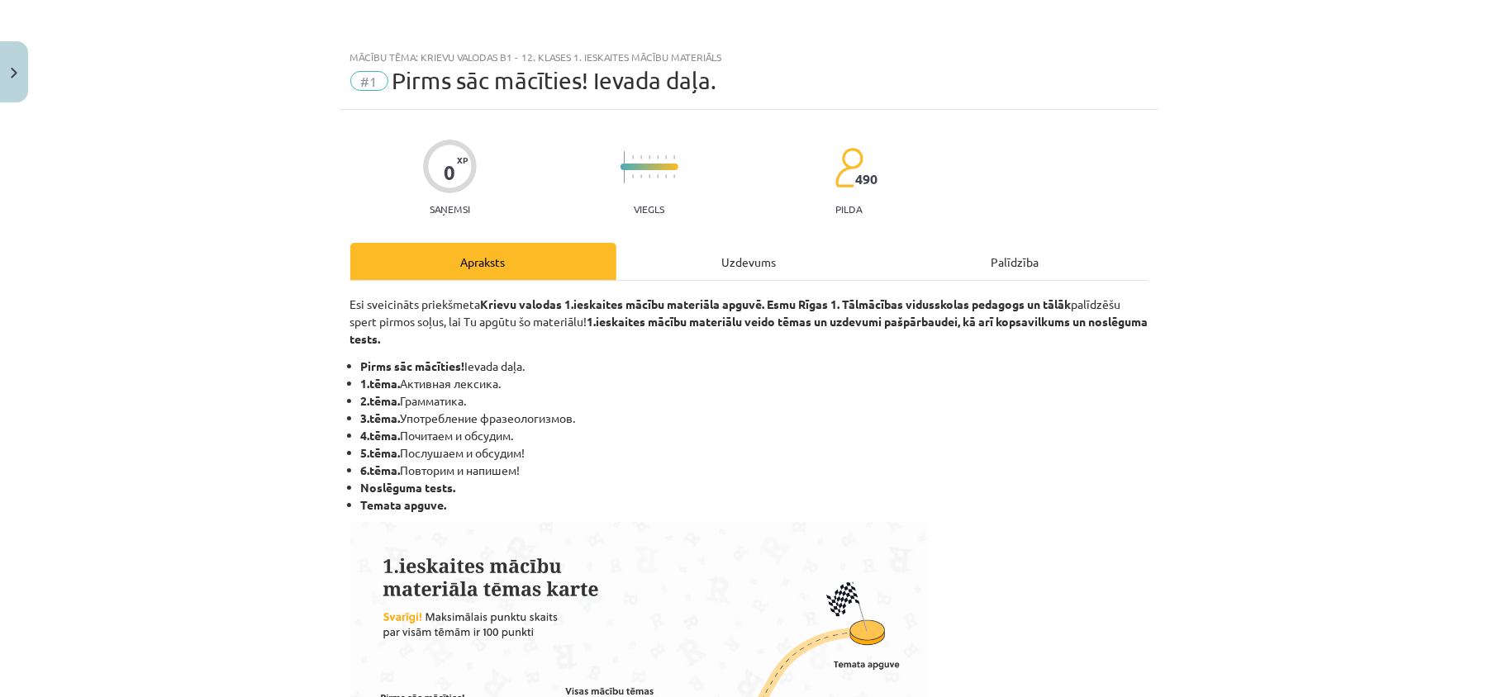
click at [735, 278] on div "Uzdevums" at bounding box center [749, 261] width 266 height 37
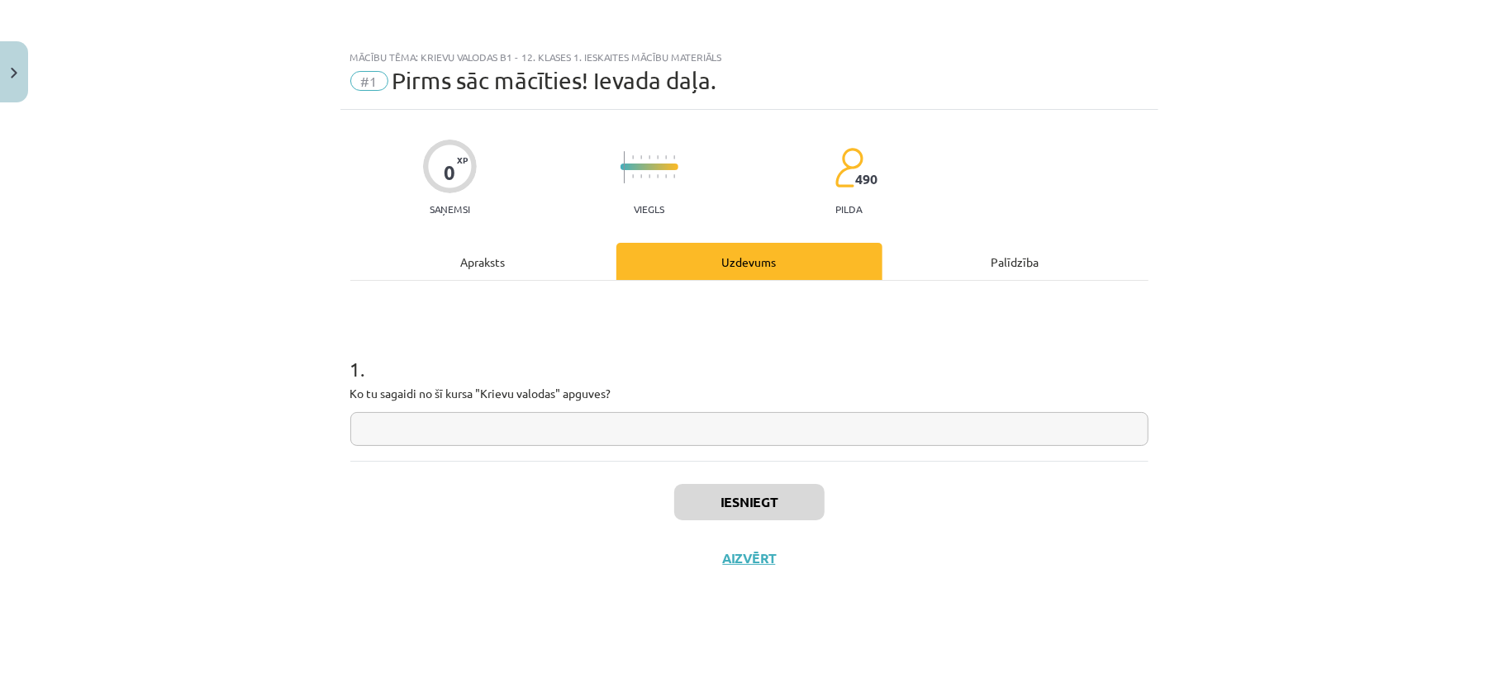
click at [554, 435] on input "text" at bounding box center [749, 429] width 798 height 34
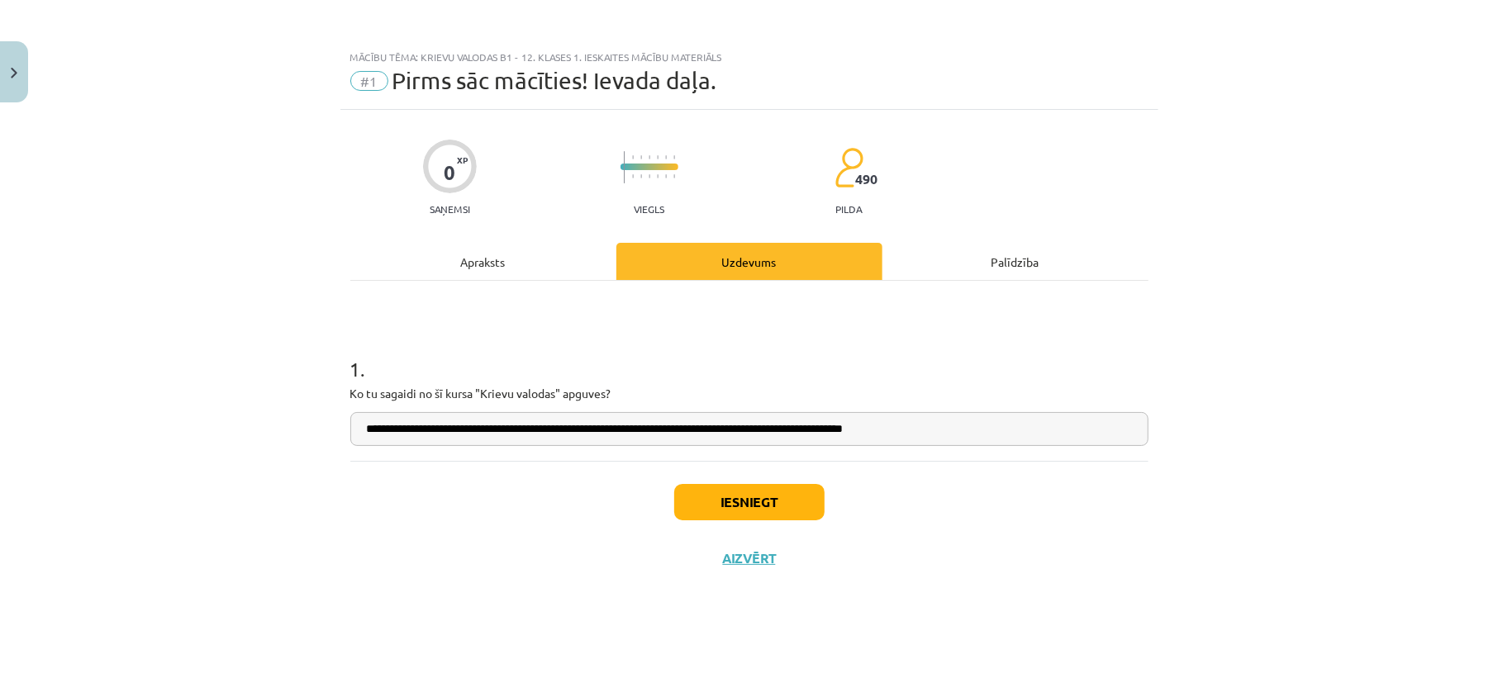
type input "**********"
click at [750, 493] on button "Iesniegt" at bounding box center [749, 502] width 150 height 36
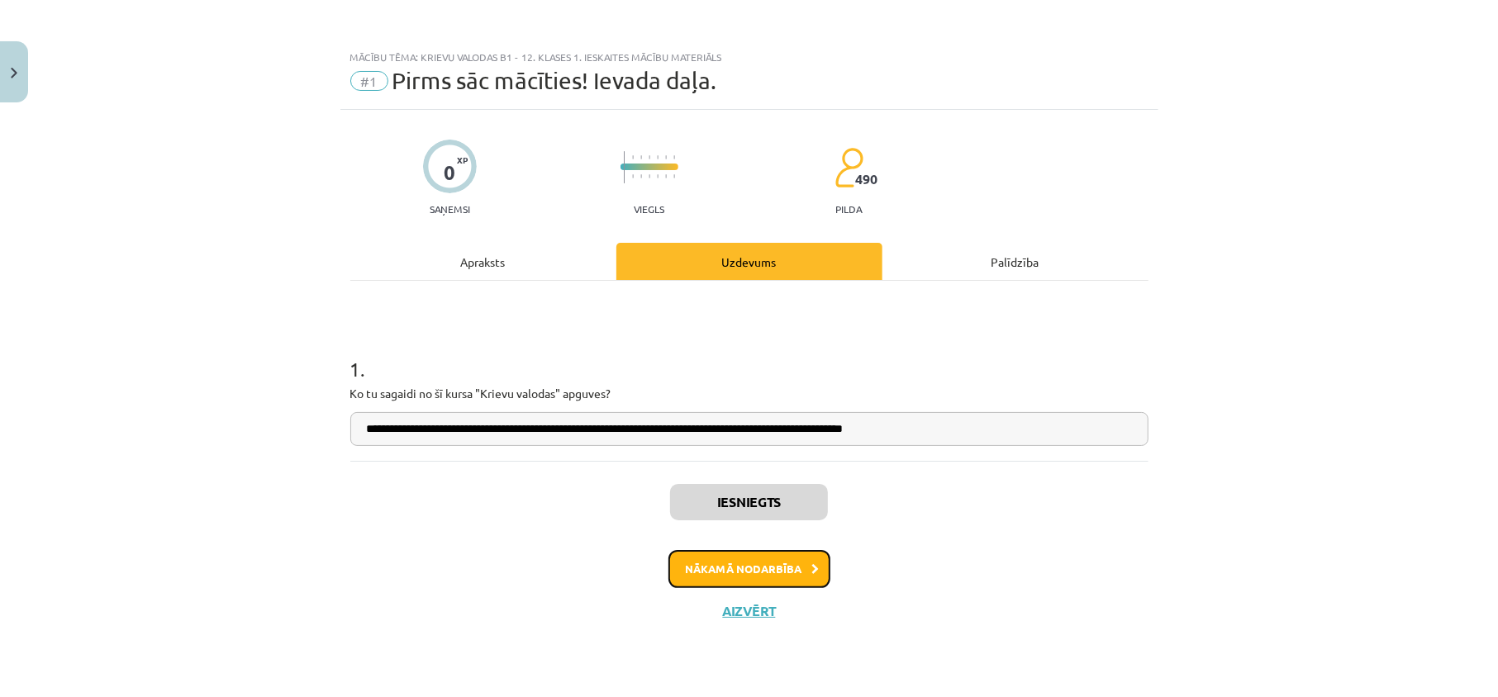
click at [725, 566] on button "Nākamā nodarbība" at bounding box center [750, 569] width 162 height 38
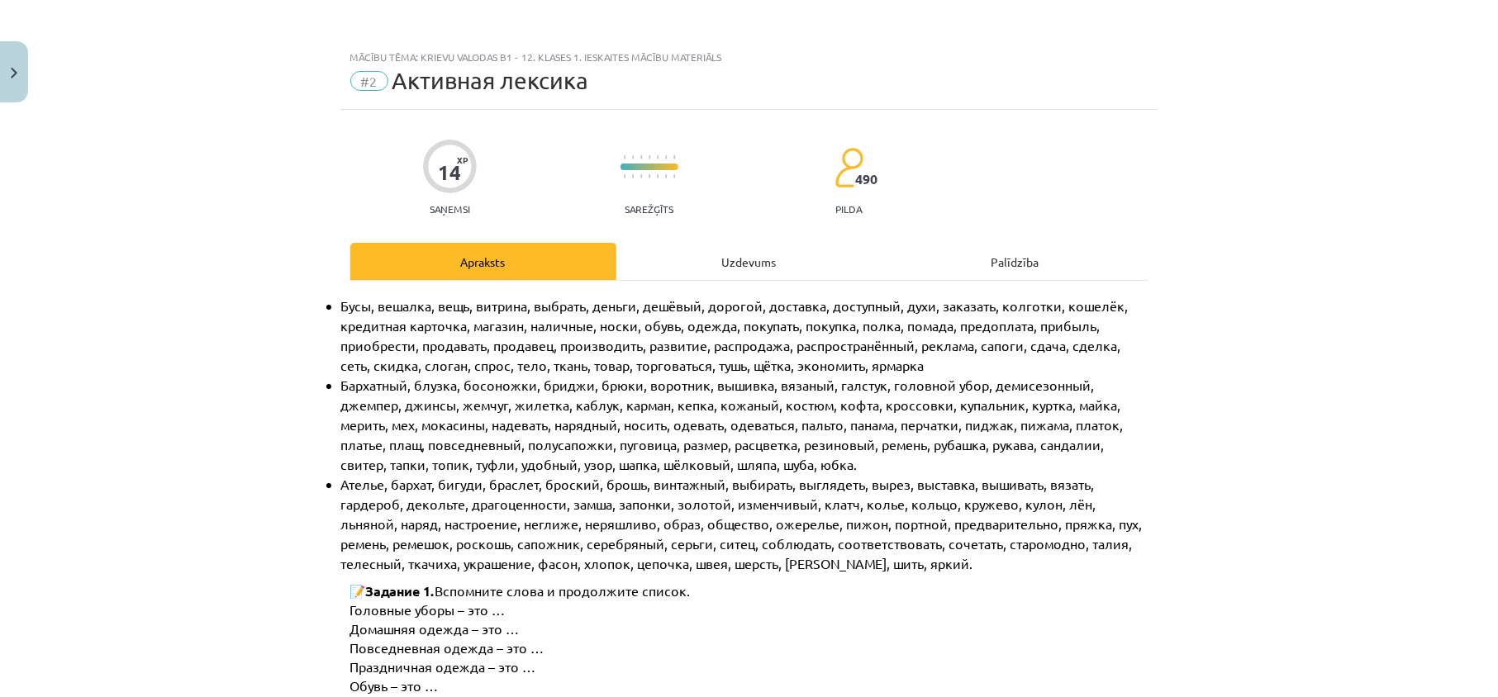
click at [699, 261] on div "Uzdevums" at bounding box center [749, 261] width 266 height 37
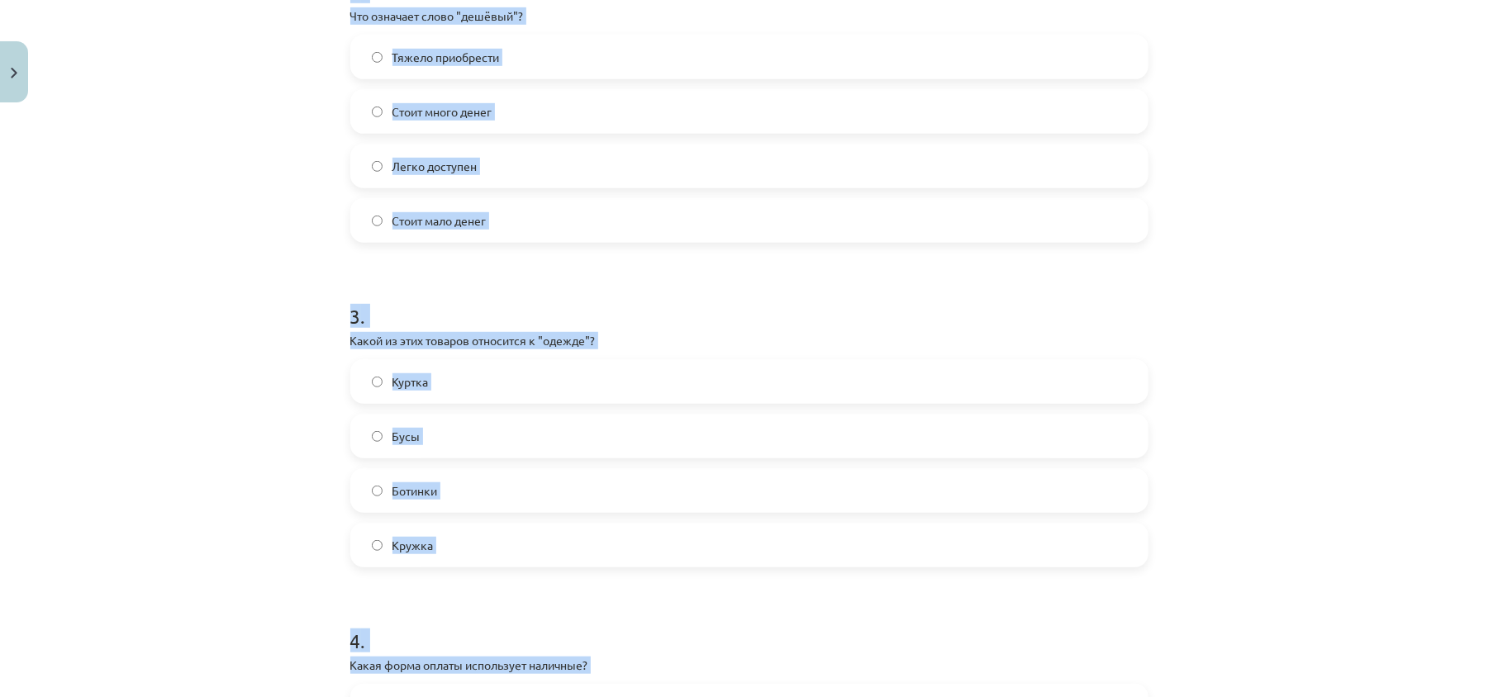
scroll to position [1089, 0]
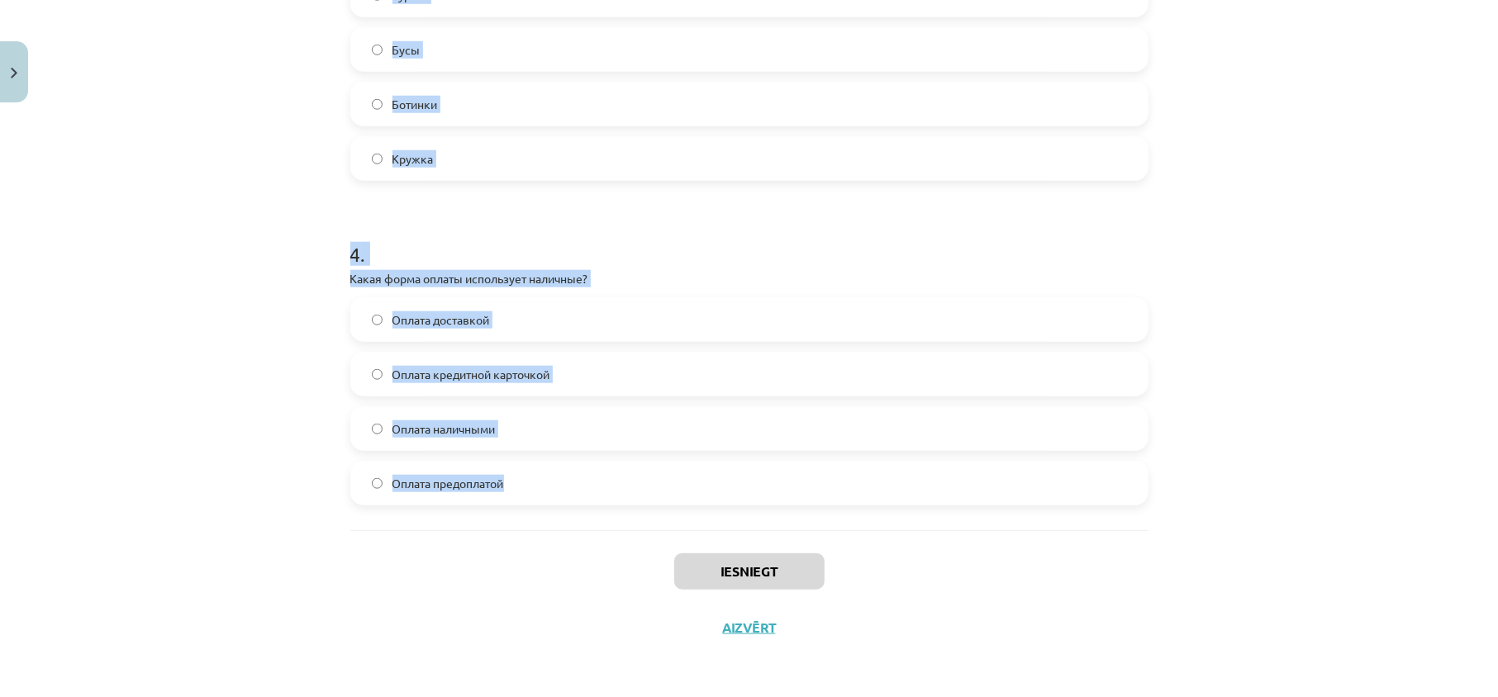
drag, startPoint x: 321, startPoint y: 208, endPoint x: 510, endPoint y: 288, distance: 204.7
click at [586, 486] on div "Mācību tēma: Krievu valodas b1 - 12. klases 1. ieskaites mācību materiāls #2 Ак…" at bounding box center [749, 348] width 1498 height 697
copy form "1 . Какое слово лишнее в ряду: платье, брюки, шуба, юбка, туфли? [PERSON_NAME] …"
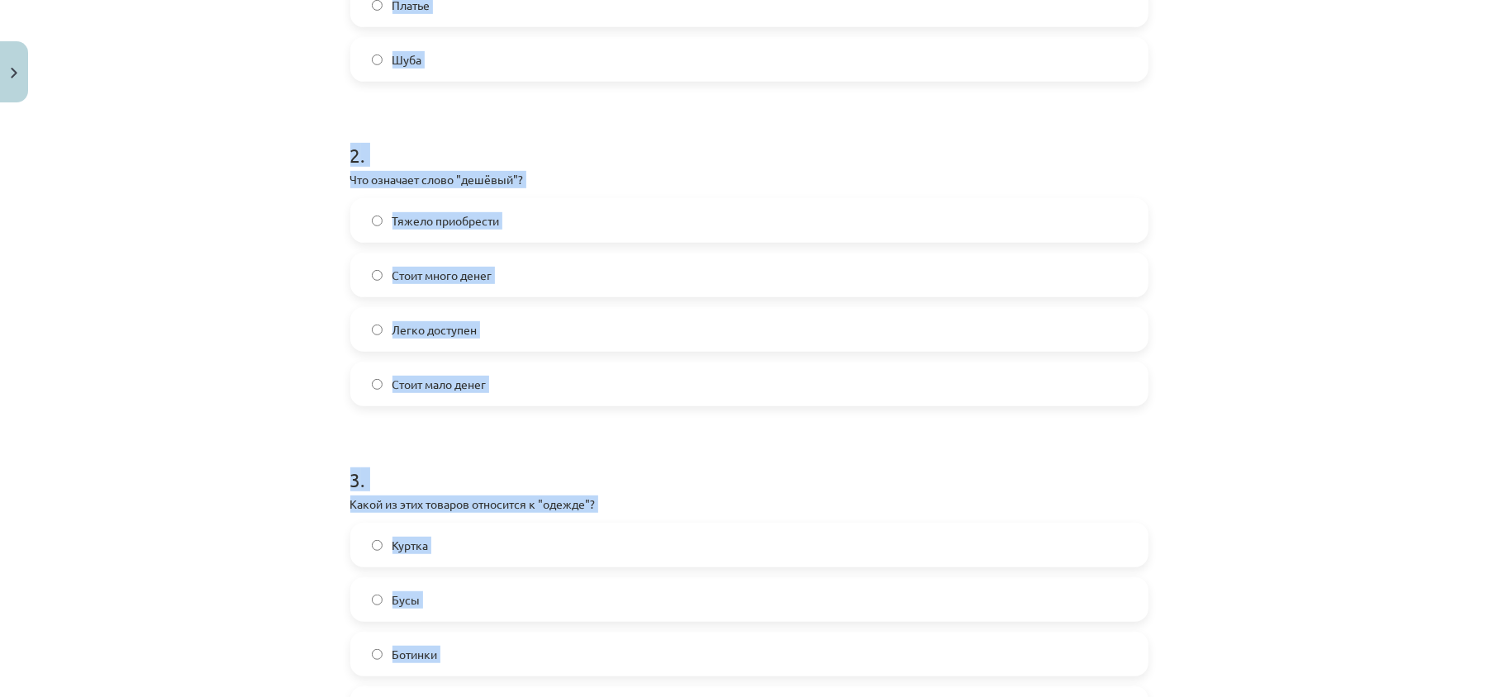
scroll to position [318, 0]
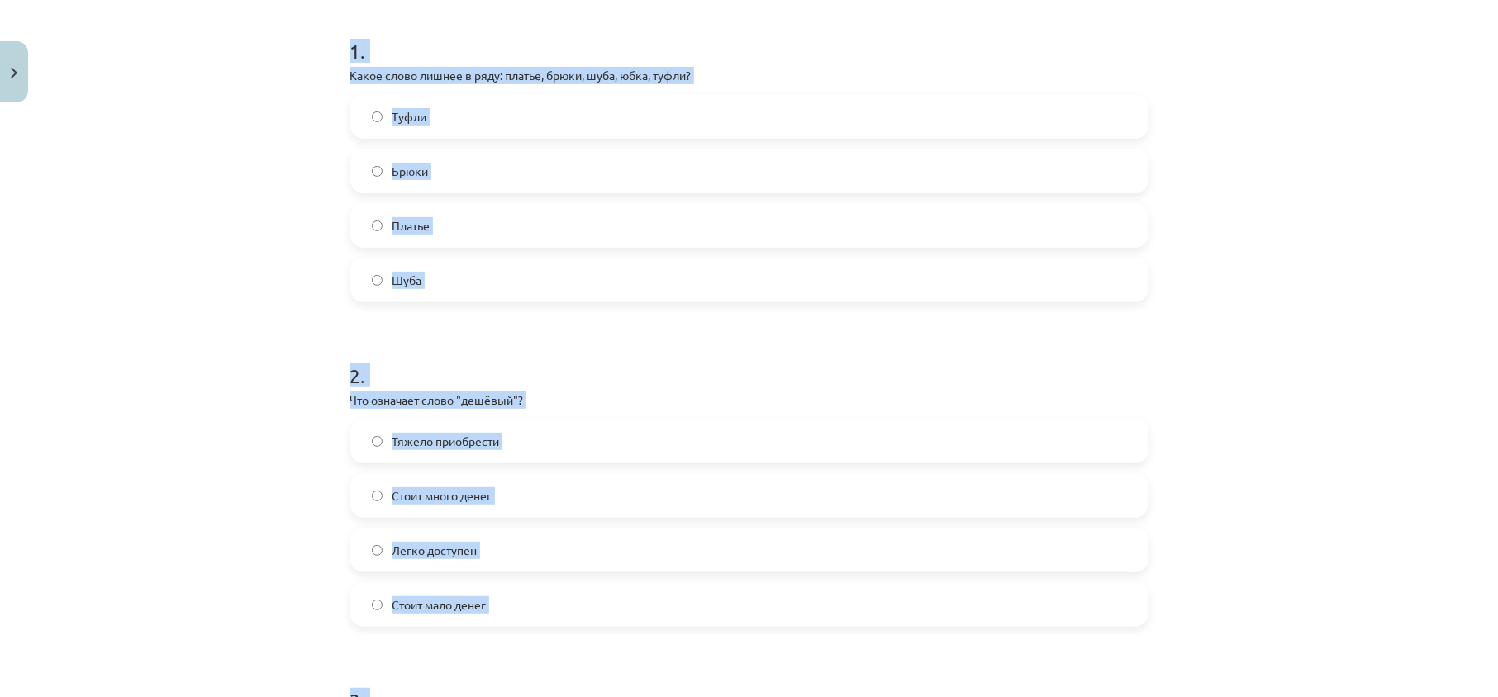
click at [252, 342] on div "Mācību tēma: Krievu valodas b1 - 12. klases 1. ieskaites mācību materiāls #2 Ак…" at bounding box center [749, 348] width 1498 height 697
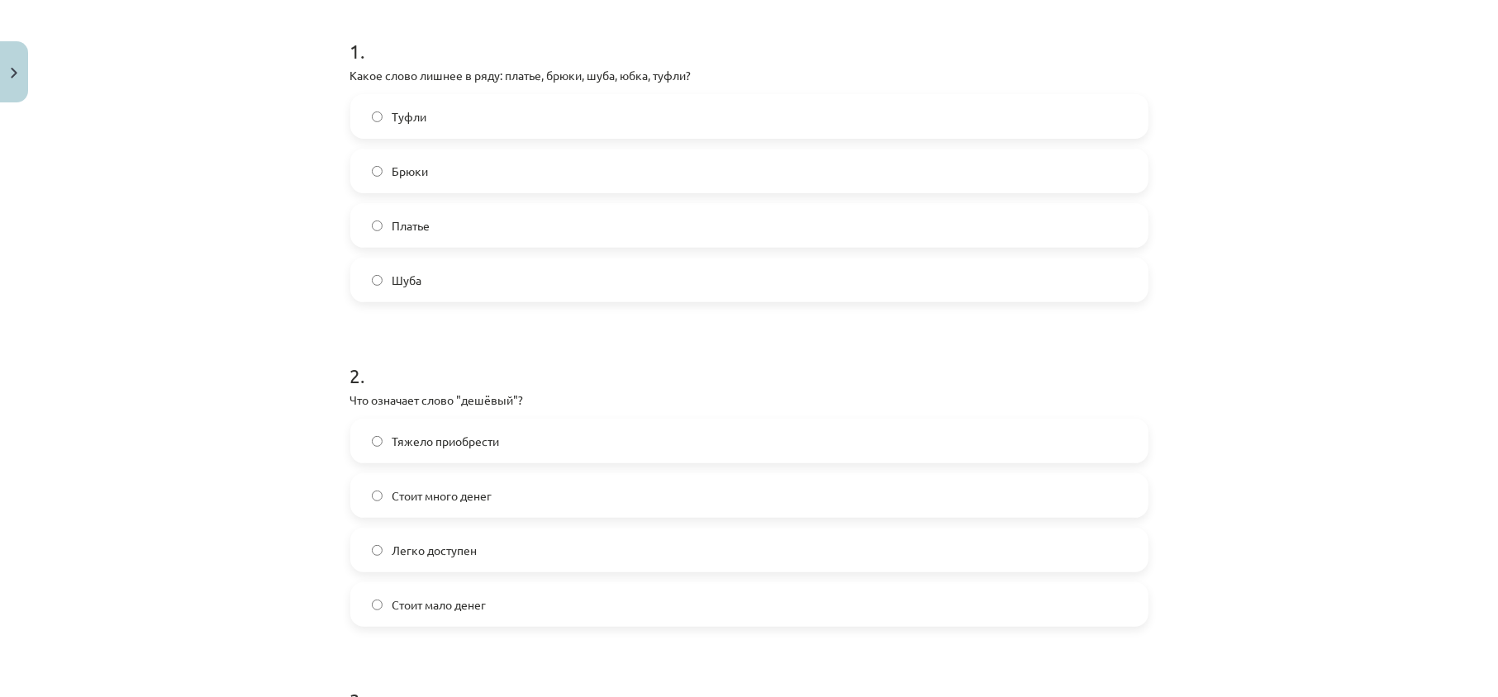
click at [459, 126] on label "Туфли" at bounding box center [749, 116] width 795 height 41
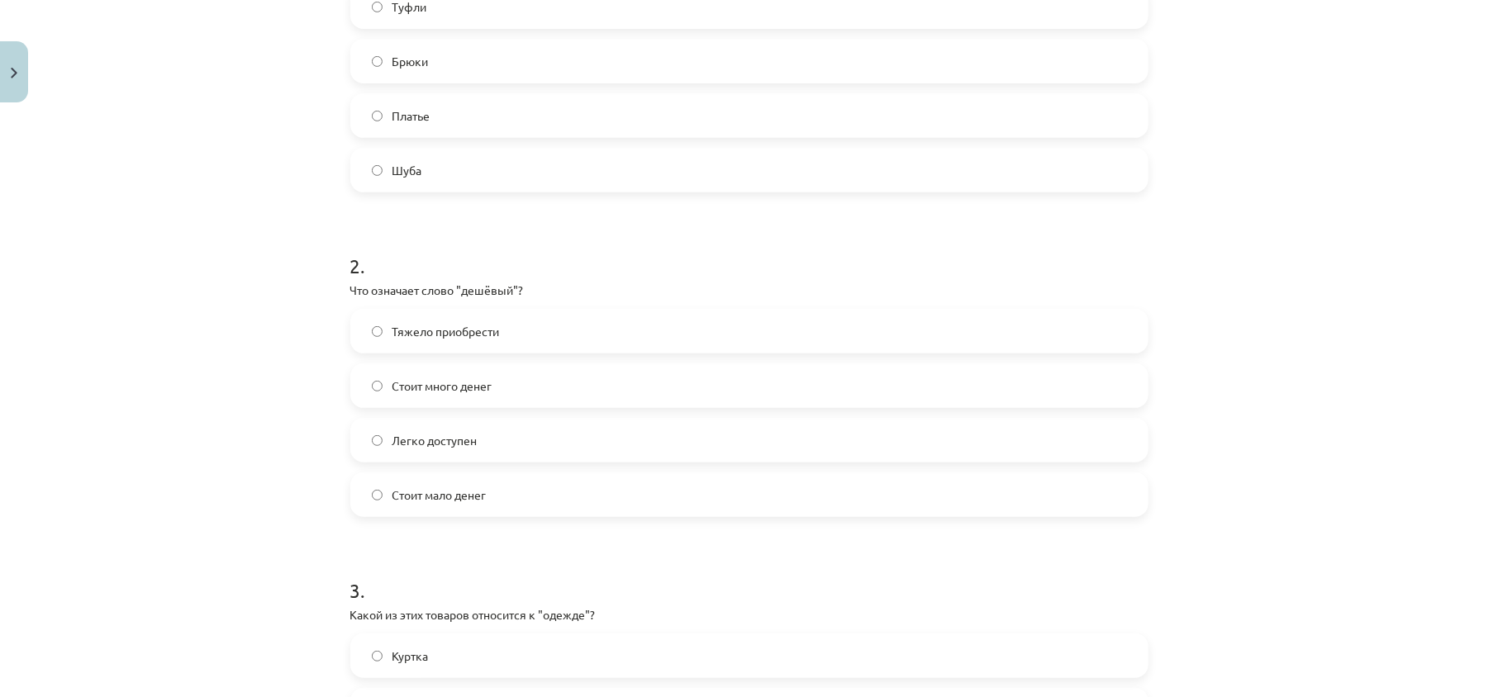
click at [468, 380] on span "Стоит много денег" at bounding box center [443, 386] width 100 height 17
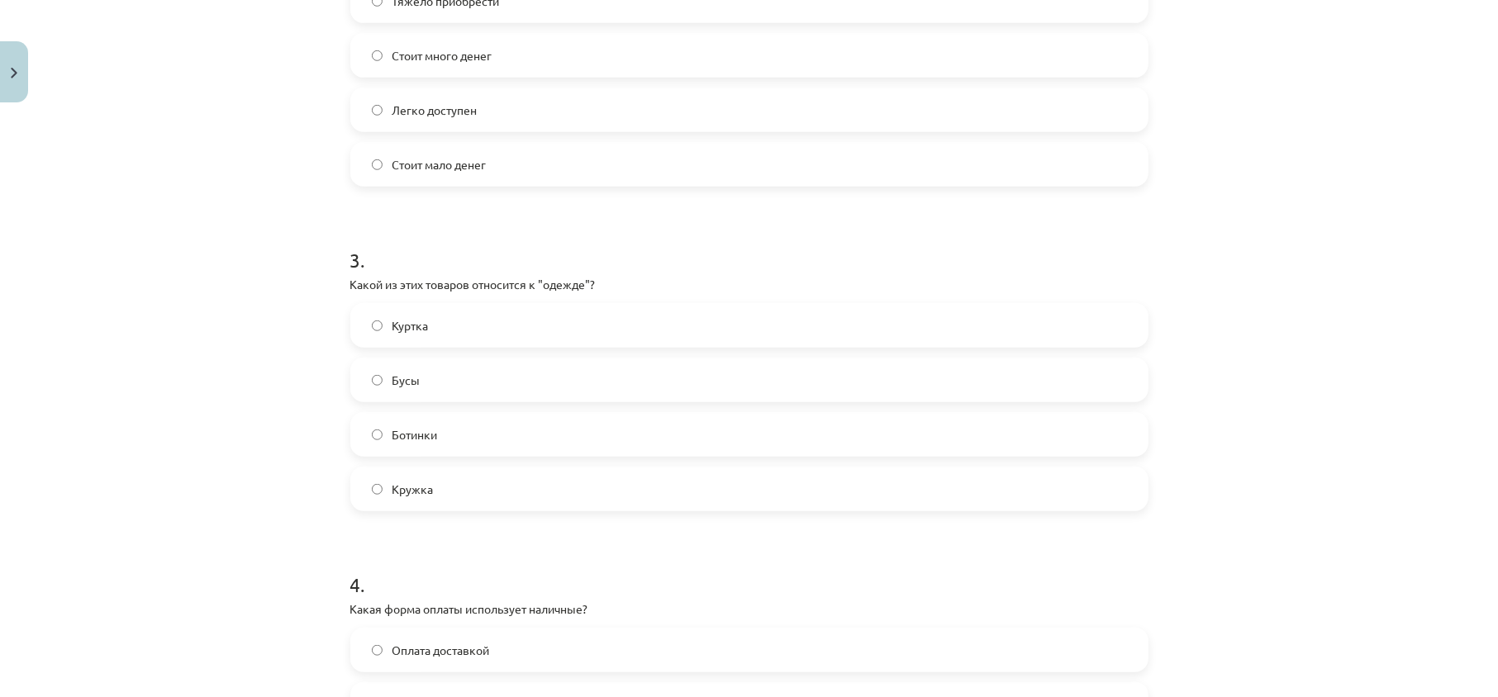
scroll to position [979, 0]
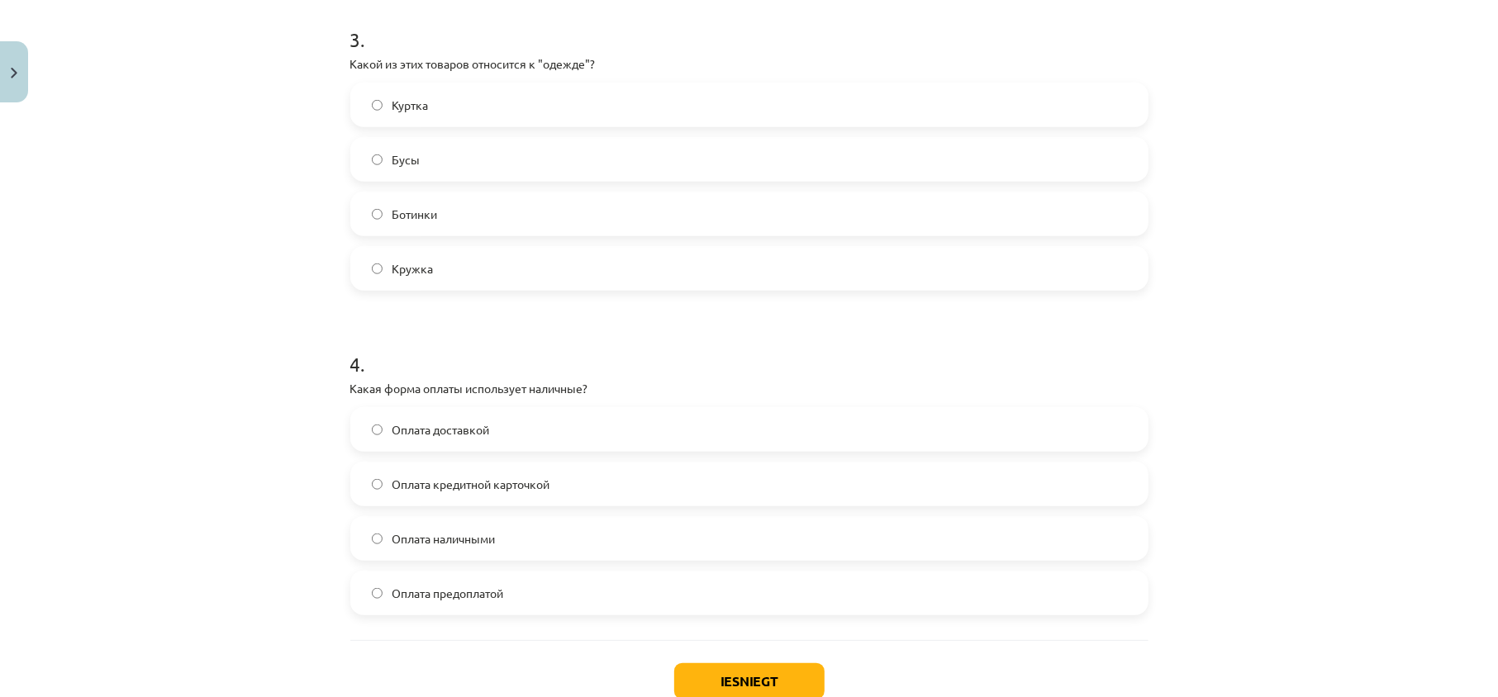
click at [447, 94] on label "Куртка" at bounding box center [749, 104] width 795 height 41
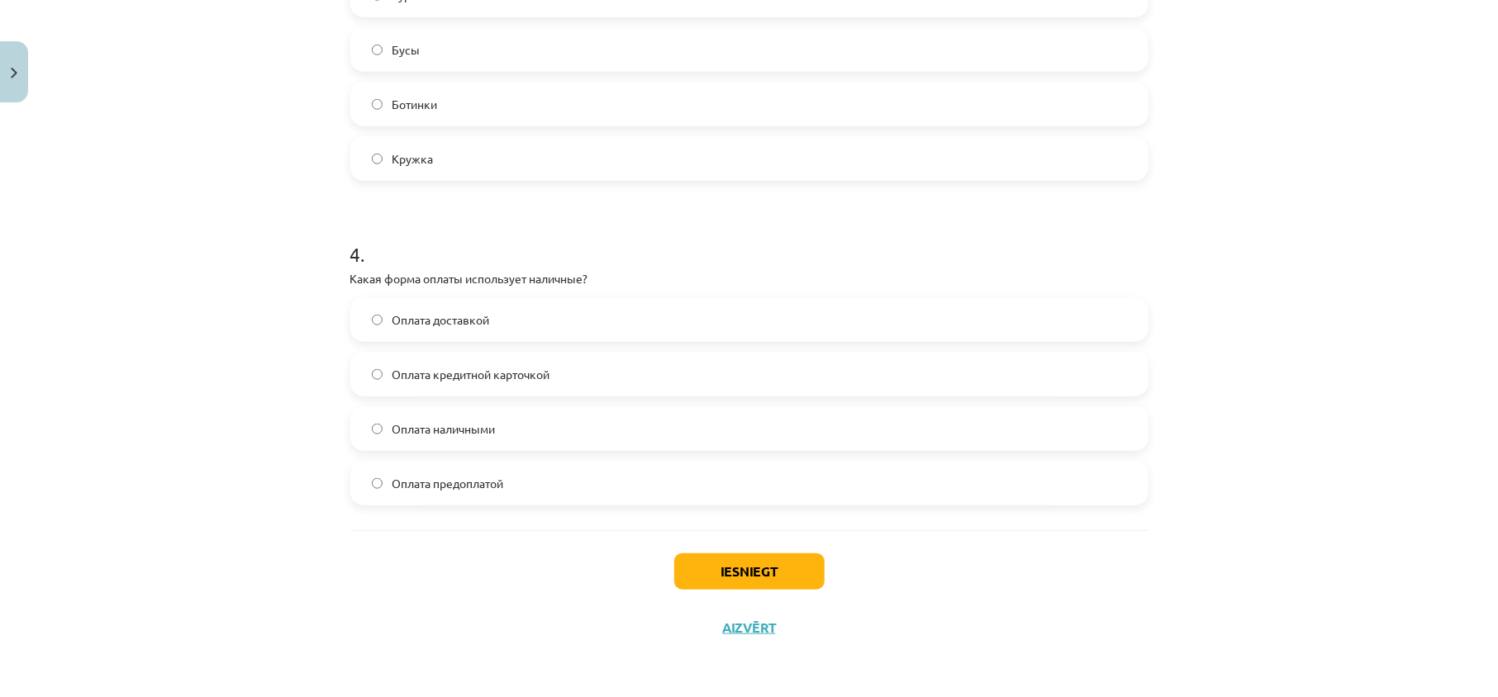
click at [520, 441] on label "Оплата наличными" at bounding box center [749, 428] width 795 height 41
click at [705, 556] on button "Iesniegt" at bounding box center [749, 572] width 150 height 36
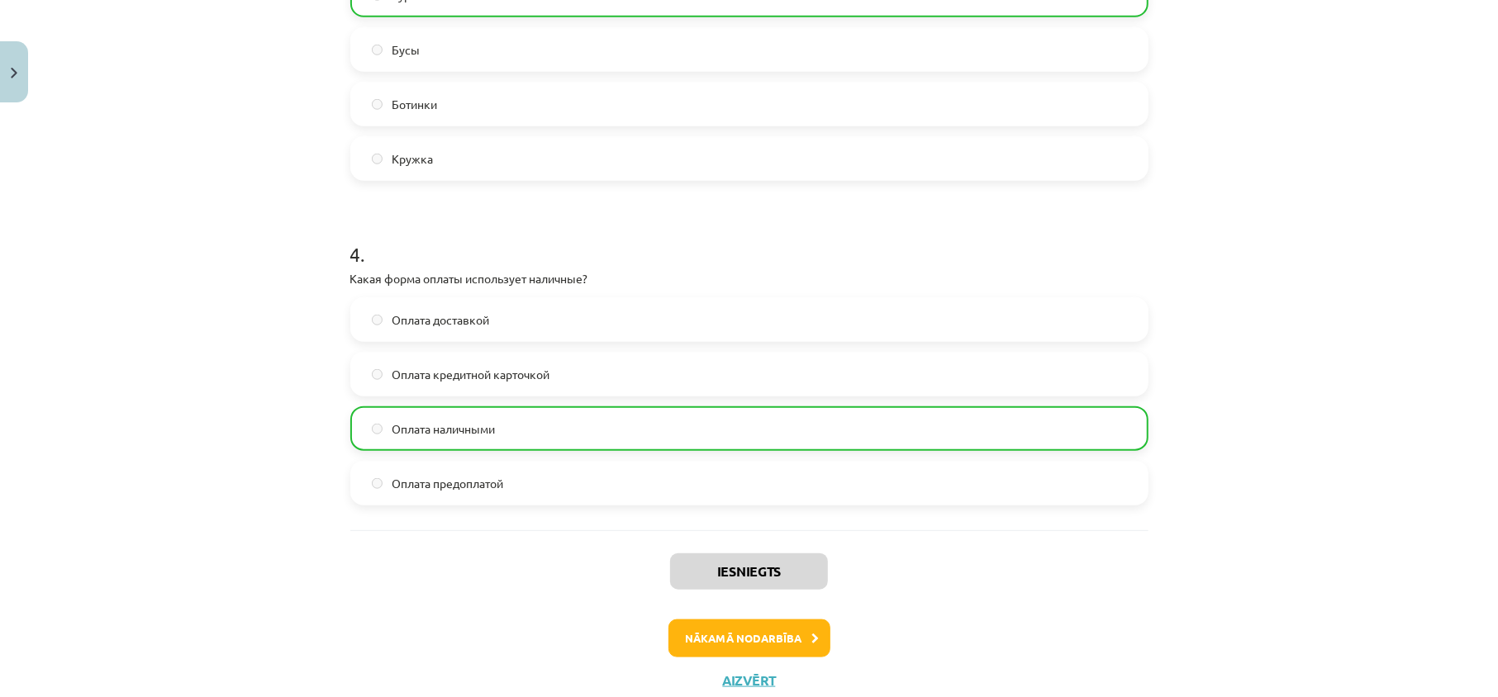
scroll to position [1142, 0]
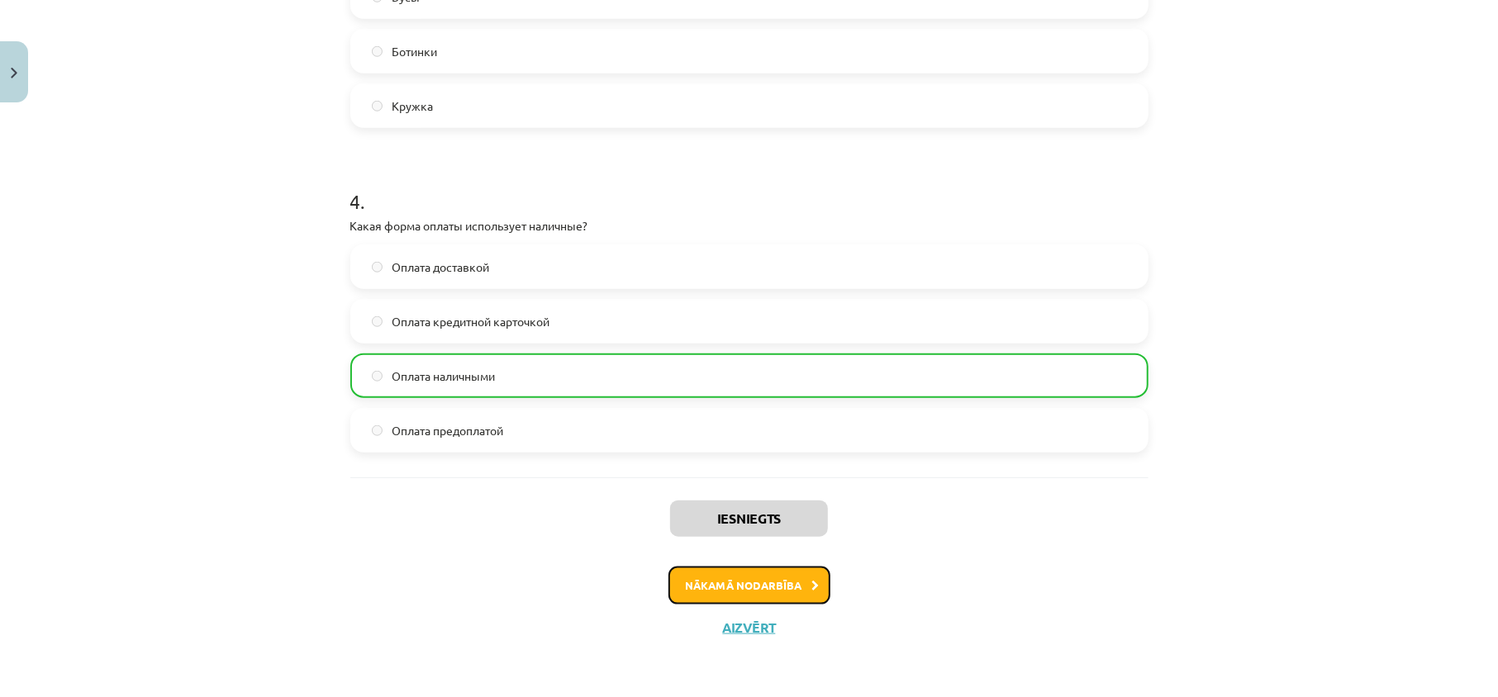
click at [755, 580] on button "Nākamā nodarbība" at bounding box center [750, 586] width 162 height 38
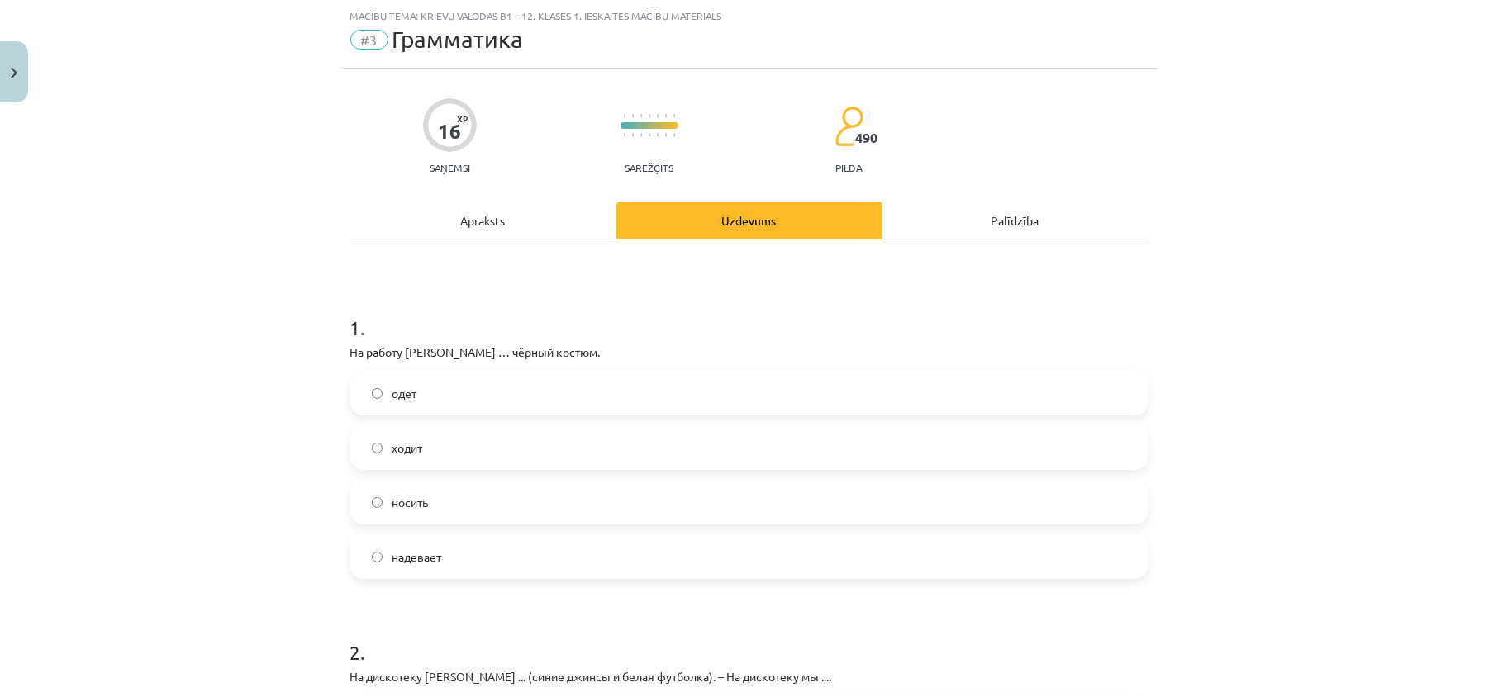
scroll to position [152, 0]
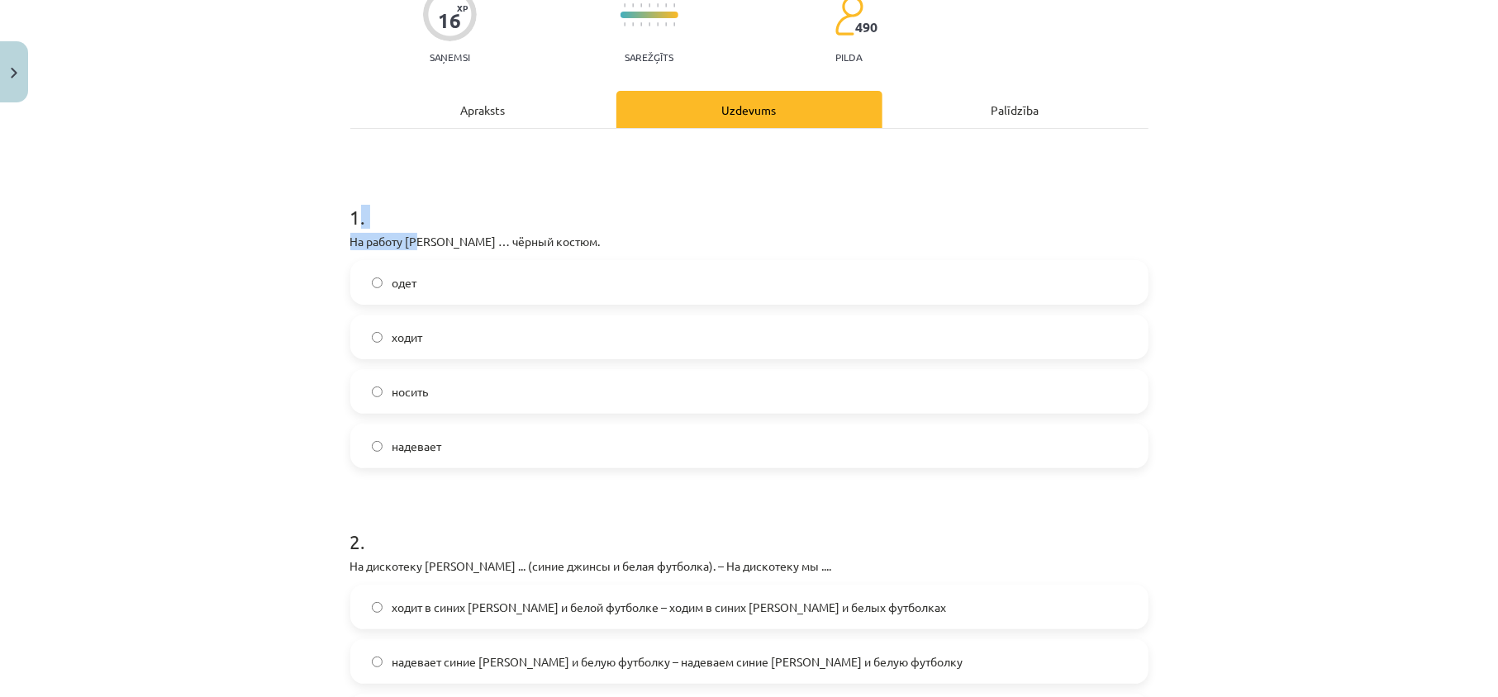
drag, startPoint x: 351, startPoint y: 212, endPoint x: 418, endPoint y: 240, distance: 72.3
click at [418, 240] on div "1 . На работу Янис … чёрный костюм. одет ходит носить надевает" at bounding box center [749, 323] width 798 height 292
drag, startPoint x: 288, startPoint y: 202, endPoint x: 311, endPoint y: 196, distance: 23.0
click at [297, 199] on div "Mācību tēma: Krievu valodas b1 - 12. klases 1. ieskaites mācību materiāls #3 Гр…" at bounding box center [749, 348] width 1498 height 697
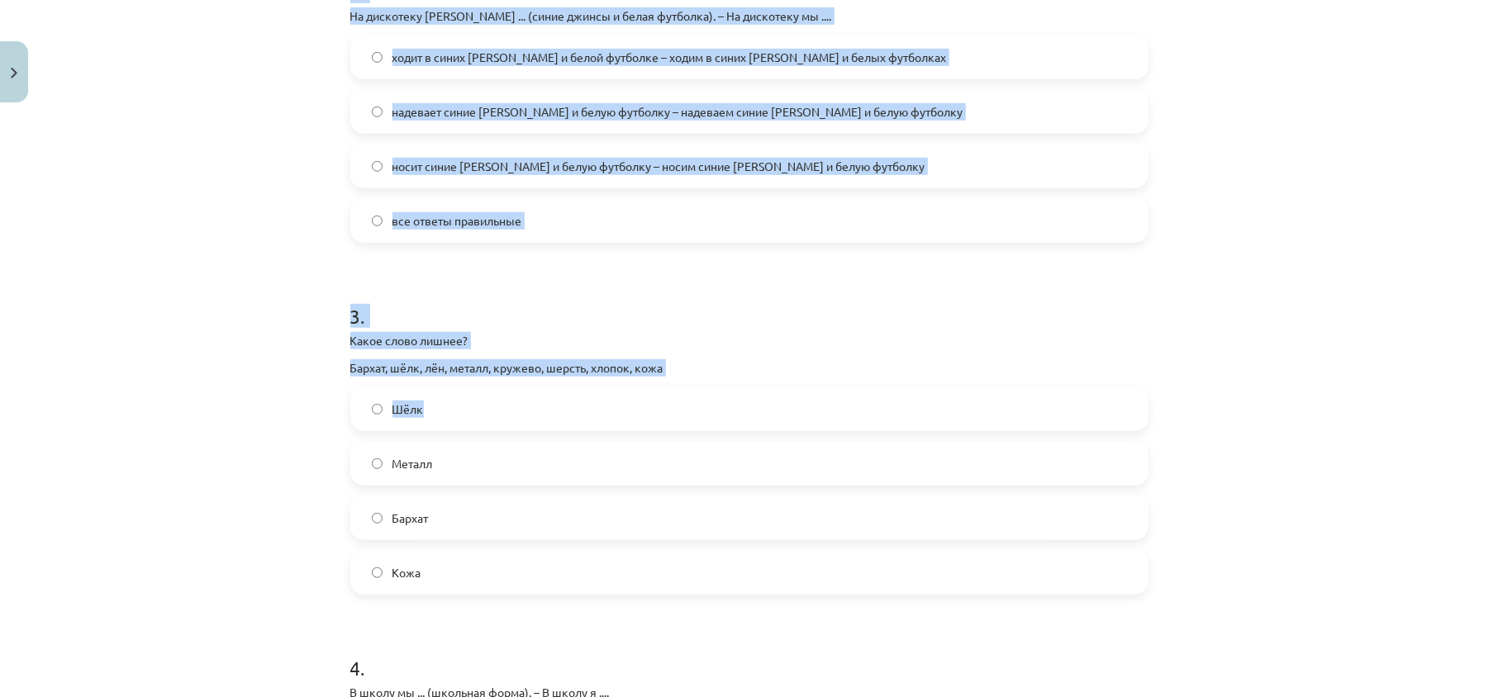
scroll to position [1117, 0]
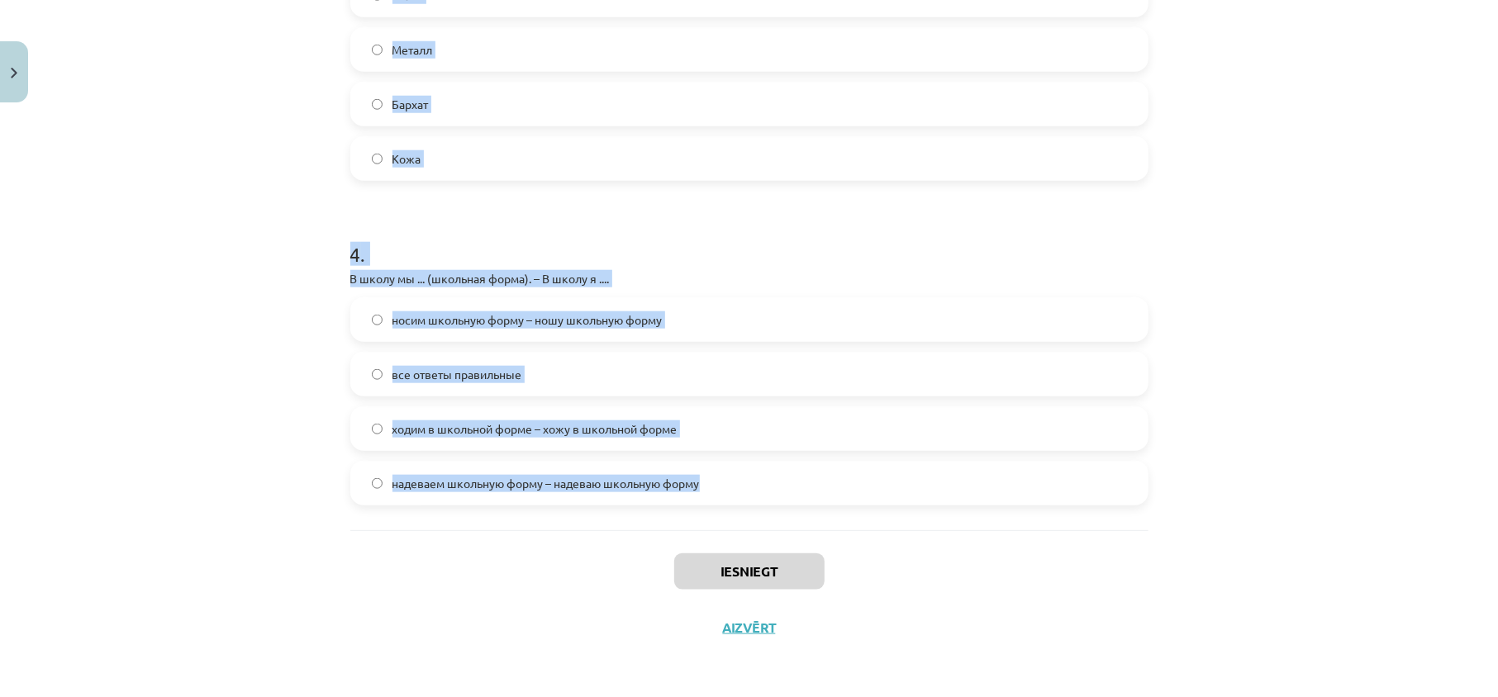
drag, startPoint x: 516, startPoint y: 233, endPoint x: 663, endPoint y: 385, distance: 211.6
click at [782, 493] on div "Mācību tēma: Krievu valodas b1 - 12. klases 1. ieskaites mācību materiāls #3 Гр…" at bounding box center [749, 348] width 1498 height 697
copy form "1 . На работу Янис … чёрный костюм. одет ходит носить надевает 2 . На дискотеку…"
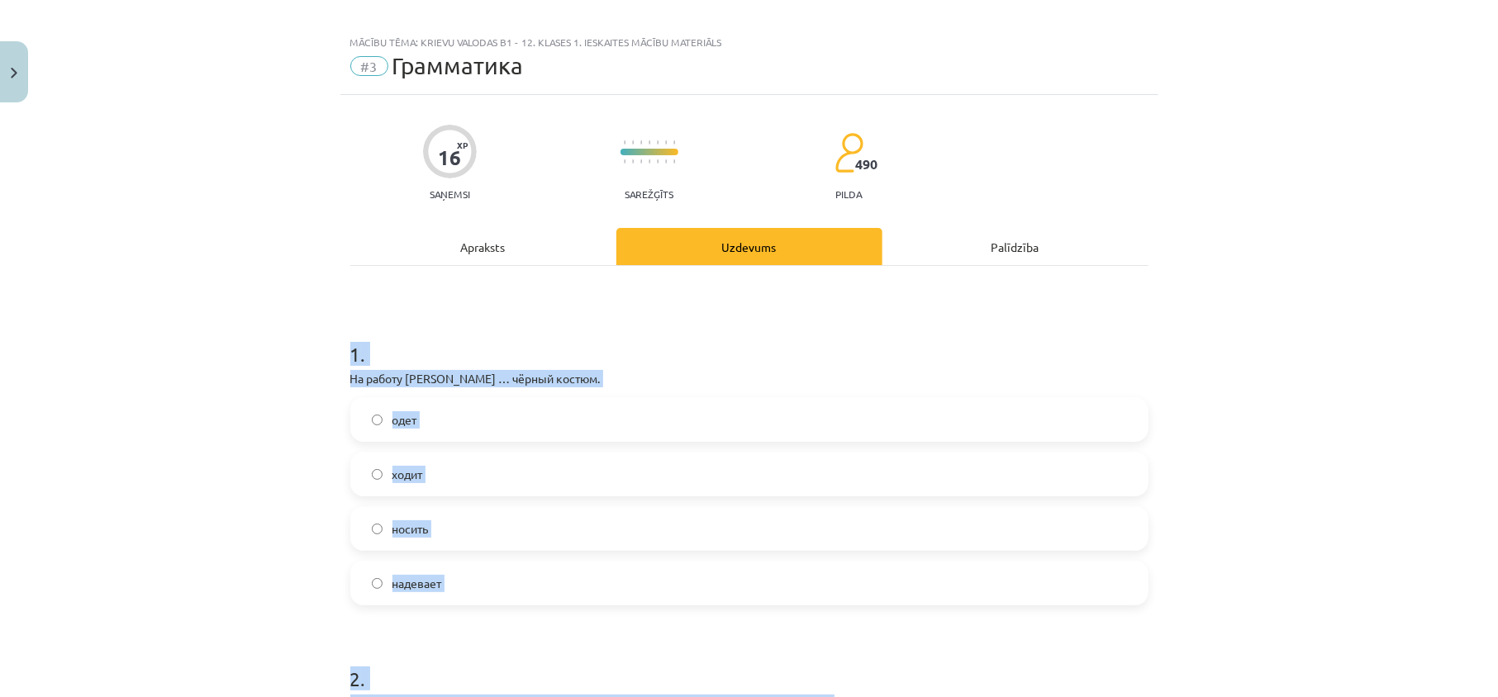
scroll to position [126, 0]
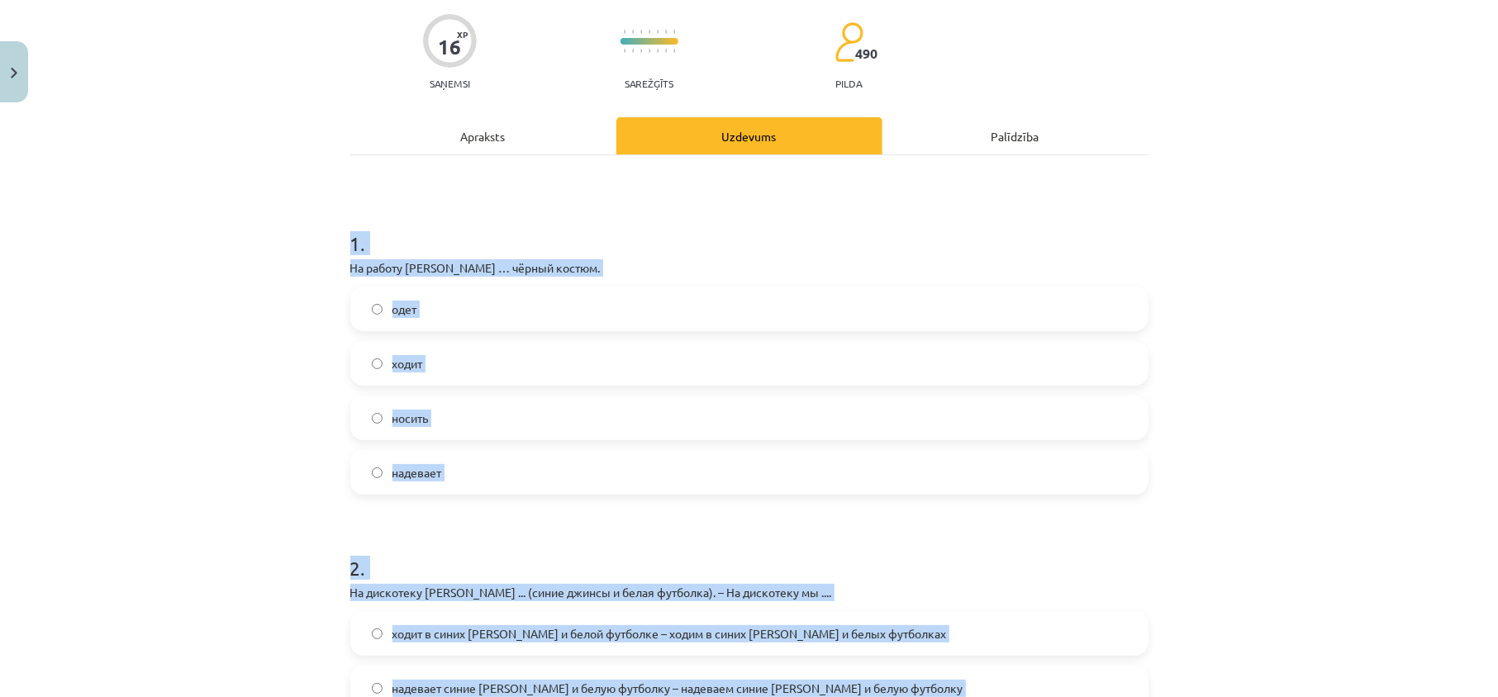
click at [274, 459] on div "Mācību tēma: Krievu valodas b1 - 12. klases 1. ieskaites mācību materiāls #3 Гр…" at bounding box center [749, 348] width 1498 height 697
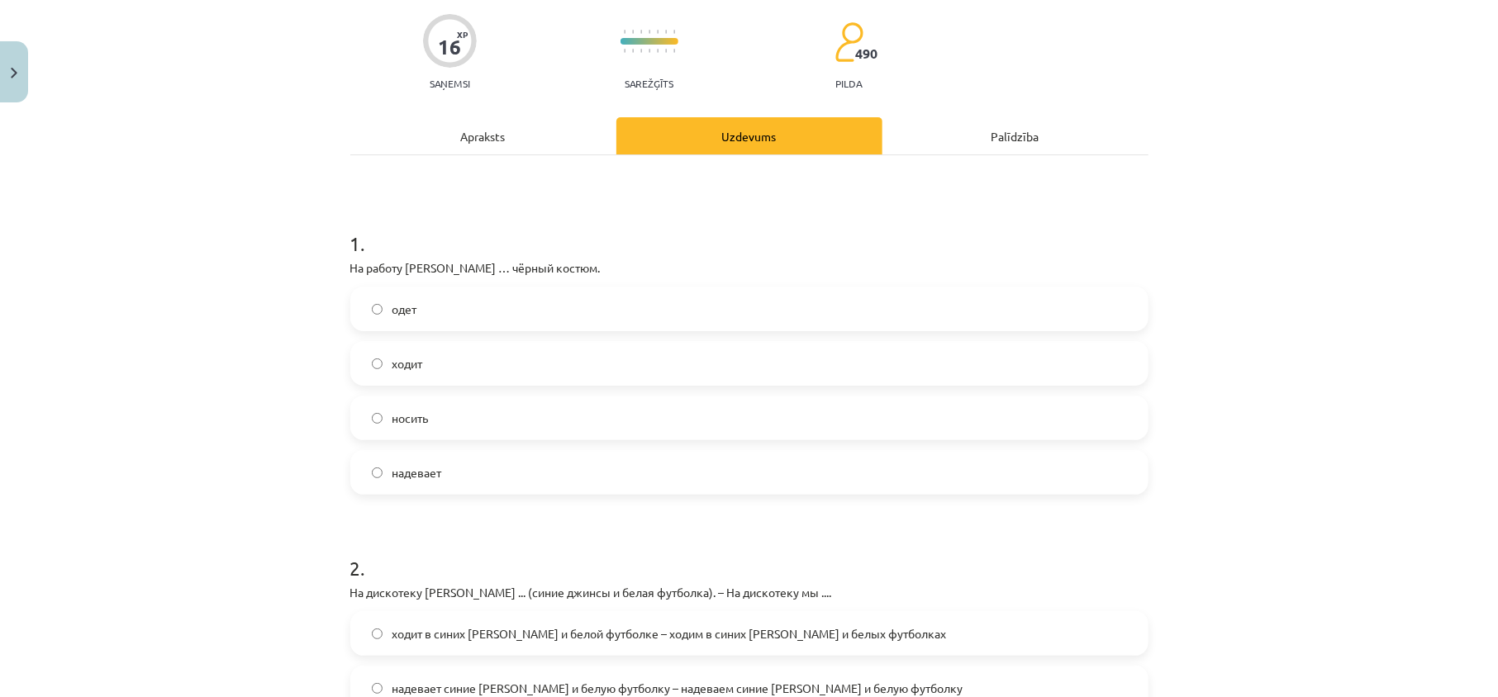
click at [473, 473] on label "надевает" at bounding box center [749, 472] width 795 height 41
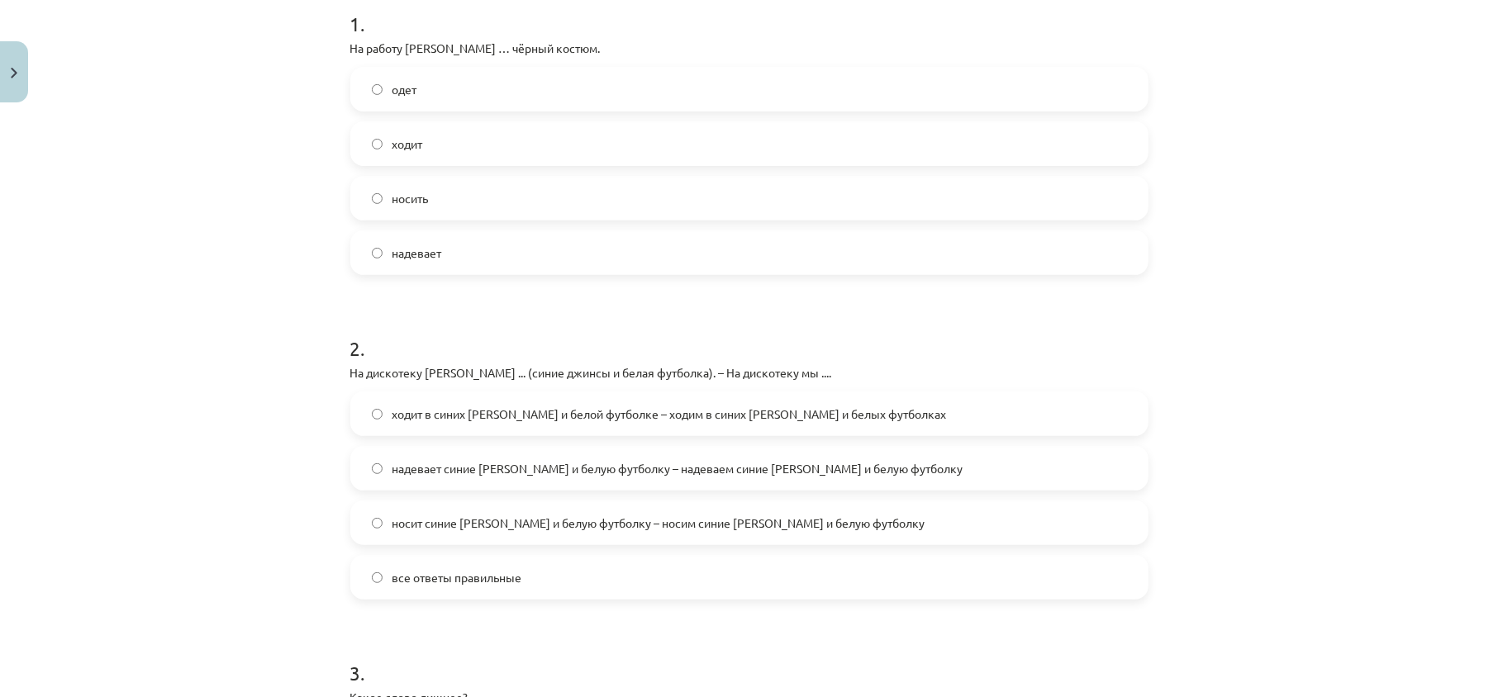
scroll to position [456, 0]
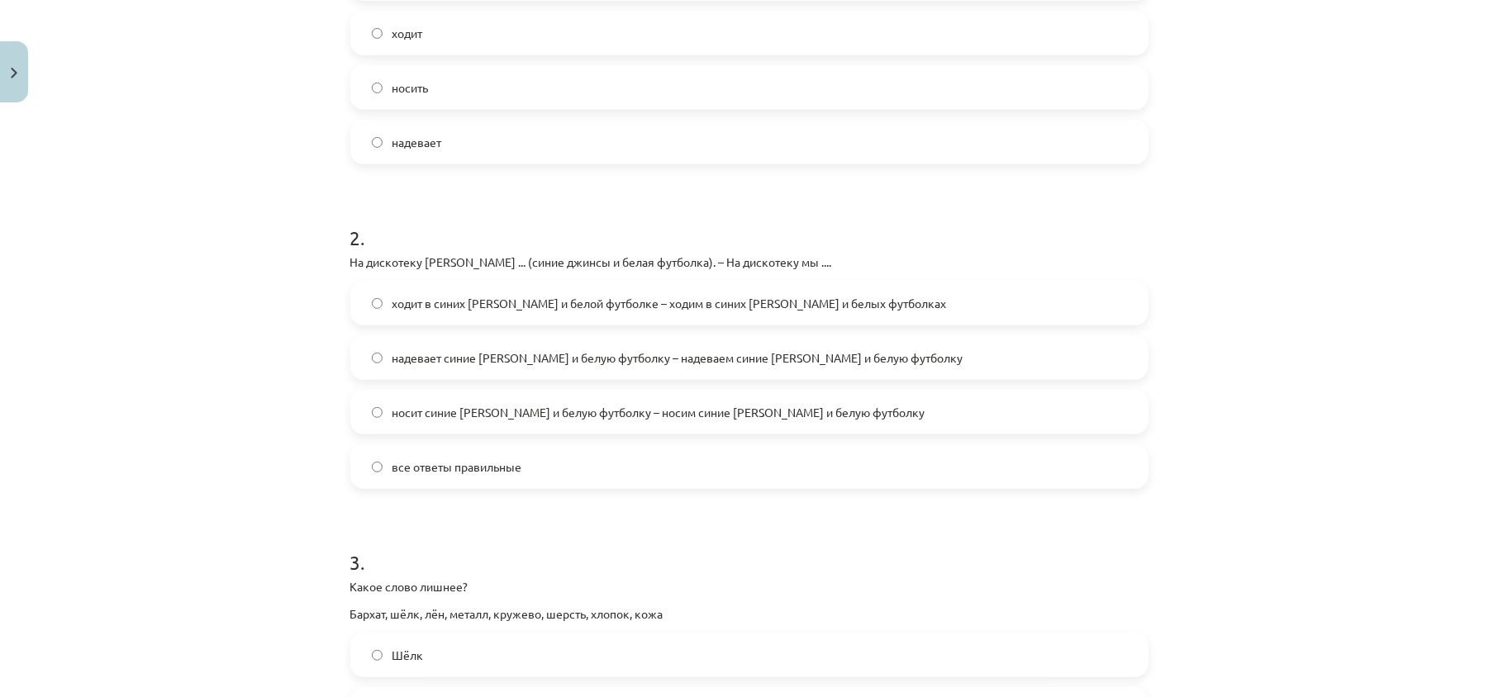
click at [497, 427] on label "носит синие джинсы и белую футболку – носим синие джинсы и белую футболку" at bounding box center [749, 412] width 795 height 41
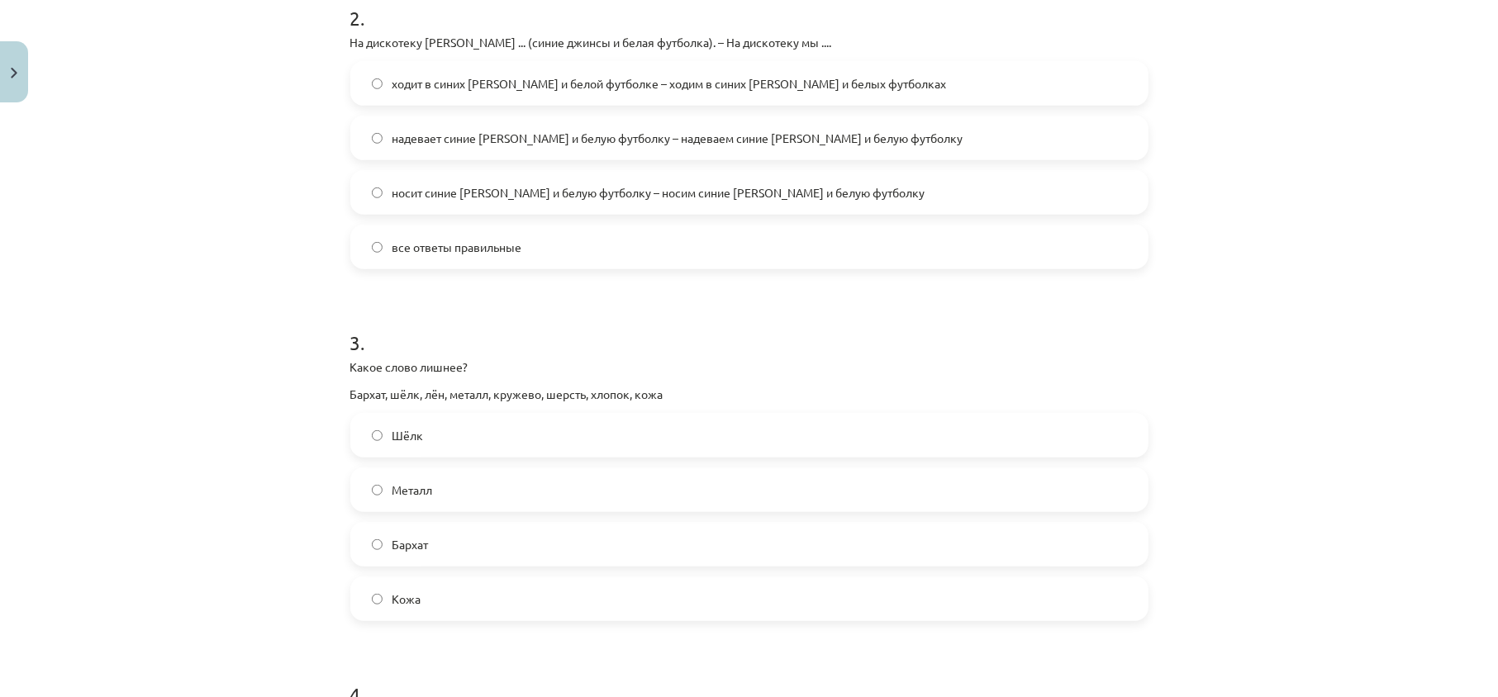
click at [467, 504] on label "Металл" at bounding box center [749, 489] width 795 height 41
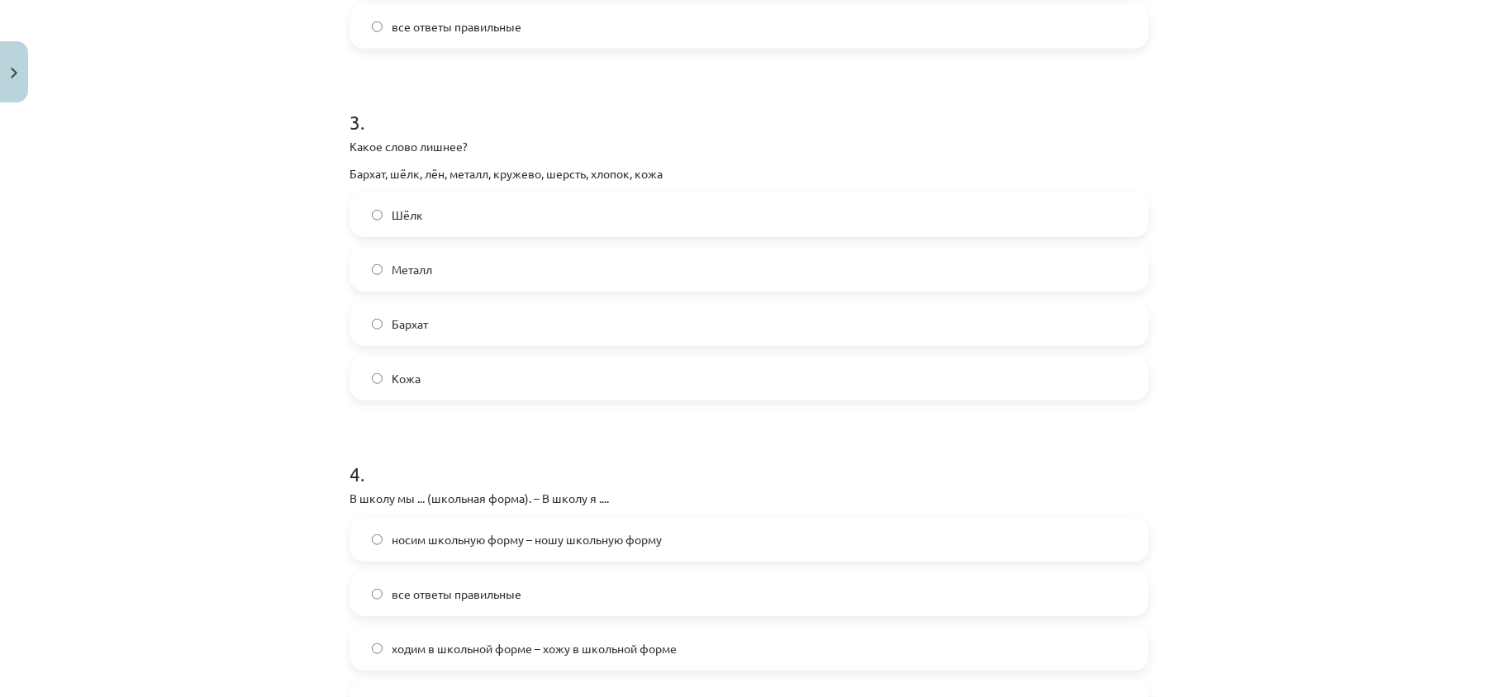
scroll to position [1006, 0]
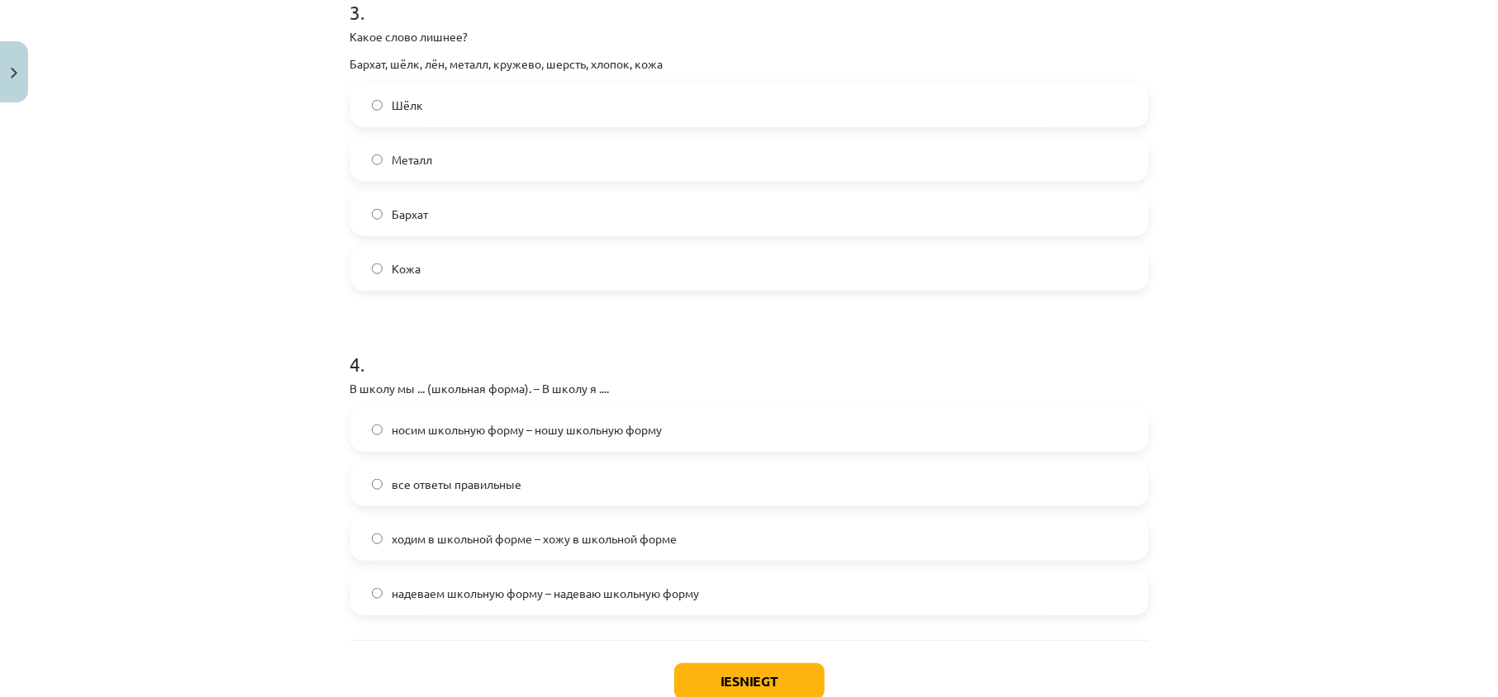
click at [533, 497] on label "все ответы правильные" at bounding box center [749, 484] width 795 height 41
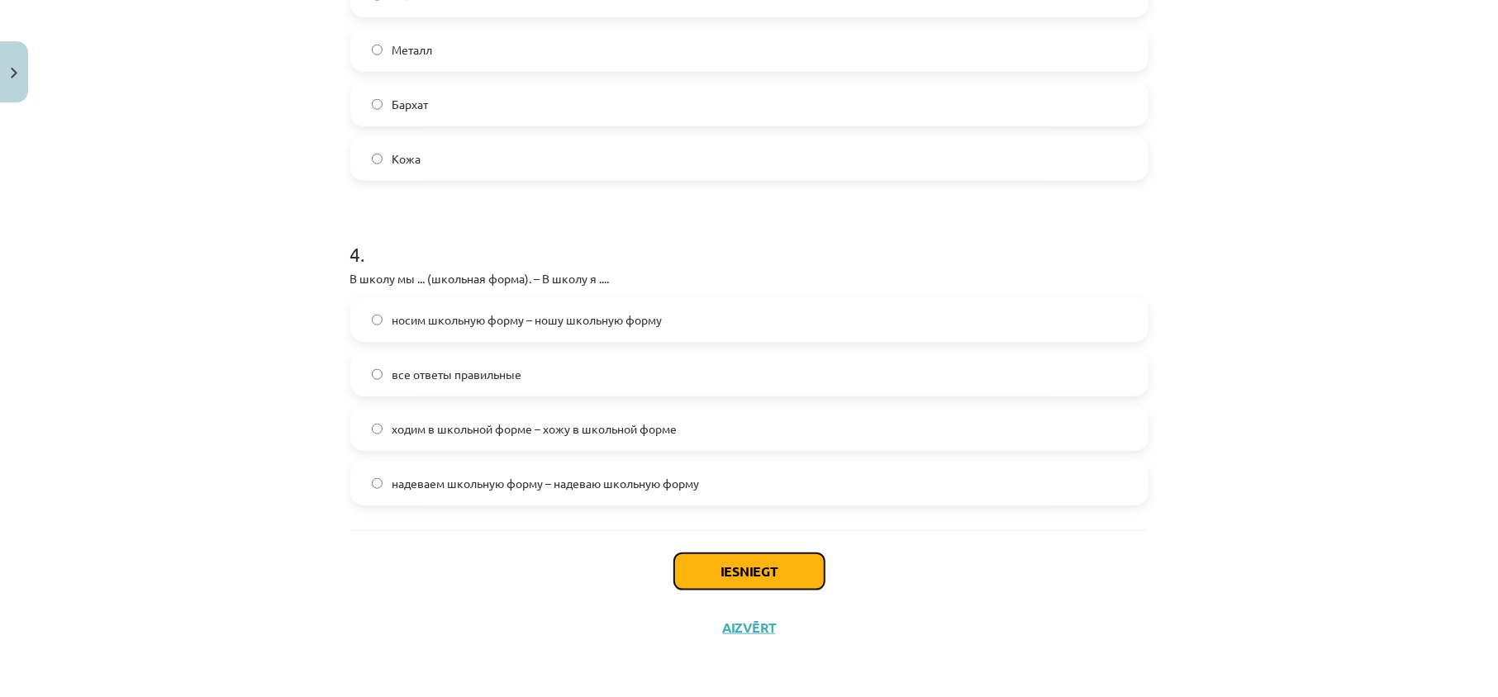
click at [744, 587] on button "Iesniegt" at bounding box center [749, 572] width 150 height 36
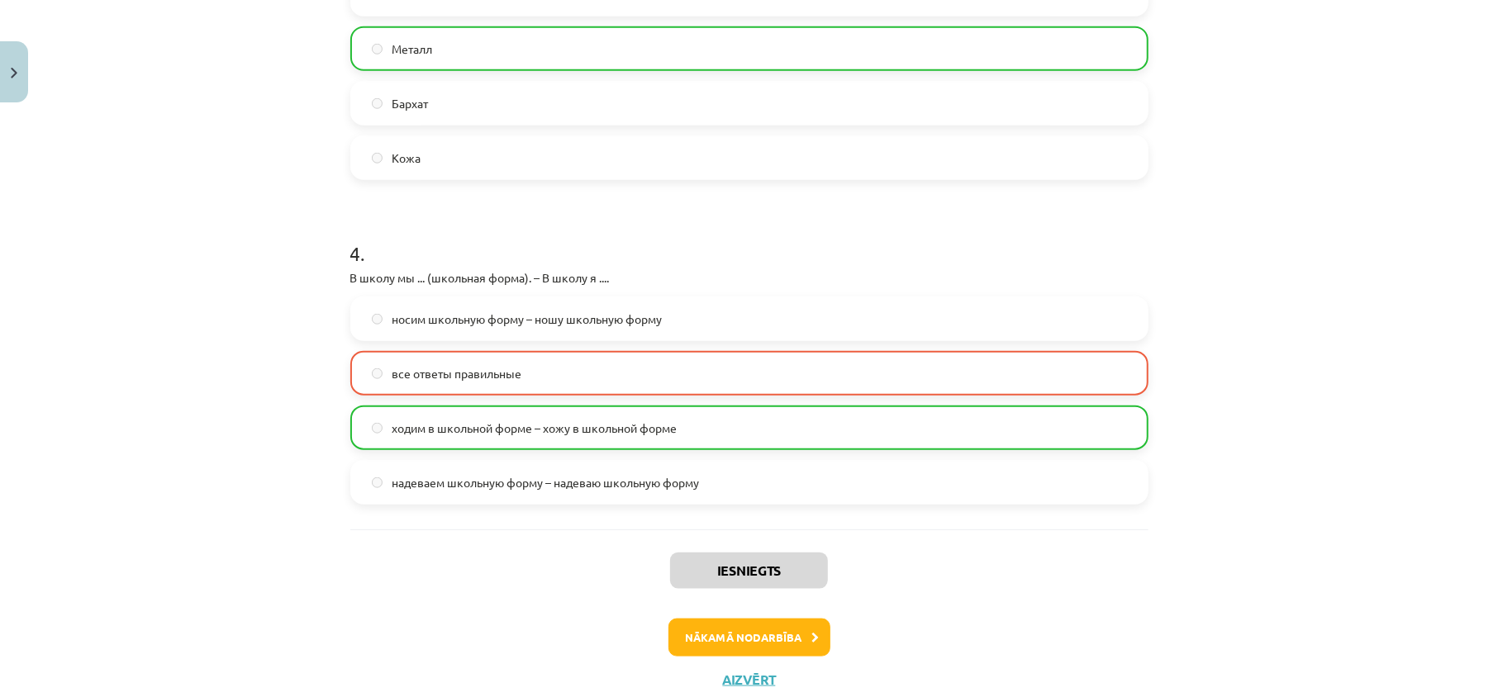
scroll to position [1170, 0]
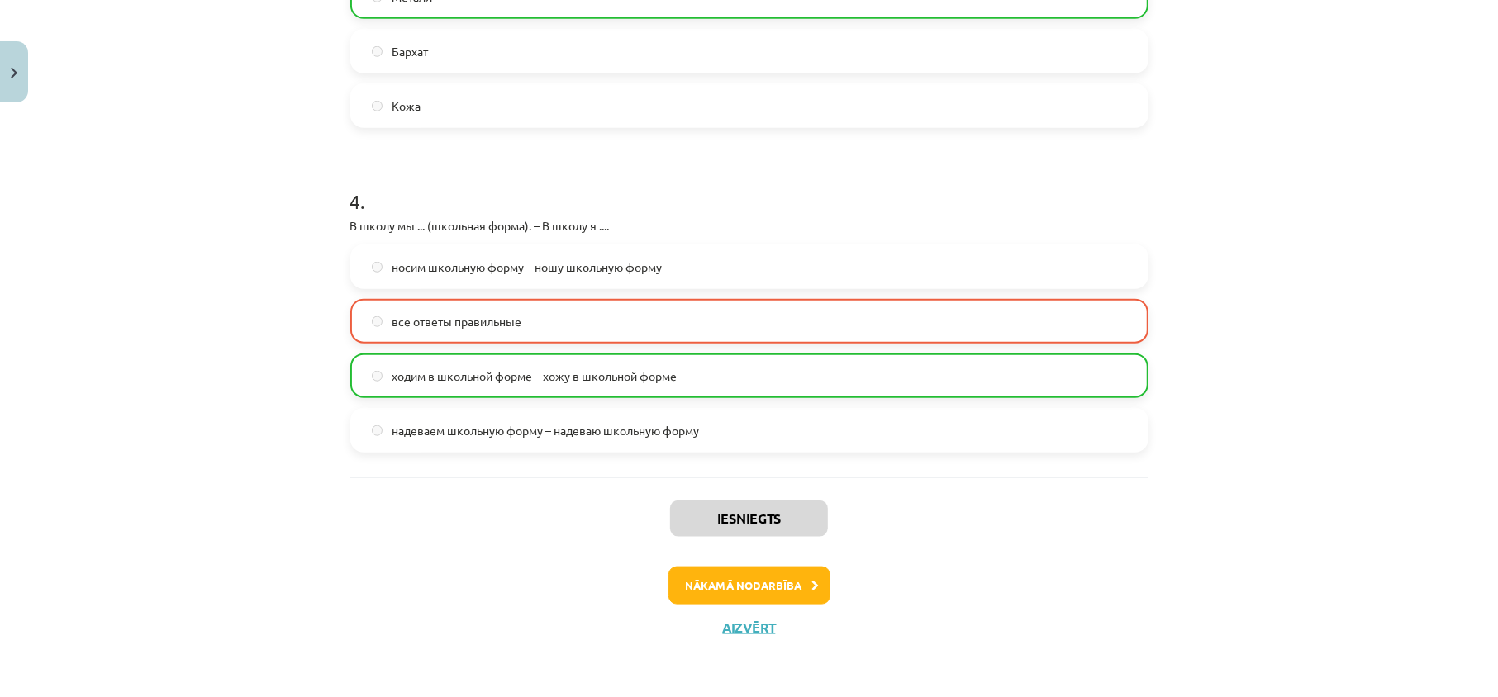
click at [726, 564] on div "Iesniegts Nākamā nodarbība Aizvērt" at bounding box center [749, 562] width 798 height 169
click at [725, 580] on button "Nākamā nodarbība" at bounding box center [750, 586] width 162 height 38
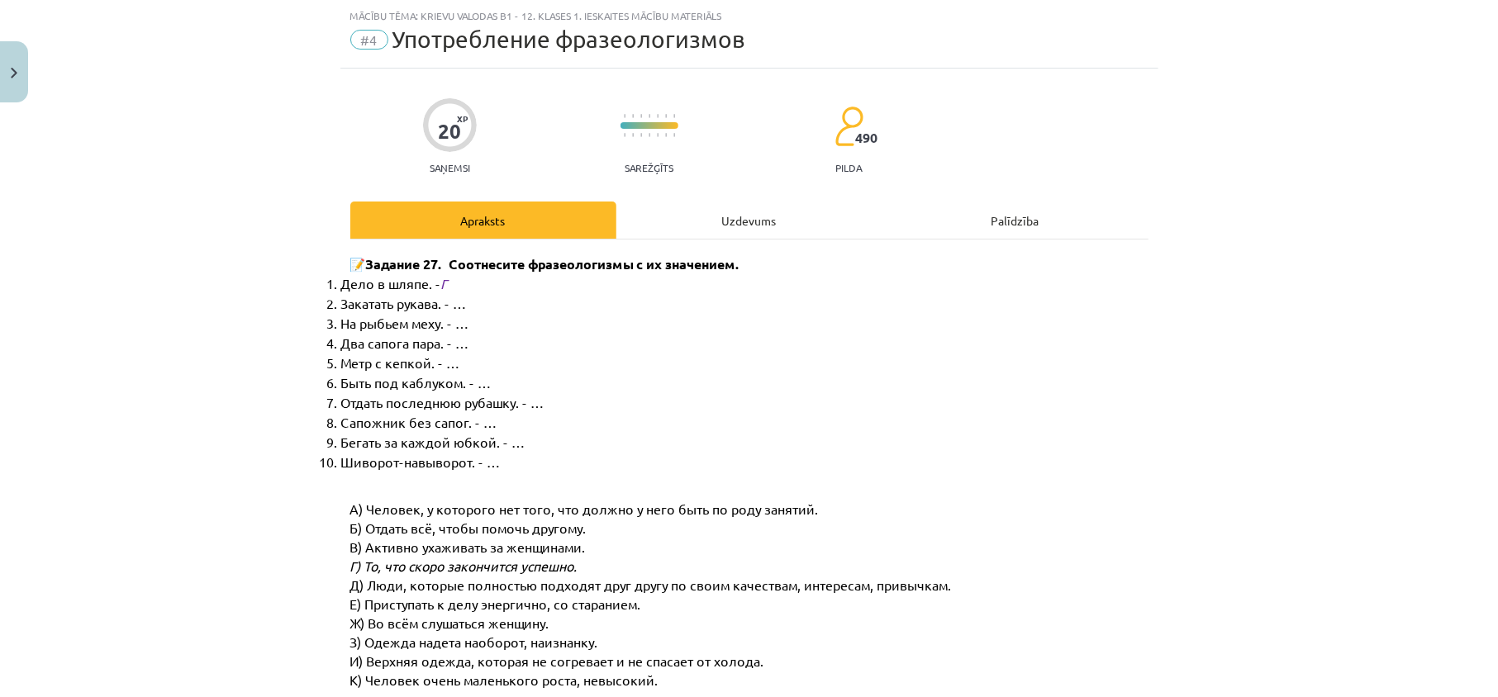
click at [741, 217] on div "Uzdevums" at bounding box center [749, 220] width 266 height 37
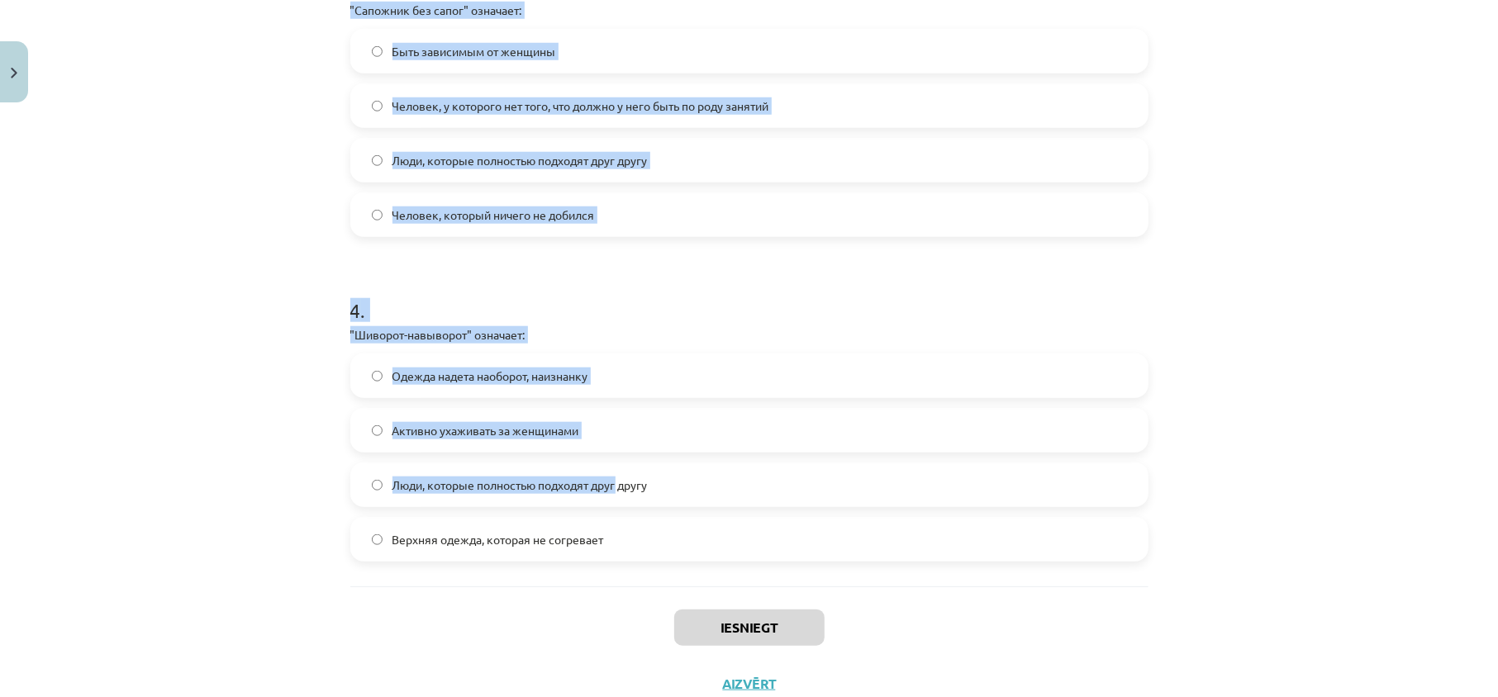
scroll to position [1089, 0]
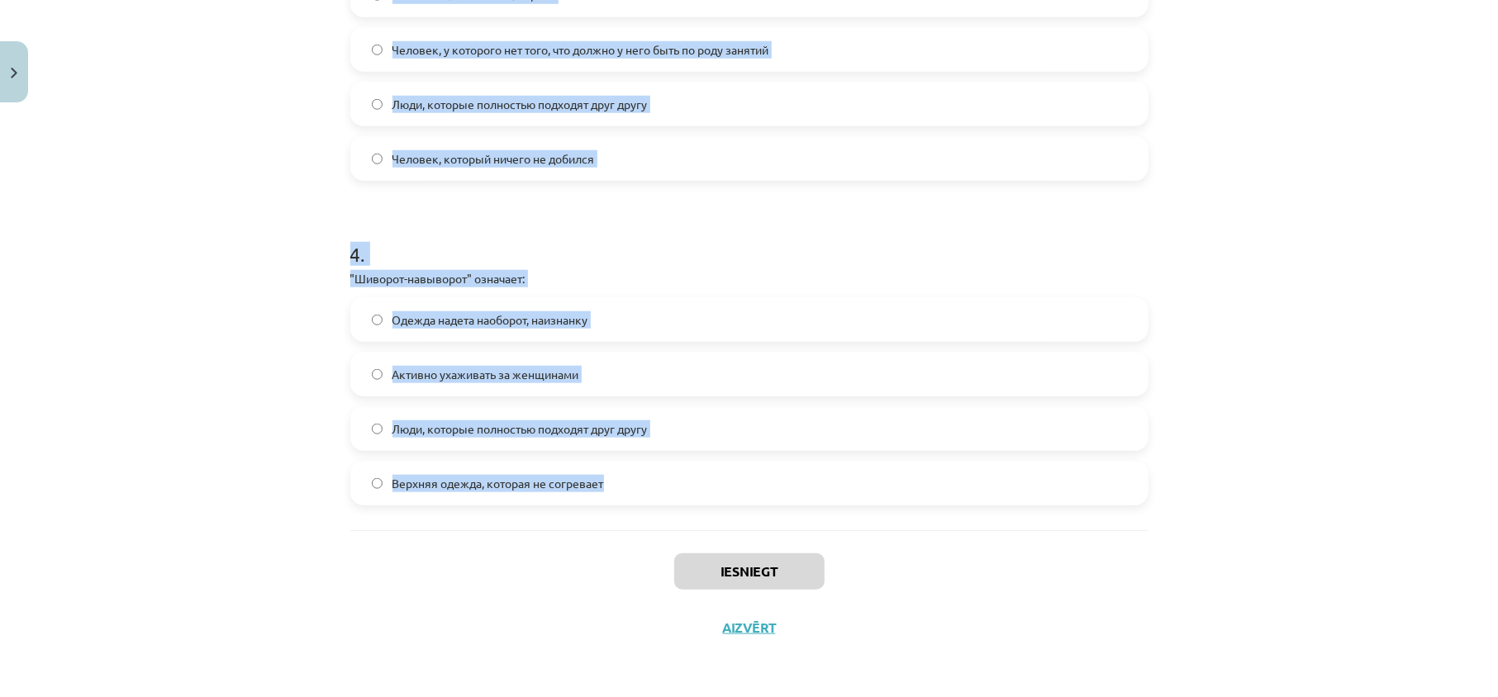
drag, startPoint x: 318, startPoint y: 220, endPoint x: 534, endPoint y: 251, distance: 218.0
click at [679, 516] on div "Mācību tēma: Krievu valodas b1 - 12. klases 1. ieskaites mācību materiāls #4 Уп…" at bounding box center [749, 348] width 1498 height 697
copy form "1 . "Два сапога пара" означает: Одежда надета наоборот Люди, которые подходят д…"
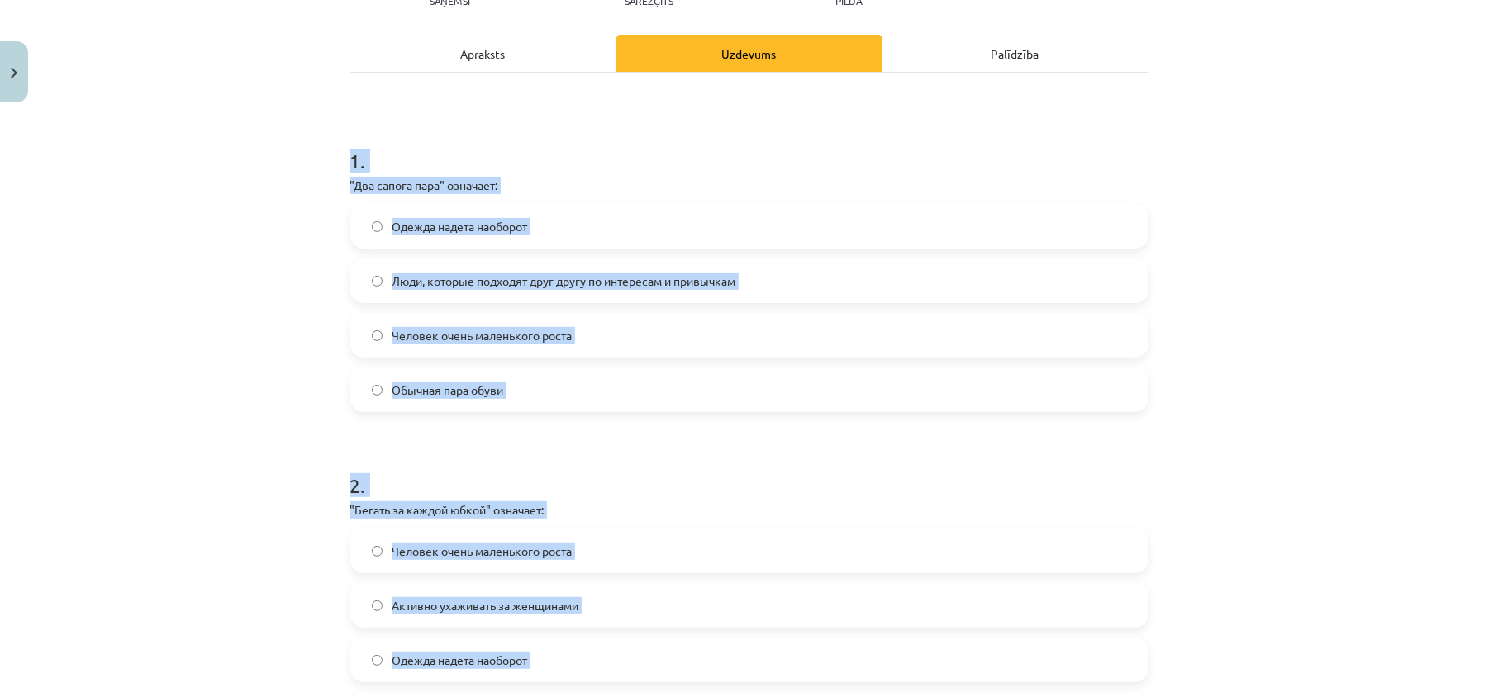
scroll to position [98, 0]
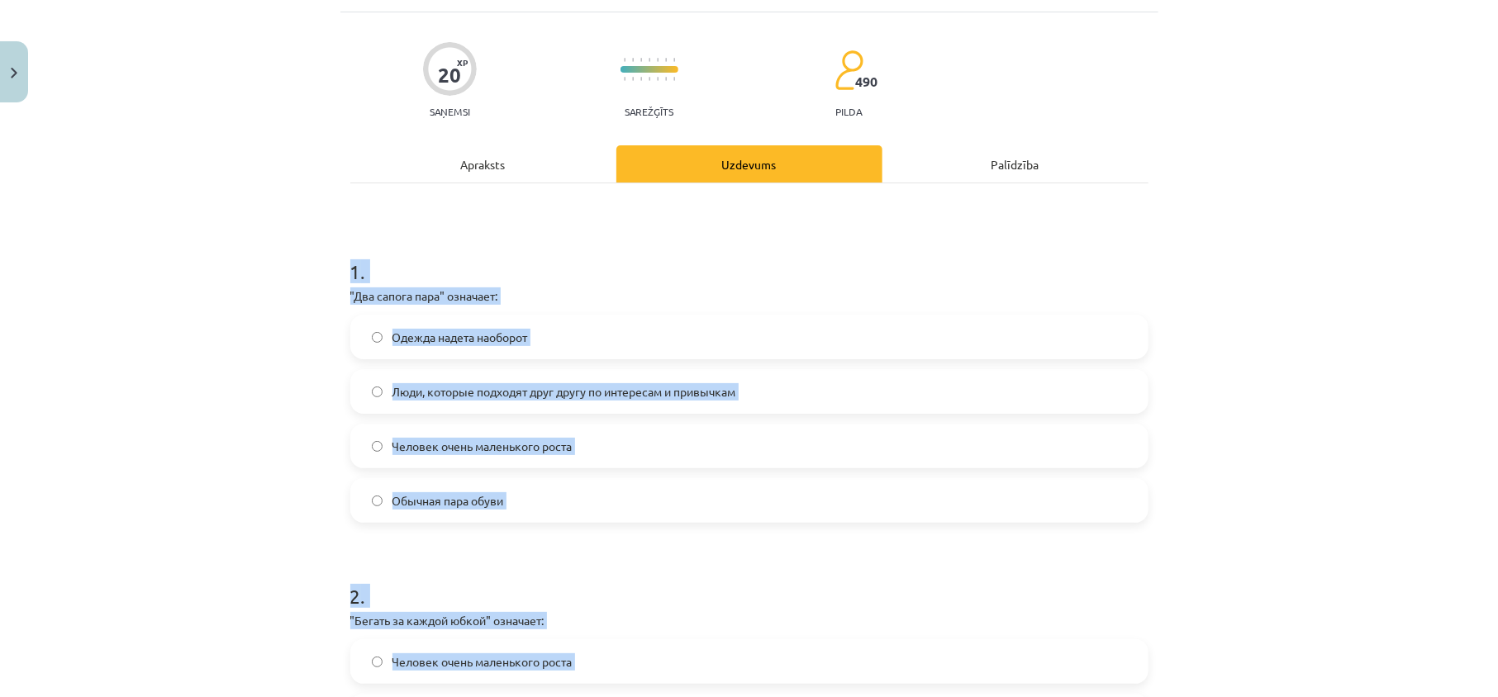
click at [164, 378] on div "Mācību tēma: Krievu valodas b1 - 12. klases 1. ieskaites mācību materiāls #4 Уп…" at bounding box center [749, 348] width 1498 height 697
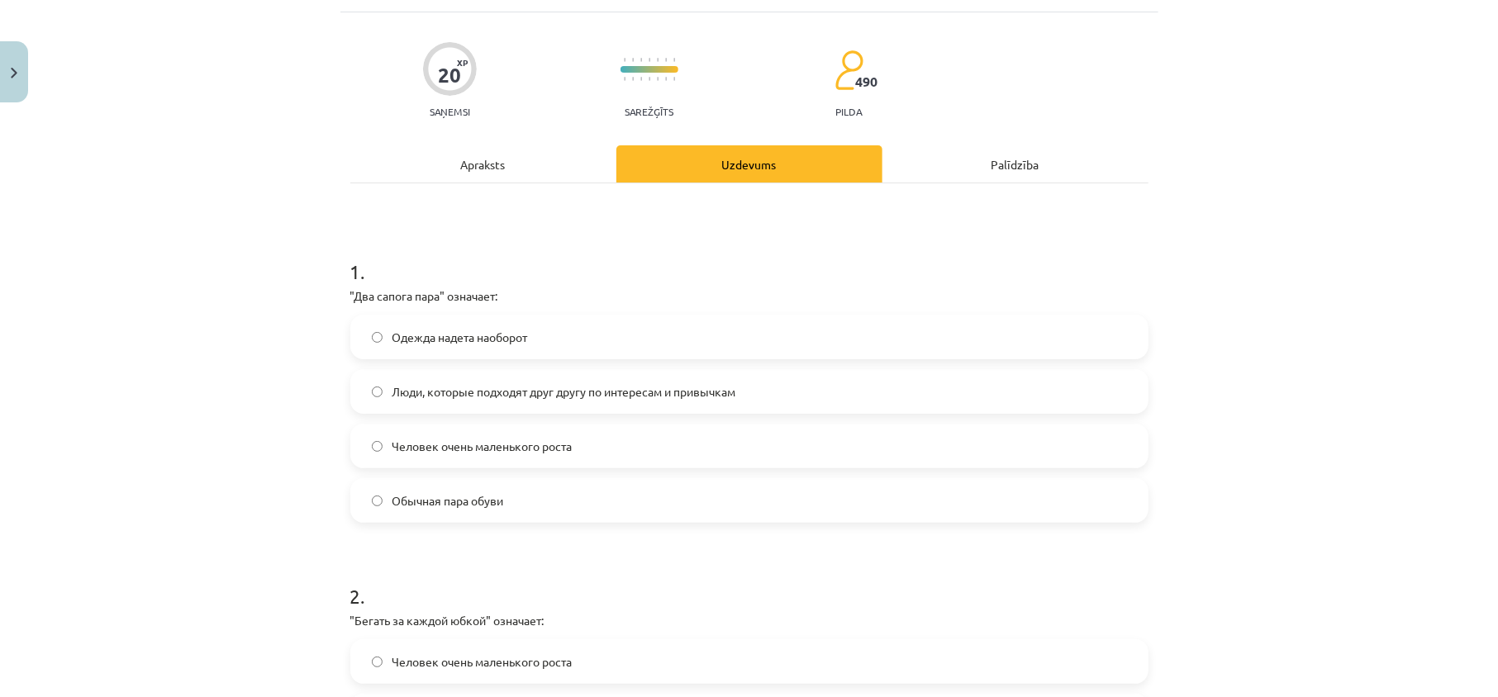
click at [463, 392] on span "Люди, которые подходят друг другу по интересам и привычкам" at bounding box center [565, 391] width 344 height 17
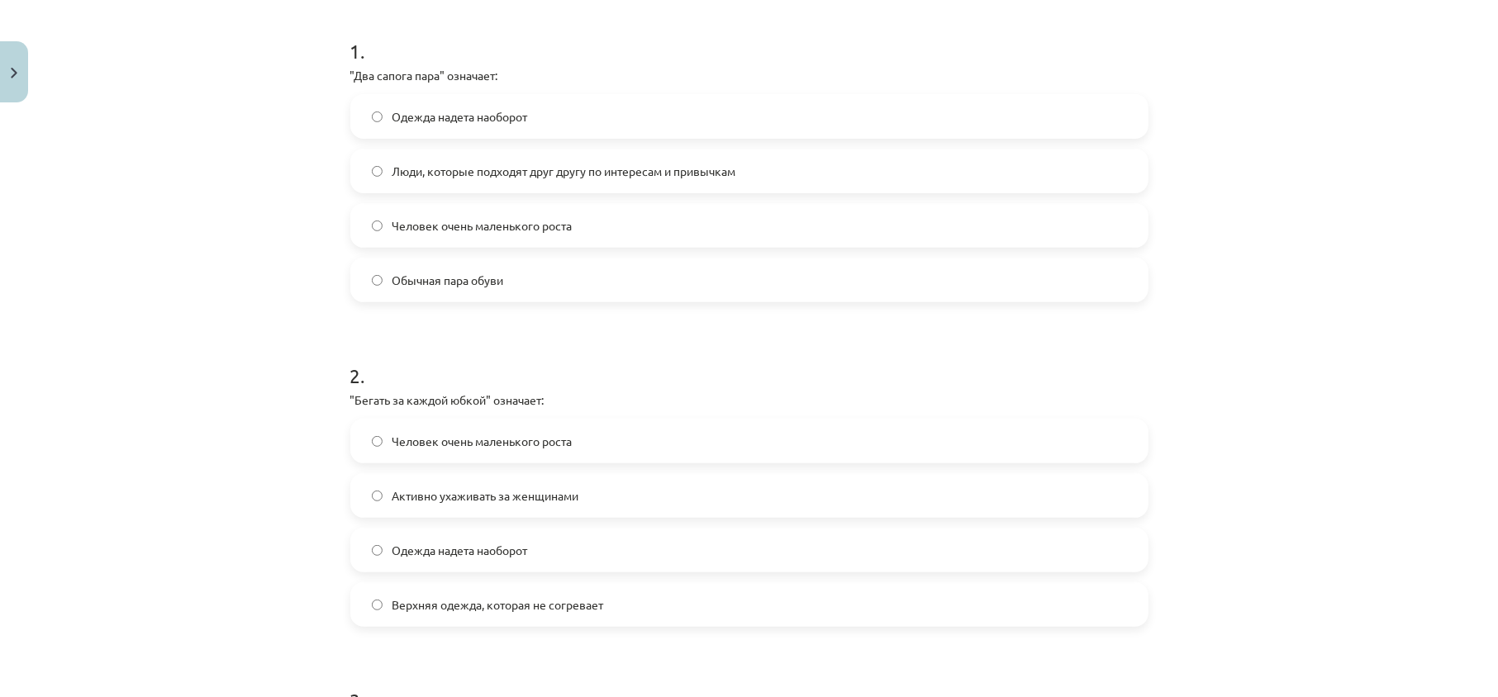
scroll to position [428, 0]
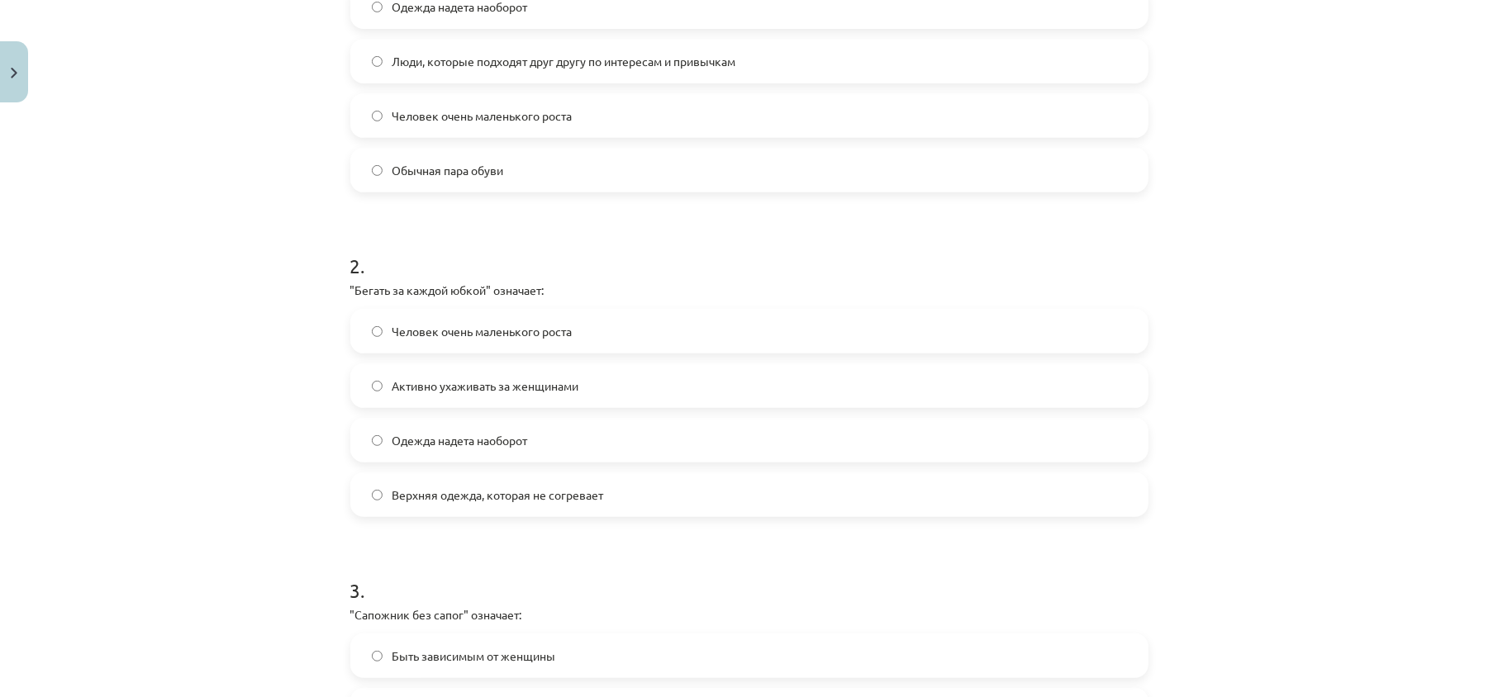
click at [463, 392] on span "Активно ухаживать за женщинами" at bounding box center [486, 386] width 187 height 17
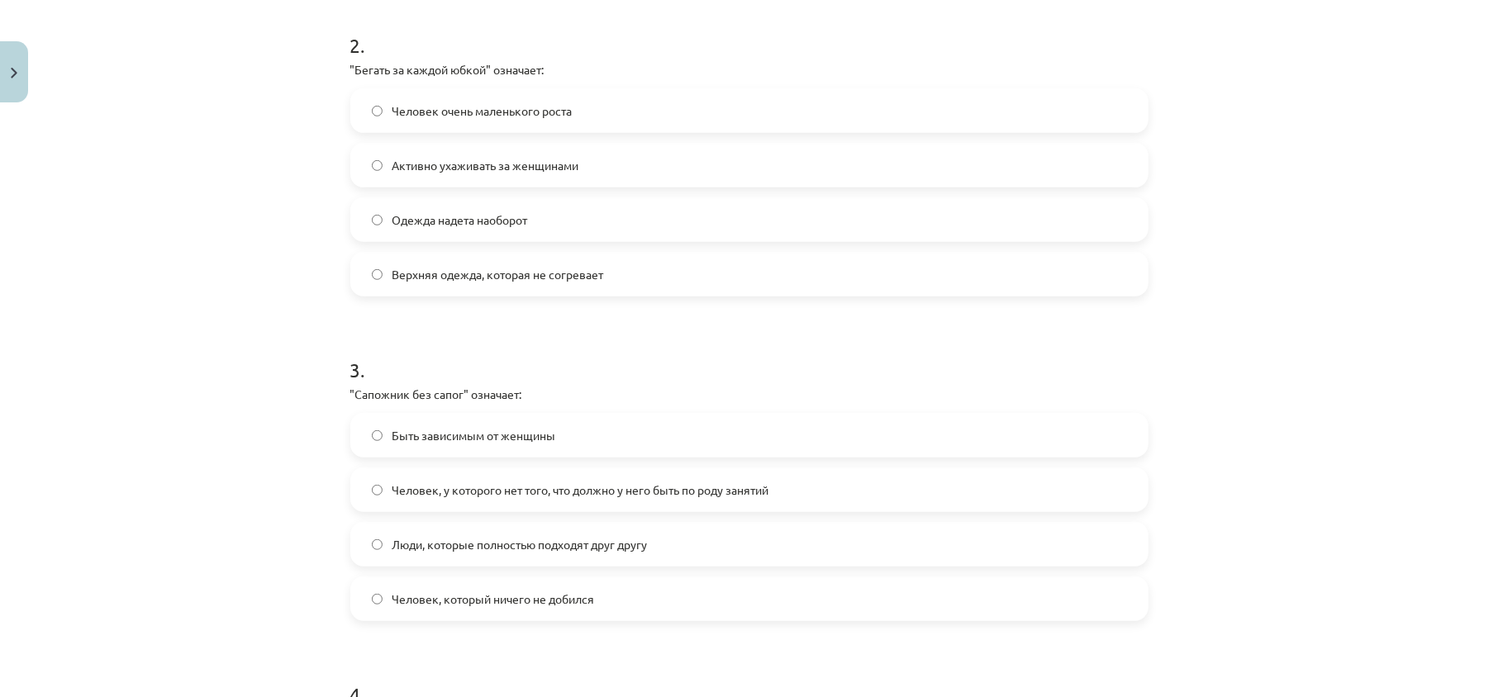
scroll to position [759, 0]
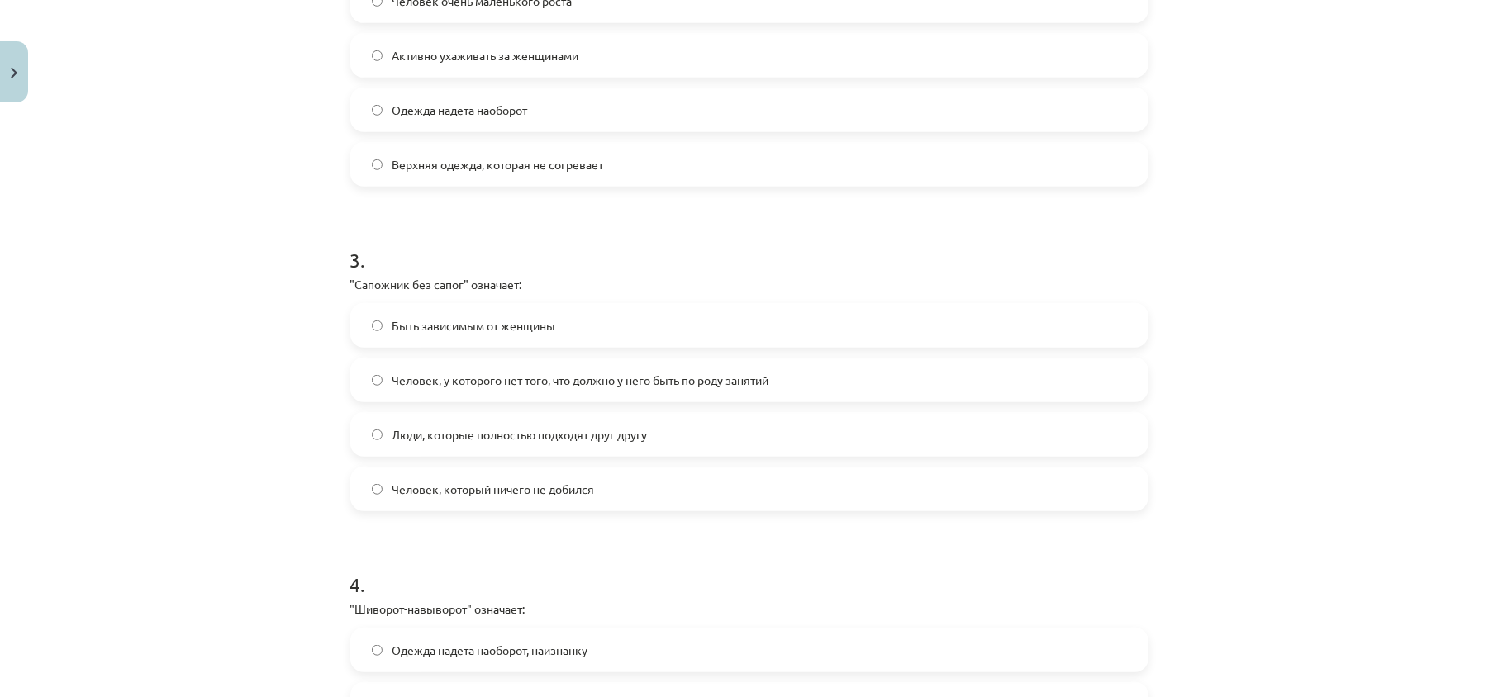
click at [517, 383] on span "Человек, у которого нет того, что должно у него быть по роду занятий" at bounding box center [581, 380] width 377 height 17
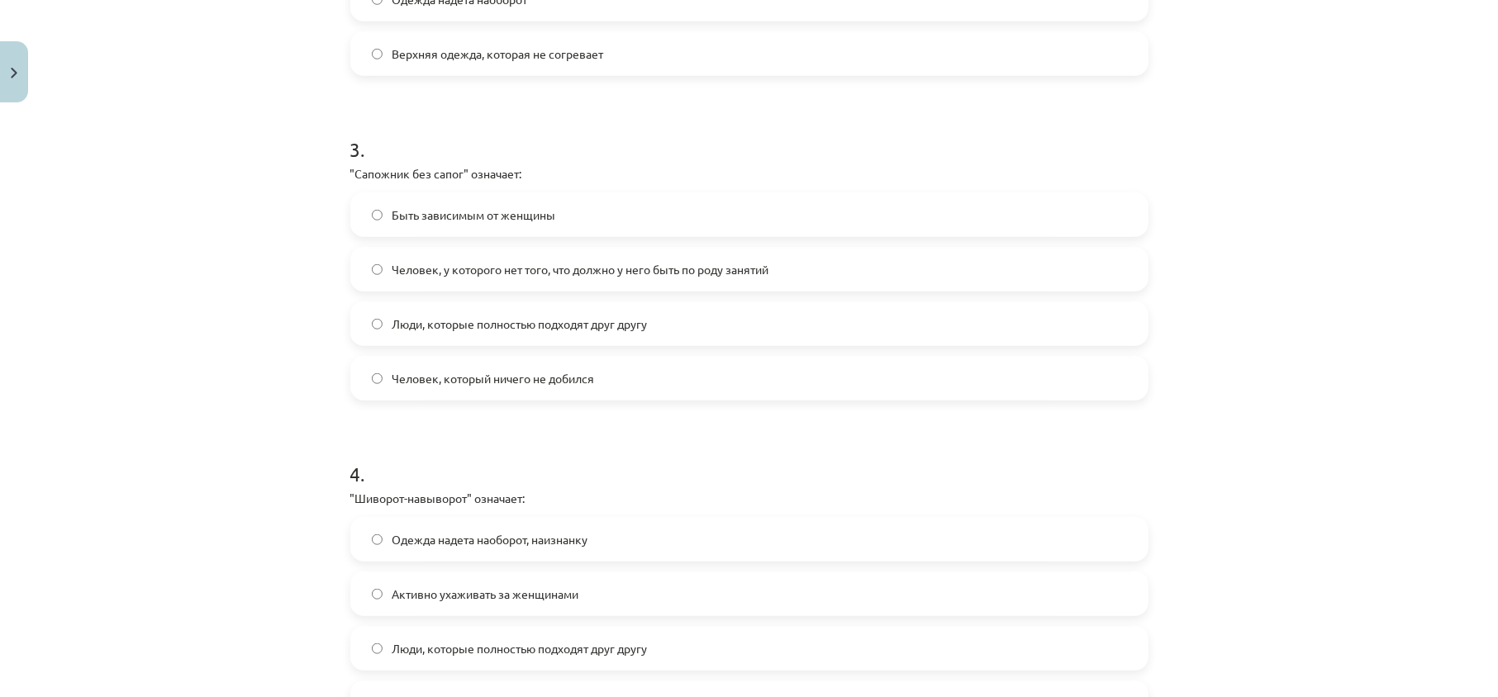
scroll to position [1089, 0]
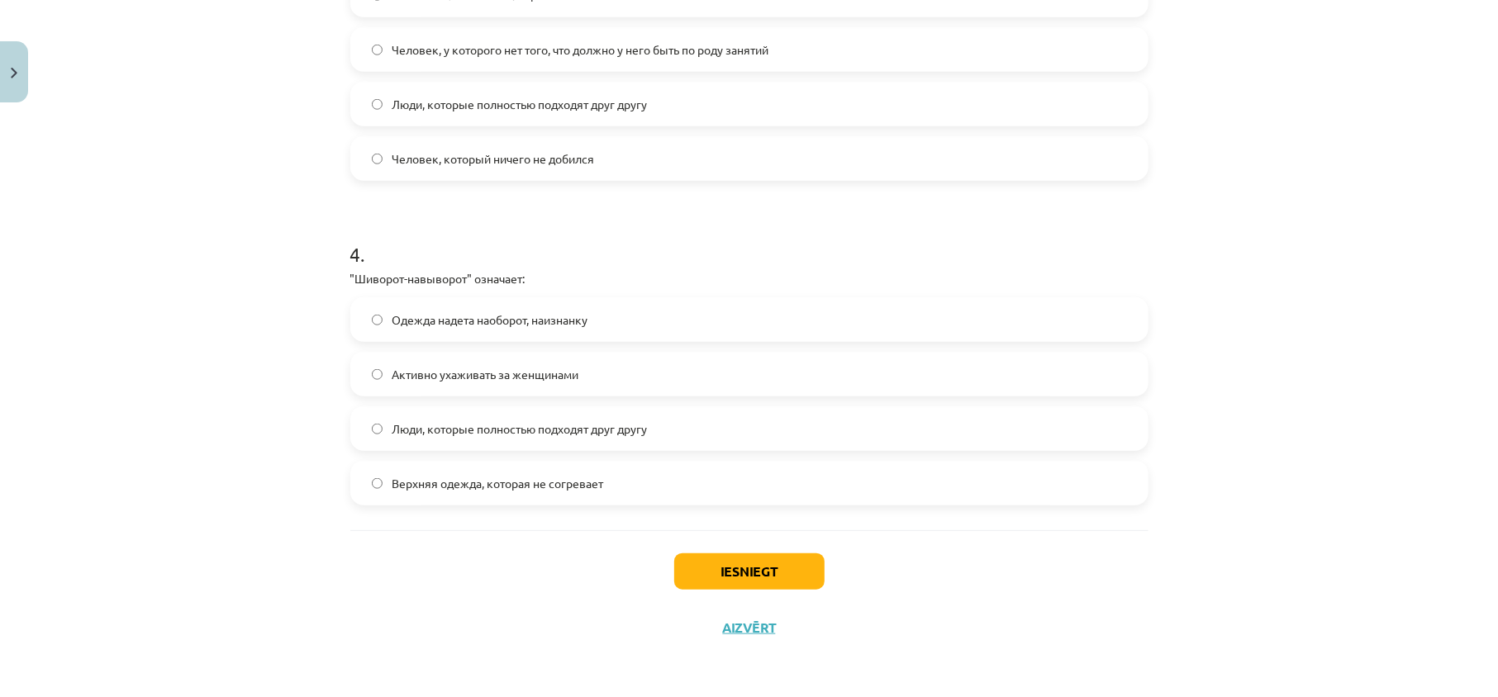
click at [464, 312] on span "Одежда надета наоборот, наизнанку" at bounding box center [491, 320] width 196 height 17
click at [727, 576] on button "Iesniegt" at bounding box center [749, 572] width 150 height 36
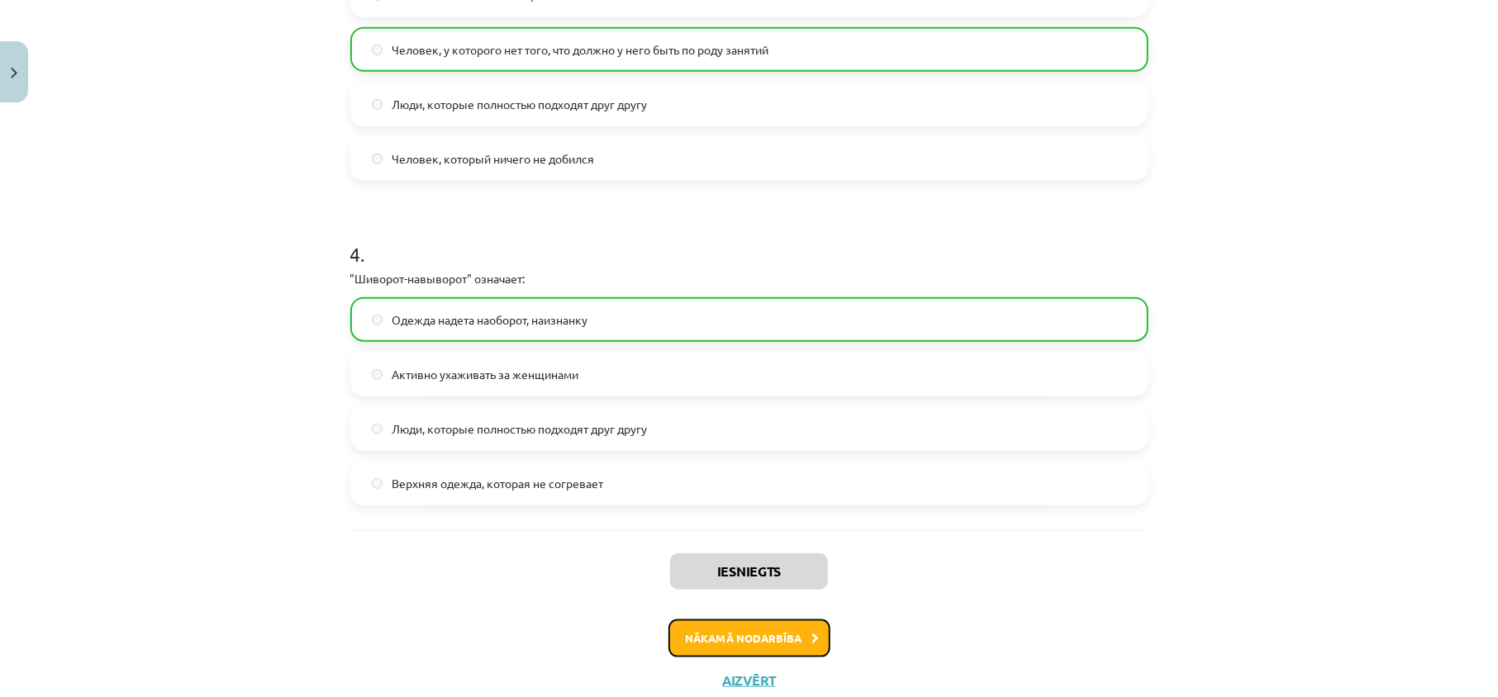
click at [712, 623] on button "Nākamā nodarbība" at bounding box center [750, 639] width 162 height 38
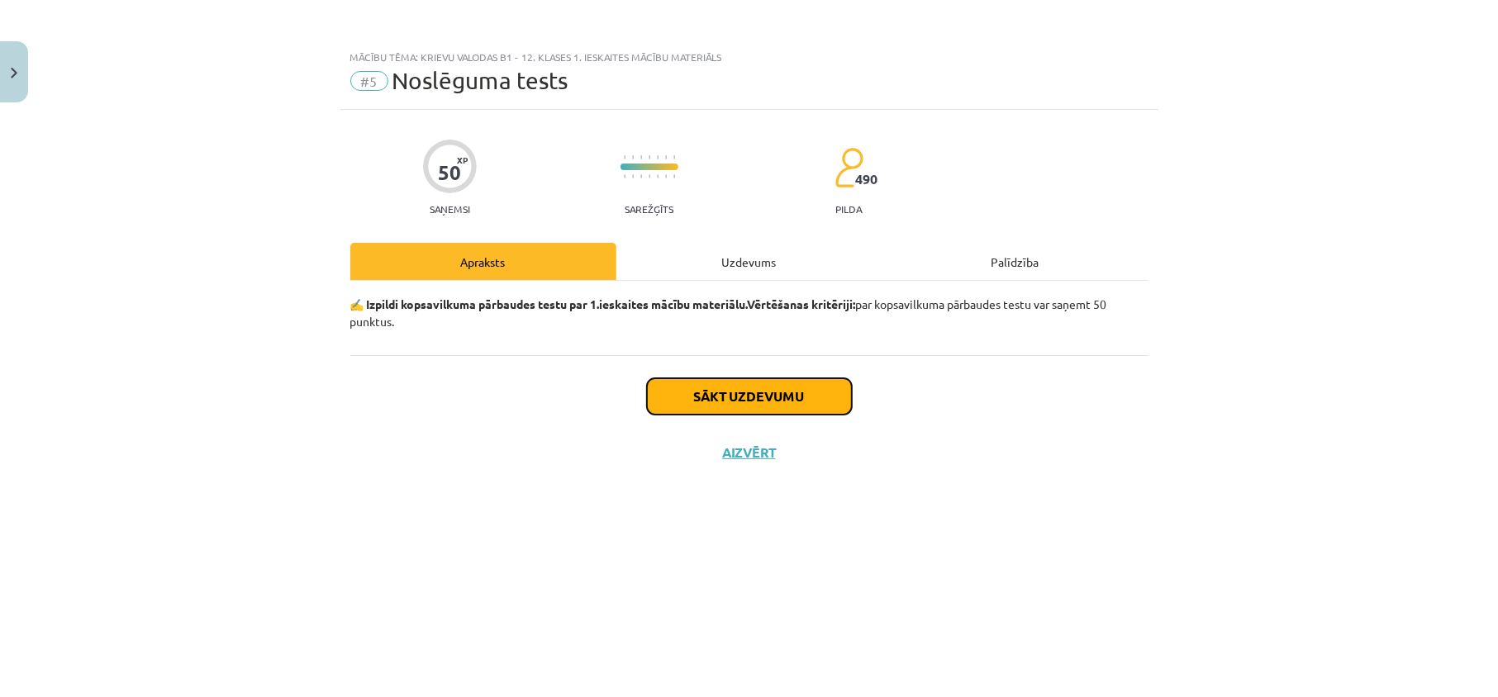
click at [761, 402] on button "Sākt uzdevumu" at bounding box center [749, 396] width 205 height 36
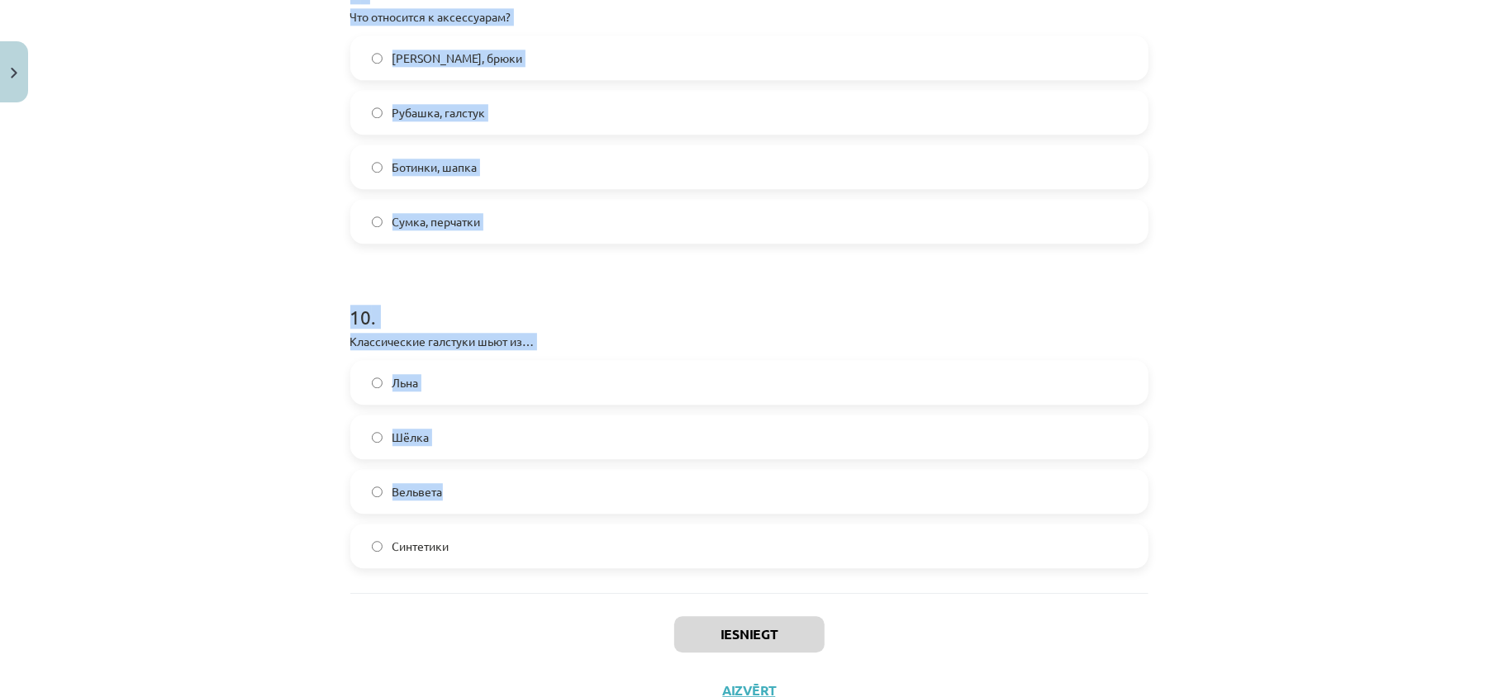
scroll to position [3038, 0]
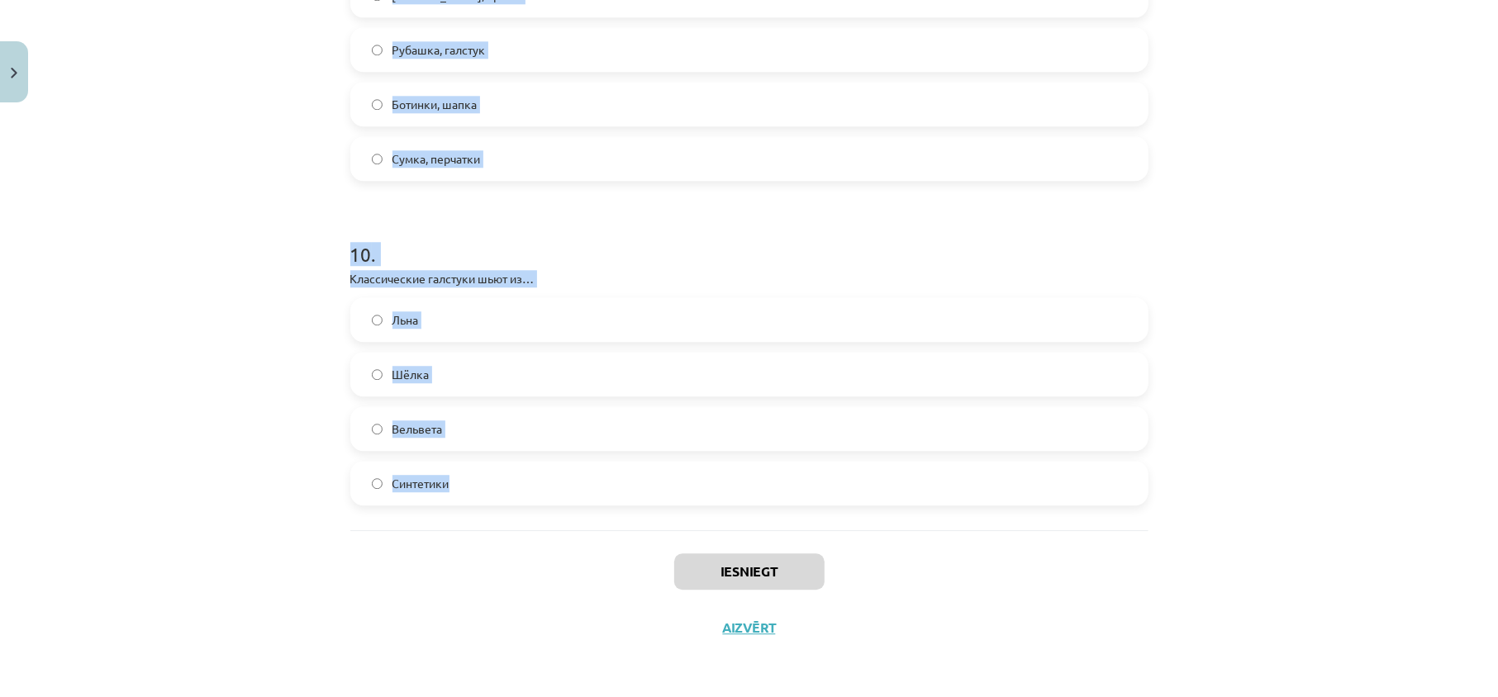
drag, startPoint x: 459, startPoint y: 258, endPoint x: 661, endPoint y: 484, distance: 303.2
click at [661, 484] on div "Mācību tēma: Krievu valodas b1 - 12. klases 1. ieskaites mācību materiāls #5 No…" at bounding box center [749, 348] width 1498 height 697
copy form "1 . Что обозначает слово "магазин"? Место, где создают рекламу Место, где шьют …"
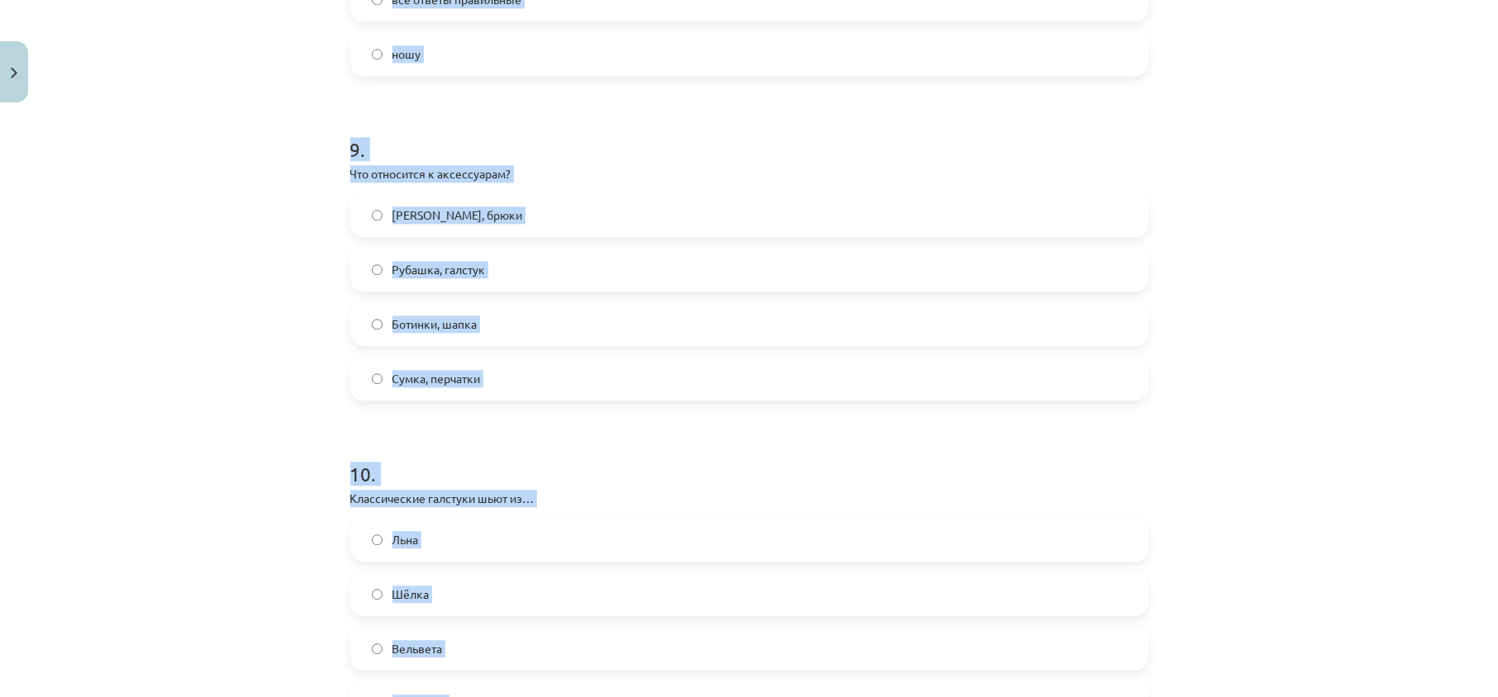
click at [223, 329] on div "Mācību tēma: Krievu valodas b1 - 12. klases 1. ieskaites mācību materiāls #5 No…" at bounding box center [749, 348] width 1498 height 697
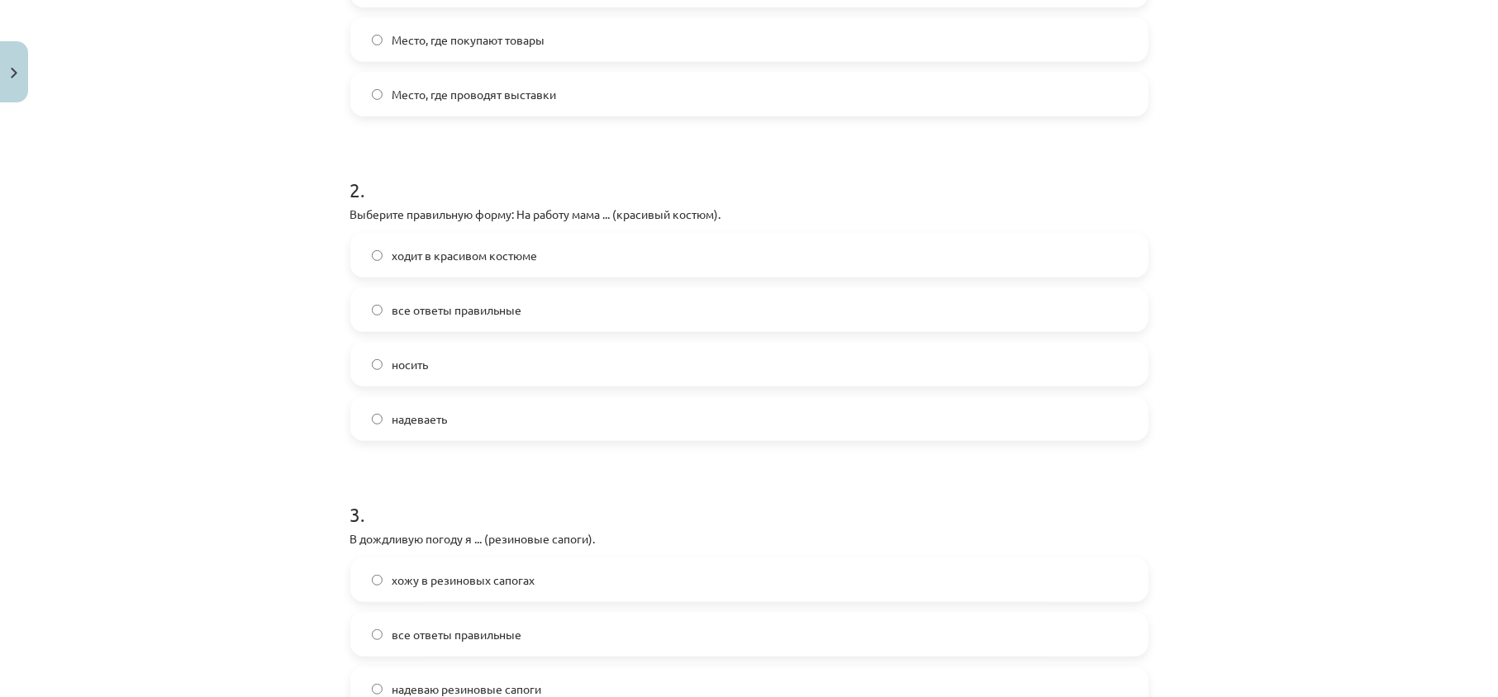
scroll to position [284, 0]
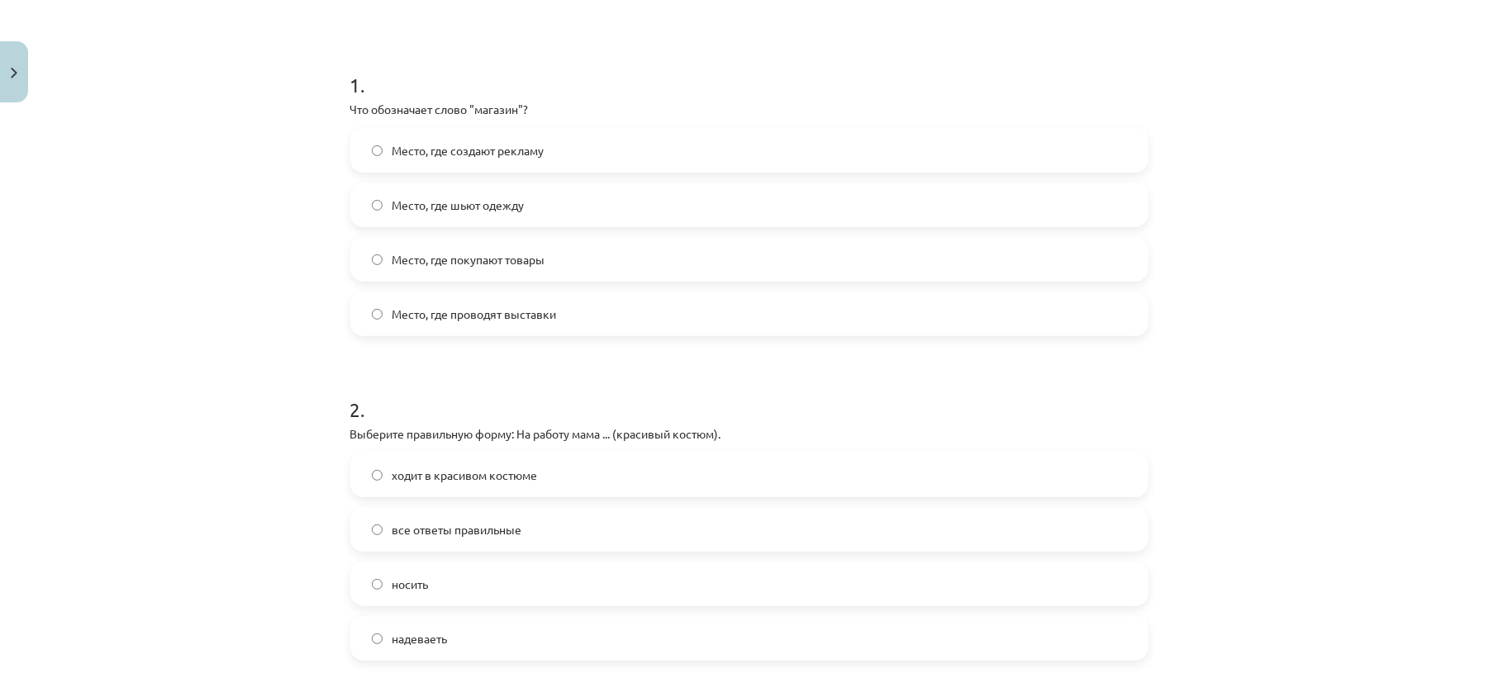
click at [470, 264] on span "Место, где покупают товары" at bounding box center [469, 259] width 153 height 17
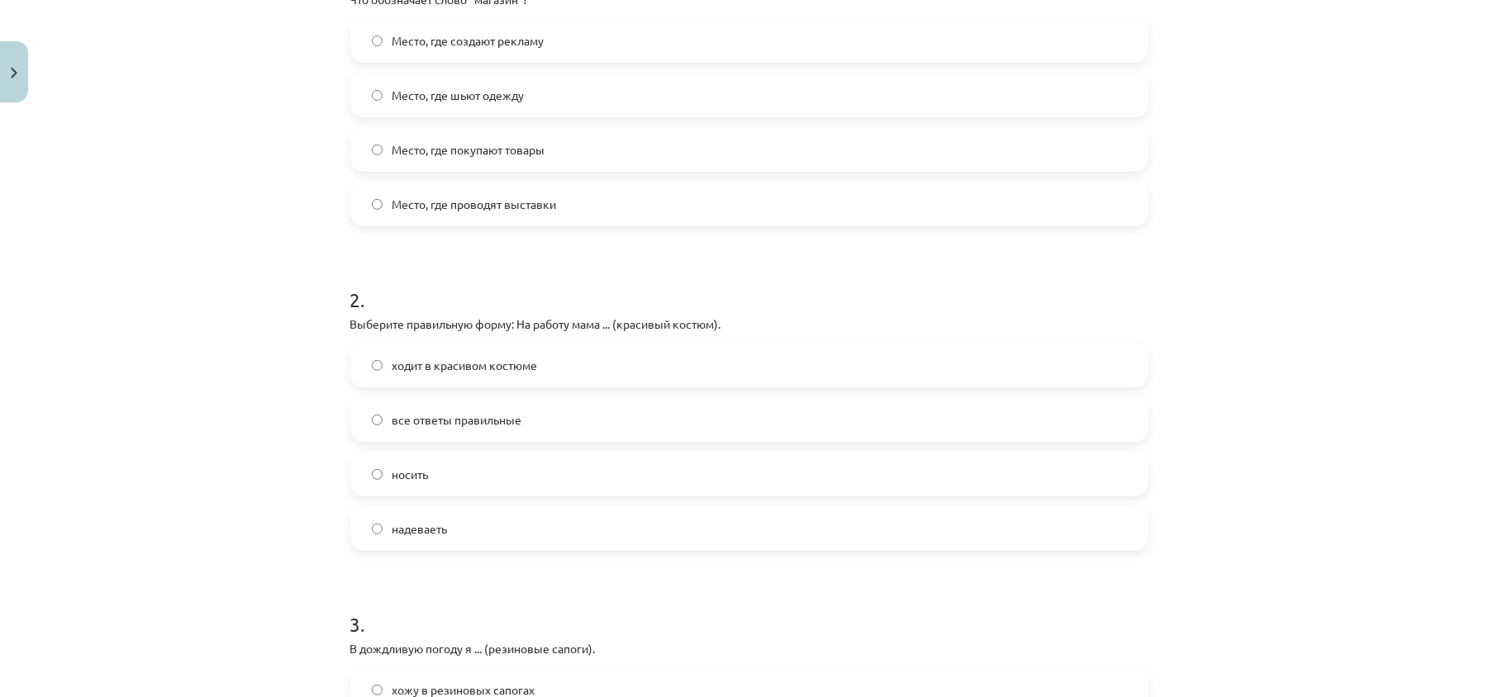
scroll to position [504, 0]
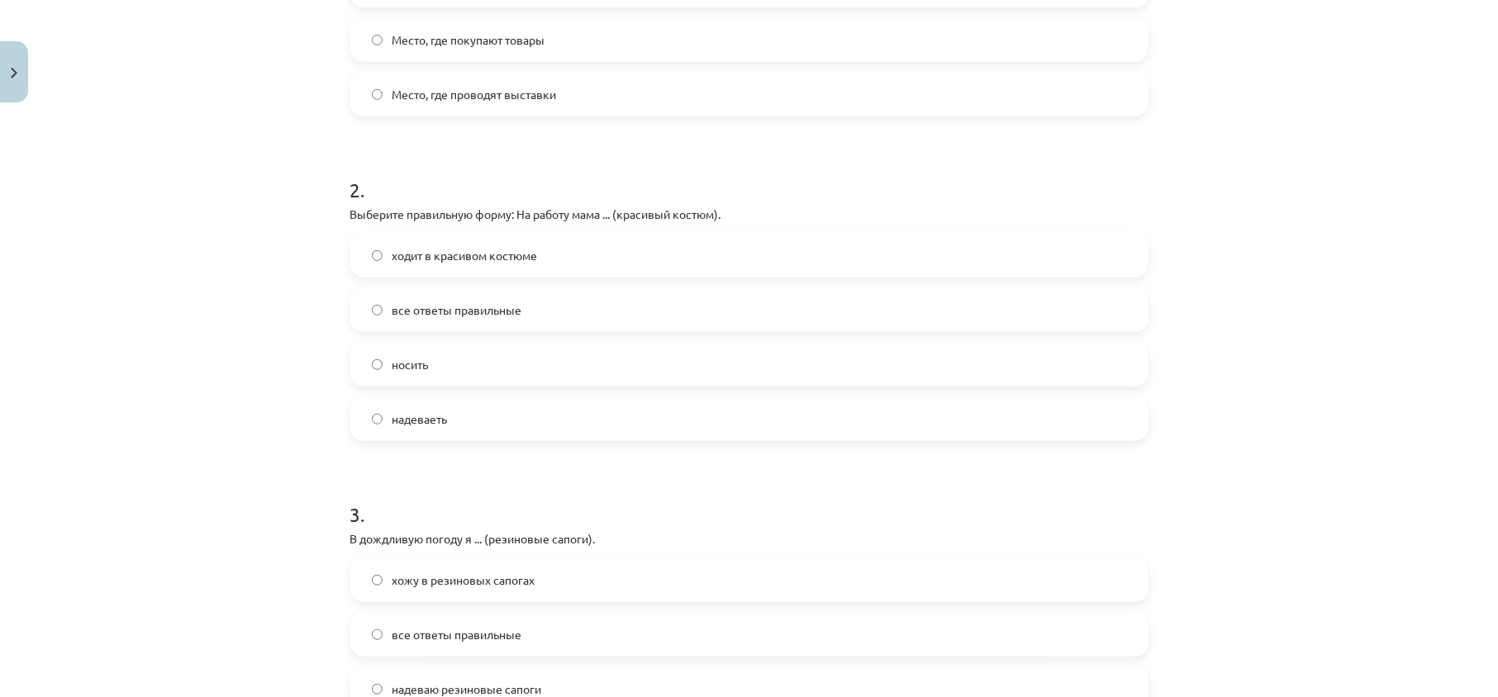
click at [524, 248] on span "ходит в красивом костюме" at bounding box center [465, 255] width 145 height 17
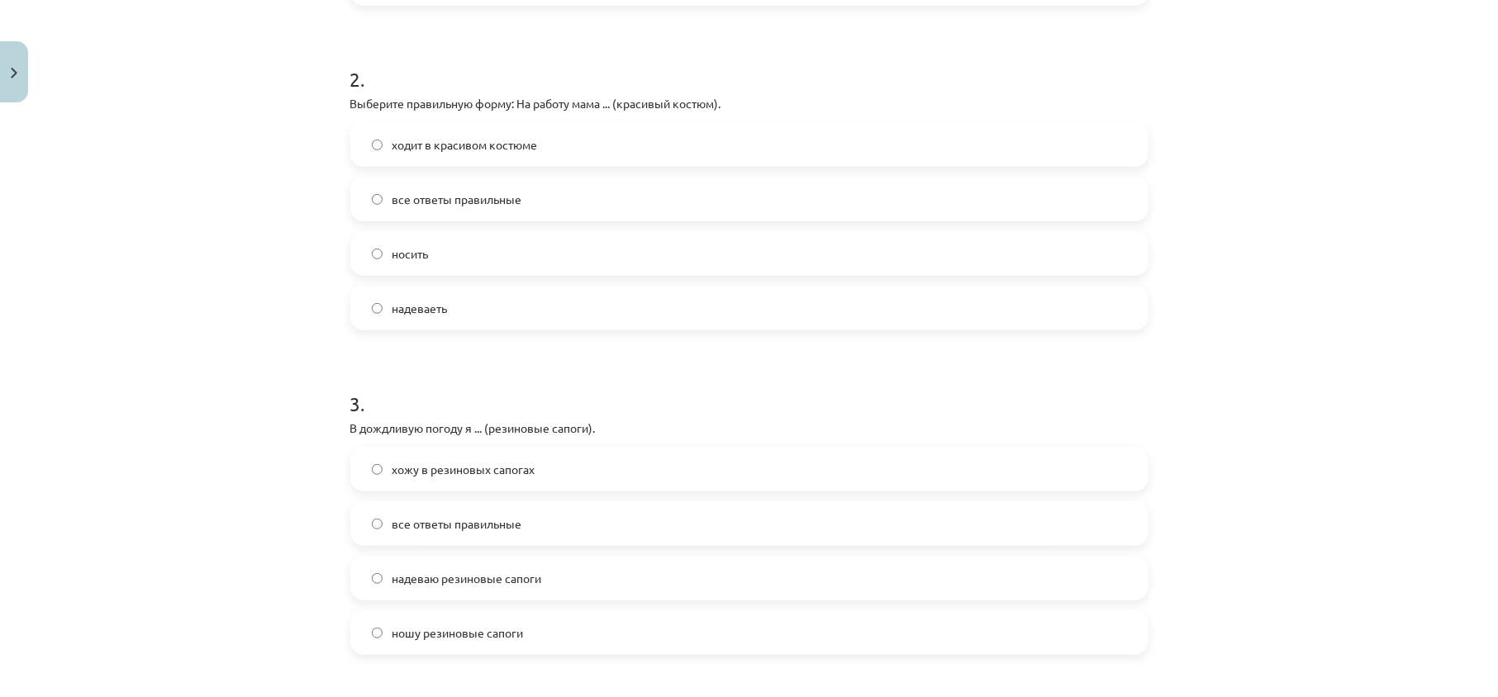
scroll to position [725, 0]
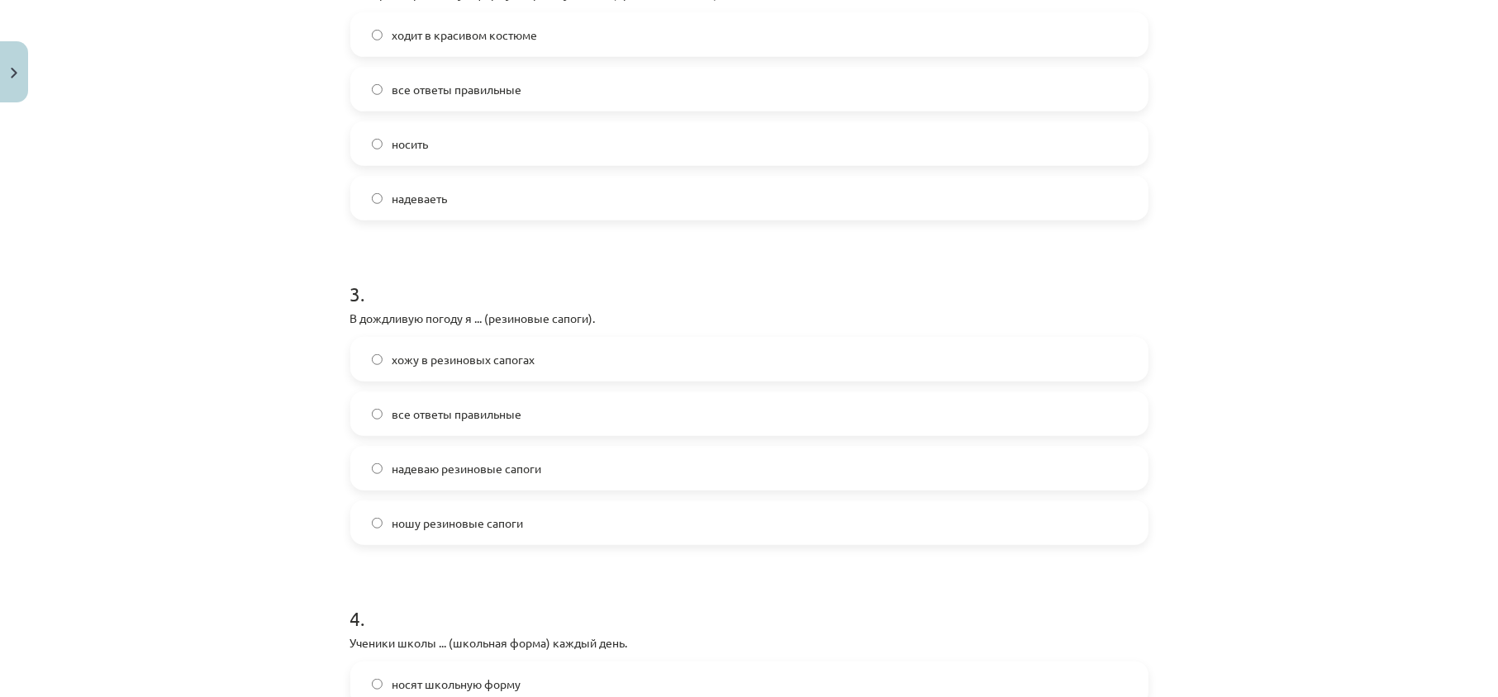
click at [488, 434] on label "все ответы правильные" at bounding box center [749, 413] width 795 height 41
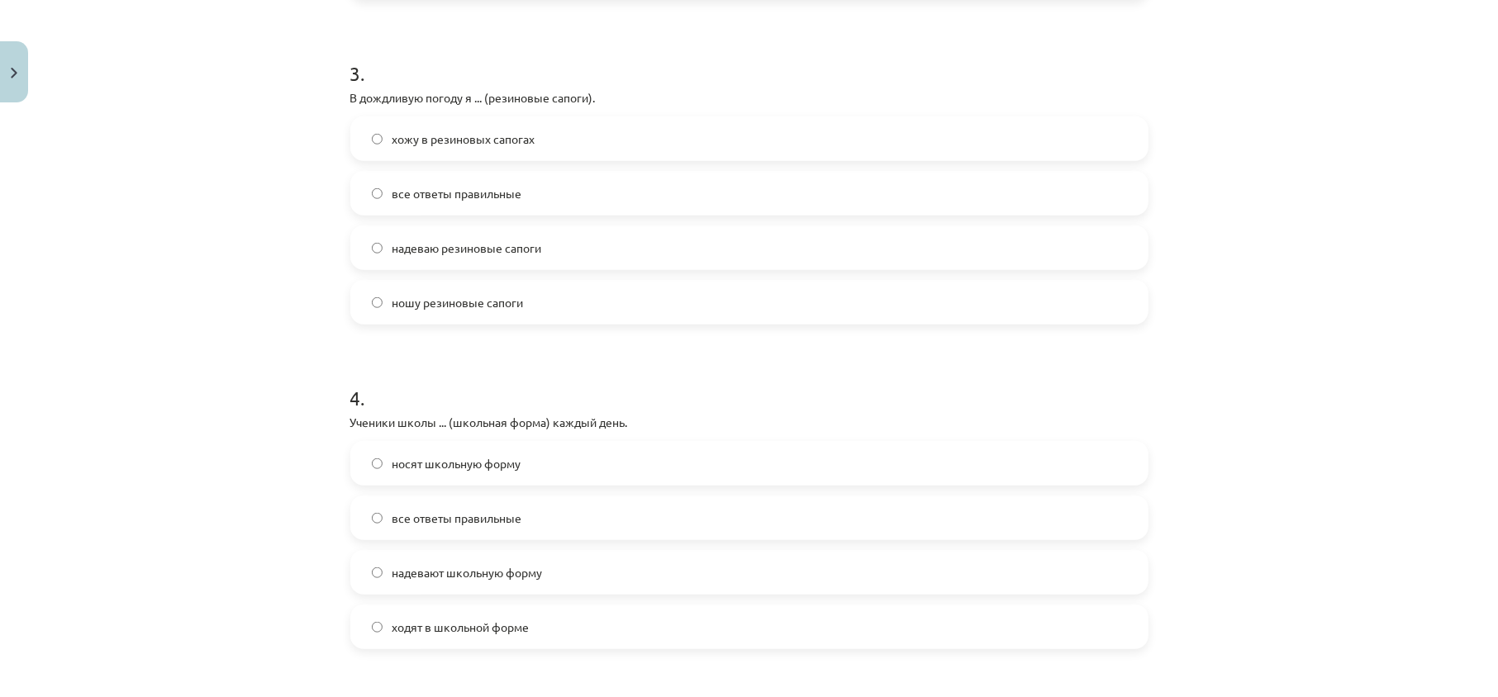
scroll to position [1055, 0]
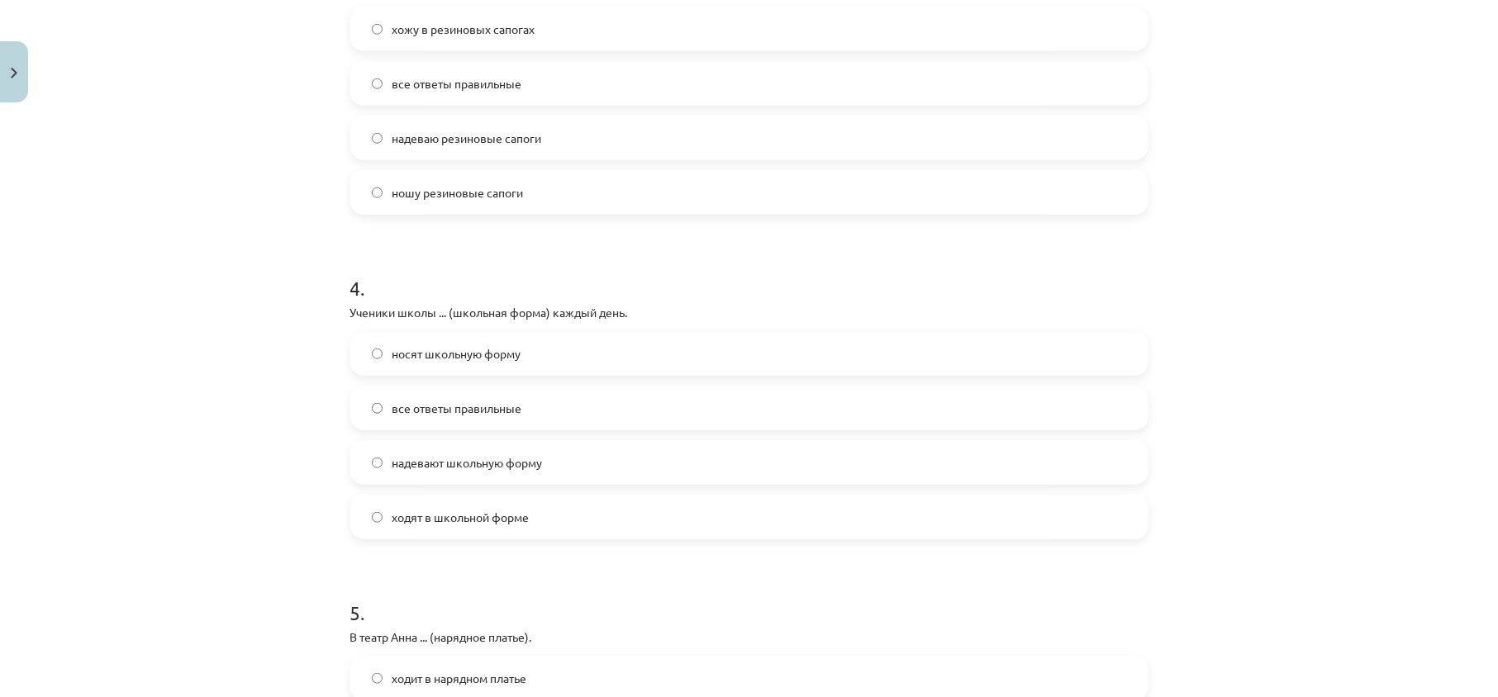
click at [477, 405] on span "все ответы правильные" at bounding box center [458, 408] width 130 height 17
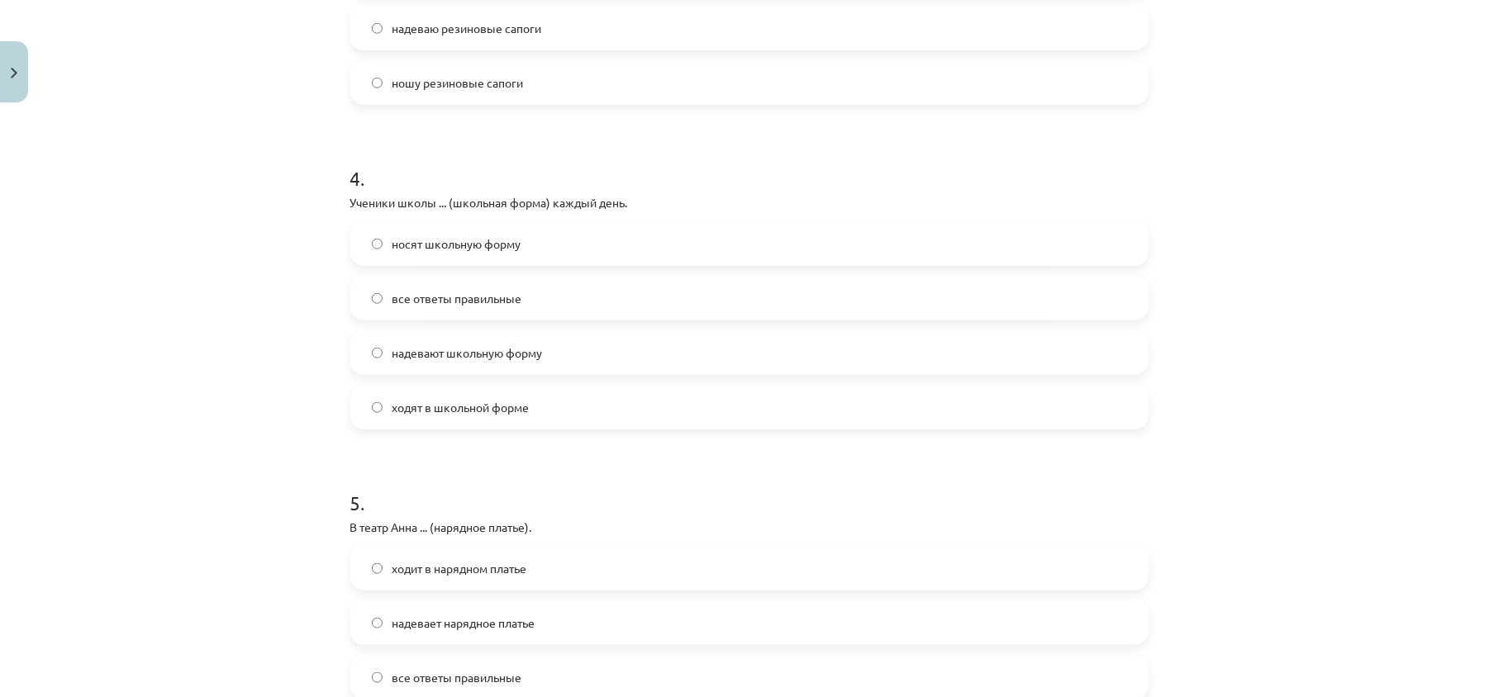
scroll to position [1386, 0]
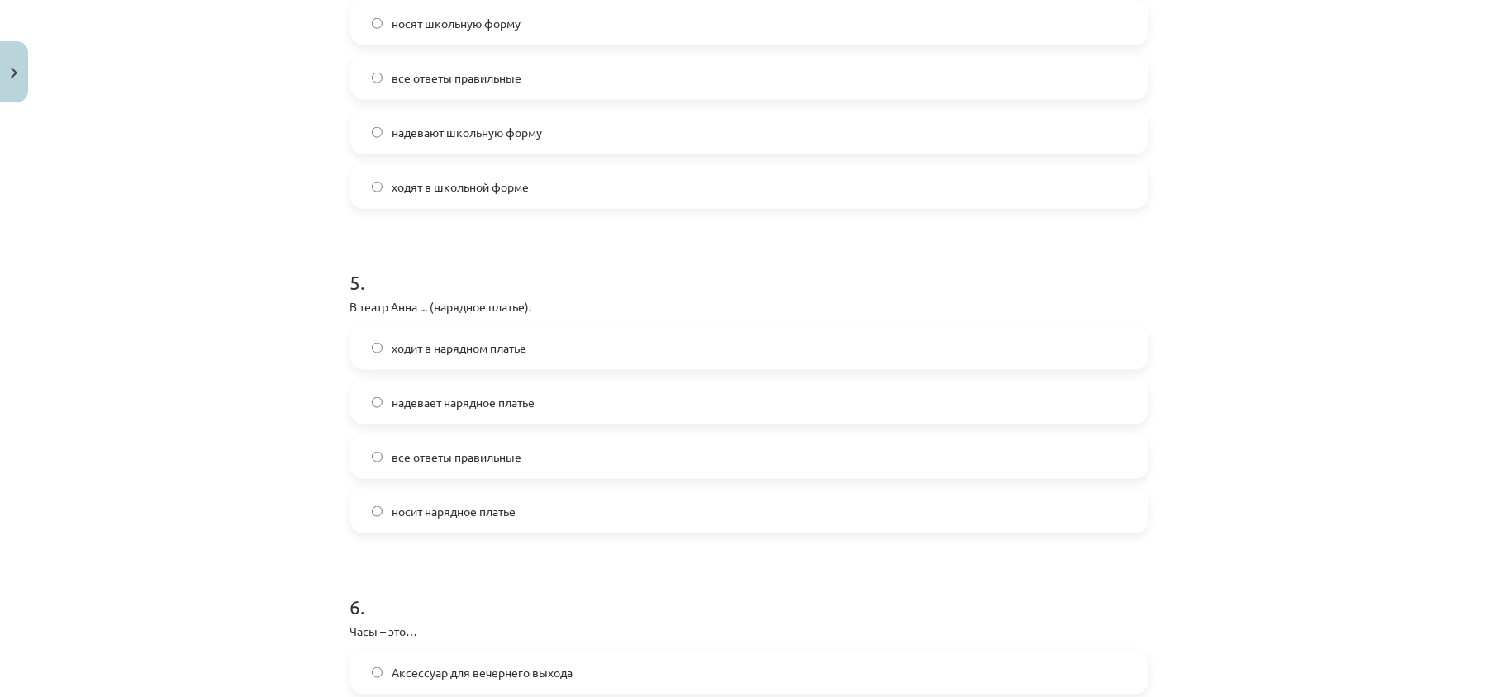
click at [522, 447] on label "все ответы правильные" at bounding box center [749, 456] width 795 height 41
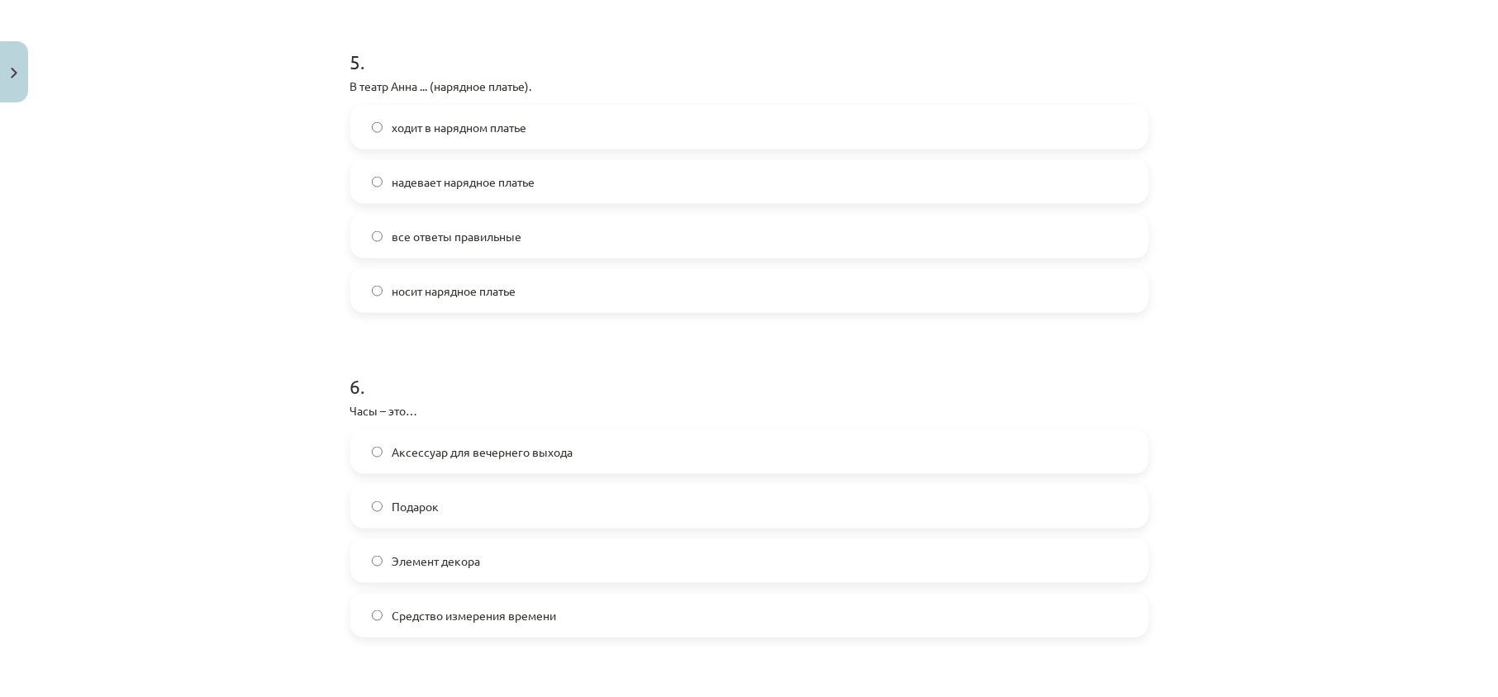
scroll to position [1716, 0]
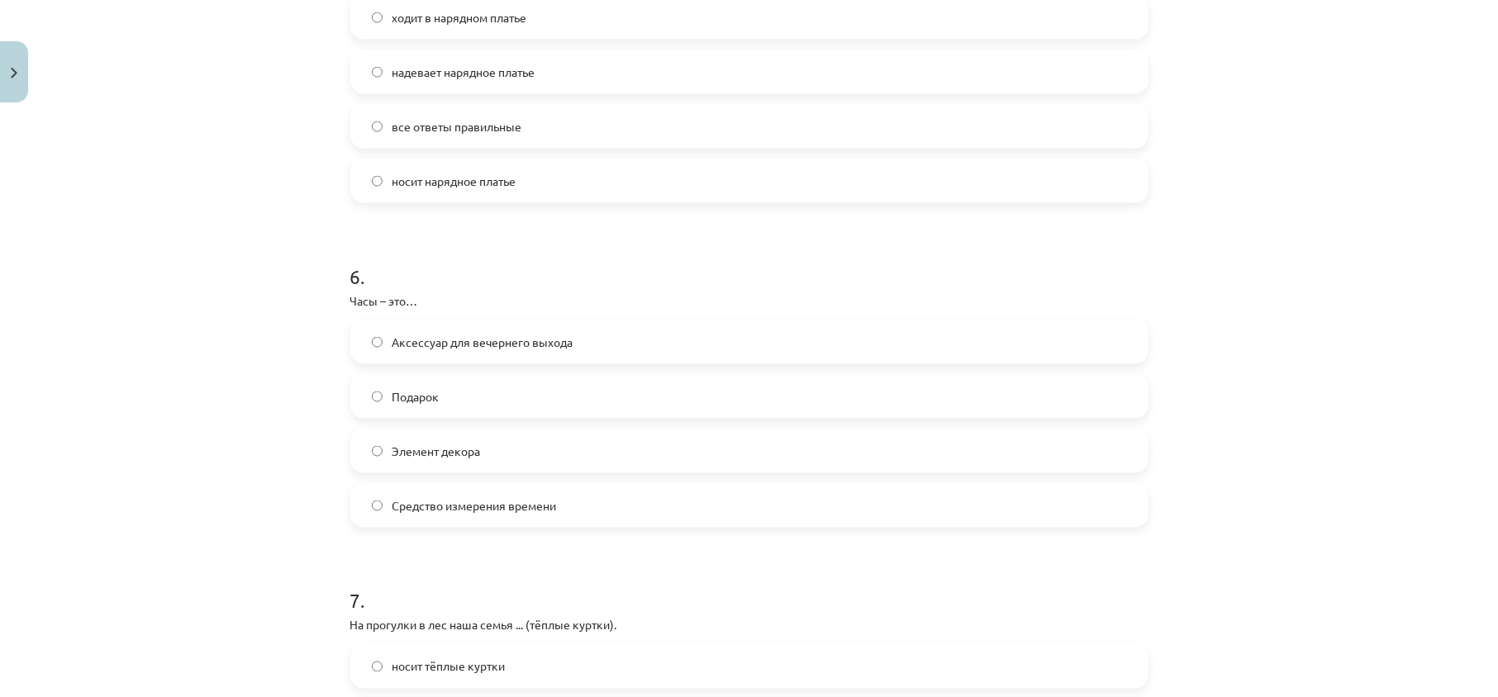
click at [499, 516] on label "Средство измерения времени" at bounding box center [749, 505] width 795 height 41
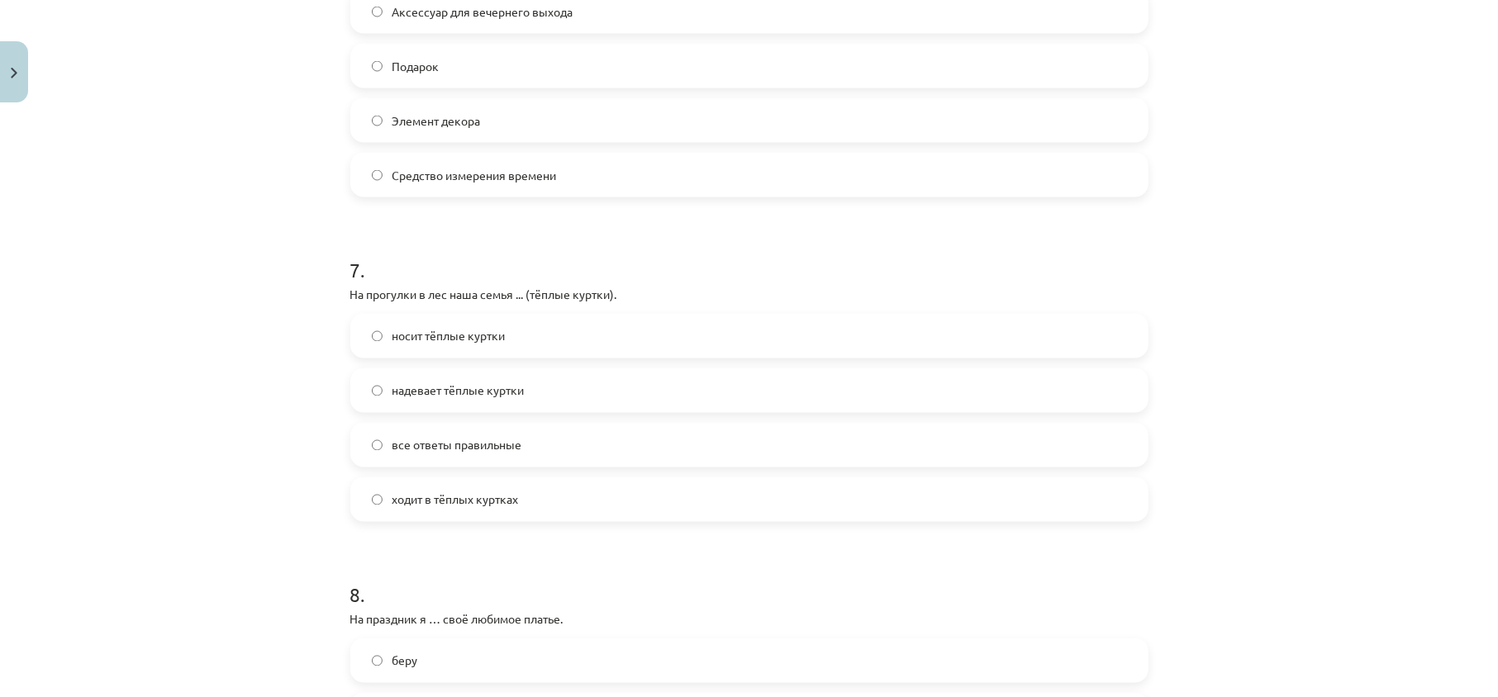
click at [524, 451] on label "все ответы правильные" at bounding box center [749, 445] width 795 height 41
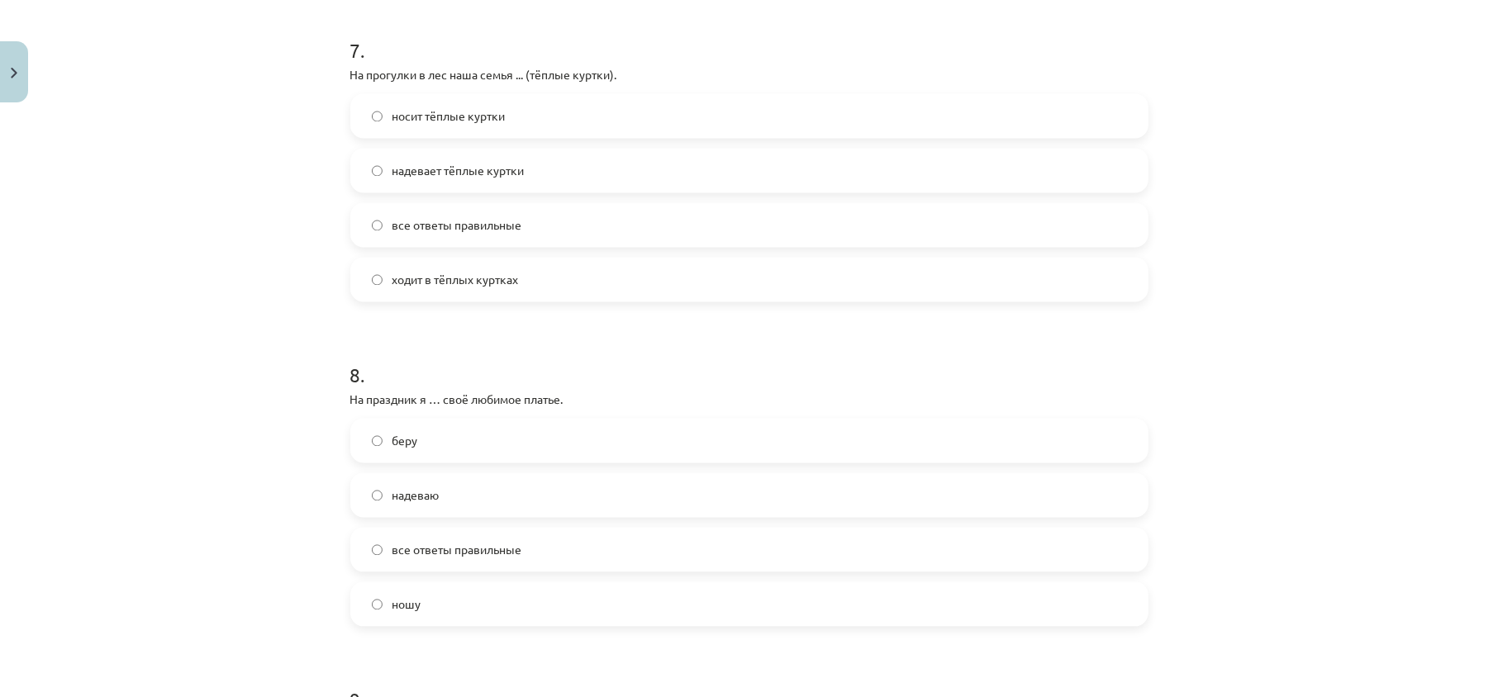
scroll to position [2377, 0]
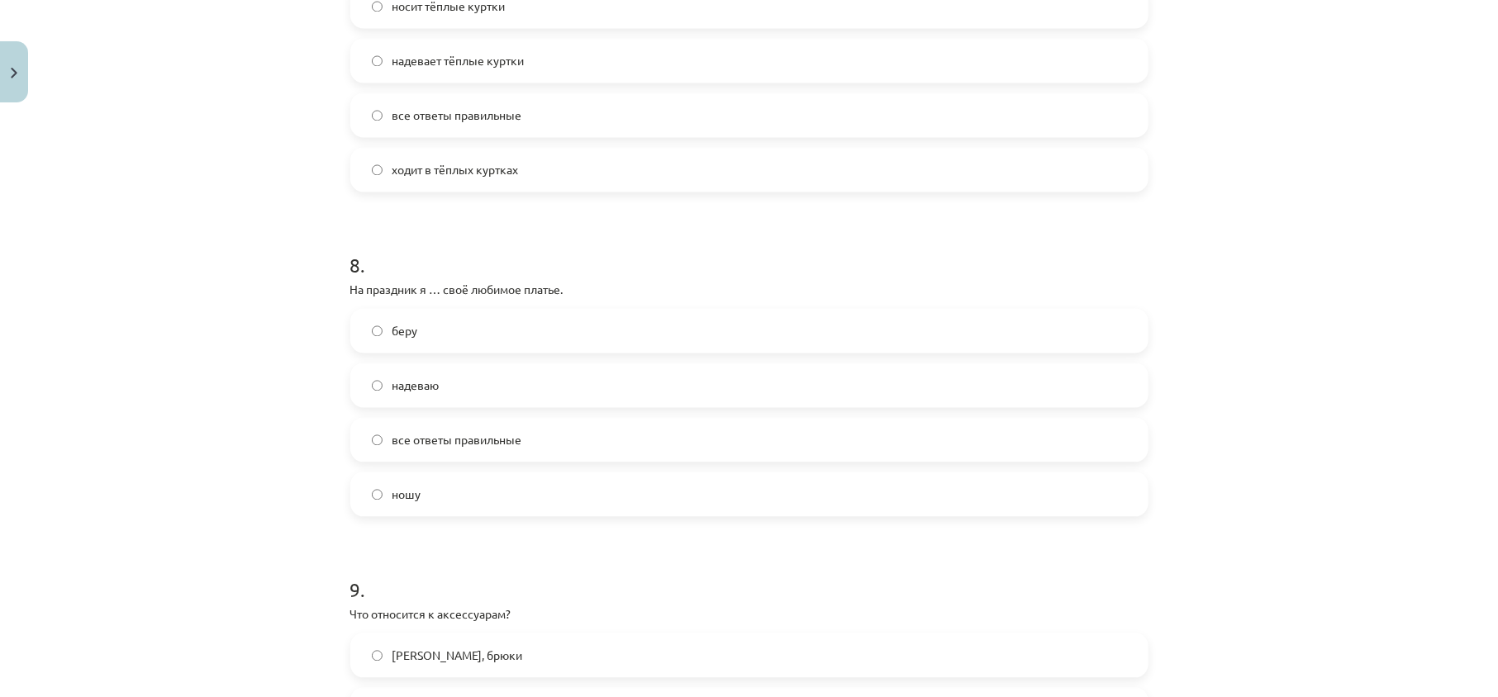
click at [450, 394] on label "надеваю" at bounding box center [749, 384] width 795 height 41
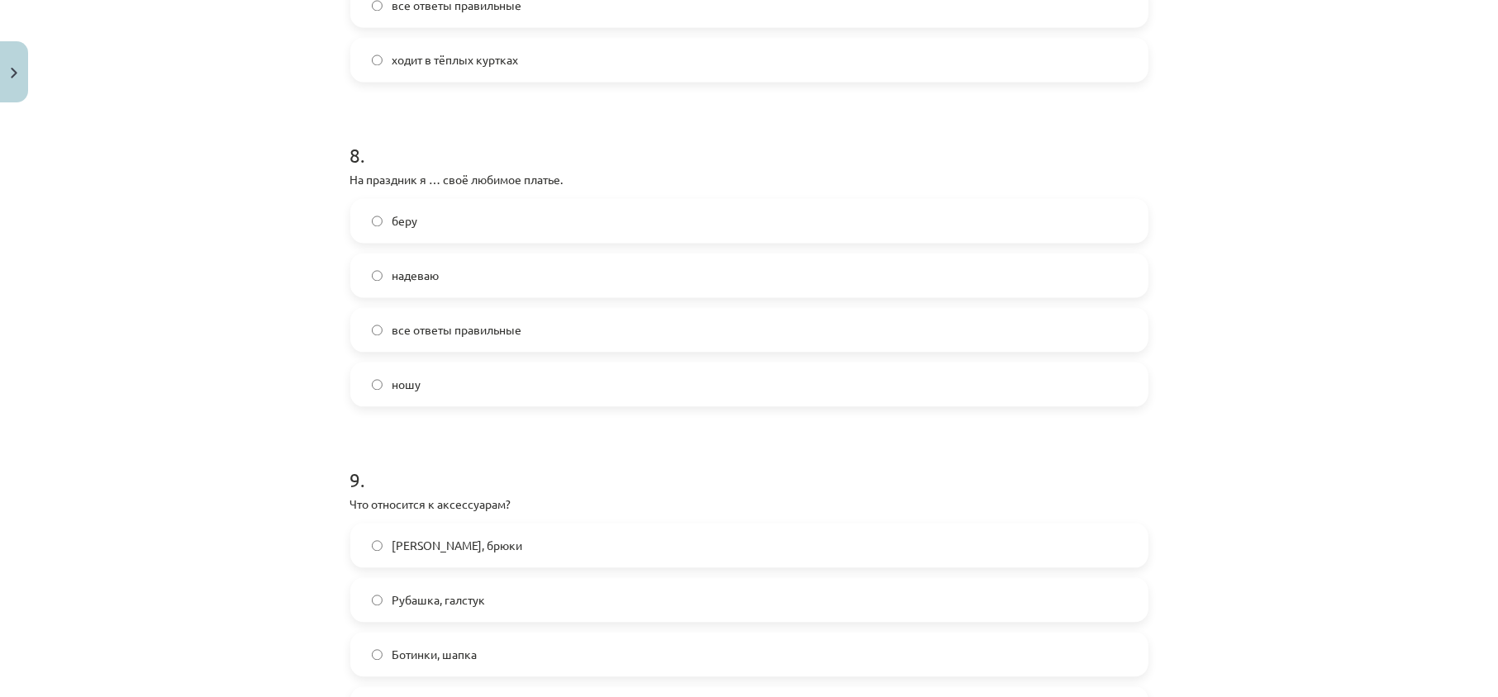
scroll to position [2598, 0]
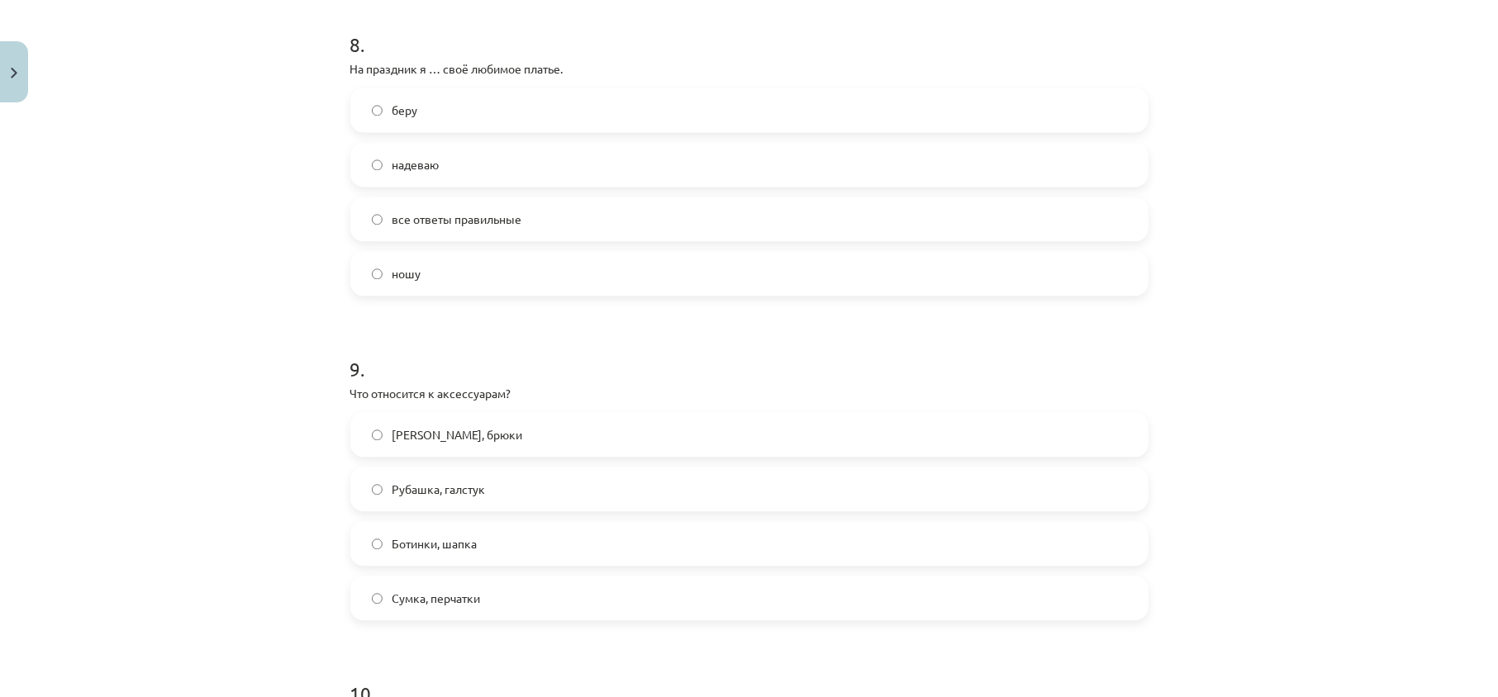
click at [454, 590] on span "Сумка, перчатки" at bounding box center [437, 598] width 88 height 17
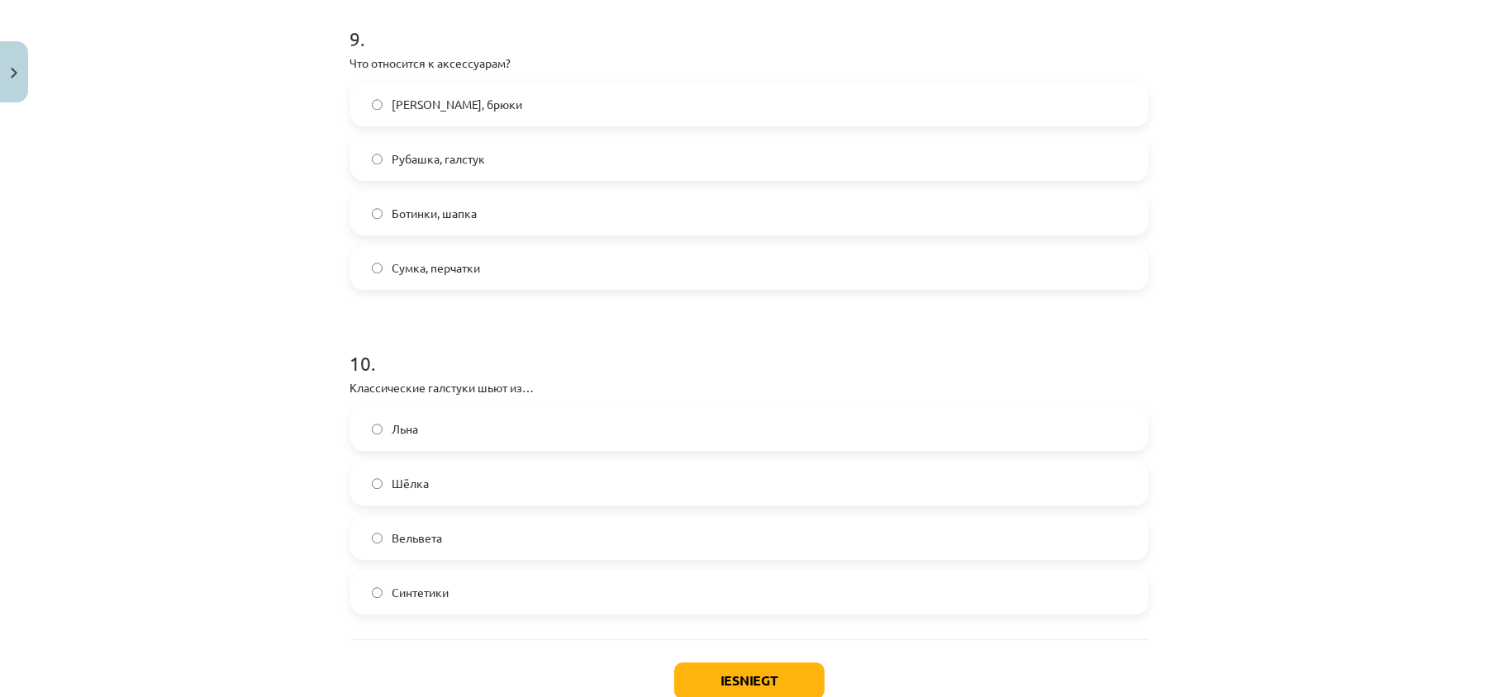
scroll to position [3038, 0]
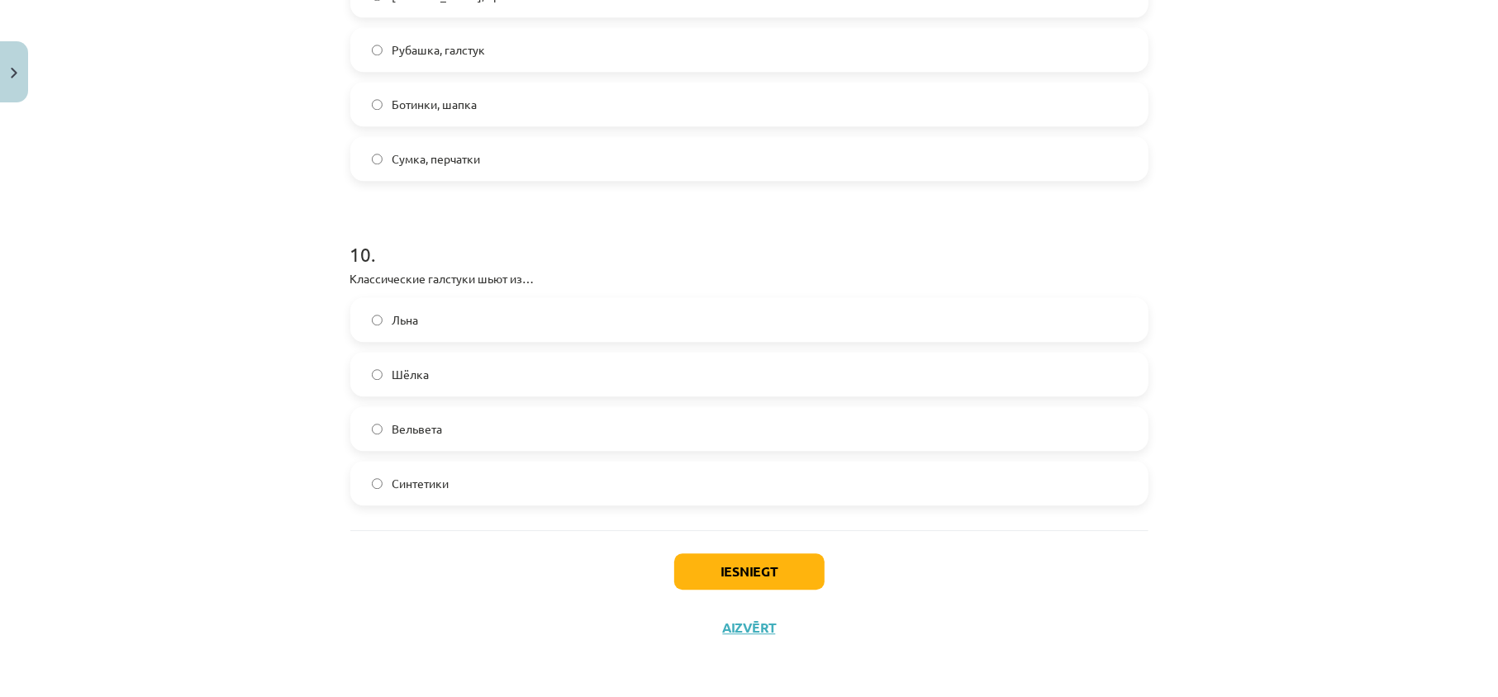
drag, startPoint x: 444, startPoint y: 374, endPoint x: 445, endPoint y: 359, distance: 14.9
click at [445, 370] on label "Шёлка" at bounding box center [749, 374] width 795 height 41
click at [781, 582] on button "Iesniegt" at bounding box center [749, 572] width 150 height 36
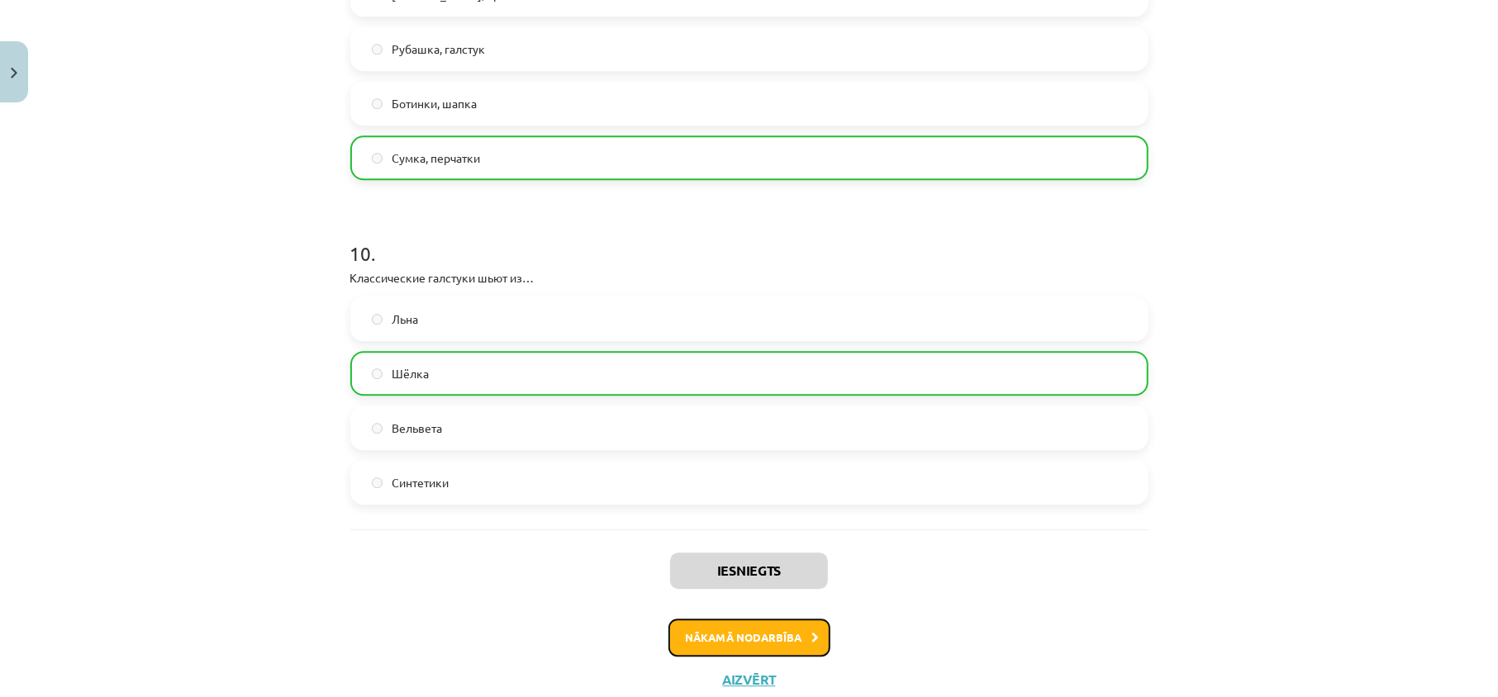
click at [771, 636] on button "Nākamā nodarbība" at bounding box center [750, 638] width 162 height 38
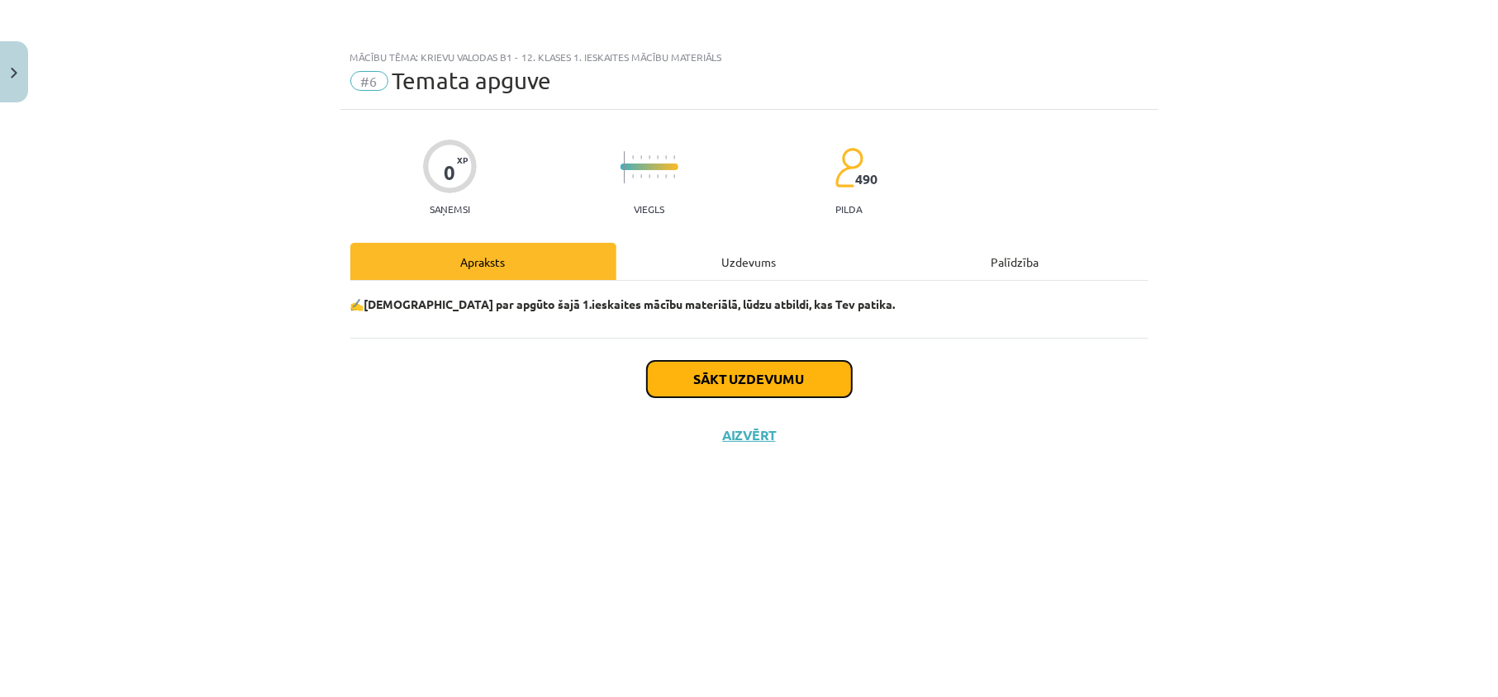
click at [778, 387] on button "Sākt uzdevumu" at bounding box center [749, 379] width 205 height 36
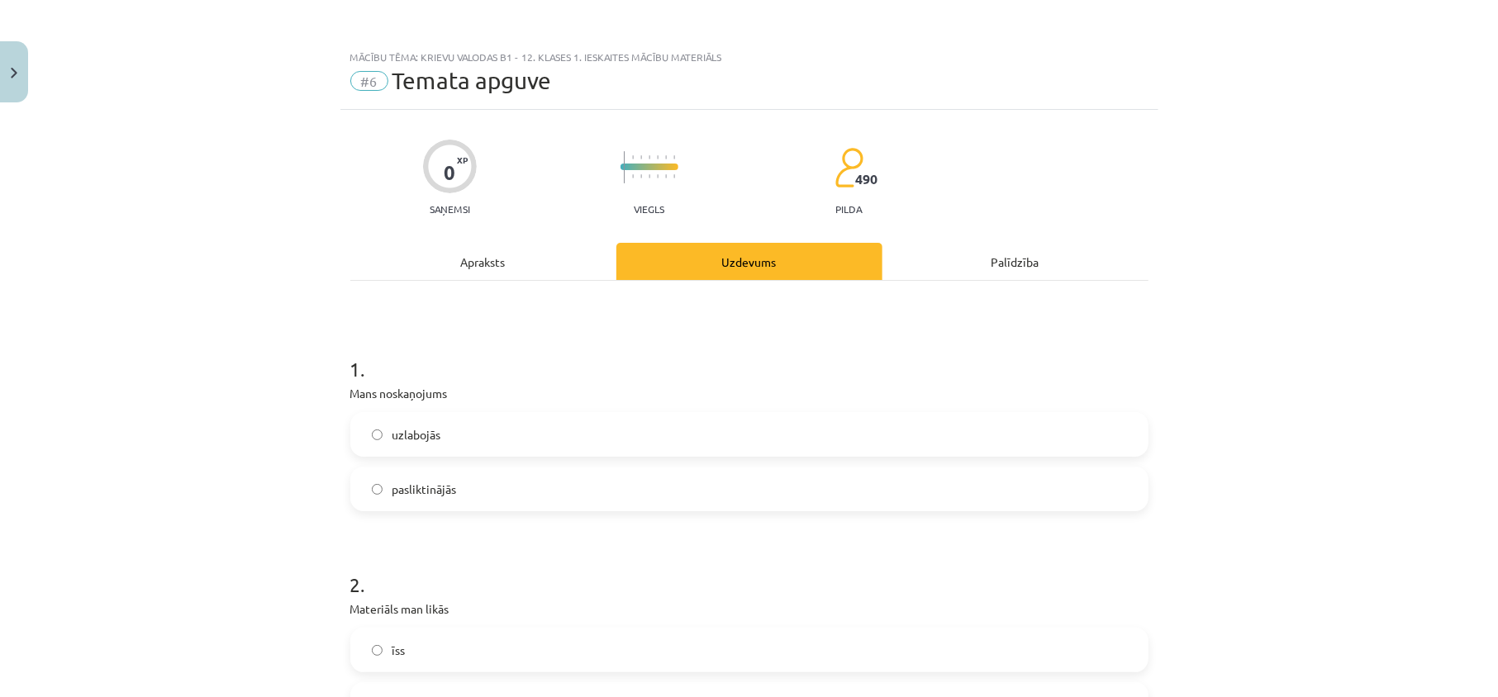
scroll to position [220, 0]
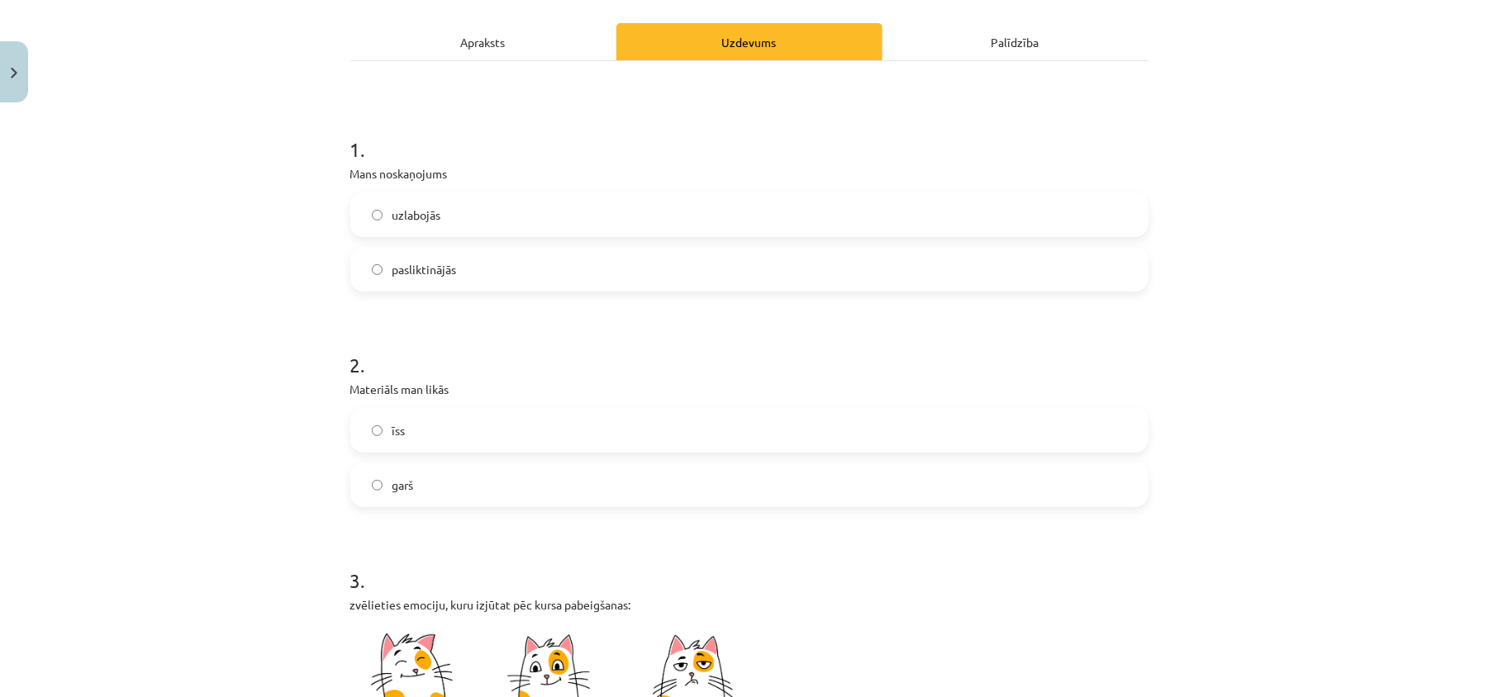
click at [470, 222] on label "uzlabojās" at bounding box center [749, 214] width 795 height 41
click at [468, 488] on label "garš" at bounding box center [749, 484] width 795 height 41
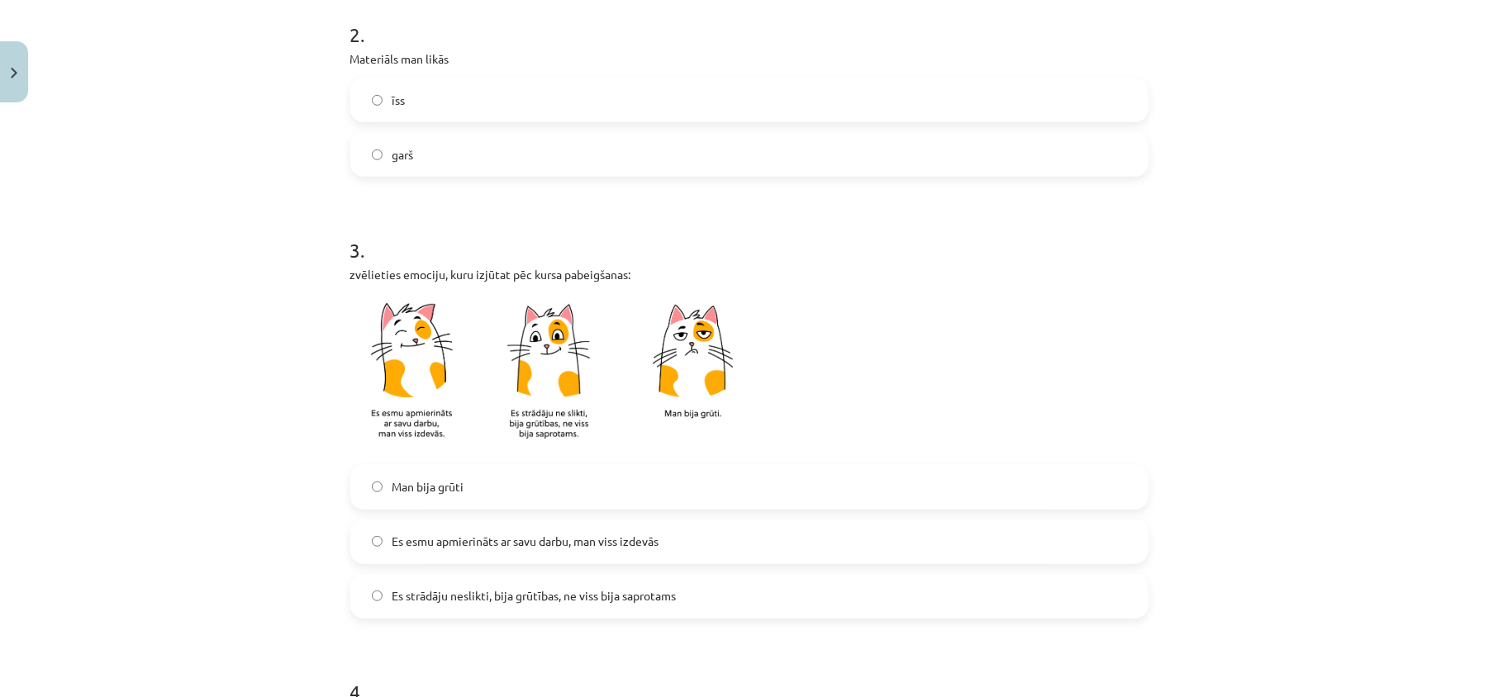
click at [471, 526] on label "Es esmu apmierināts ar savu darbu, man viss izdevās" at bounding box center [749, 541] width 795 height 41
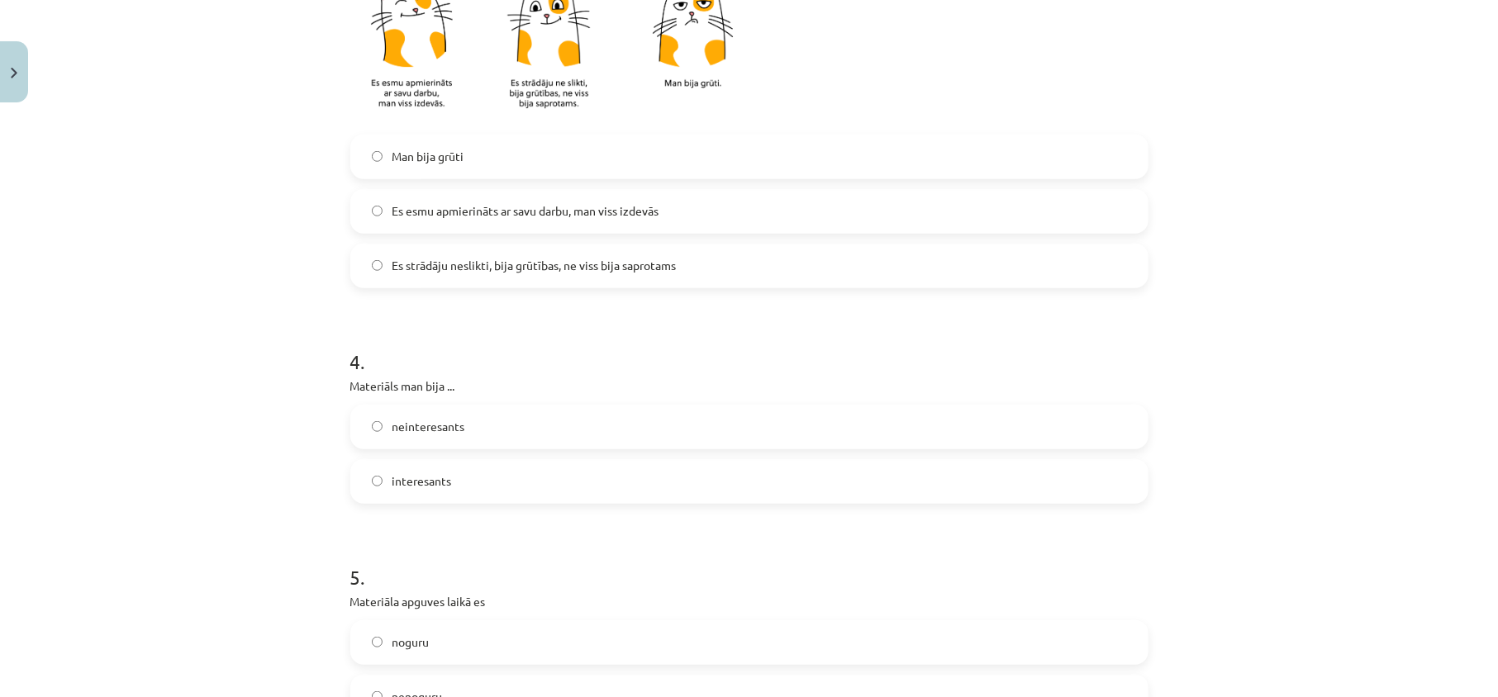
click at [470, 476] on label "interesants" at bounding box center [749, 481] width 795 height 41
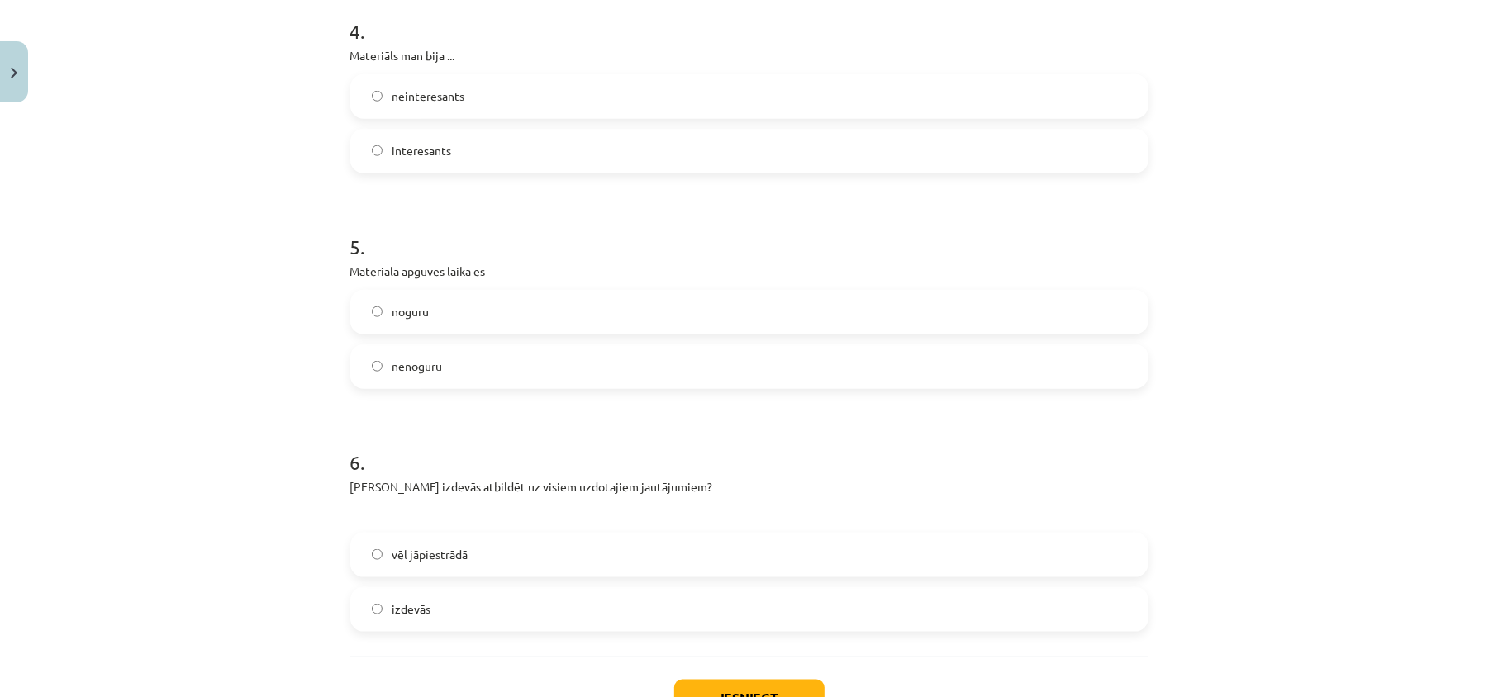
click at [464, 355] on label "nenoguru" at bounding box center [749, 366] width 795 height 41
click at [499, 284] on div "5 . Materiāla apguves laikā es noguru nenoguru" at bounding box center [749, 298] width 798 height 183
click at [494, 326] on label "noguru" at bounding box center [749, 312] width 795 height 41
click at [509, 559] on label "vēl jāpiestrādā" at bounding box center [749, 555] width 795 height 41
click at [506, 603] on label "izdevās" at bounding box center [749, 609] width 795 height 41
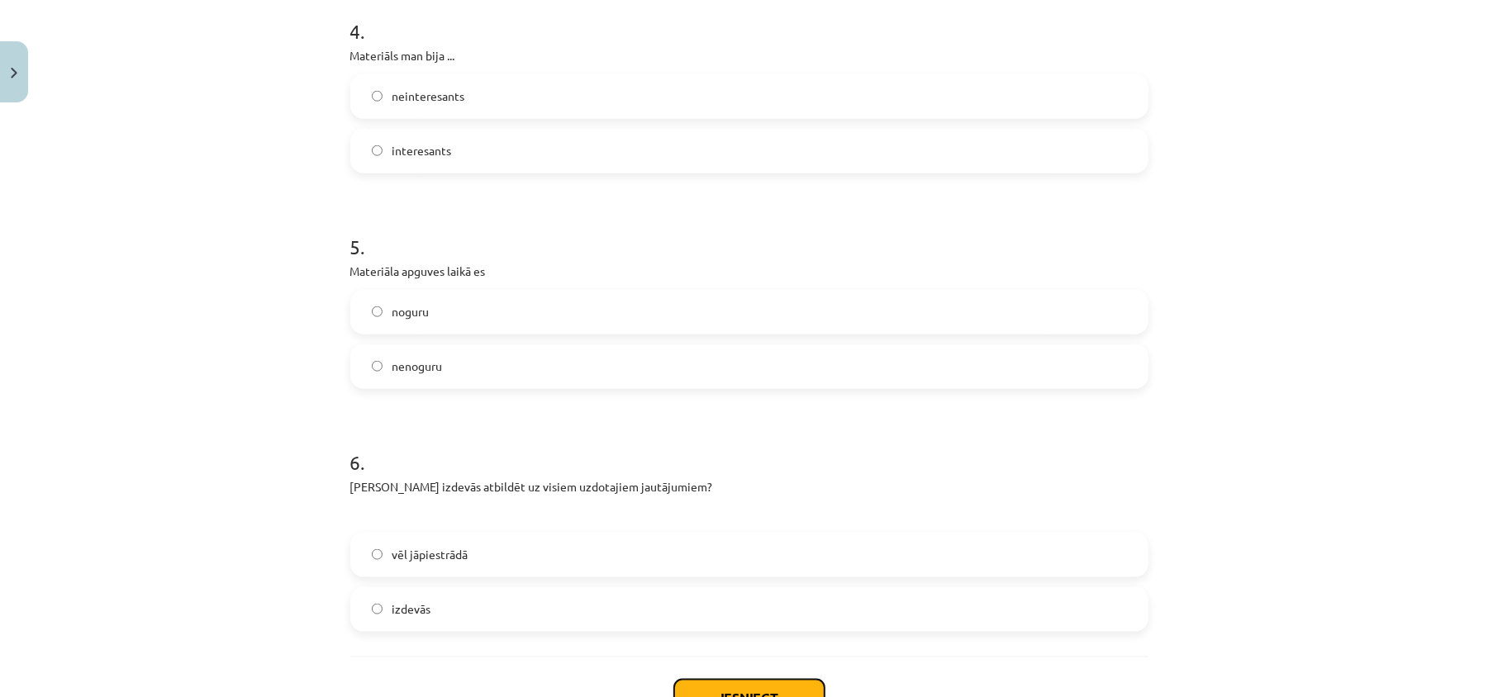
click at [715, 685] on button "Iesniegt" at bounding box center [749, 698] width 150 height 36
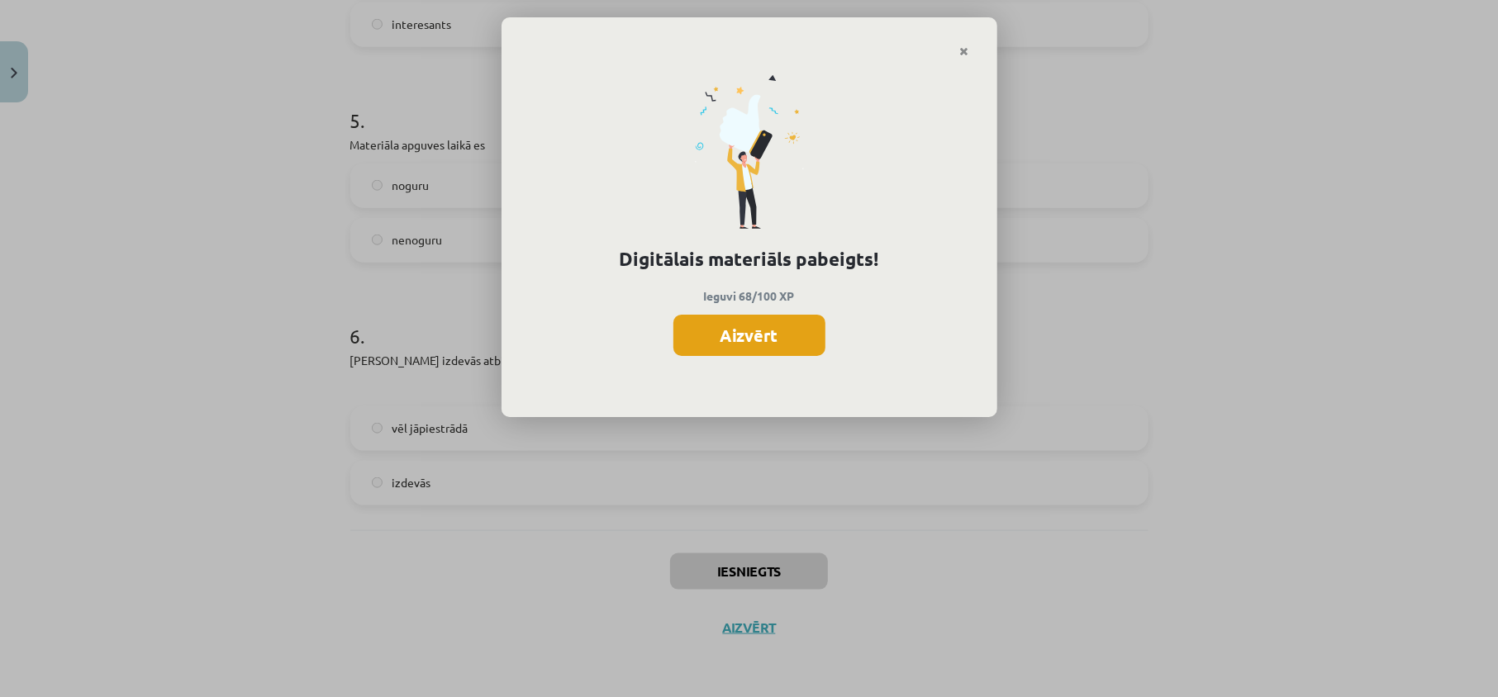
click at [773, 327] on button "Aizvērt" at bounding box center [749, 335] width 152 height 41
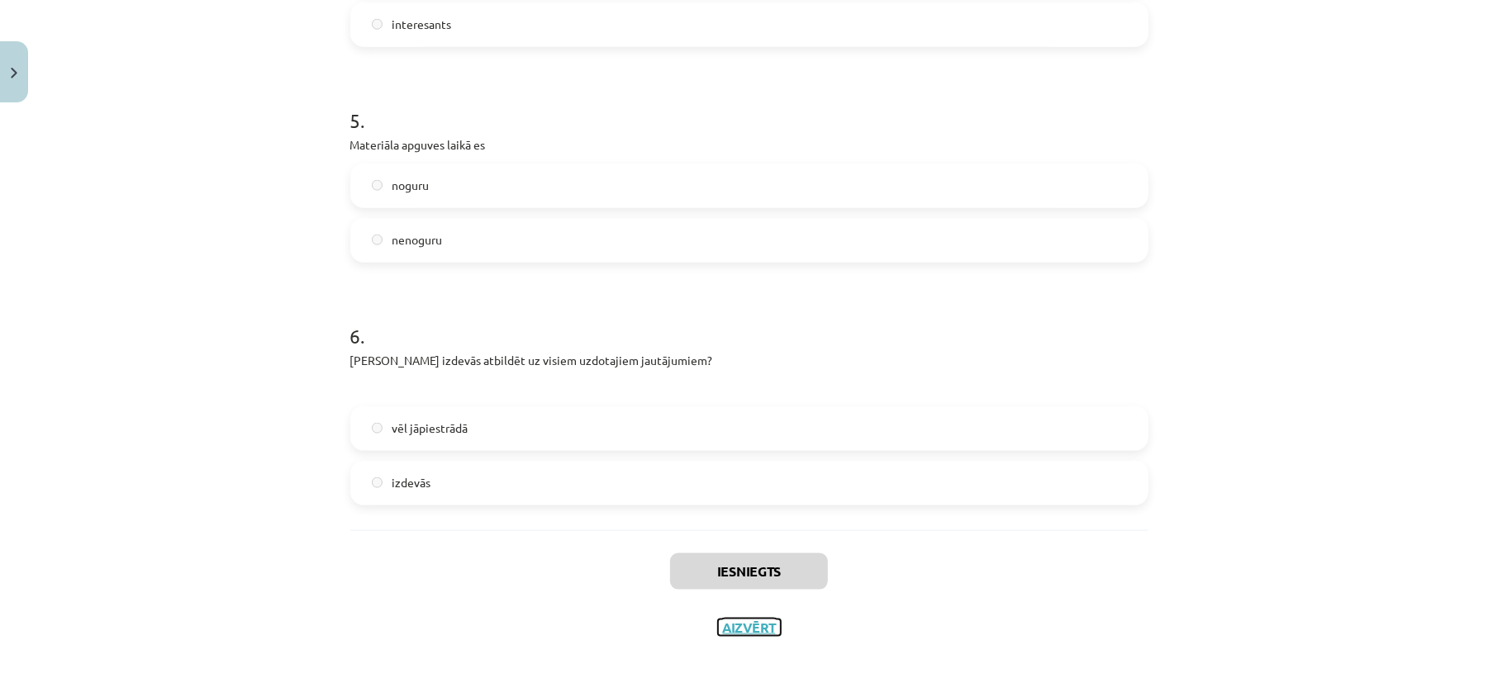
click at [722, 632] on button "Aizvērt" at bounding box center [749, 628] width 63 height 17
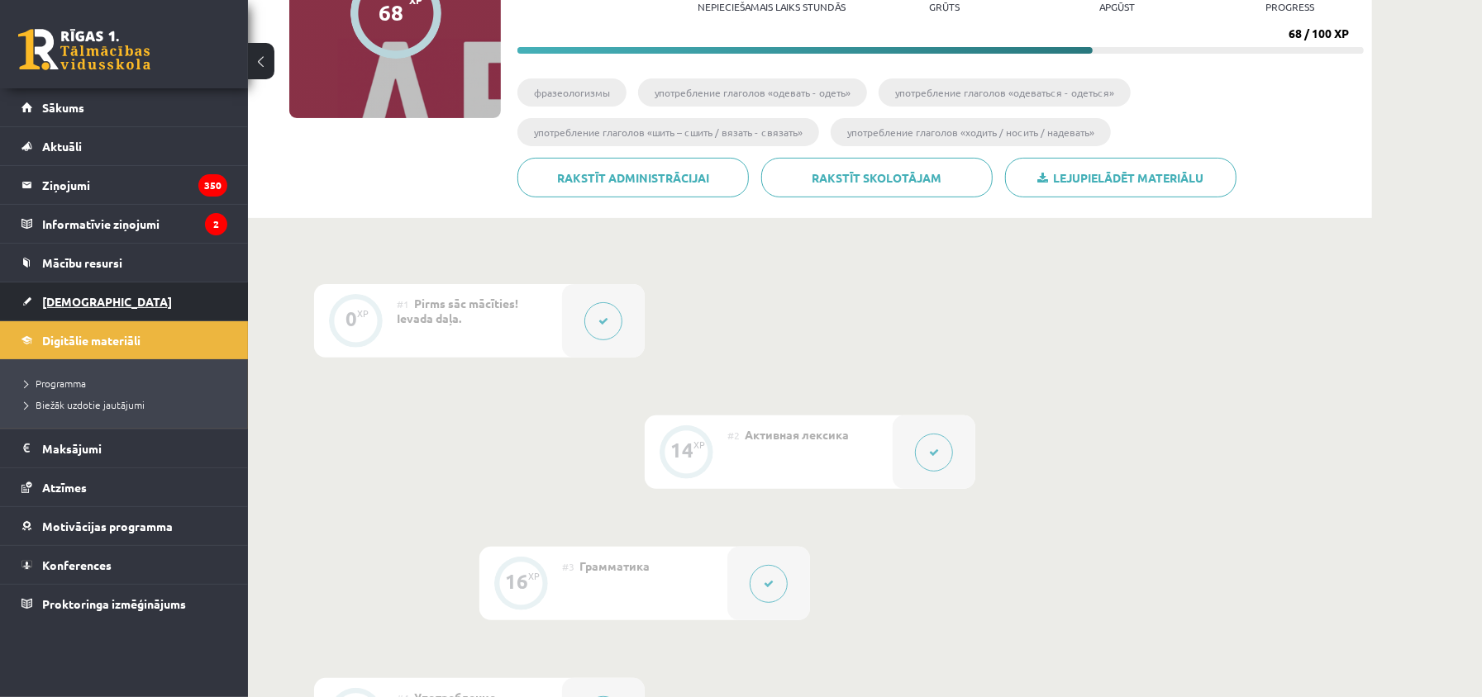
click at [55, 304] on span "[DEMOGRAPHIC_DATA]" at bounding box center [107, 301] width 130 height 15
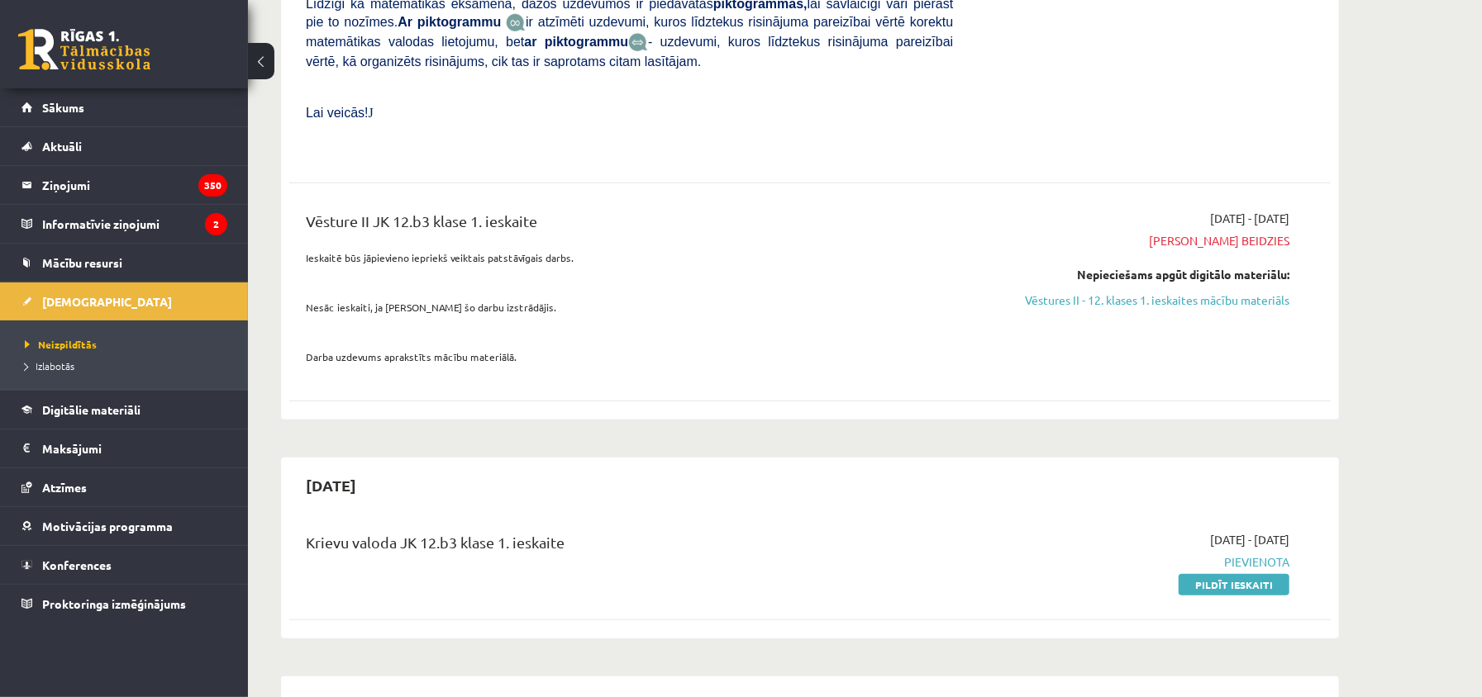
scroll to position [1211, 0]
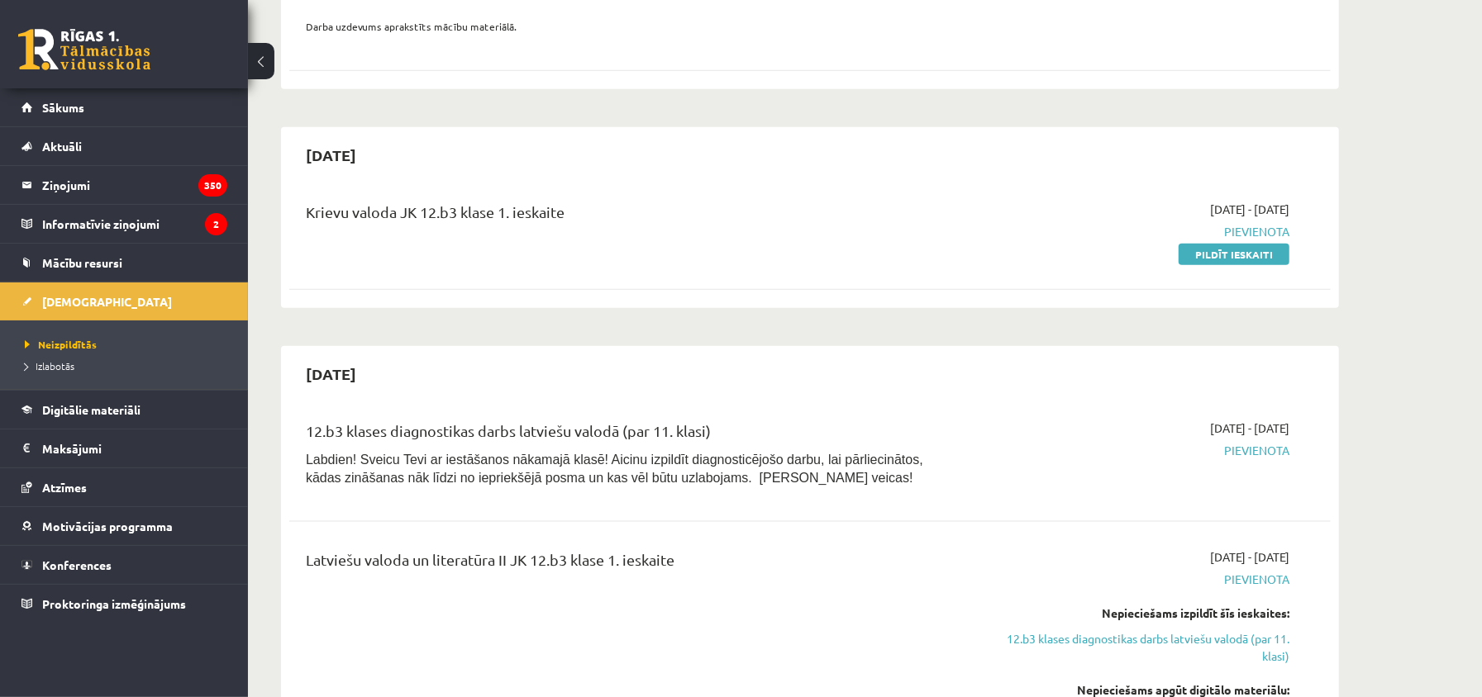
click at [1213, 259] on link "Pildīt ieskaiti" at bounding box center [1233, 254] width 111 height 21
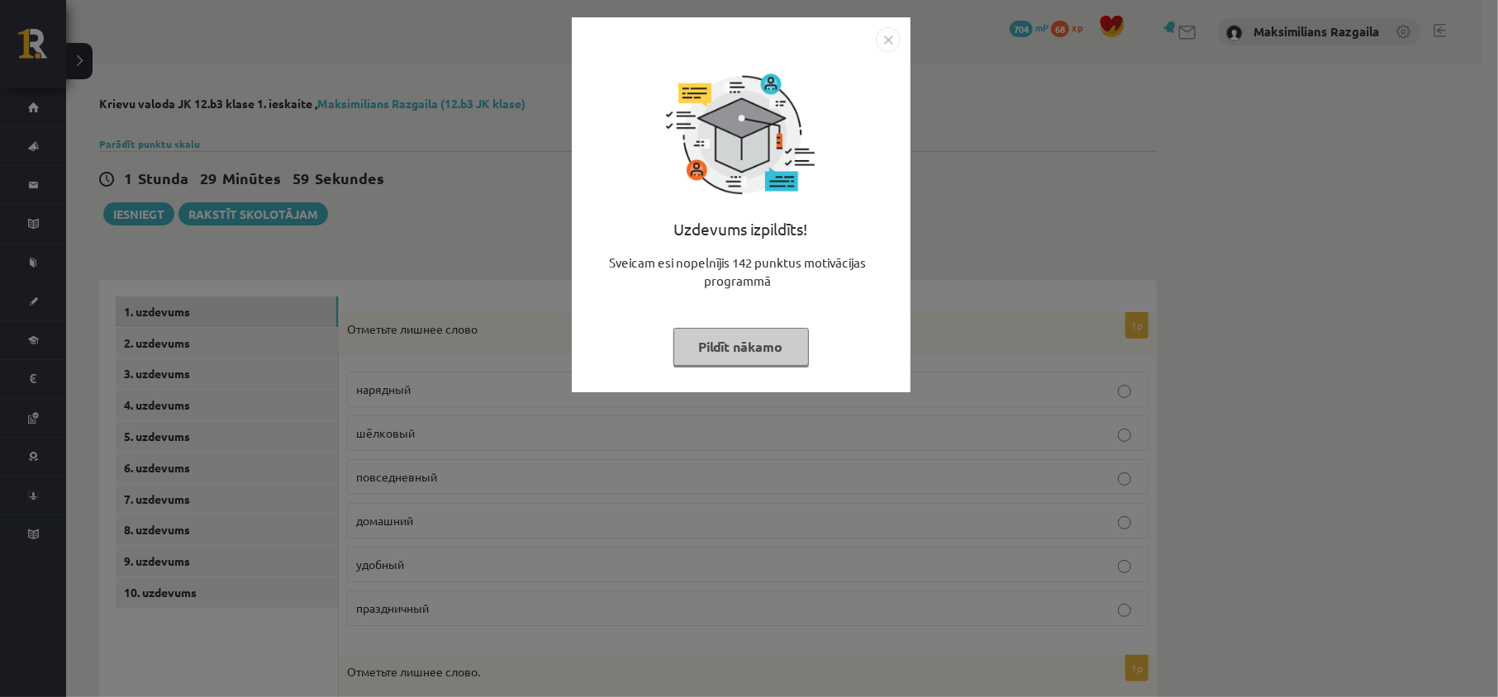
click at [504, 294] on div "Uzdevums izpildīts! Sveicam esi nopelnījis 142 punktus motivācijas programmā Pi…" at bounding box center [749, 348] width 1498 height 697
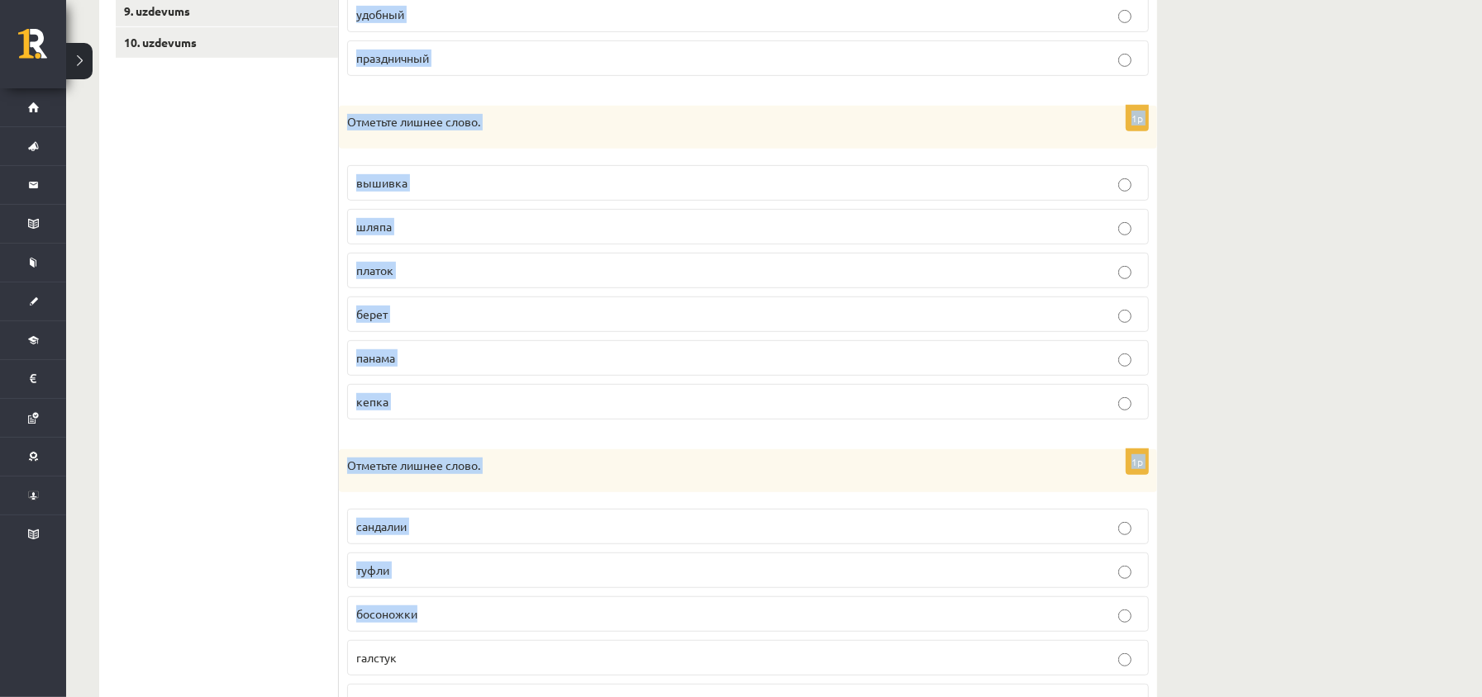
scroll to position [689, 0]
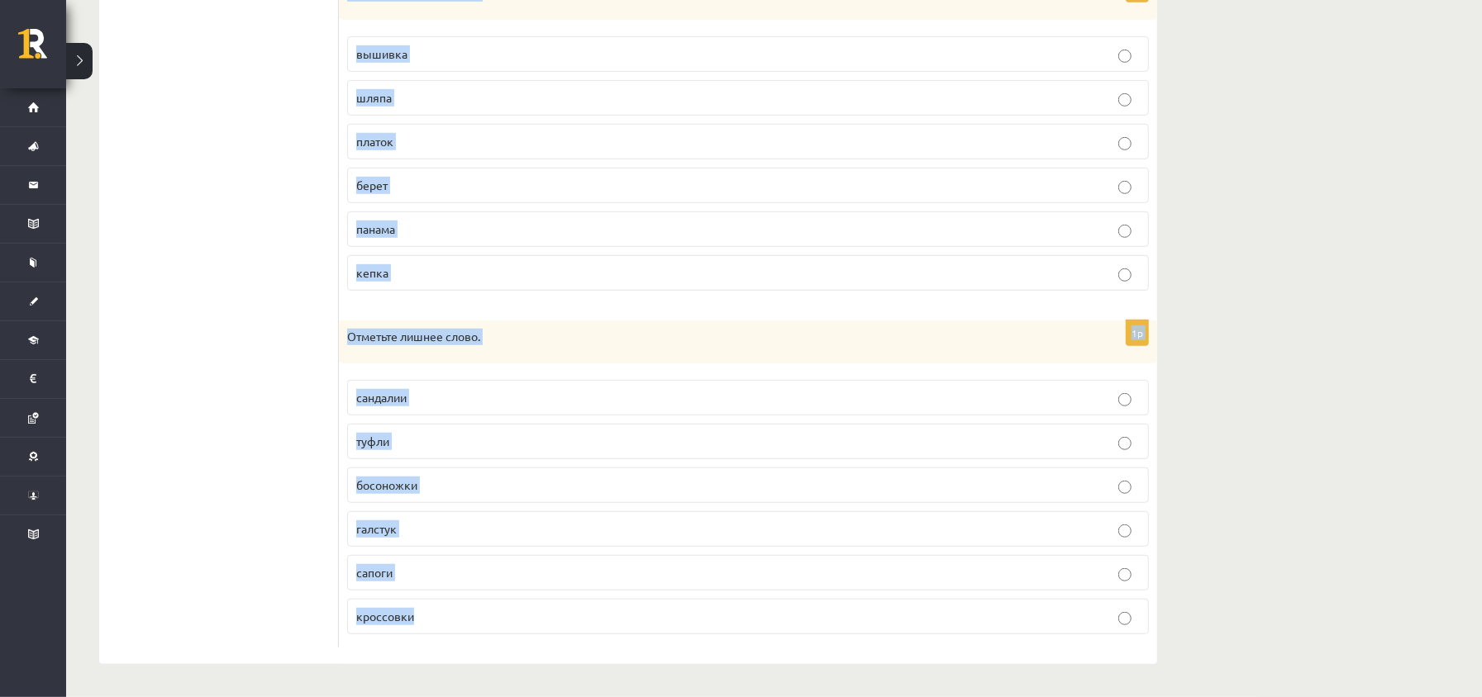
drag, startPoint x: 350, startPoint y: 322, endPoint x: 702, endPoint y: 648, distance: 479.5
click at [725, 665] on div "**********" at bounding box center [628, 40] width 1124 height 1313
copy form "Отметьте лишнее слово нарядный шёлковый повседневный домашний удобный праздничн…"
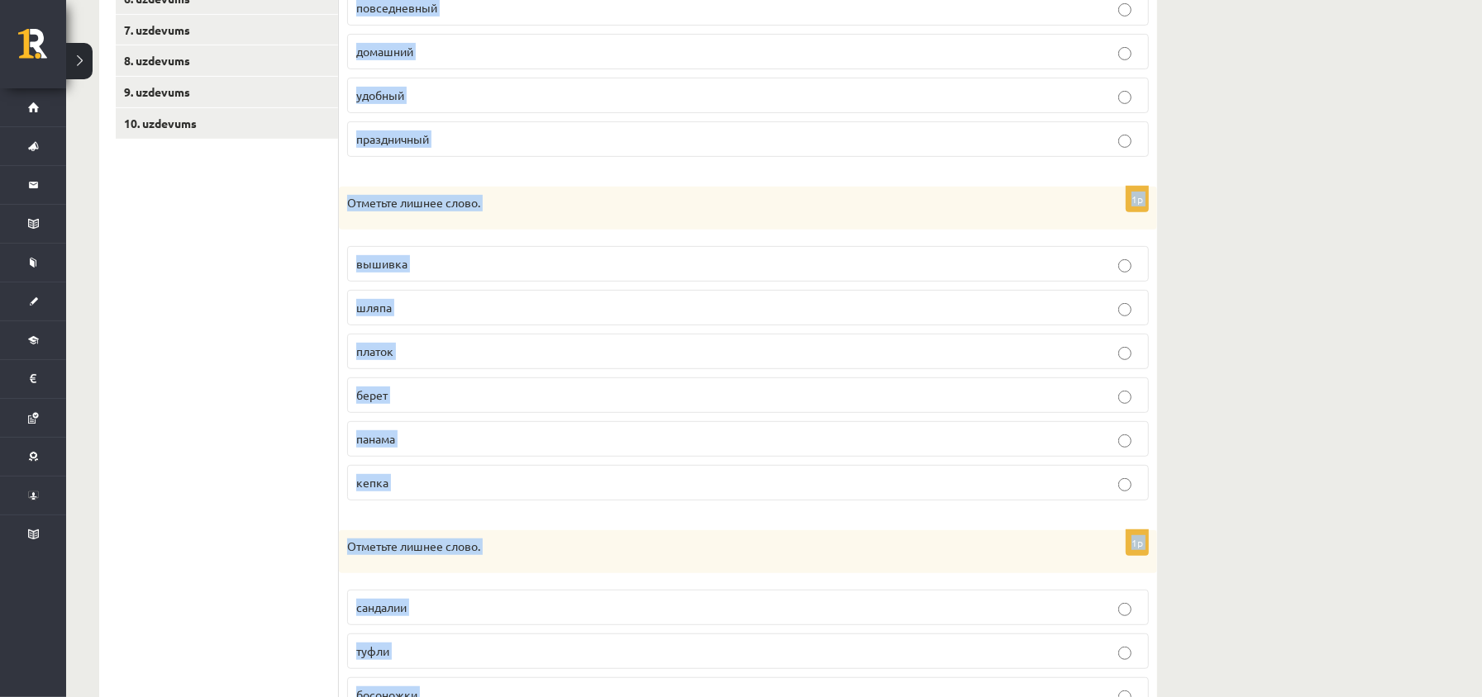
scroll to position [249, 0]
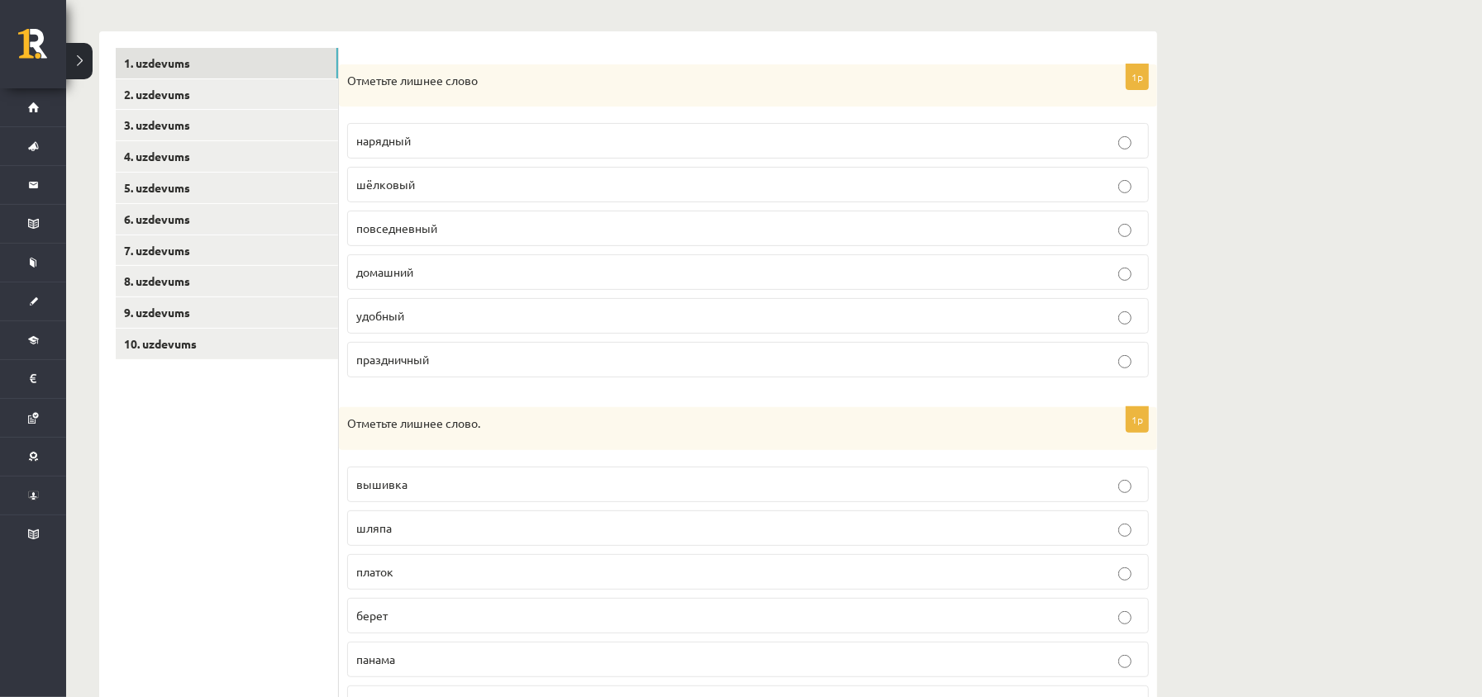
click at [265, 533] on ul "1. uzdevums 2. uzdevums 3. uzdevums 4. uzdevums 5. uzdevums 6. uzdevums 7. uzde…" at bounding box center [227, 563] width 223 height 1030
click at [446, 153] on label "нарядный" at bounding box center [748, 141] width 802 height 36
click at [437, 182] on p "шёлковый" at bounding box center [747, 184] width 783 height 17
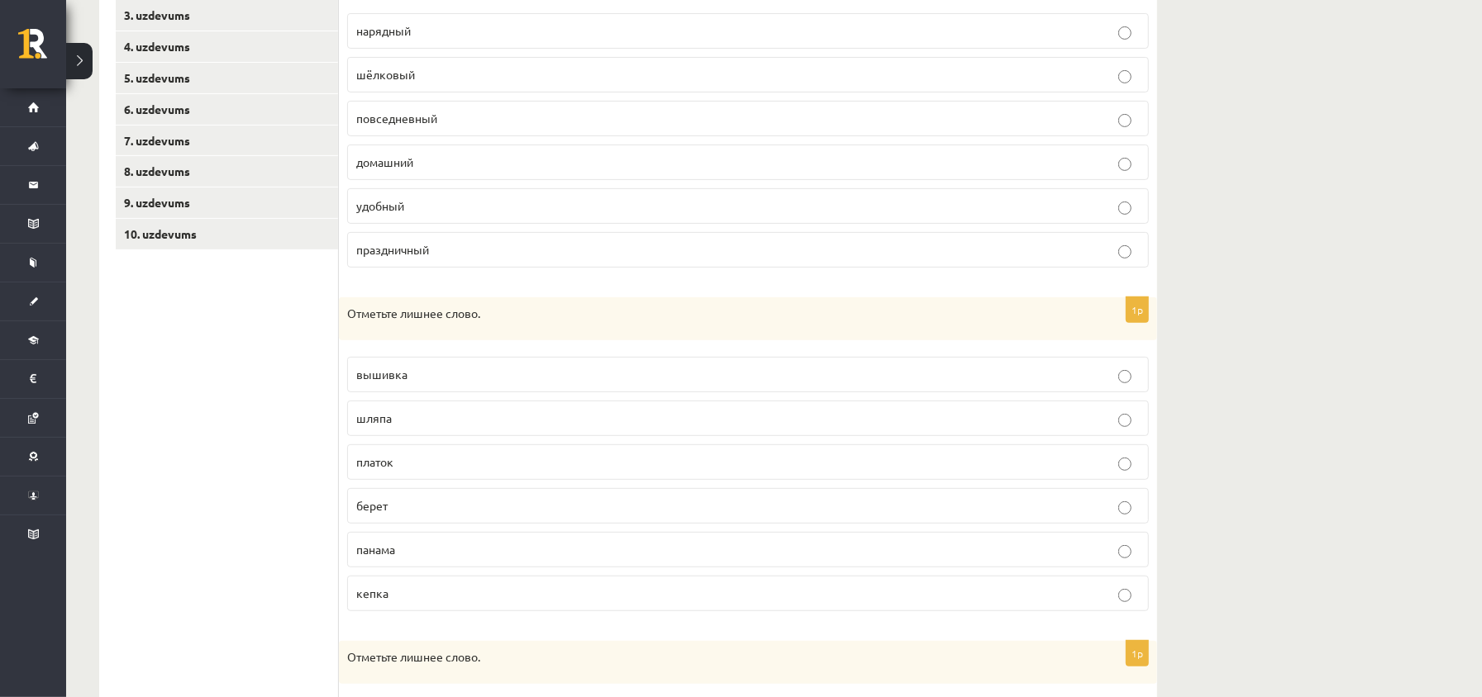
scroll to position [469, 0]
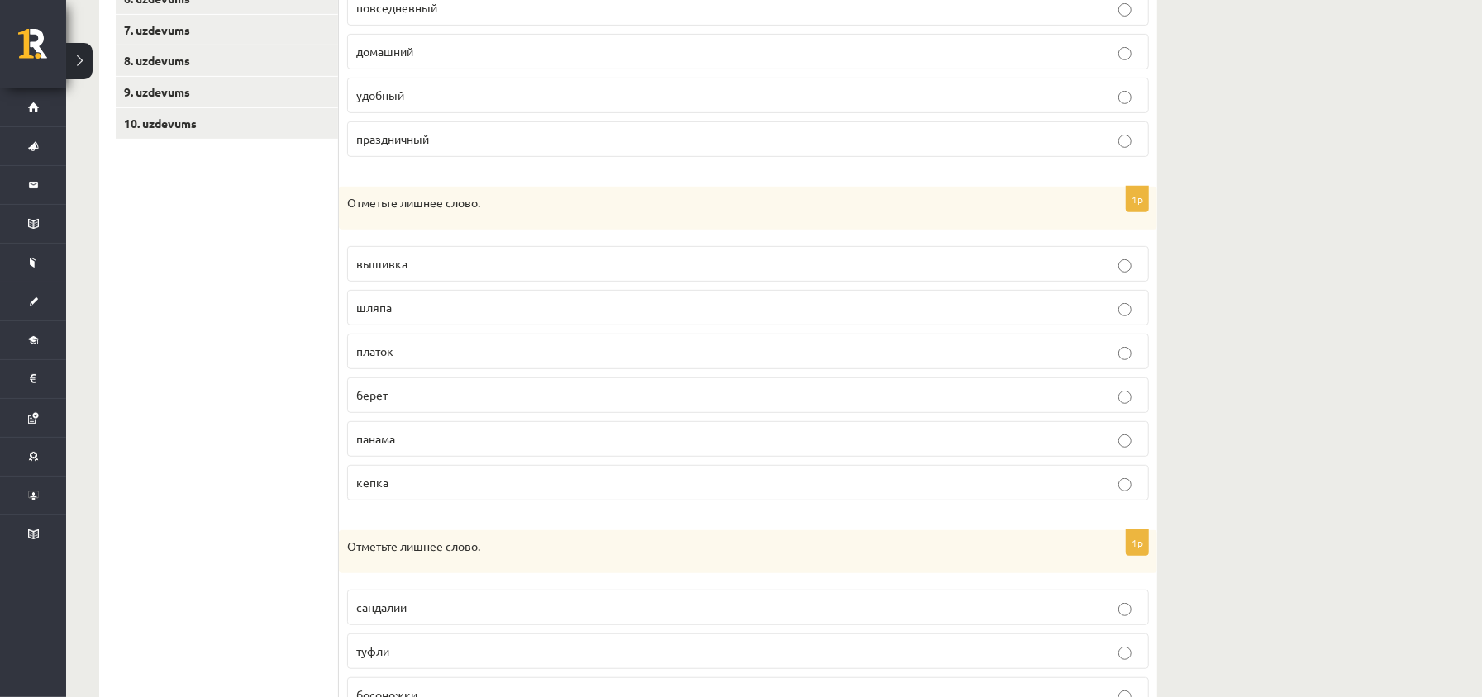
click at [490, 273] on p "вышивка" at bounding box center [747, 263] width 783 height 17
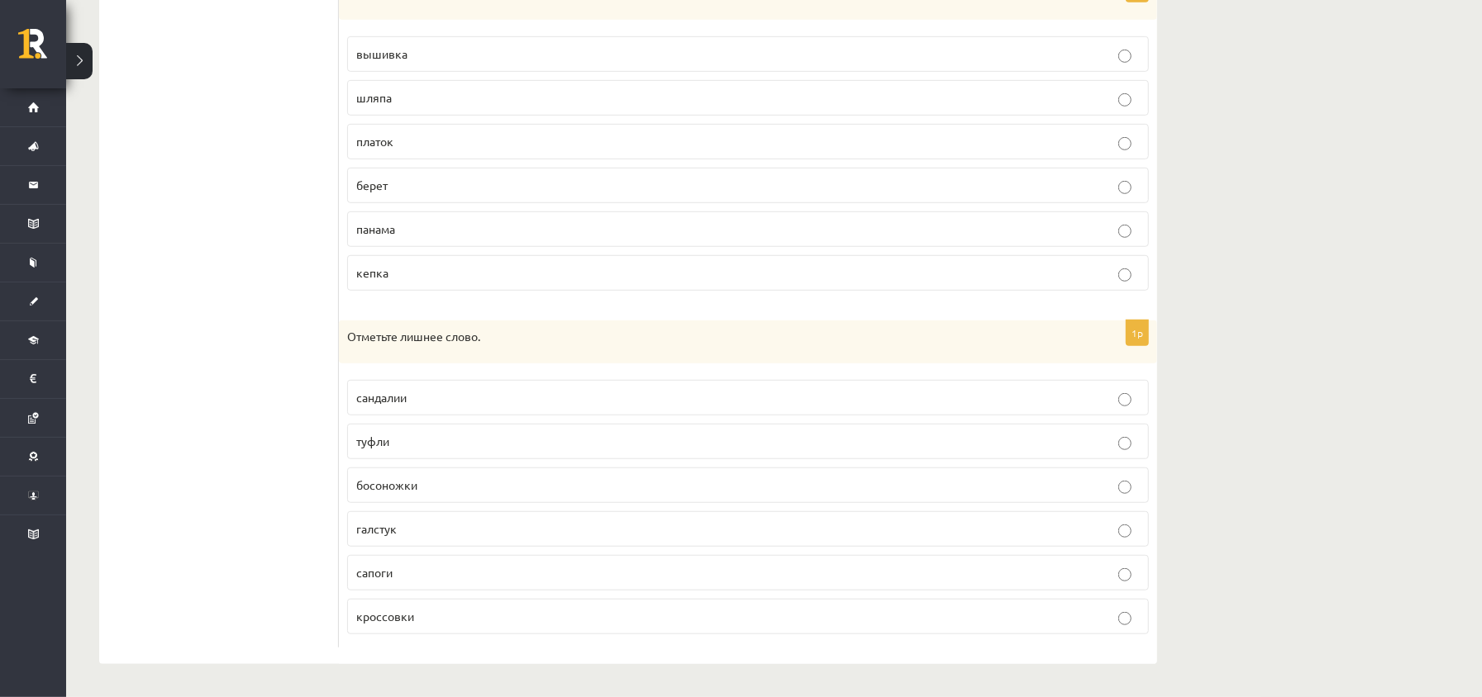
click at [426, 539] on label "галстук" at bounding box center [748, 530] width 802 height 36
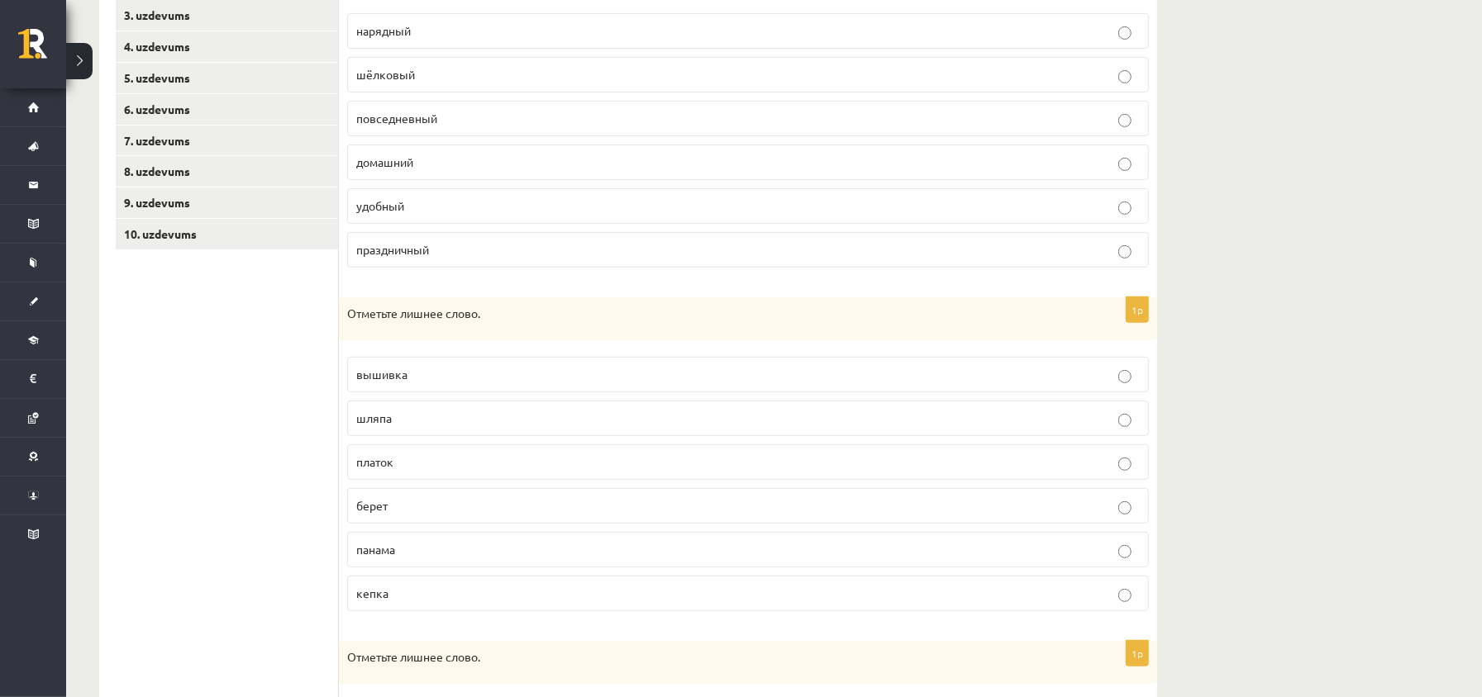
scroll to position [139, 0]
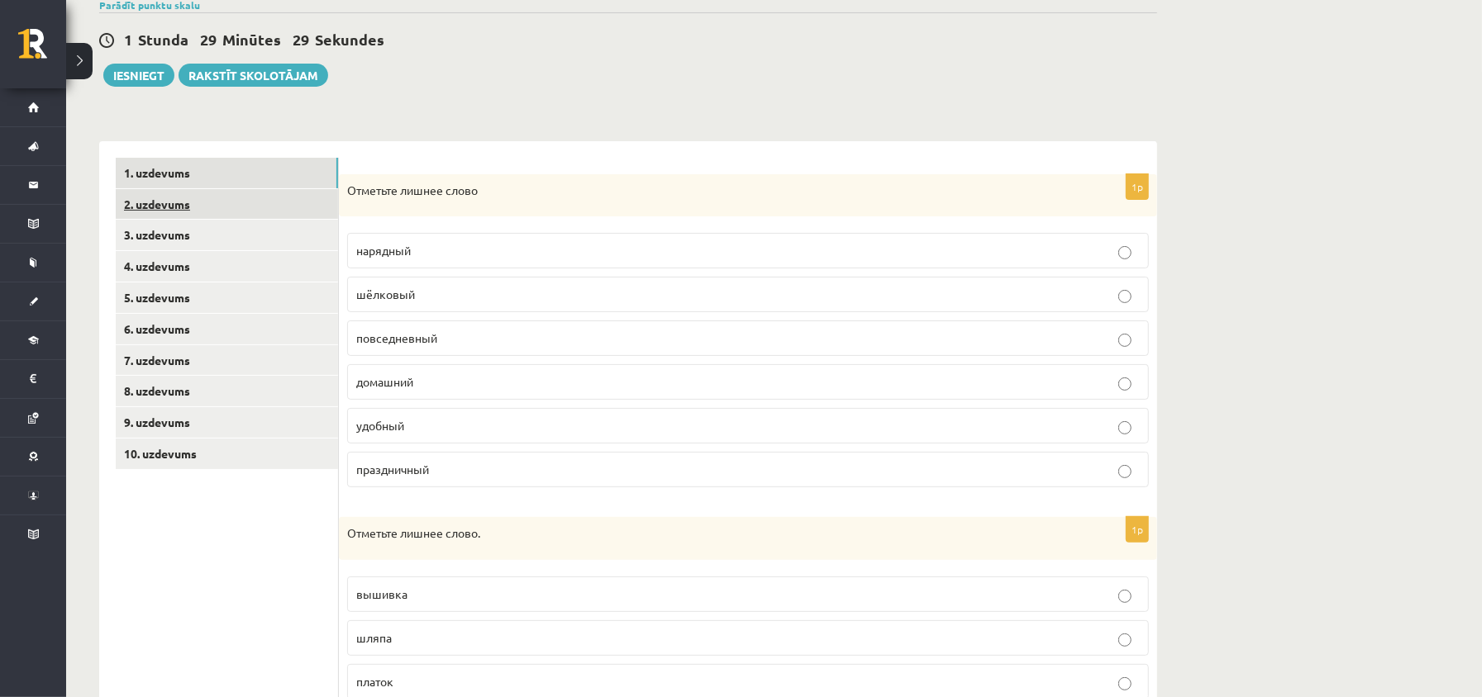
click at [236, 203] on link "2. uzdevums" at bounding box center [227, 204] width 222 height 31
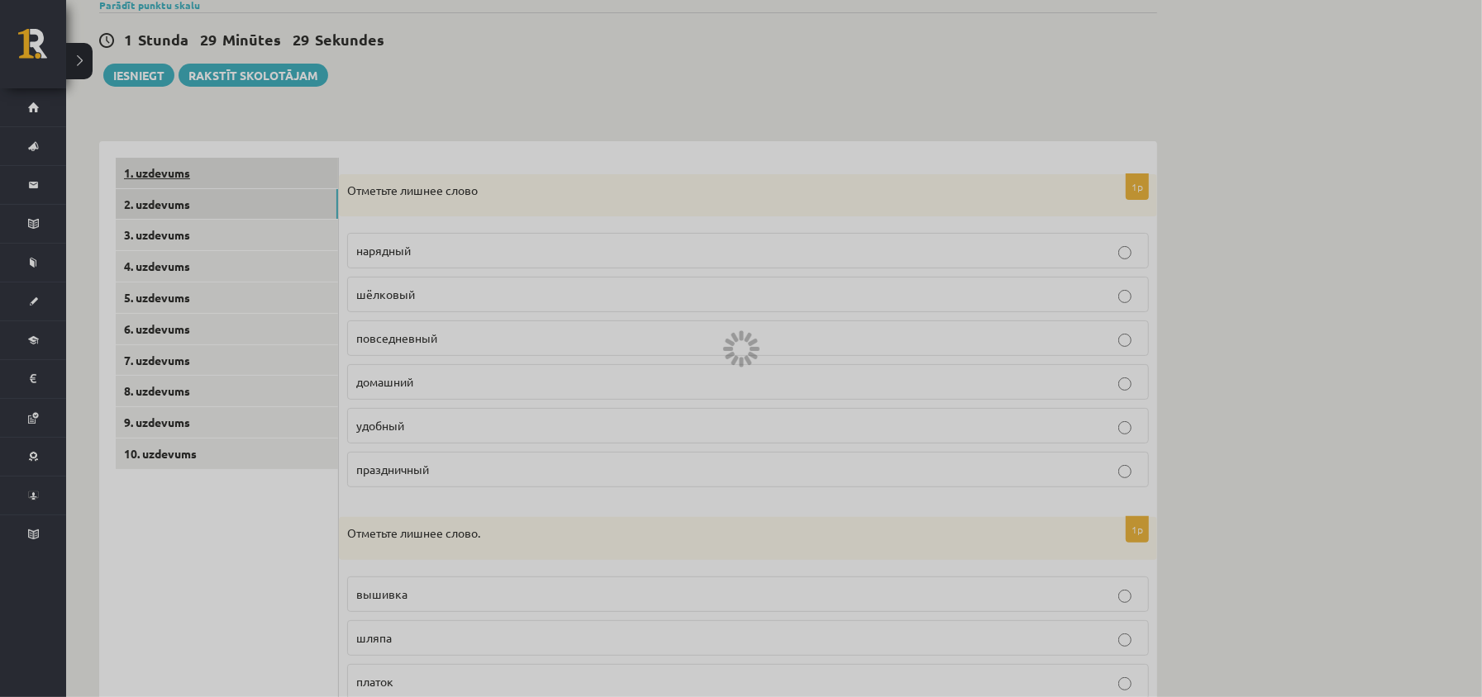
scroll to position [44, 0]
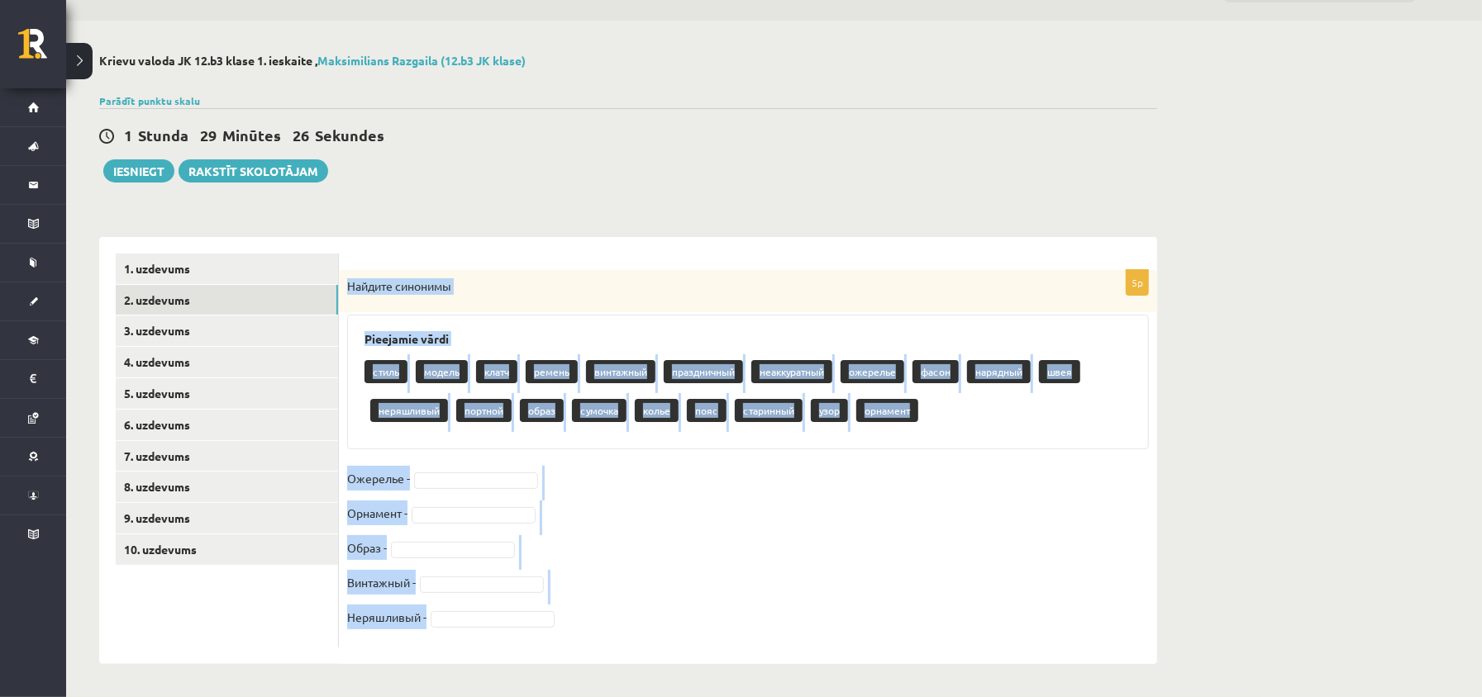
drag, startPoint x: 349, startPoint y: 284, endPoint x: 605, endPoint y: 631, distance: 431.4
click at [605, 631] on div "5p Найдите синонимы Pieejamie vārdi стиль модель клатч ремень винтажный праздни…" at bounding box center [748, 459] width 818 height 378
copy div "Найдите синонимы Pieejamie vārdi стиль модель клатч ремень винтажный праздничны…"
click at [686, 516] on fieldset "Ожерелье - Орнамент - Образ - Винтажный - Неряшливый -" at bounding box center [748, 553] width 802 height 174
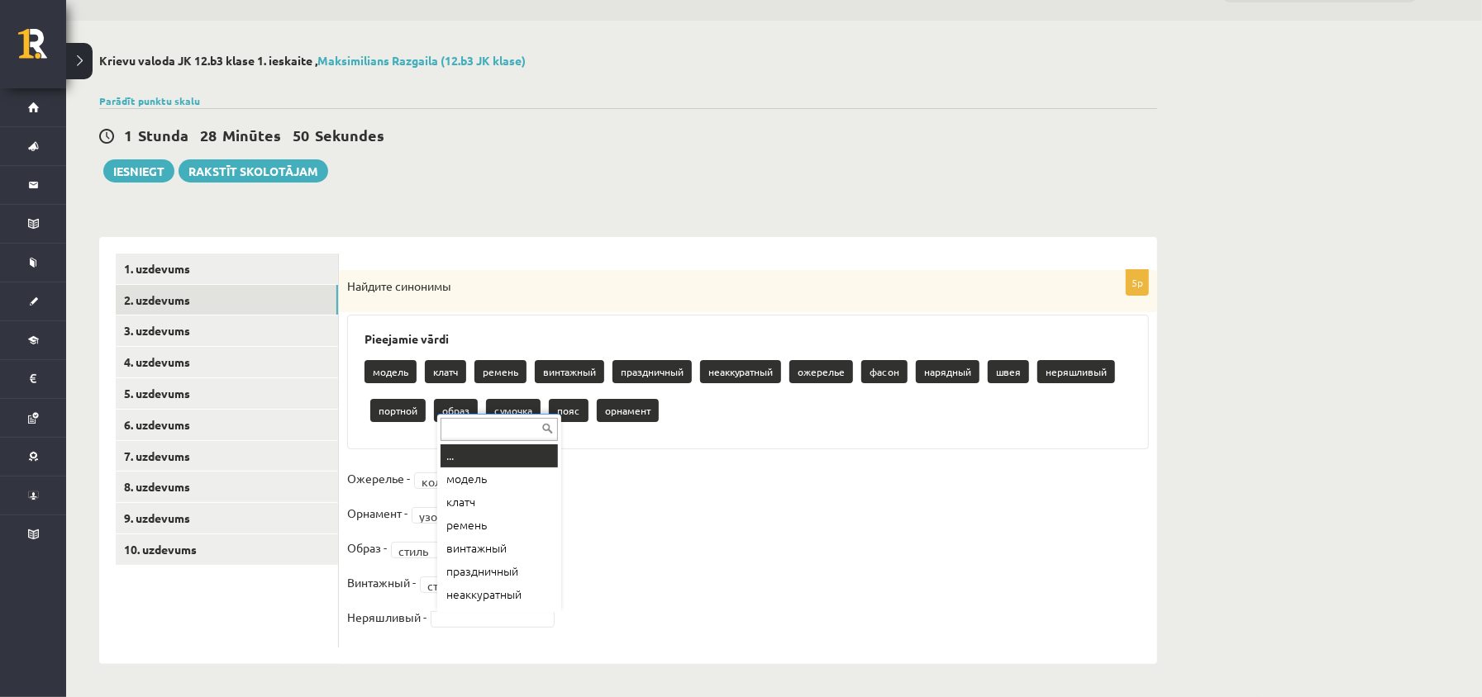
scroll to position [20, 0]
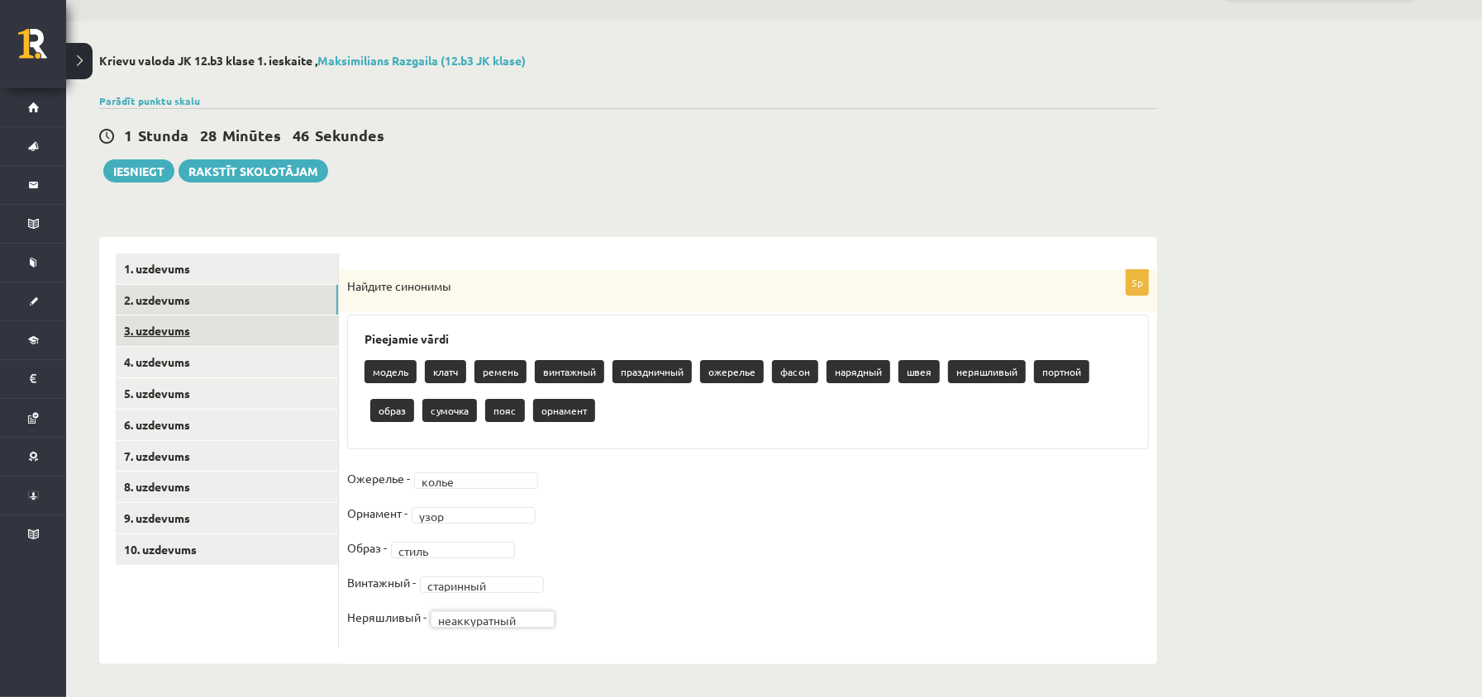
click at [221, 317] on link "3. uzdevums" at bounding box center [227, 331] width 222 height 31
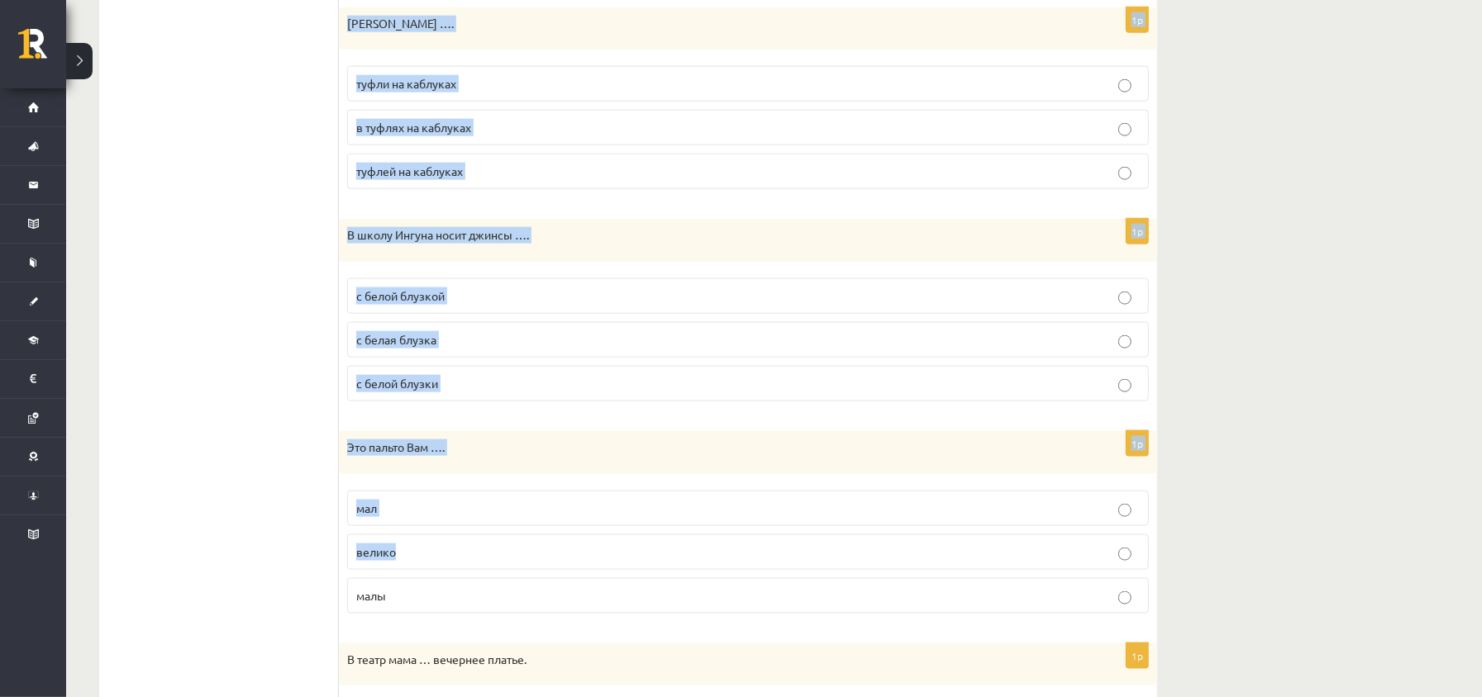
scroll to position [1786, 0]
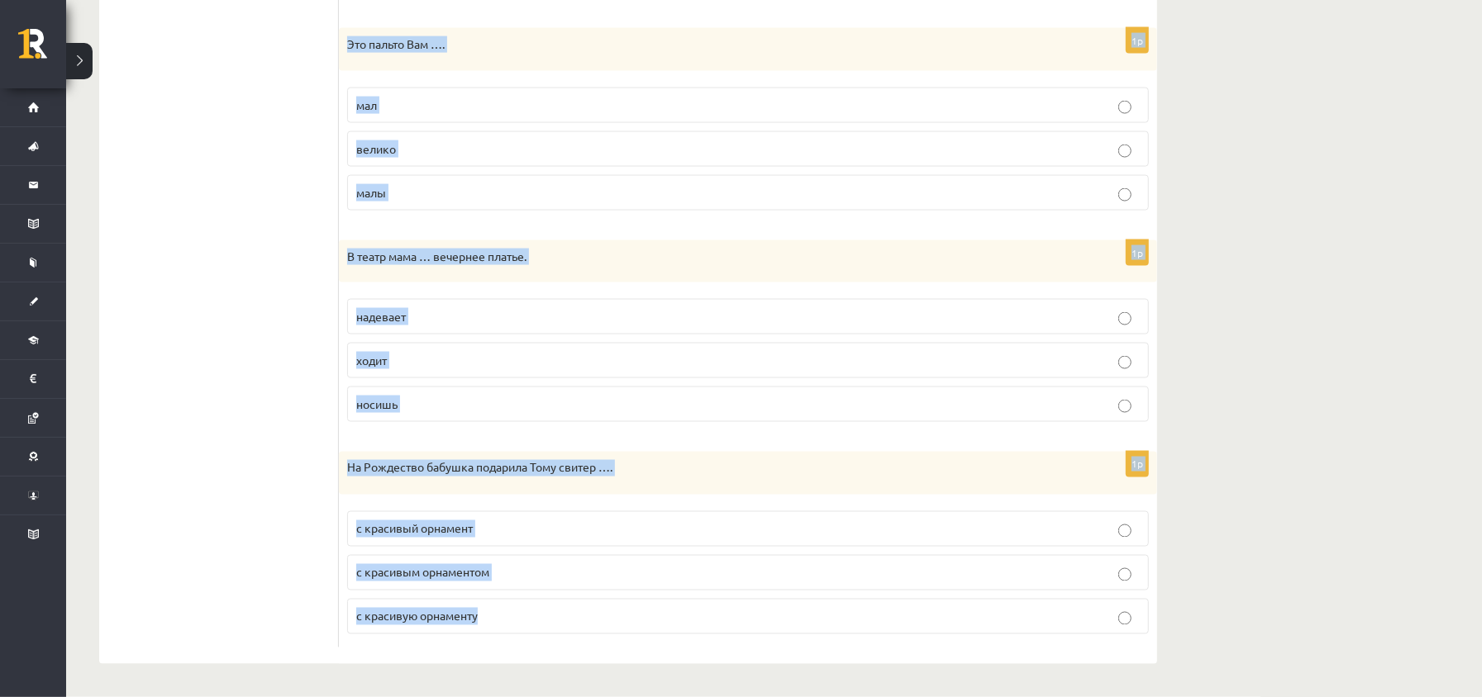
drag, startPoint x: 345, startPoint y: 279, endPoint x: 438, endPoint y: 395, distance: 148.2
copy form "Lore ipsum dolors amet …. consecte adipisci elitseddo 6e T incididu utlabor etd…"
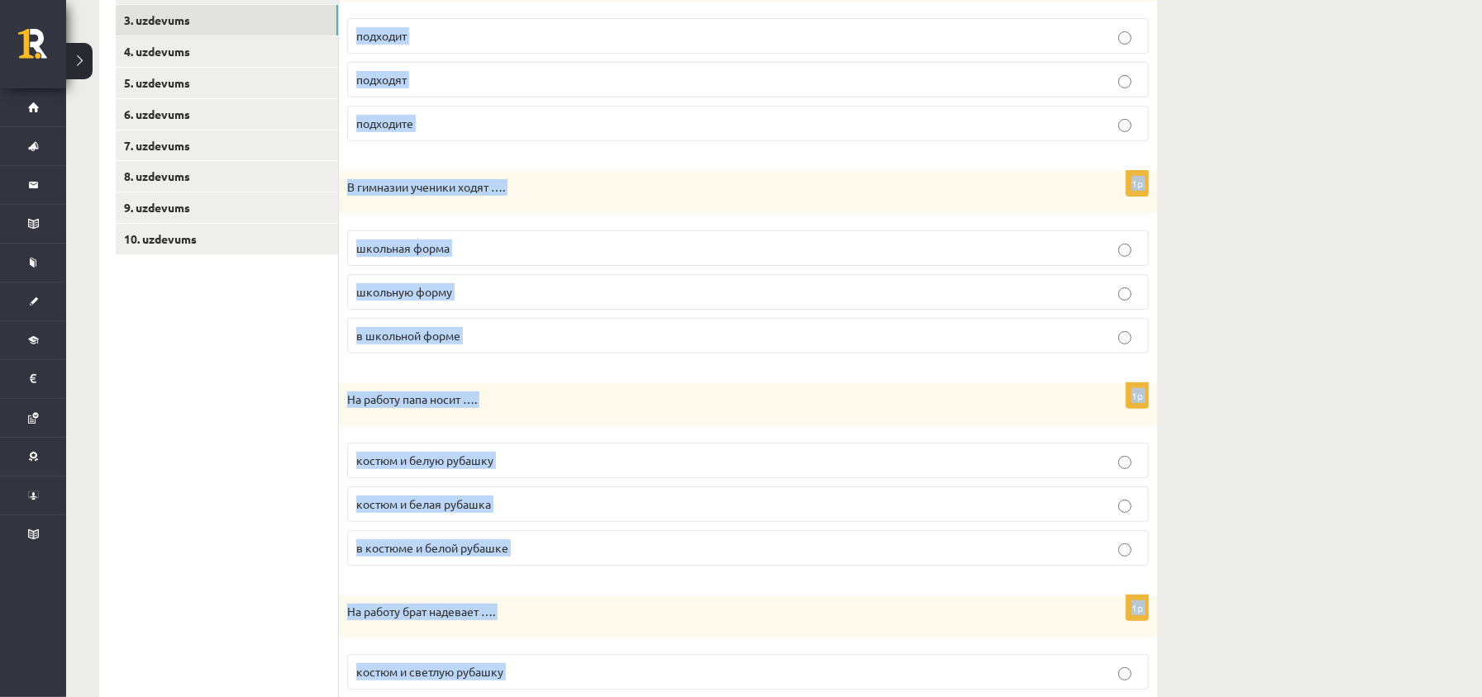
scroll to position [133, 0]
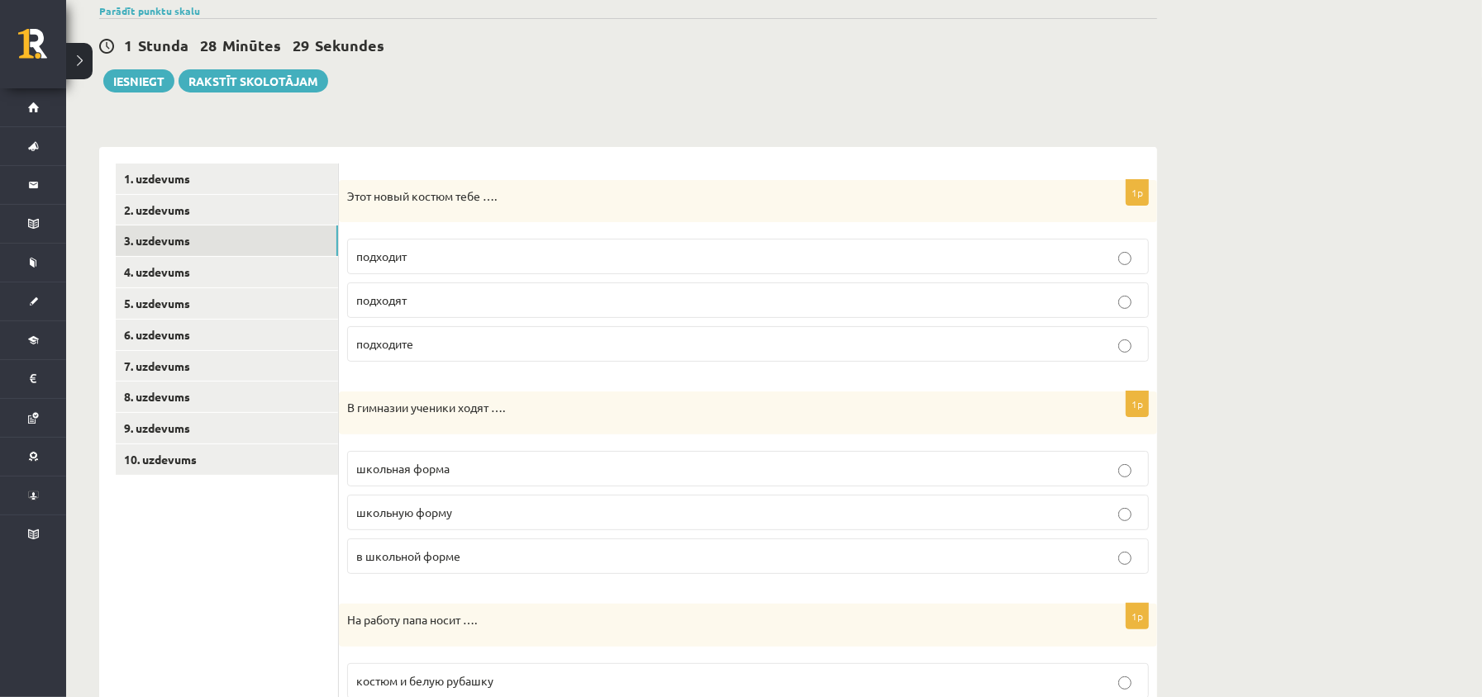
click at [459, 259] on p "подходит" at bounding box center [747, 256] width 783 height 17
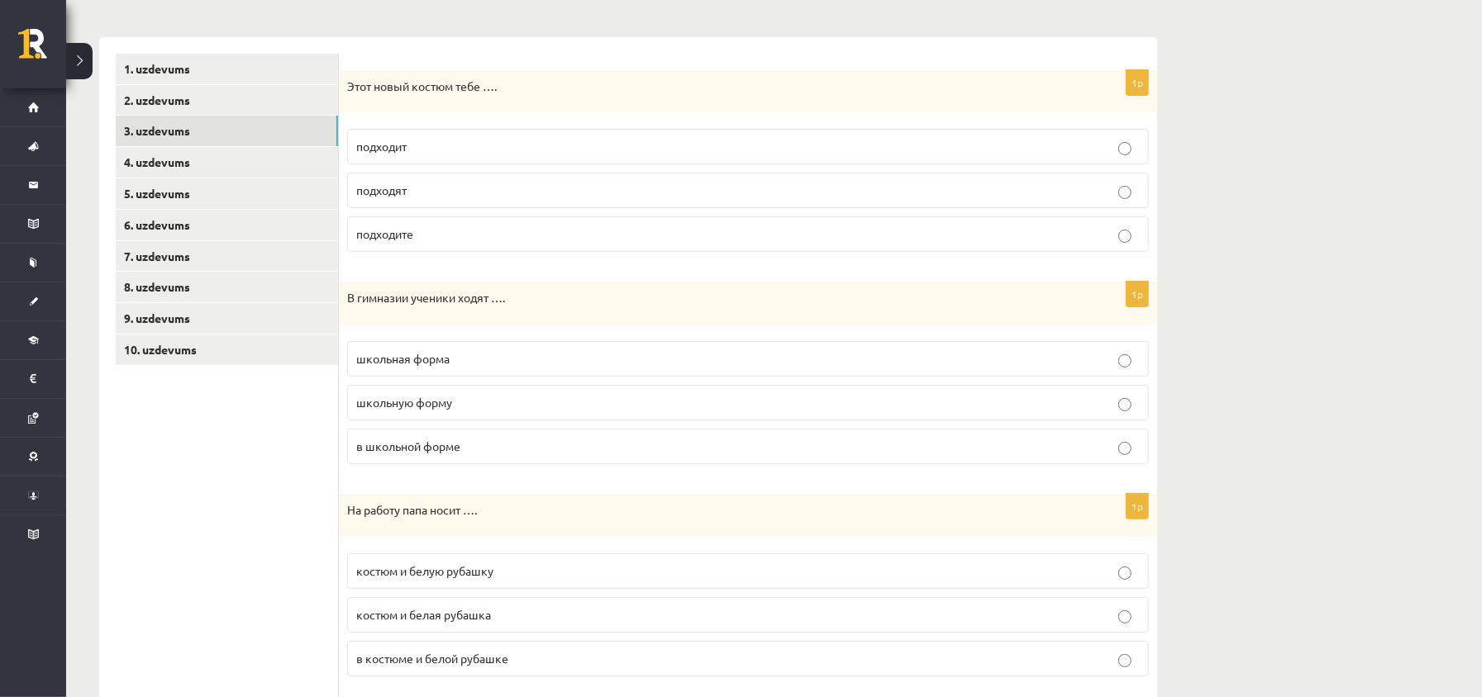
scroll to position [354, 0]
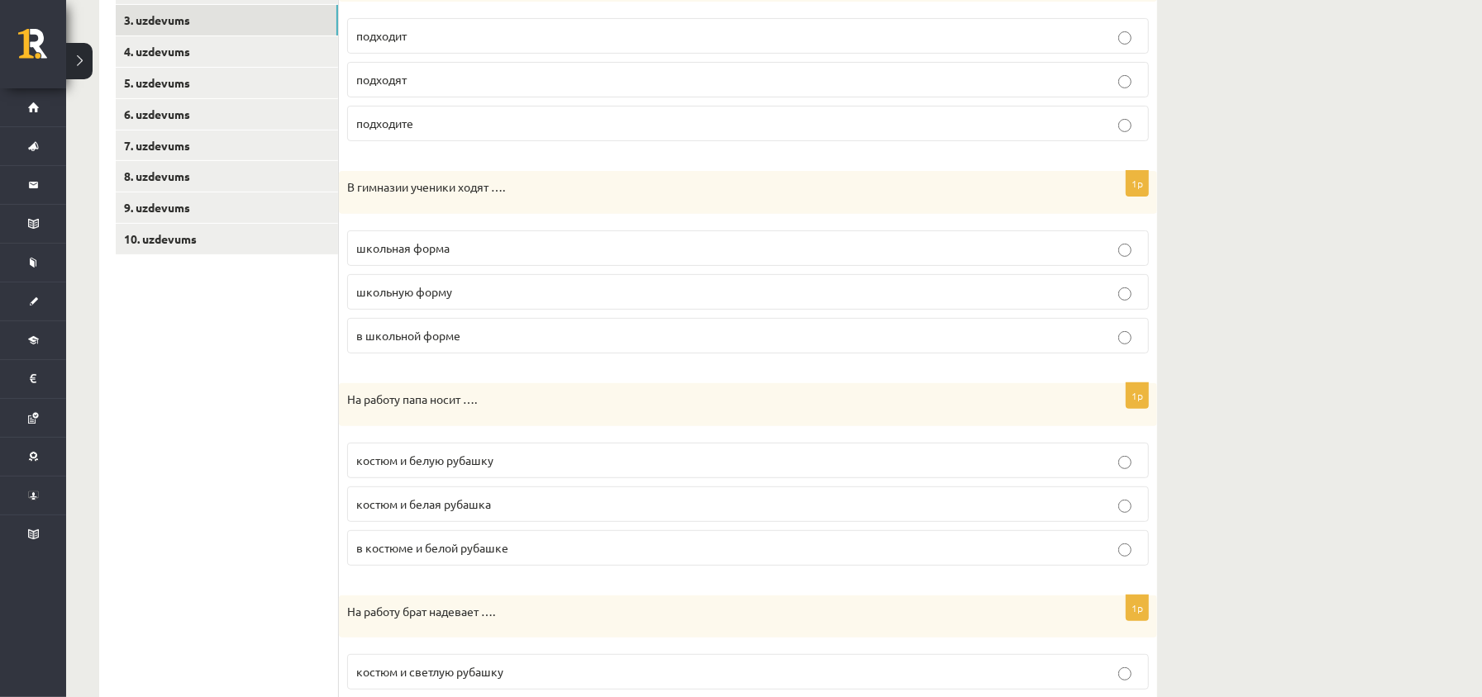
click at [480, 338] on p "в школьной форме" at bounding box center [747, 335] width 783 height 17
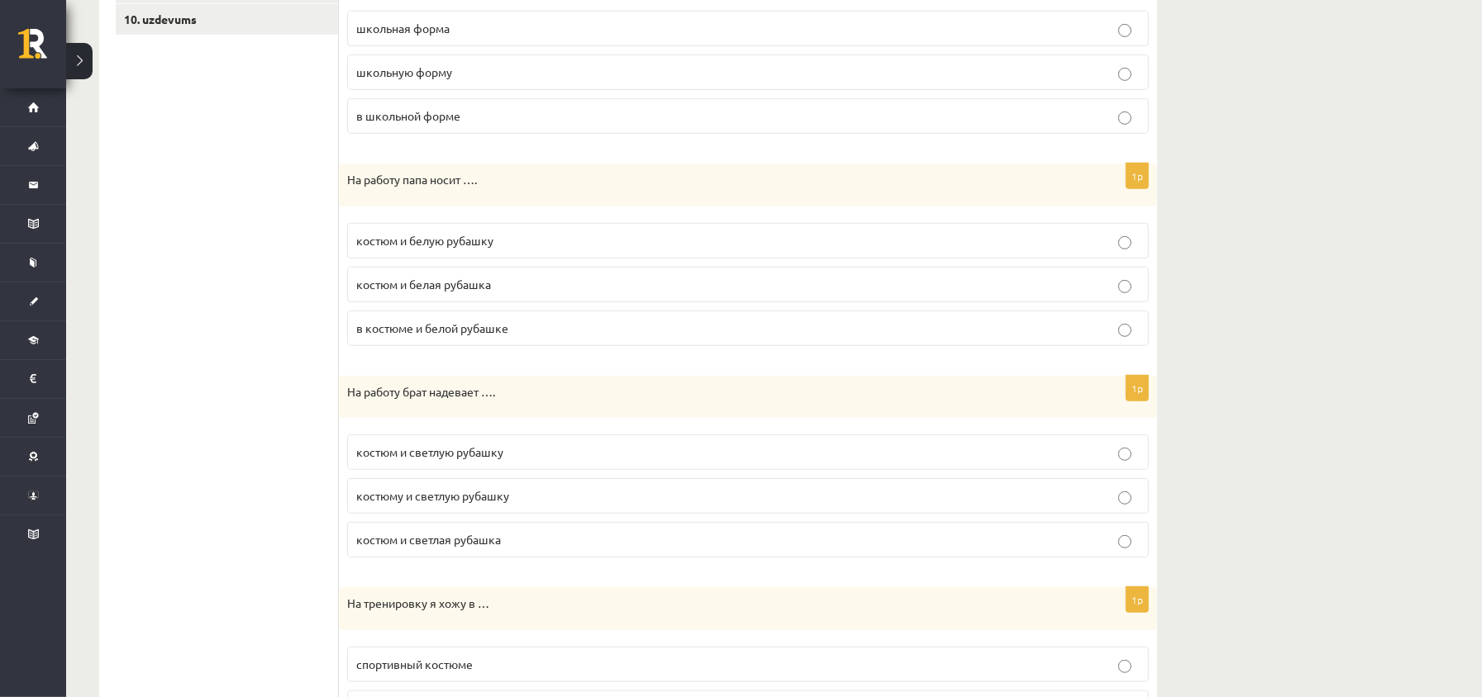
click at [447, 291] on span "костюм и белая рубашка" at bounding box center [423, 284] width 135 height 15
click at [576, 259] on label "костюм и белую рубашку" at bounding box center [748, 241] width 802 height 36
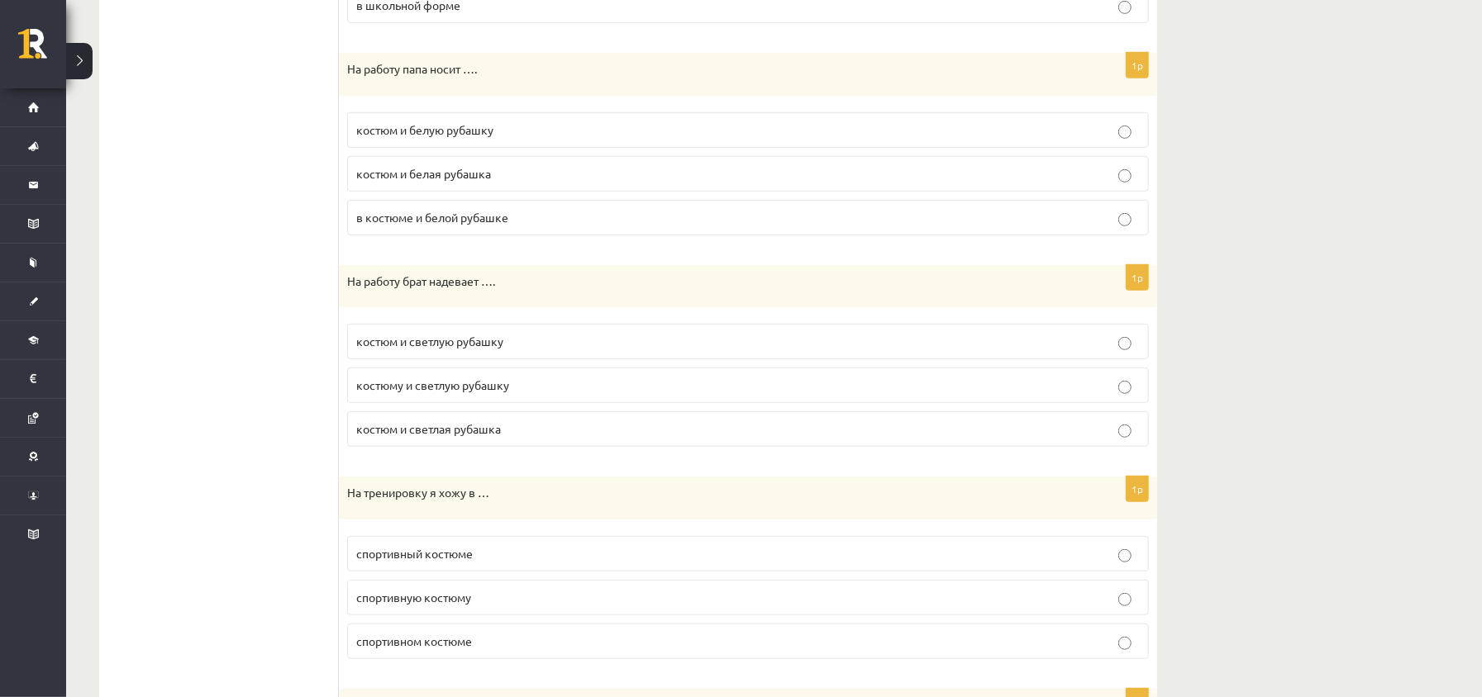
click at [565, 387] on p "костюму и светлую рубашку" at bounding box center [747, 385] width 783 height 17
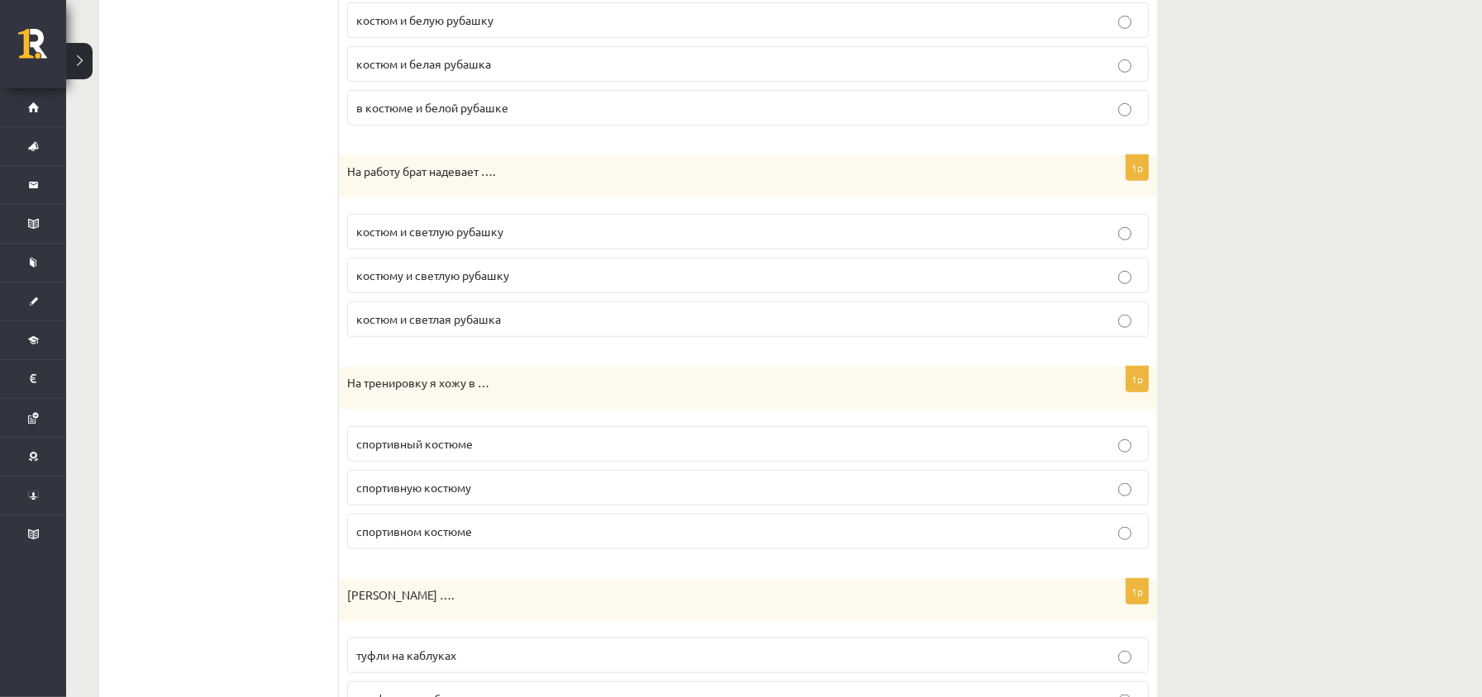
scroll to position [1015, 0]
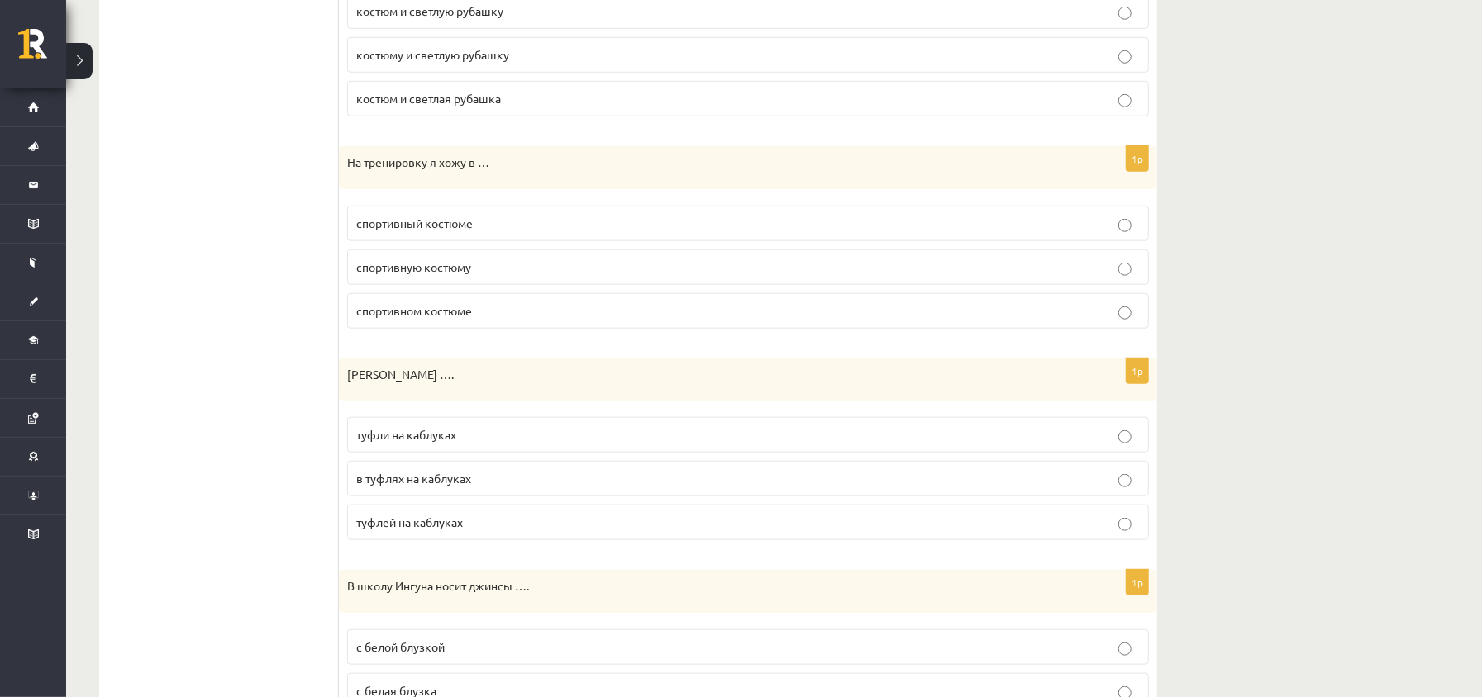
click at [446, 318] on span "спортивном костюме" at bounding box center [414, 310] width 116 height 15
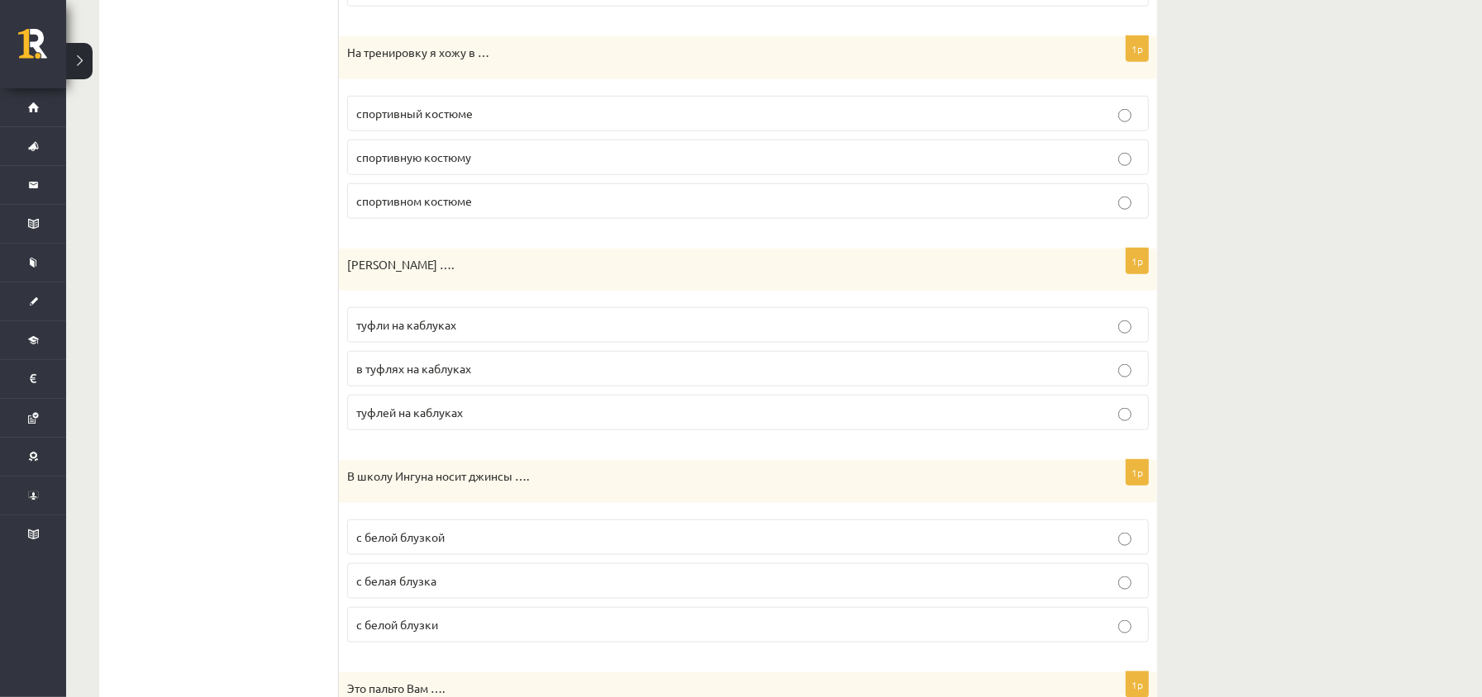
click at [527, 355] on fieldset "туфли на каблуках в туфлях на каблуках туфлей на каблуках" at bounding box center [748, 367] width 802 height 136
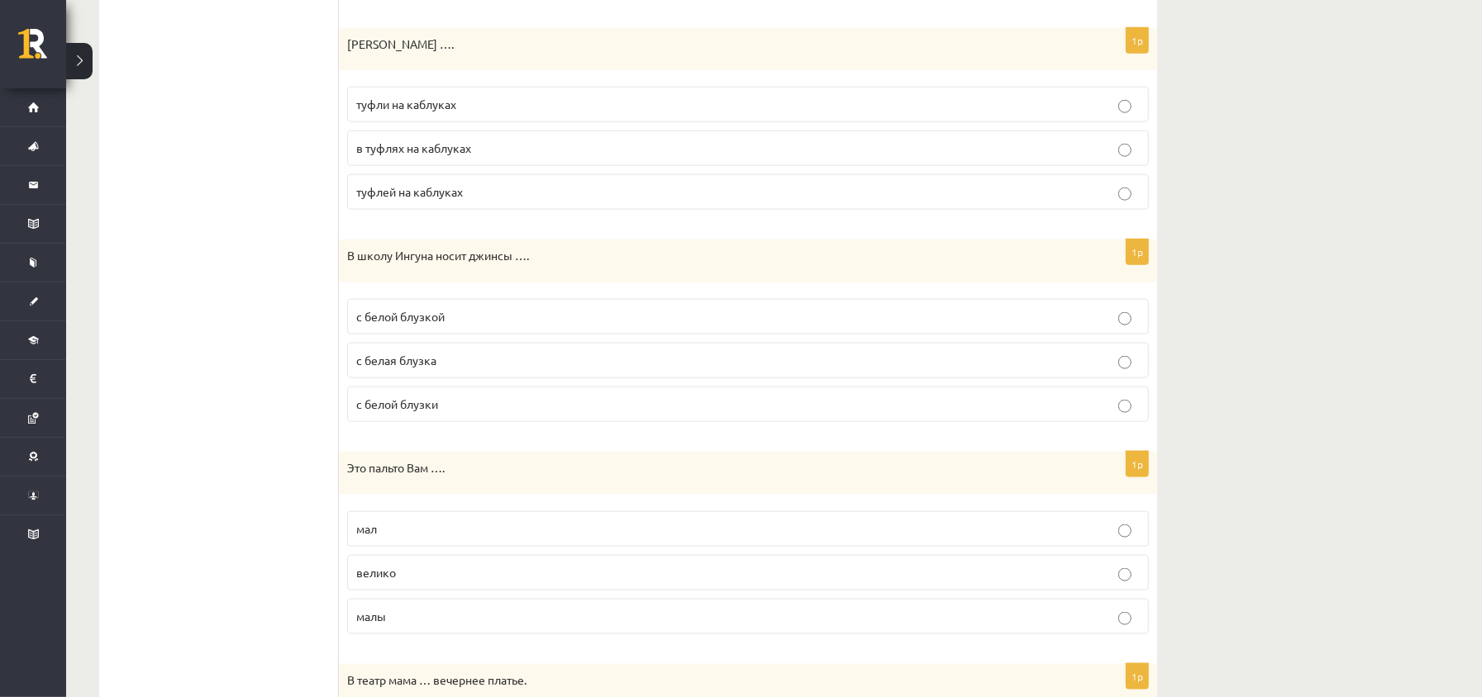
scroll to position [1455, 0]
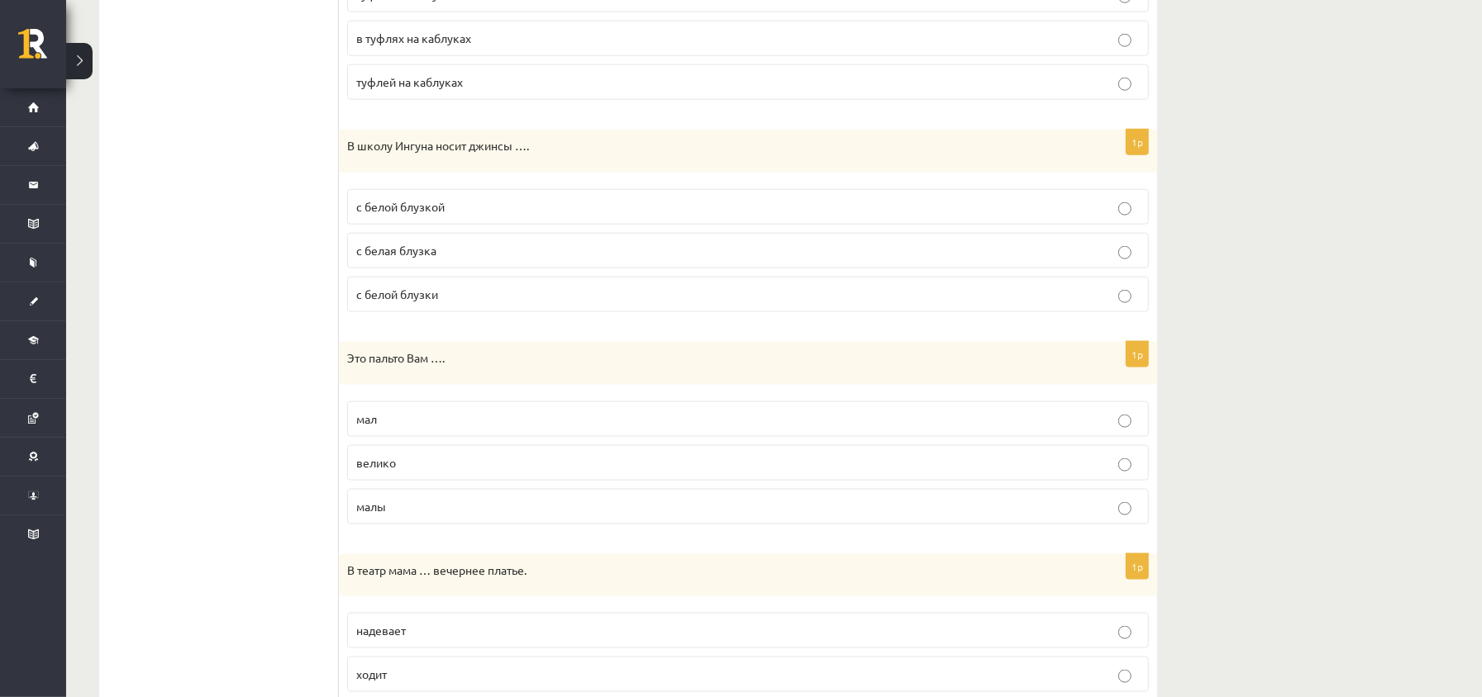
click at [461, 210] on p "с белой блузкой" at bounding box center [747, 206] width 783 height 17
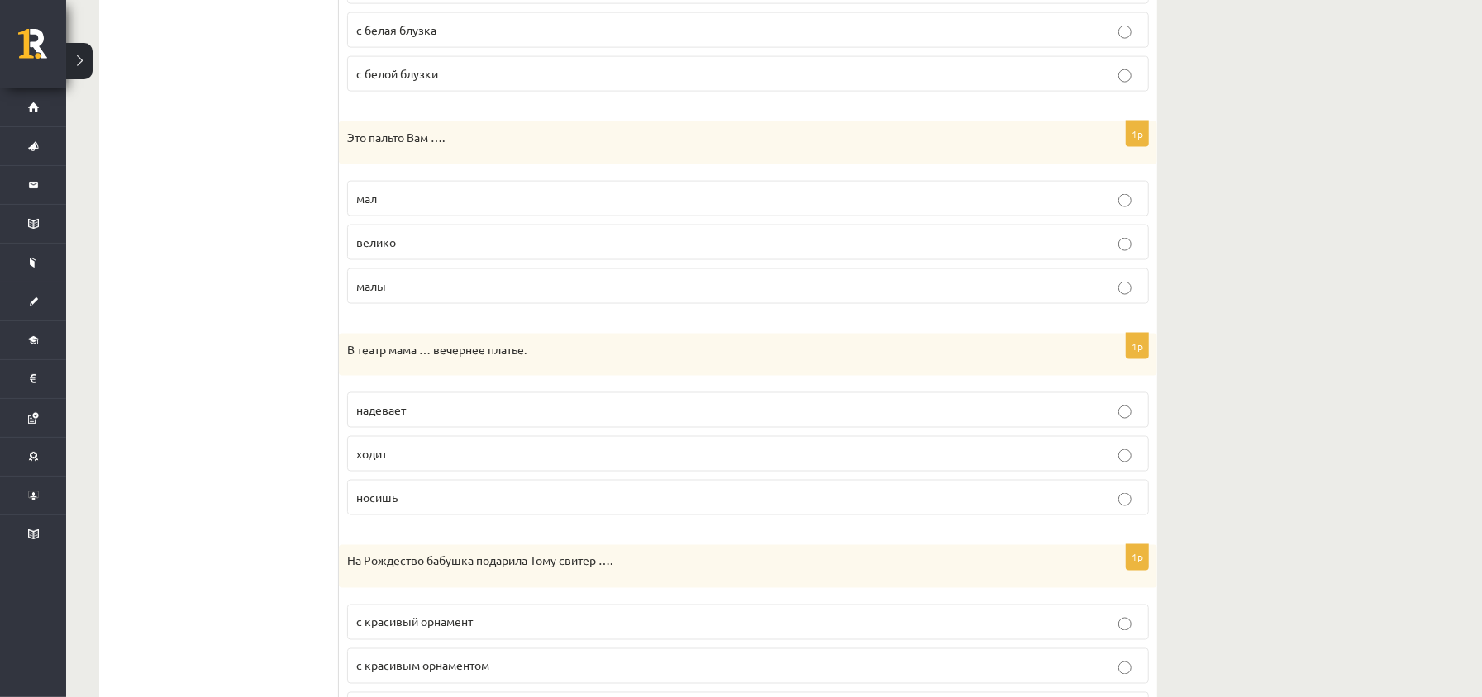
scroll to position [1786, 0]
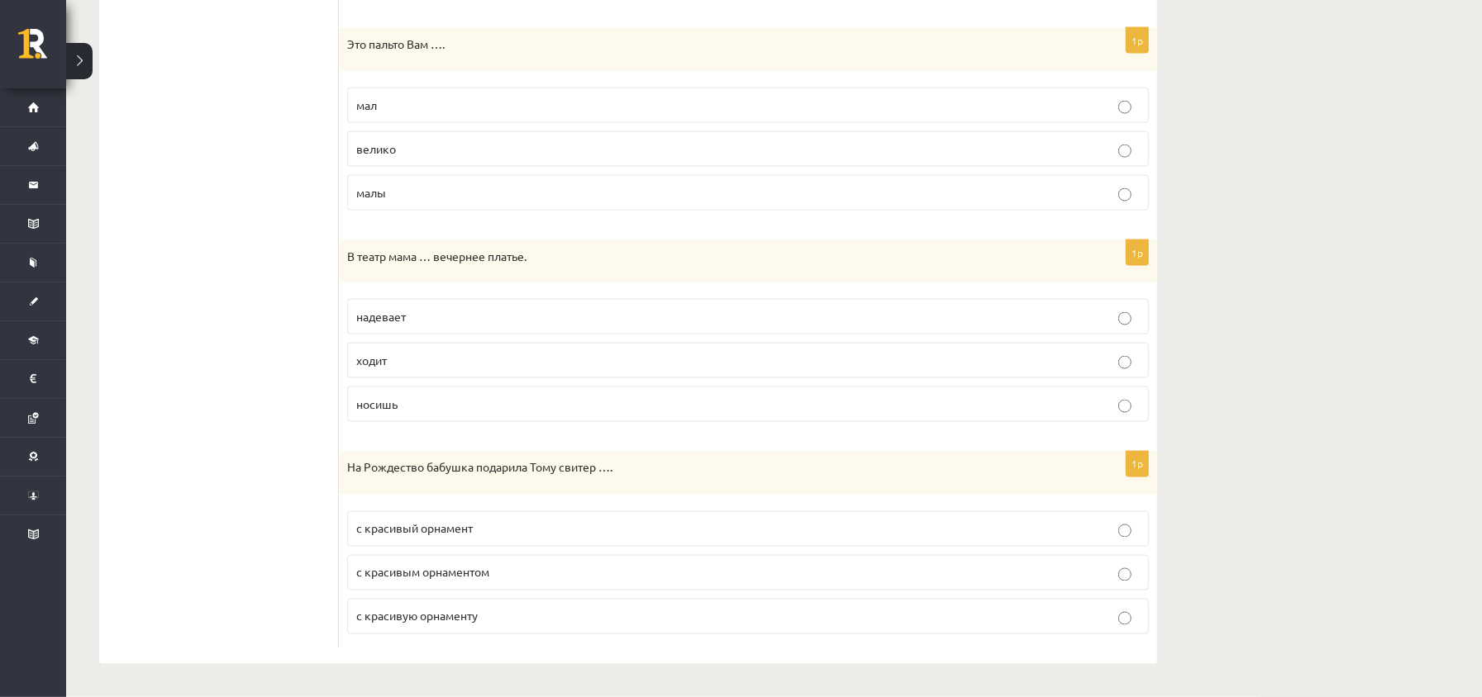
click at [428, 153] on p "велико" at bounding box center [747, 148] width 783 height 17
click at [407, 324] on label "надевает" at bounding box center [748, 317] width 802 height 36
click at [519, 577] on p "с красивым орнаментом" at bounding box center [747, 572] width 783 height 17
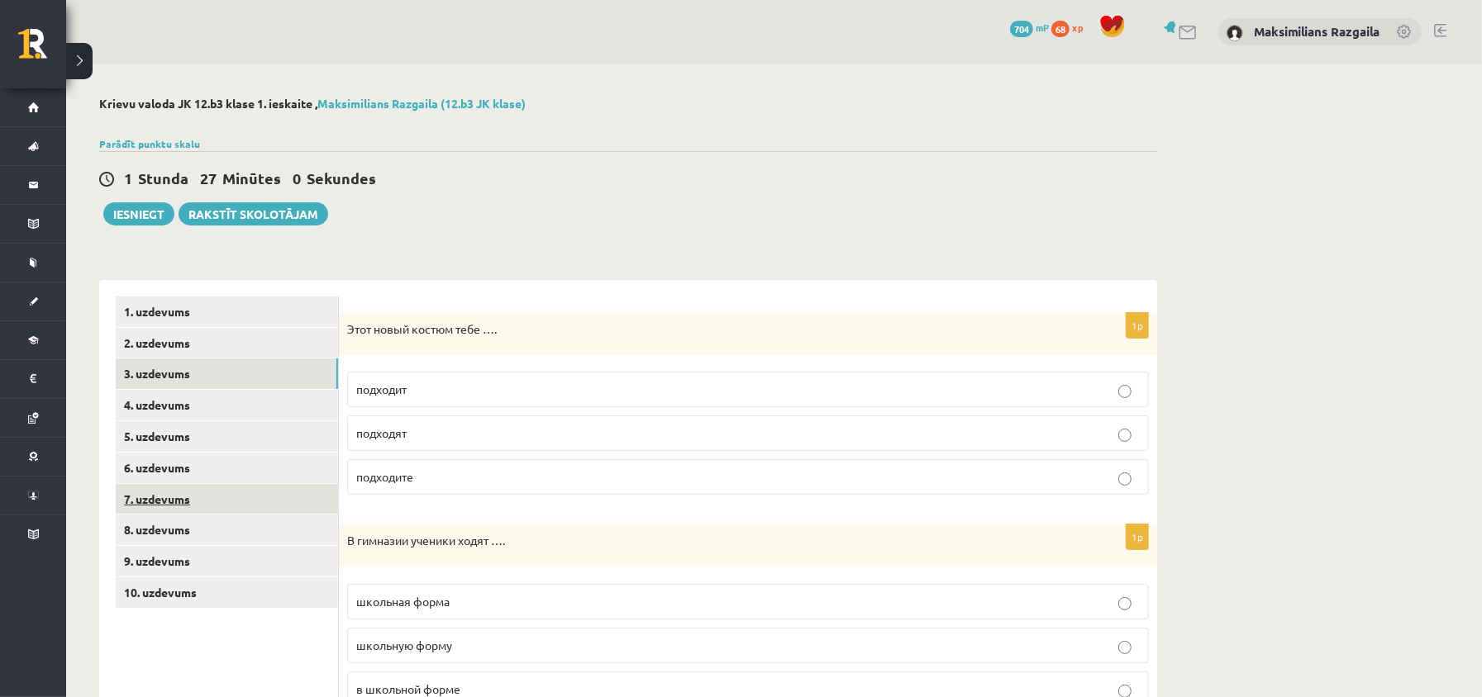
scroll to position [220, 0]
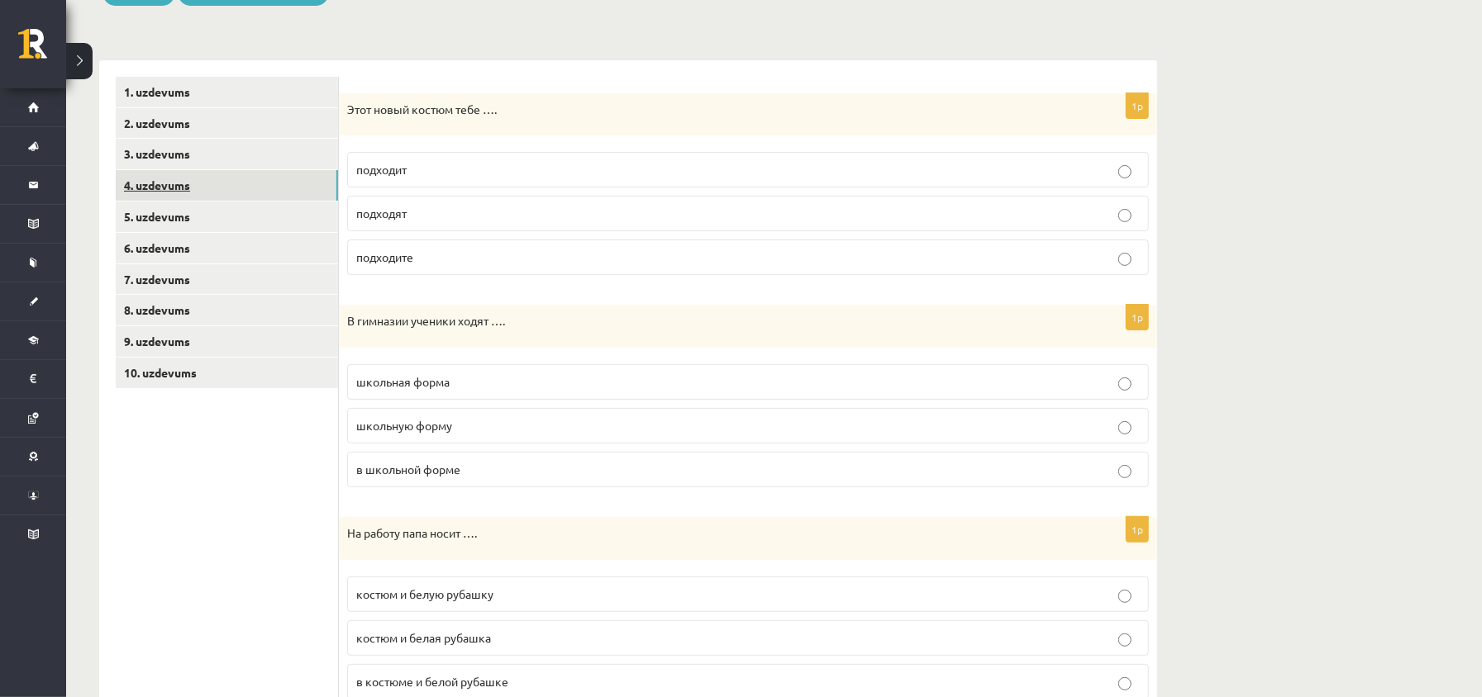
click at [223, 192] on link "4. uzdevums" at bounding box center [227, 185] width 222 height 31
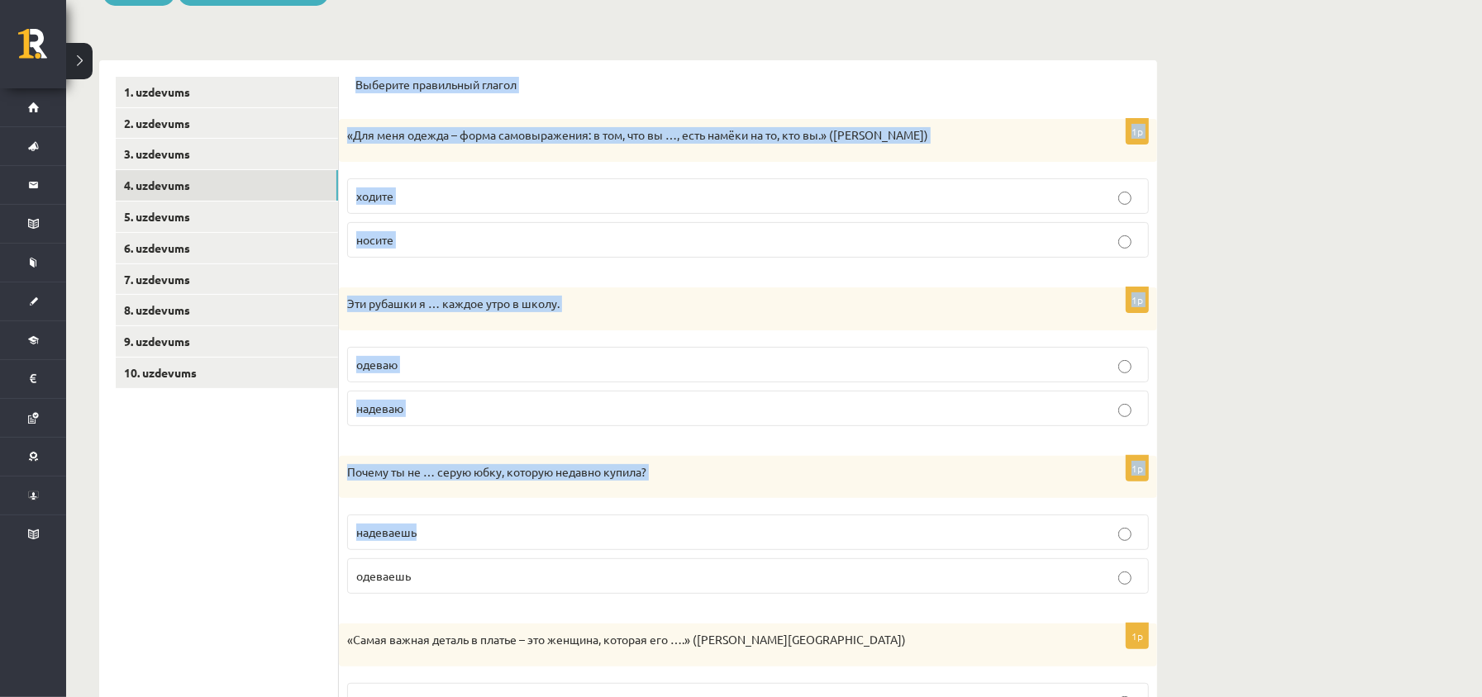
scroll to position [522, 0]
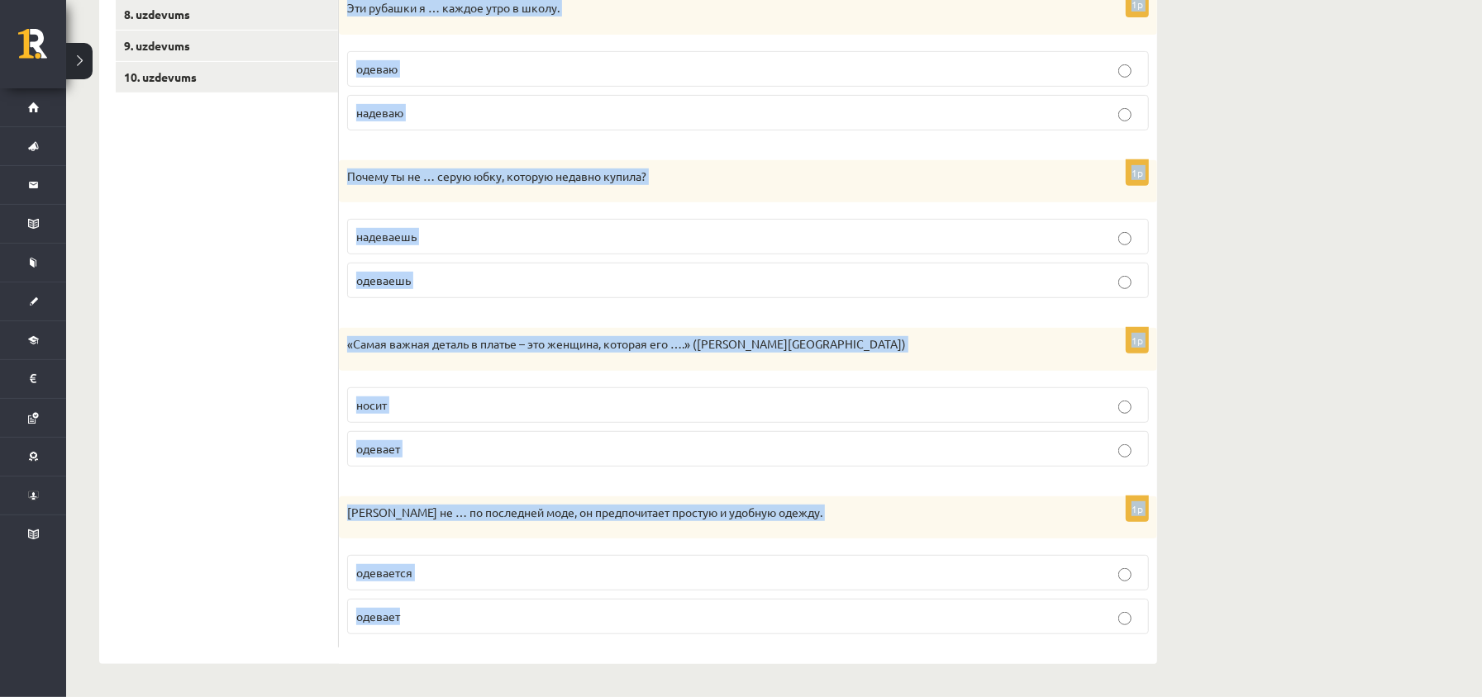
drag, startPoint x: 345, startPoint y: 83, endPoint x: 583, endPoint y: 600, distance: 569.0
click at [583, 600] on div "Выберите правильный глагол 1p «Для меня одежда – форма самовыражения: в том, чт…" at bounding box center [748, 214] width 818 height 901
copy form "Loremips dolorsitam consec 5a «Eli sedd eiusmo – tempo incididuntutl: e dol, ma…"
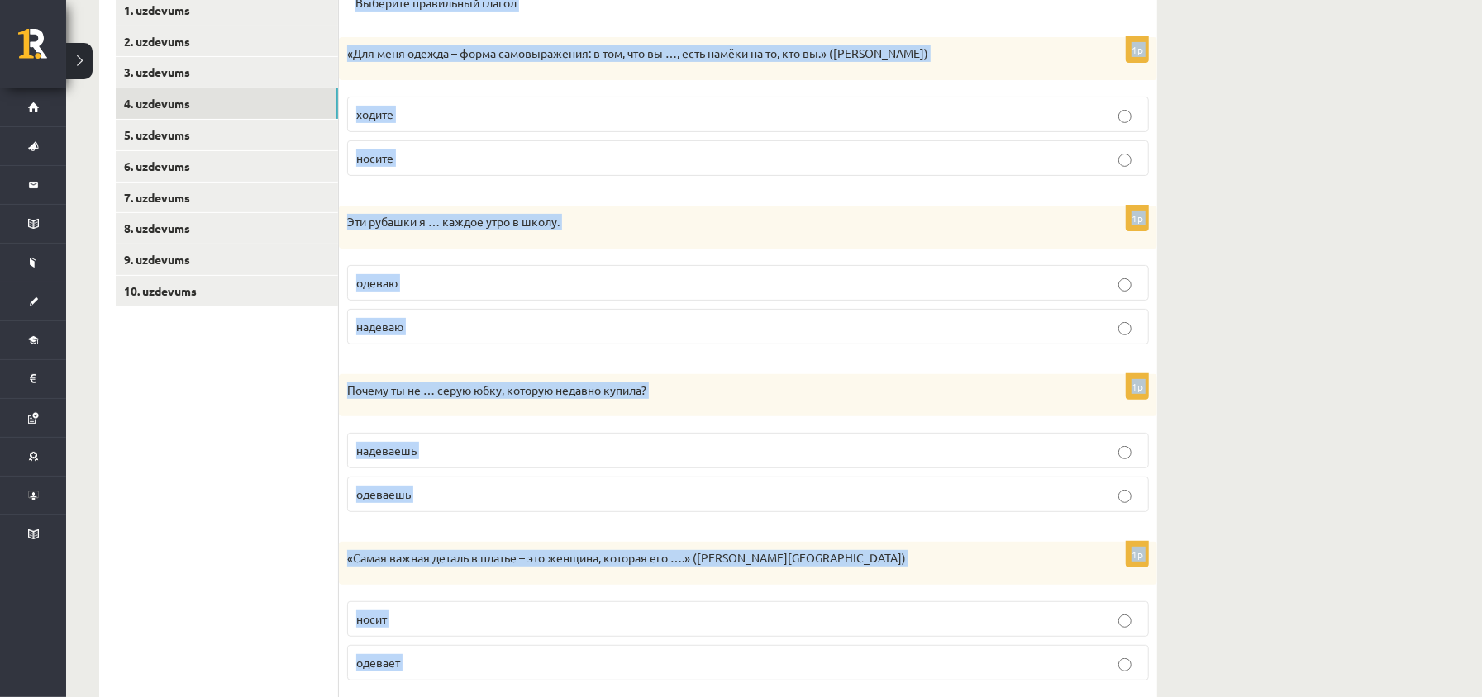
scroll to position [192, 0]
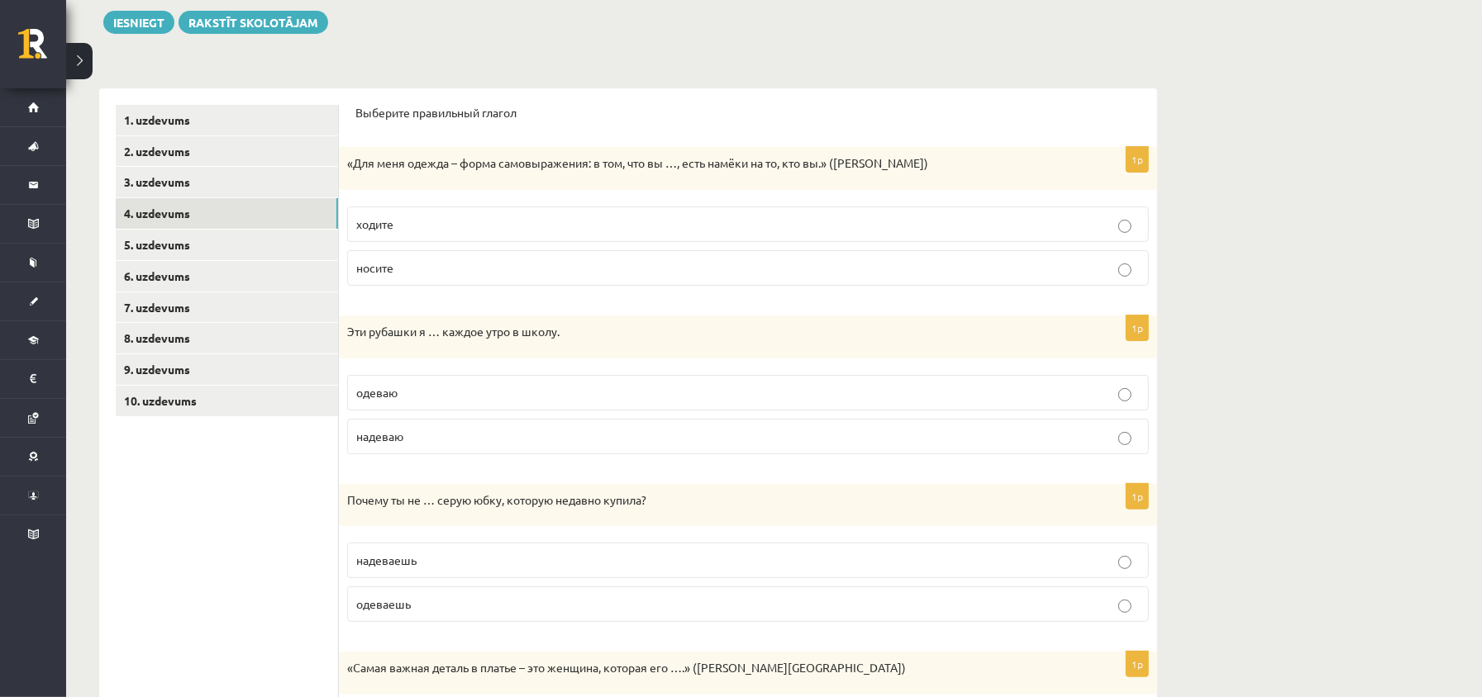
click at [205, 589] on ul "1. uzdevums 2. uzdevums 3. uzdevums 4. uzdevums 5. uzdevums 6. uzdevums 7. uzde…" at bounding box center [227, 539] width 223 height 868
click at [433, 278] on label "носите" at bounding box center [748, 268] width 802 height 36
click at [458, 430] on p "надеваю" at bounding box center [747, 436] width 783 height 17
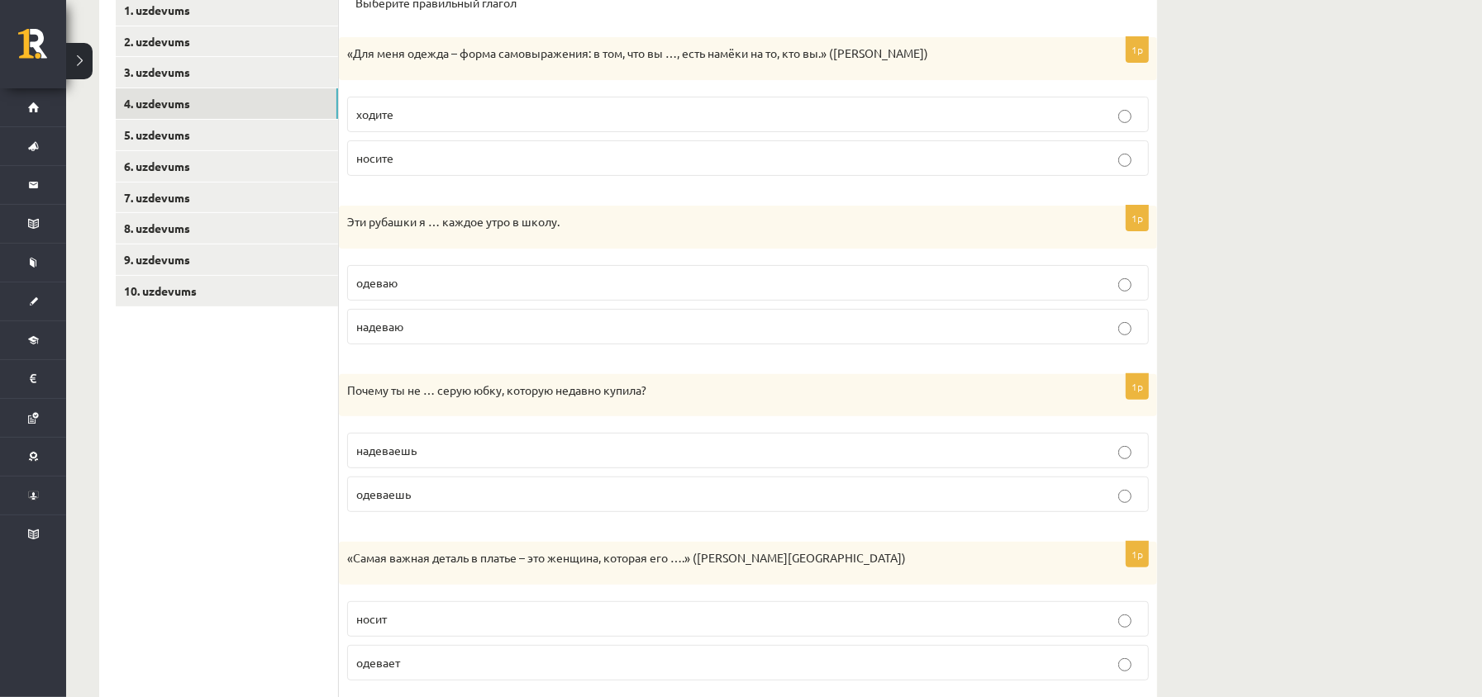
scroll to position [412, 0]
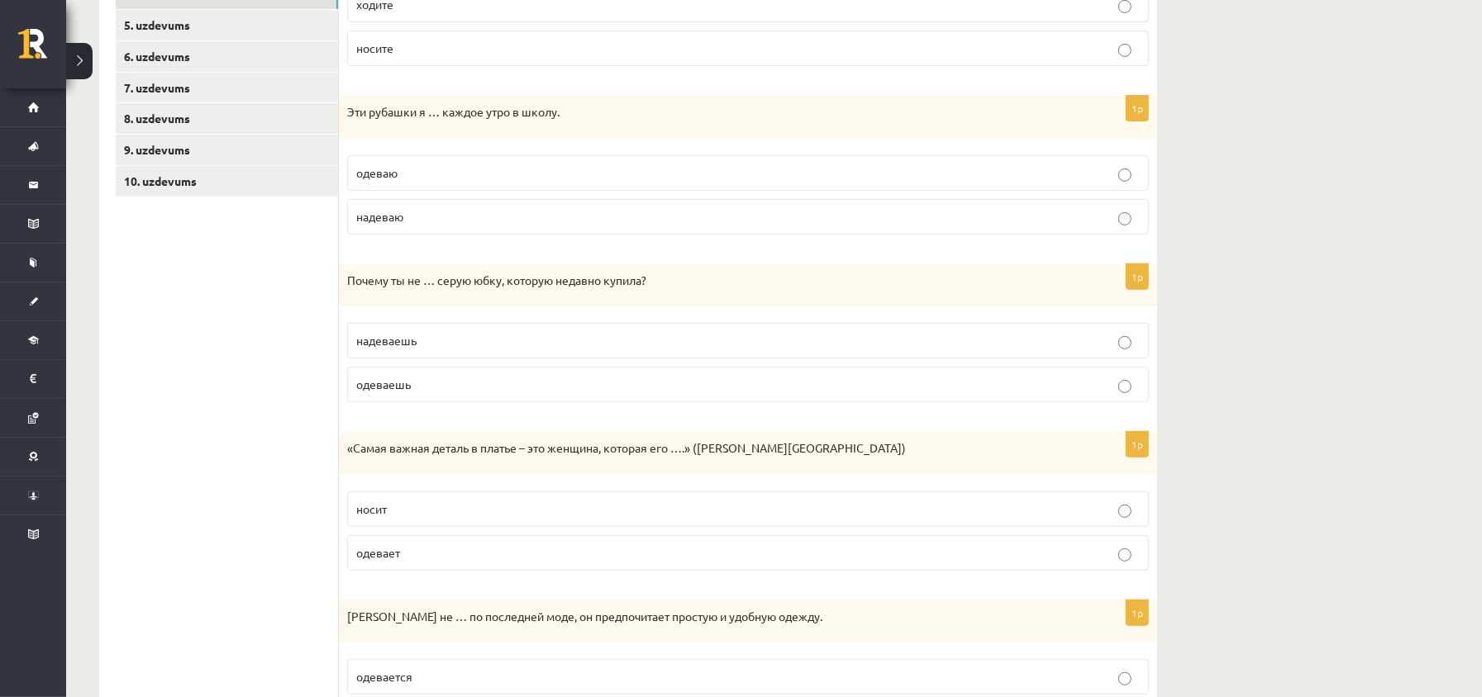
click at [421, 352] on label "надеваешь" at bounding box center [748, 341] width 802 height 36
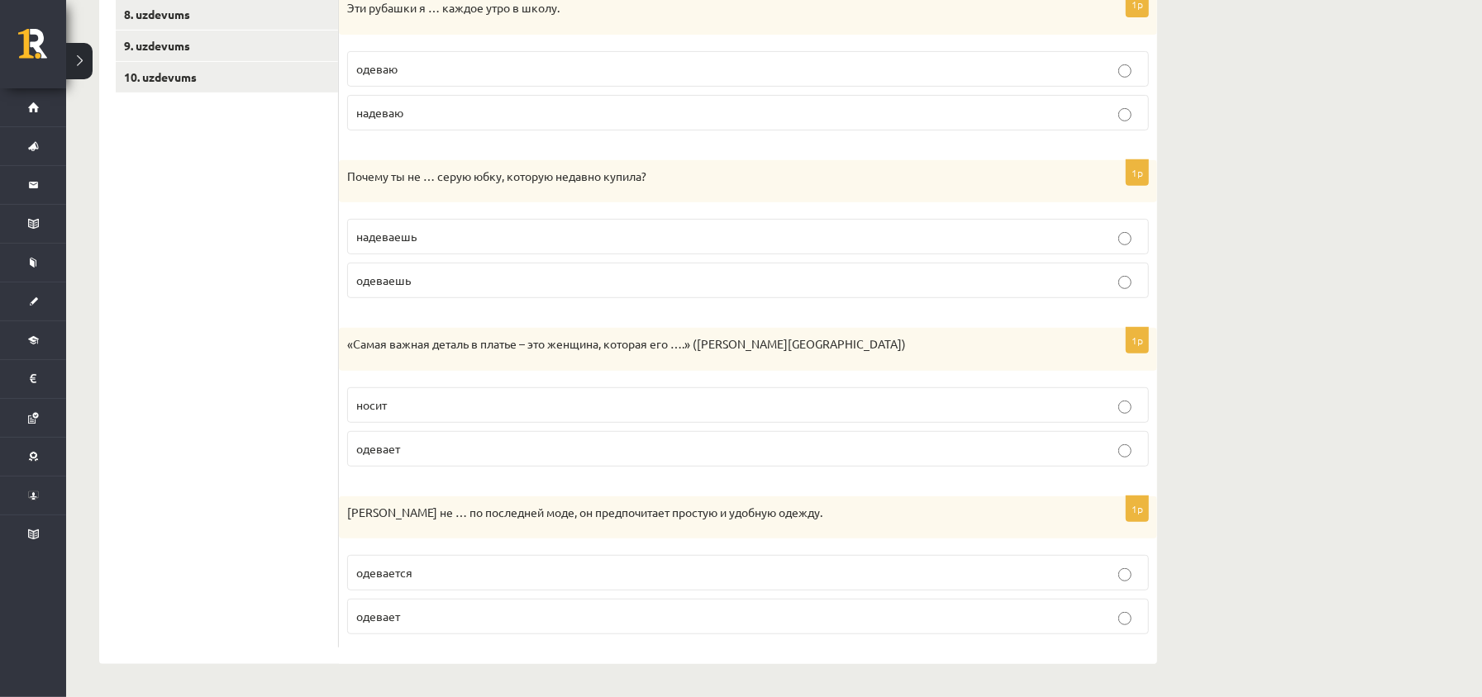
click at [407, 407] on p "носит" at bounding box center [747, 405] width 783 height 17
click at [499, 580] on p "одевается" at bounding box center [747, 572] width 783 height 17
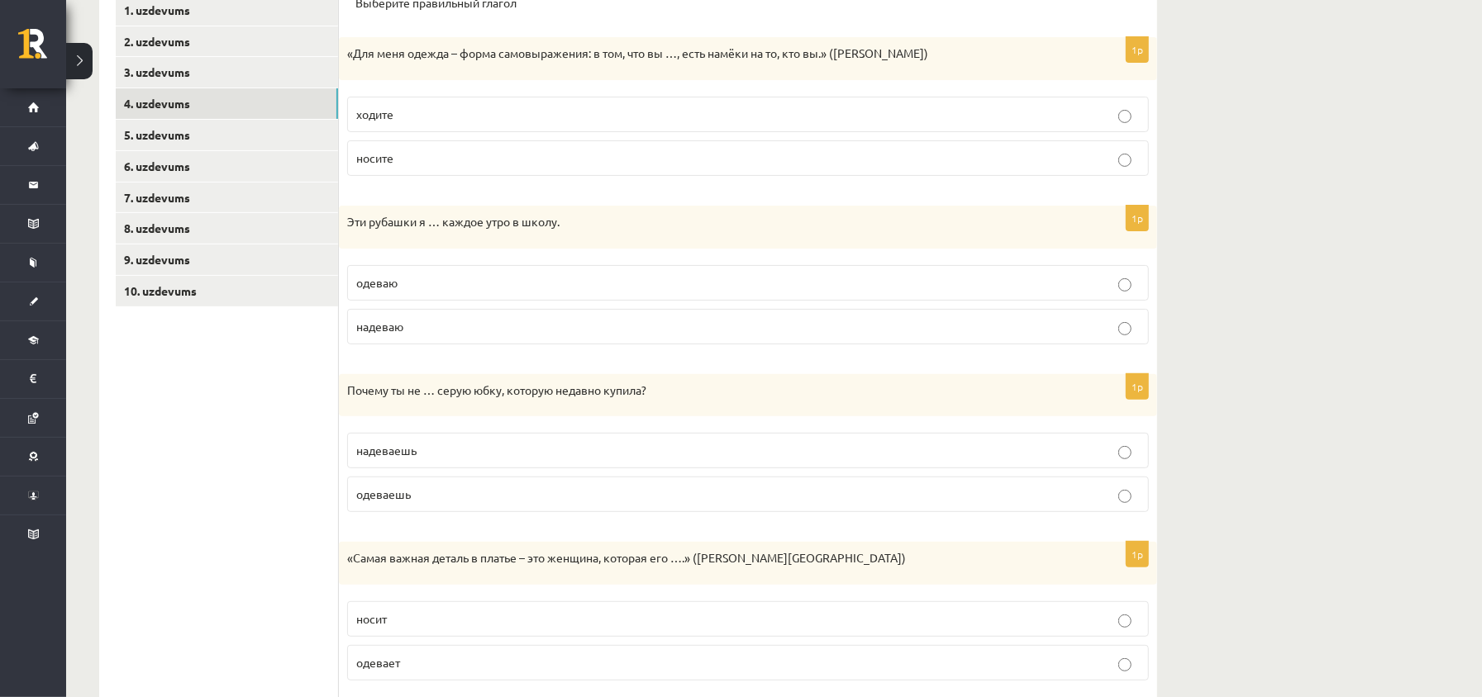
scroll to position [192, 0]
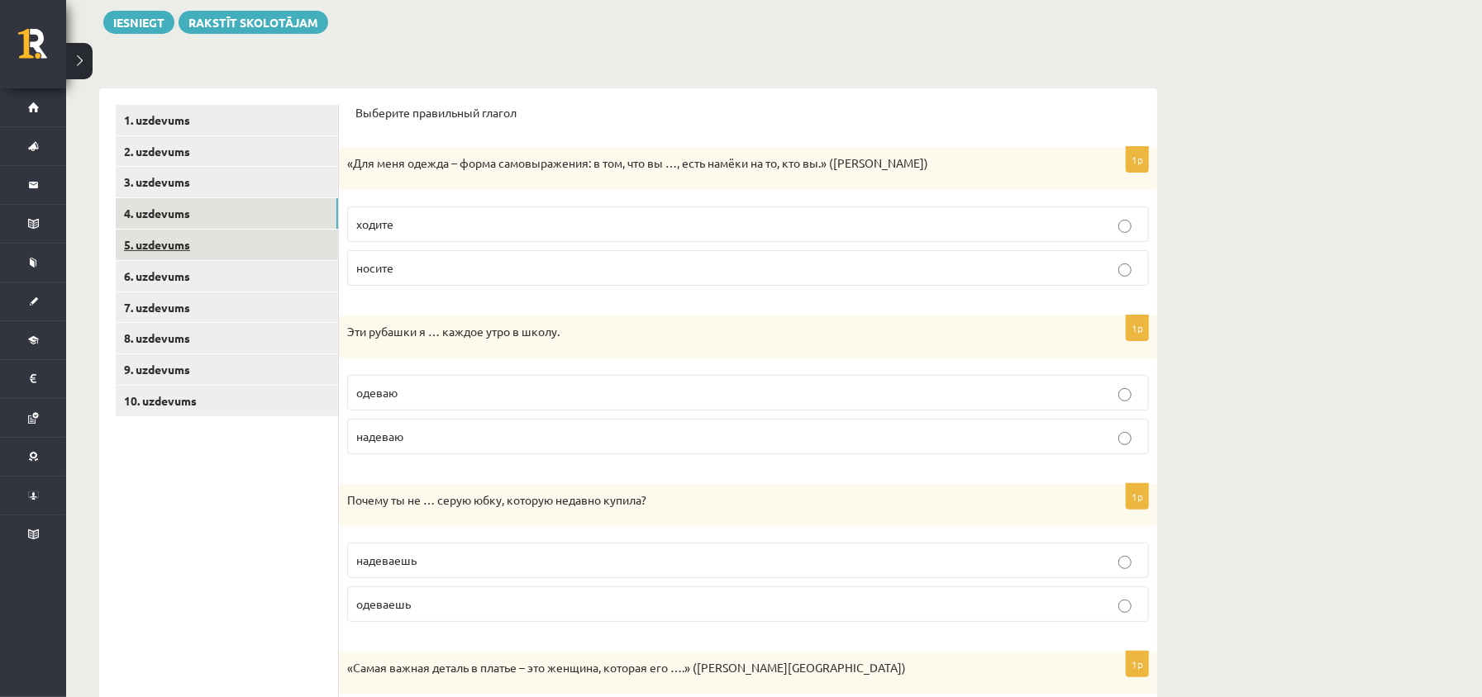
click at [212, 251] on link "5. uzdevums" at bounding box center [227, 245] width 222 height 31
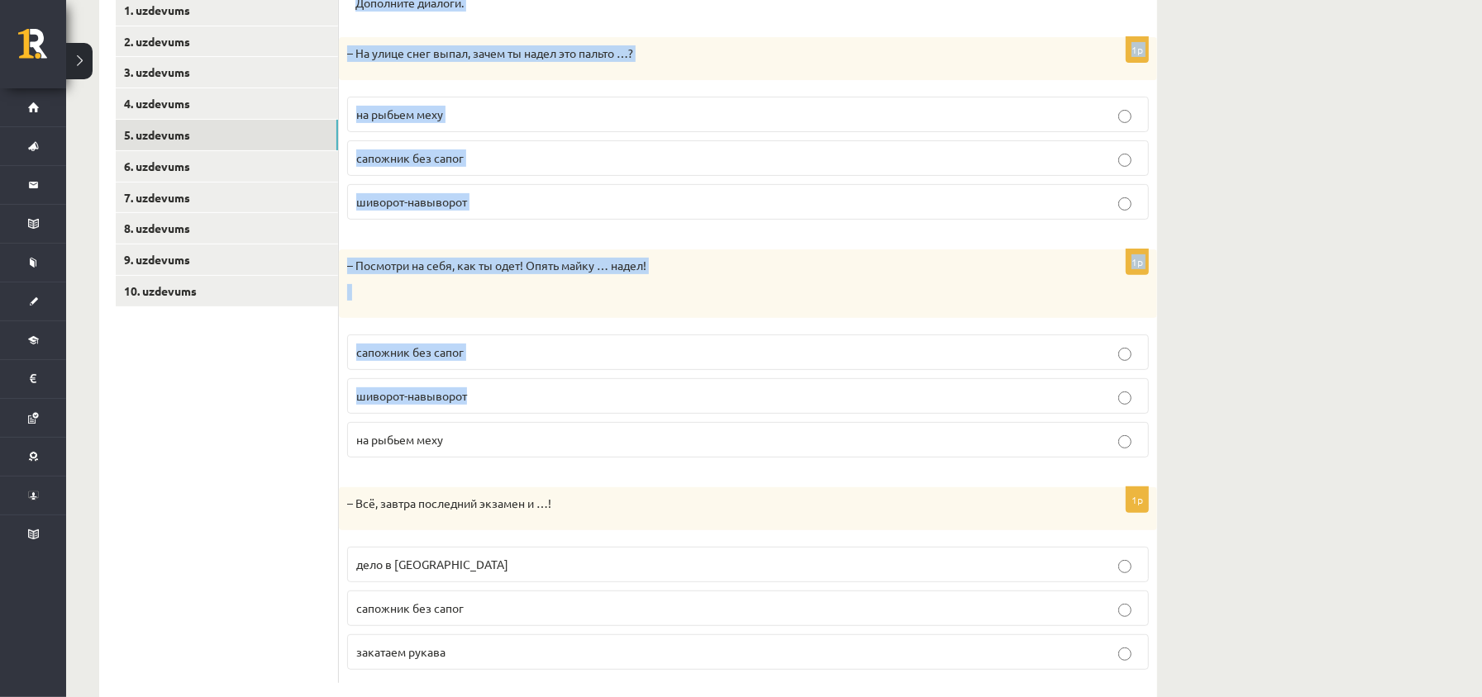
scroll to position [342, 0]
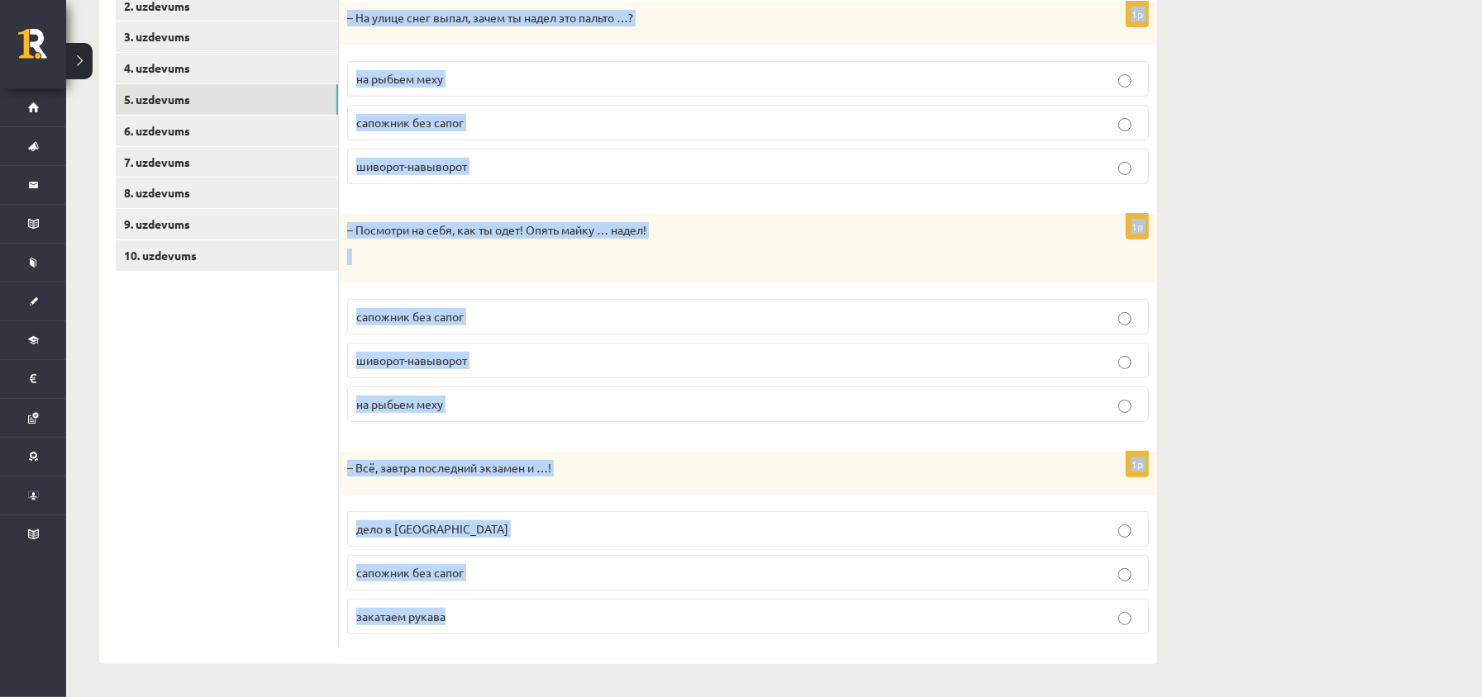
drag, startPoint x: 349, startPoint y: 104, endPoint x: 630, endPoint y: 550, distance: 526.6
click at [641, 596] on div "Дополните диалоги. 1p – На улице снег выпал, зачем ты надел это пальто …? на ры…" at bounding box center [748, 303] width 818 height 721
drag, startPoint x: 471, startPoint y: 226, endPoint x: 502, endPoint y: 238, distance: 33.5
click at [502, 238] on div "– Посмотри на себя, как ты одет! Опять майку … надел!" at bounding box center [748, 248] width 818 height 69
drag, startPoint x: 355, startPoint y: 63, endPoint x: 540, endPoint y: 573, distance: 542.7
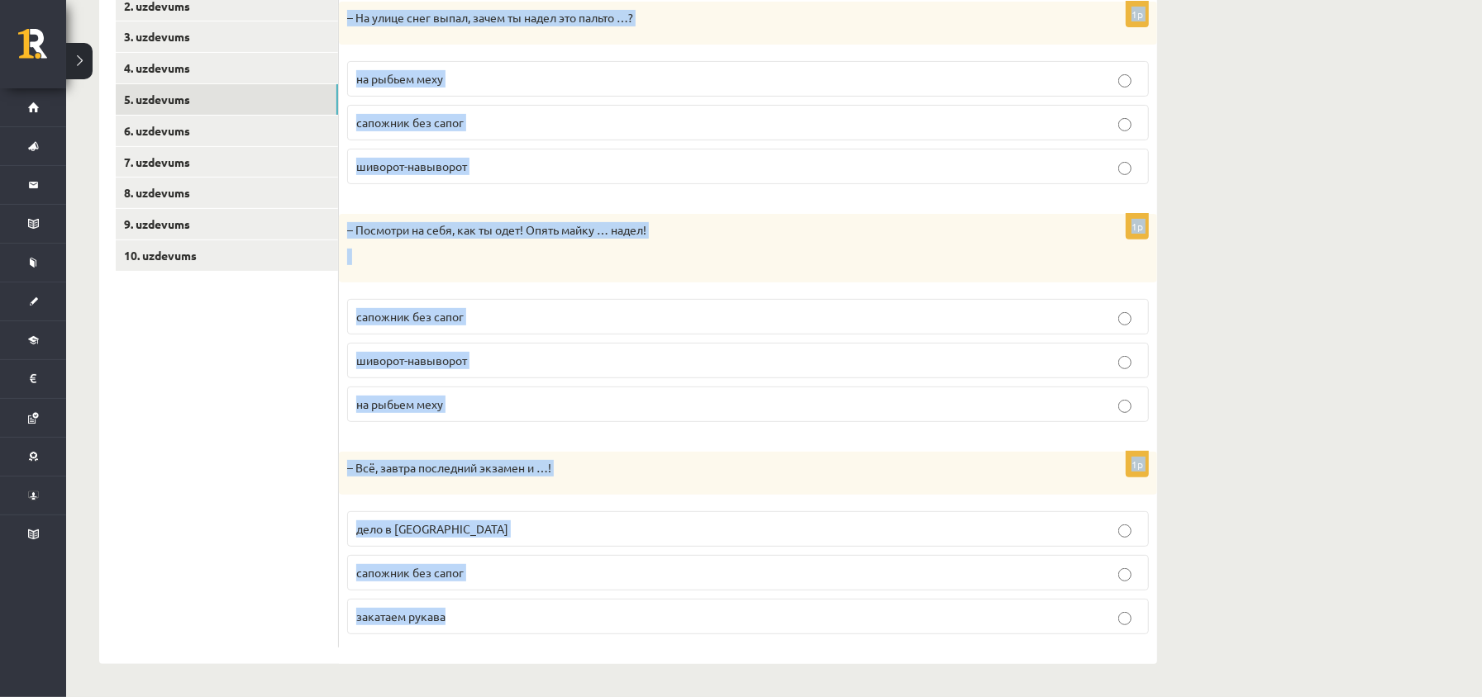
click at [552, 611] on div "Дополните диалоги. 1p – На улице снег выпал, зачем ты надел это пальто …? на ры…" at bounding box center [748, 303] width 818 height 721
copy form "Дополните диалоги. 1p – На улице снег выпал, зачем ты надел это пальто …? на ры…"
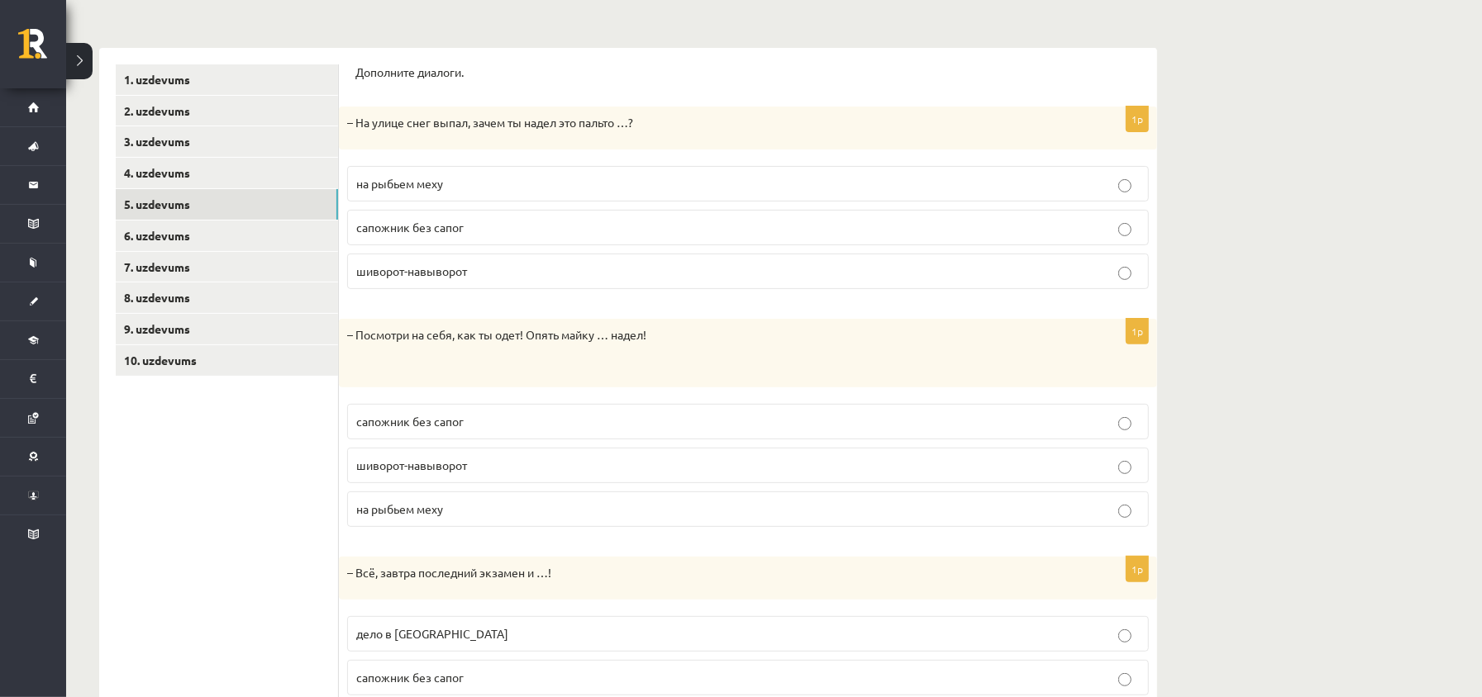
click at [253, 567] on ul "1. uzdevums 2. uzdevums 3. uzdevums 4. uzdevums 5. uzdevums 6. uzdevums 7. uzde…" at bounding box center [227, 408] width 223 height 688
click at [499, 177] on p "на рыбьем меху" at bounding box center [747, 183] width 783 height 17
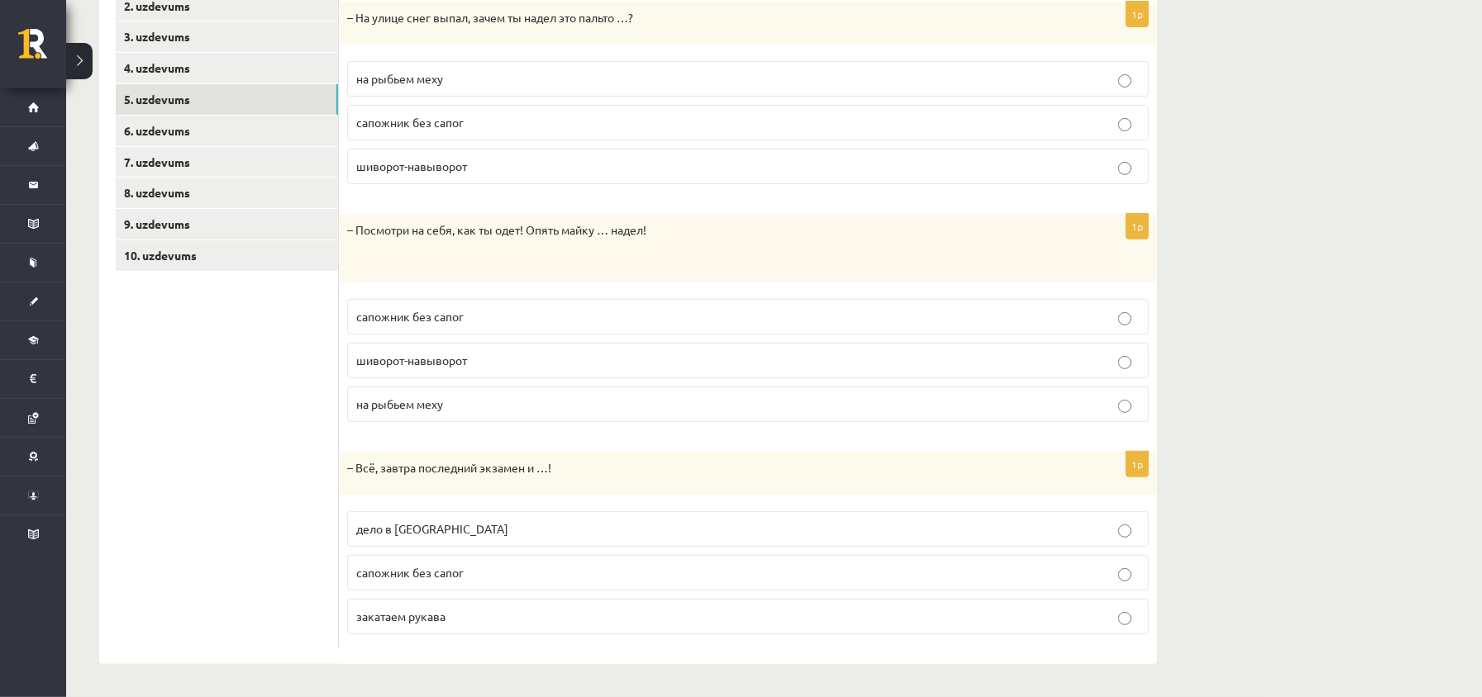
click at [540, 364] on p "шиворот-навыворот" at bounding box center [747, 360] width 783 height 17
click at [488, 535] on p "дело в [GEOGRAPHIC_DATA]" at bounding box center [747, 529] width 783 height 17
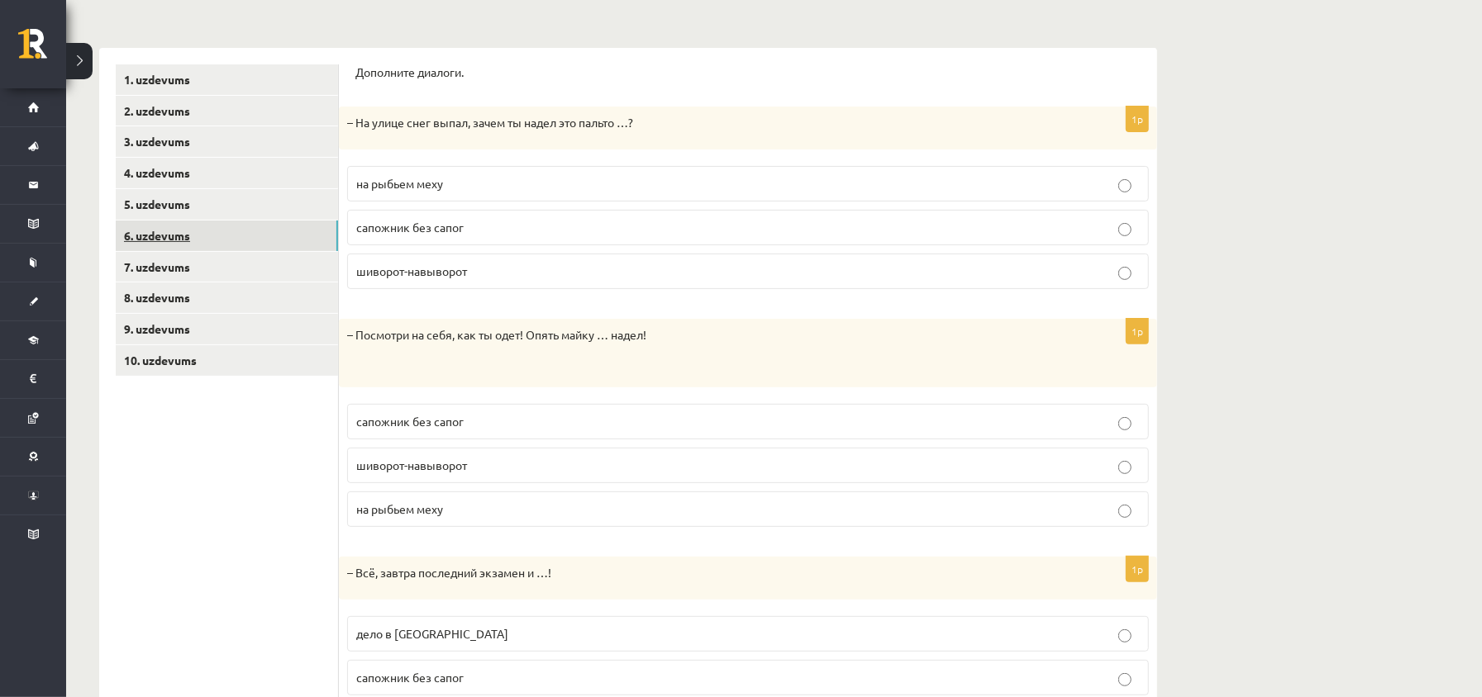
click at [259, 245] on link "6. uzdevums" at bounding box center [227, 236] width 222 height 31
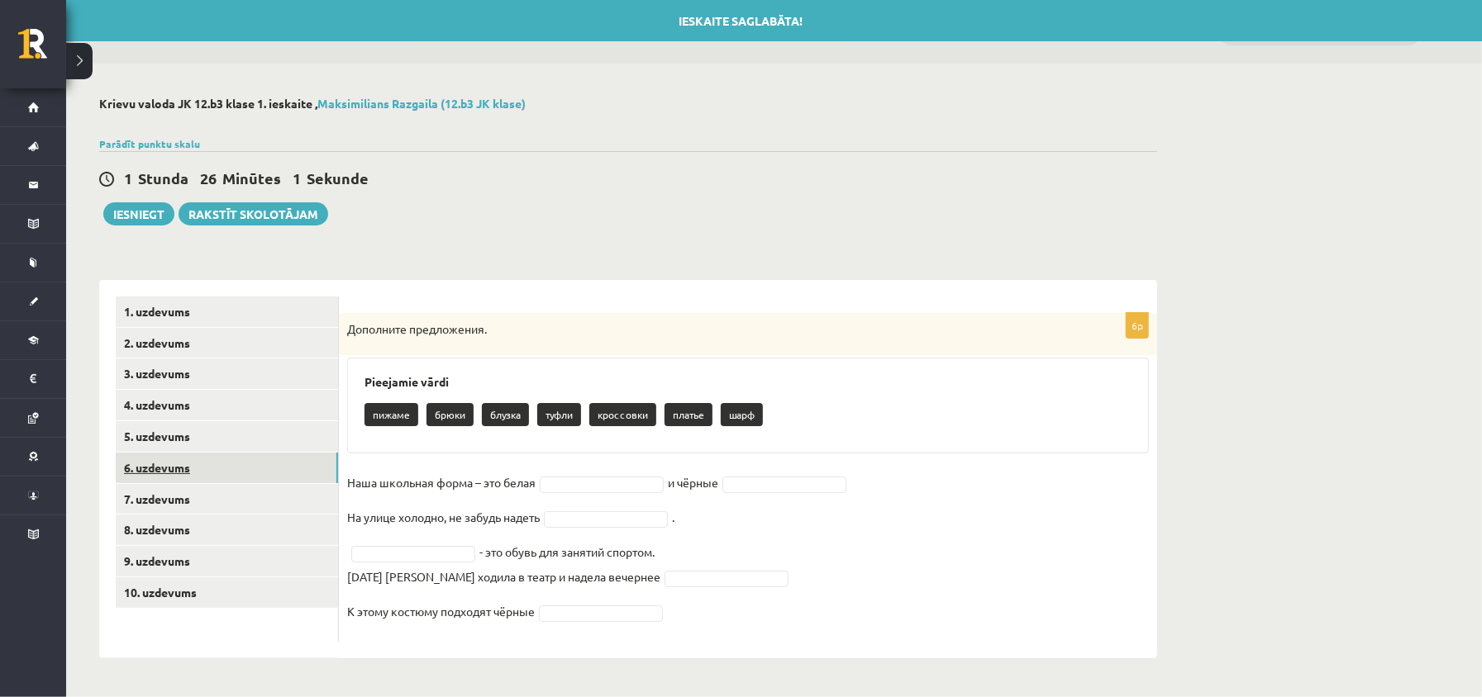
scroll to position [0, 0]
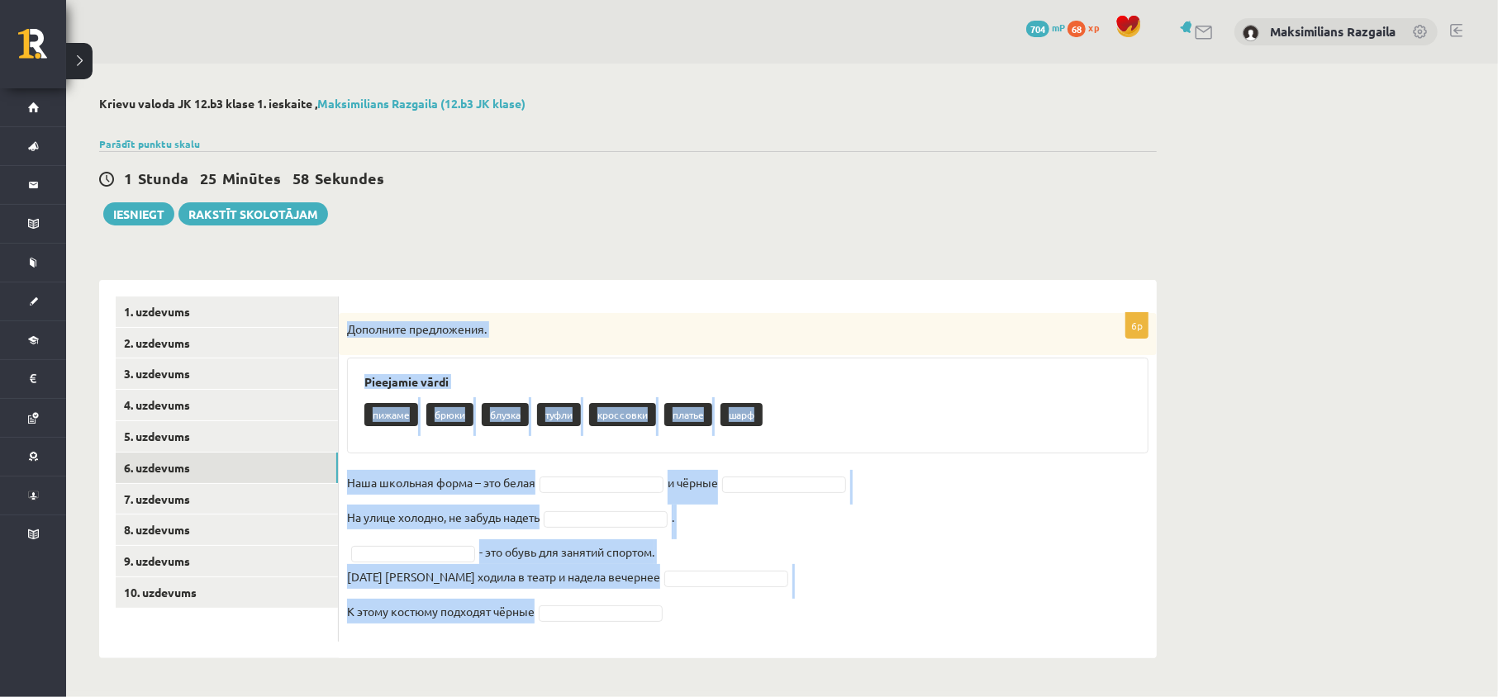
drag, startPoint x: 345, startPoint y: 335, endPoint x: 719, endPoint y: 676, distance: 505.9
click at [725, 684] on div "**********" at bounding box center [628, 378] width 1124 height 628
copy div "Дополните предложения. Pieejamie vārdi пижаме брюки блузка туфли кроссовки плат…"
click at [914, 535] on fieldset "Наша школьная форма – это белая и чёрные На улице холодно, не забудь надеть . -…" at bounding box center [748, 552] width 802 height 164
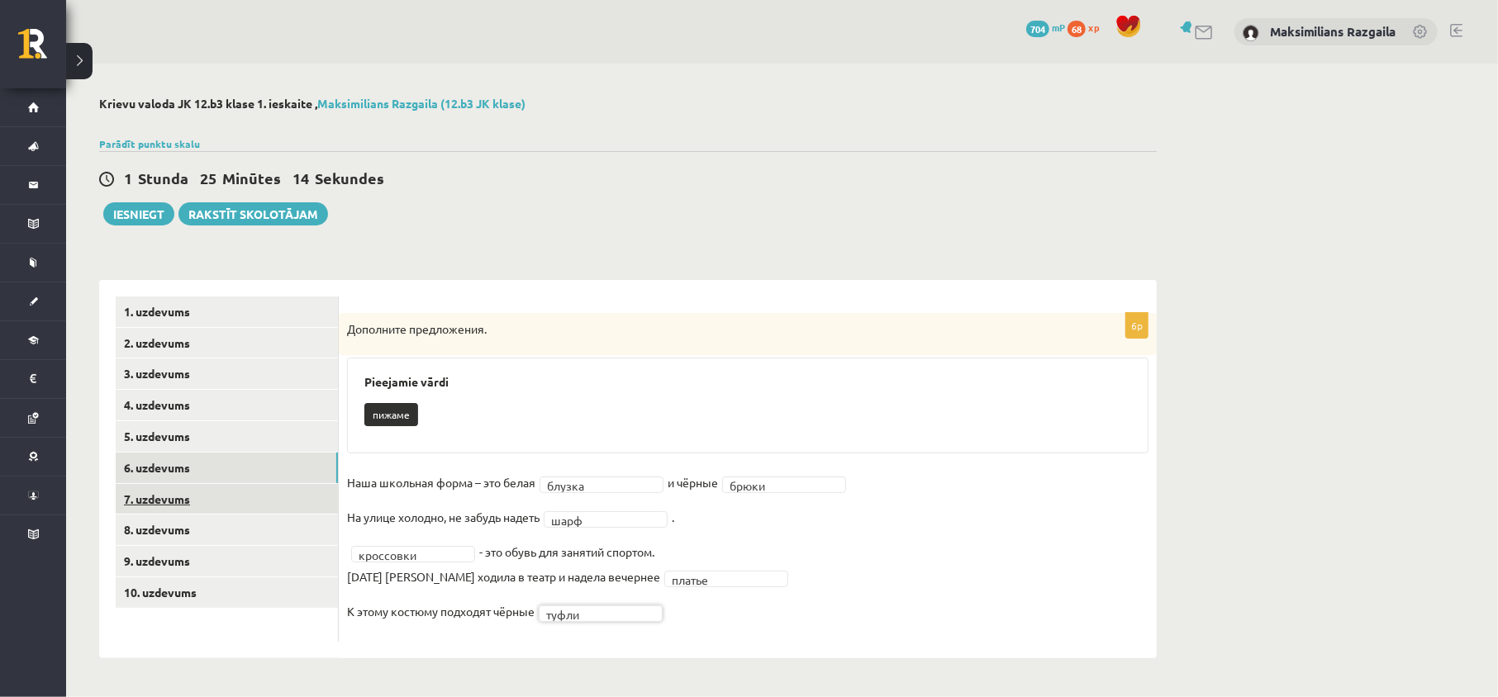
click at [278, 497] on link "7. uzdevums" at bounding box center [227, 499] width 222 height 31
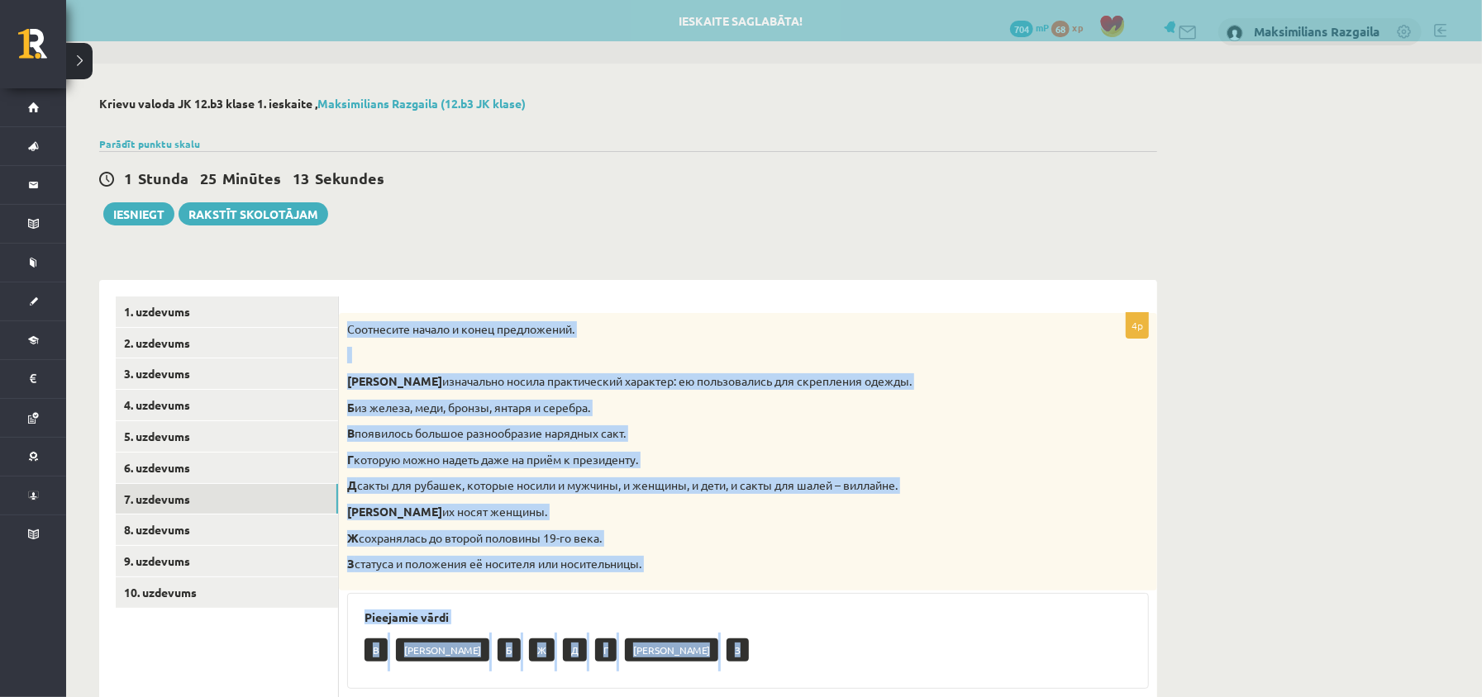
scroll to position [206, 0]
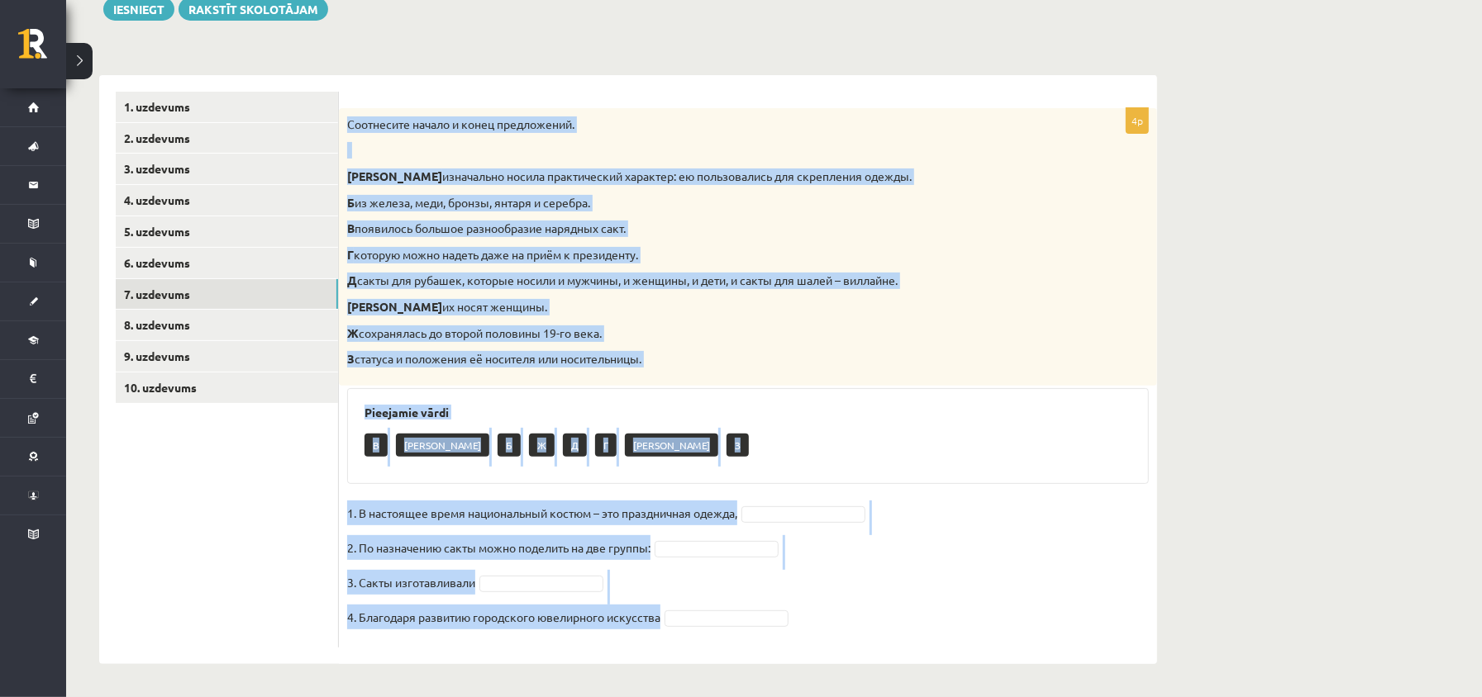
drag, startPoint x: 345, startPoint y: 324, endPoint x: 780, endPoint y: 499, distance: 468.6
click at [830, 620] on div "4p Соотнесите начало и конец предложений. А изначально носила практический хара…" at bounding box center [748, 378] width 818 height 540
copy div "Соотнесите начало и конец предложений. А изначально носила практический характе…"
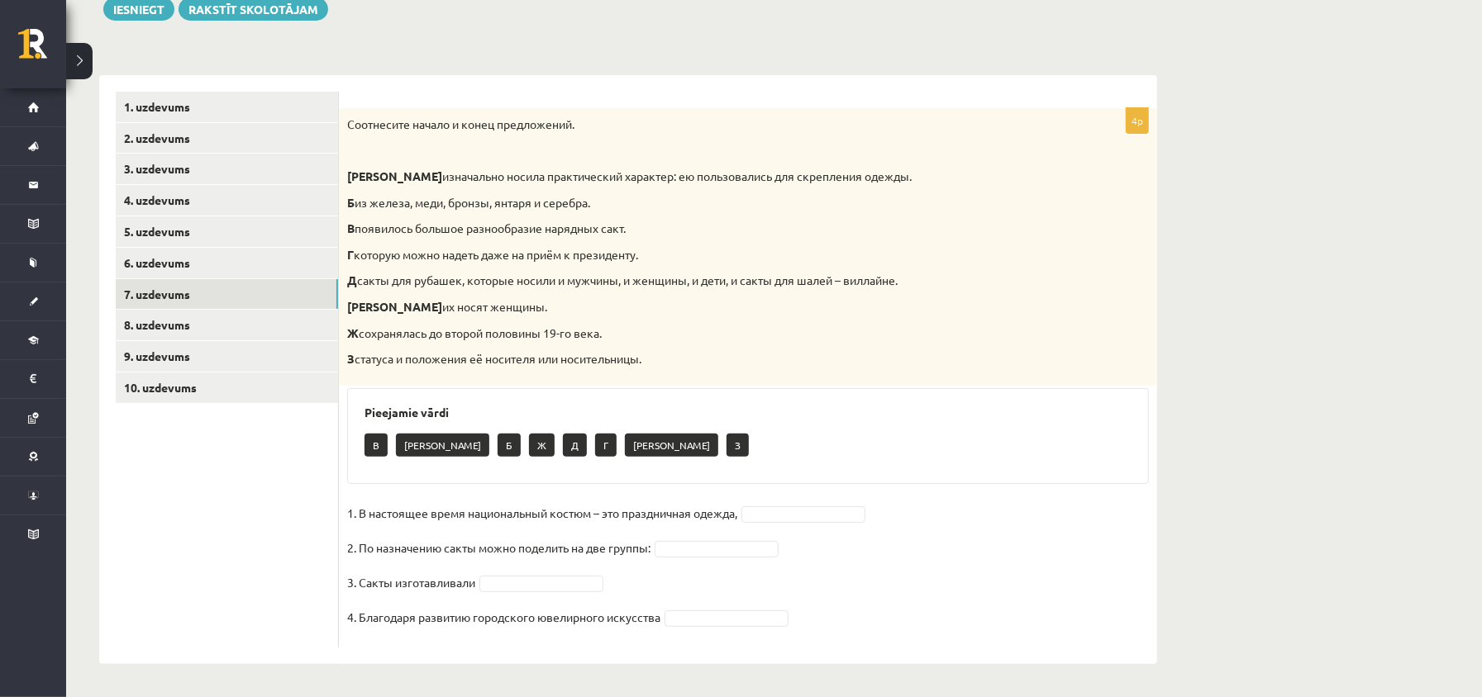
click at [324, 585] on ul "1. uzdevums 2. uzdevums 3. uzdevums 4. uzdevums 5. uzdevums 6. uzdevums 7. uzde…" at bounding box center [227, 370] width 223 height 556
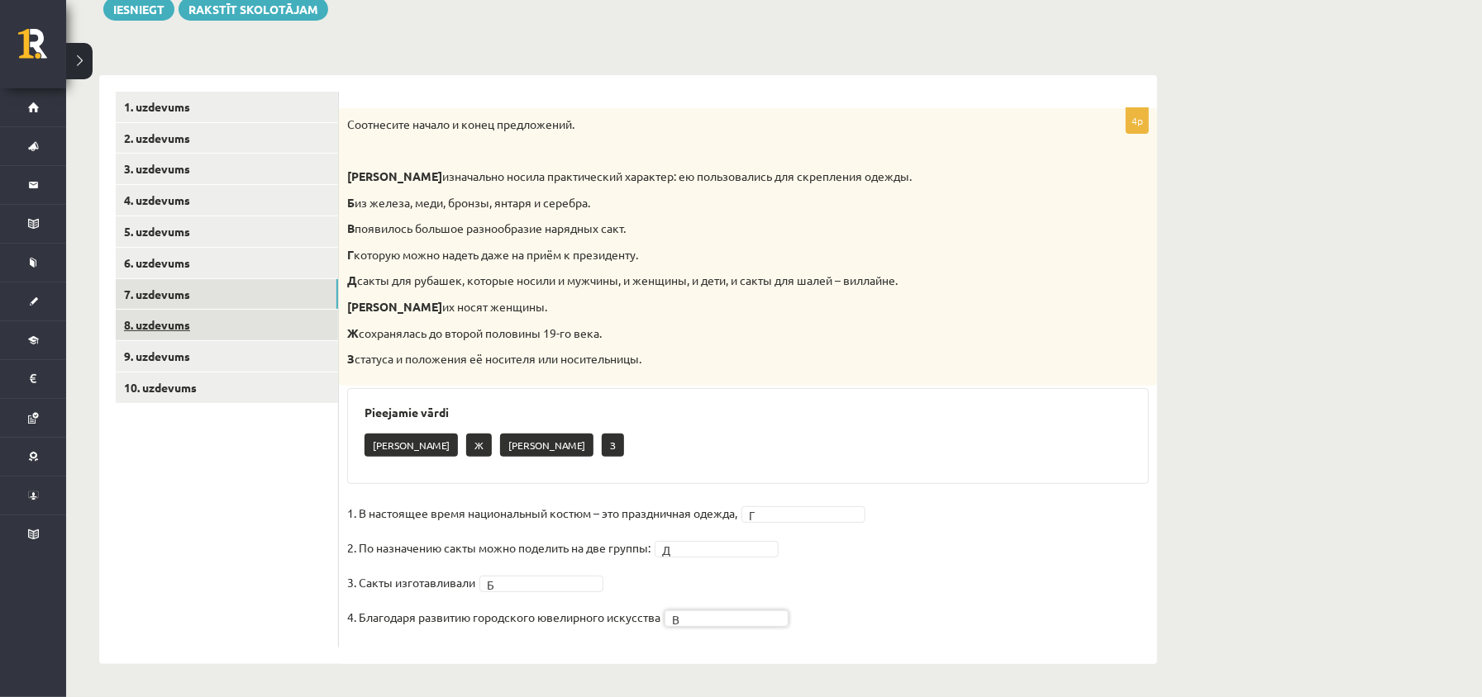
click at [187, 316] on link "8. uzdevums" at bounding box center [227, 325] width 222 height 31
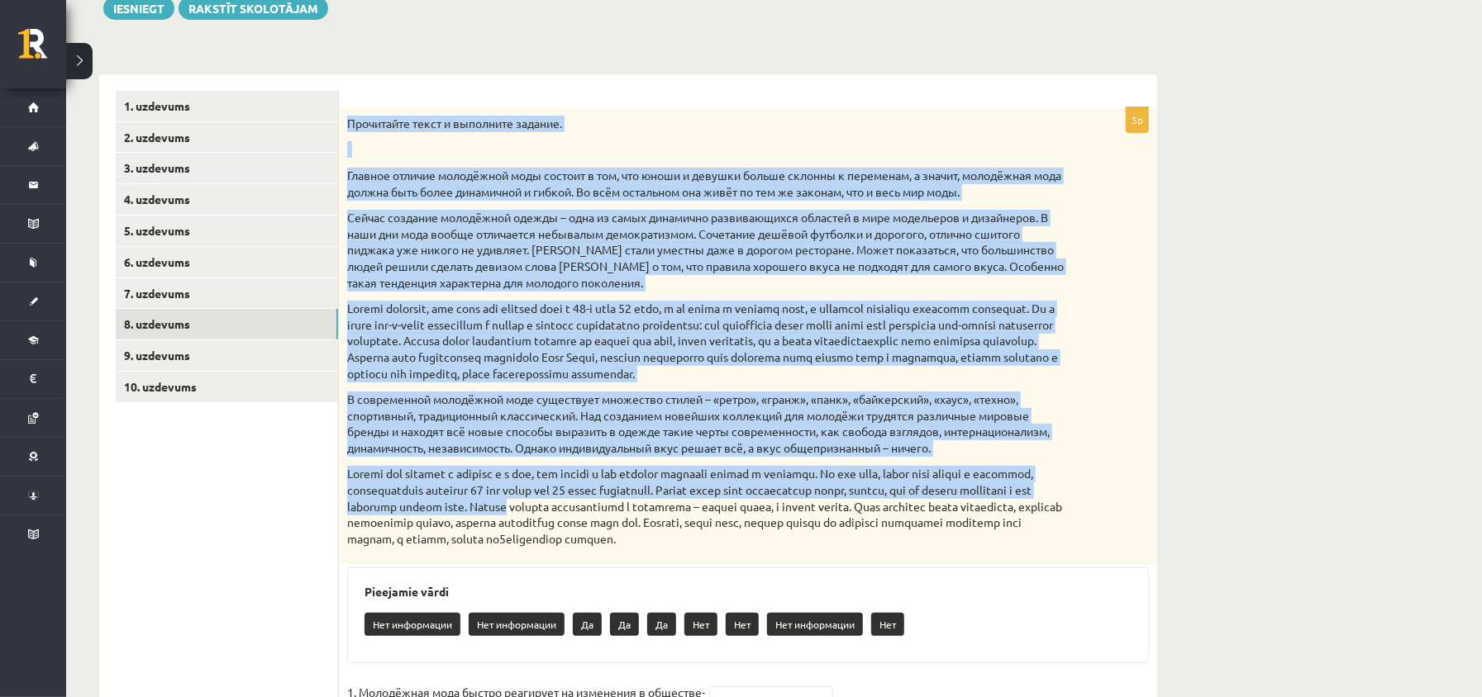
scroll to position [486, 0]
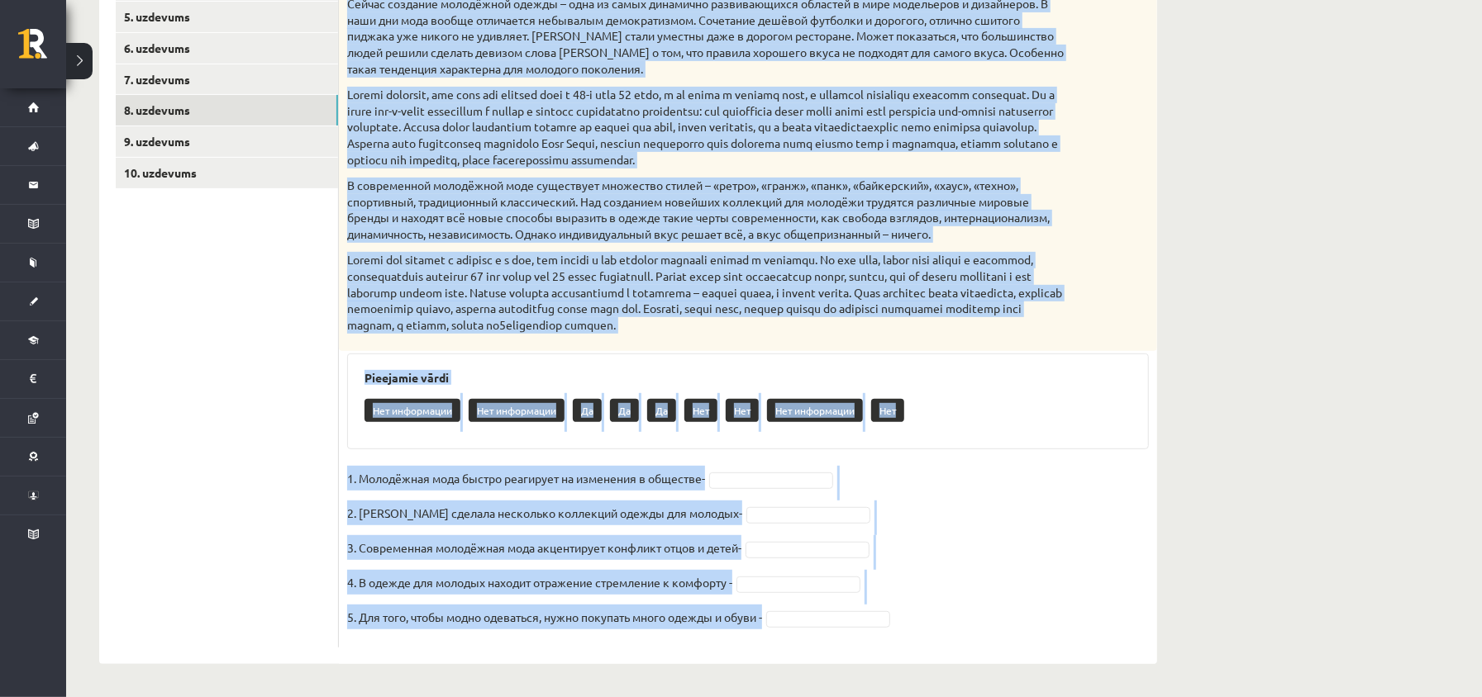
drag, startPoint x: 344, startPoint y: 112, endPoint x: 633, endPoint y: 213, distance: 306.3
click at [1059, 619] on div "5p Прочитайте текст и выполните задание. Главное отличие молодёжной моды состои…" at bounding box center [748, 270] width 818 height 754
copy div "Прочитайте текст и выполните задание. Главное отличие молодёжной моды состоит в…"
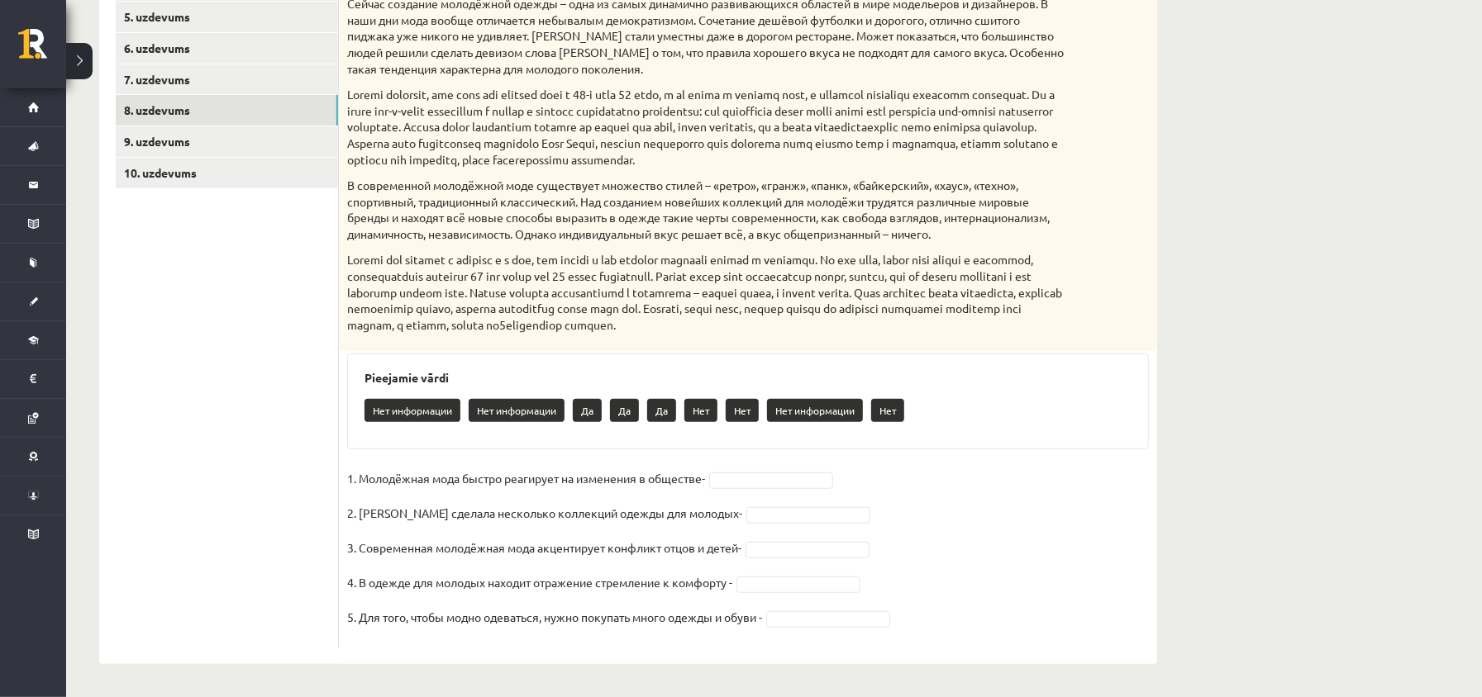
click at [271, 423] on ul "1. uzdevums 2. uzdevums 3. uzdevums 4. uzdevums 5. uzdevums 6. uzdevums 7. uzde…" at bounding box center [227, 262] width 223 height 771
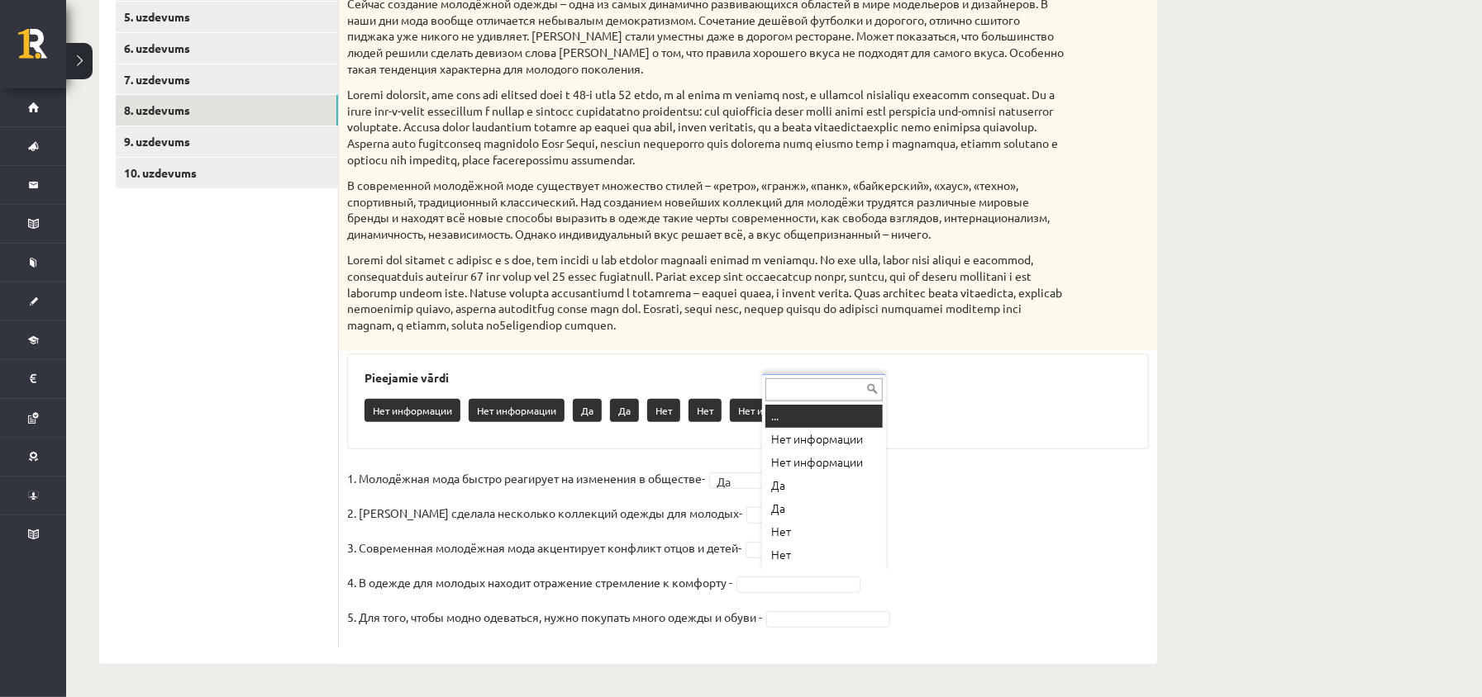
scroll to position [8, 0]
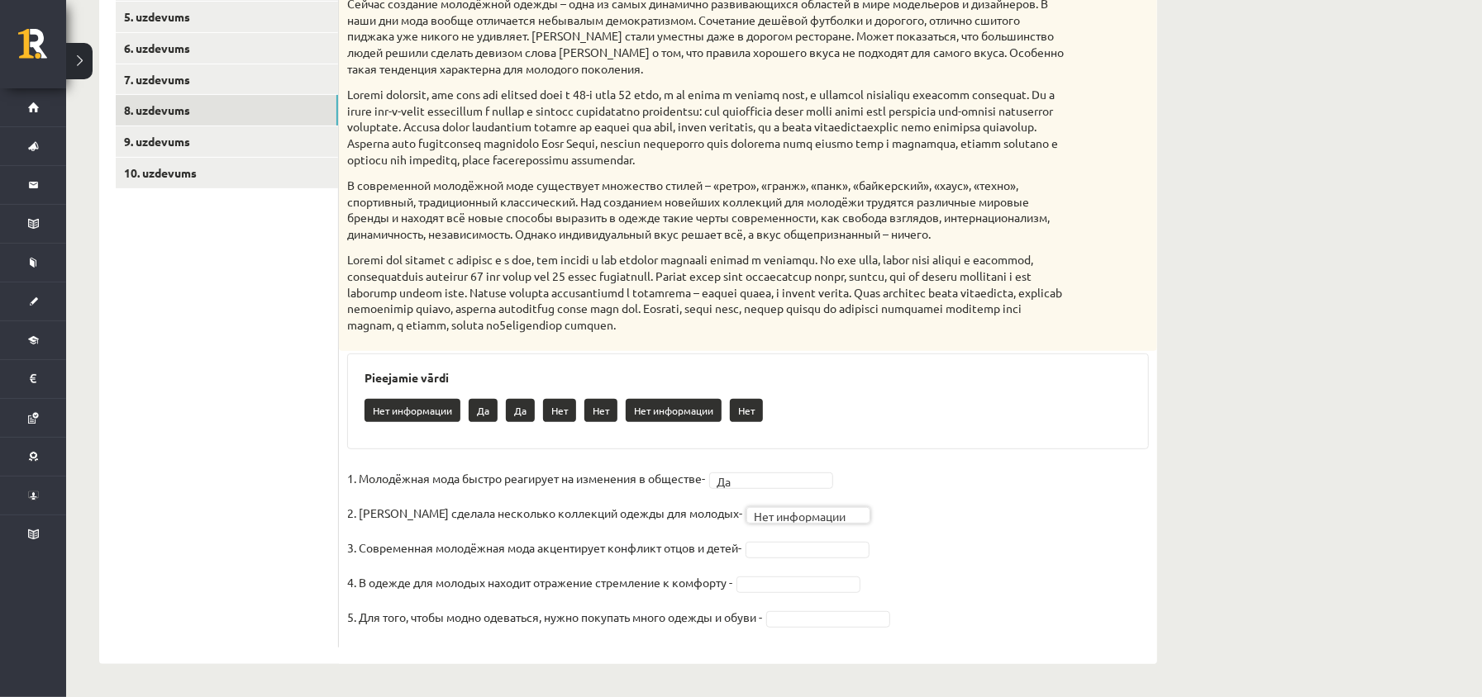
click at [828, 557] on fieldset "**********" at bounding box center [748, 553] width 802 height 174
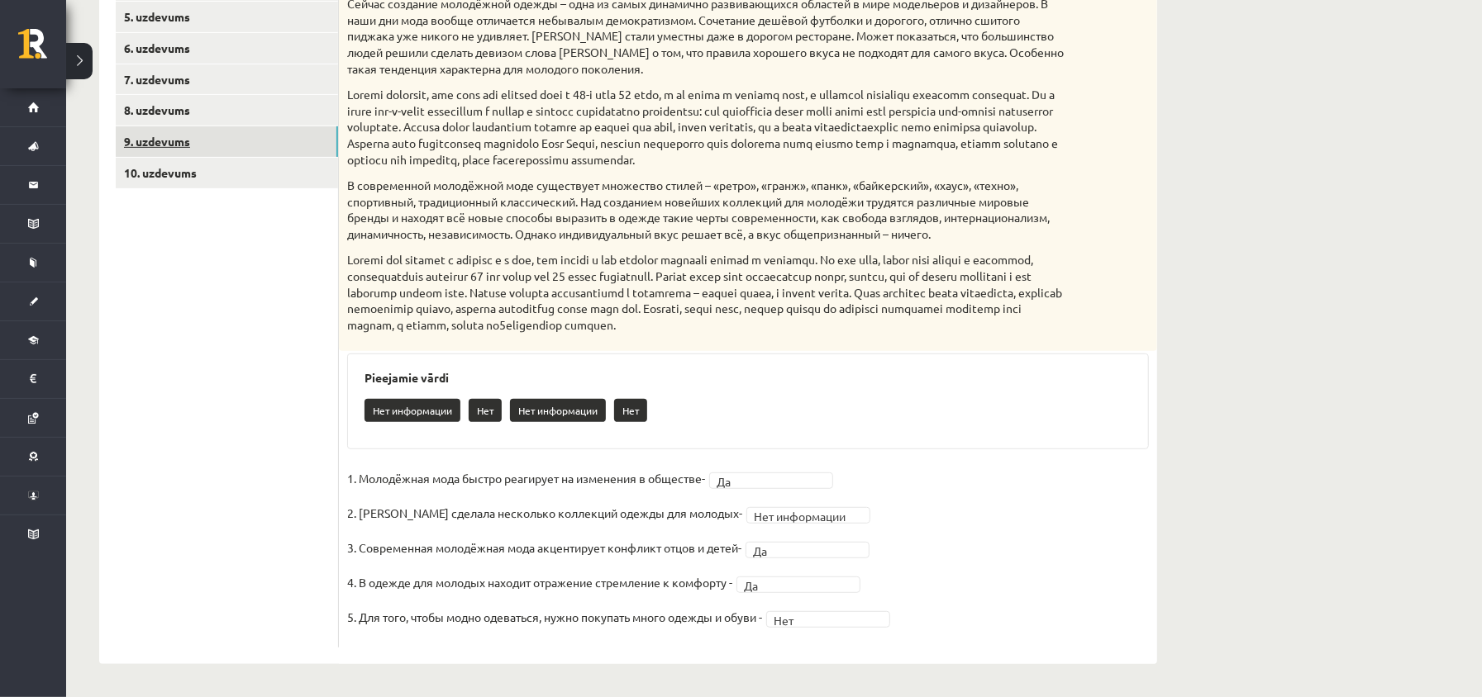
click at [243, 126] on link "9. uzdevums" at bounding box center [227, 141] width 222 height 31
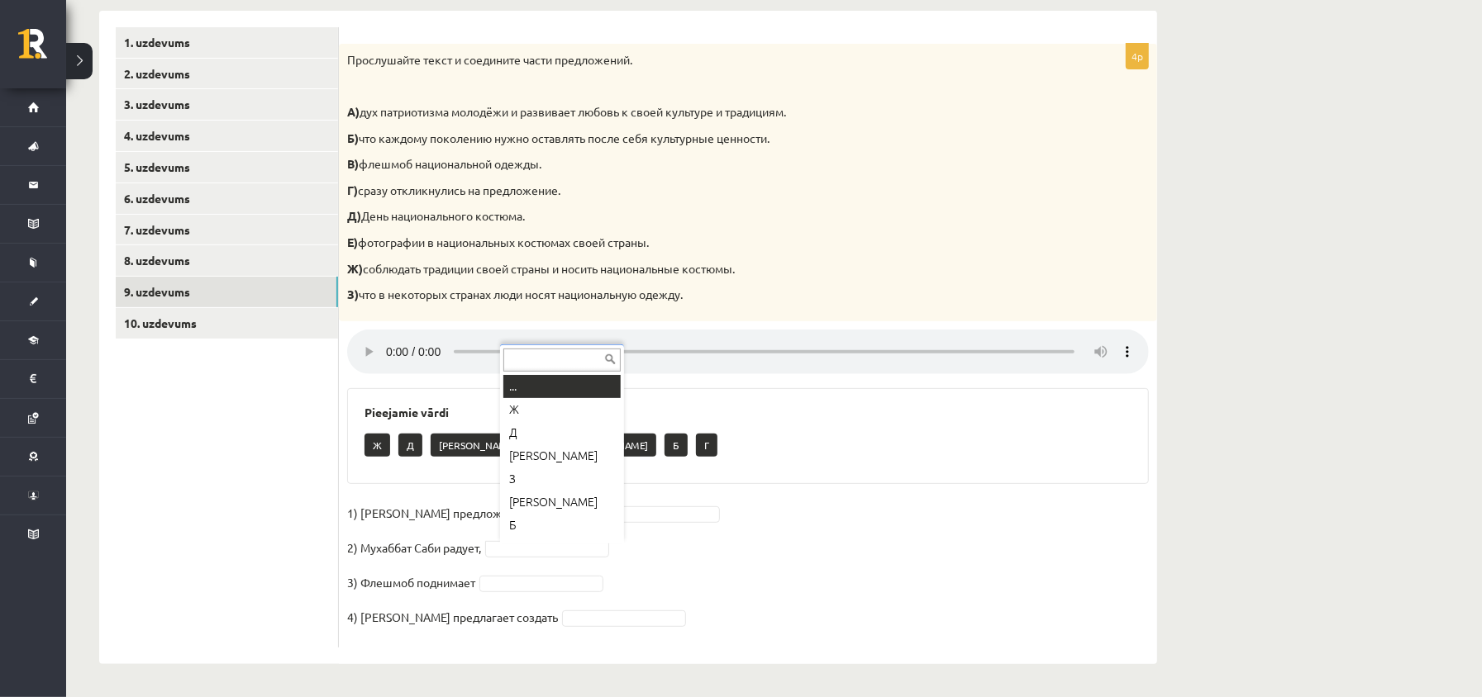
scroll to position [20, 0]
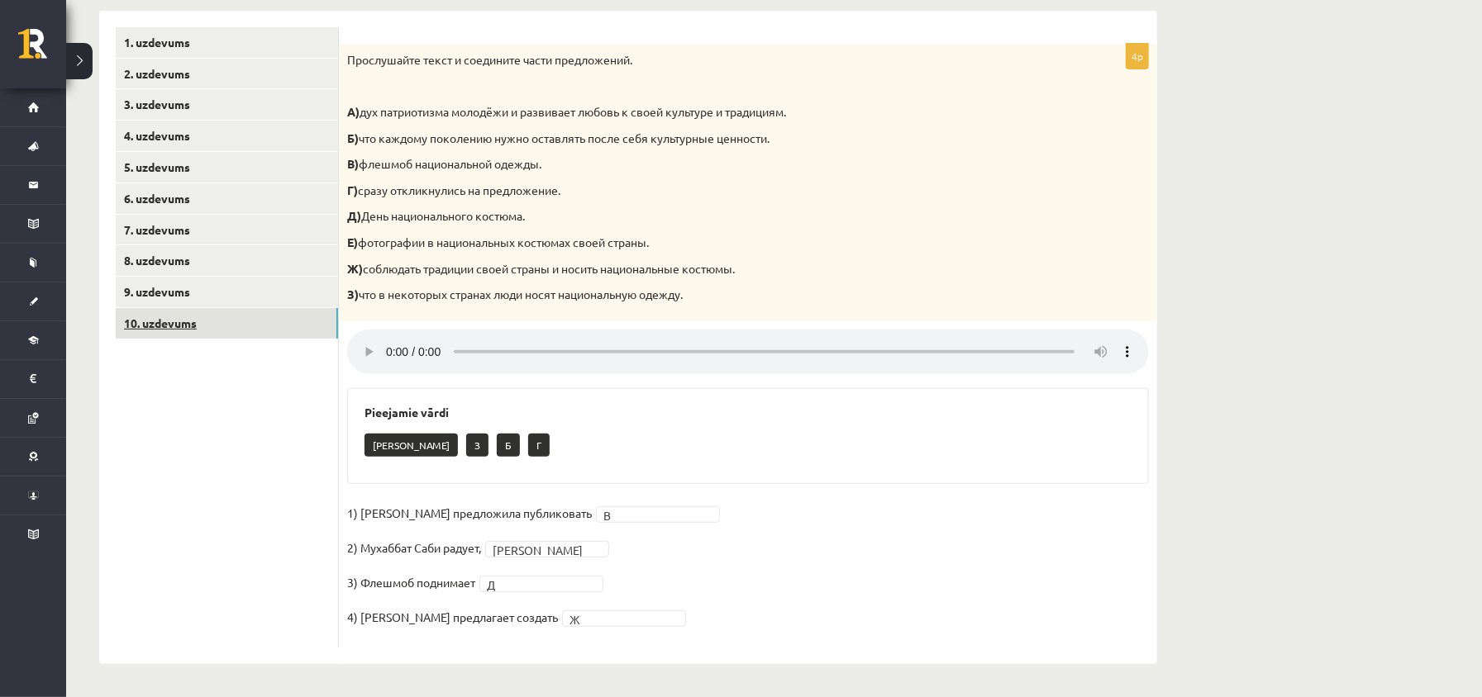
click at [183, 331] on link "10. uzdevums" at bounding box center [227, 323] width 222 height 31
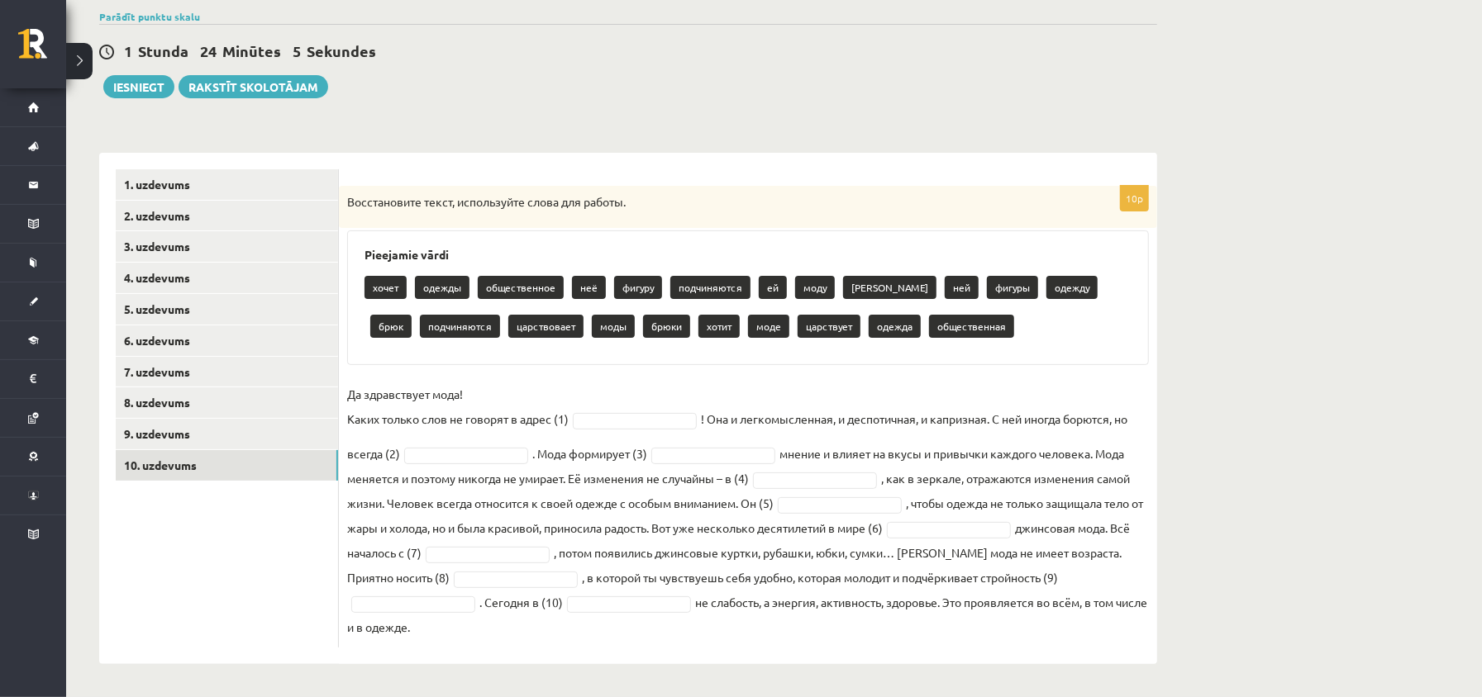
scroll to position [129, 0]
drag, startPoint x: 340, startPoint y: 193, endPoint x: 1006, endPoint y: 619, distance: 790.8
click at [1022, 638] on div "10p Восстановите текст, используйте слова для работы. Pieejamie vārdi хочет оде…" at bounding box center [748, 417] width 818 height 462
copy div "Восстановите текст, используйте слова для работы. Pieejamie vārdi хочет одежды …"
drag, startPoint x: 307, startPoint y: 612, endPoint x: 319, endPoint y: 544, distance: 69.6
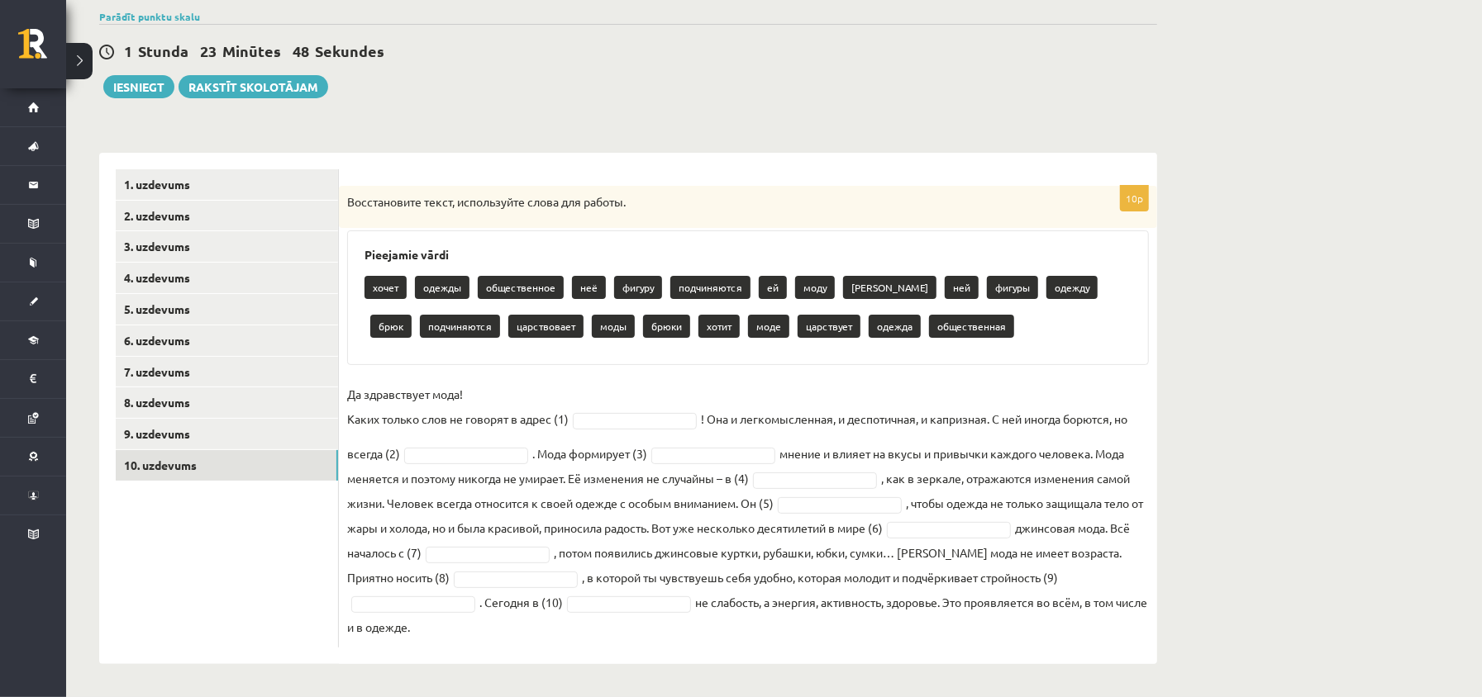
click at [308, 612] on ul "1. uzdevums 2. uzdevums 3. uzdevums 4. uzdevums 5. uzdevums 6. uzdevums 7. uzde…" at bounding box center [227, 408] width 223 height 478
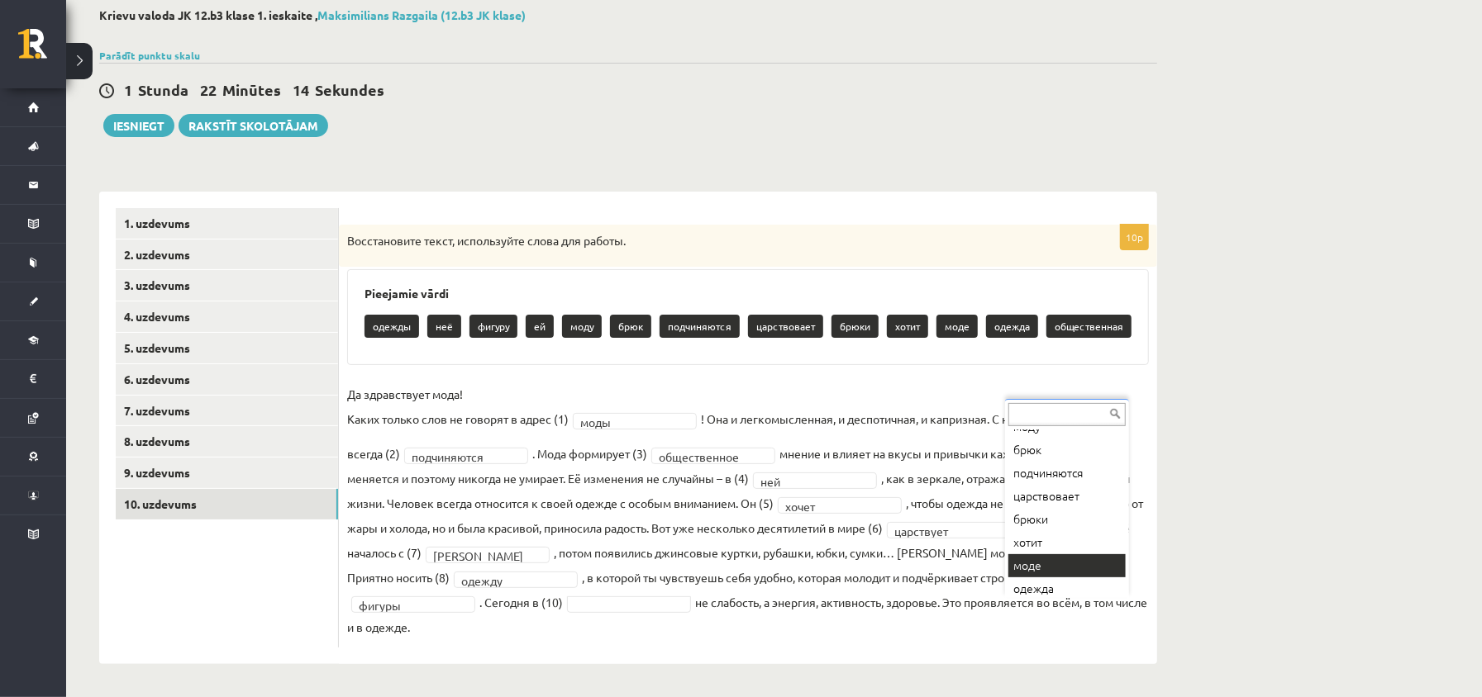
scroll to position [136, 0]
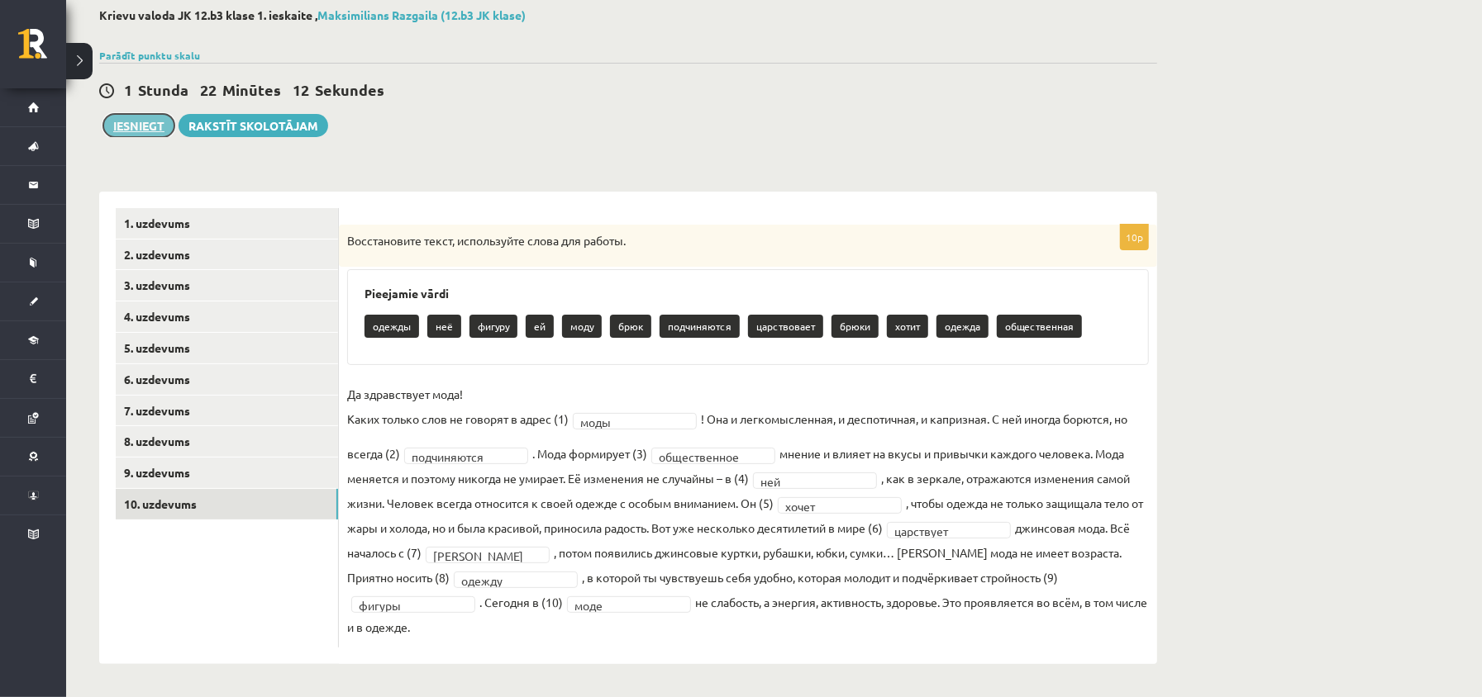
click at [146, 133] on button "Iesniegt" at bounding box center [138, 125] width 71 height 23
click at [154, 289] on link "3. uzdevums" at bounding box center [227, 285] width 222 height 31
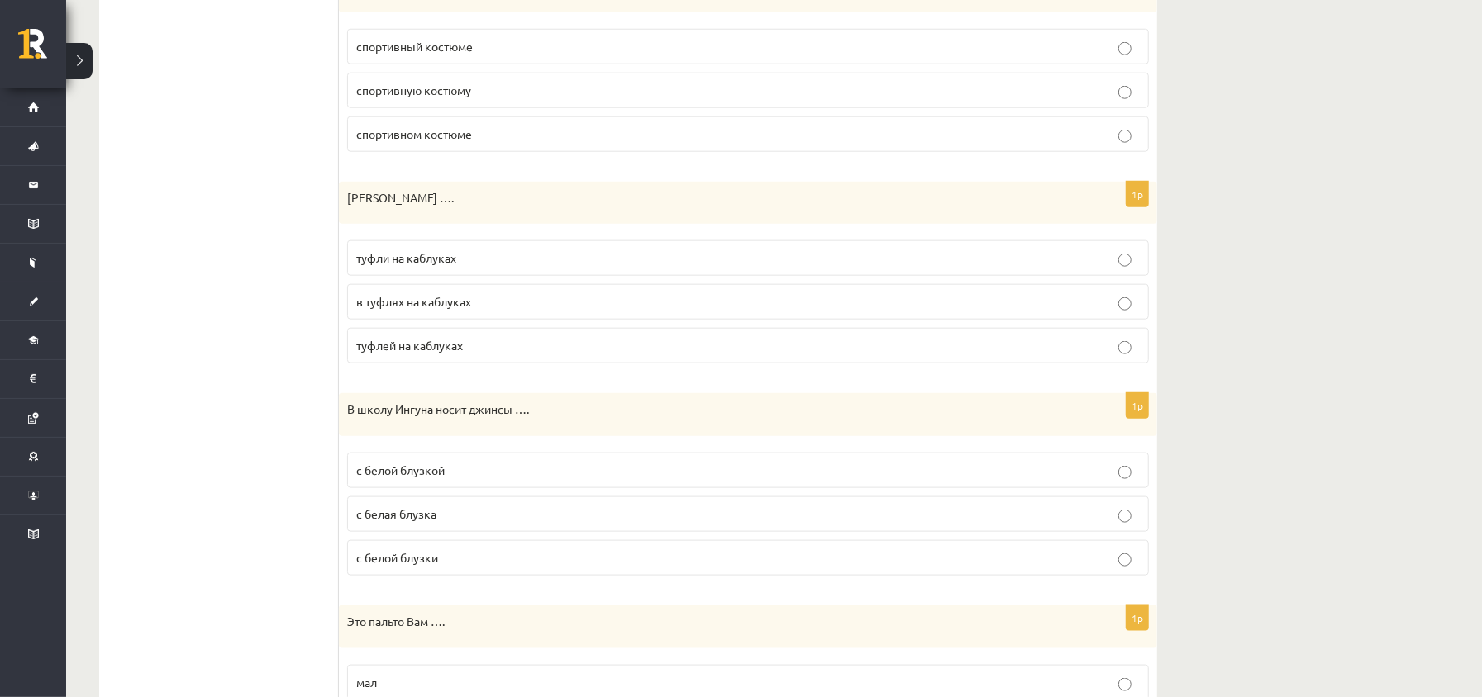
scroll to position [1302, 0]
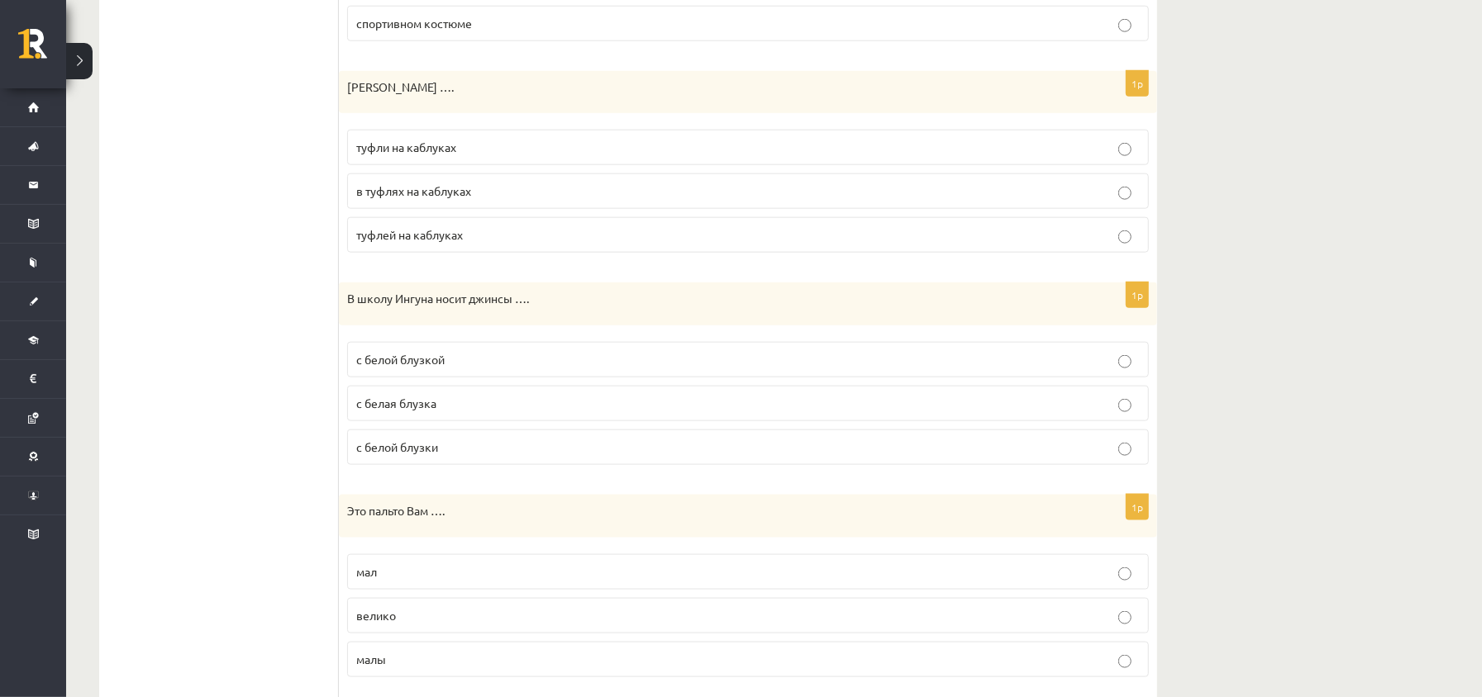
drag, startPoint x: 335, startPoint y: 90, endPoint x: 493, endPoint y: 172, distance: 177.0
click at [493, 172] on div "**********" at bounding box center [628, 54] width 1058 height 2153
click at [334, 134] on ul "1. uzdevums 2. uzdevums 3. uzdevums 4. uzdevums 5. uzdevums 6. uzdevums 7. uzde…" at bounding box center [227, 54] width 223 height 2120
drag, startPoint x: 345, startPoint y: 93, endPoint x: 530, endPoint y: 252, distance: 243.8
click at [530, 252] on div "1p Анна купила …. туфли на каблуках в туфлях на каблуках туфлей на каблуках" at bounding box center [748, 169] width 818 height 196
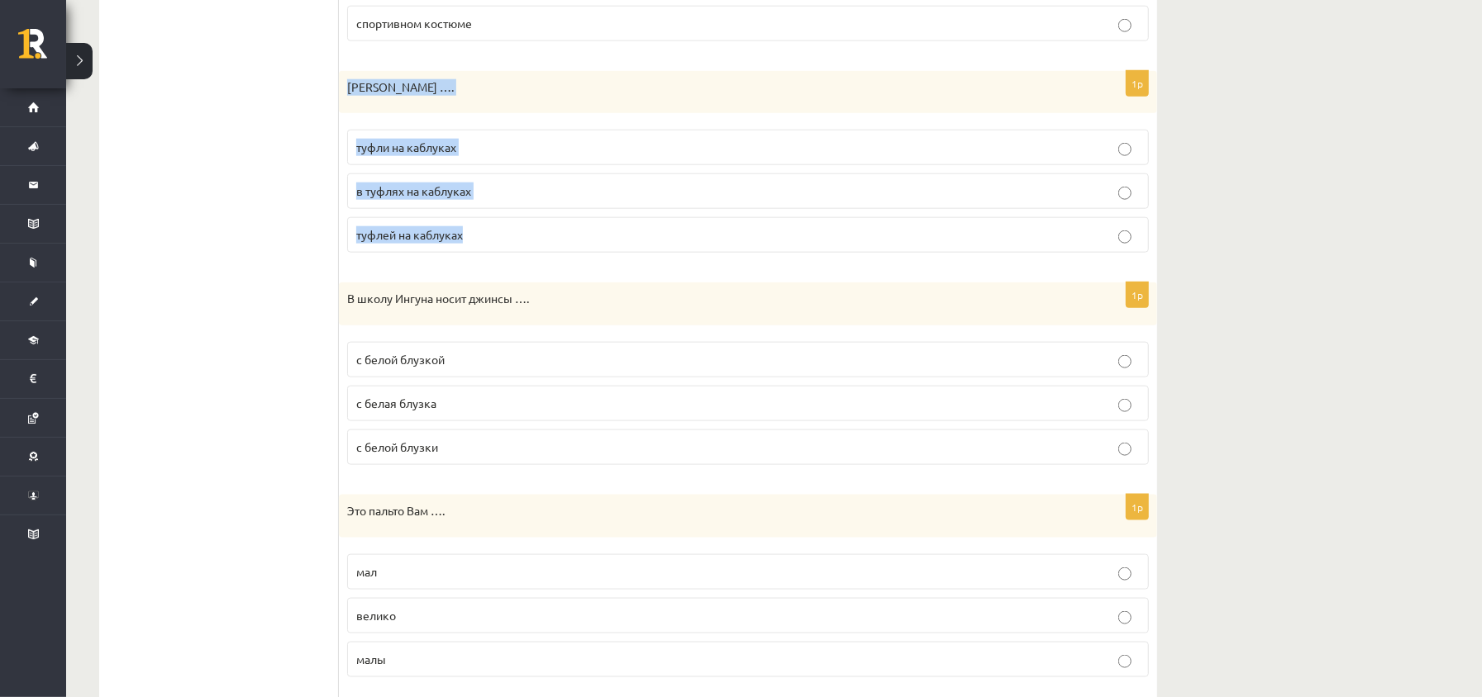
drag, startPoint x: 474, startPoint y: 167, endPoint x: 502, endPoint y: 178, distance: 30.4
click at [502, 178] on fieldset "туфли на каблуках в туфлях на каблуках туфлей на каблуках" at bounding box center [748, 189] width 802 height 136
drag, startPoint x: 357, startPoint y: 97, endPoint x: 544, endPoint y: 241, distance: 236.2
click at [544, 241] on div "1p Анна купила …. туфли на каблуках в туфлях на каблуках туфлей на каблуках" at bounding box center [748, 169] width 818 height 196
copy div "Анна купила …. туфли на каблуках в туфлях на каблуках туфлей на каблуках"
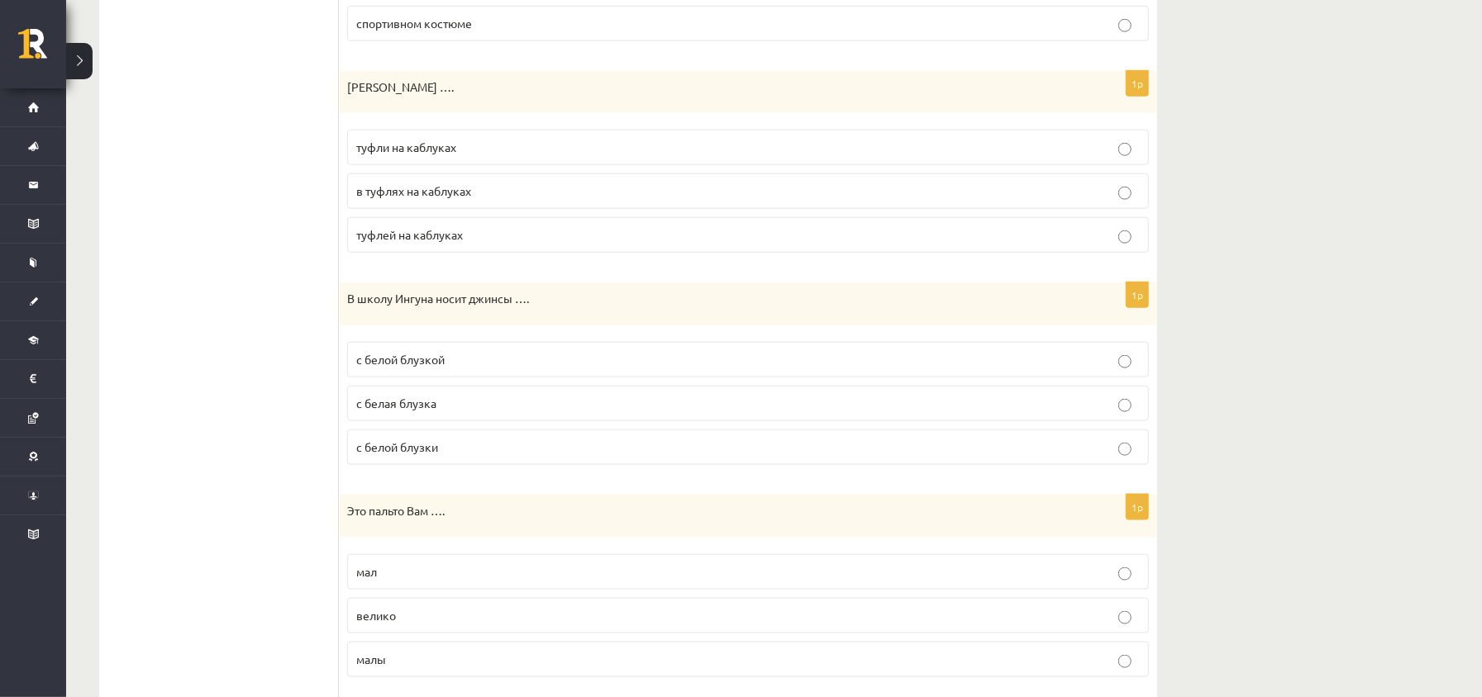
click at [193, 372] on ul "1. uzdevums 2. uzdevums 3. uzdevums 4. uzdevums 5. uzdevums 6. uzdevums 7. uzde…" at bounding box center [227, 54] width 223 height 2120
click at [537, 152] on p "туфли на каблуках" at bounding box center [747, 147] width 783 height 17
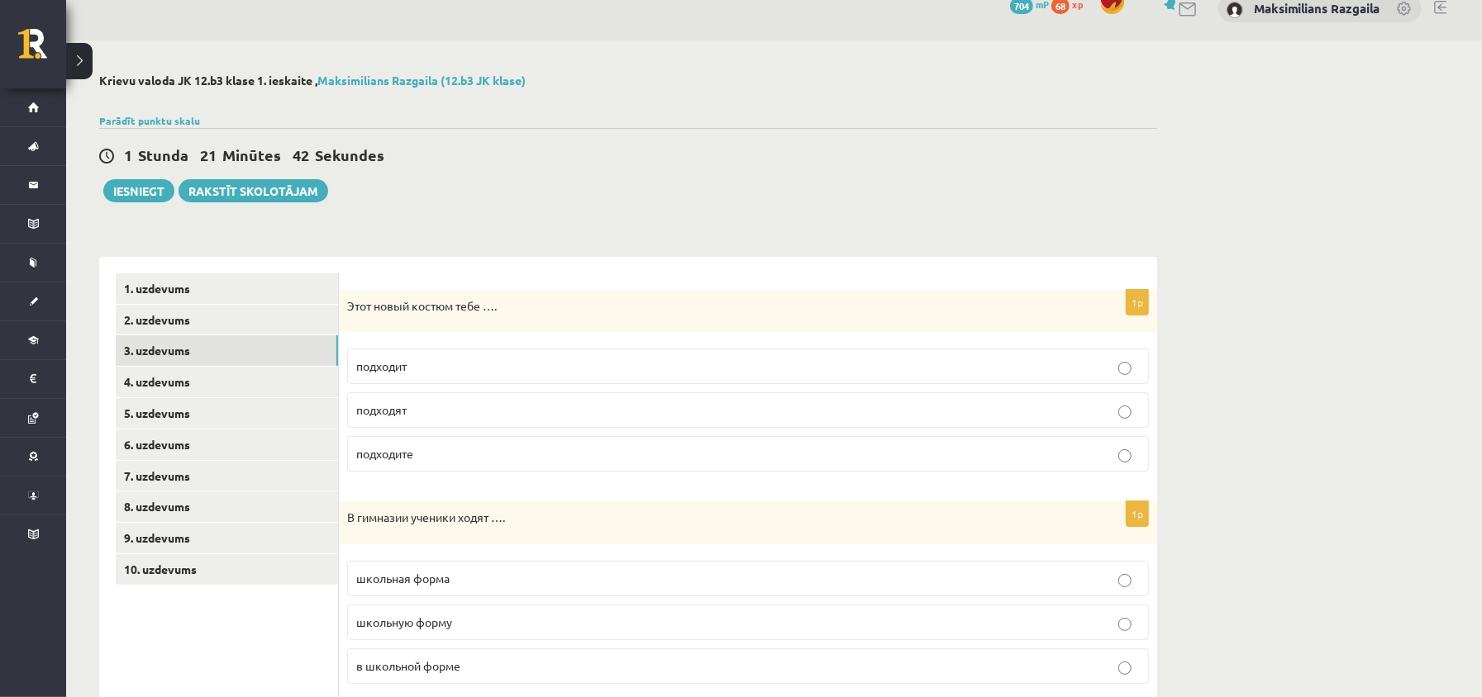
scroll to position [0, 0]
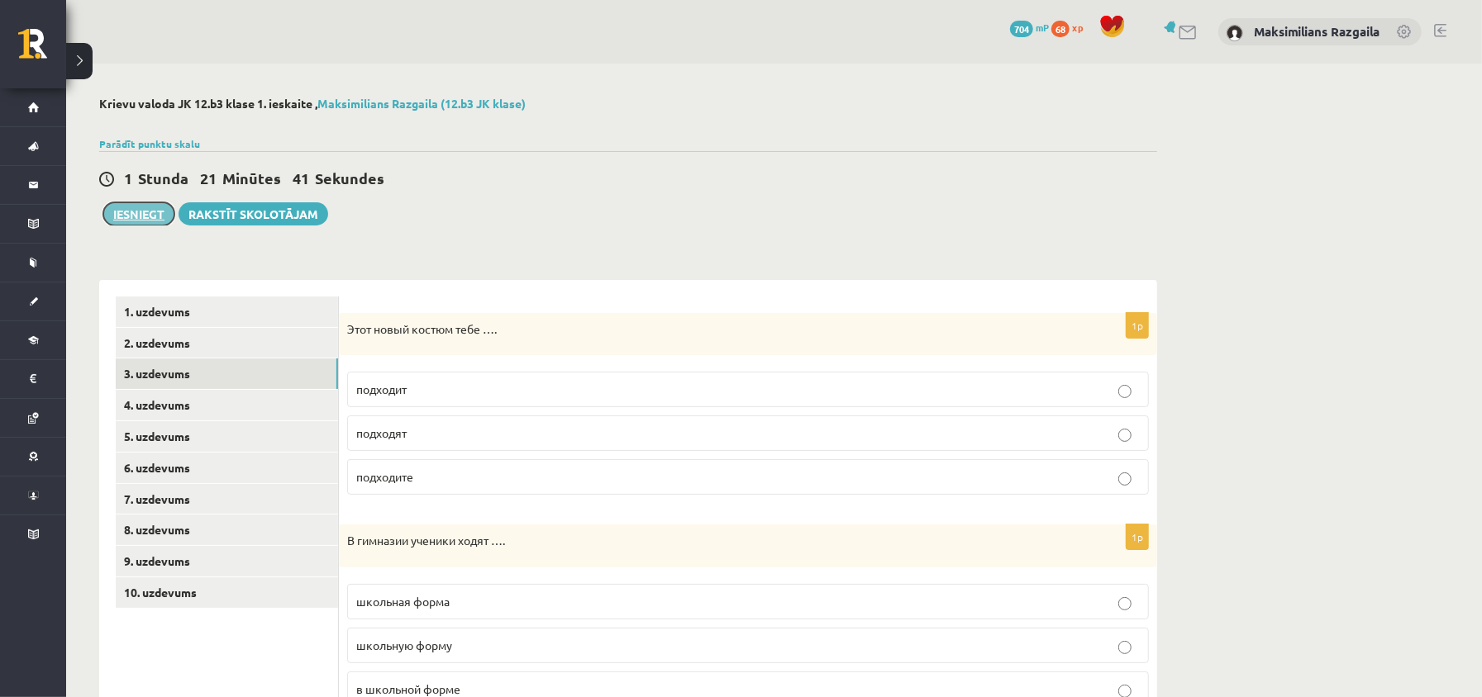
click at [150, 221] on button "Iesniegt" at bounding box center [138, 213] width 71 height 23
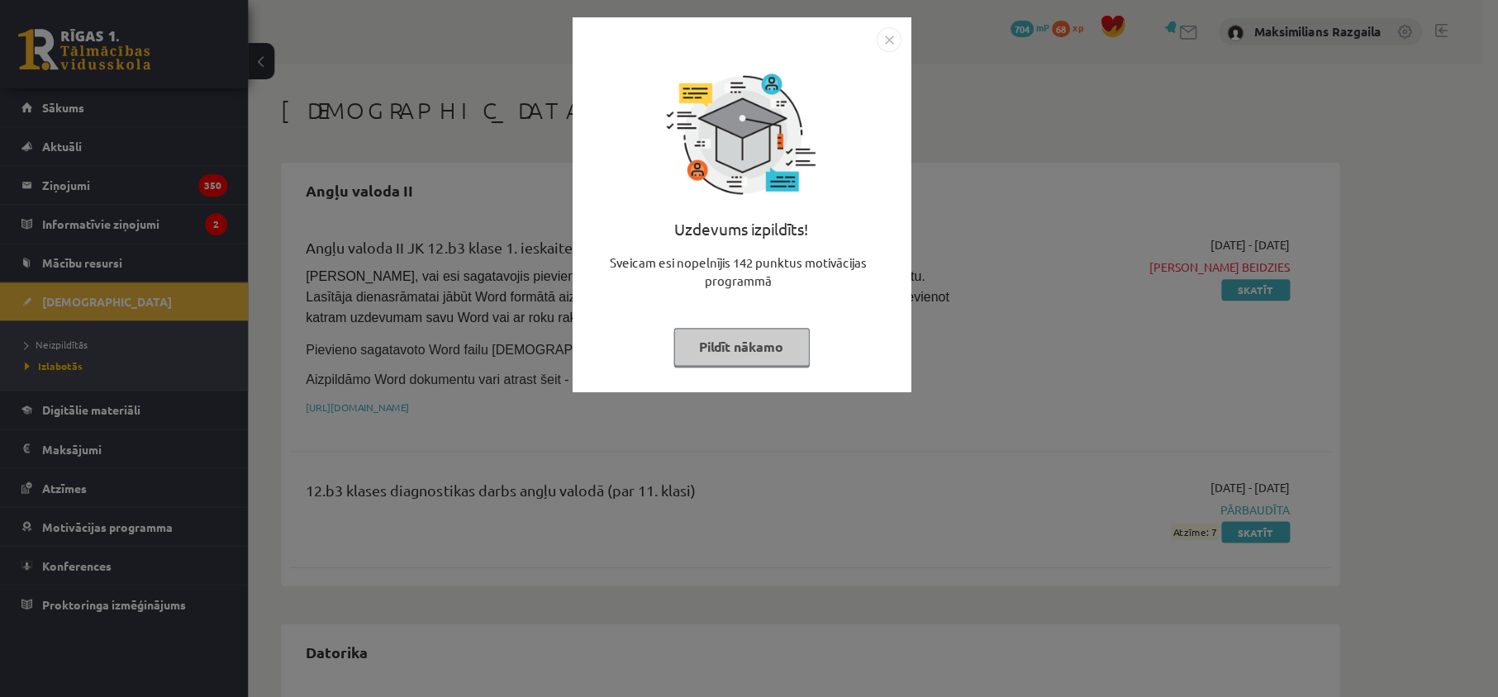
click at [74, 392] on div "Uzdevums izpildīts! Sveicam esi nopelnījis 142 punktus motivācijas programmā Pi…" at bounding box center [749, 348] width 1498 height 697
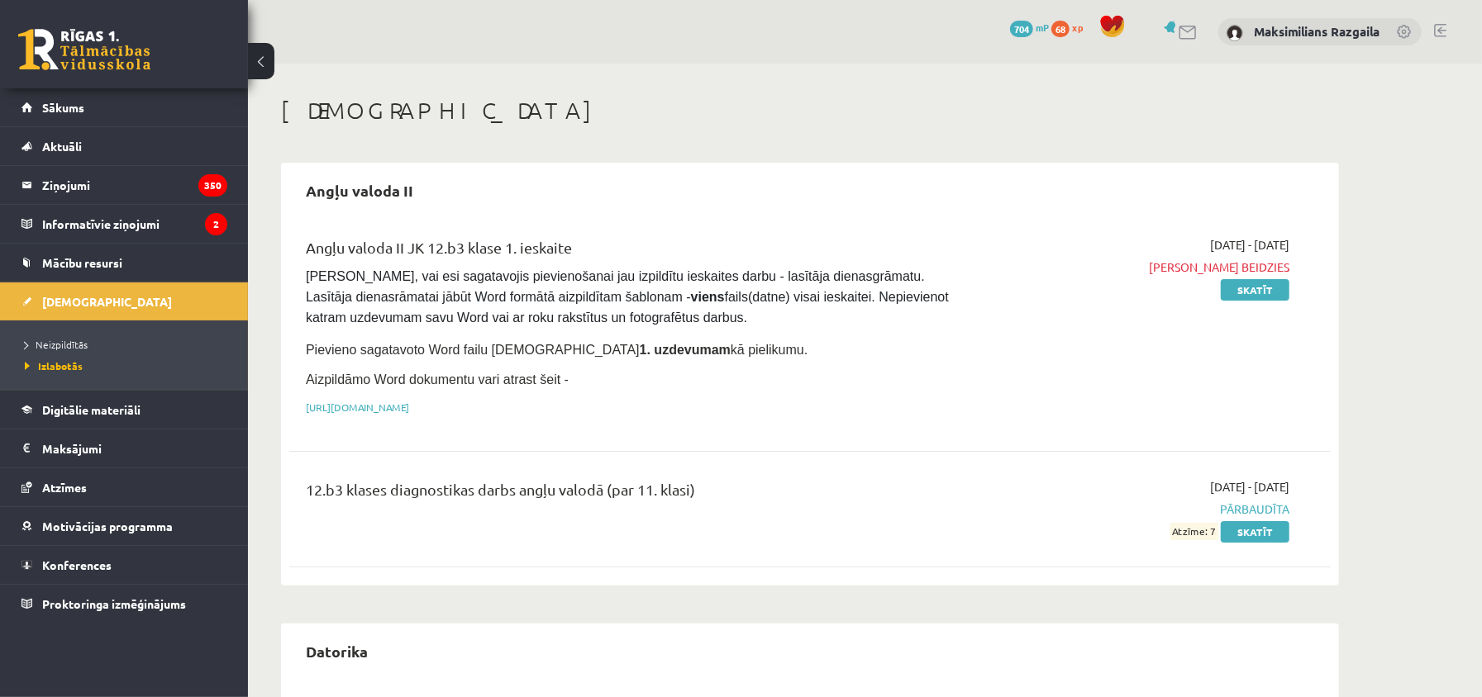
click at [54, 329] on ul "Neizpildītās [GEOGRAPHIC_DATA]" at bounding box center [124, 355] width 248 height 69
click at [57, 344] on span "Neizpildītās" at bounding box center [56, 344] width 63 height 13
